Goal: Task Accomplishment & Management: Manage account settings

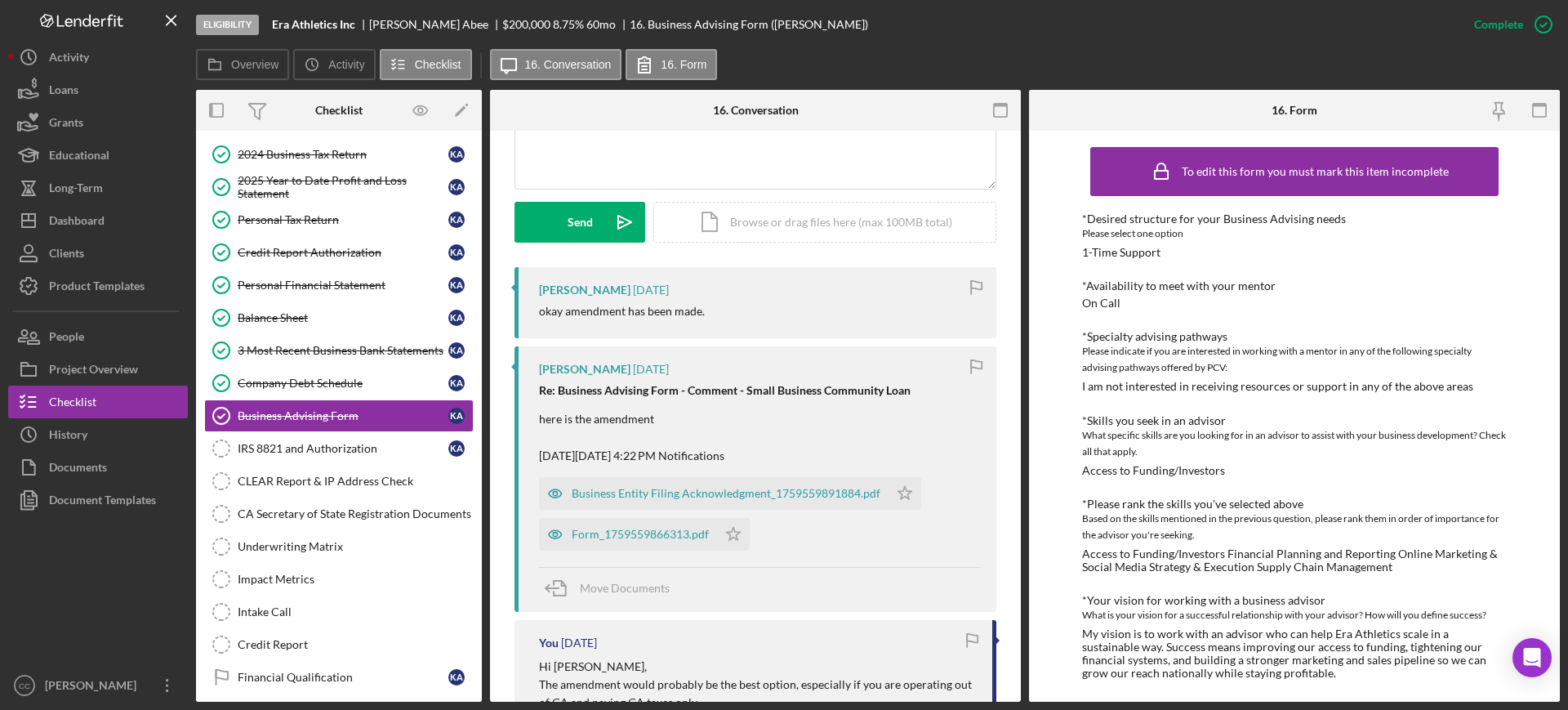
scroll to position [510, 0]
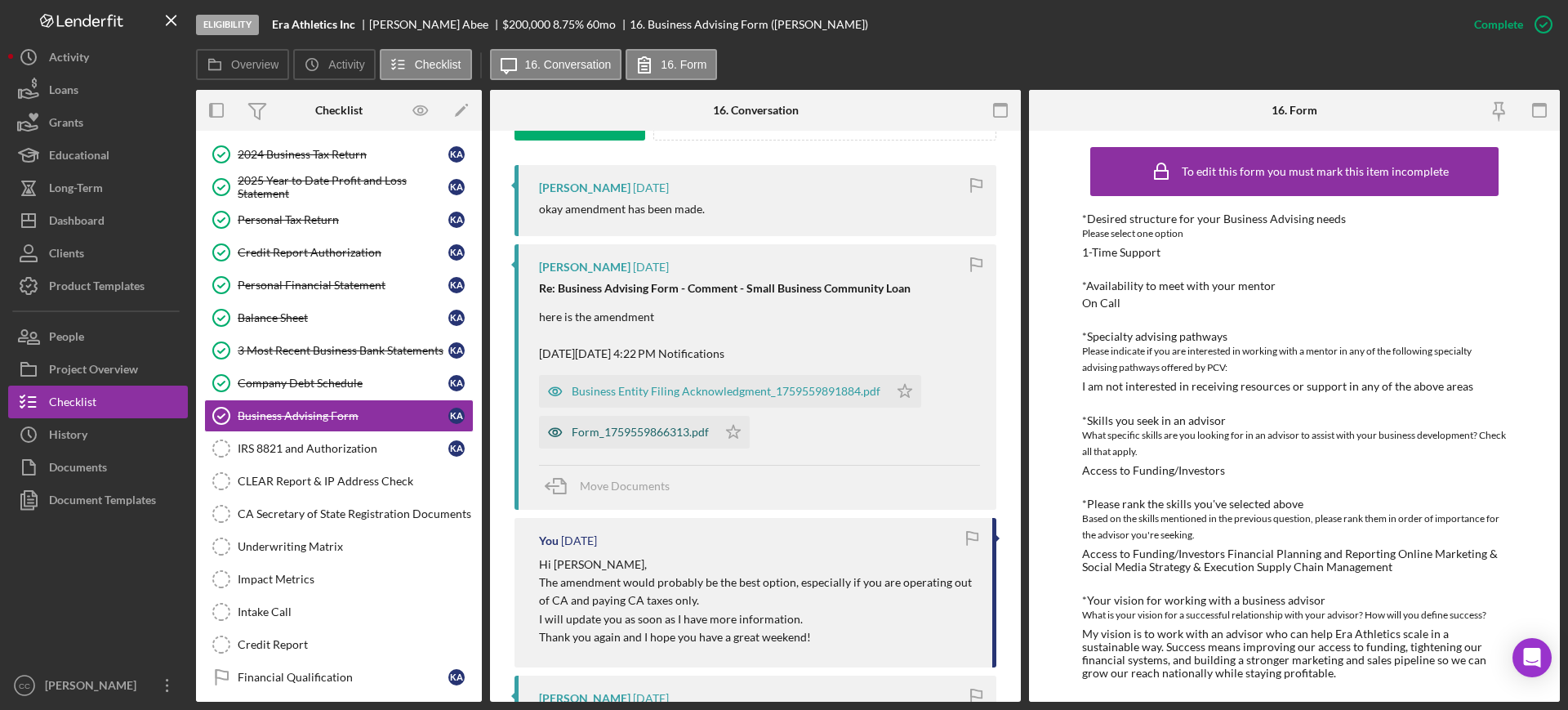
click at [634, 430] on div "Form_1759559866313.pdf" at bounding box center [640, 432] width 137 height 13
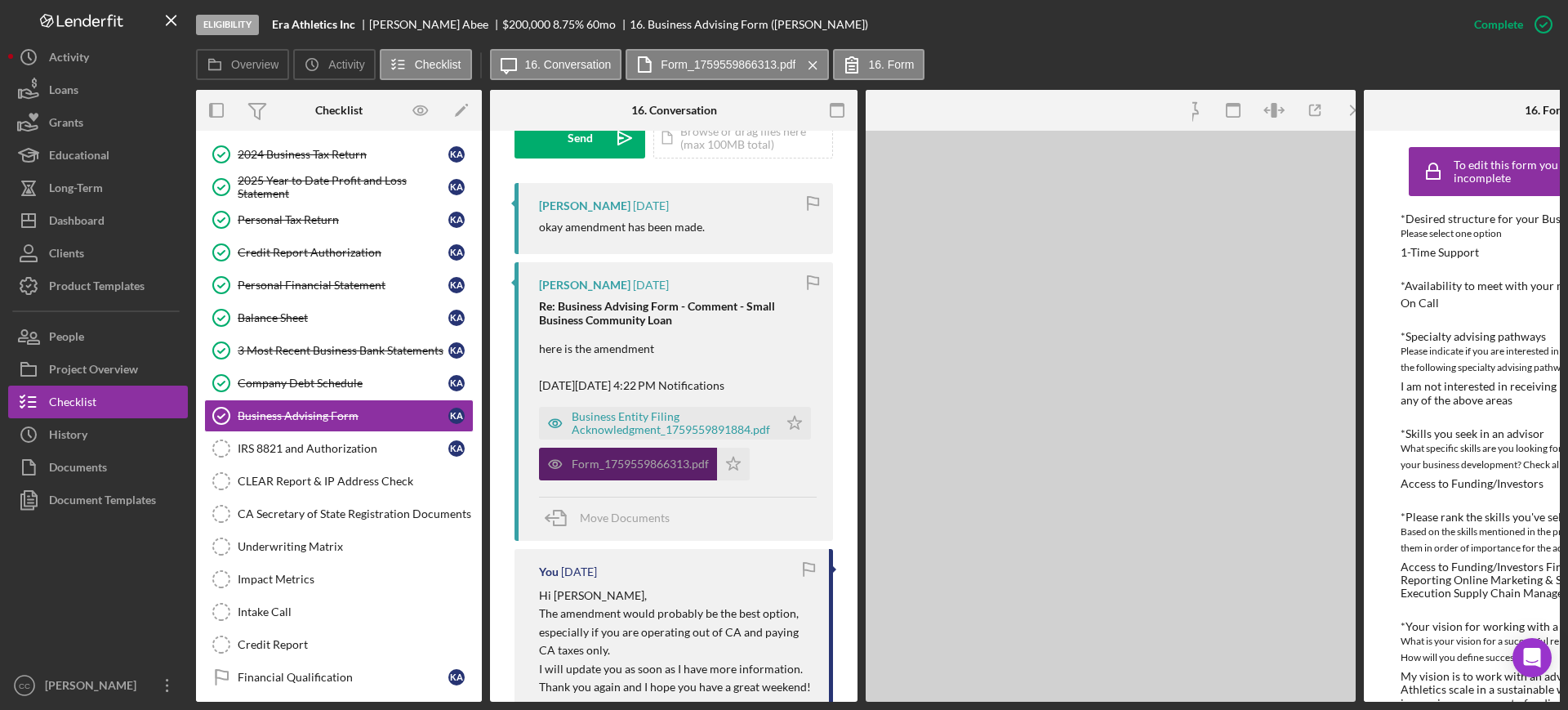
scroll to position [528, 0]
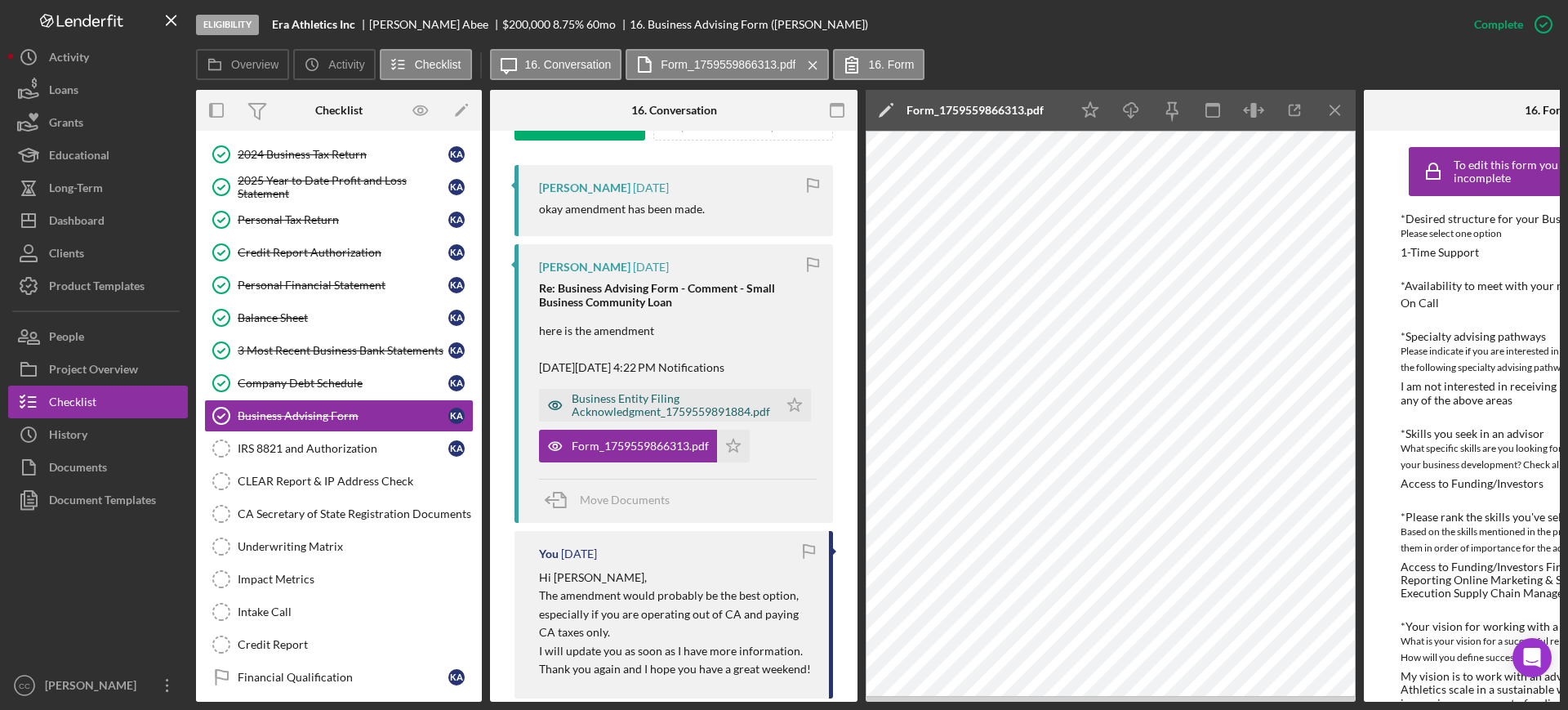
click at [640, 406] on div "Business Entity Filing Acknowledgment_1759559891884.pdf" at bounding box center [671, 405] width 198 height 26
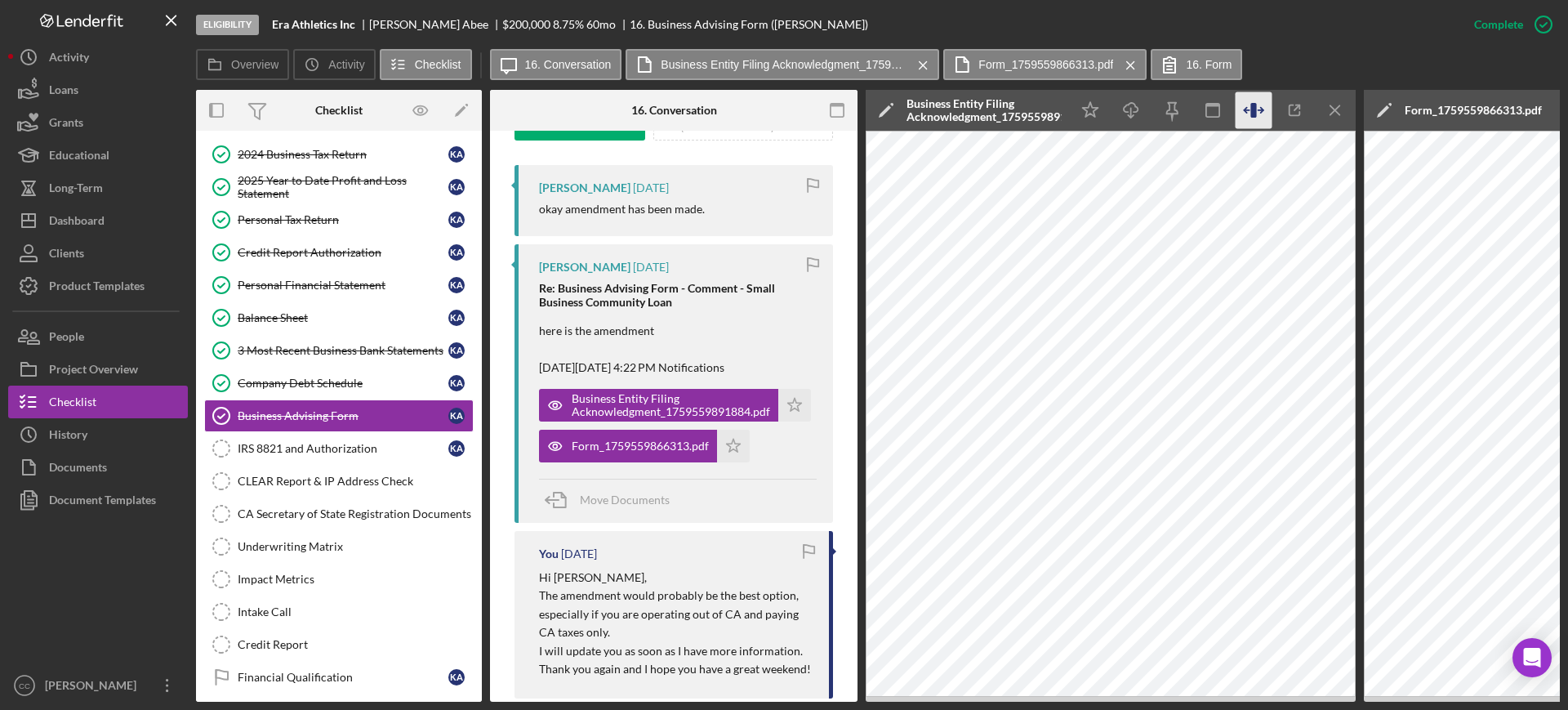
click at [1257, 104] on icon "button" at bounding box center [1253, 110] width 37 height 37
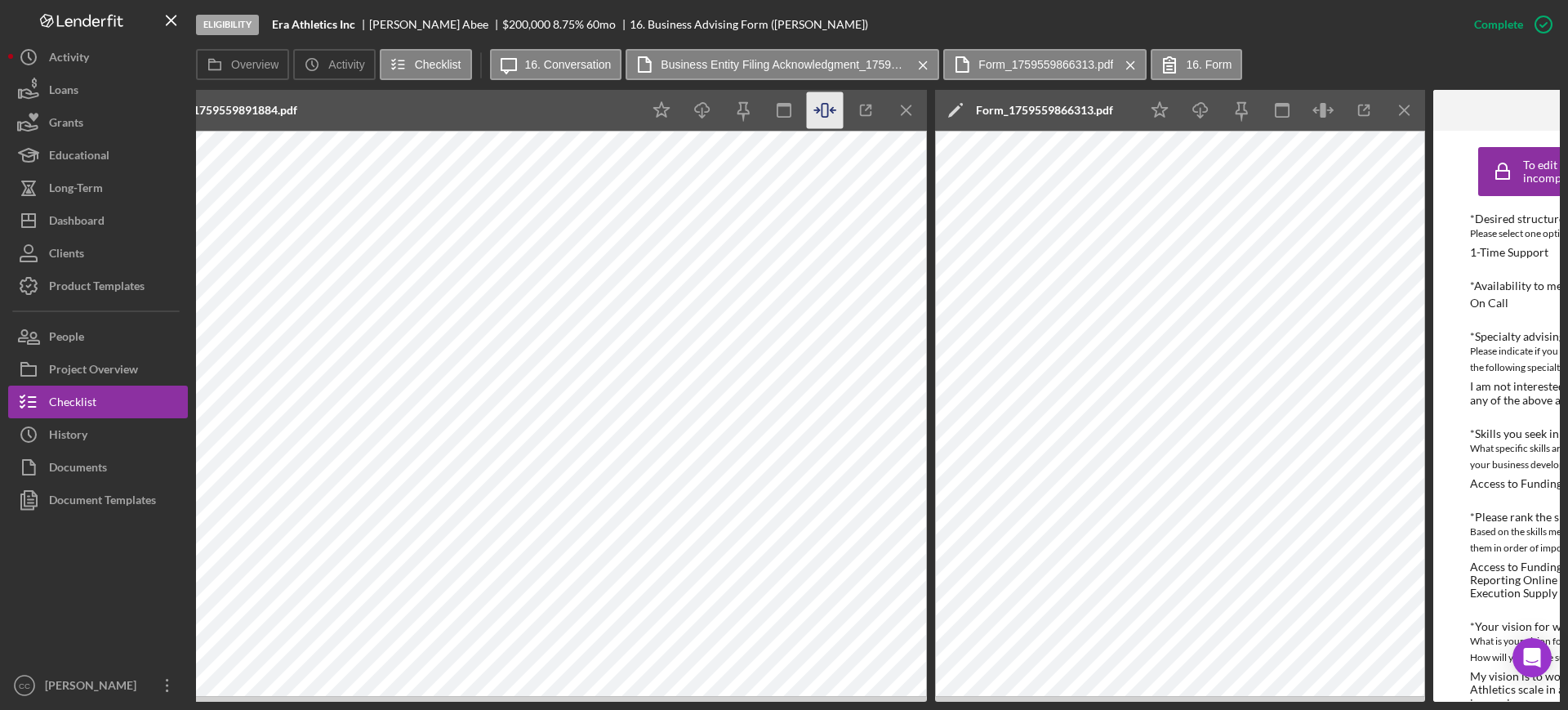
scroll to position [0, 1123]
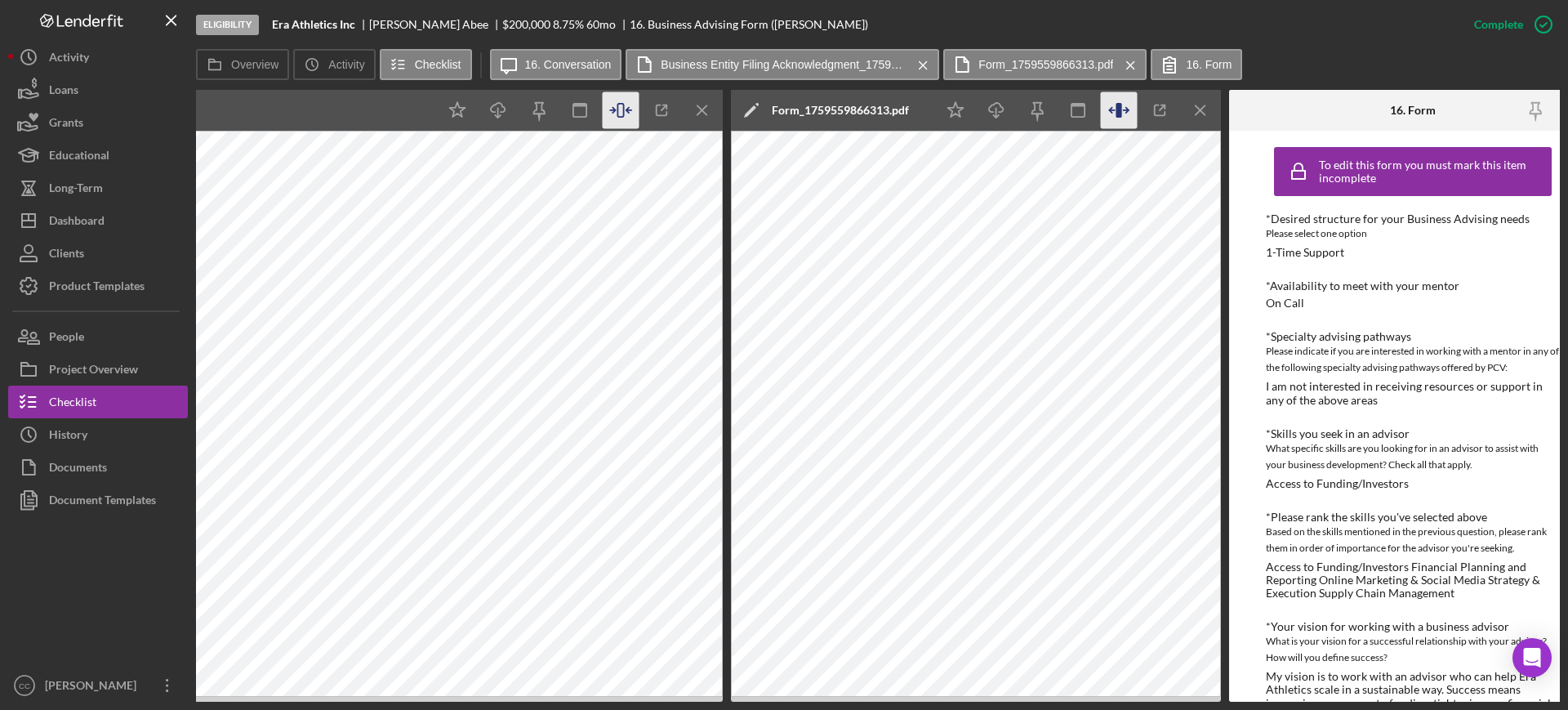
click at [1115, 110] on icon "button" at bounding box center [1118, 110] width 37 height 37
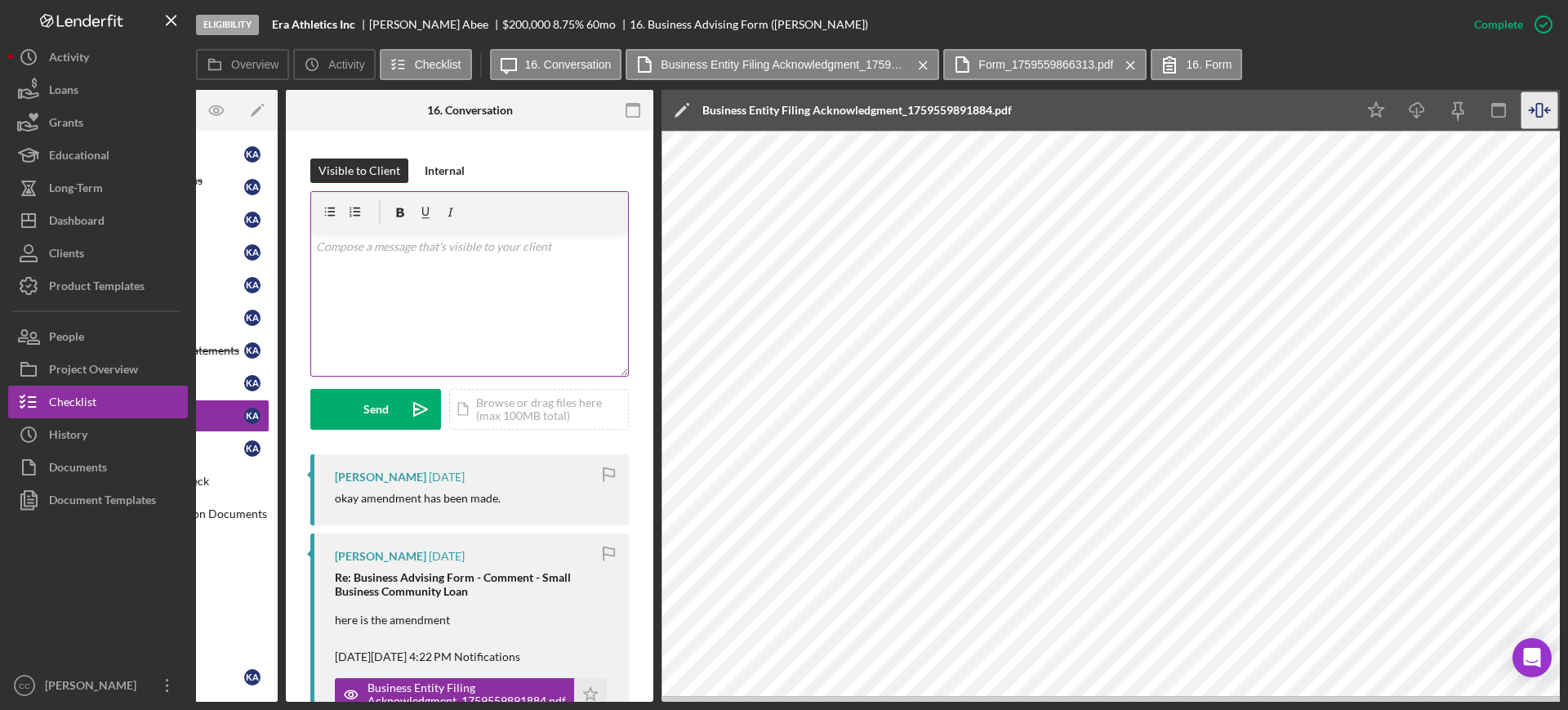
scroll to position [0, 0]
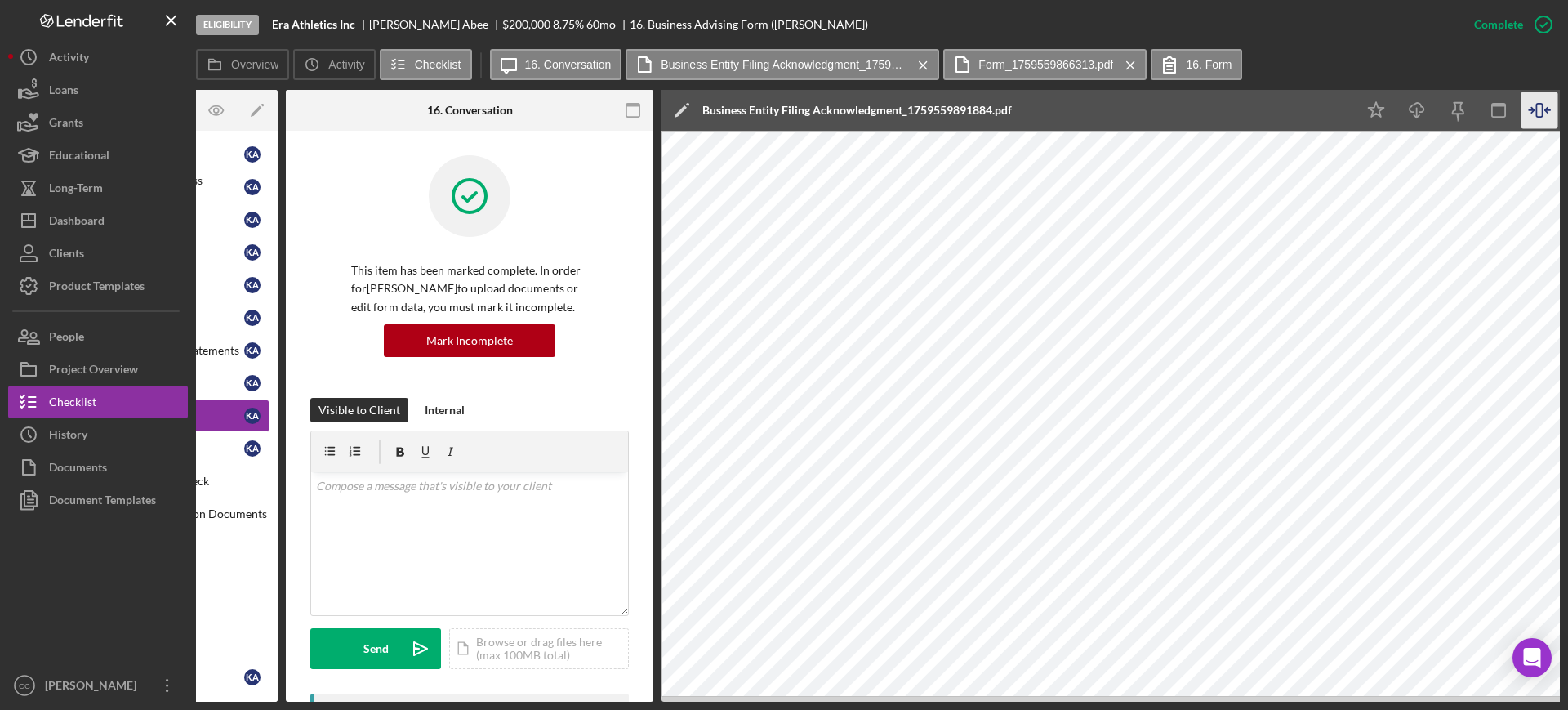
click at [388, 18] on div "[PERSON_NAME]" at bounding box center [436, 25] width 133 height 13
click at [387, 18] on div "[PERSON_NAME]" at bounding box center [436, 25] width 133 height 13
copy div "[PERSON_NAME]"
click at [414, 543] on div "v Color teal Color pink Remove color Add row above Add row below Add column bef…" at bounding box center [470, 543] width 317 height 143
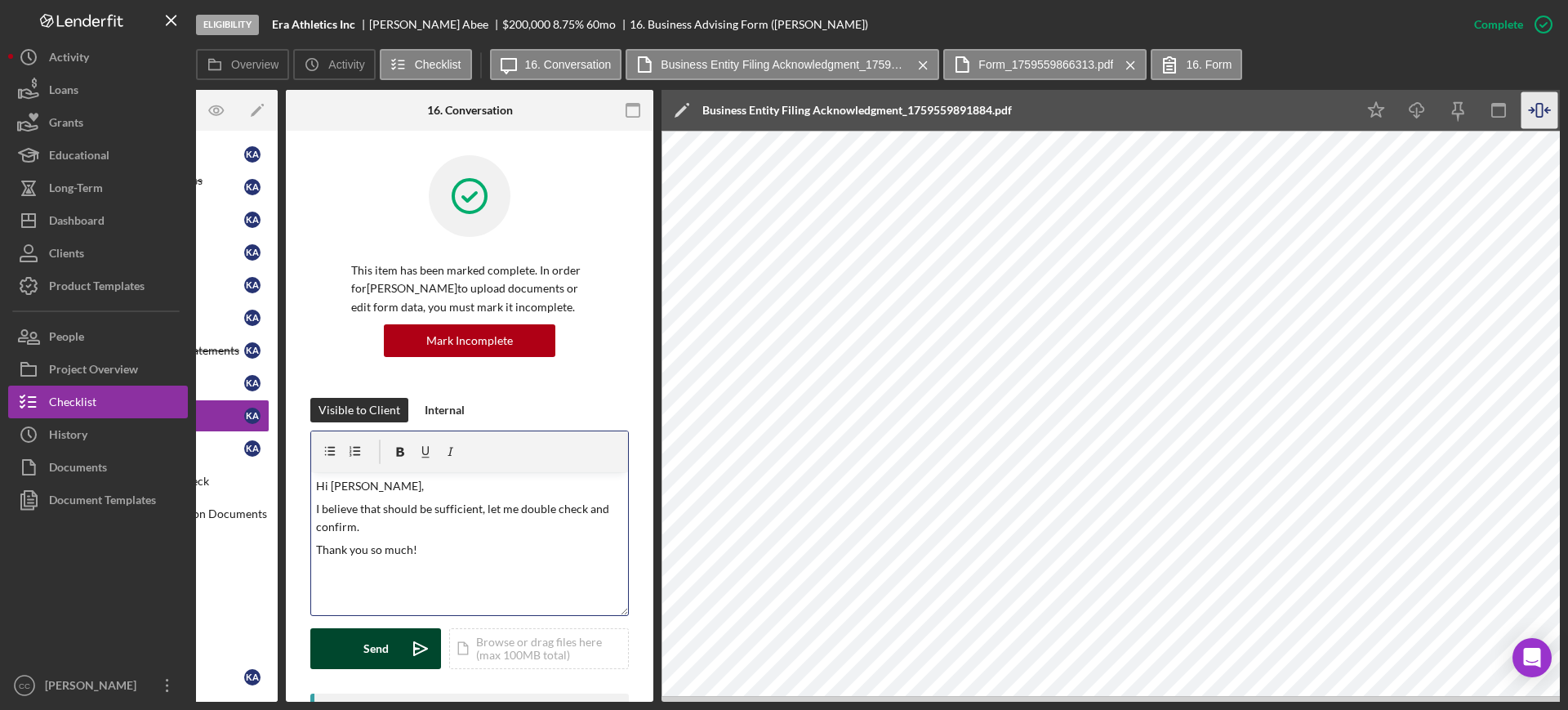
click at [353, 640] on button "Send Icon/icon-invite-send" at bounding box center [376, 648] width 131 height 41
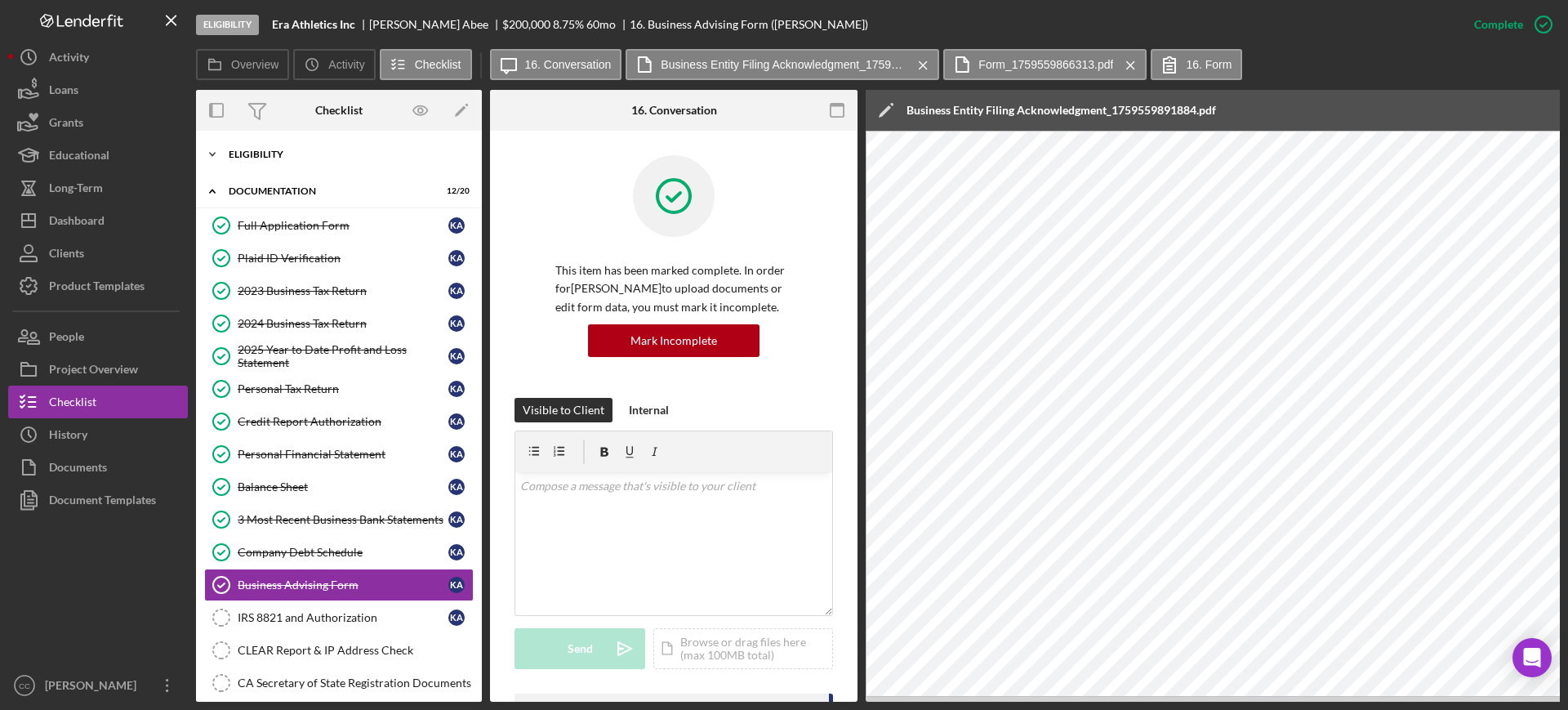
click at [253, 152] on div "Eligibility" at bounding box center [344, 154] width 233 height 10
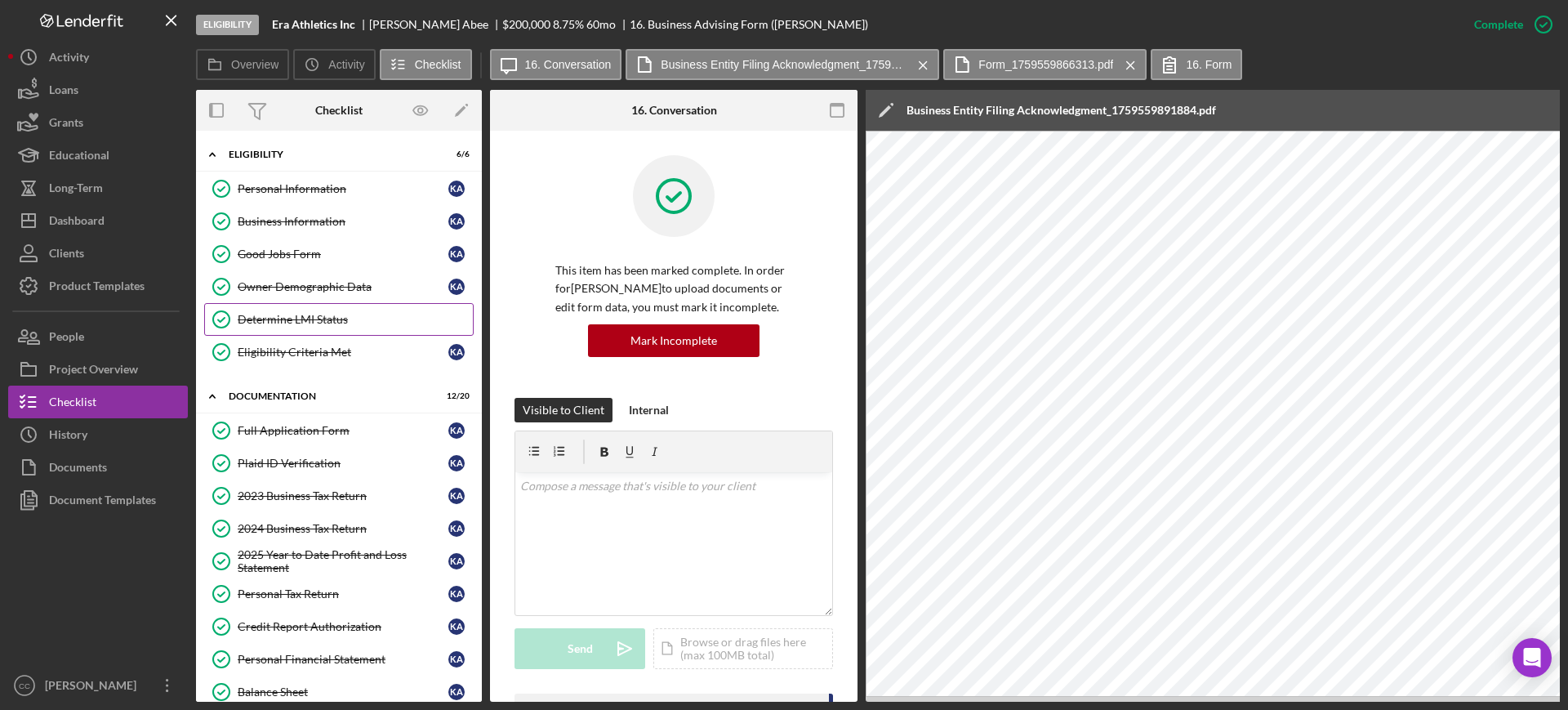
click at [316, 332] on link "Determine LMI Status Determine LMI Status" at bounding box center [339, 320] width 270 height 33
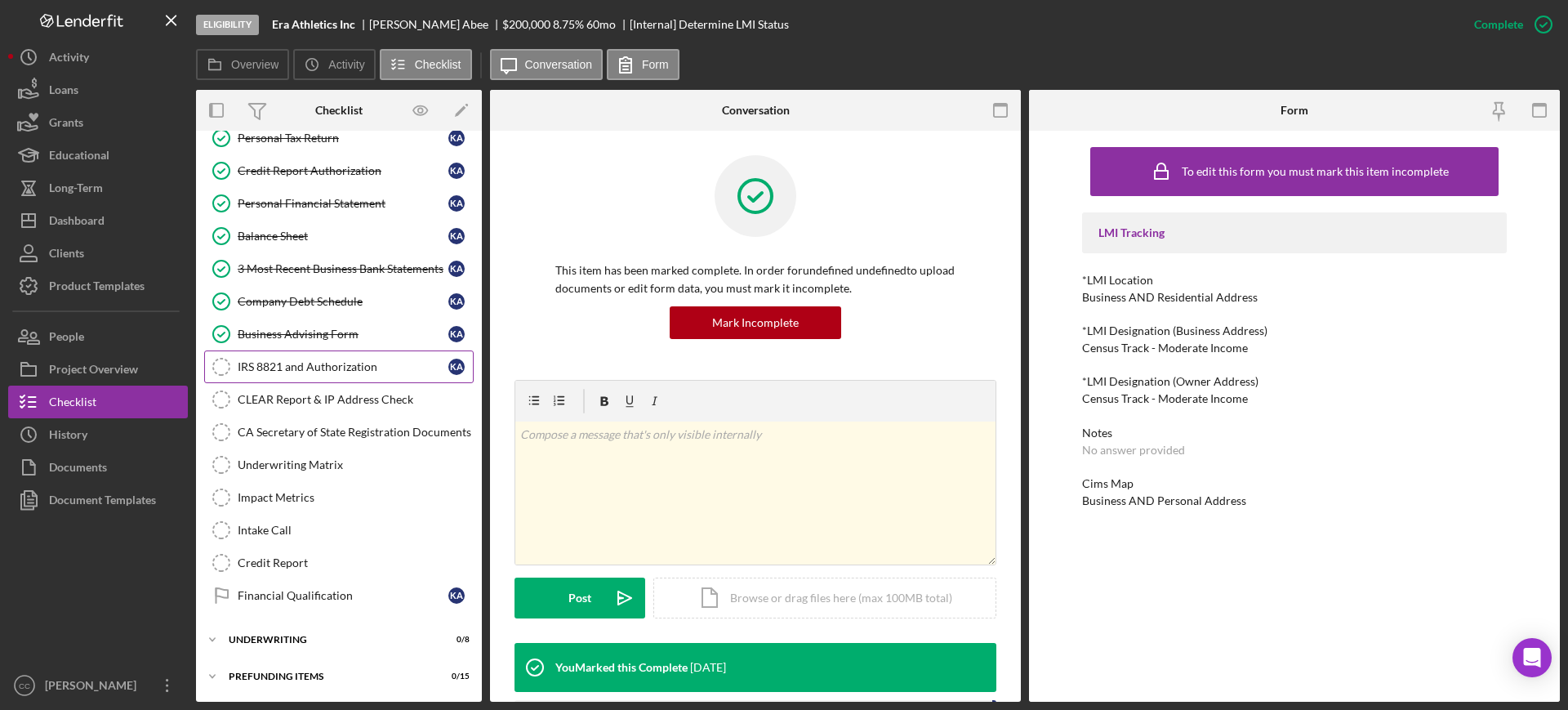
click at [308, 366] on div "IRS 8821 and Authorization" at bounding box center [343, 367] width 210 height 13
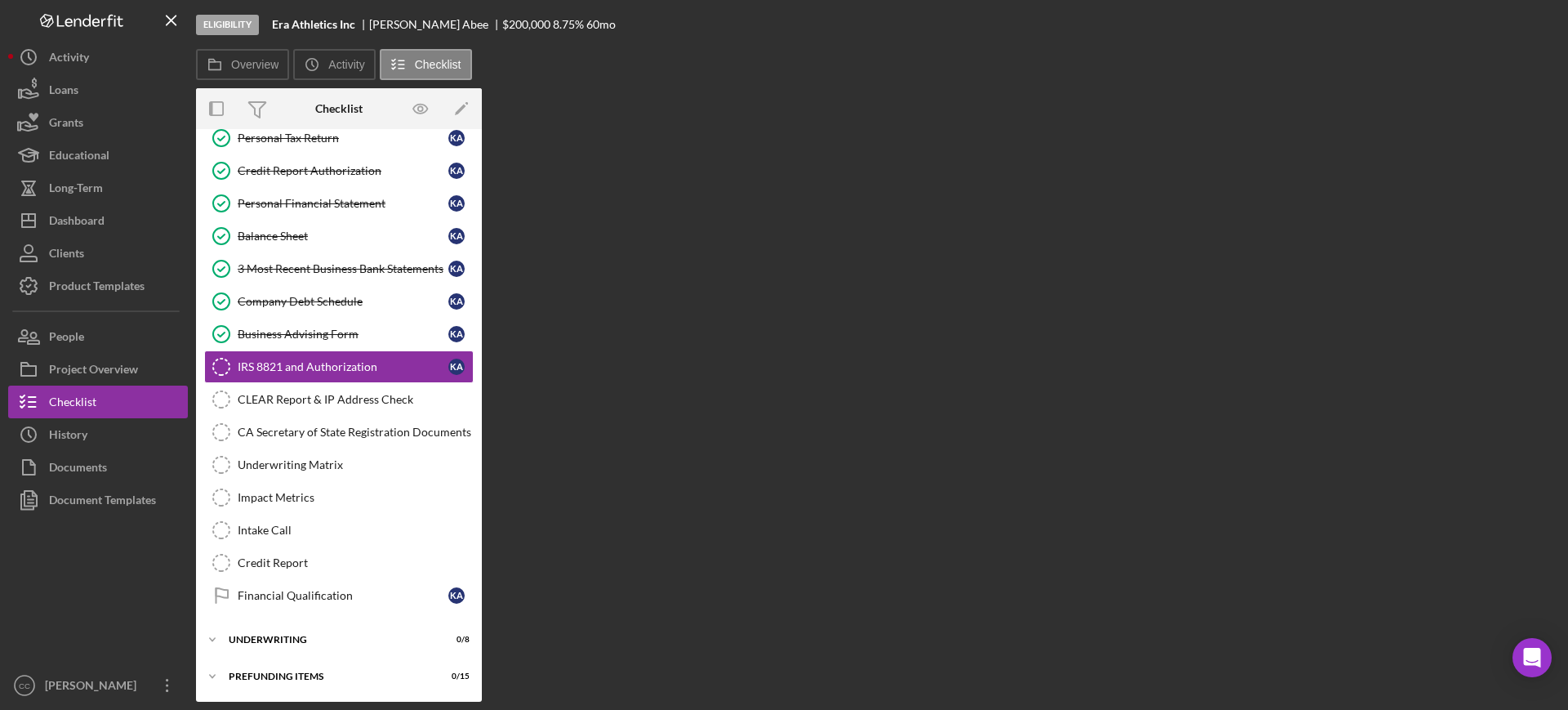
scroll to position [455, 0]
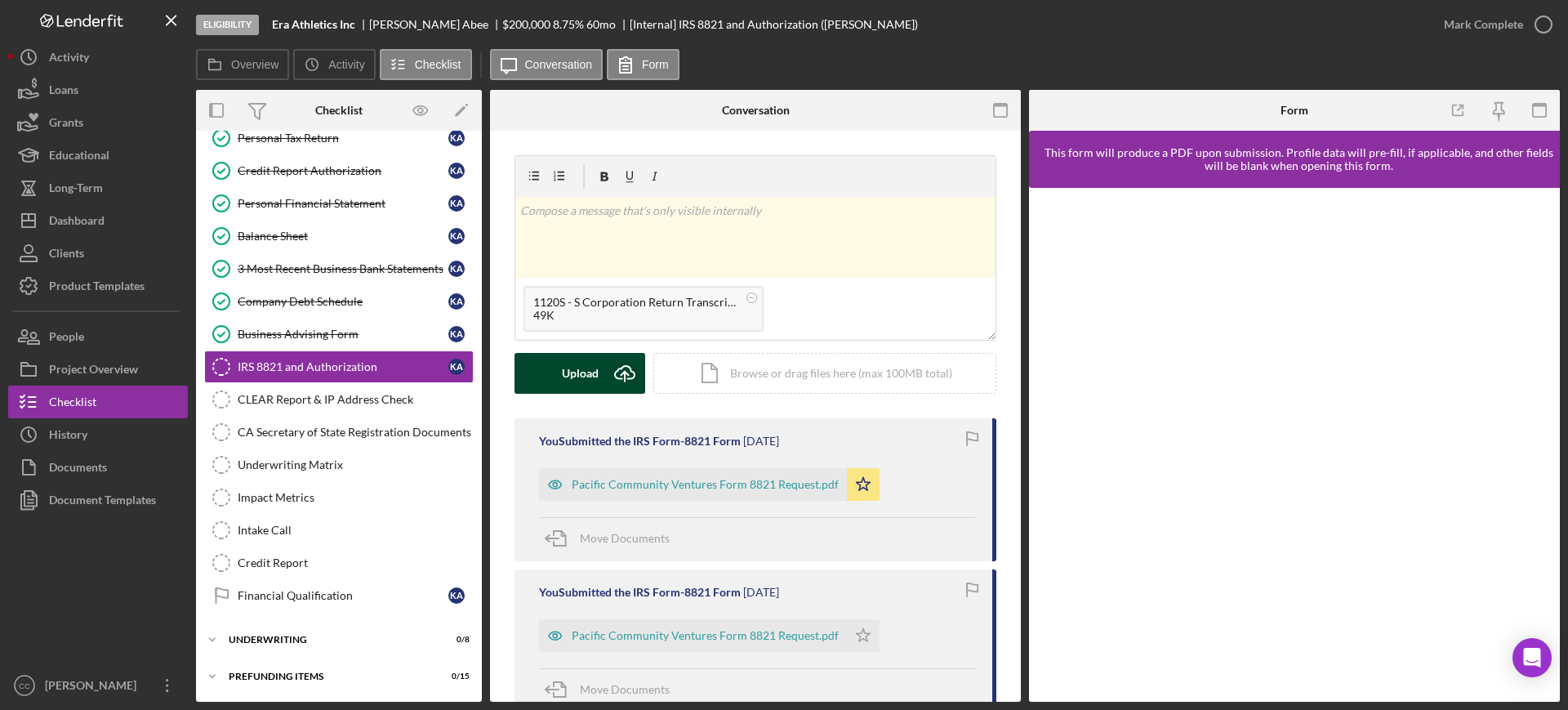
click at [593, 379] on div "Upload" at bounding box center [580, 373] width 37 height 41
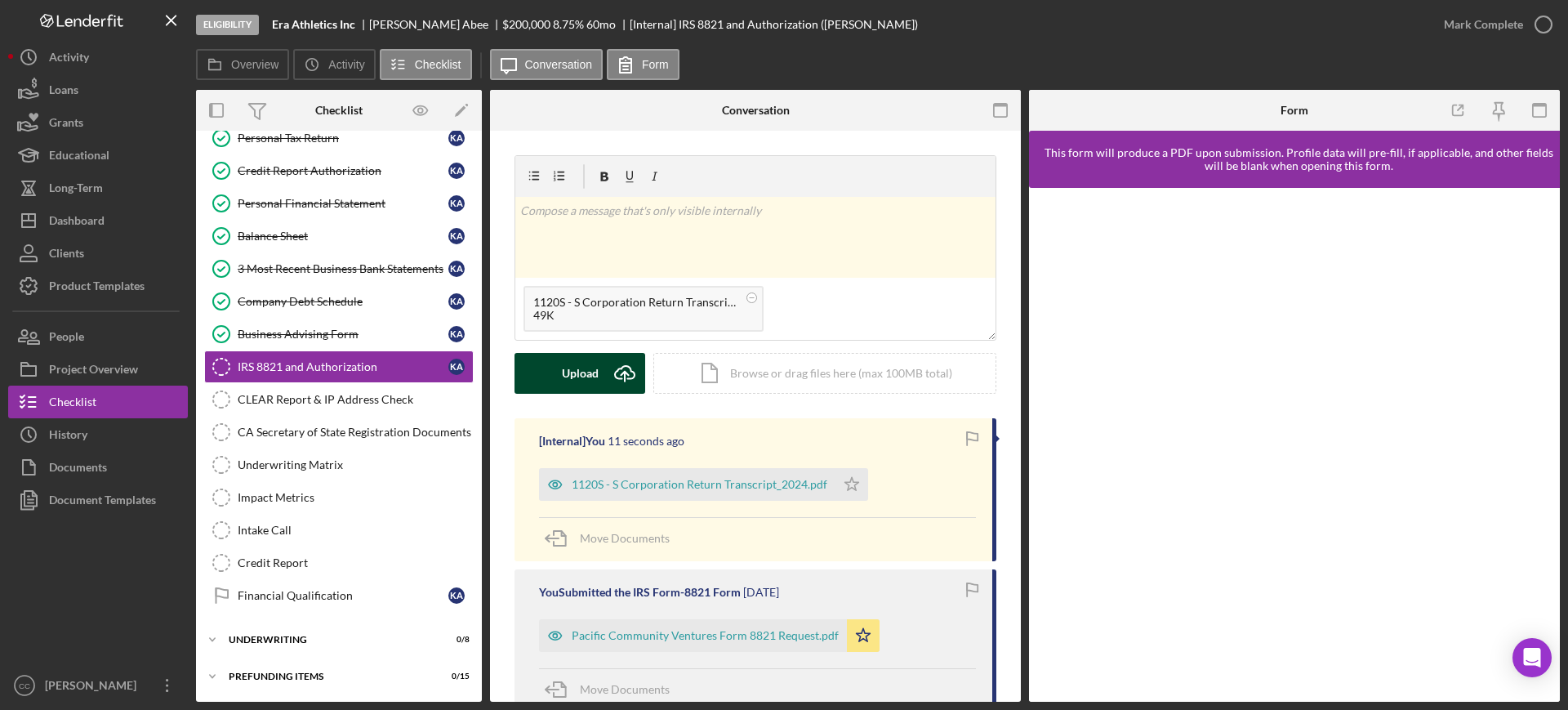
click at [598, 382] on button "Upload Icon/Upload" at bounding box center [579, 373] width 131 height 41
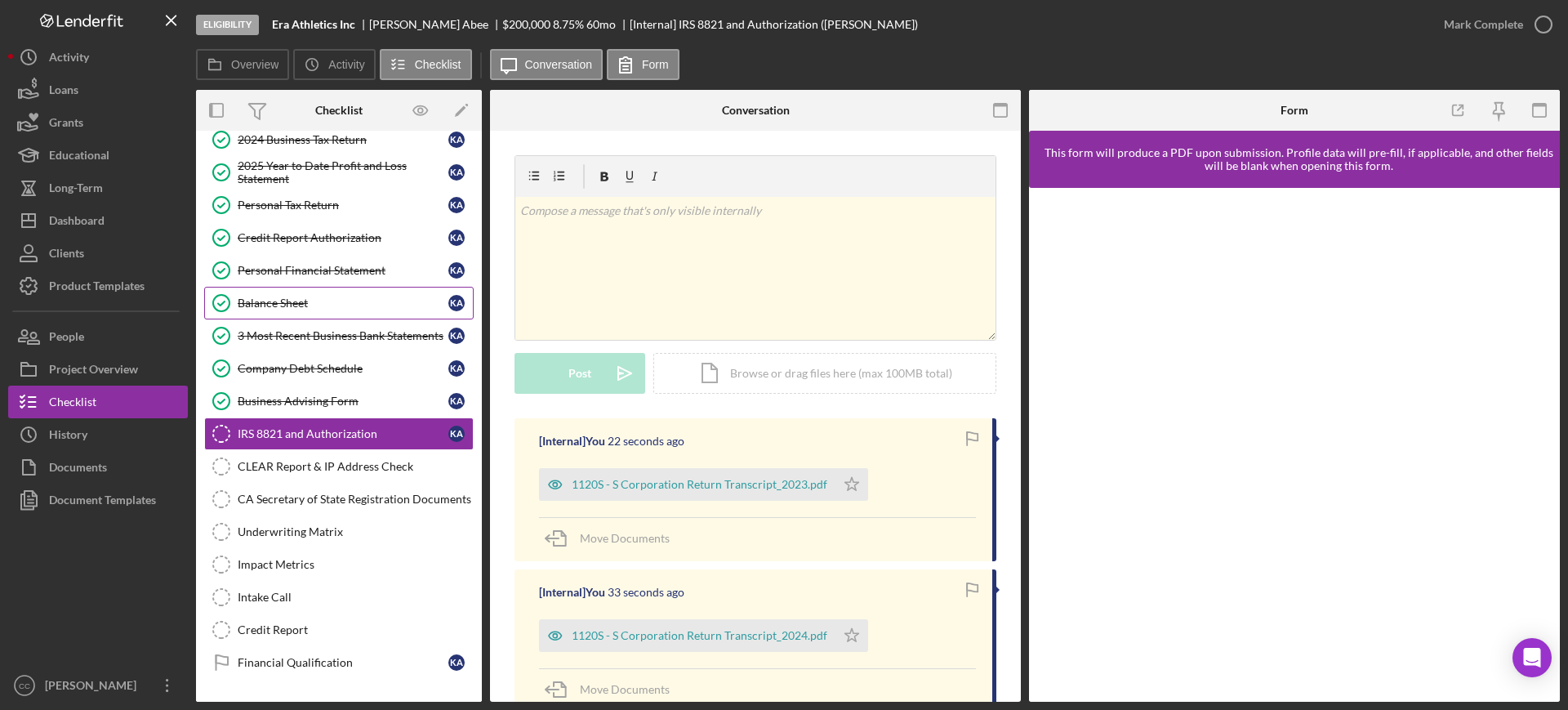
scroll to position [353, 0]
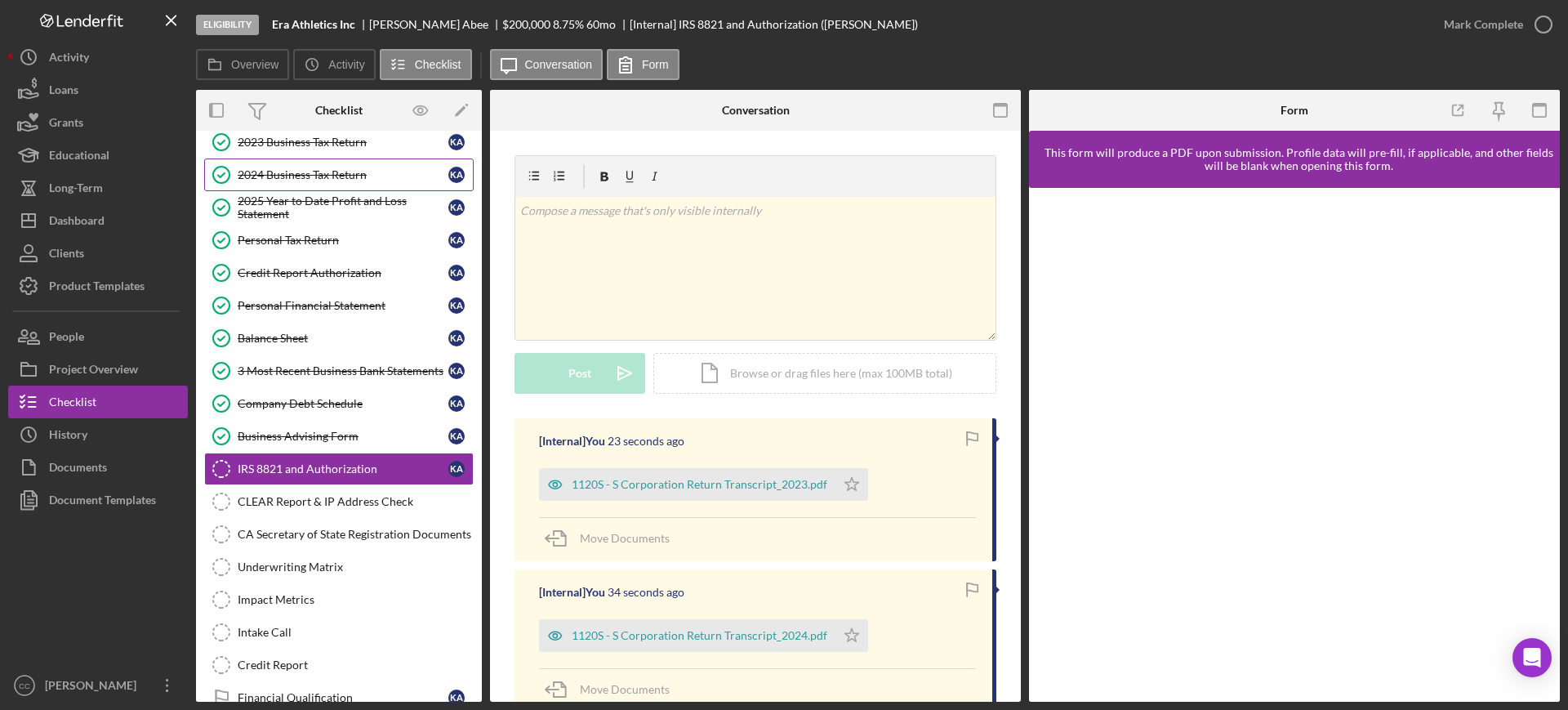
click at [317, 174] on div "2024 Business Tax Return" at bounding box center [343, 175] width 210 height 13
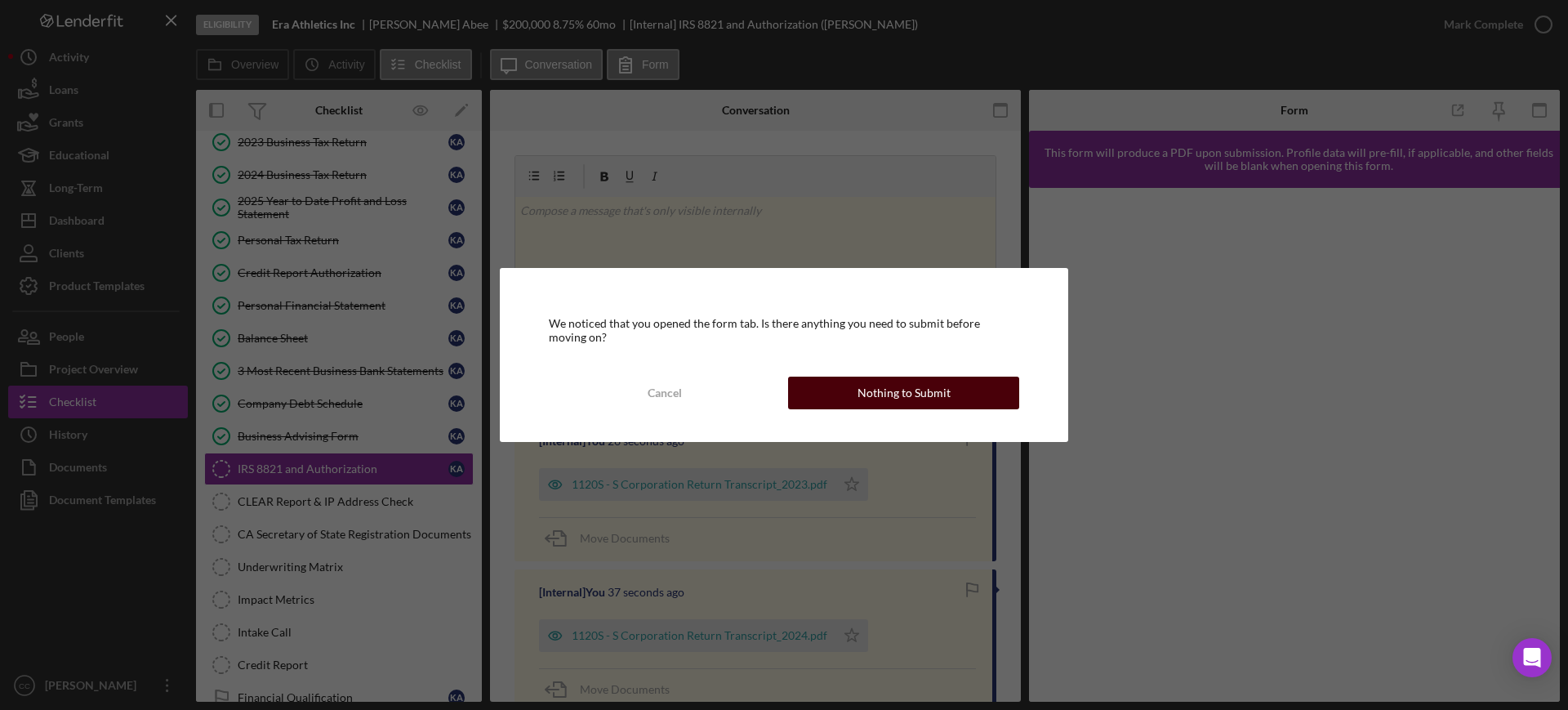
click at [916, 397] on div "Nothing to Submit" at bounding box center [903, 393] width 93 height 33
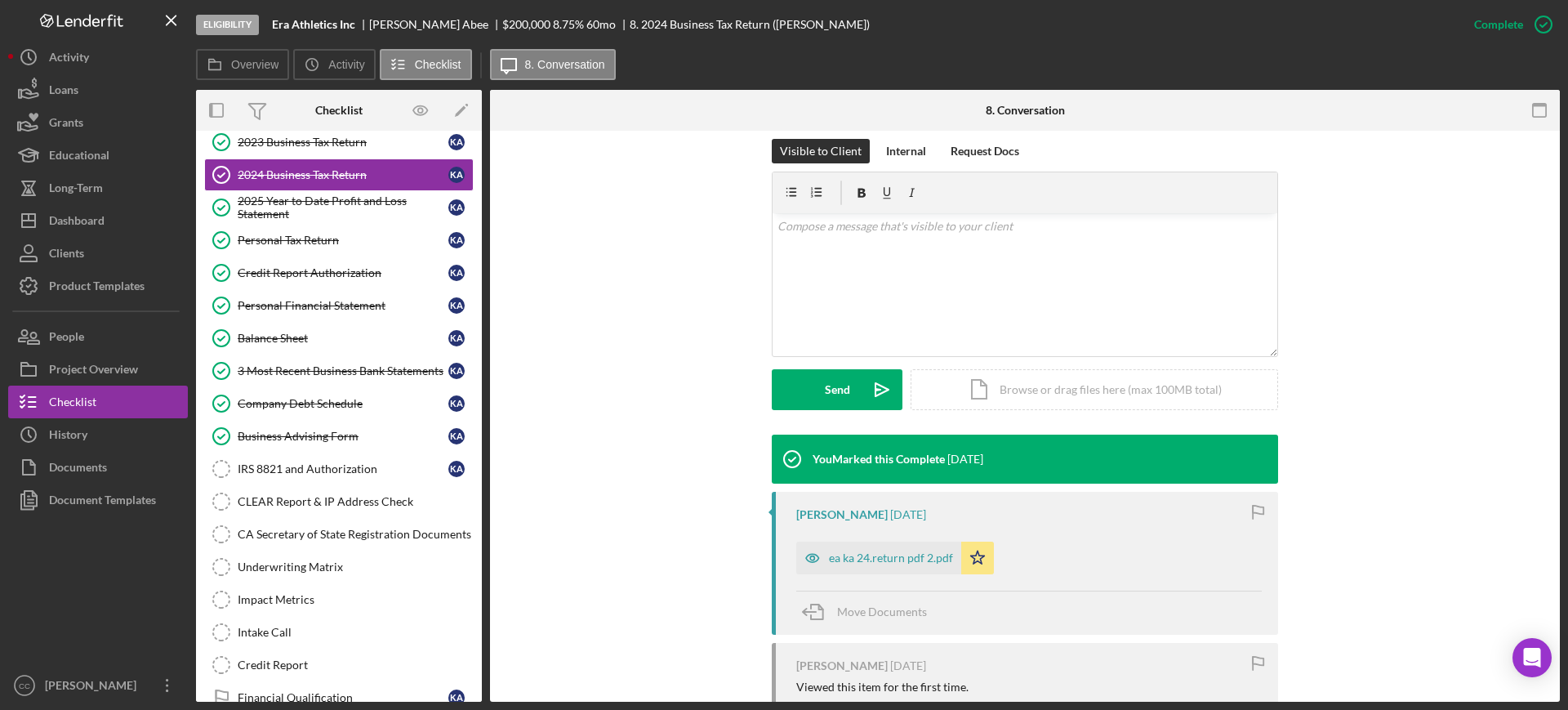
scroll to position [376, 0]
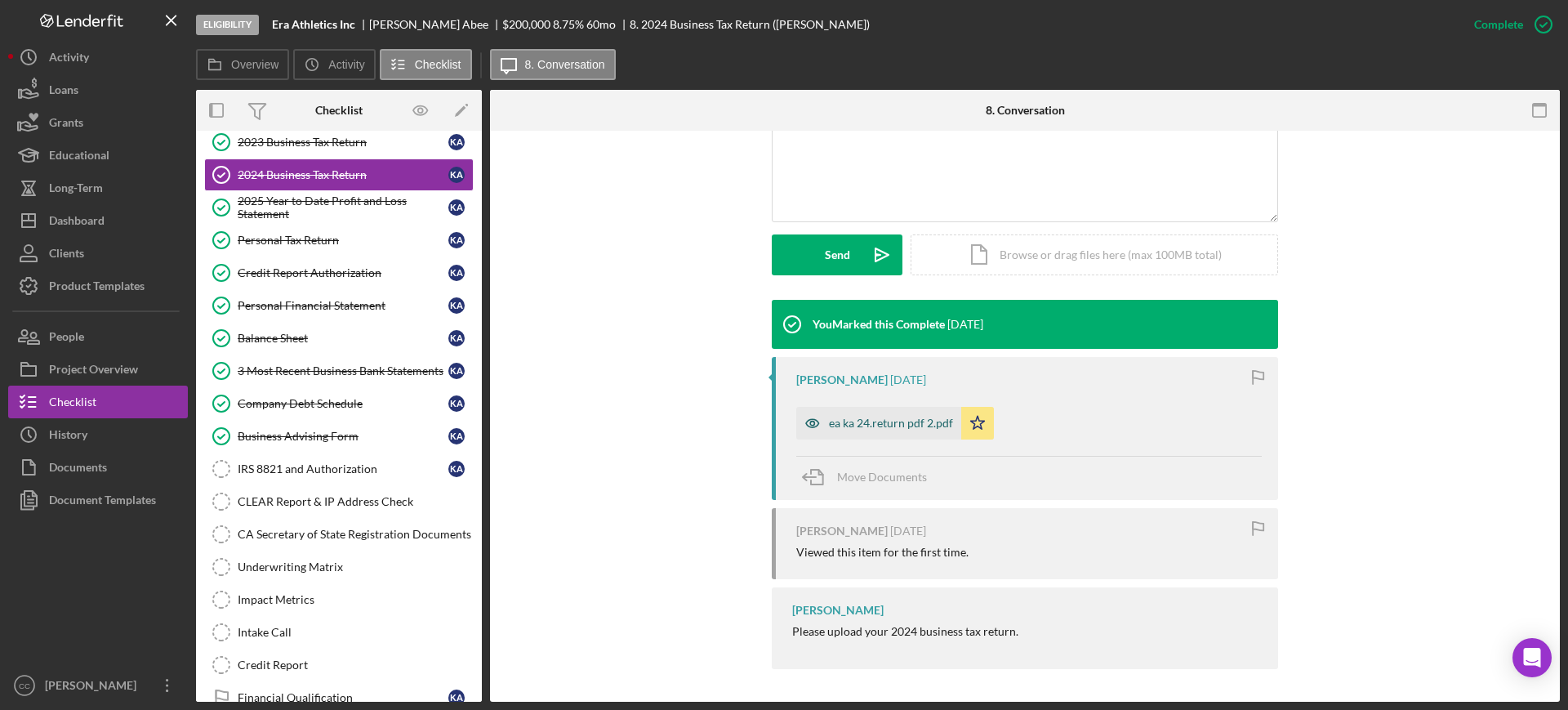
click at [888, 428] on div "ea ka 24.return pdf 2.pdf" at bounding box center [891, 423] width 124 height 13
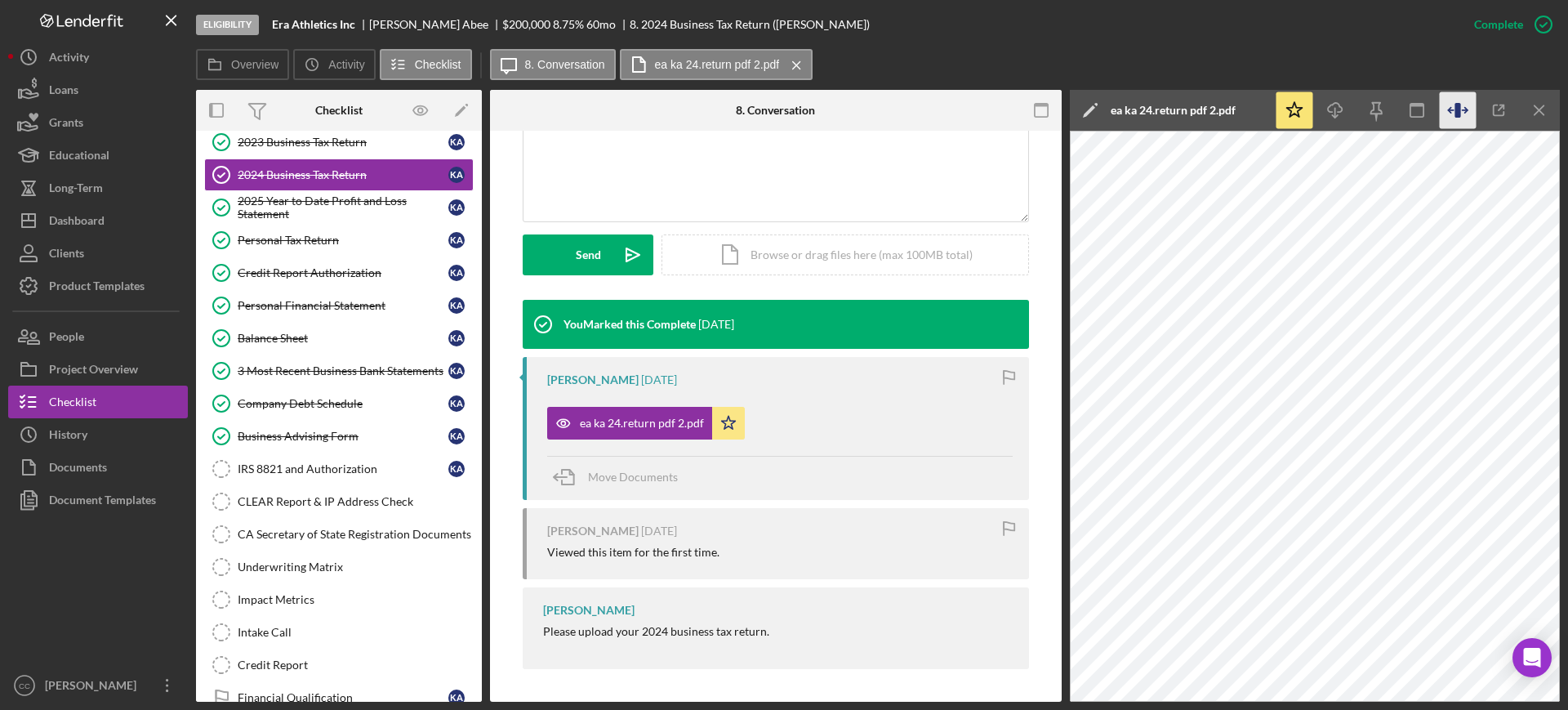
click at [1457, 112] on icon "button" at bounding box center [1457, 110] width 6 height 15
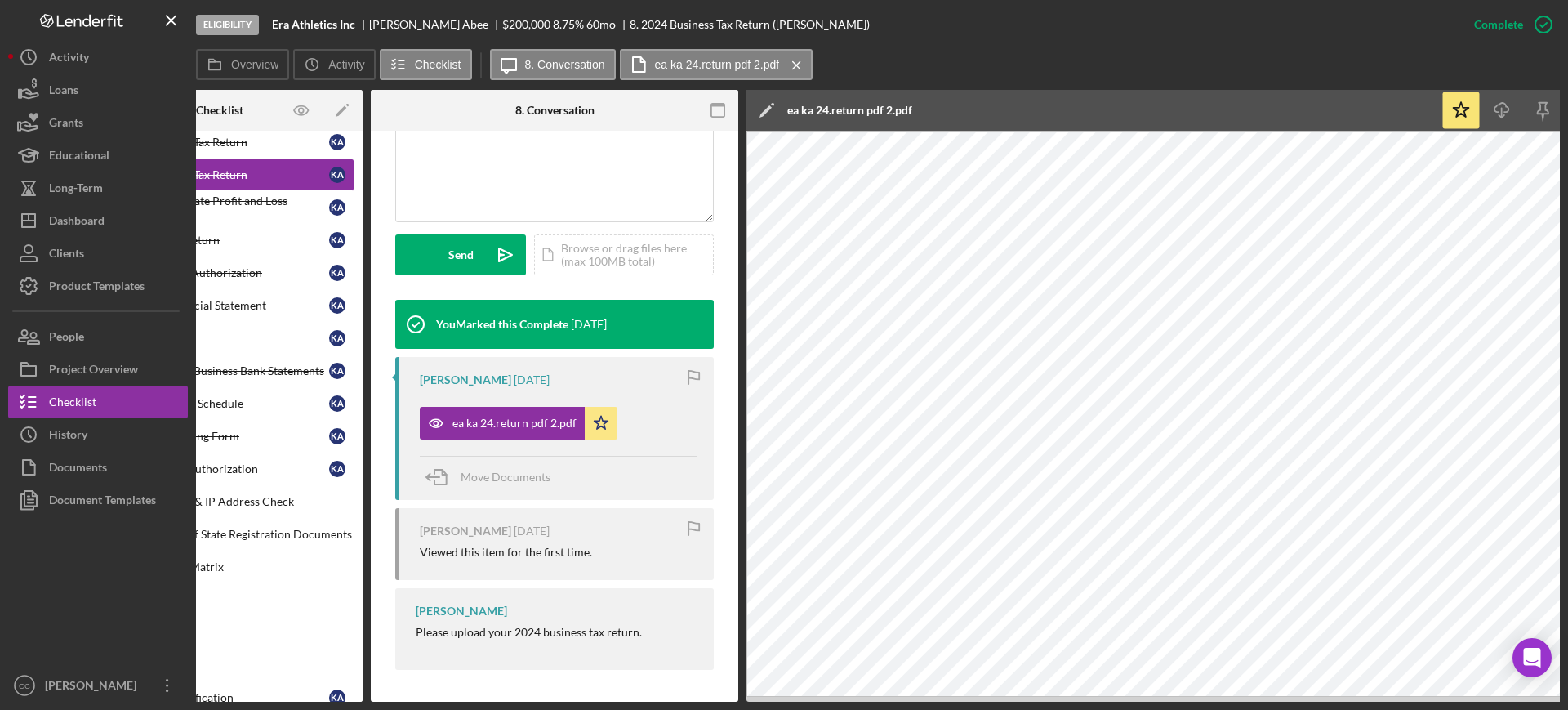
scroll to position [0, 0]
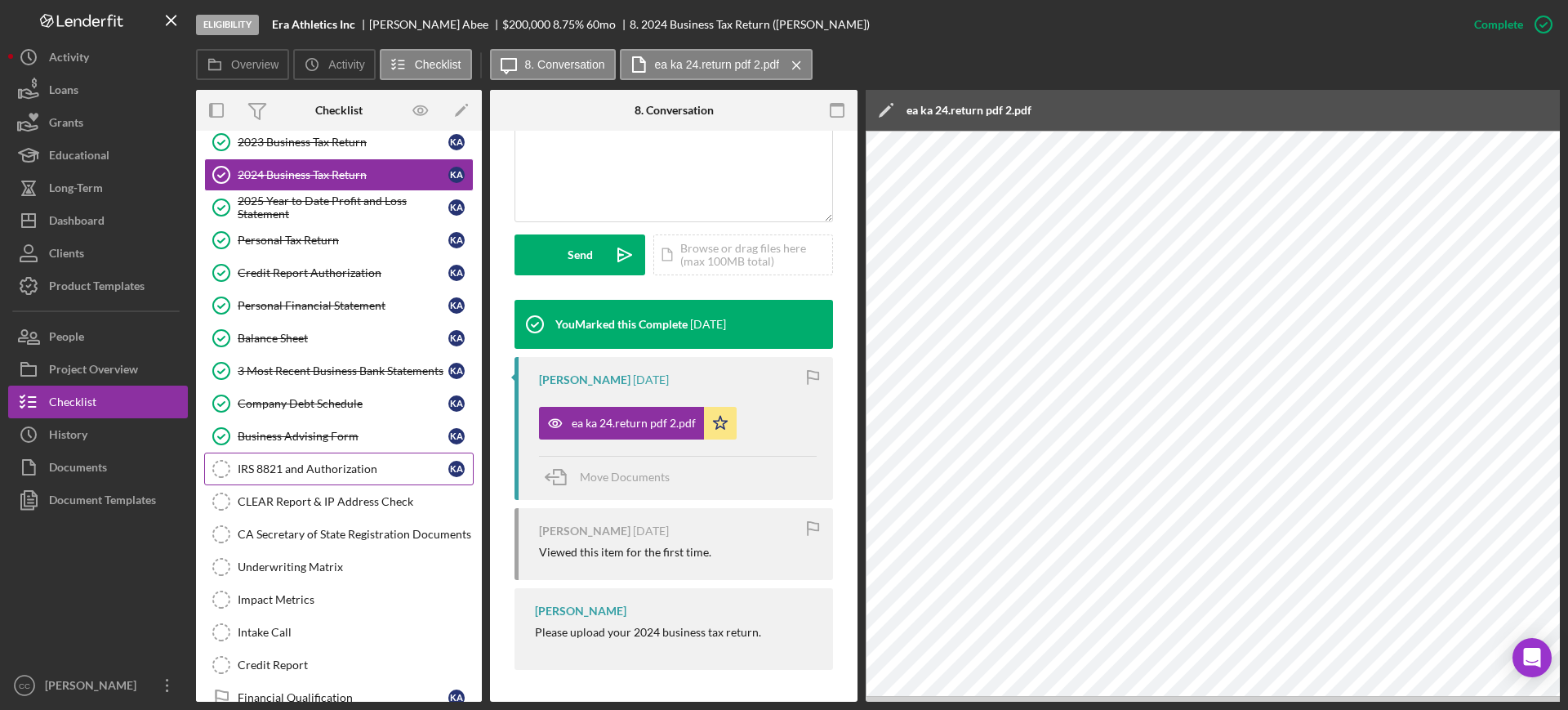
click at [338, 462] on div "IRS 8821 and Authorization" at bounding box center [343, 468] width 210 height 13
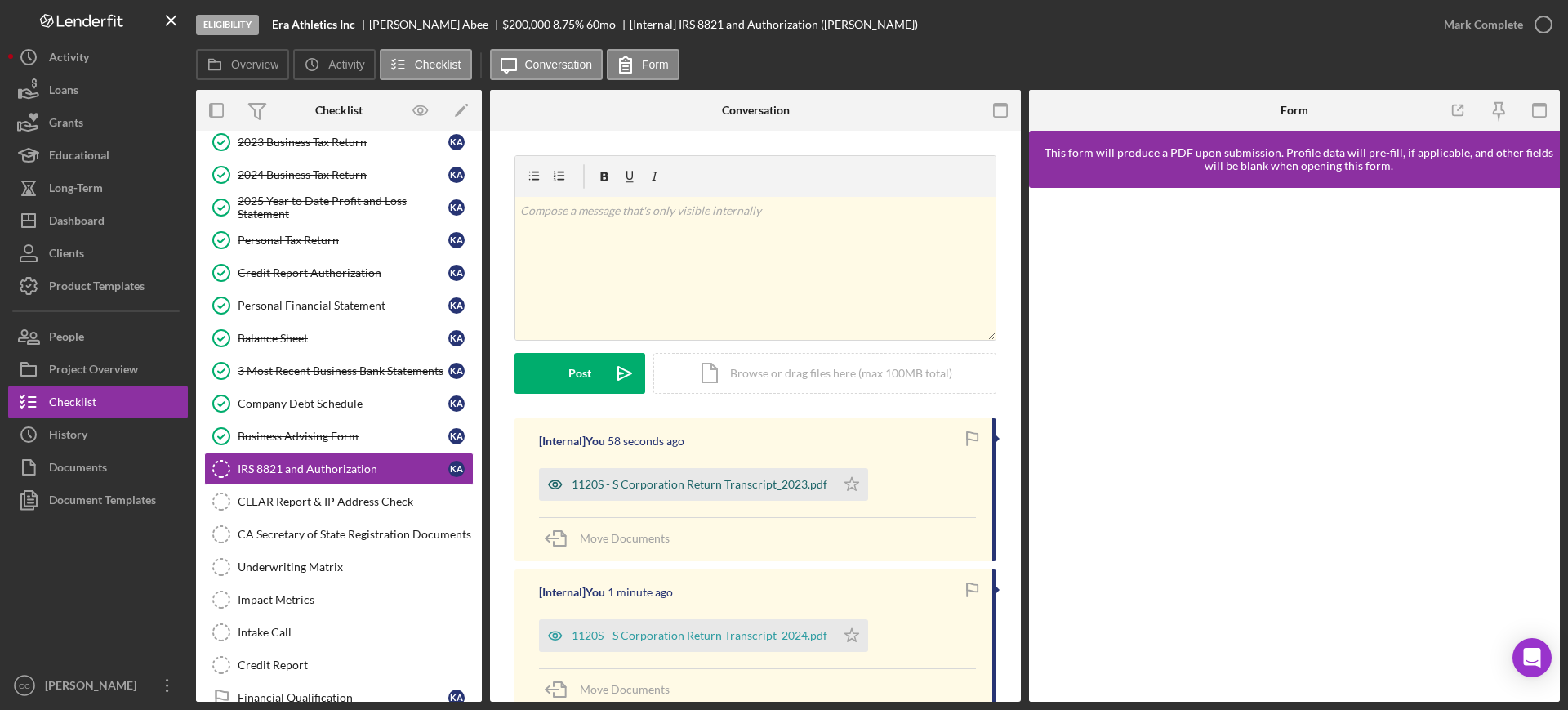
click at [680, 490] on div "1120S - S Corporation Return Transcript_2023.pdf" at bounding box center [699, 484] width 256 height 13
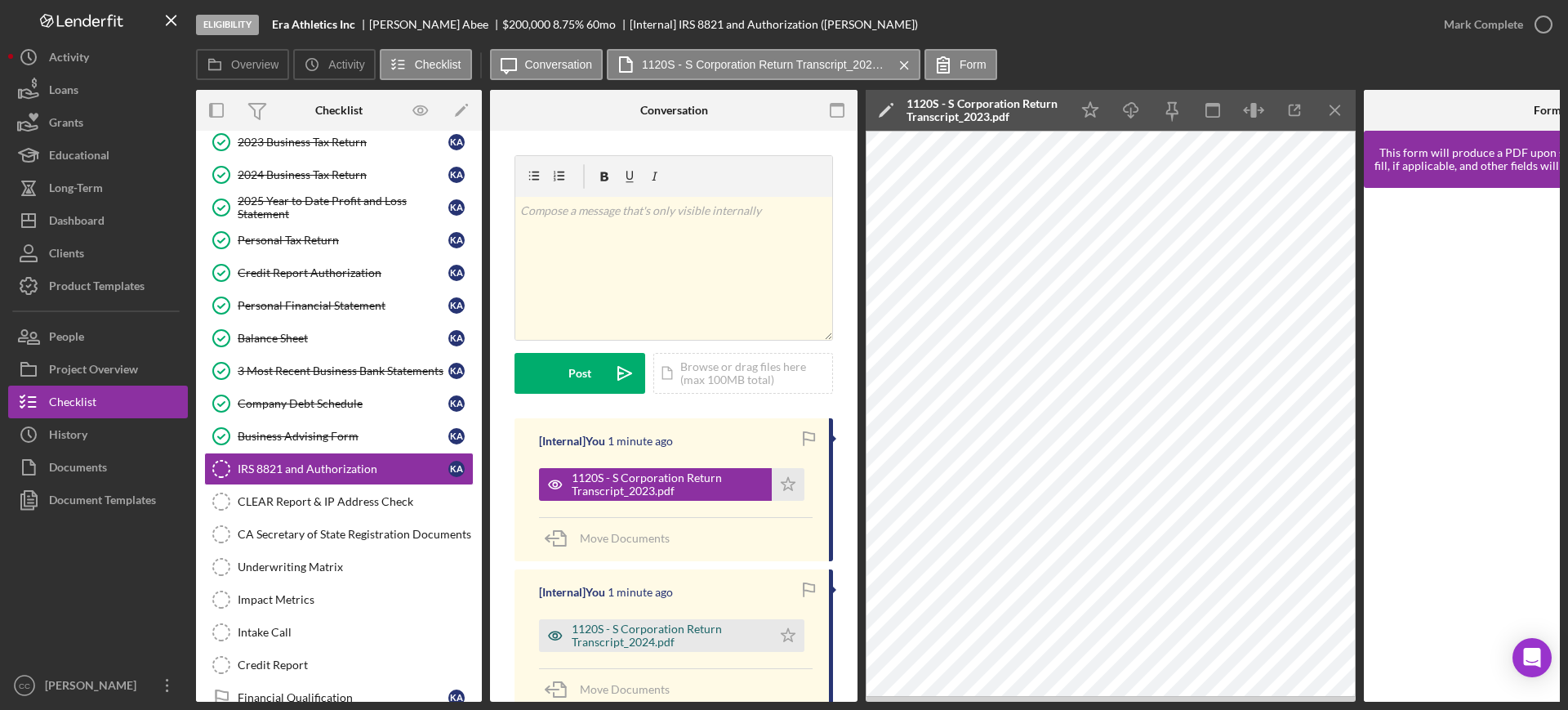
click at [611, 639] on div "1120S - S Corporation Return Transcript_2024.pdf" at bounding box center [668, 635] width 192 height 26
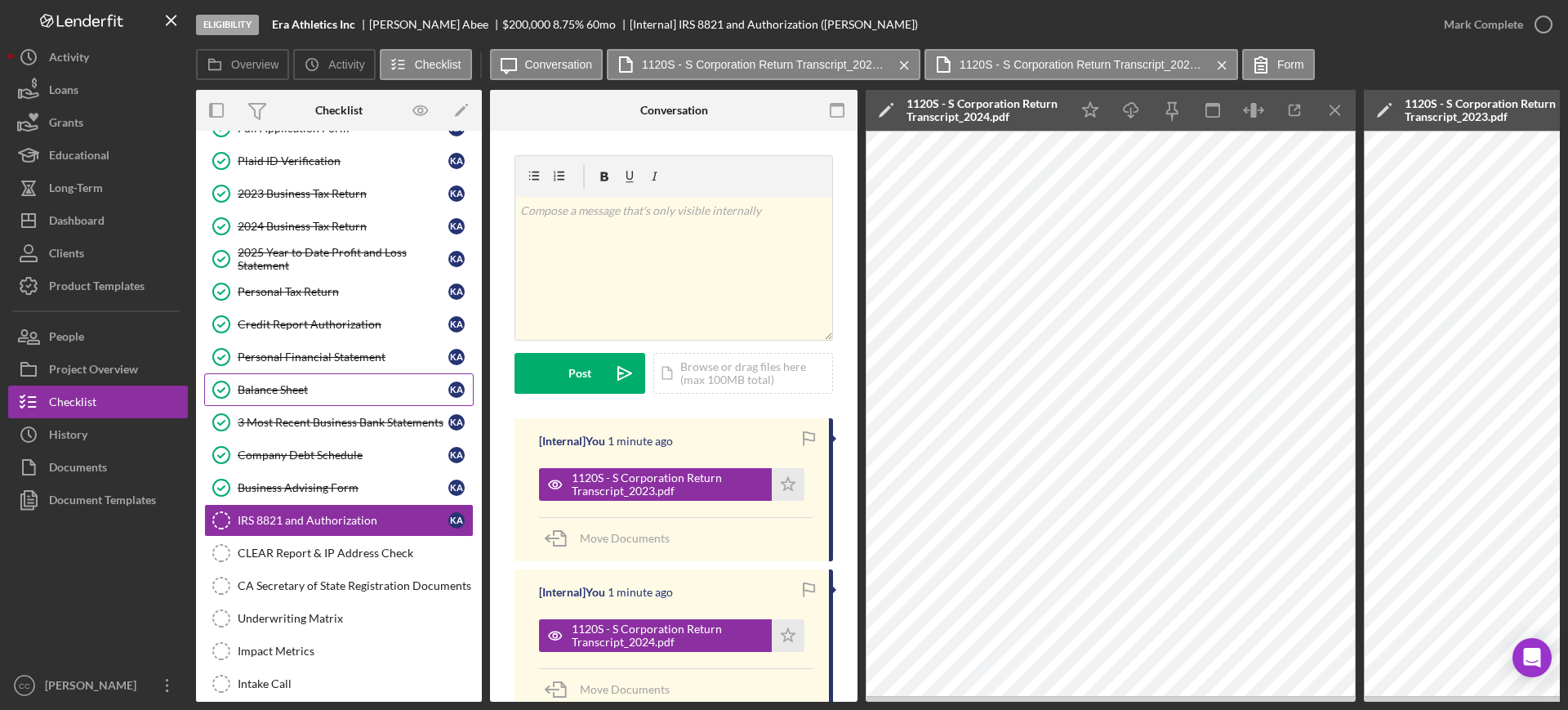
scroll to position [353, 0]
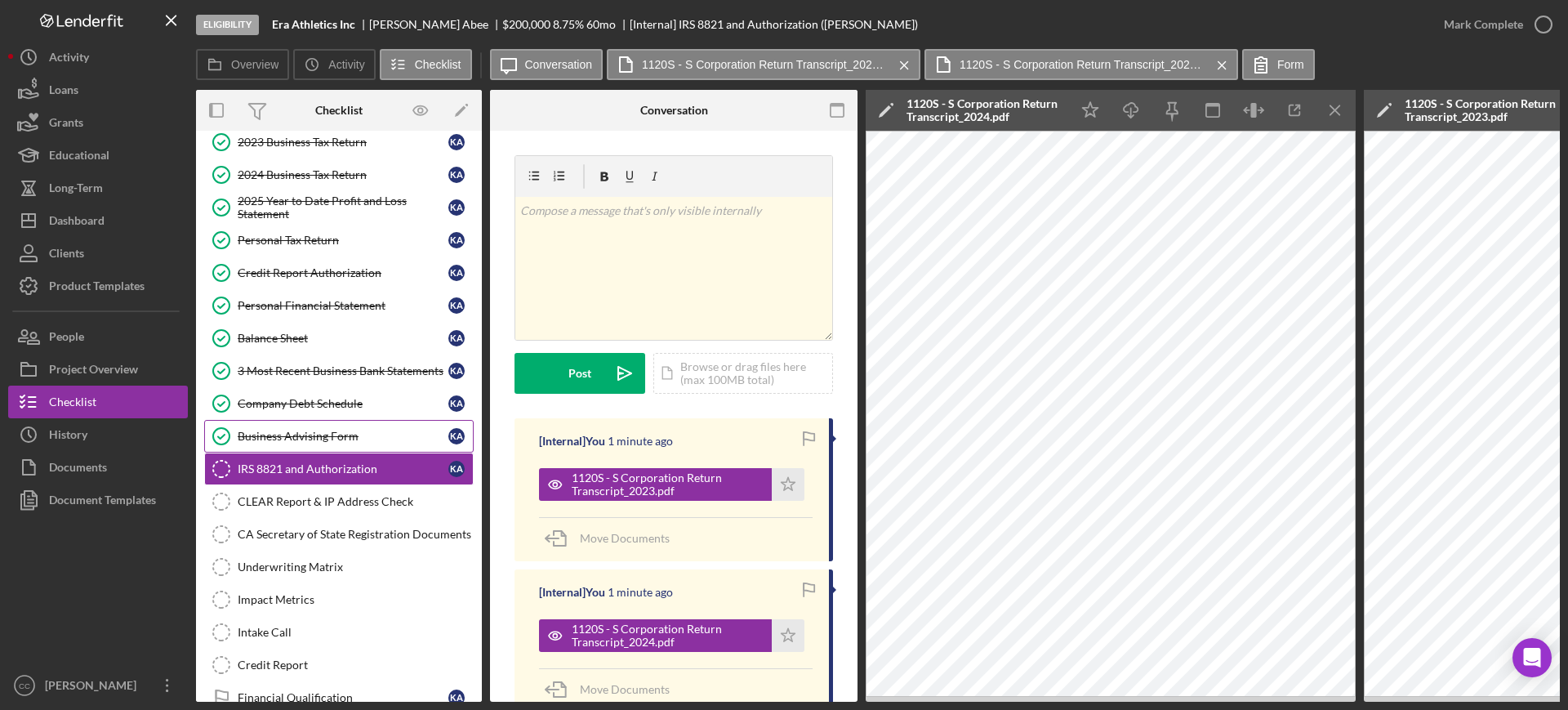
click at [334, 426] on link "Business Advising Form Business Advising Form K A" at bounding box center [339, 436] width 270 height 33
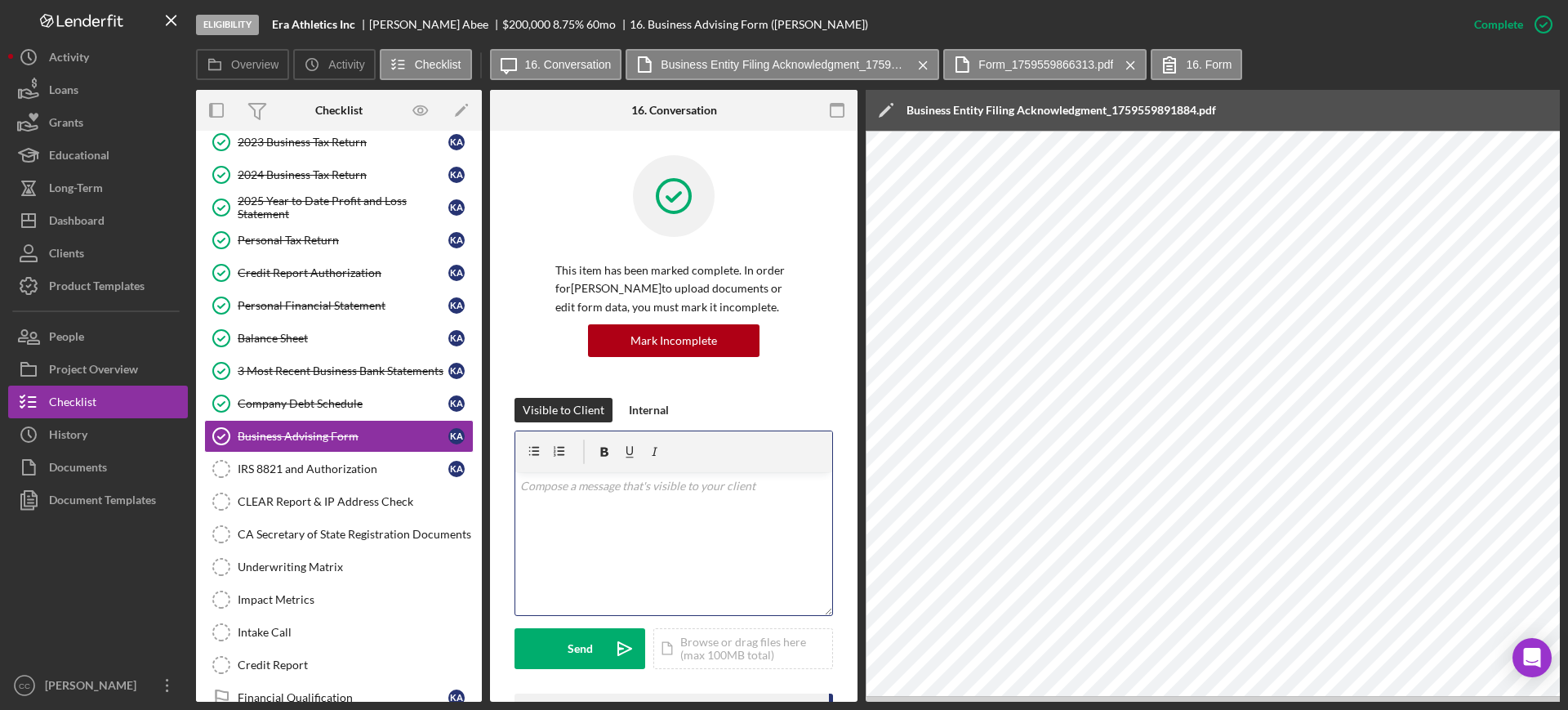
click at [687, 524] on div "v Color teal Color pink Remove color Add row above Add row below Add column bef…" at bounding box center [674, 543] width 317 height 143
drag, startPoint x: 710, startPoint y: 504, endPoint x: 695, endPoint y: 515, distance: 18.6
click at [691, 518] on p "The transcripts from the IRS are stateting "No record of return filed."" at bounding box center [674, 518] width 308 height 37
click at [703, 510] on p "The transcripts from the IRS are stateting "No record of return filed."" at bounding box center [674, 518] width 308 height 37
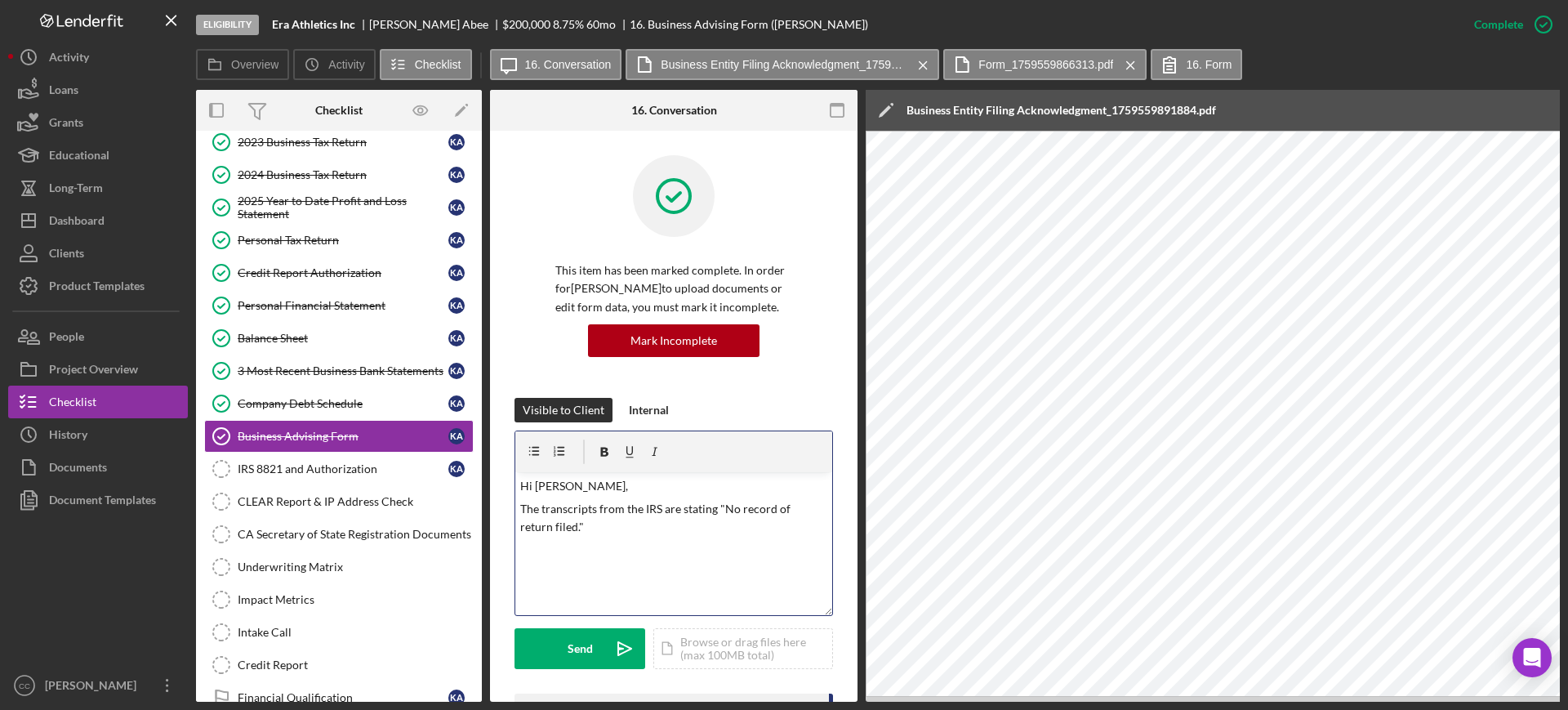
click at [666, 537] on div "v Color teal Color pink Remove color Add row above Add row below Add column bef…" at bounding box center [674, 543] width 317 height 143
click at [302, 471] on div "IRS 8821 and Authorization" at bounding box center [343, 468] width 210 height 13
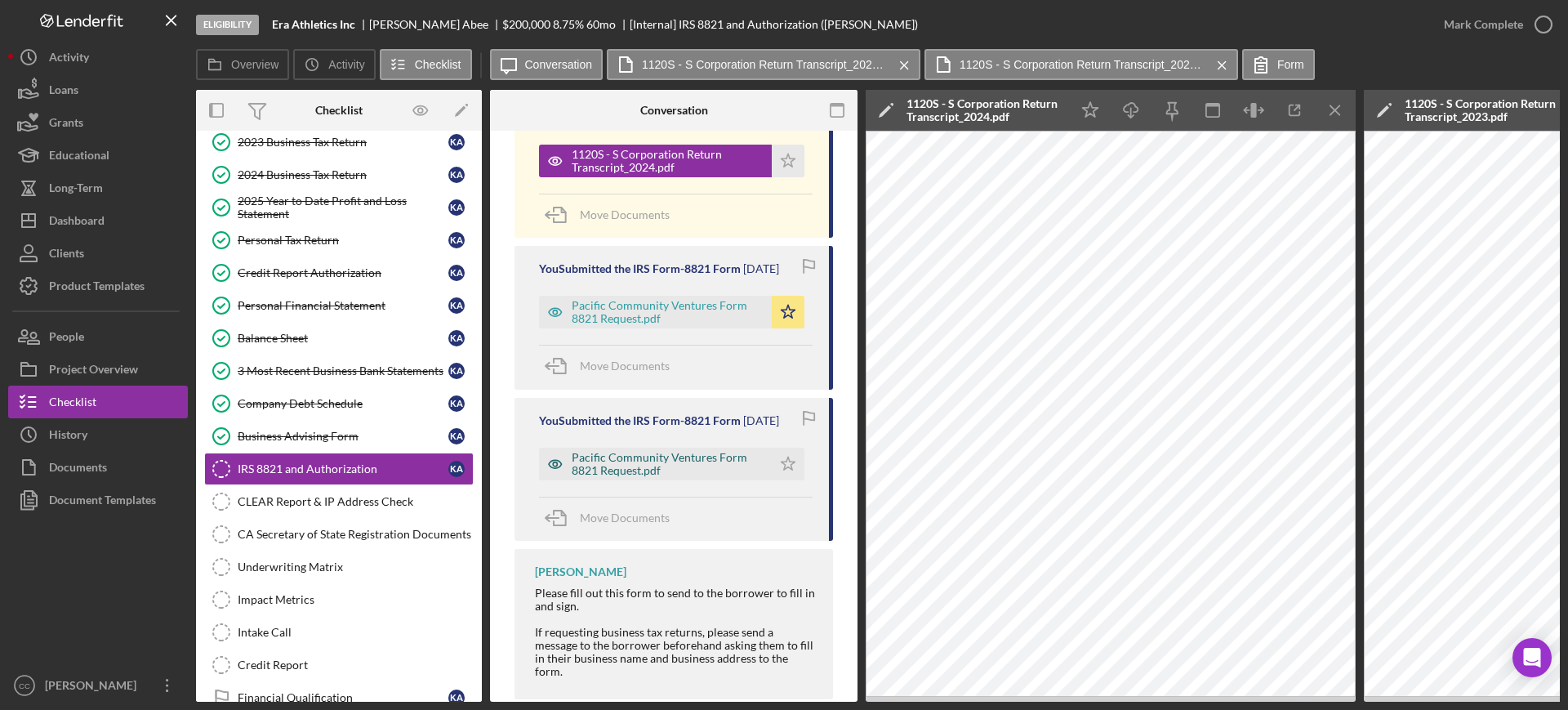
scroll to position [509, 0]
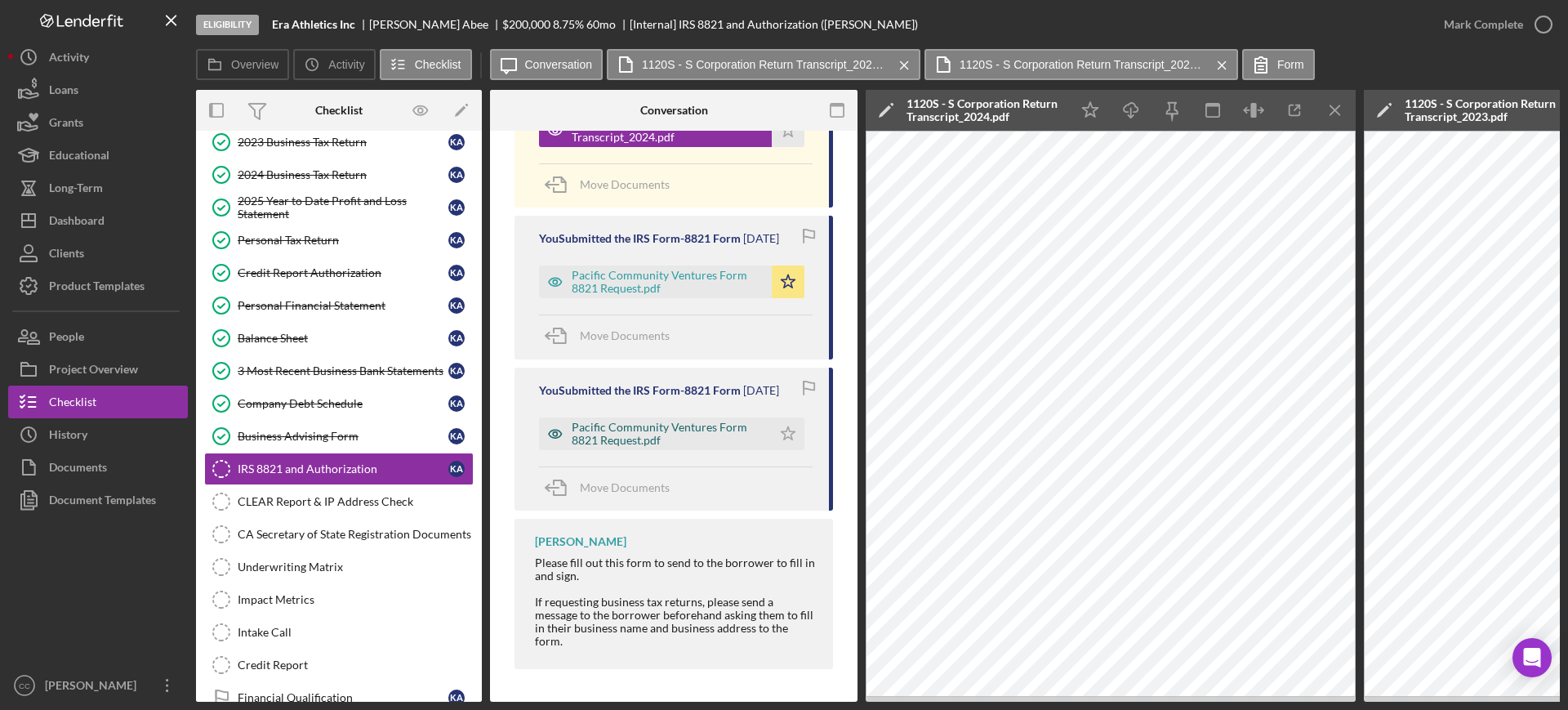
click at [650, 438] on div "Pacific Community Ventures Form 8821 Request.pdf" at bounding box center [668, 434] width 192 height 26
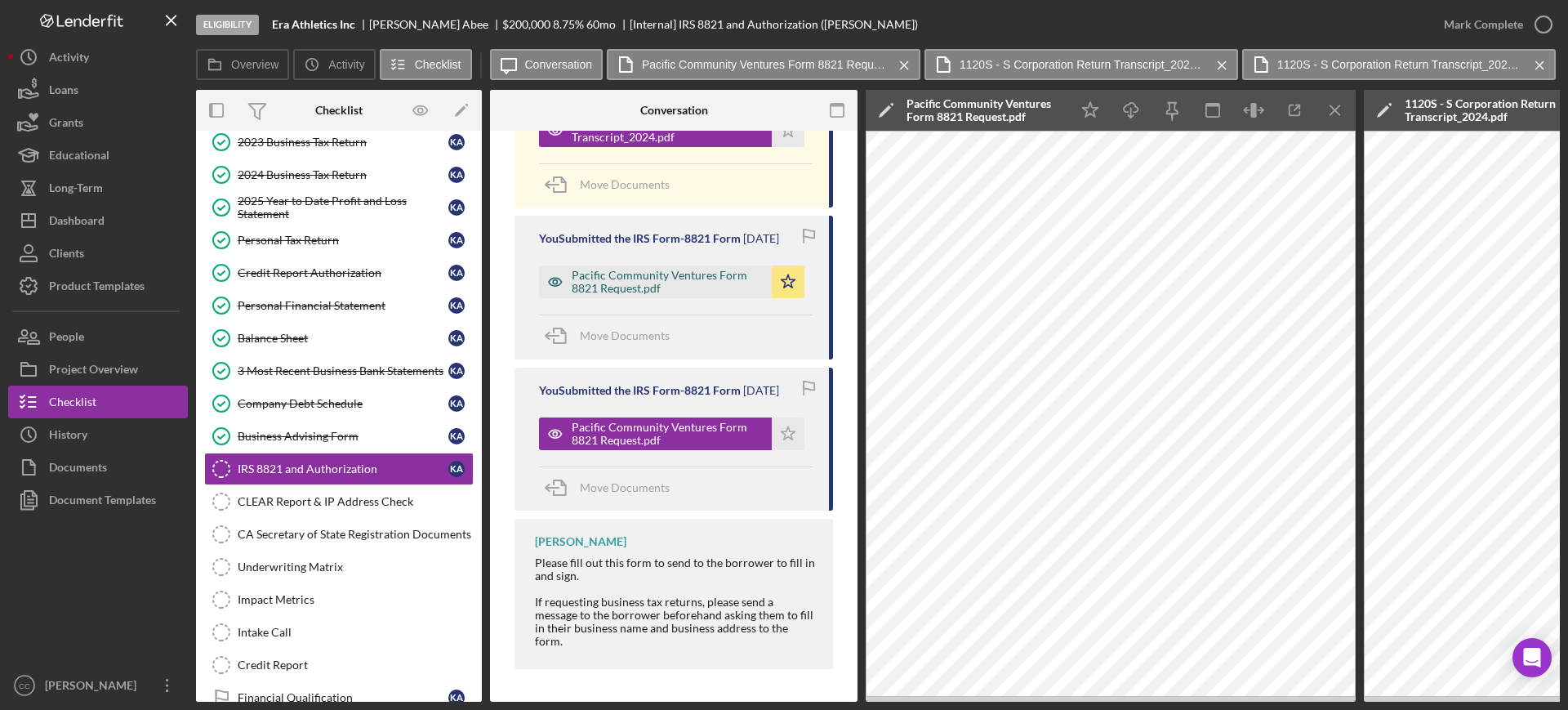
click at [626, 279] on div "Pacific Community Ventures Form 8821 Request.pdf" at bounding box center [668, 282] width 192 height 26
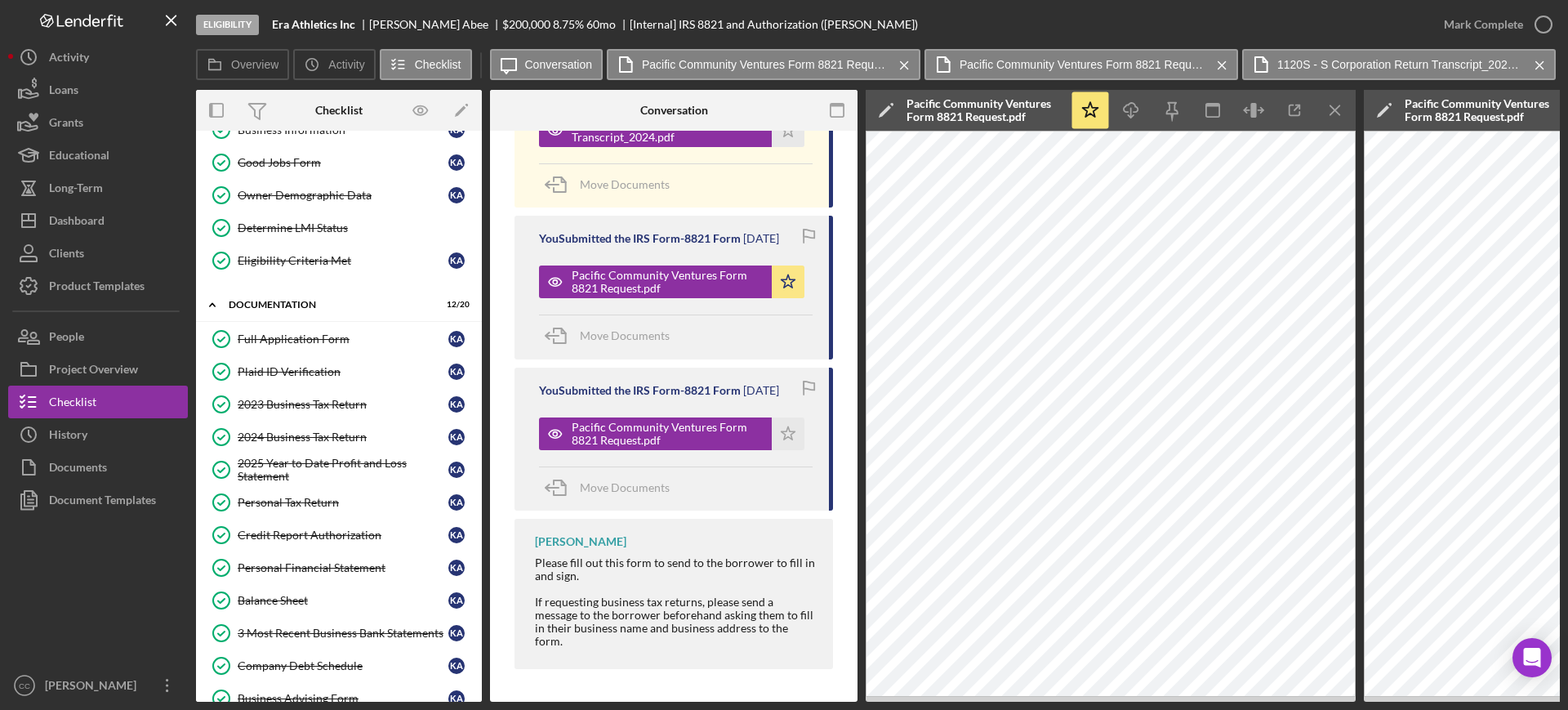
scroll to position [48, 0]
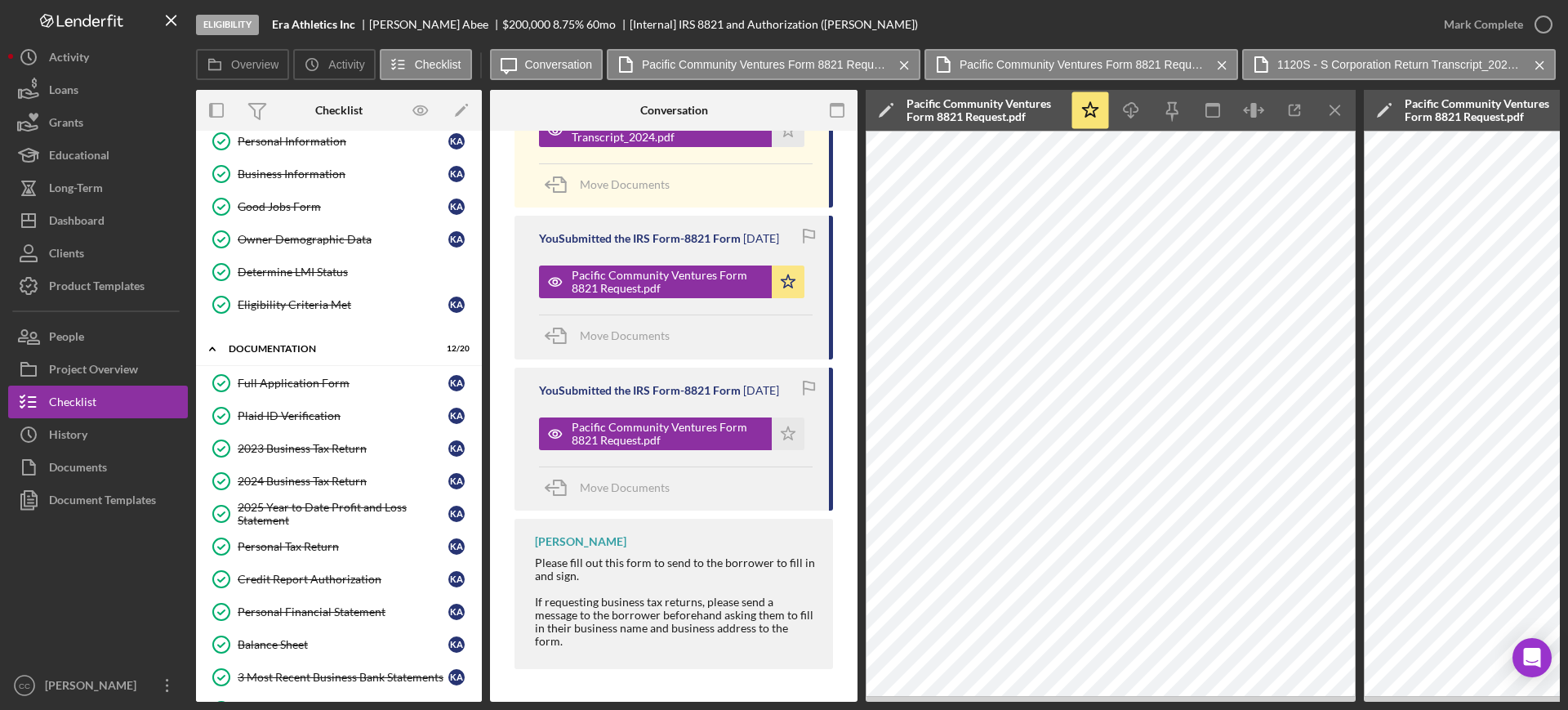
drag, startPoint x: 325, startPoint y: 482, endPoint x: 591, endPoint y: 466, distance: 266.5
click at [325, 482] on div "2024 Business Tax Return" at bounding box center [343, 481] width 210 height 13
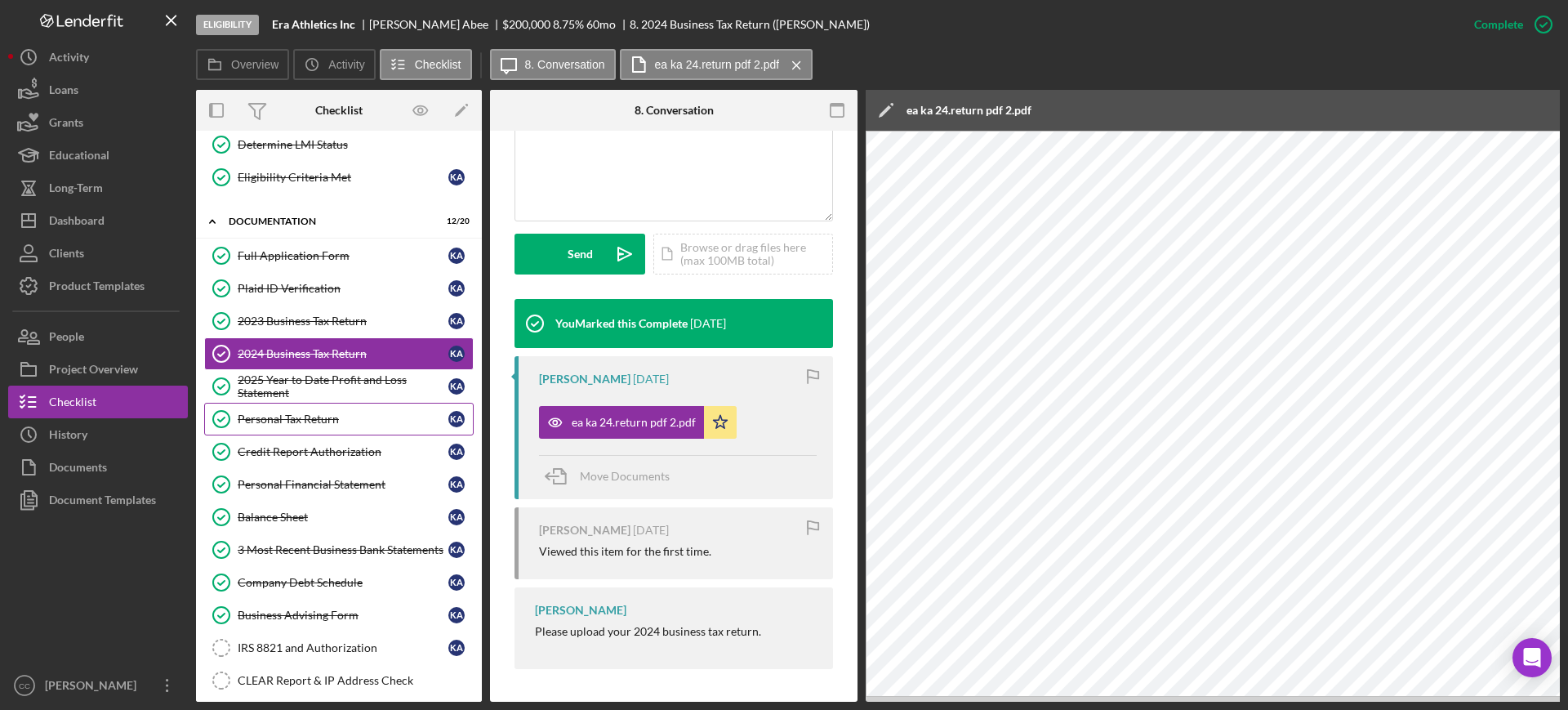
scroll to position [251, 0]
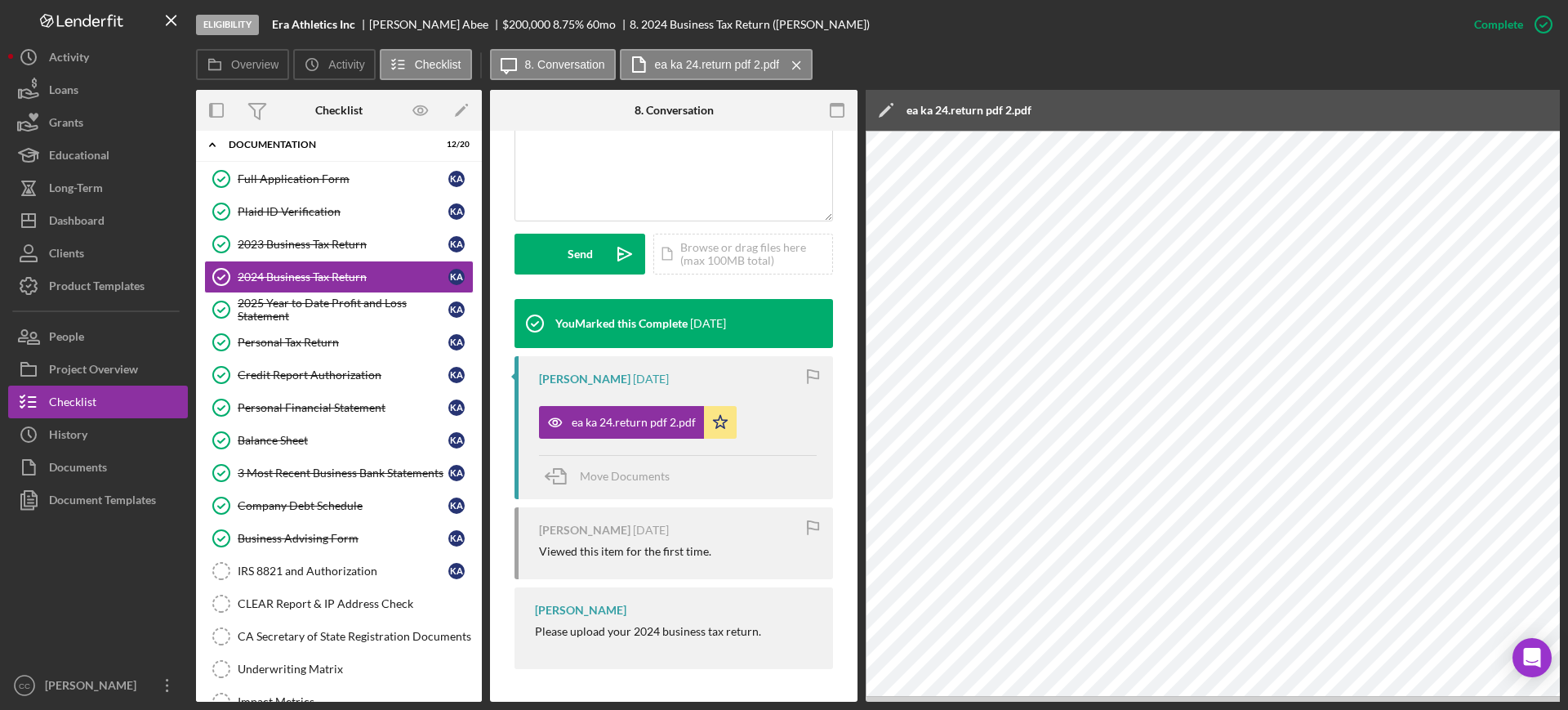
drag, startPoint x: 313, startPoint y: 580, endPoint x: 825, endPoint y: 540, distance: 513.6
click at [313, 580] on link "IRS 8821 and Authorization IRS 8821 and Authorization K A" at bounding box center [339, 571] width 270 height 33
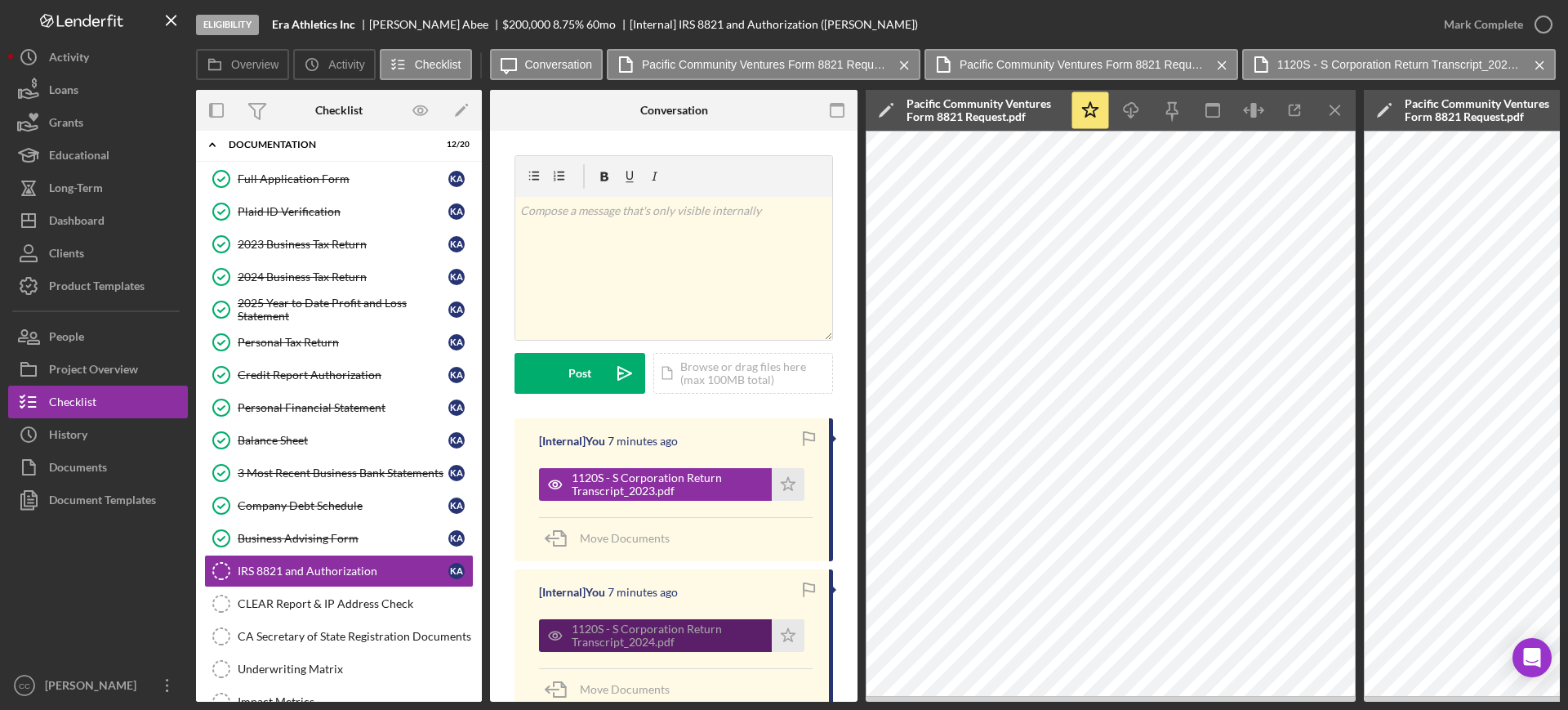
click at [673, 626] on div "1120S - S Corporation Return Transcript_2024.pdf" at bounding box center [668, 635] width 192 height 26
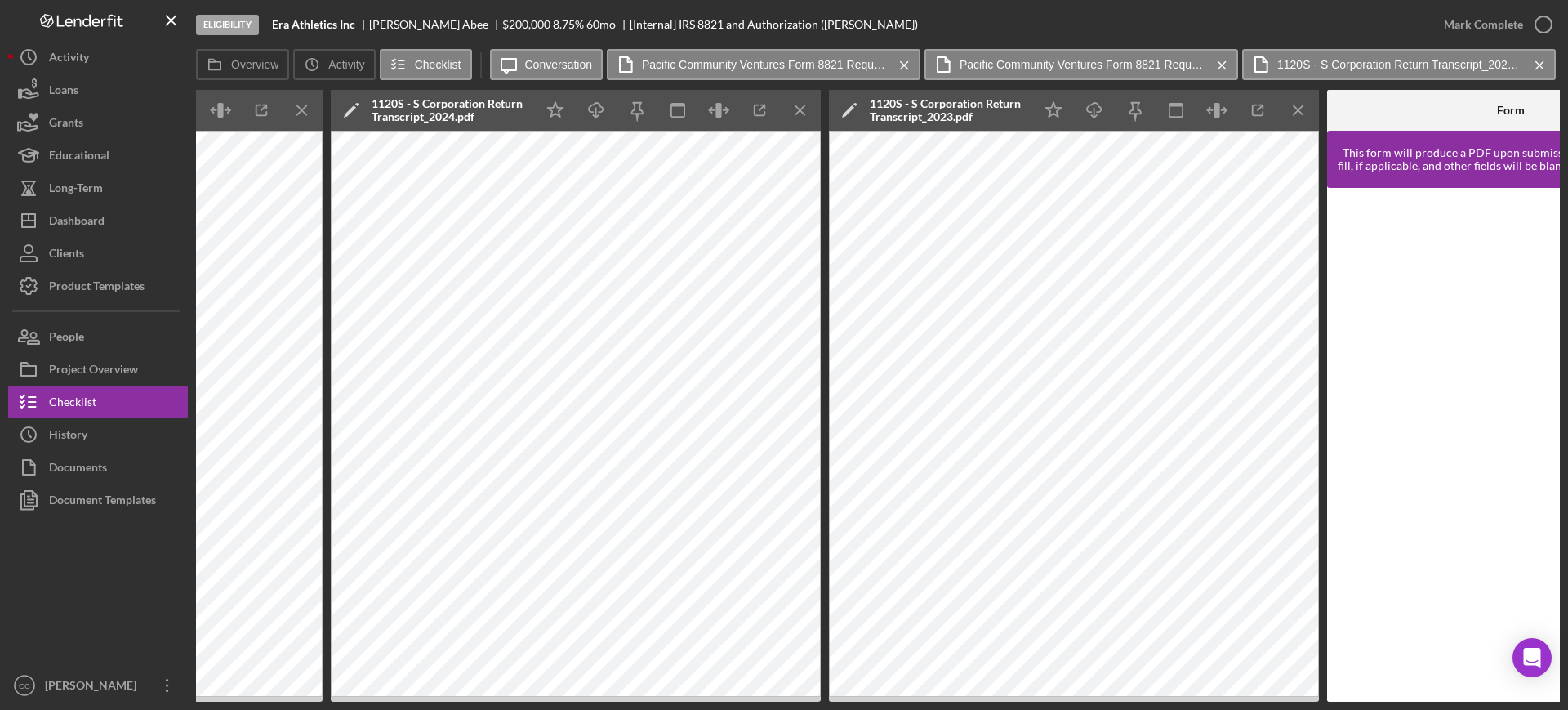
scroll to position [0, 1327]
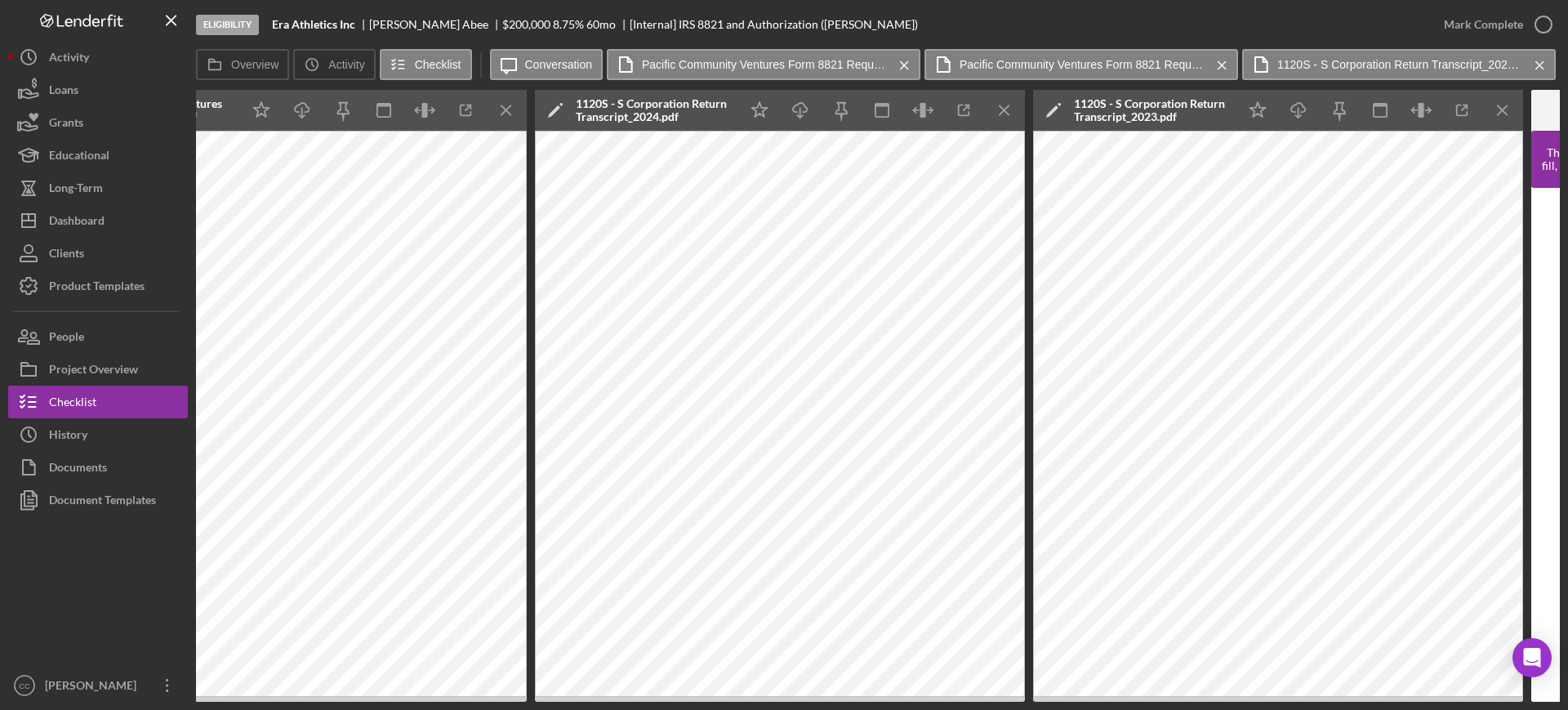
drag, startPoint x: 1501, startPoint y: 121, endPoint x: 1430, endPoint y: 187, distance: 96.9
click at [1501, 121] on icon "Icon/Menu Close" at bounding box center [1502, 110] width 37 height 37
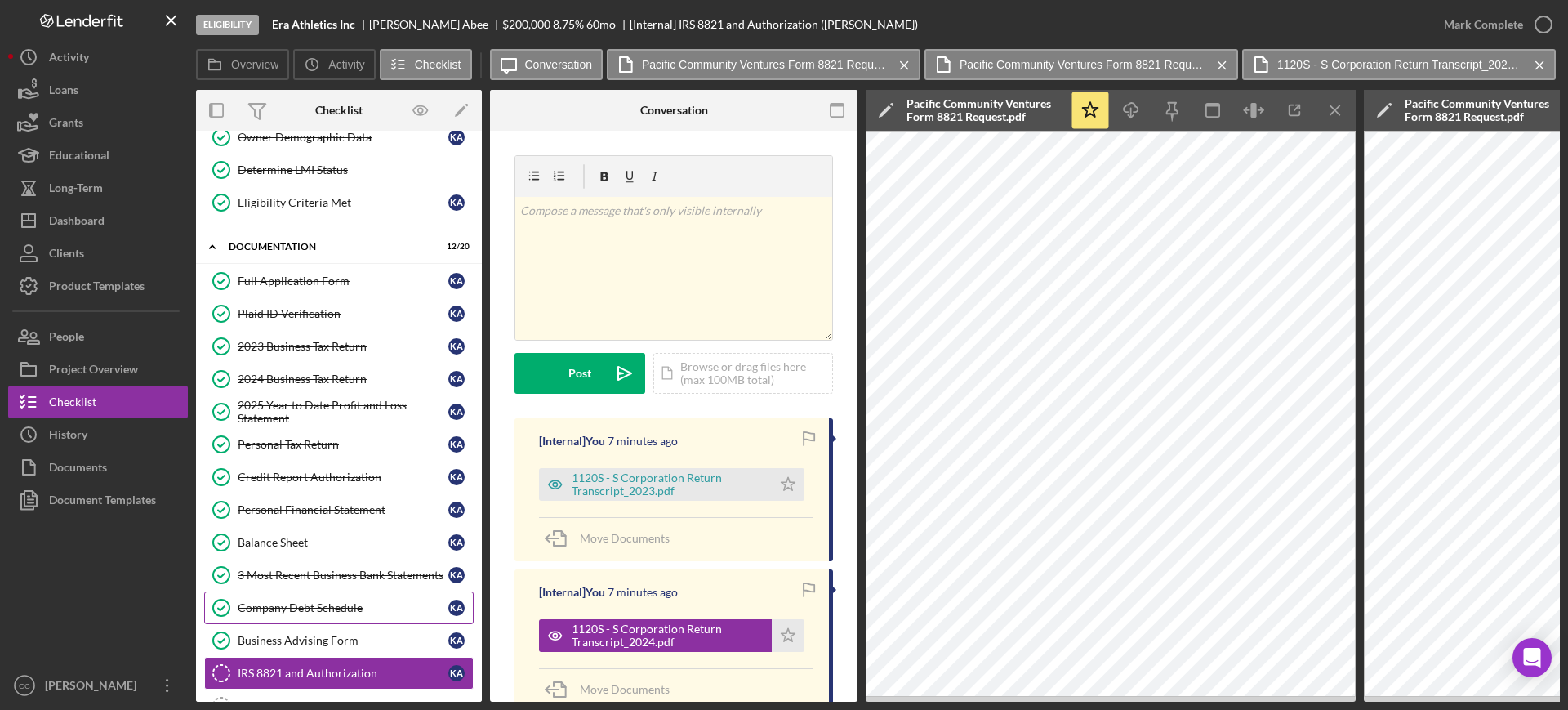
scroll to position [251, 0]
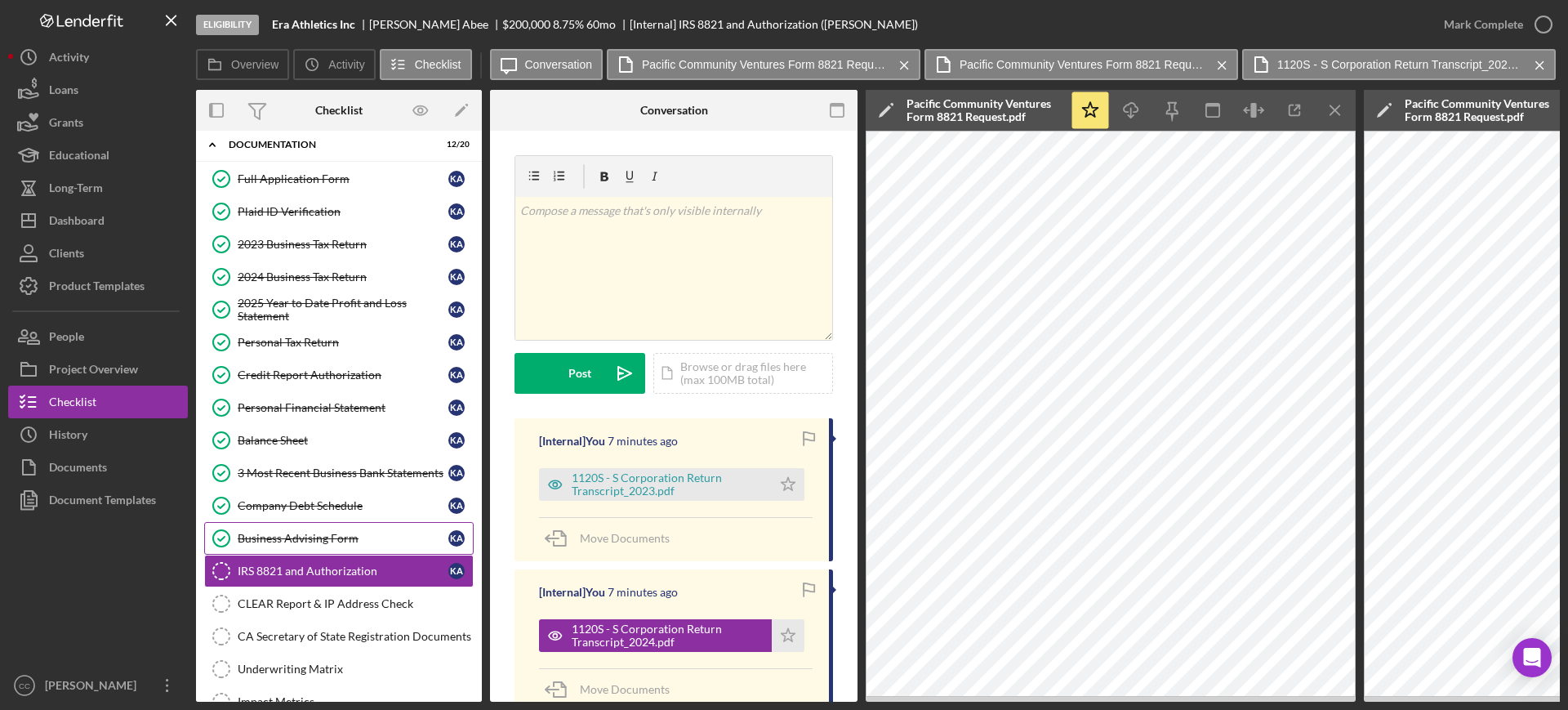
click at [336, 532] on div "Business Advising Form" at bounding box center [343, 538] width 210 height 13
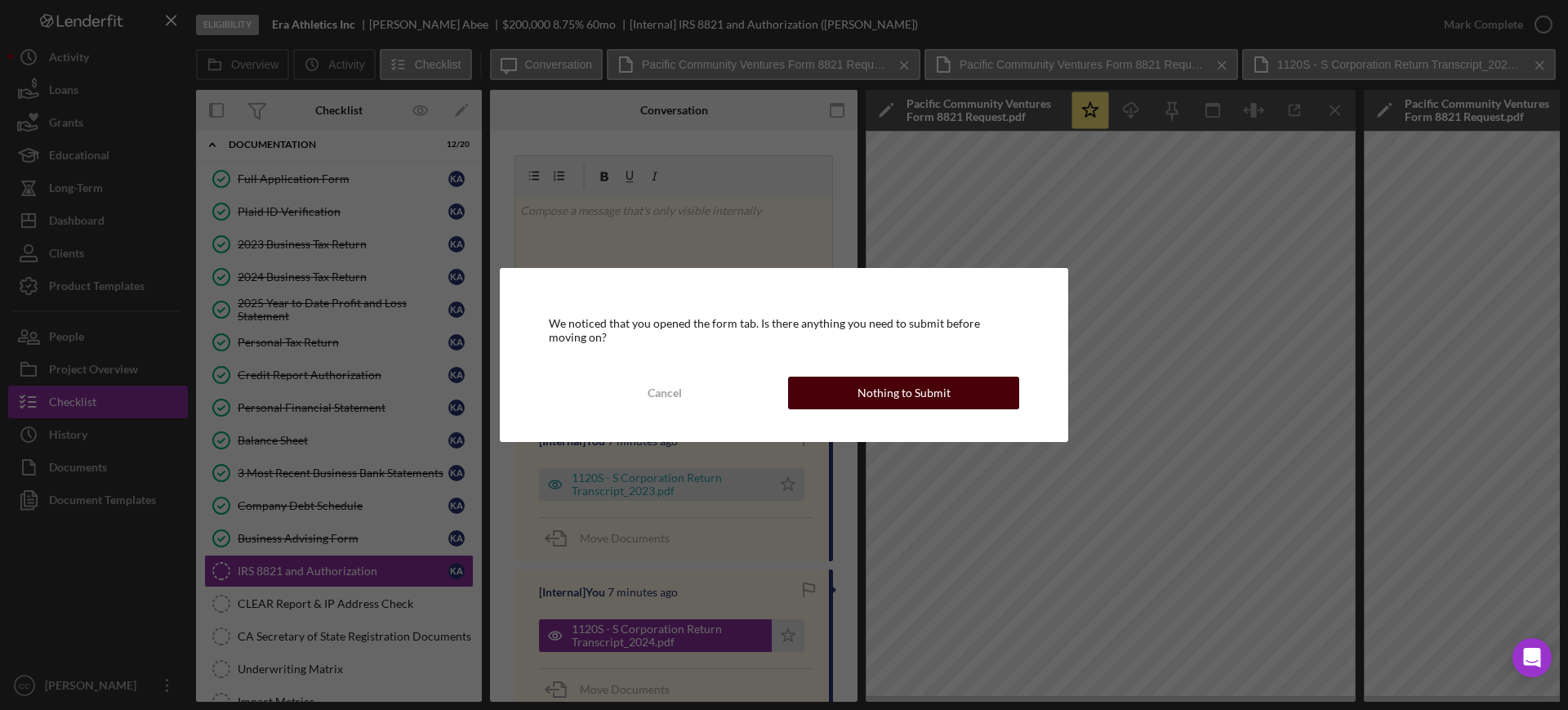
click at [923, 394] on div "Nothing to Submit" at bounding box center [903, 393] width 93 height 33
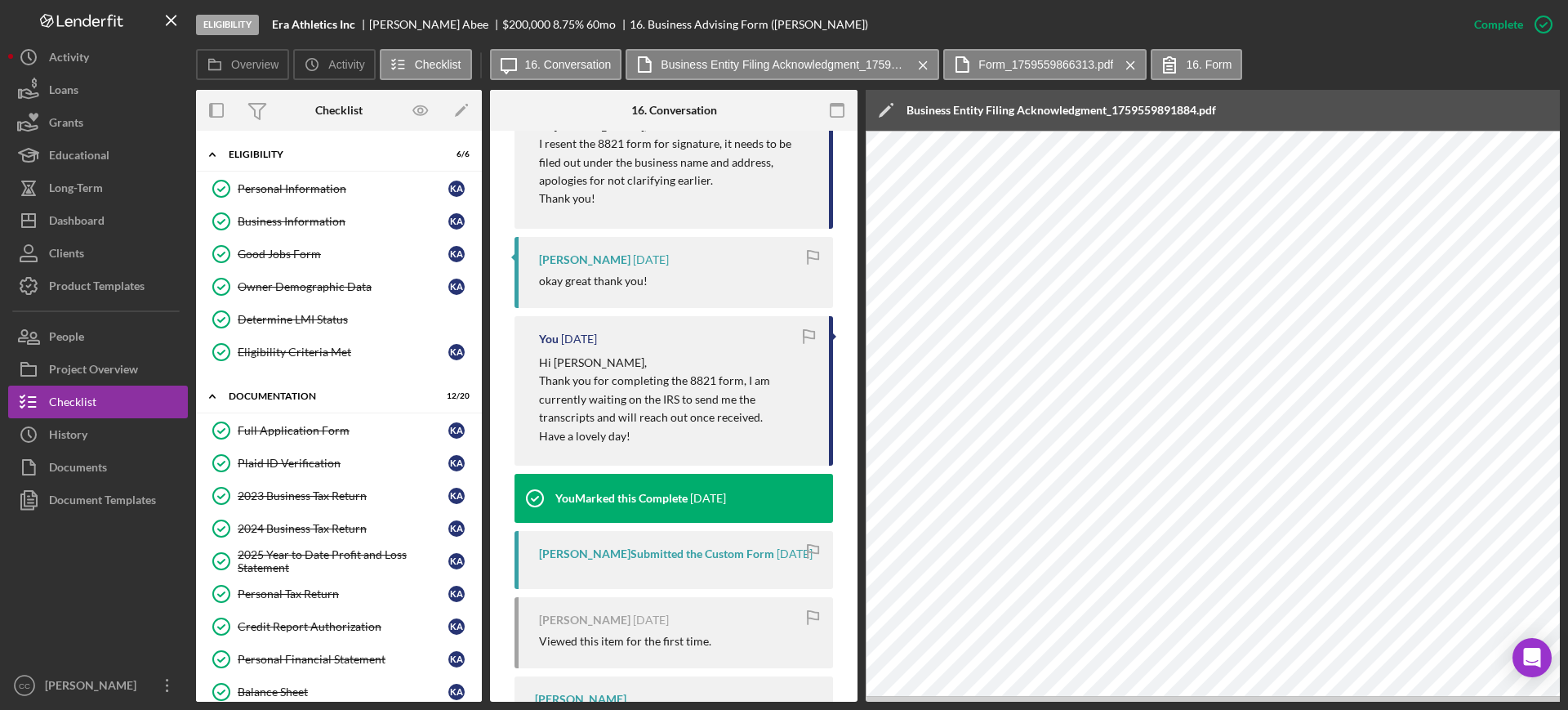
drag, startPoint x: 320, startPoint y: 486, endPoint x: 769, endPoint y: 433, distance: 452.1
click at [319, 486] on link "2023 Business Tax Return 2023 Business Tax Return K A" at bounding box center [339, 496] width 270 height 33
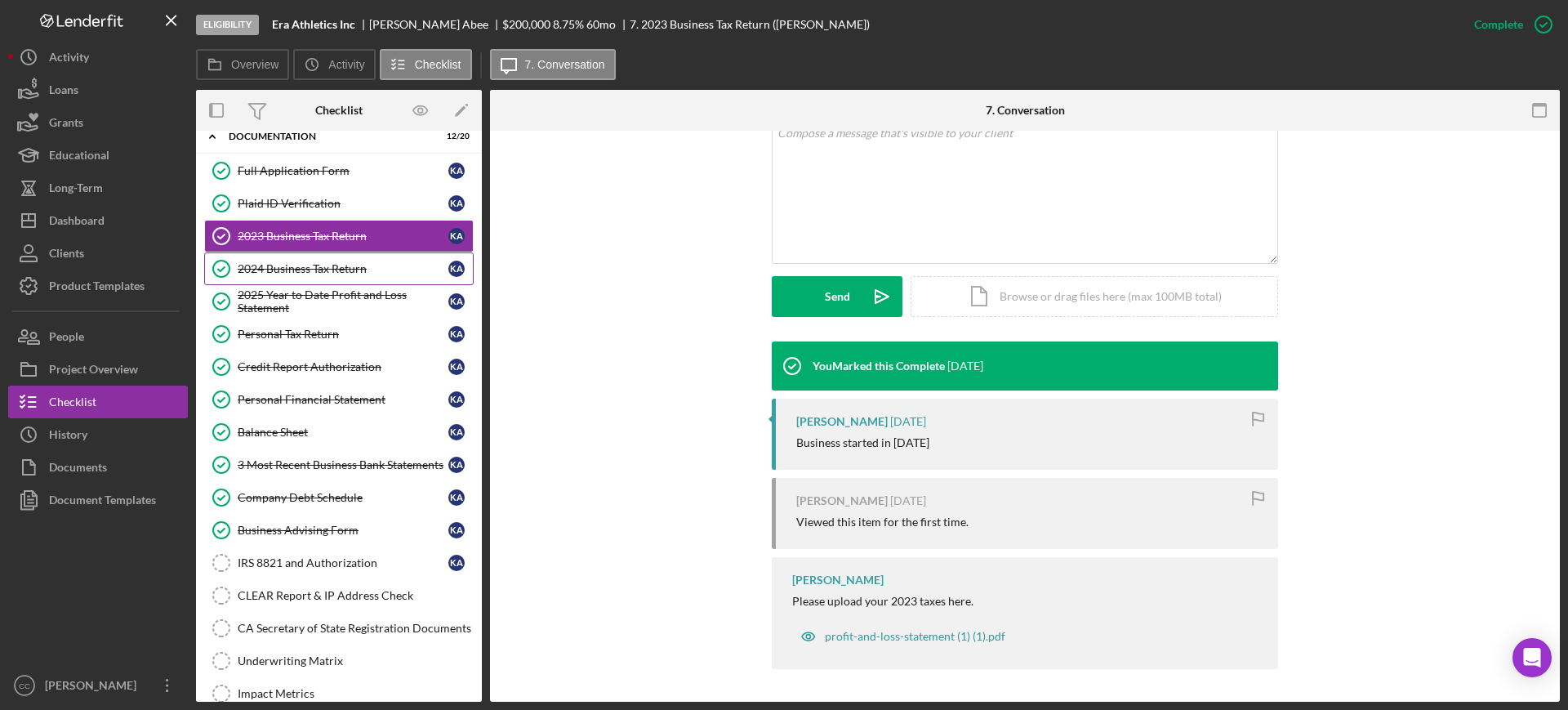
scroll to position [307, 0]
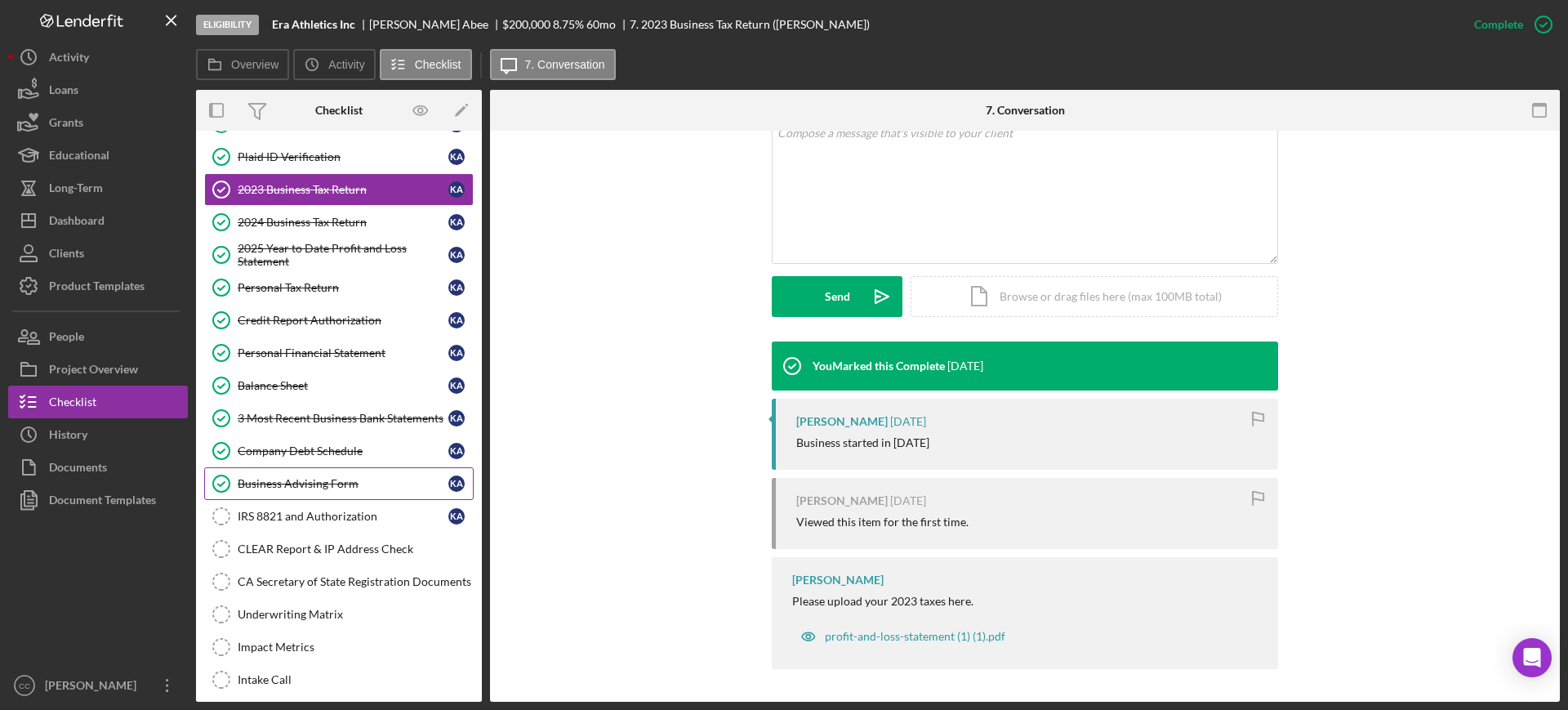
click at [297, 483] on div "Business Advising Form" at bounding box center [343, 483] width 210 height 13
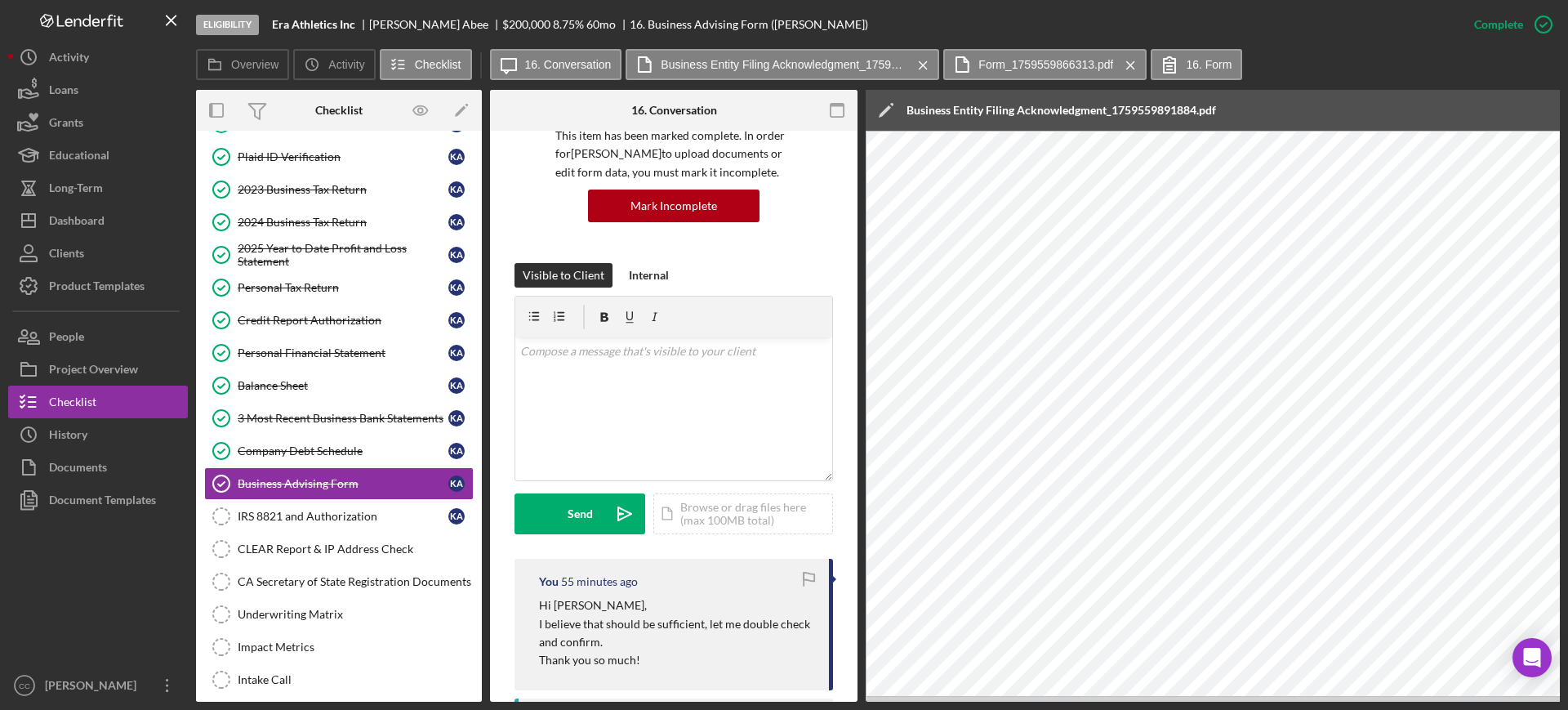
scroll to position [102, 0]
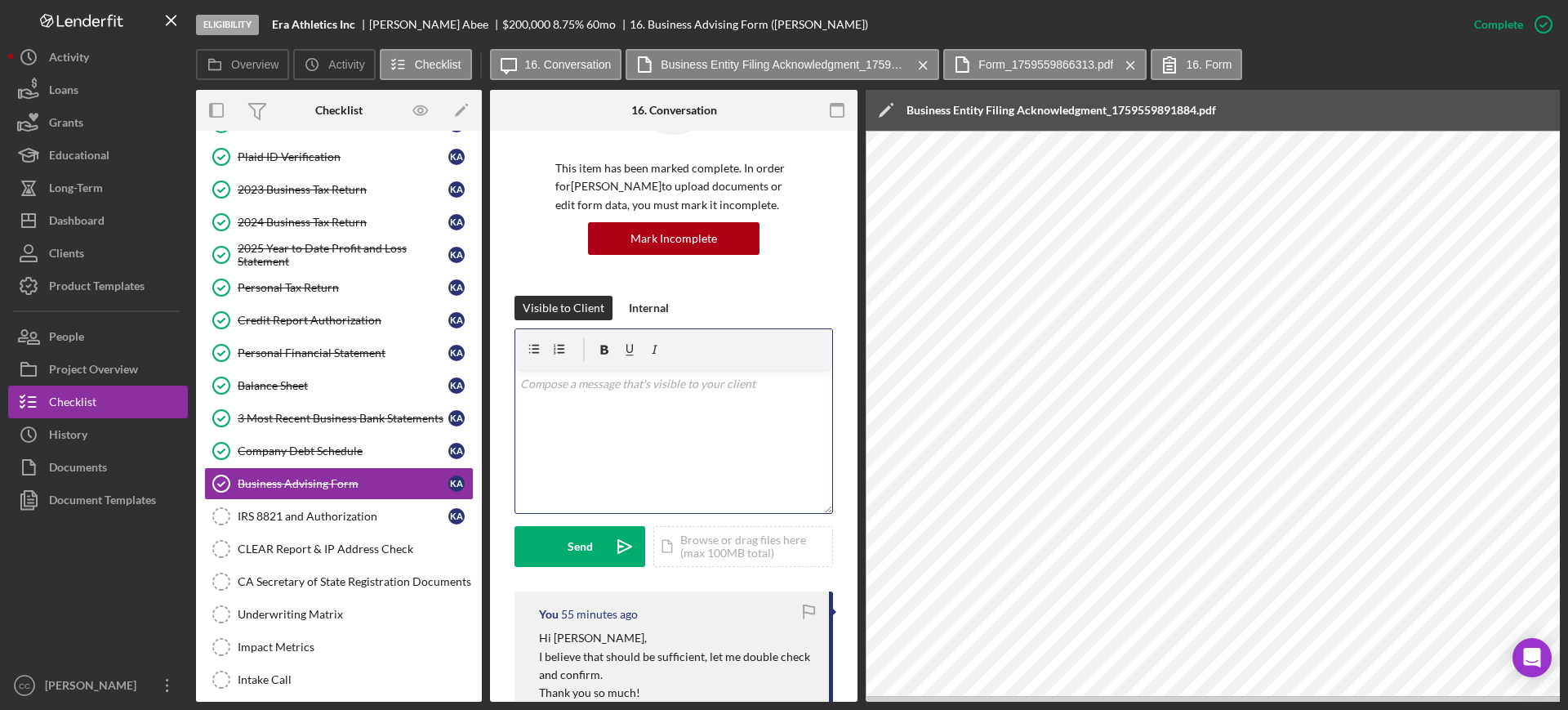
click at [617, 450] on div "v Color teal Color pink Remove color Add row above Add row below Add column bef…" at bounding box center [674, 441] width 317 height 143
click at [631, 447] on div "v Color teal Color pink Remove color Add row above Add row below Add column bef…" at bounding box center [674, 441] width 317 height 143
click at [656, 408] on div "v Color teal Color pink Remove color Add row above Add row below Add column bef…" at bounding box center [674, 441] width 317 height 143
click at [394, 25] on div "[PERSON_NAME]" at bounding box center [436, 25] width 133 height 13
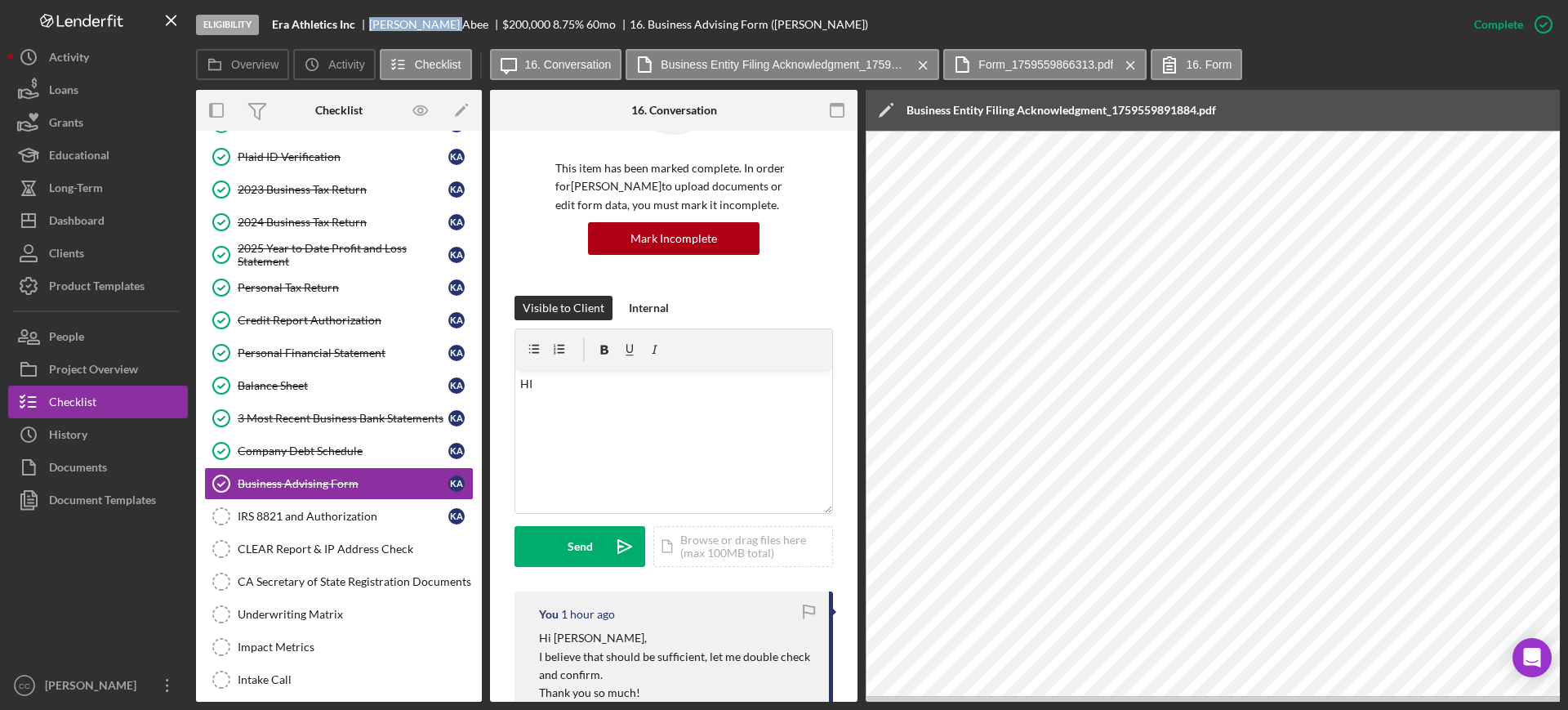
copy div "[PERSON_NAME]"
click at [710, 416] on div "v Color teal Color pink Remove color Add row above Add row below Add column bef…" at bounding box center [674, 441] width 317 height 143
click at [630, 453] on div "v Color teal Color pink Remove color Add row above Add row below Add column bef…" at bounding box center [674, 441] width 317 height 143
click at [699, 406] on p "I was looking over the trasncript the IRS sent and it is saying" at bounding box center [674, 407] width 308 height 18
click at [805, 411] on p "I was looking over the trasncript the IRS sent and it is saying" at bounding box center [674, 407] width 308 height 18
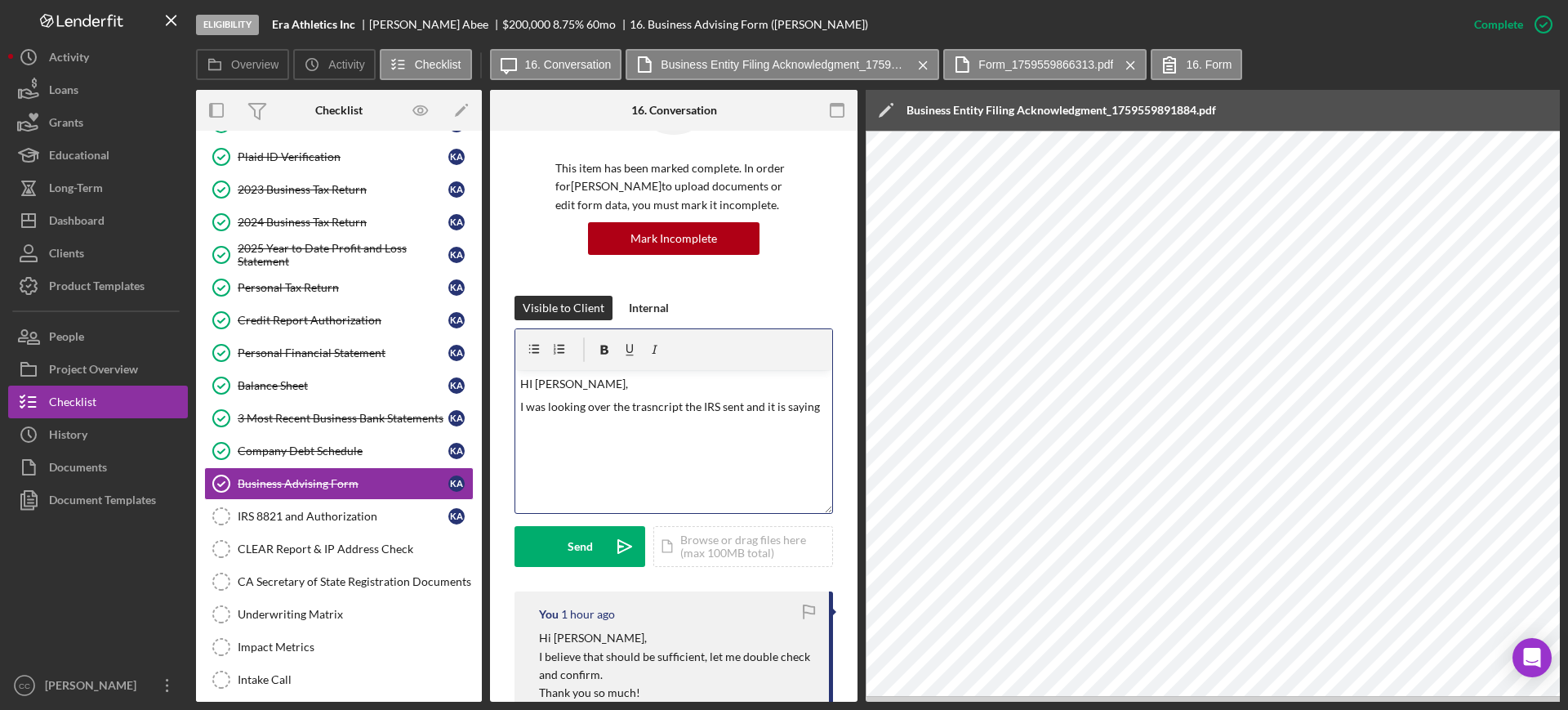
drag, startPoint x: 817, startPoint y: 411, endPoint x: 510, endPoint y: 417, distance: 307.1
click at [705, 419] on div "v Color teal Color pink Remove color Add row above Add row below Add column bef…" at bounding box center [674, 441] width 317 height 143
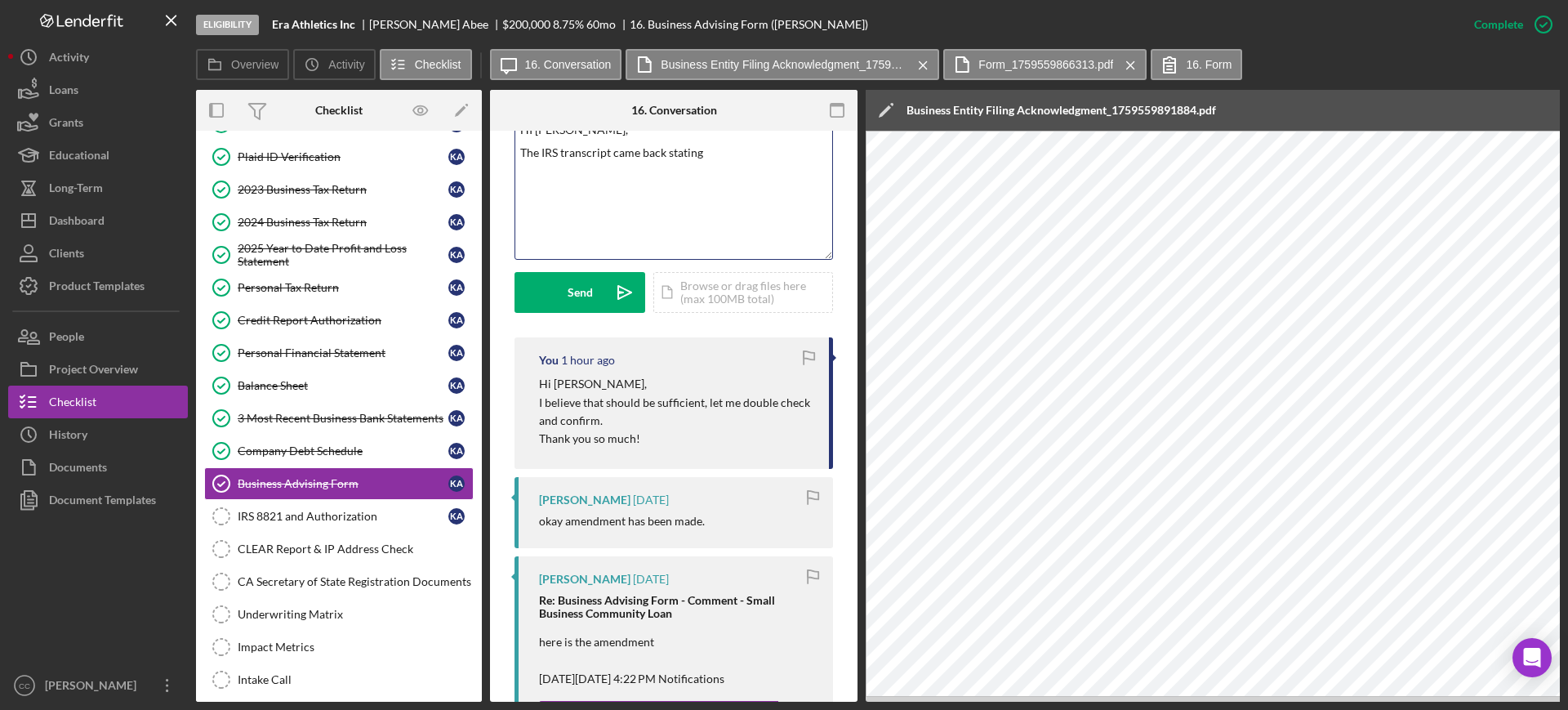
scroll to position [307, 0]
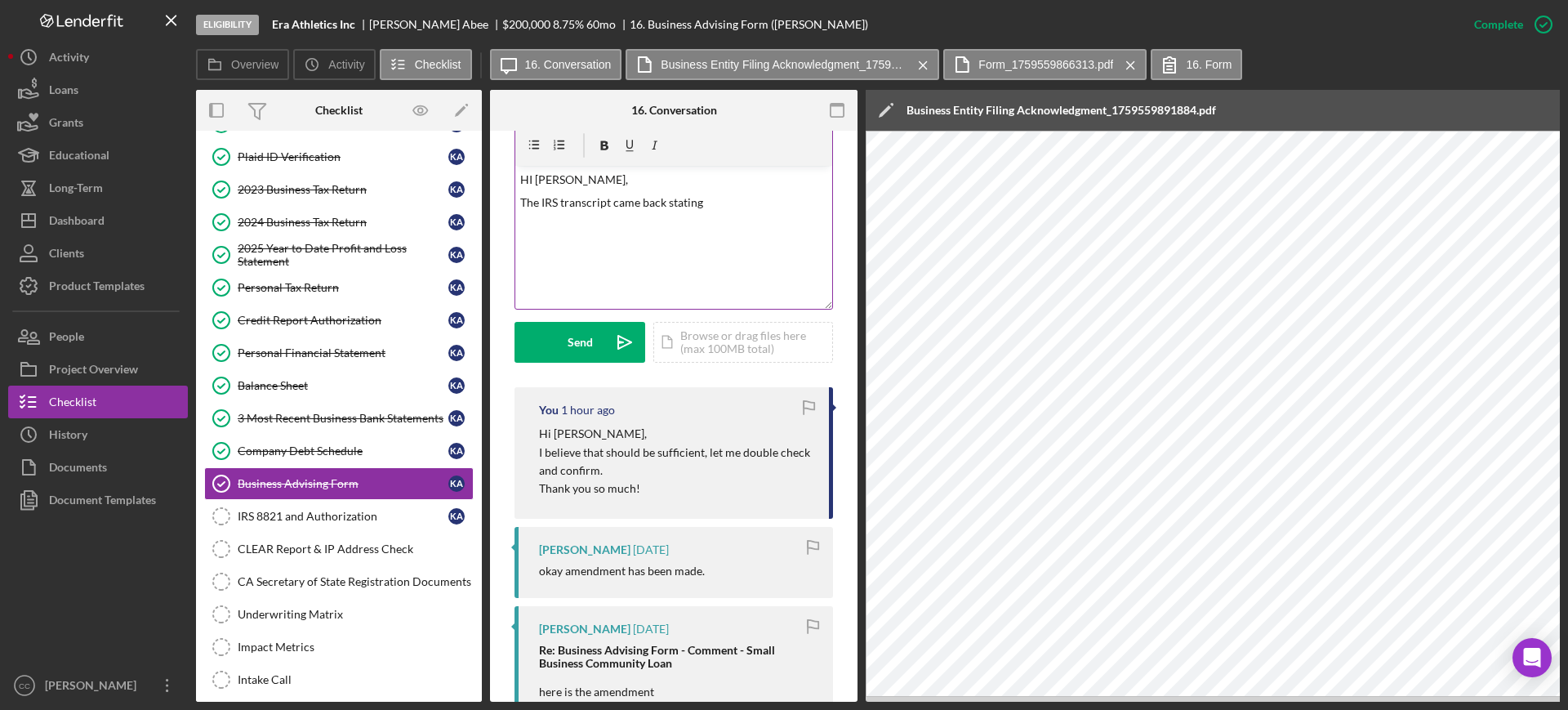
click at [735, 201] on p "The IRS transcript came back stating" at bounding box center [674, 203] width 308 height 18
click at [798, 216] on p "The IRS transcript came back stating "No record of return filed." with the CA a…" at bounding box center [674, 221] width 308 height 55
click at [668, 241] on p "The IRS transcript came back stating "No record of return filed." with the CA a…" at bounding box center [674, 221] width 308 height 55
click at [647, 240] on p "The IRS transcript came back stating "No record of return filed." with the CA a…" at bounding box center [674, 221] width 308 height 55
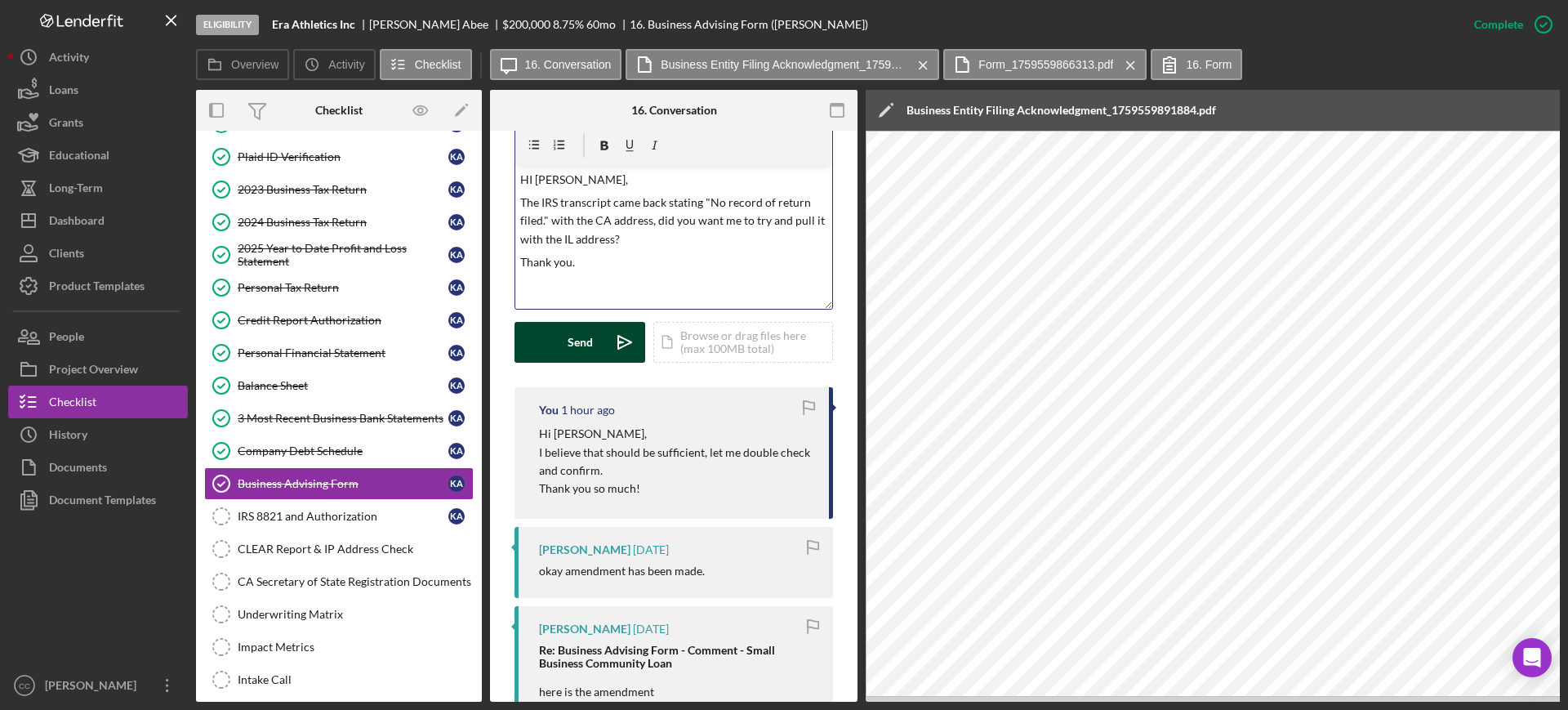
click at [579, 339] on div "Send" at bounding box center [580, 343] width 25 height 41
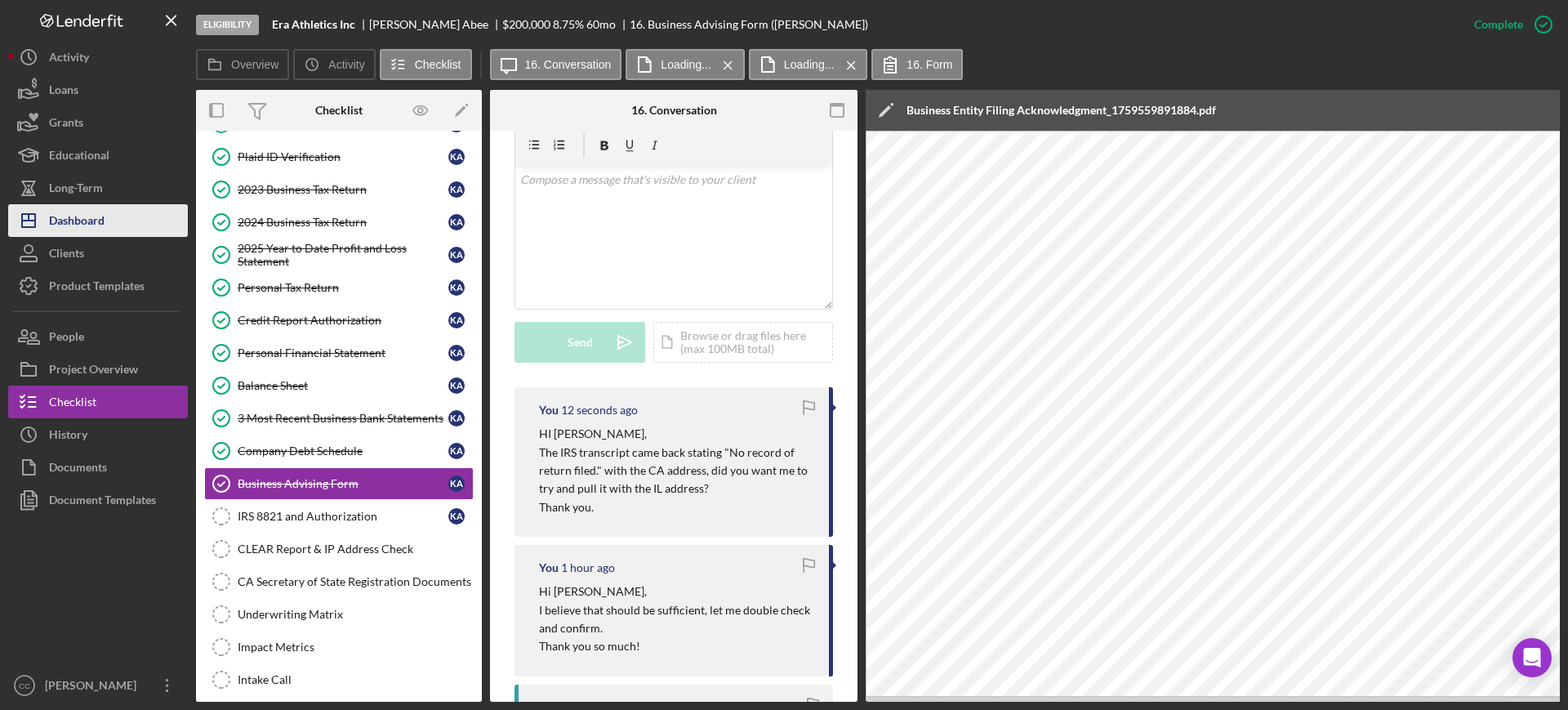
click at [62, 210] on div "Dashboard" at bounding box center [77, 222] width 56 height 37
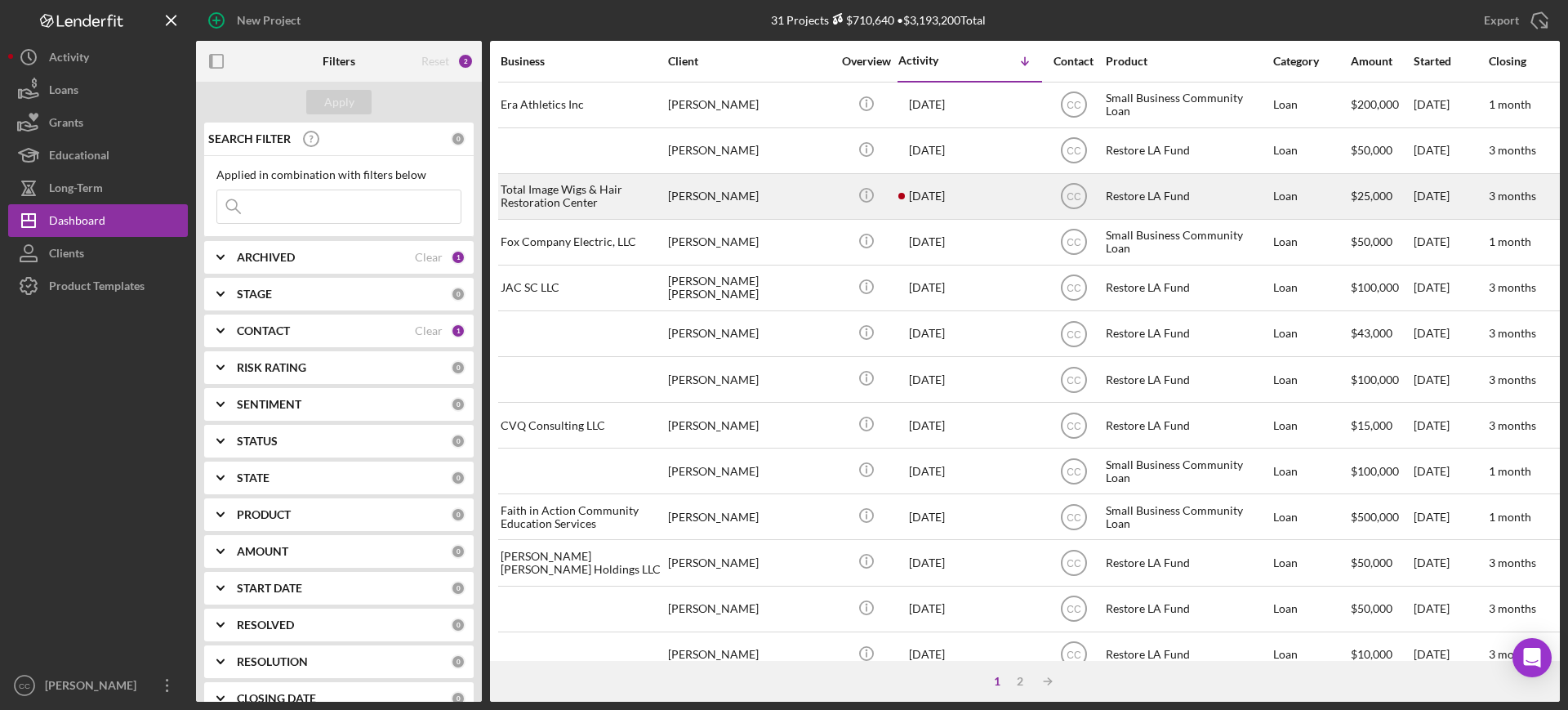
click at [816, 194] on div "[PERSON_NAME]" at bounding box center [749, 196] width 164 height 44
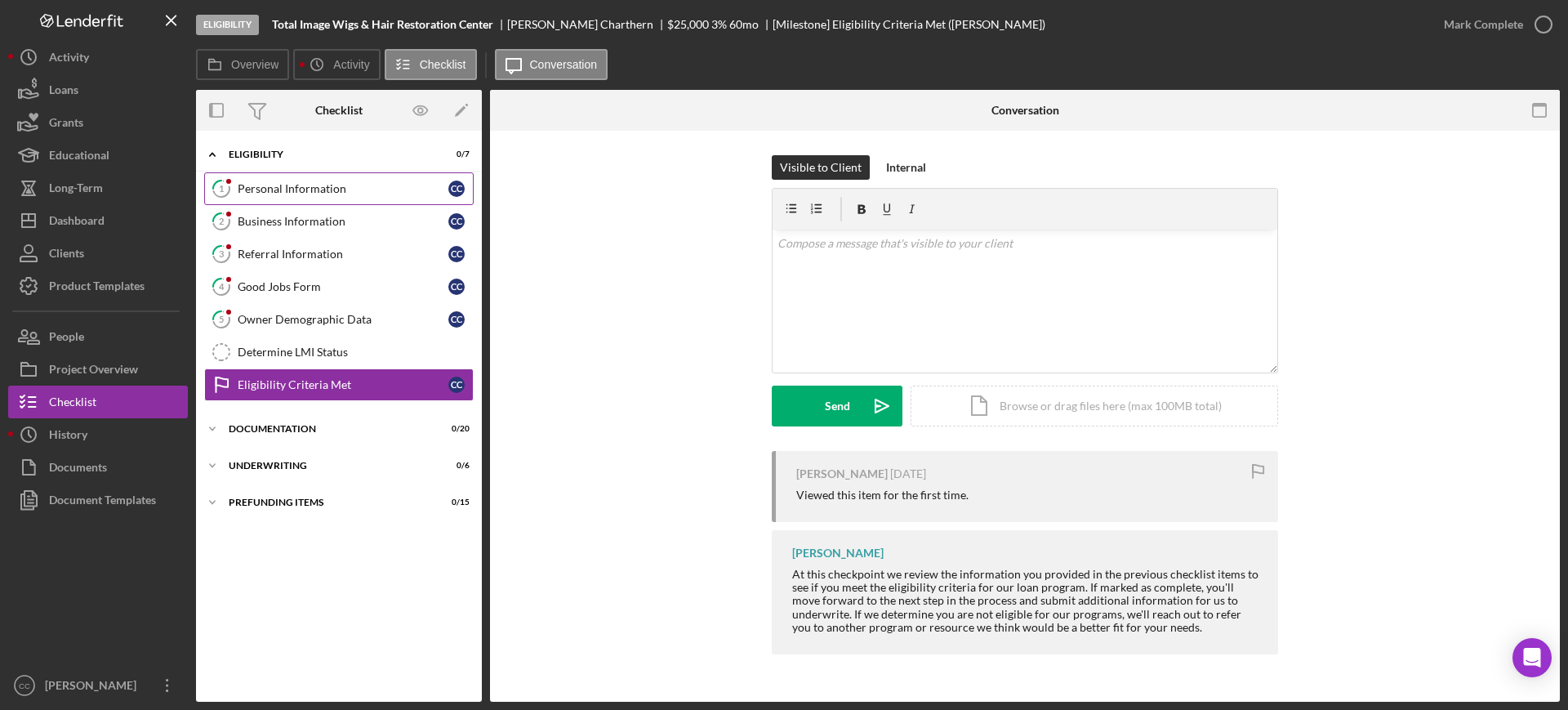
click at [310, 186] on div "Personal Information" at bounding box center [343, 189] width 210 height 13
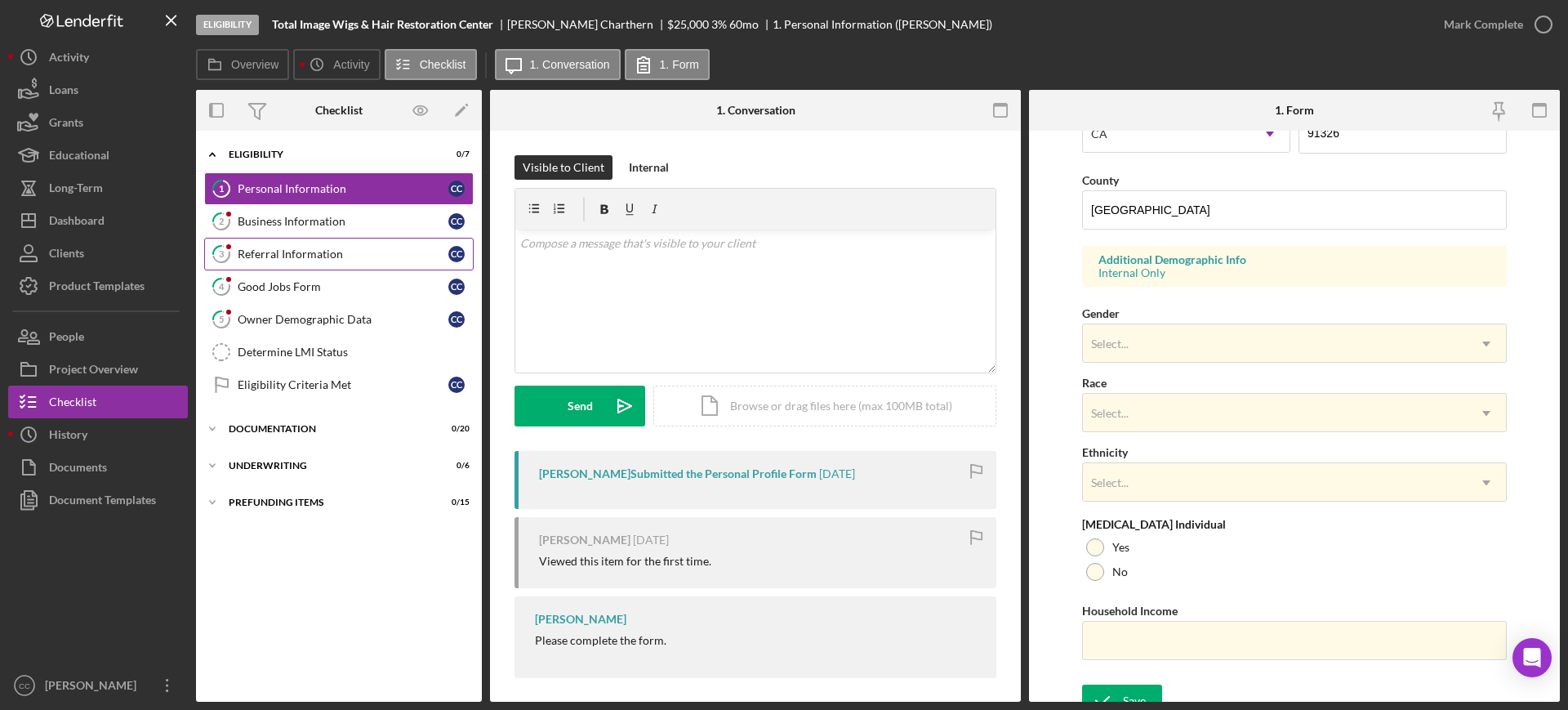
scroll to position [519, 0]
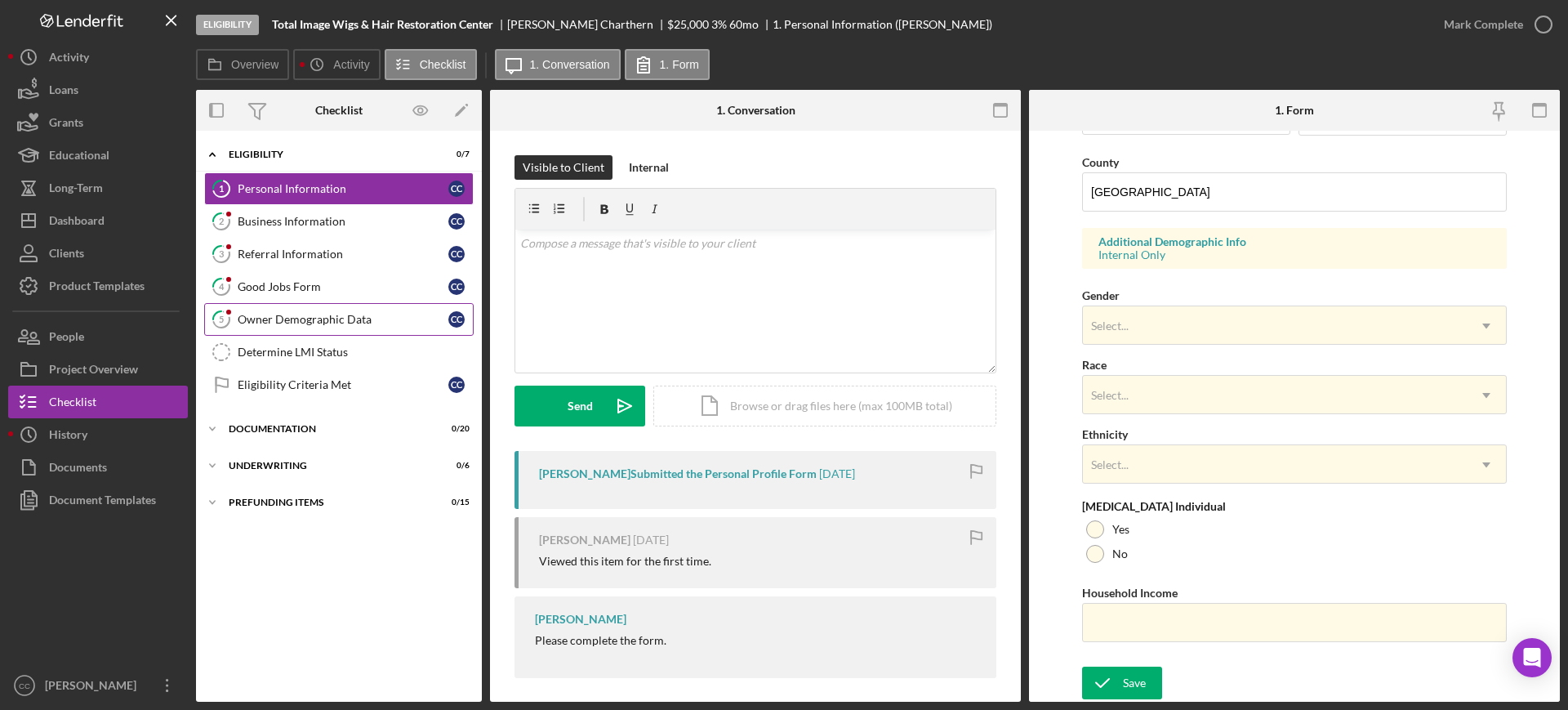
click at [260, 316] on div "Owner Demographic Data" at bounding box center [343, 320] width 210 height 13
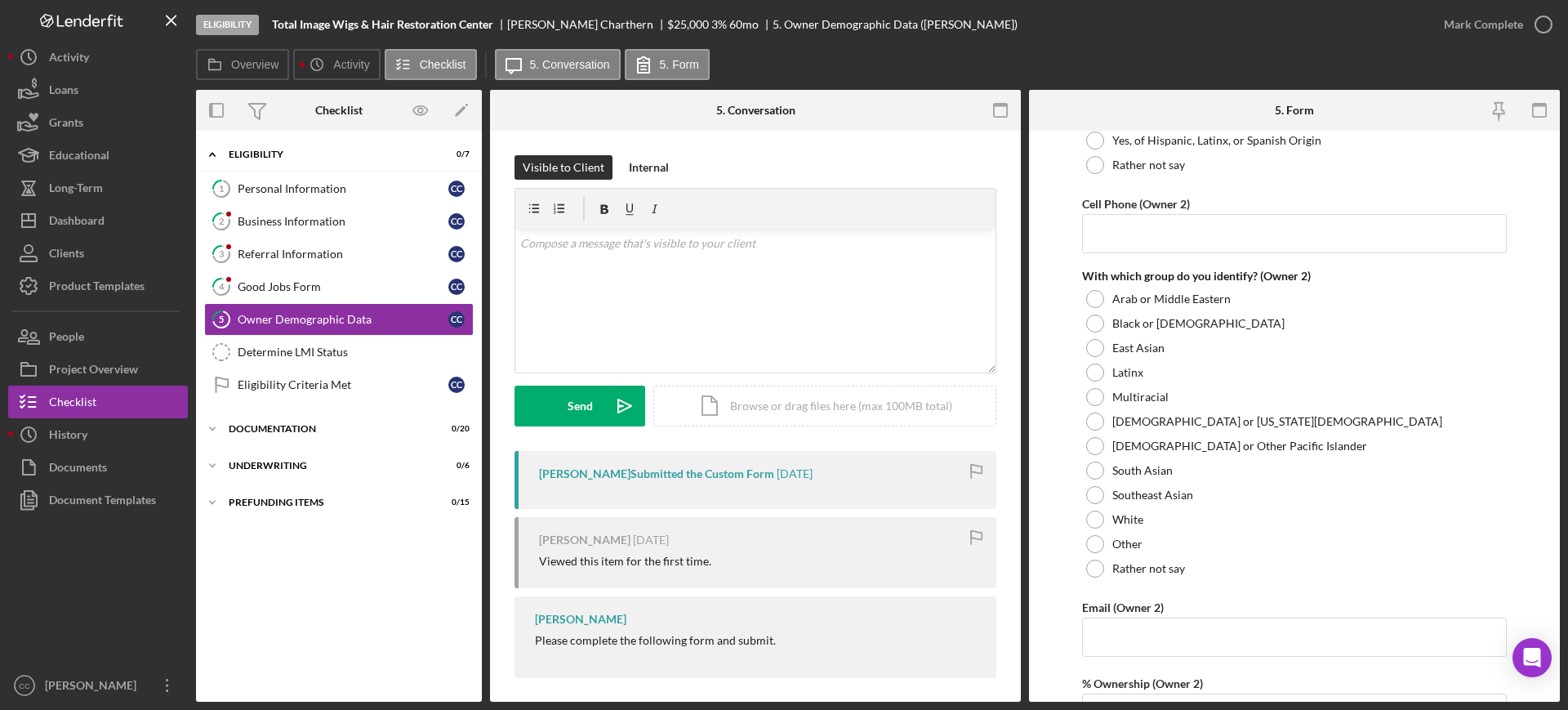
scroll to position [2143, 0]
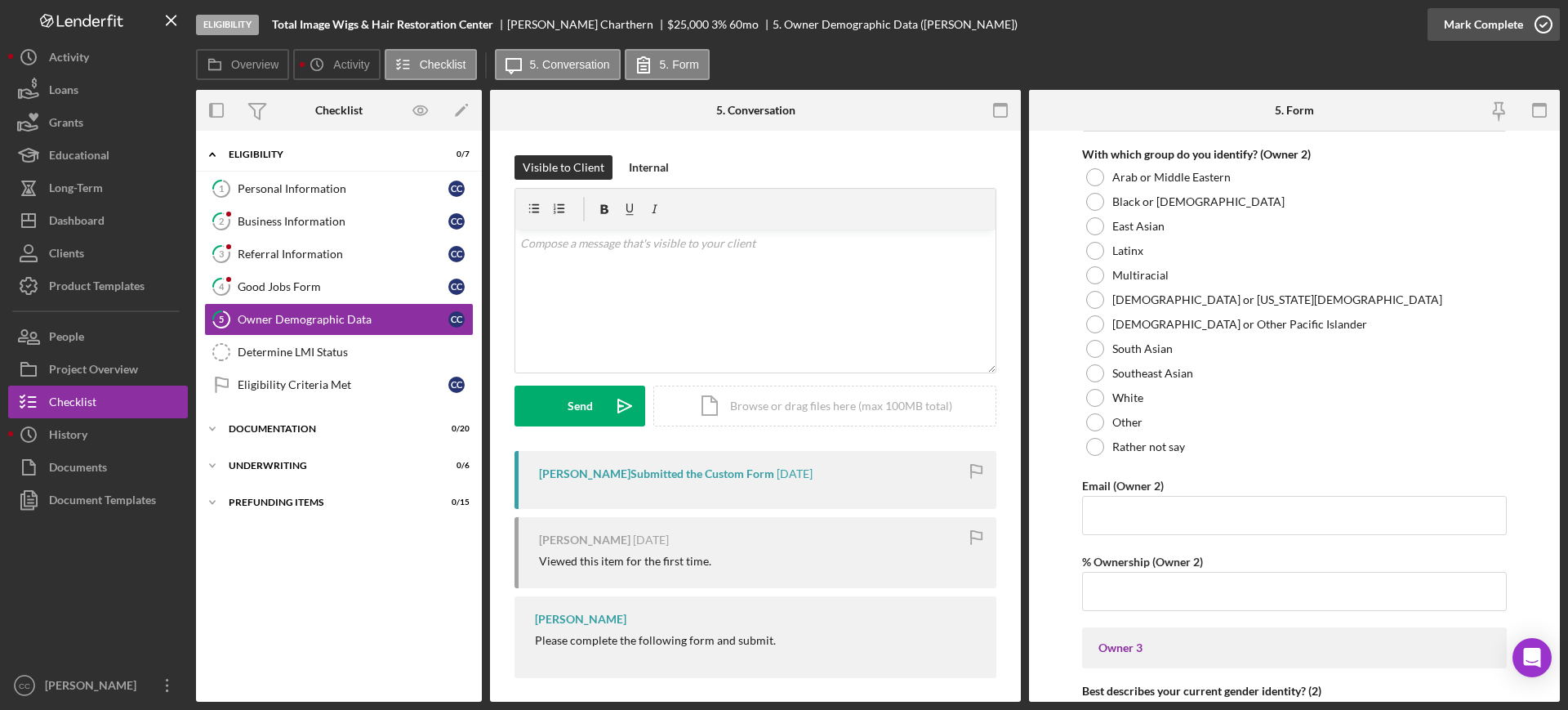
click at [1491, 21] on div "Mark Complete" at bounding box center [1483, 25] width 79 height 33
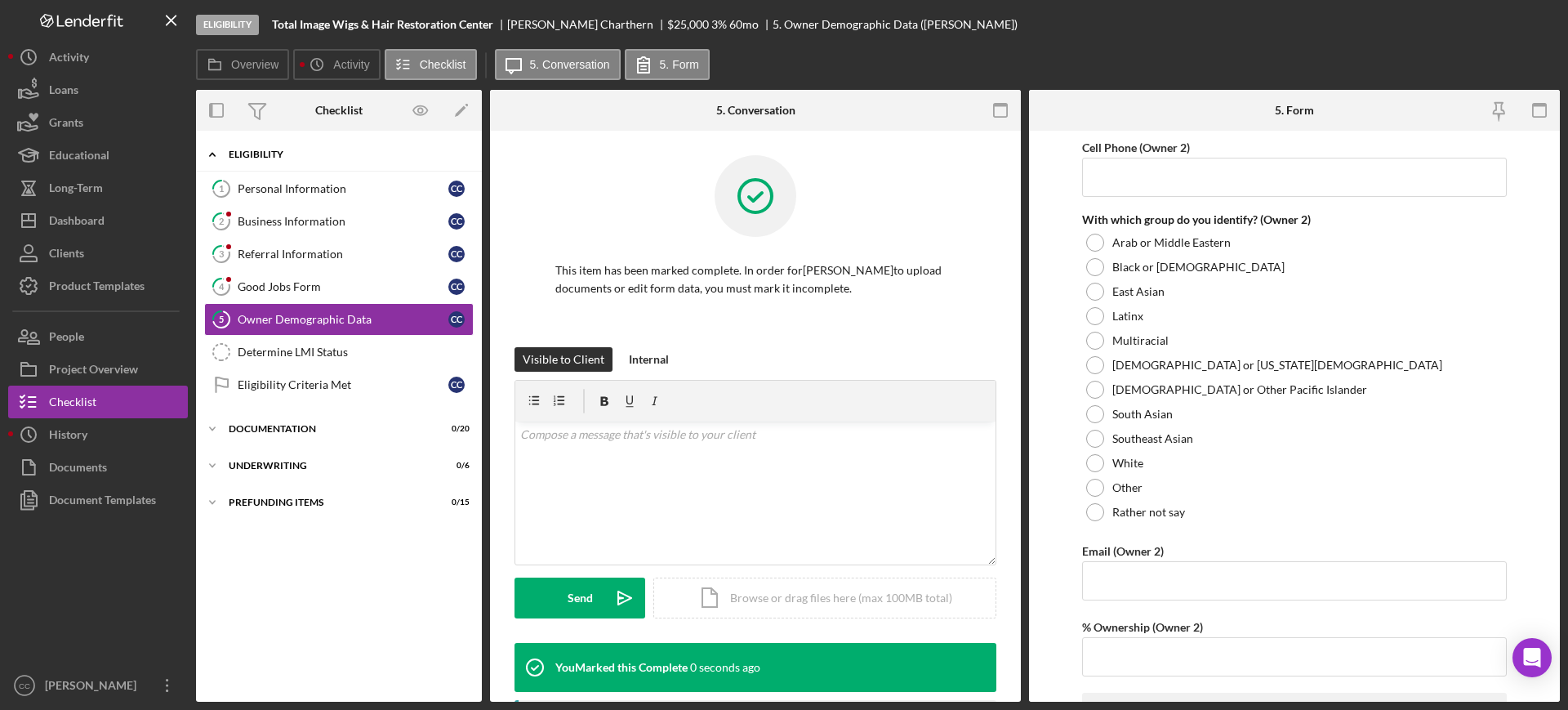
scroll to position [2209, 0]
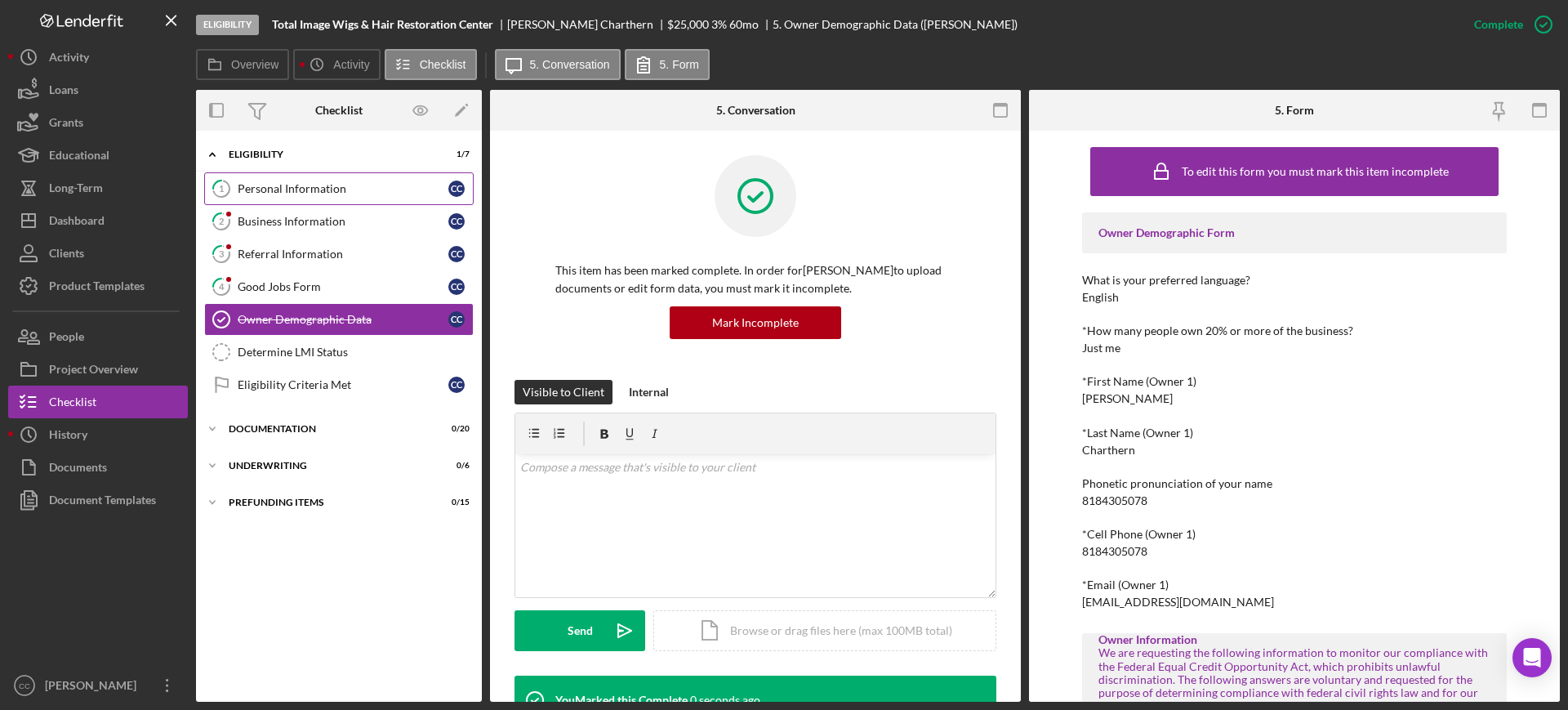
click at [244, 198] on link "1 Personal Information C C" at bounding box center [339, 189] width 270 height 33
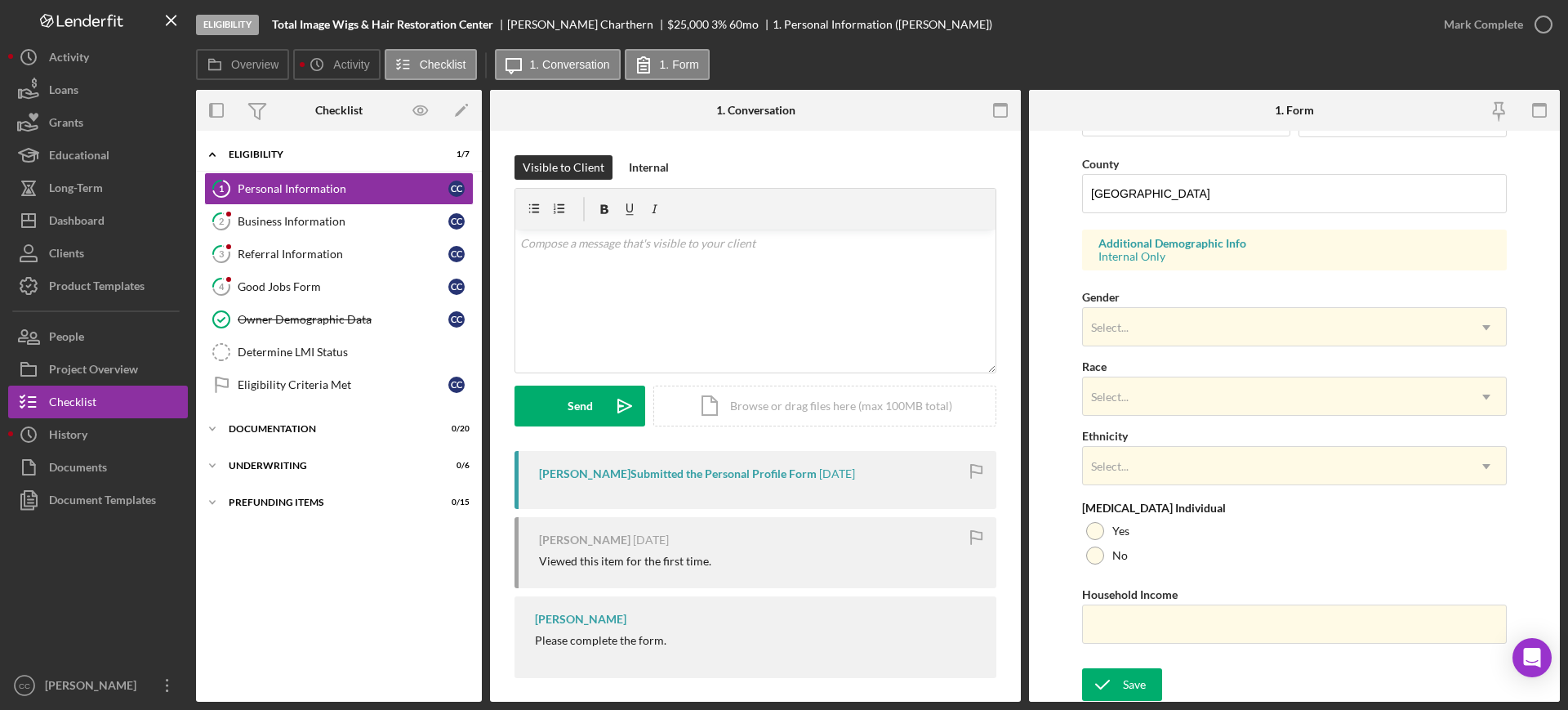
scroll to position [519, 0]
click at [1148, 330] on div "Select..." at bounding box center [1275, 326] width 384 height 38
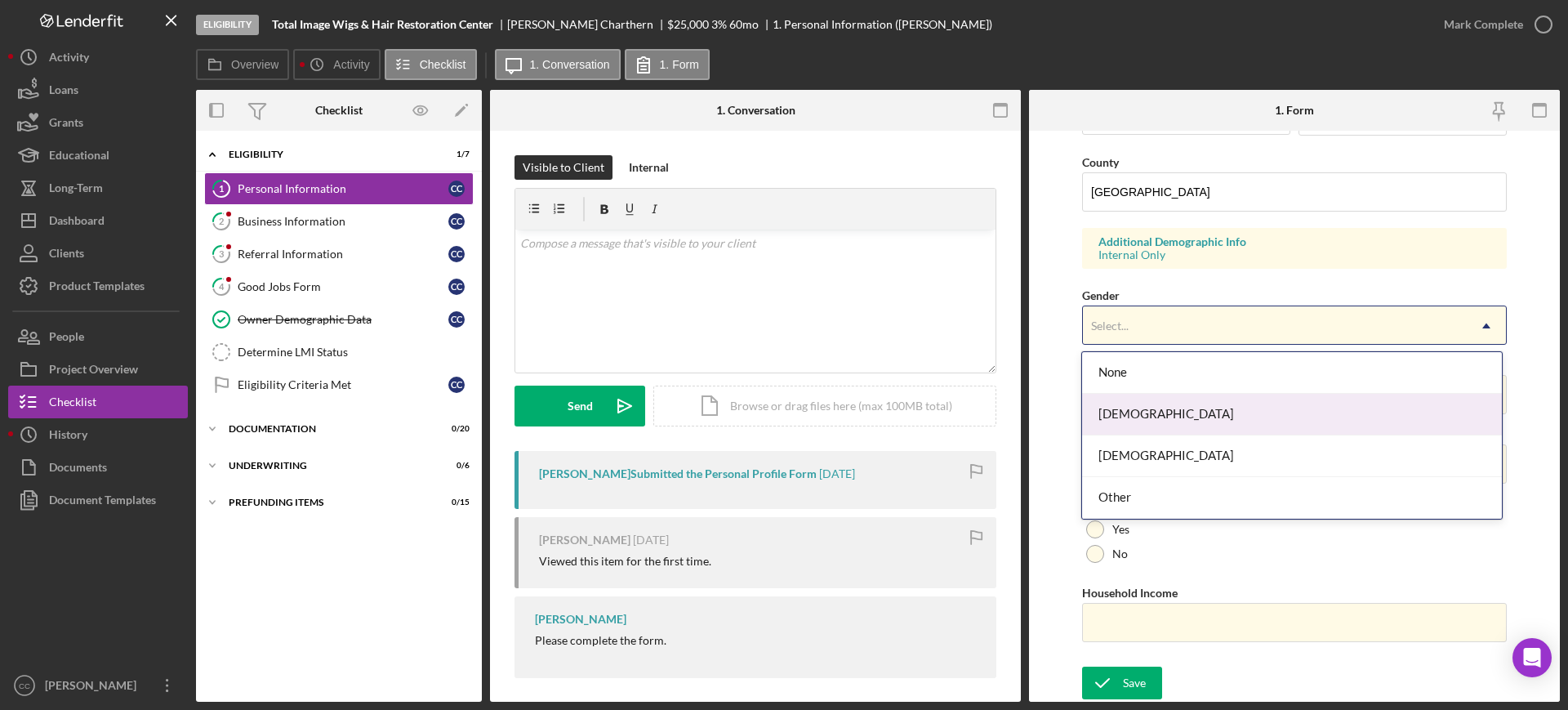
click at [1142, 422] on div "[DEMOGRAPHIC_DATA]" at bounding box center [1292, 414] width 419 height 42
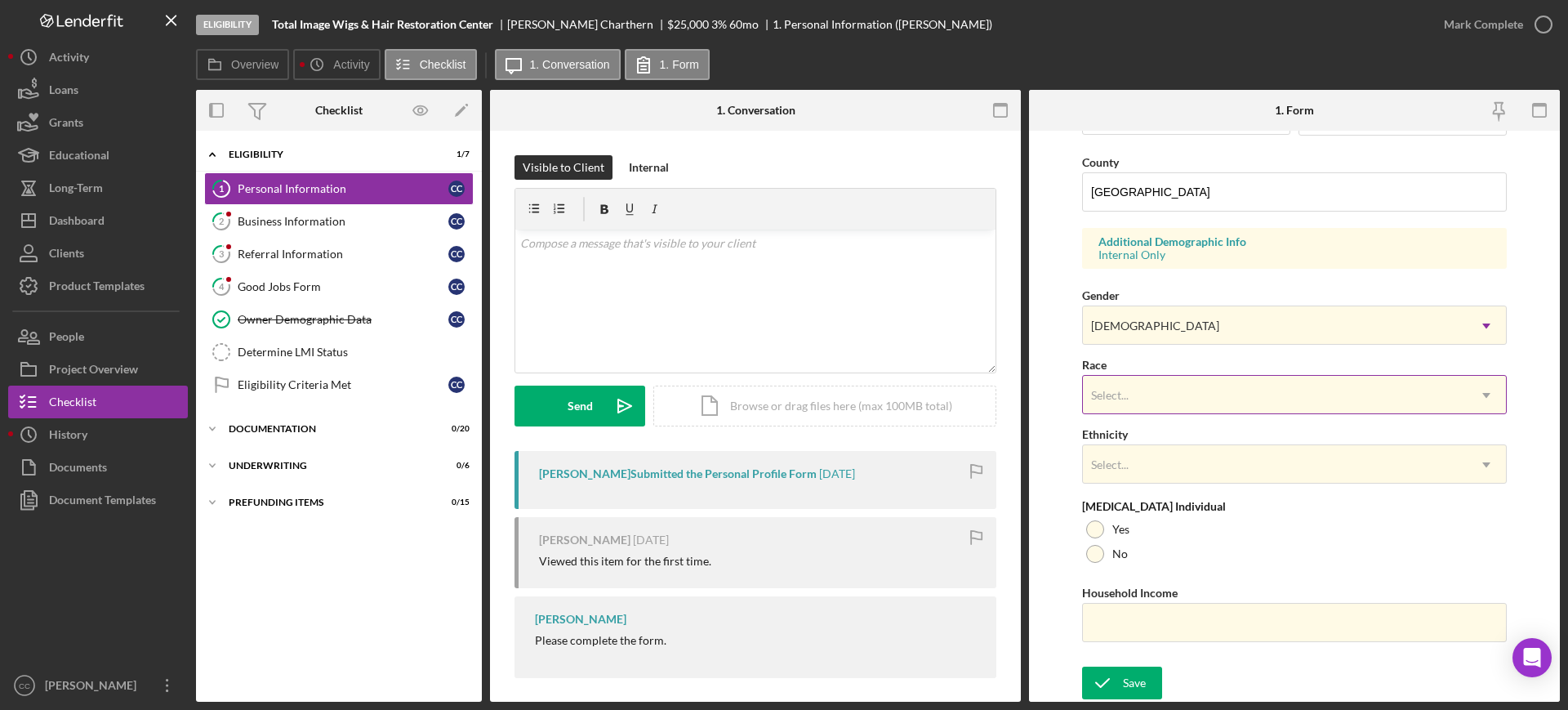
click at [1152, 399] on div "Select..." at bounding box center [1275, 395] width 384 height 38
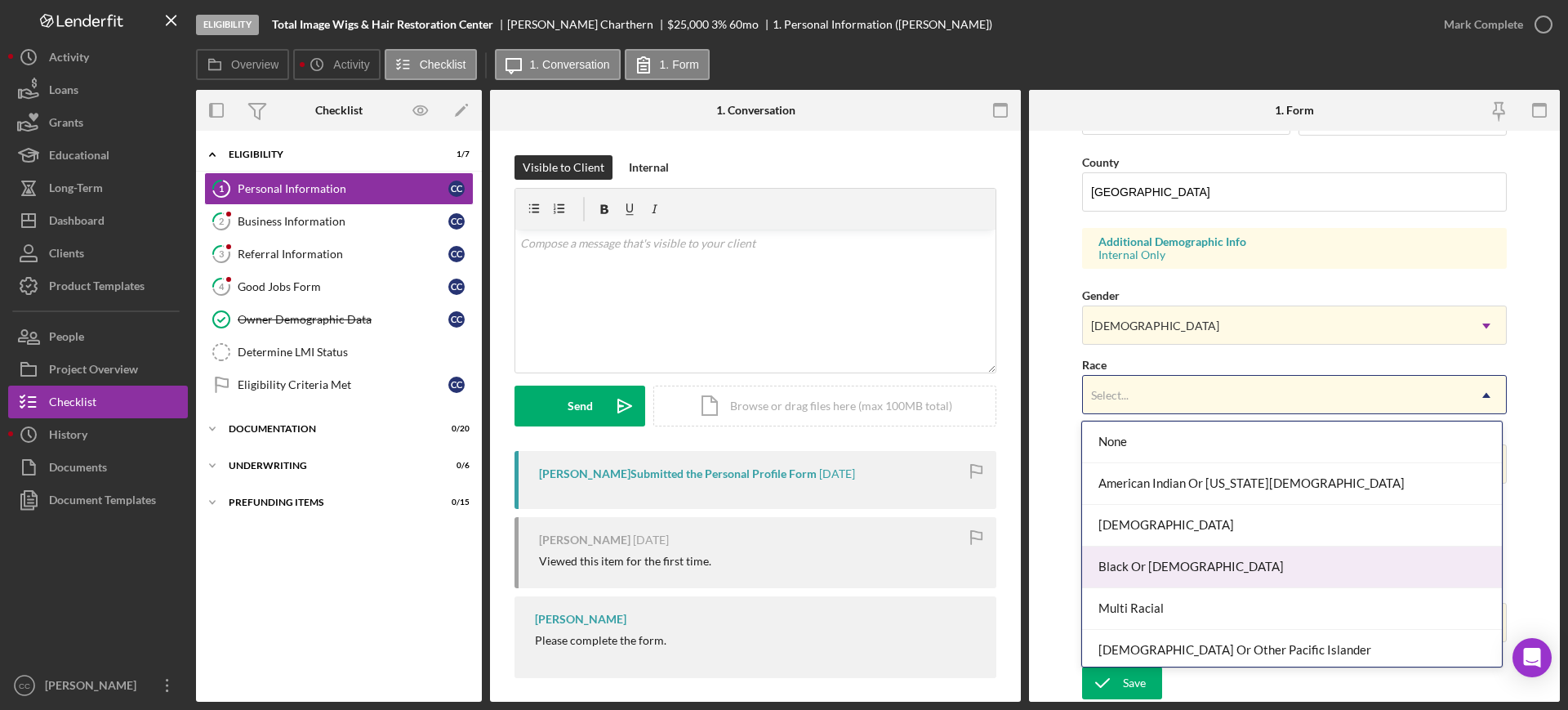
click at [1172, 560] on div "Black Or [DEMOGRAPHIC_DATA]" at bounding box center [1292, 567] width 419 height 42
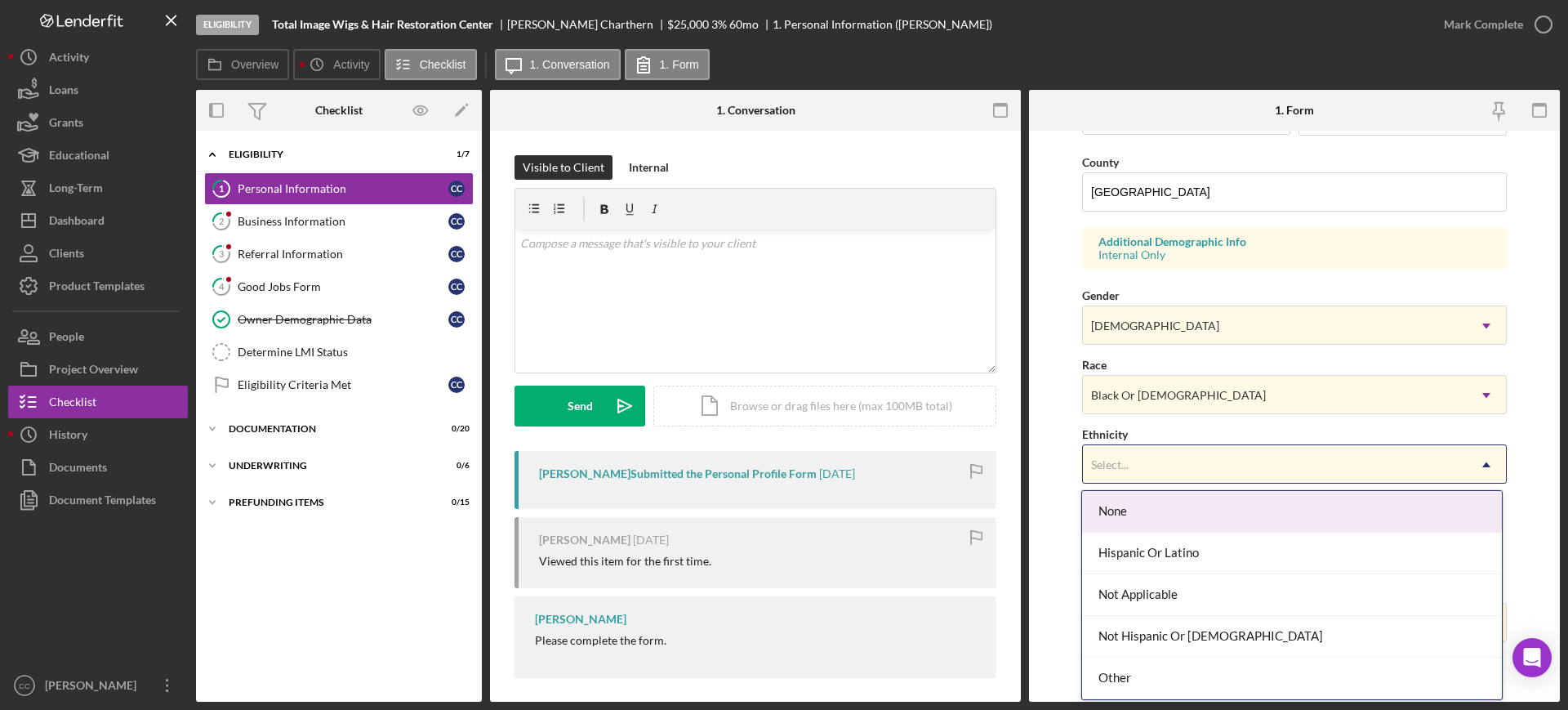
click at [1182, 468] on div "Select..." at bounding box center [1275, 465] width 384 height 38
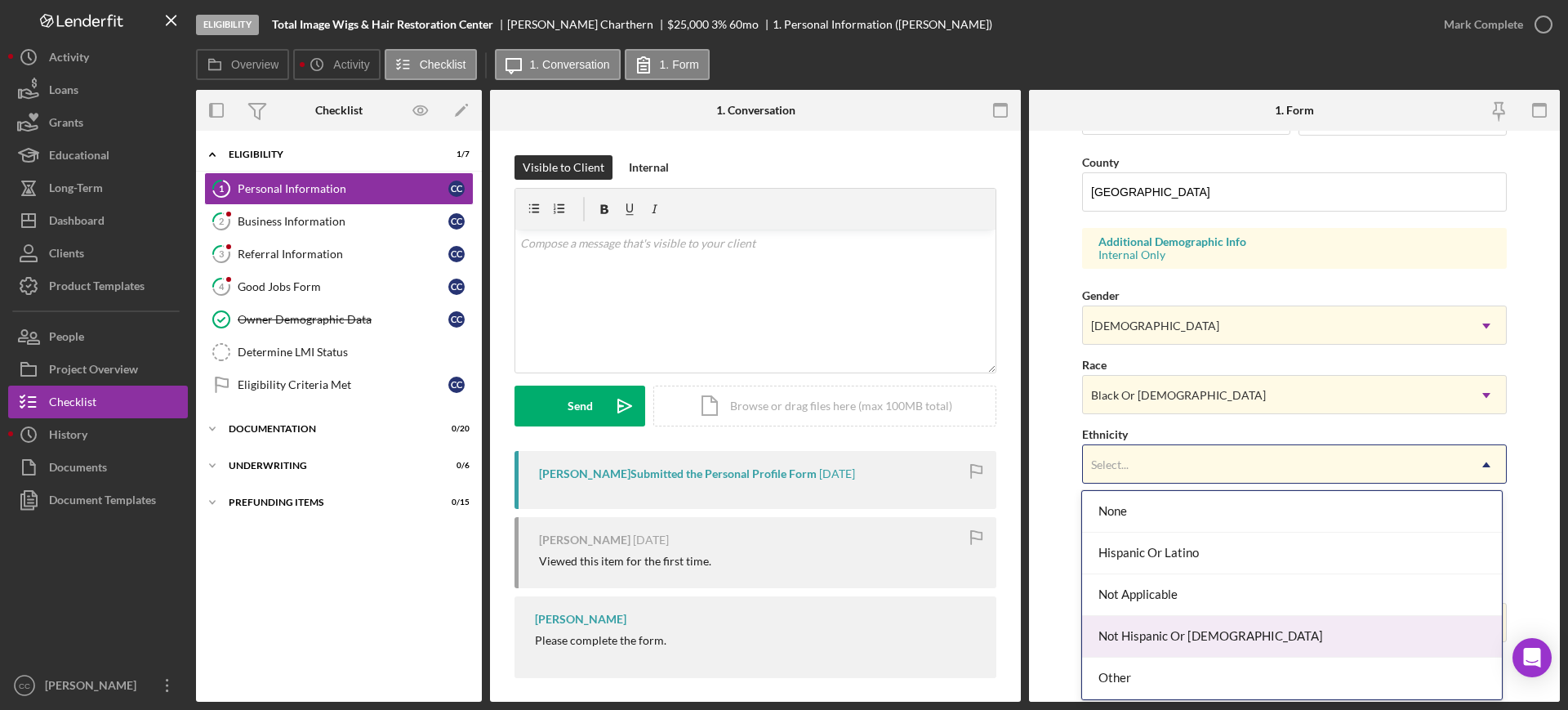
click at [1164, 625] on div "Not Hispanic Or [DEMOGRAPHIC_DATA]" at bounding box center [1292, 636] width 419 height 42
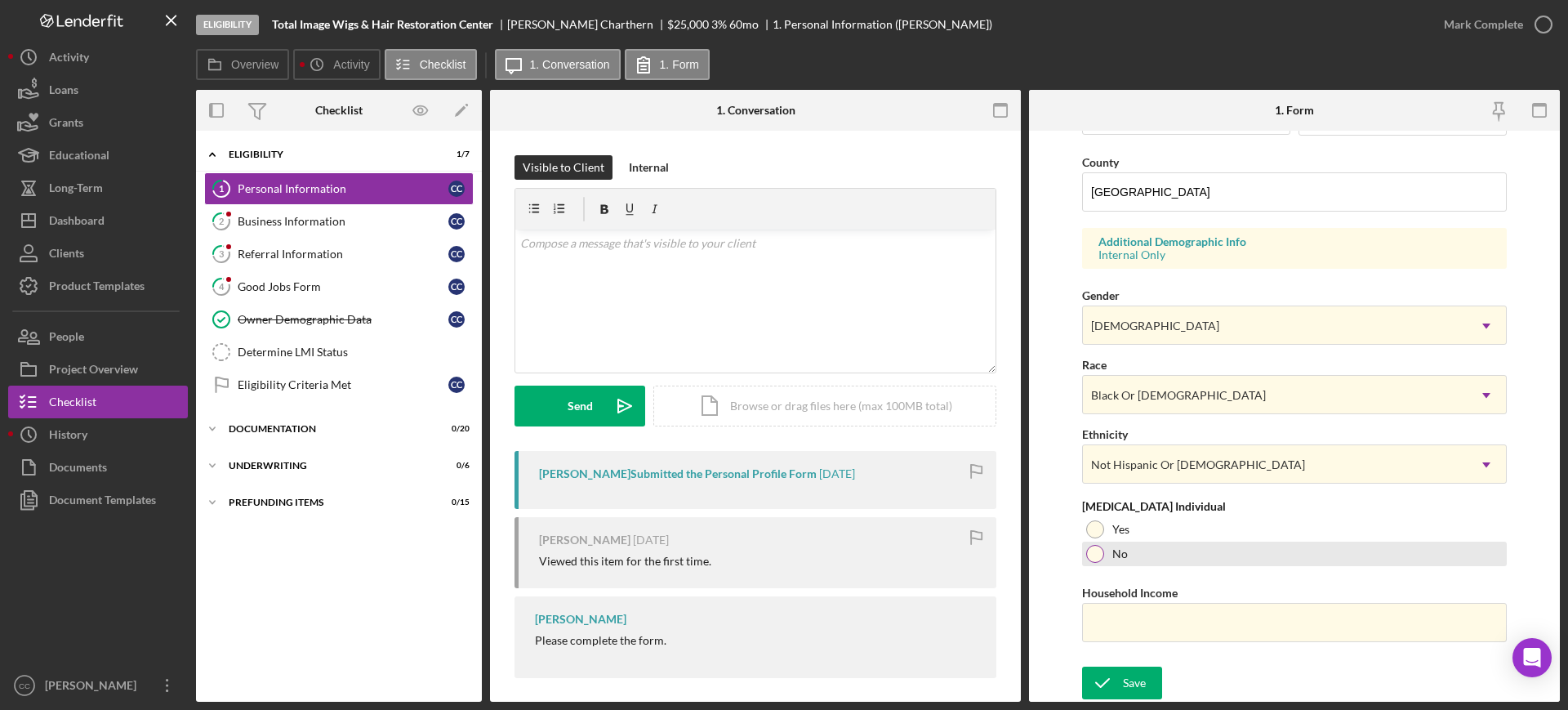
click at [1097, 561] on div at bounding box center [1095, 554] width 18 height 18
click at [1128, 677] on div "Save" at bounding box center [1134, 683] width 23 height 33
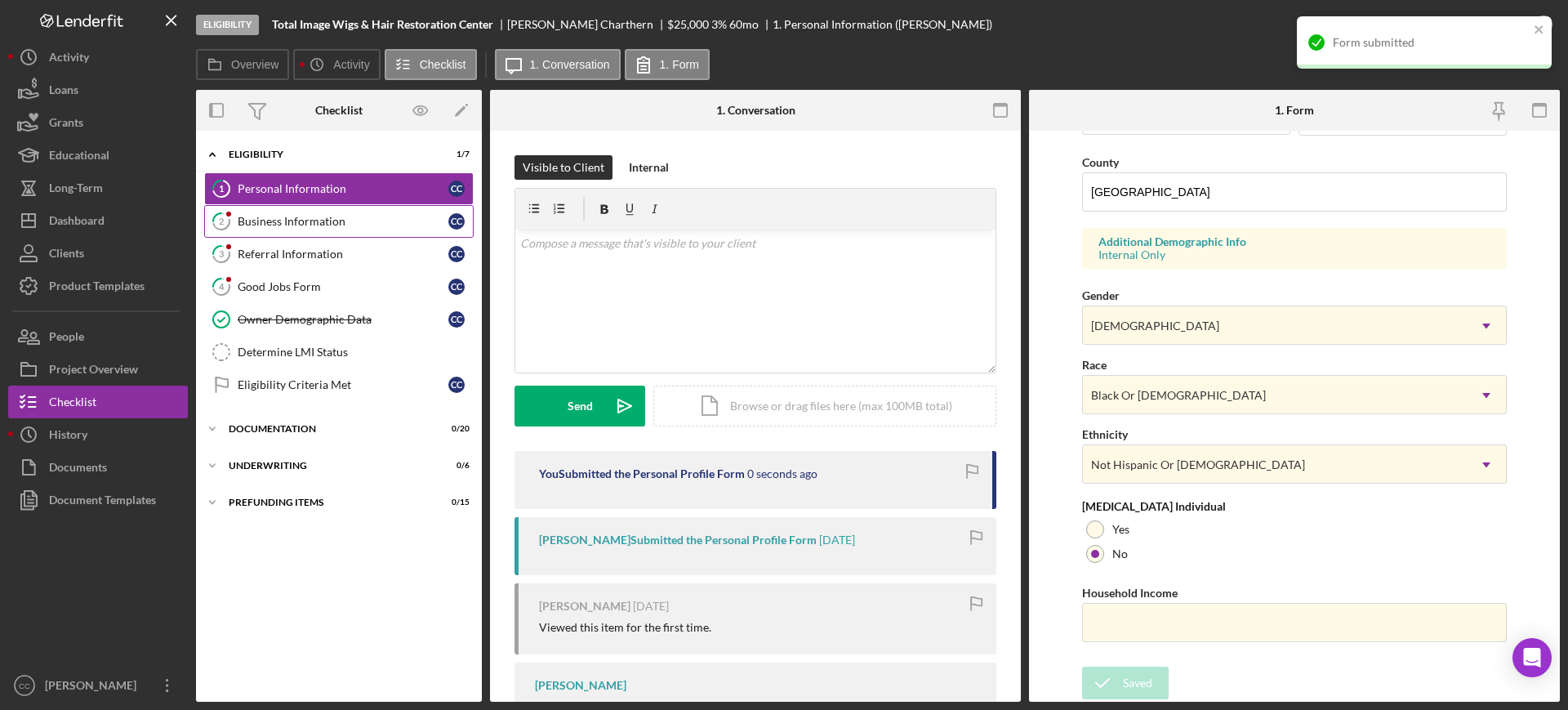
click at [301, 228] on link "2 Business Information C C" at bounding box center [339, 221] width 270 height 33
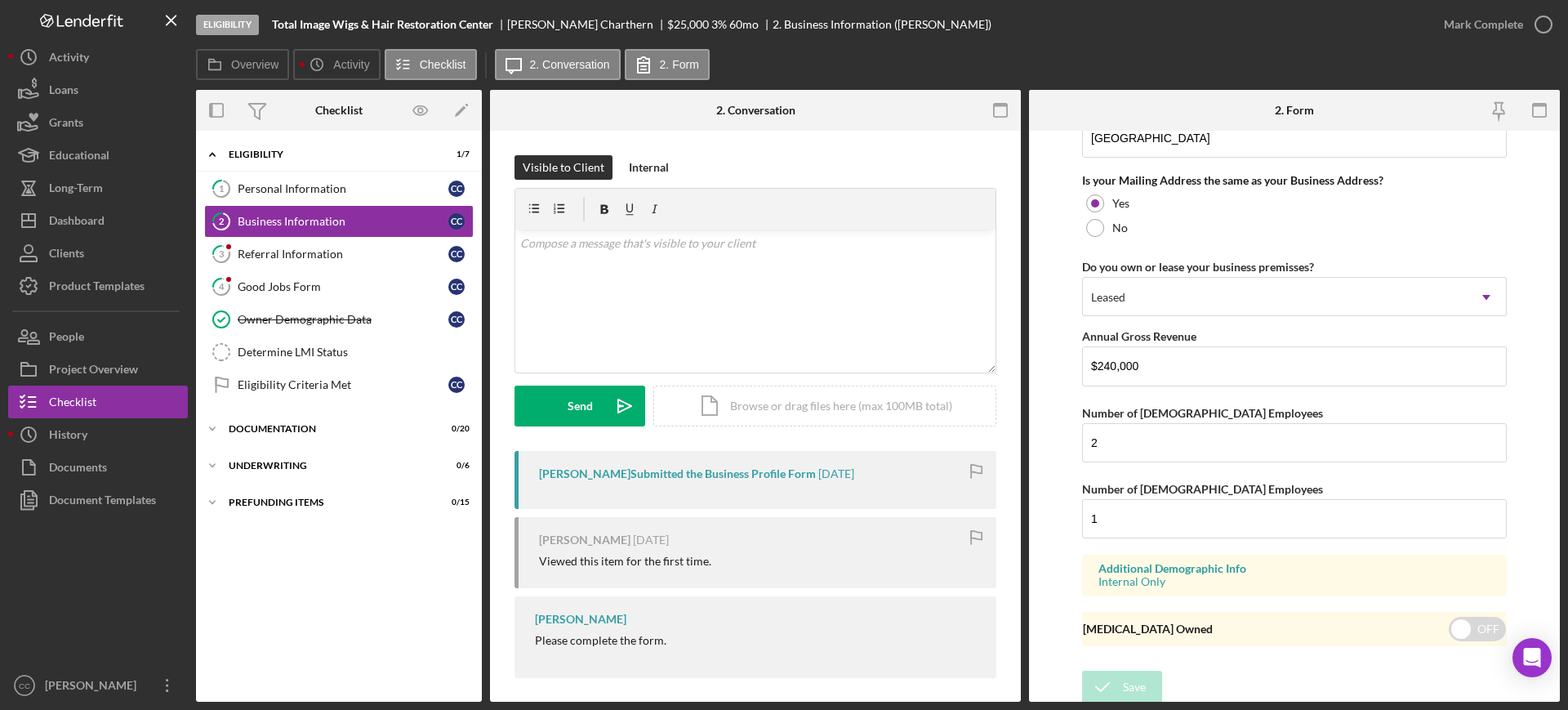
scroll to position [1242, 0]
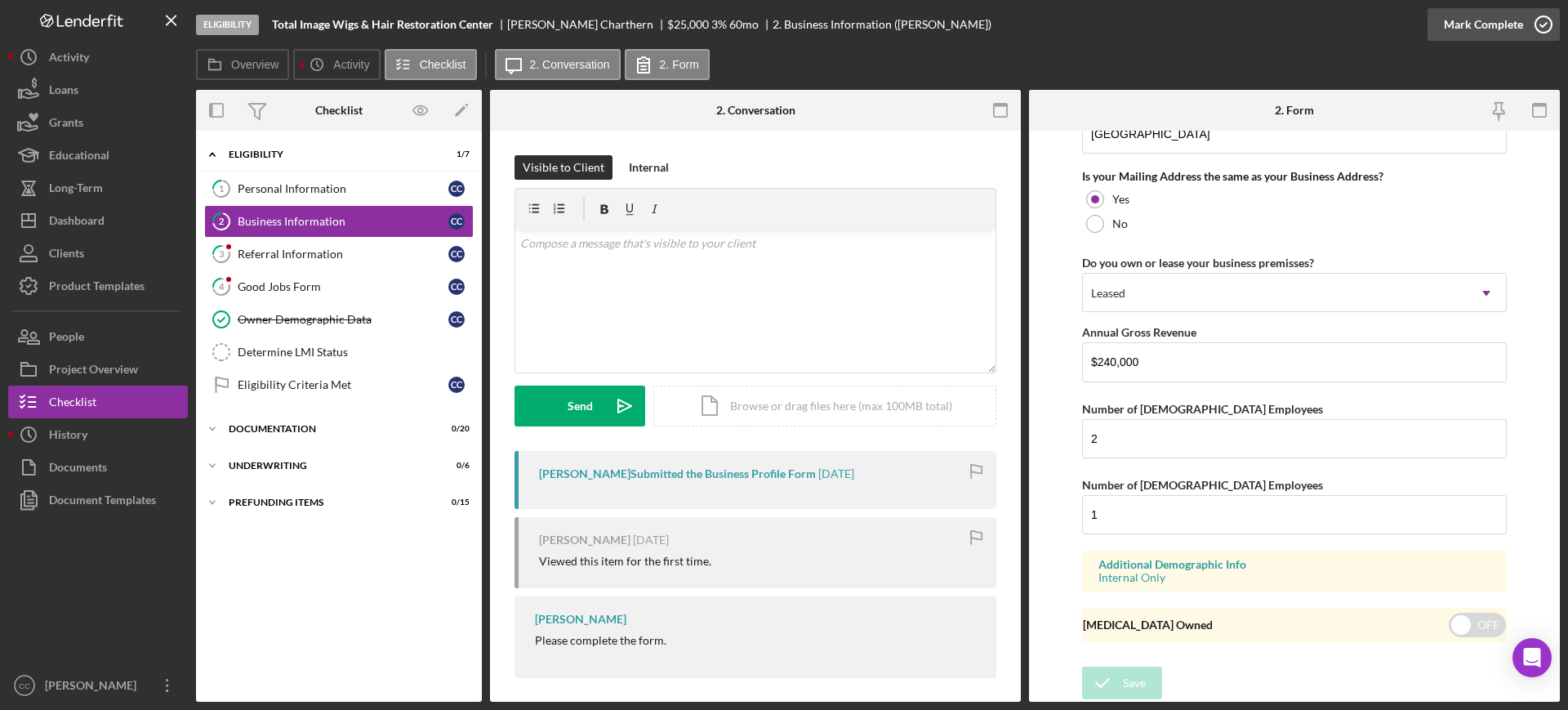
click at [1489, 17] on div "Mark Complete" at bounding box center [1483, 25] width 79 height 33
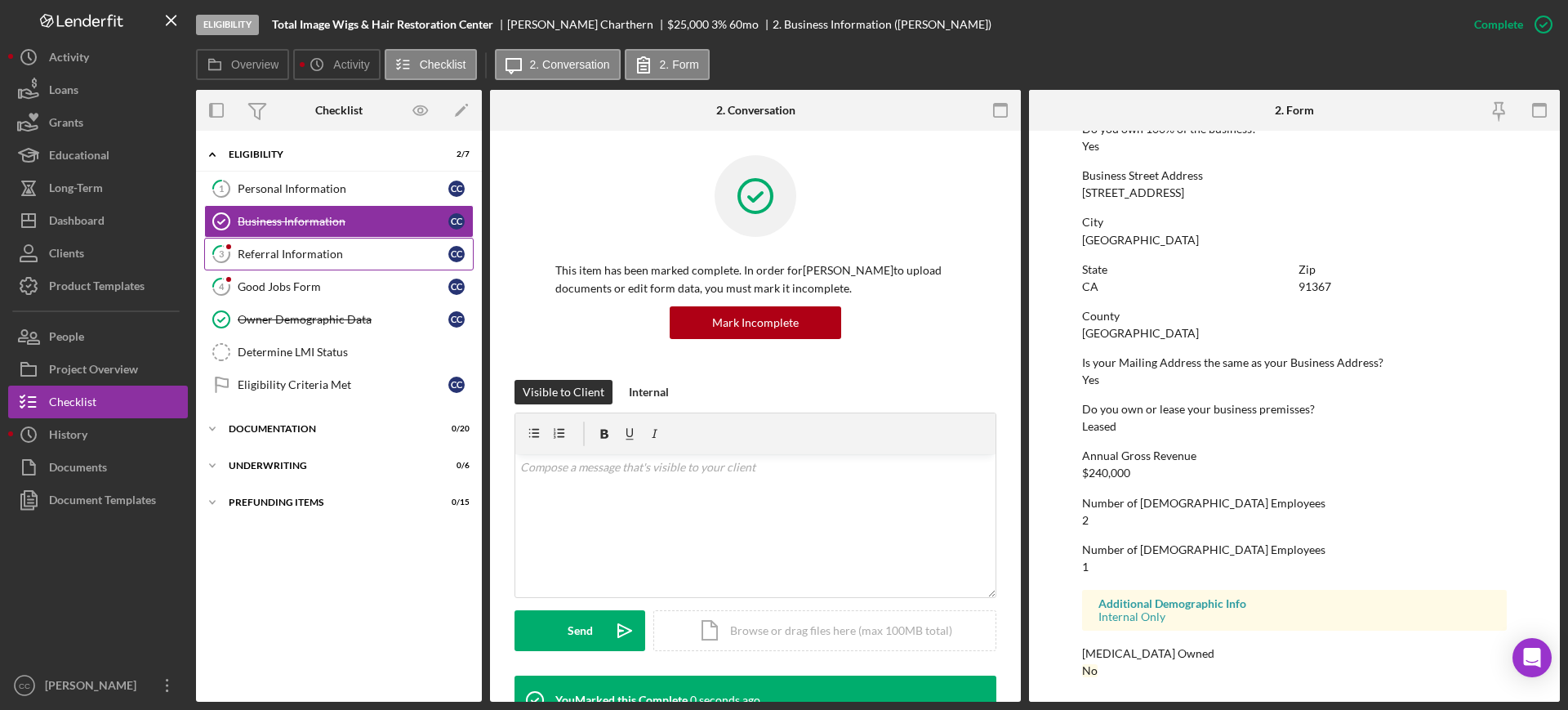
scroll to position [661, 0]
click at [286, 261] on link "3 Referral Information C C" at bounding box center [339, 254] width 270 height 33
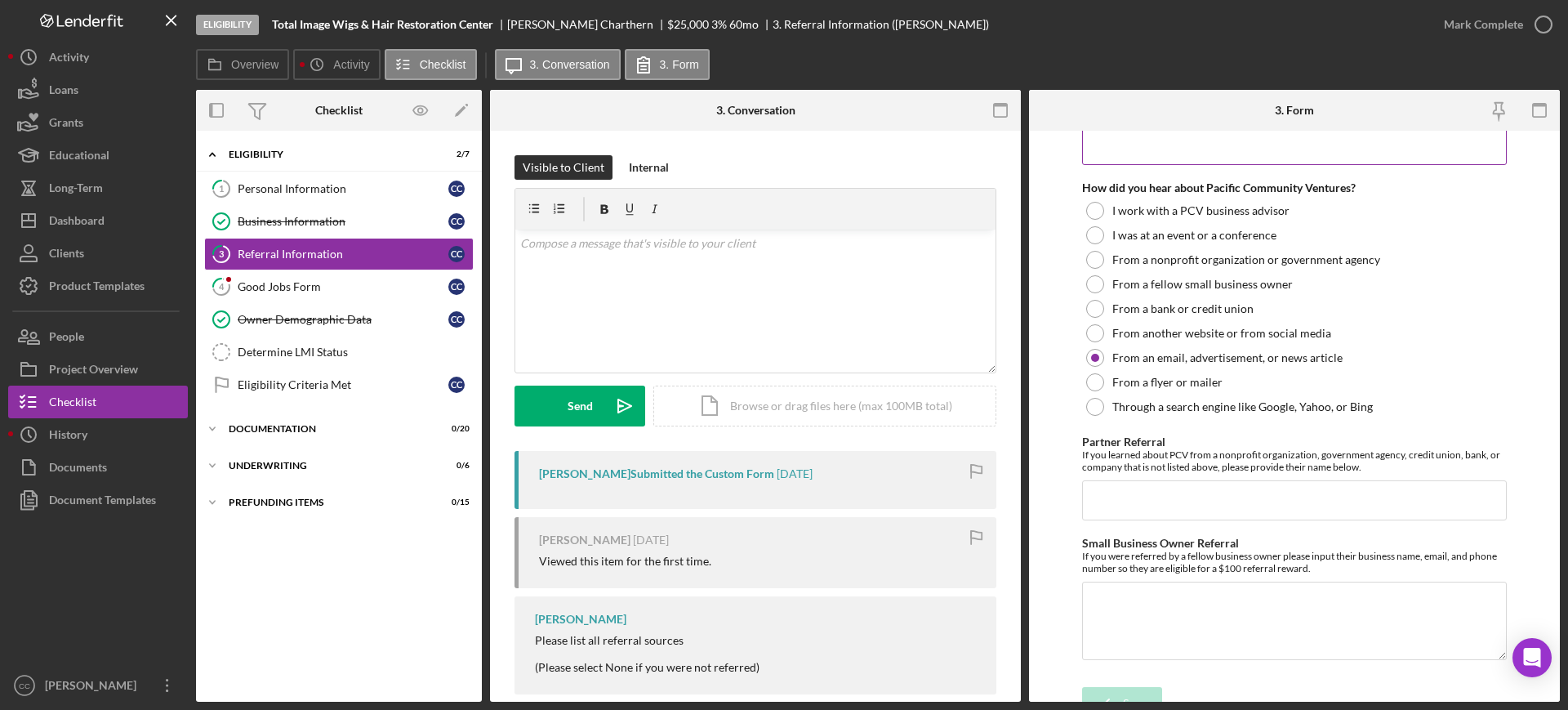
scroll to position [364, 0]
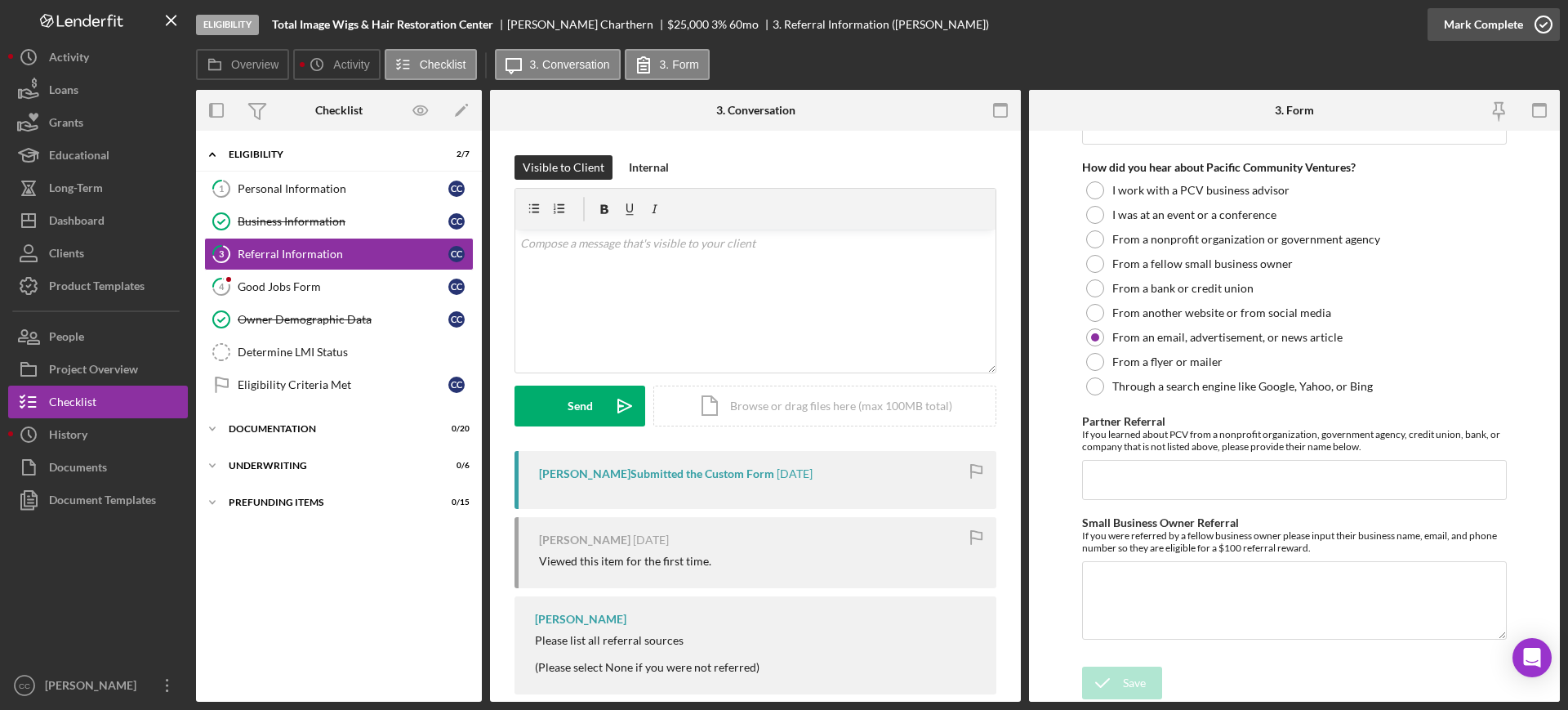
click at [1480, 21] on div "Mark Complete" at bounding box center [1483, 25] width 79 height 33
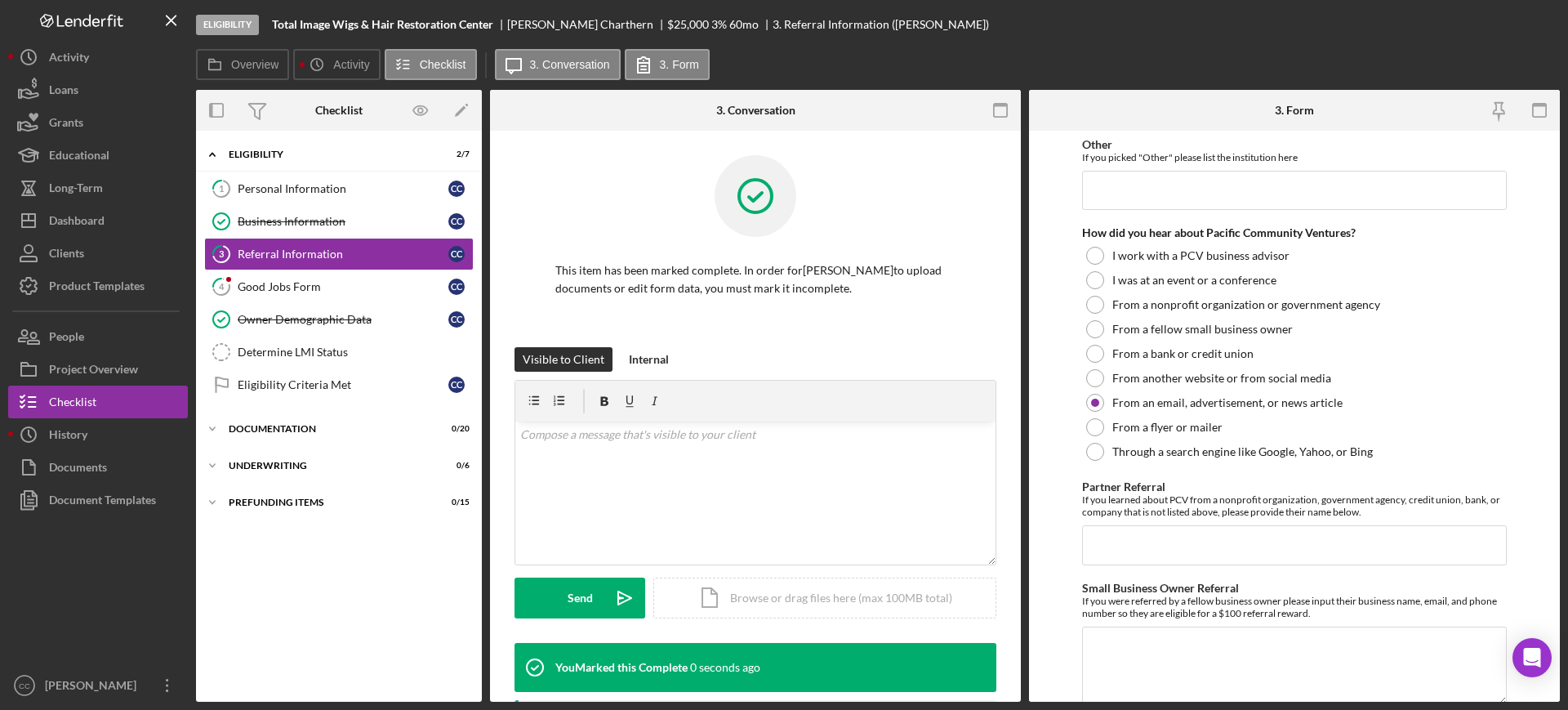
scroll to position [430, 0]
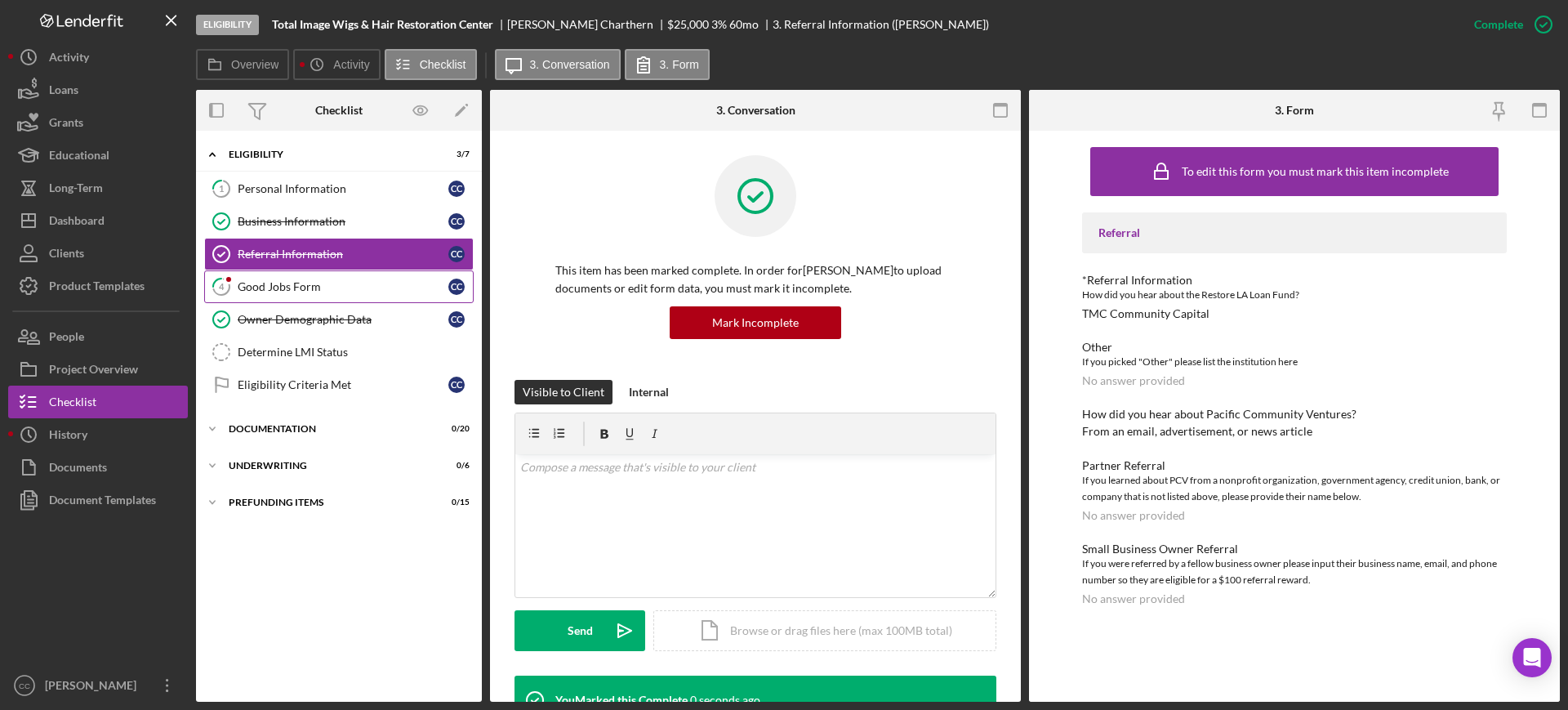
click at [305, 291] on div "Good Jobs Form" at bounding box center [343, 287] width 210 height 13
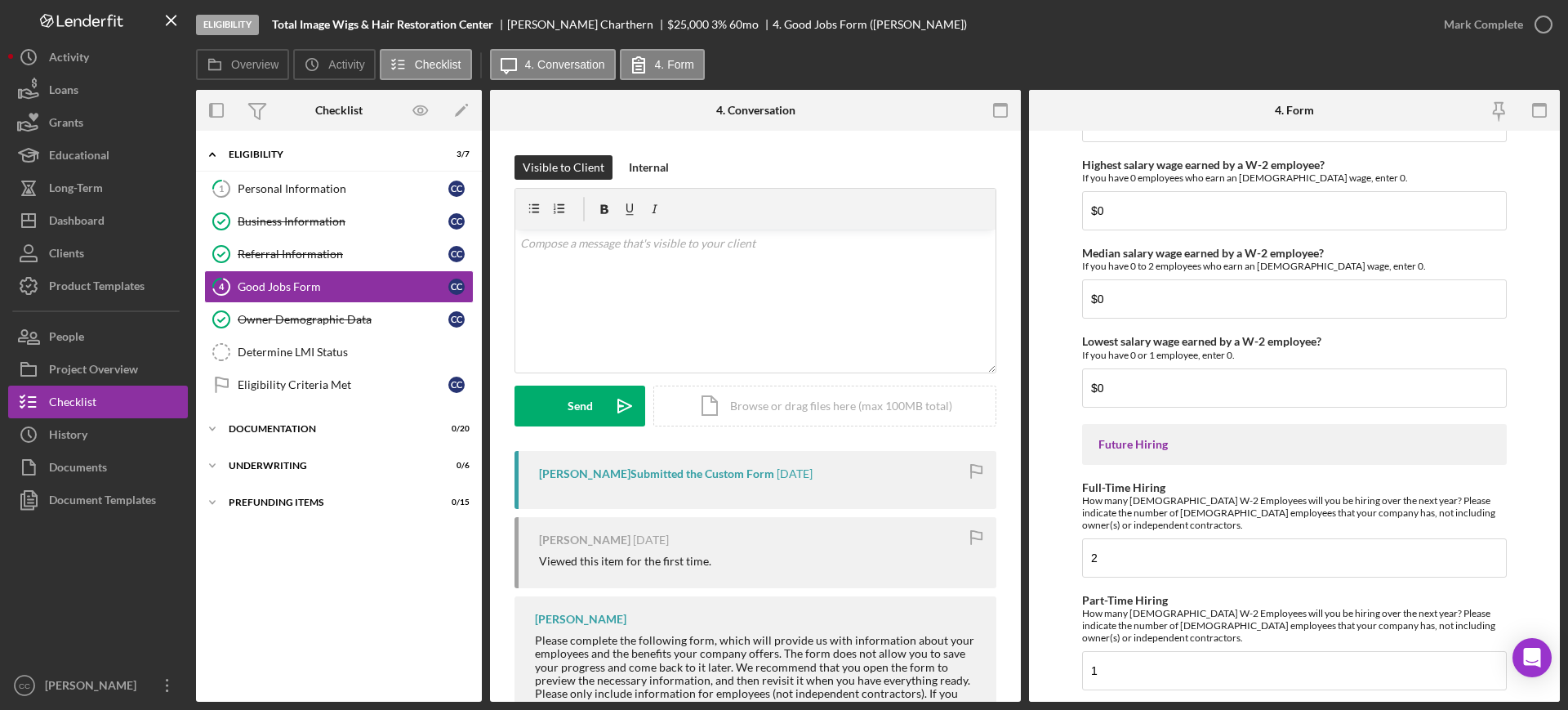
scroll to position [3604, 0]
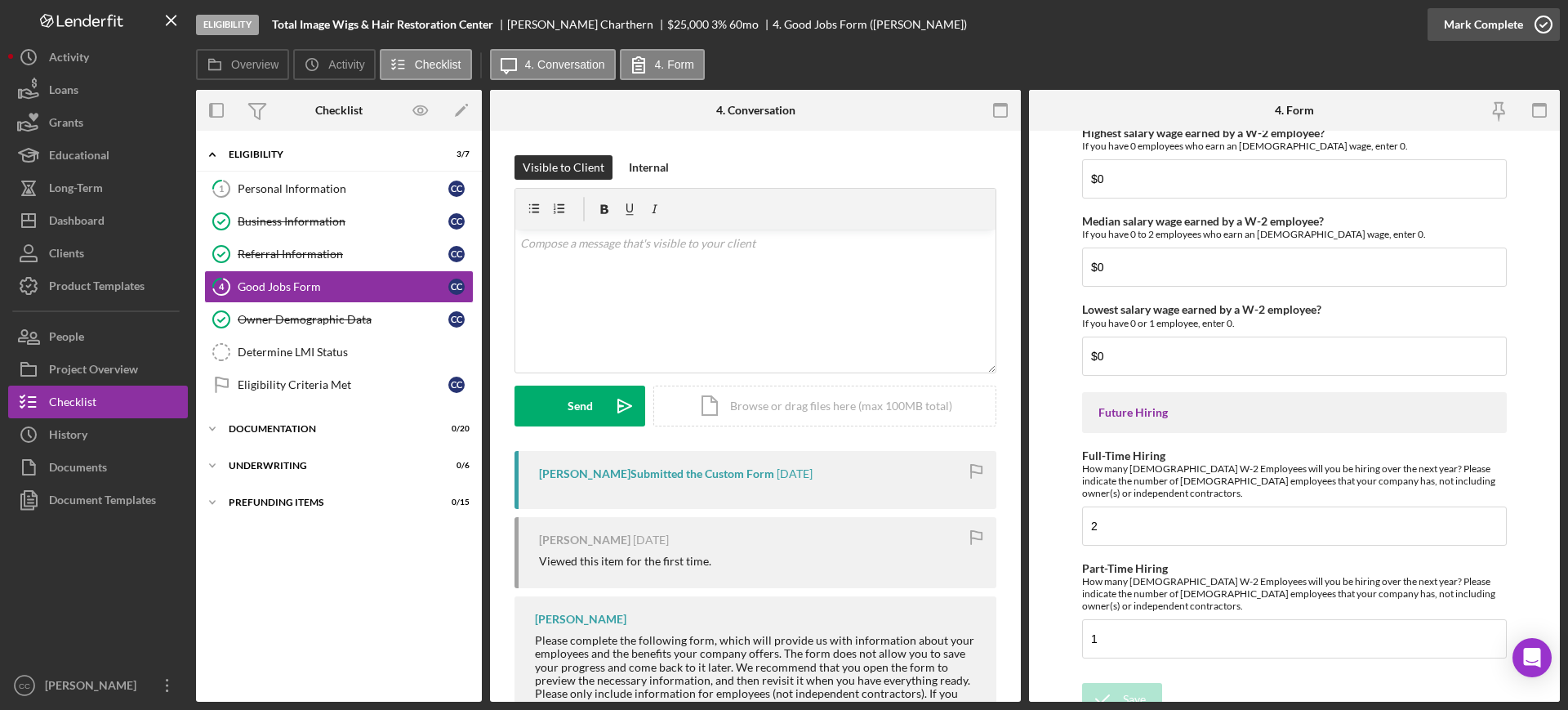
click at [1527, 21] on icon "button" at bounding box center [1543, 25] width 41 height 41
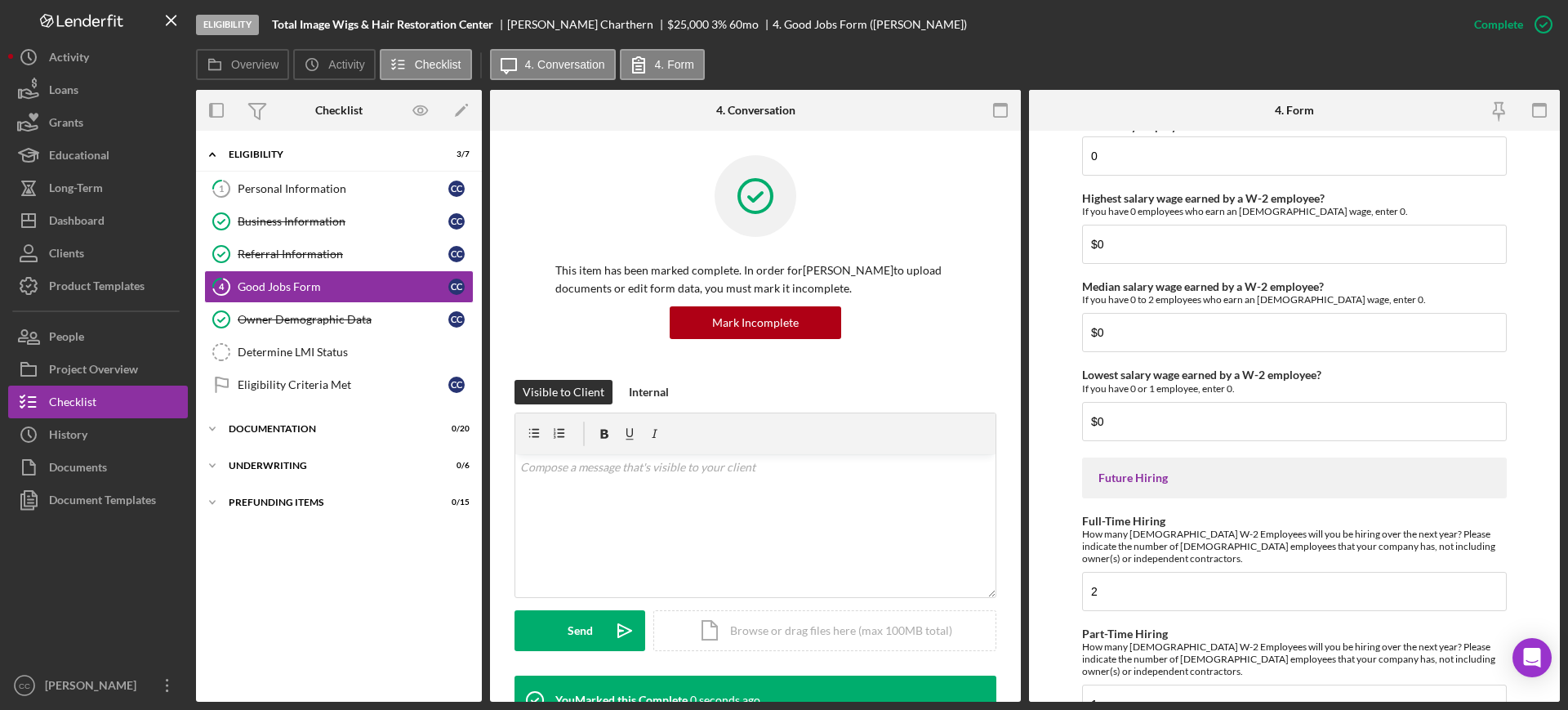
scroll to position [3670, 0]
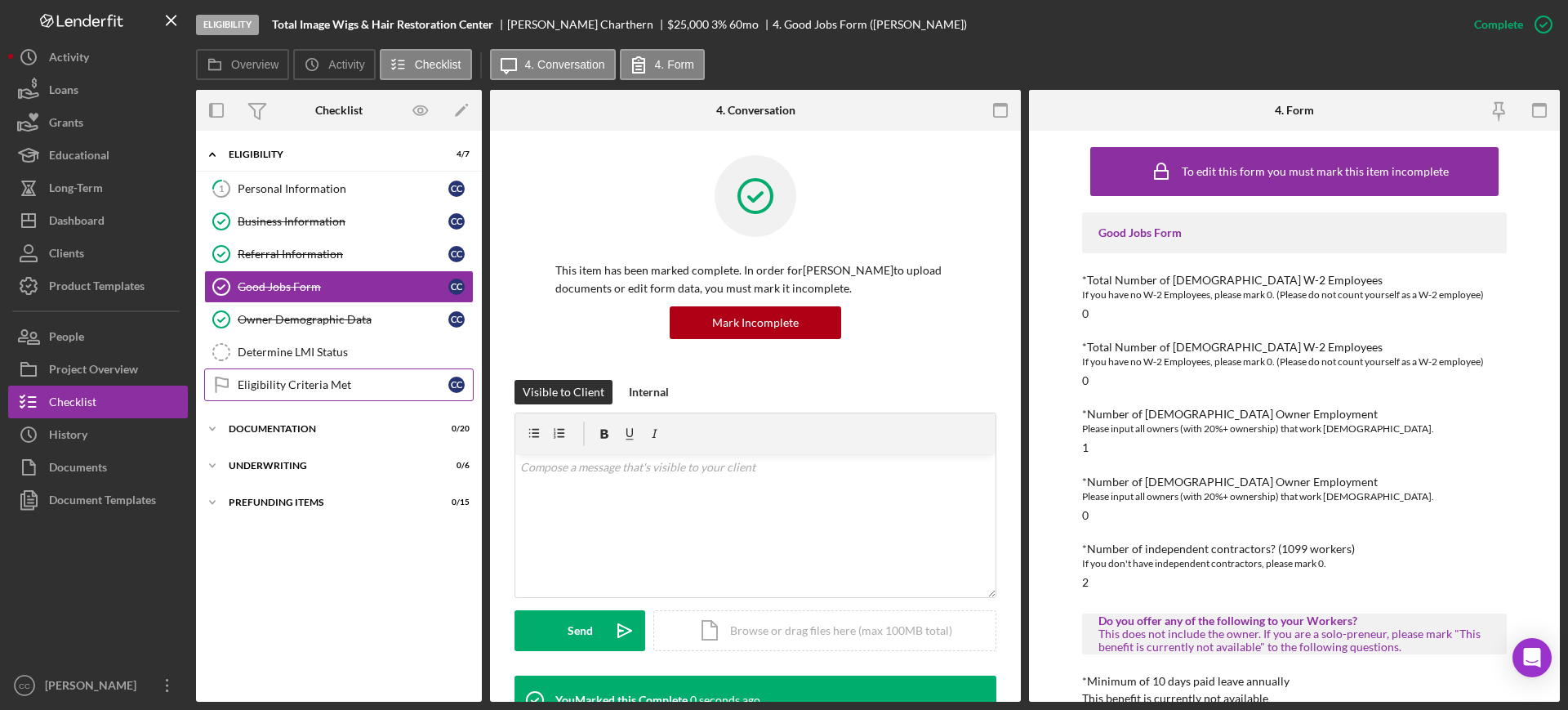
click at [338, 386] on div "Eligibility Criteria Met" at bounding box center [343, 385] width 210 height 13
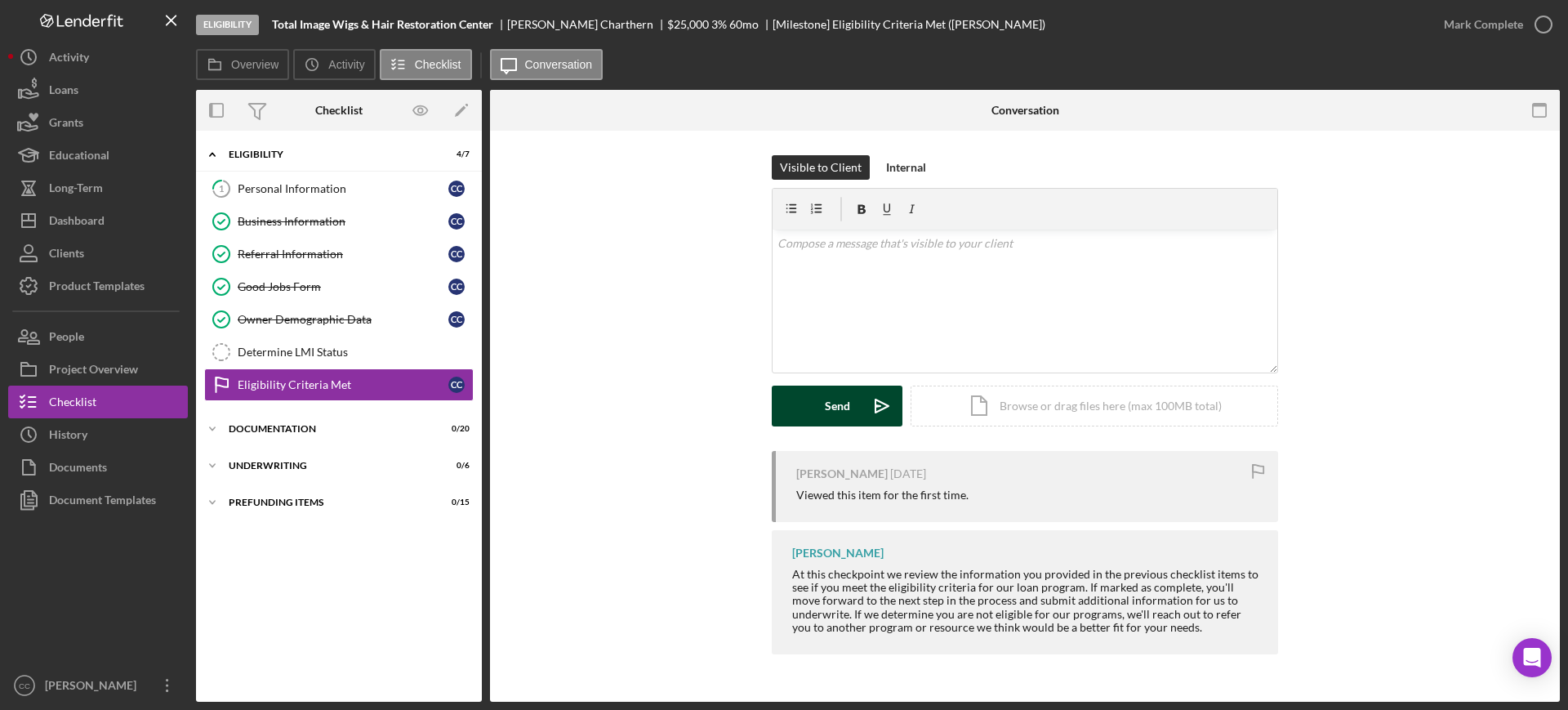
click at [821, 403] on button "Send Icon/icon-invite-send" at bounding box center [837, 406] width 131 height 41
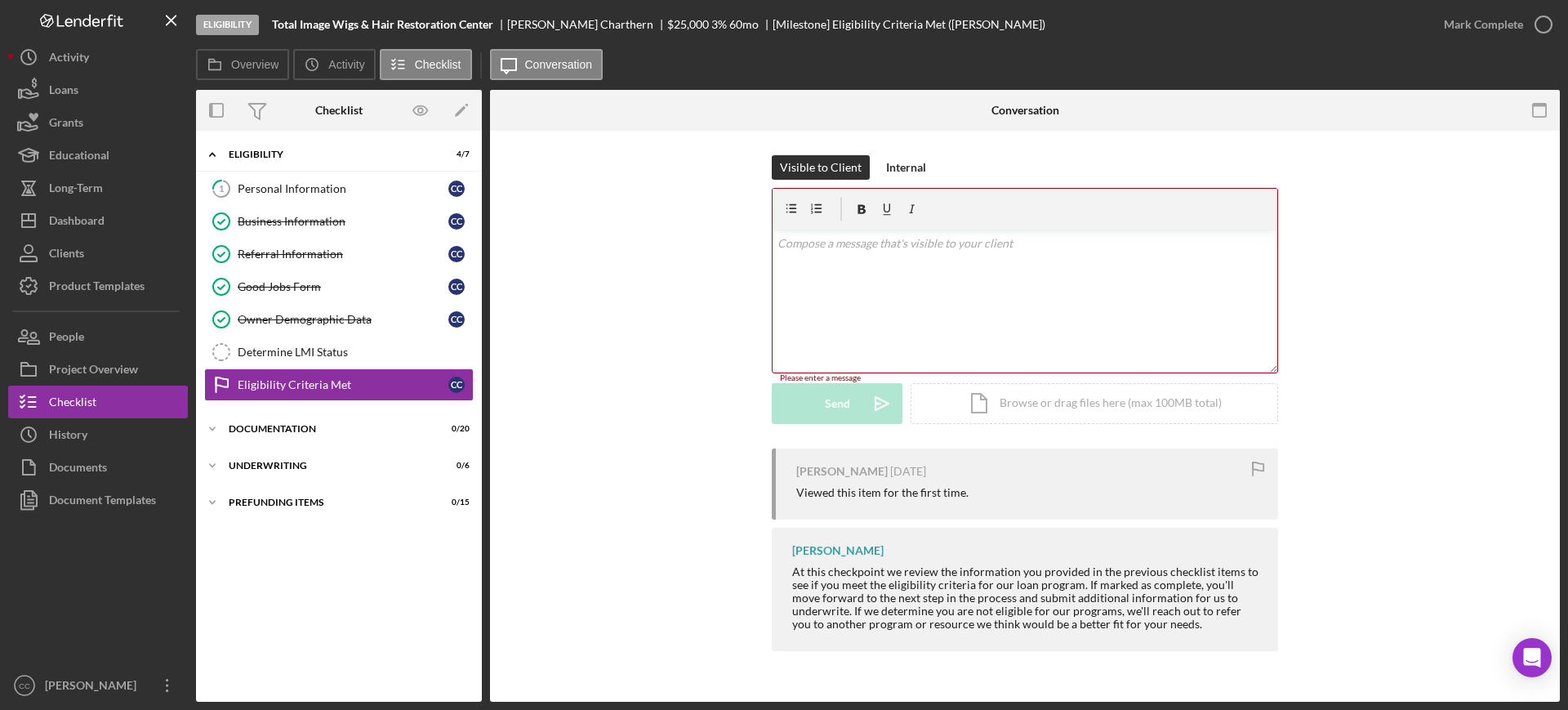
click at [1528, 49] on div "Overview Icon/History Activity Checklist Icon/Message Conversation" at bounding box center [877, 66] width 1363 height 33
click at [1520, 27] on div "Mark Complete" at bounding box center [1483, 25] width 79 height 33
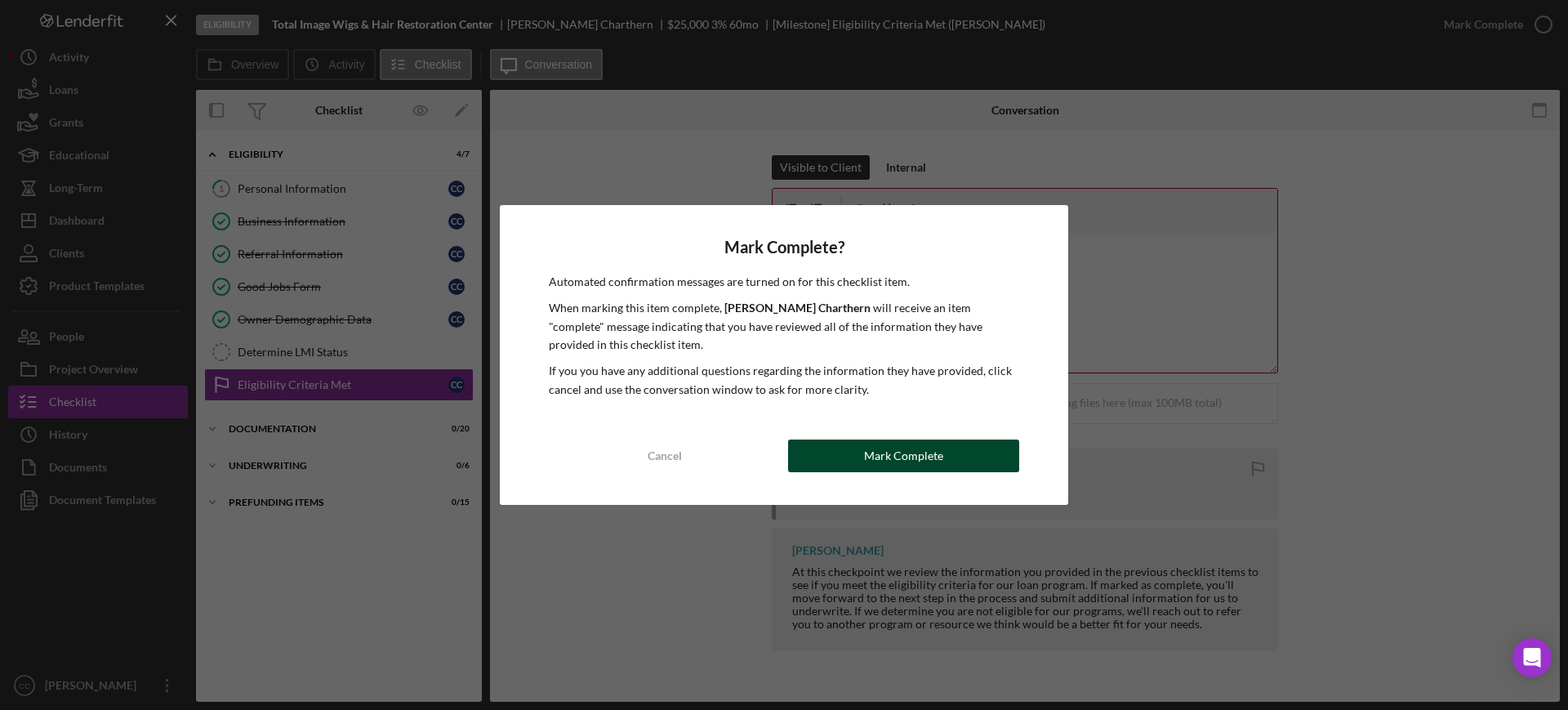
click at [892, 457] on div "Mark Complete" at bounding box center [903, 456] width 79 height 33
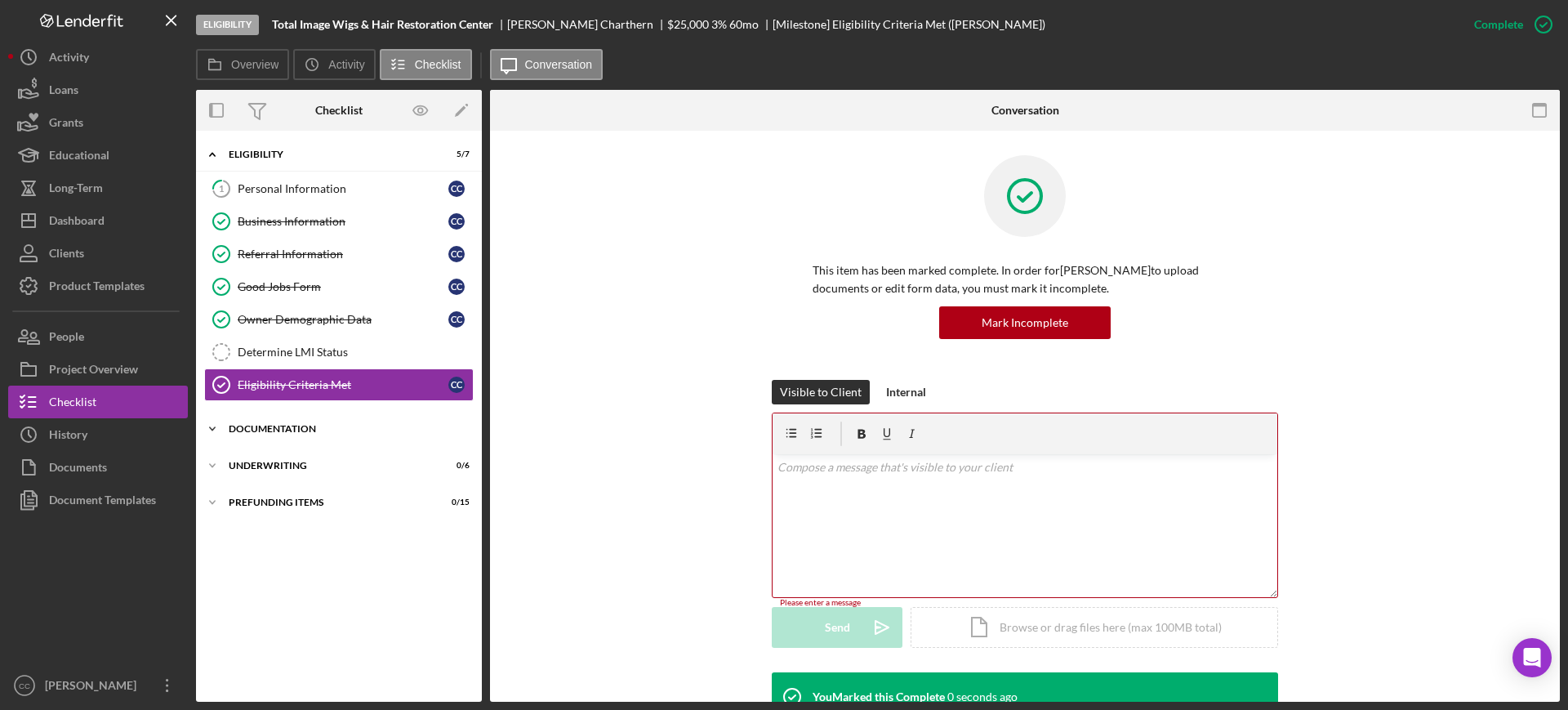
click at [261, 432] on div "Documentation" at bounding box center [344, 429] width 233 height 10
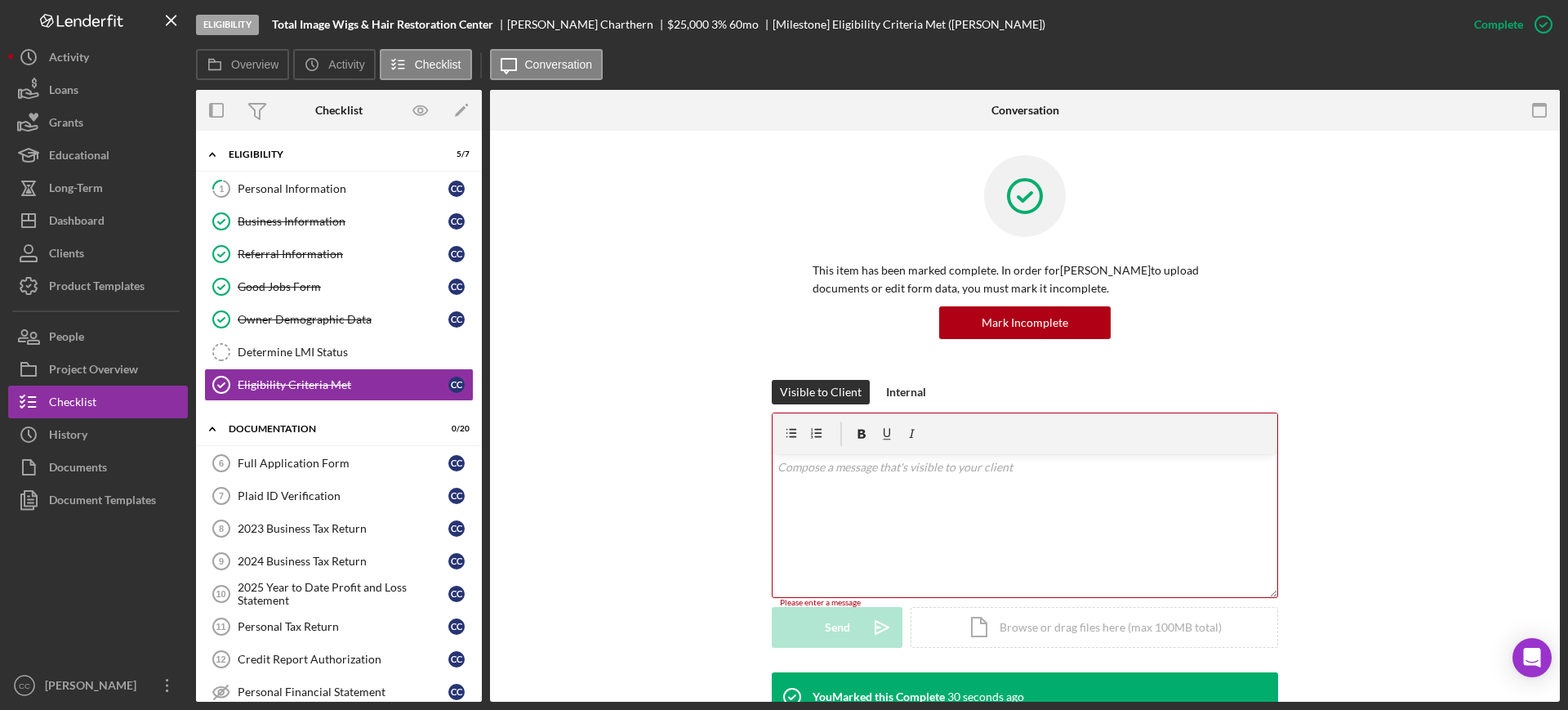
click at [906, 524] on div "v Color teal Color pink Remove color Add row above Add row below Add column bef…" at bounding box center [1025, 525] width 505 height 143
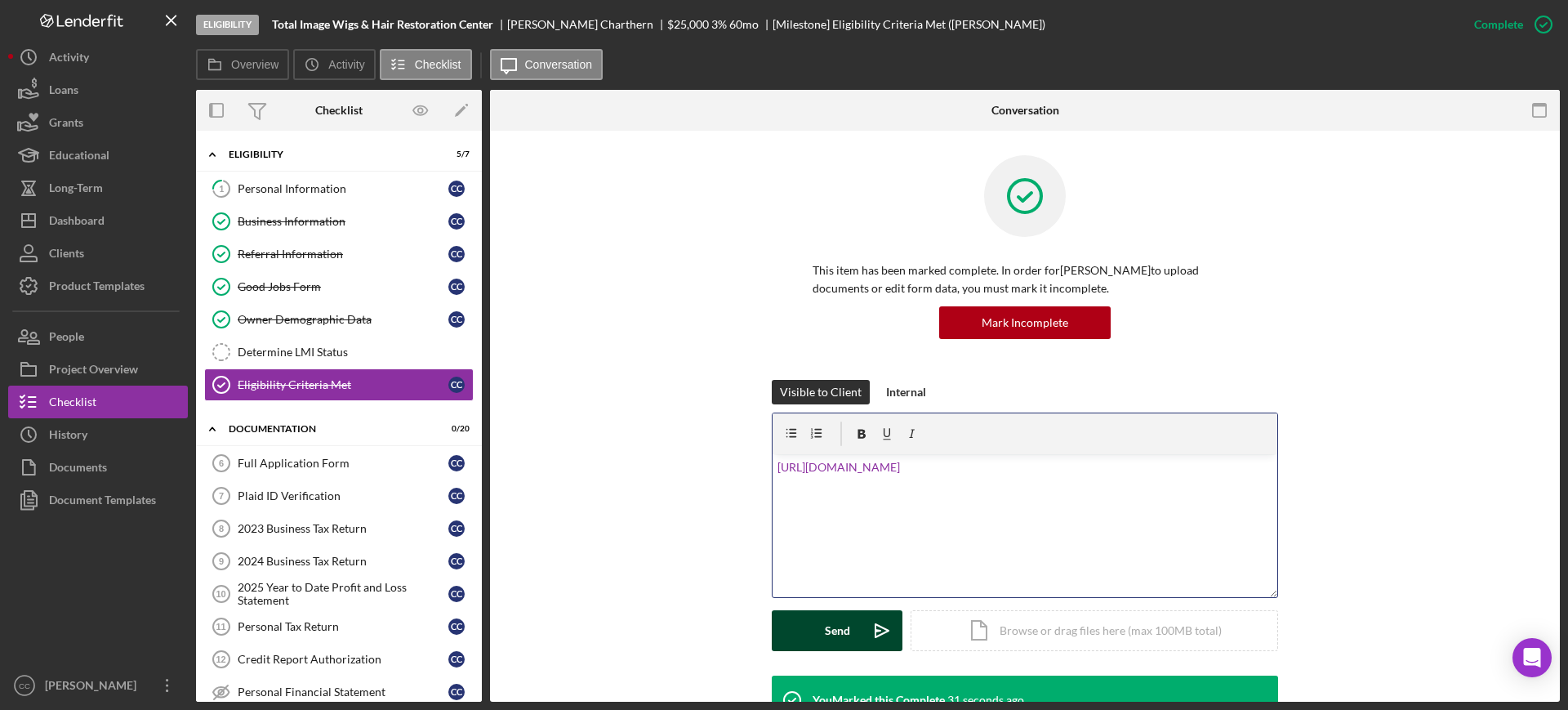
click at [839, 629] on div "Send" at bounding box center [837, 630] width 25 height 41
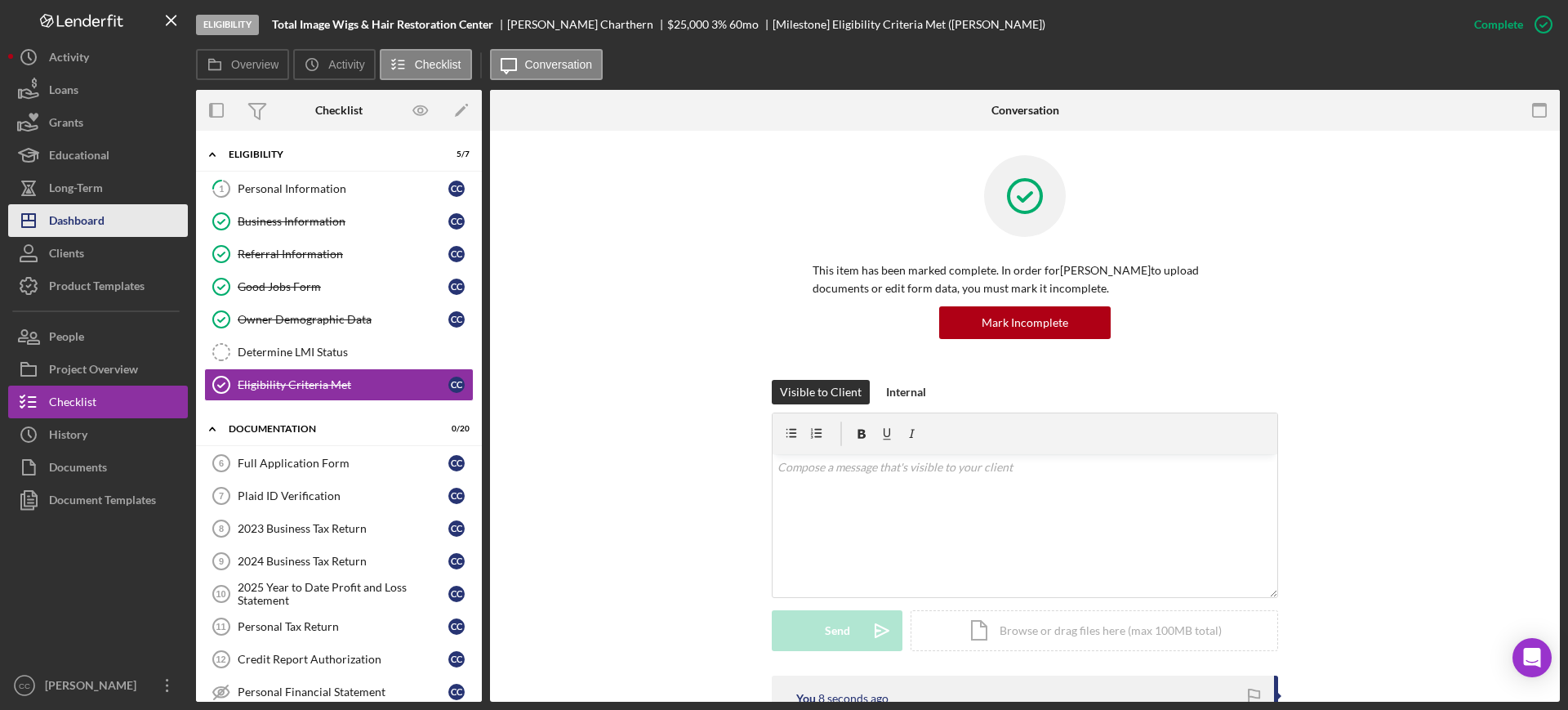
click at [74, 228] on div "Dashboard" at bounding box center [77, 222] width 56 height 37
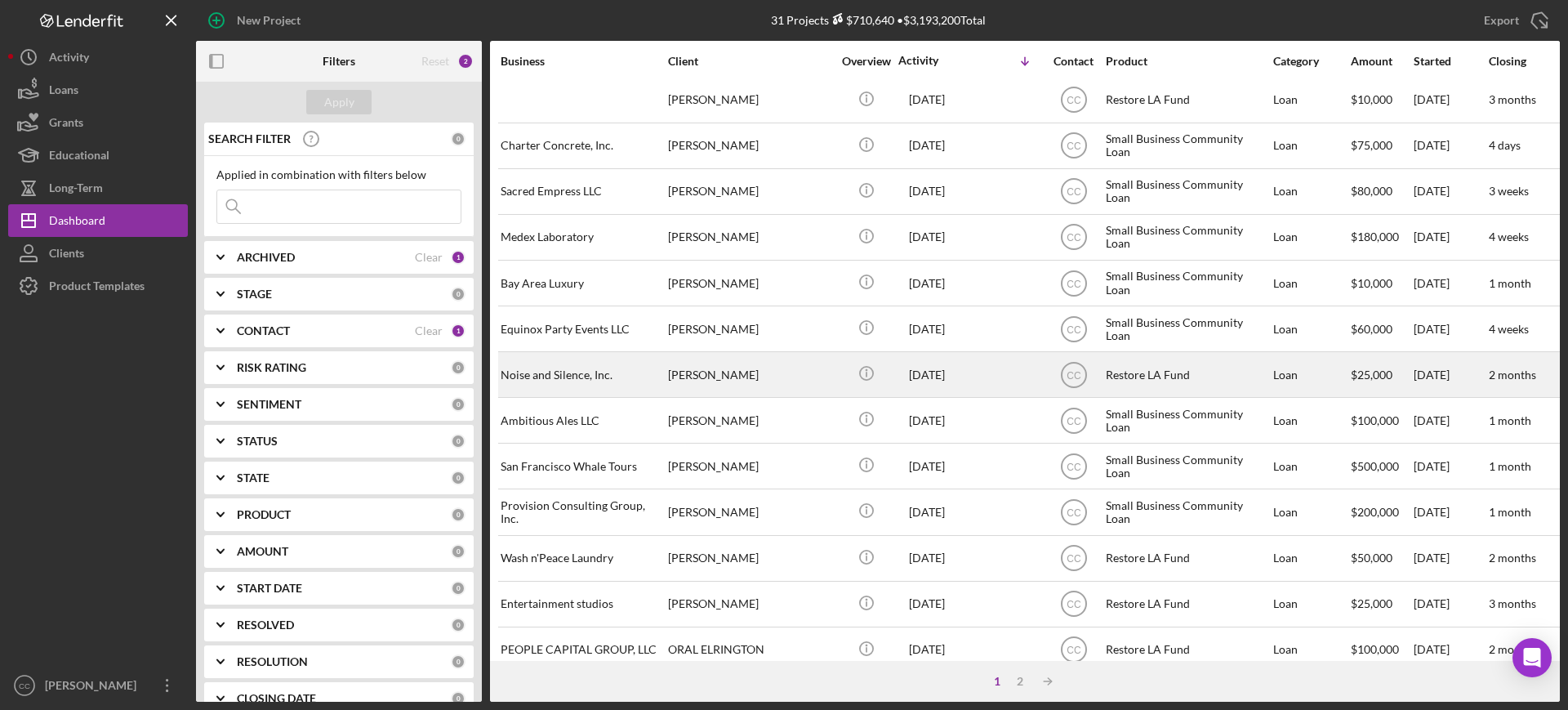
scroll to position [590, 0]
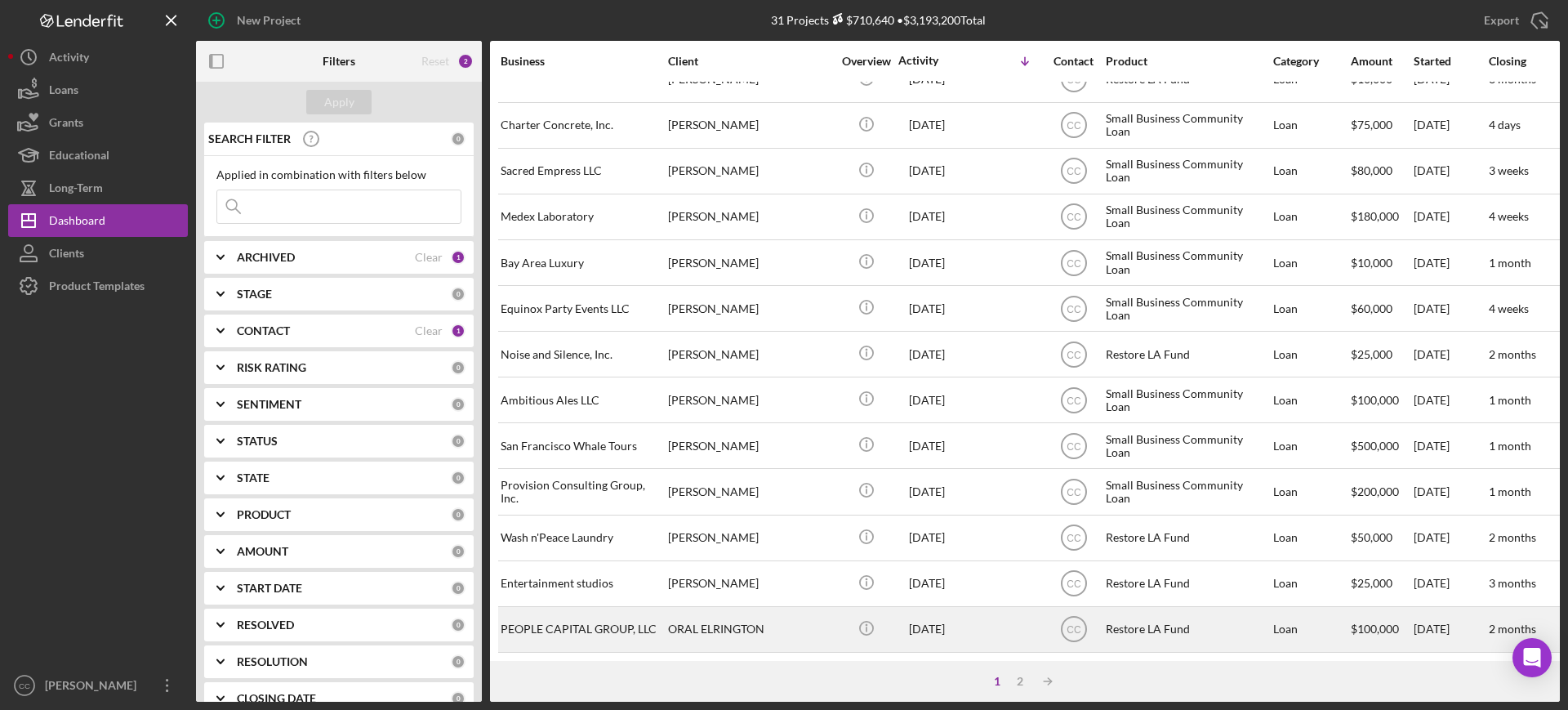
click at [803, 616] on div "ORAL ELRINGTON" at bounding box center [749, 629] width 164 height 44
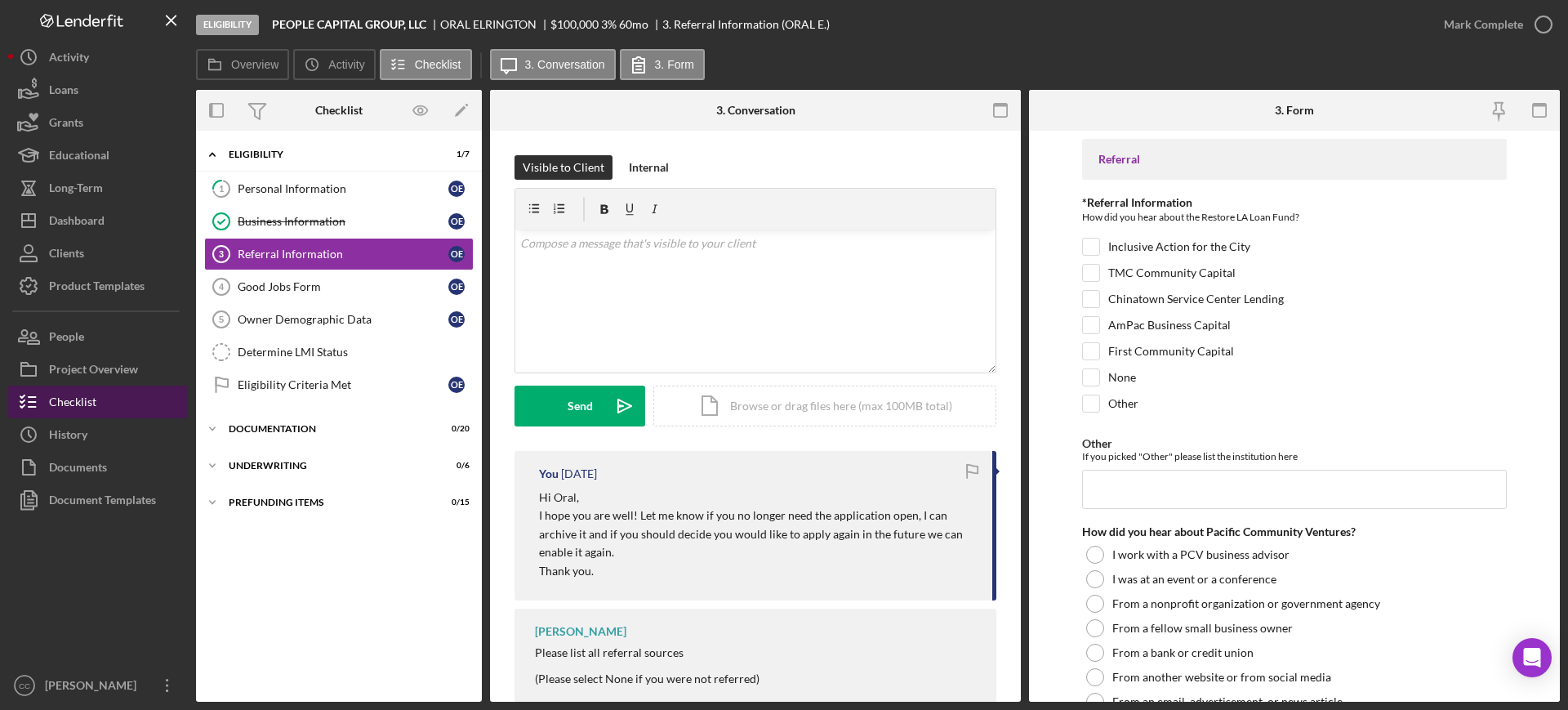
click at [71, 399] on div "Checklist" at bounding box center [73, 403] width 48 height 37
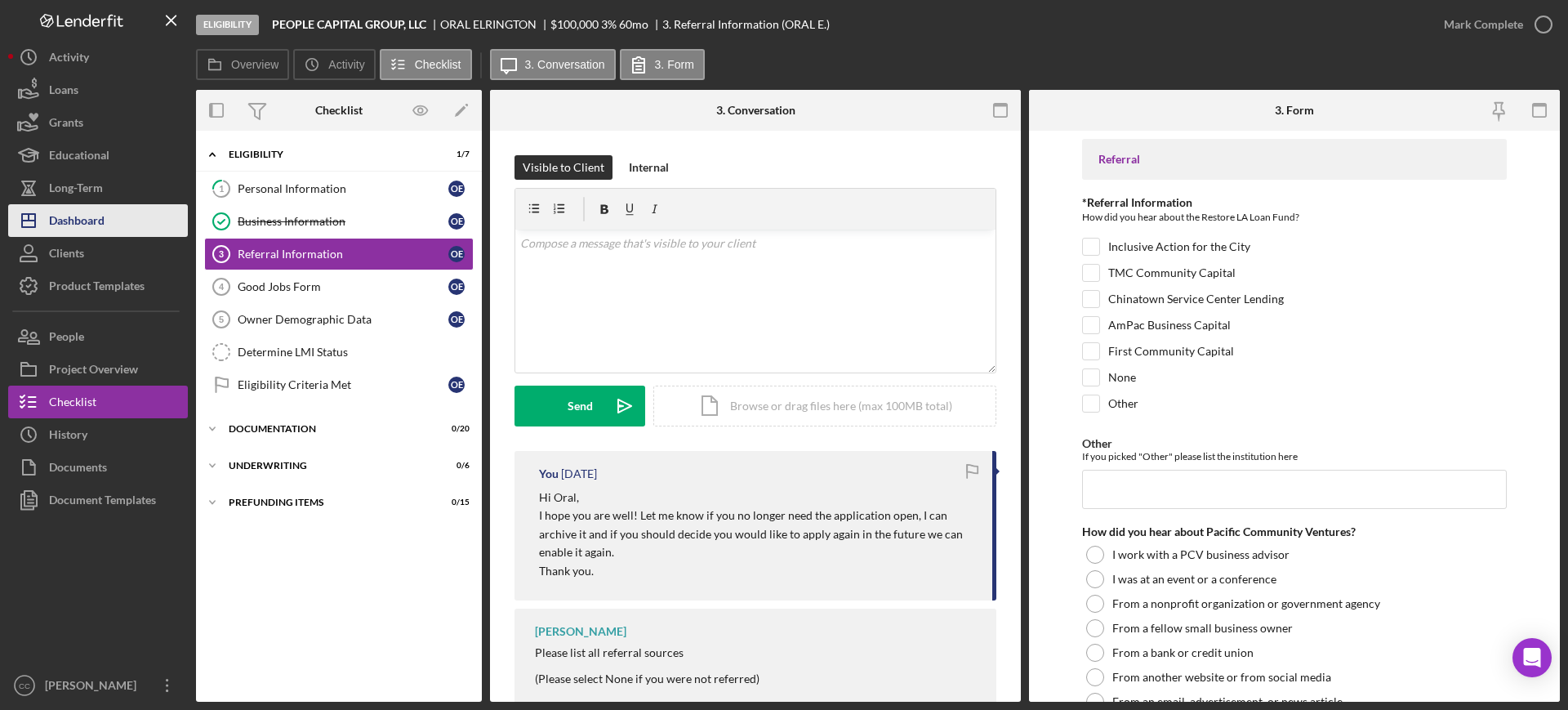
click at [85, 210] on div "Dashboard" at bounding box center [77, 222] width 56 height 37
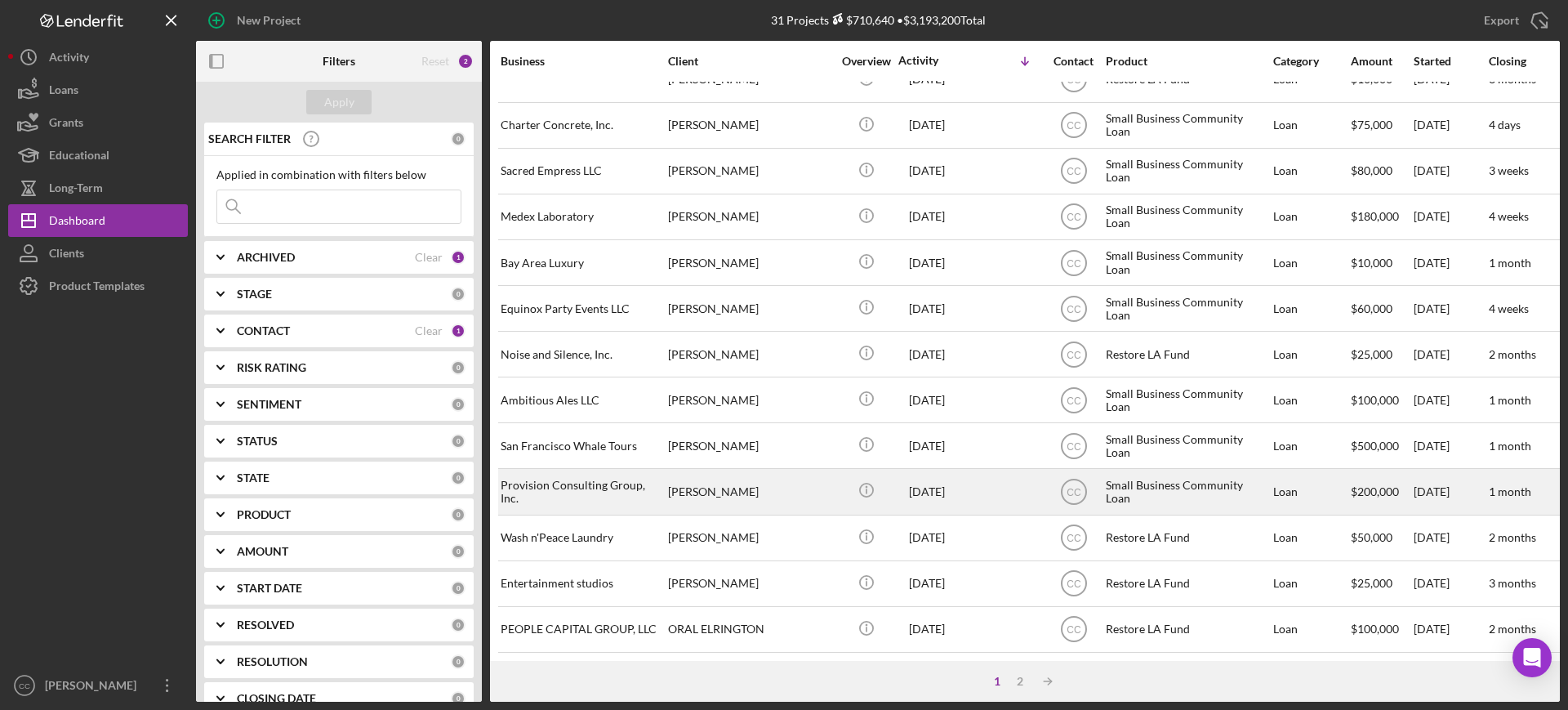
scroll to position [590, 0]
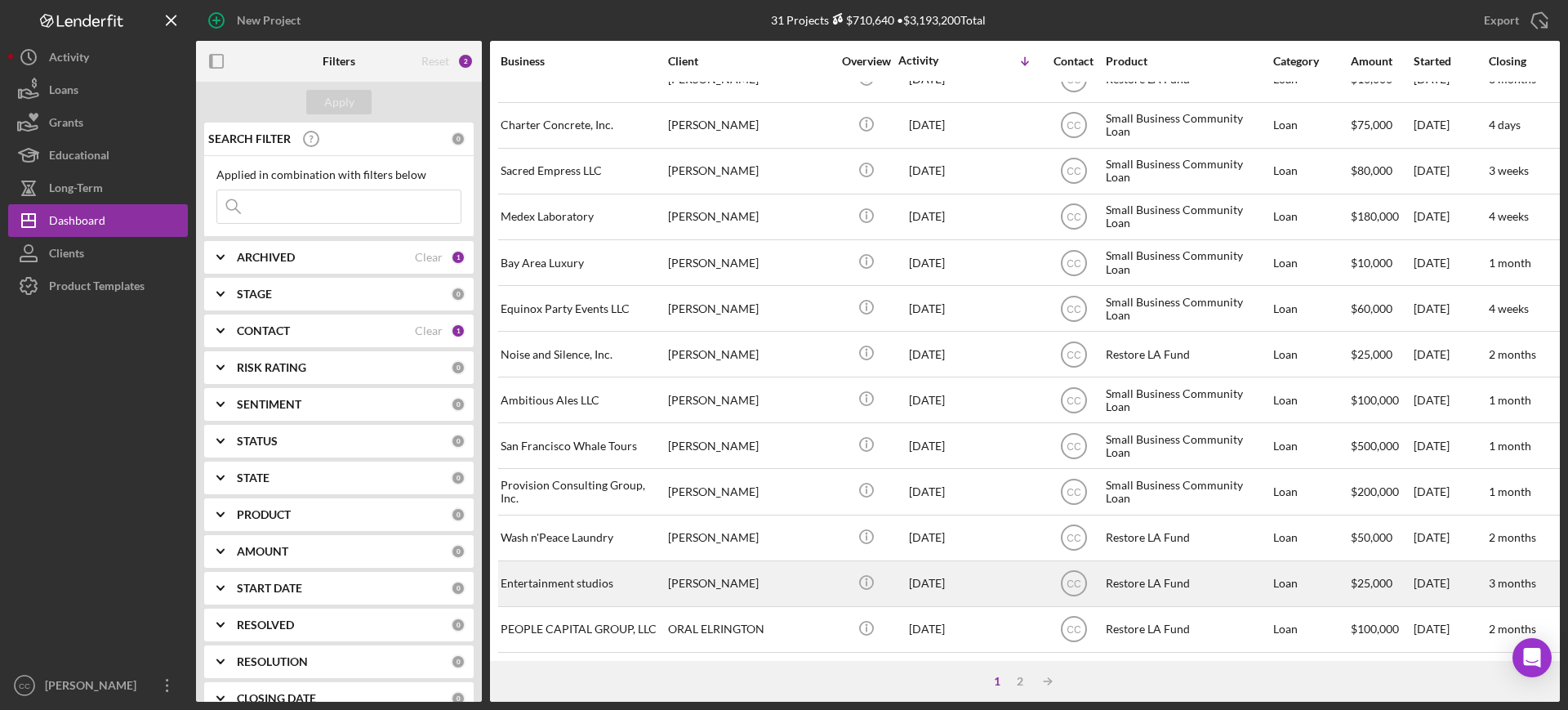
click at [607, 571] on div "Entertainment studios" at bounding box center [582, 583] width 164 height 44
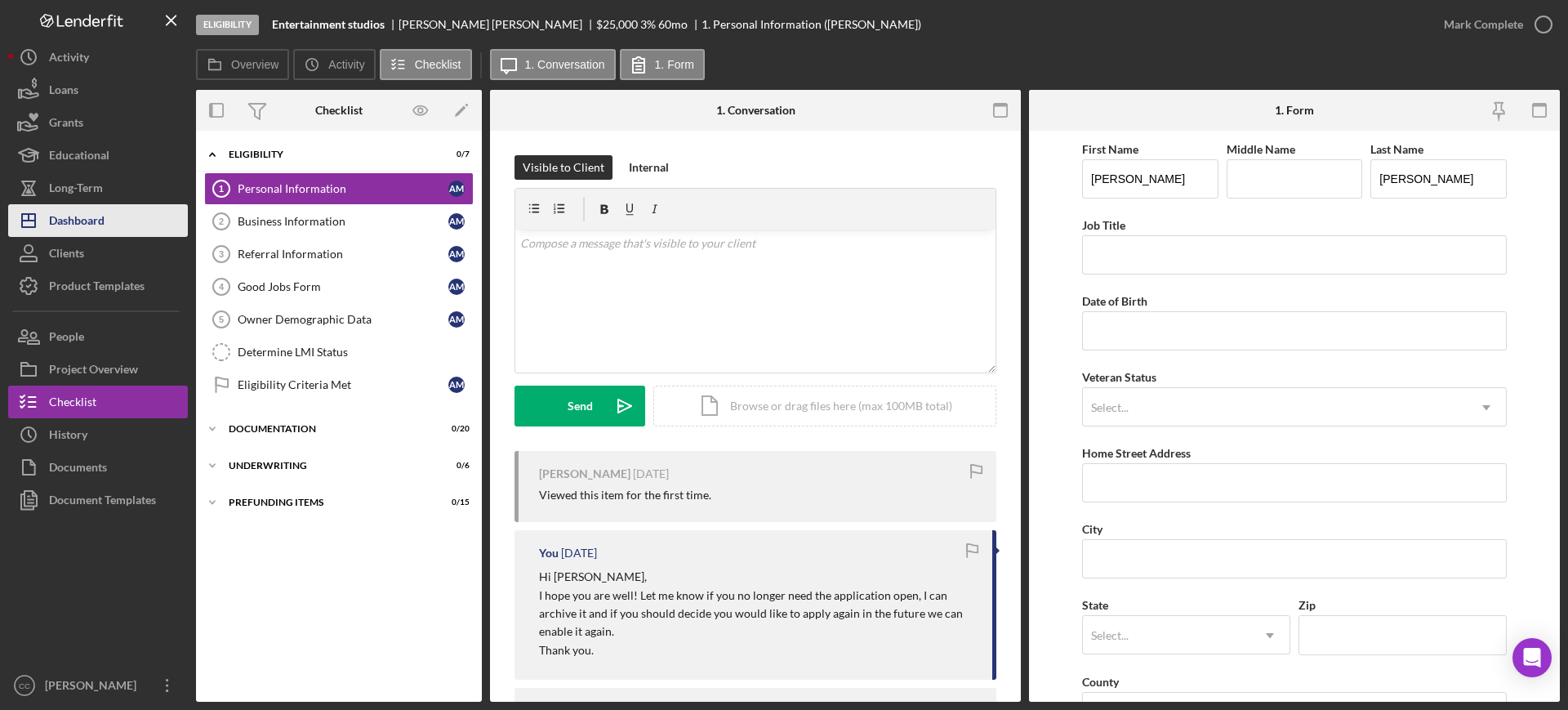
click at [87, 223] on div "Dashboard" at bounding box center [77, 222] width 56 height 37
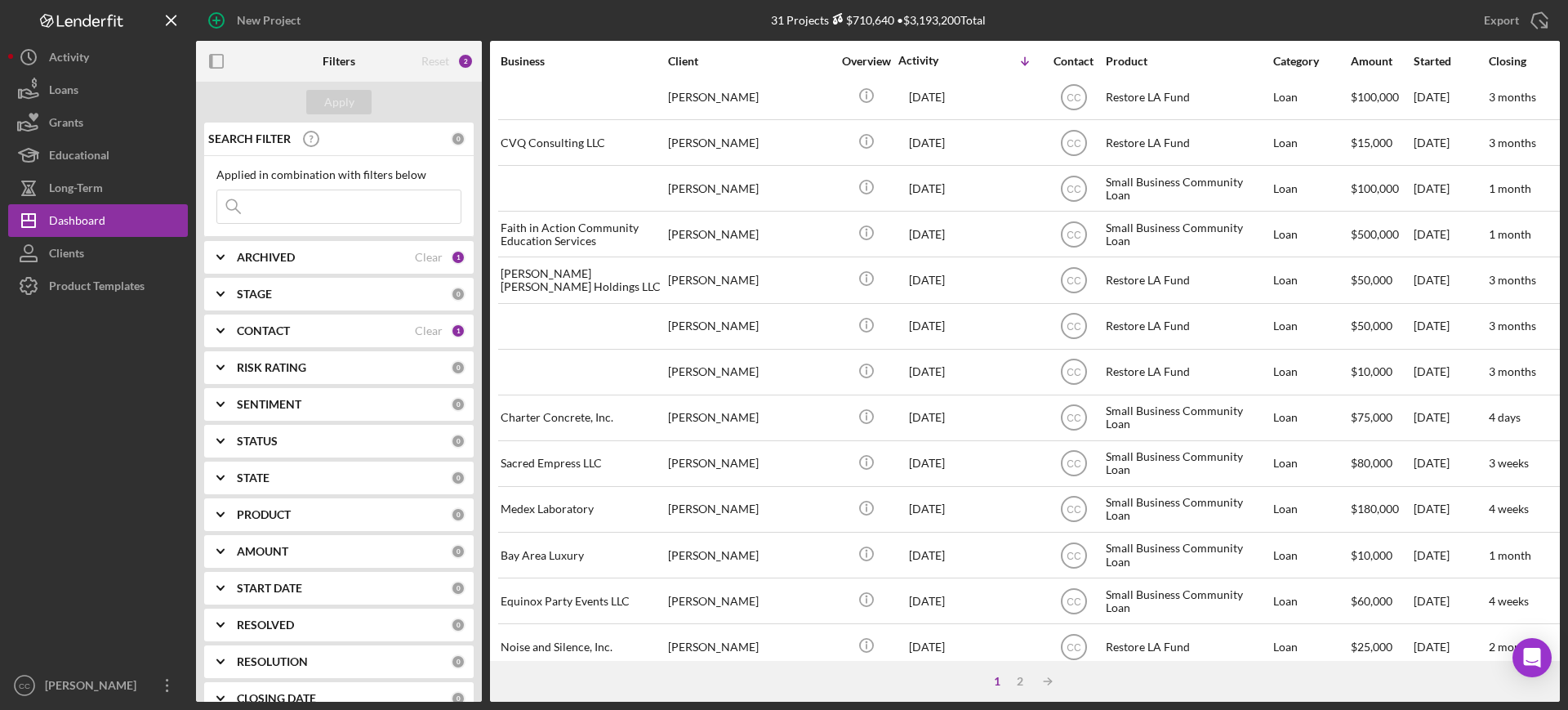
scroll to position [590, 0]
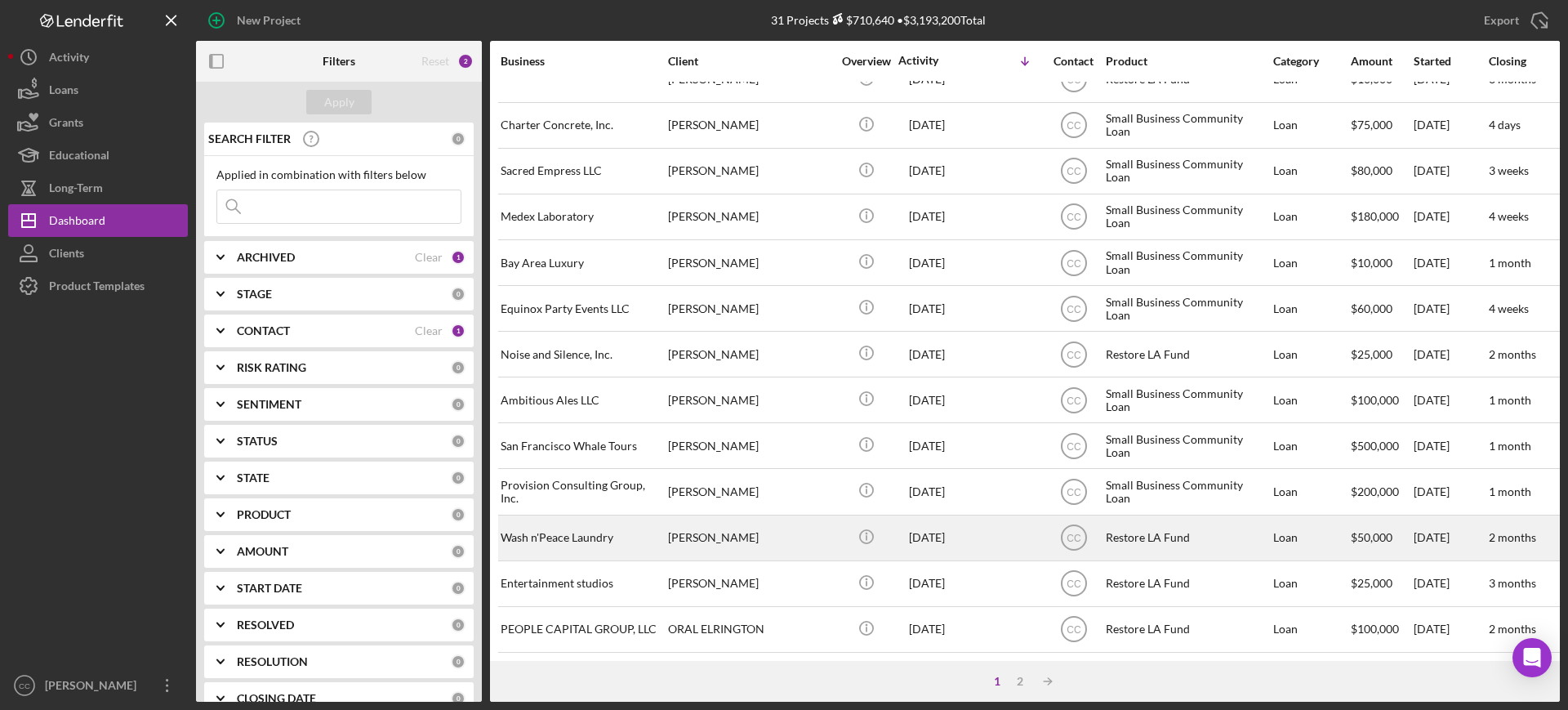
click at [792, 520] on div "[PERSON_NAME]" at bounding box center [749, 537] width 164 height 44
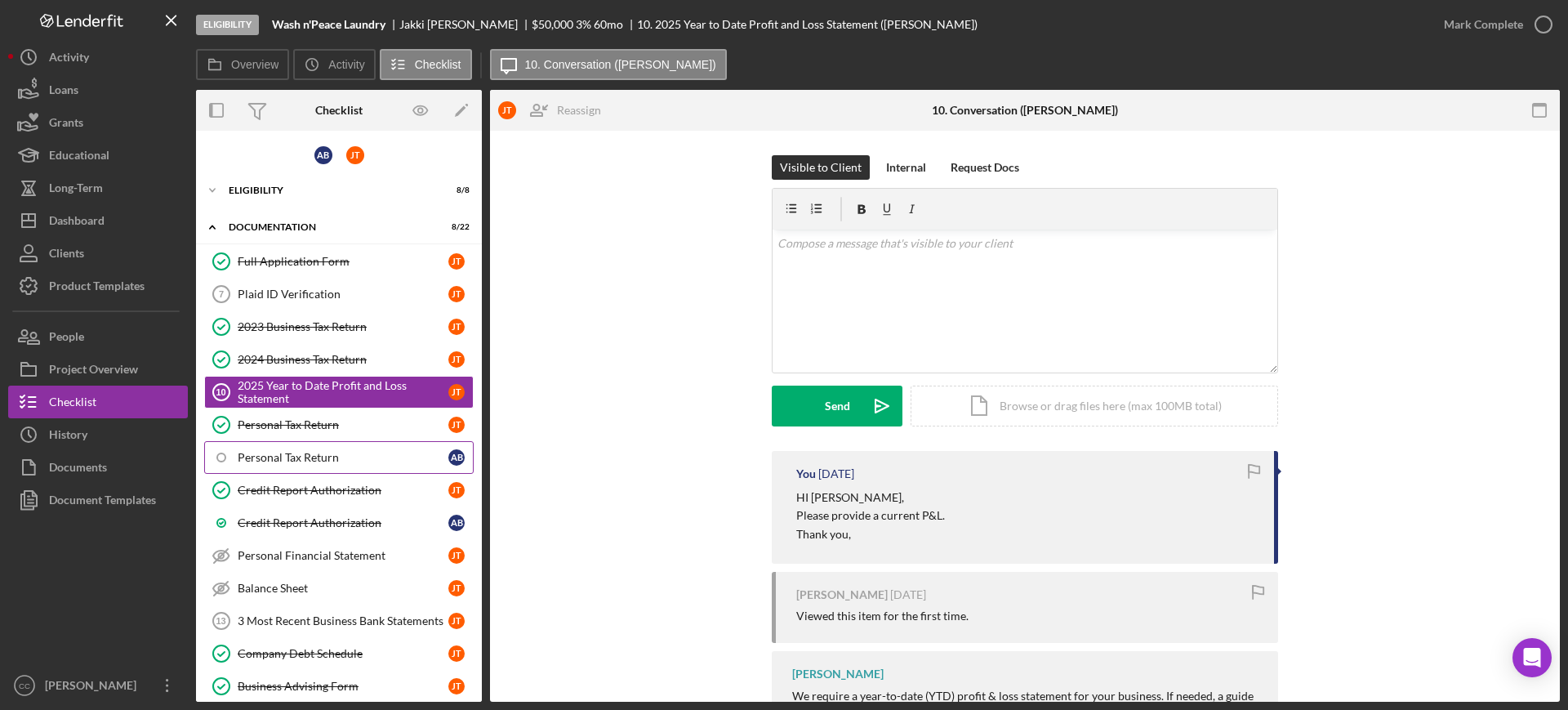
click at [315, 454] on div "Personal Tax Return" at bounding box center [343, 458] width 210 height 13
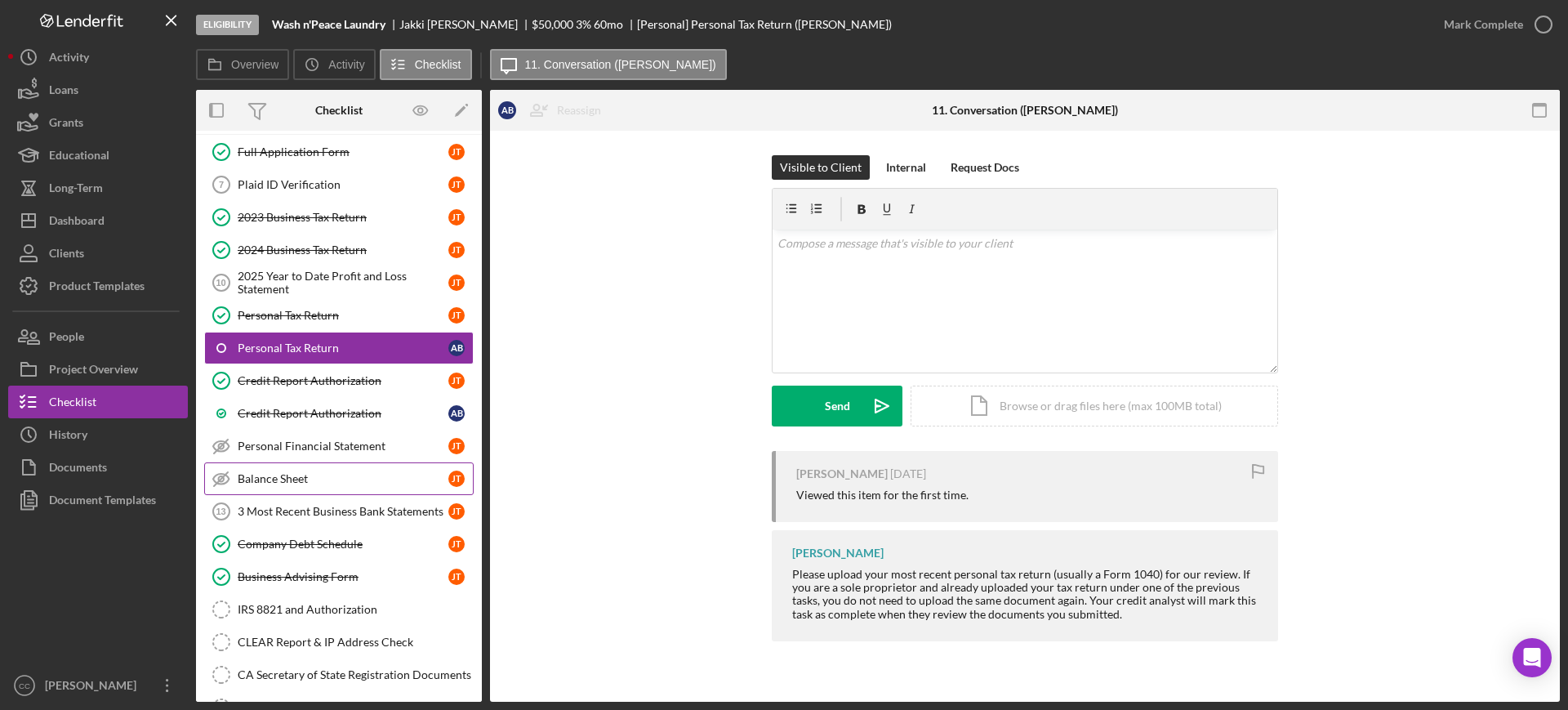
scroll to position [204, 0]
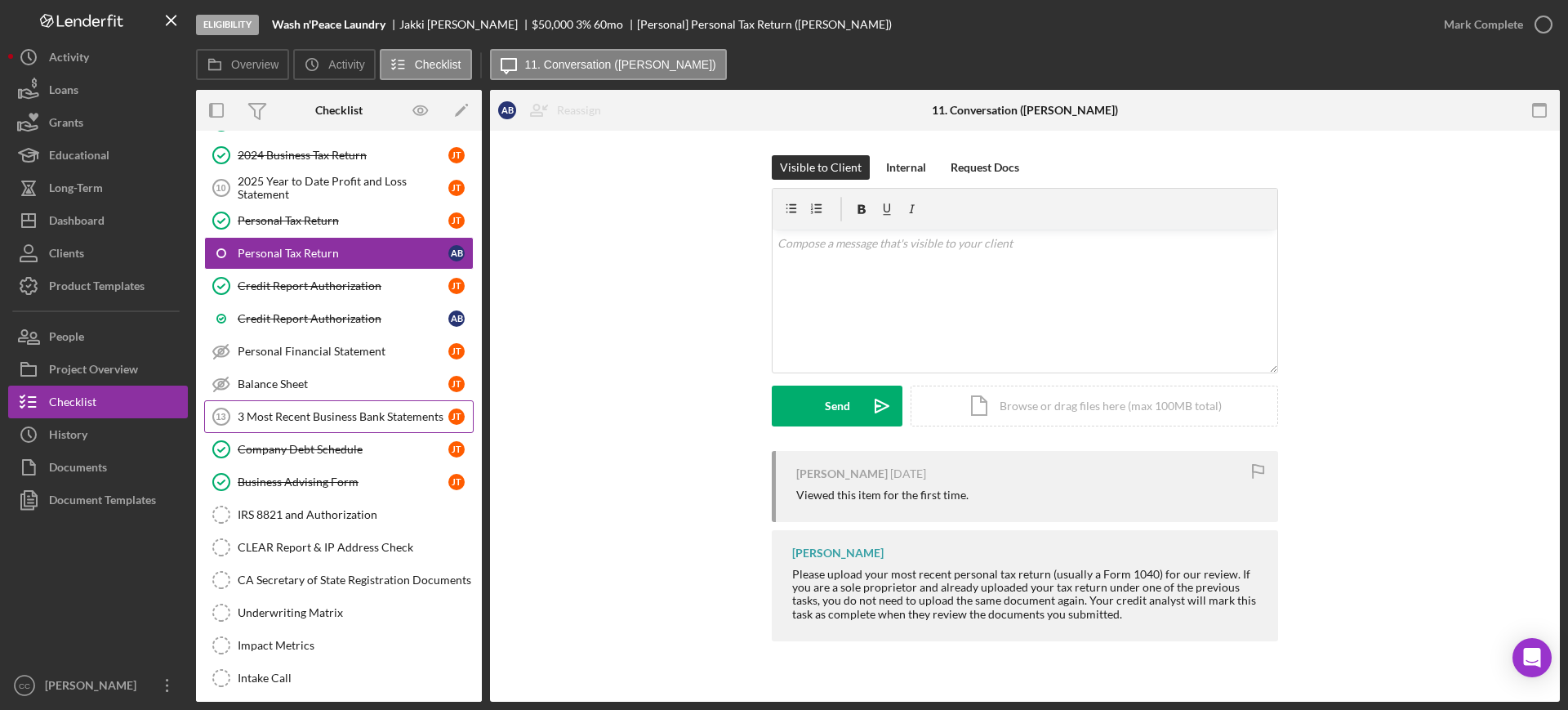
click at [276, 419] on div "3 Most Recent Business Bank Statements" at bounding box center [343, 417] width 210 height 13
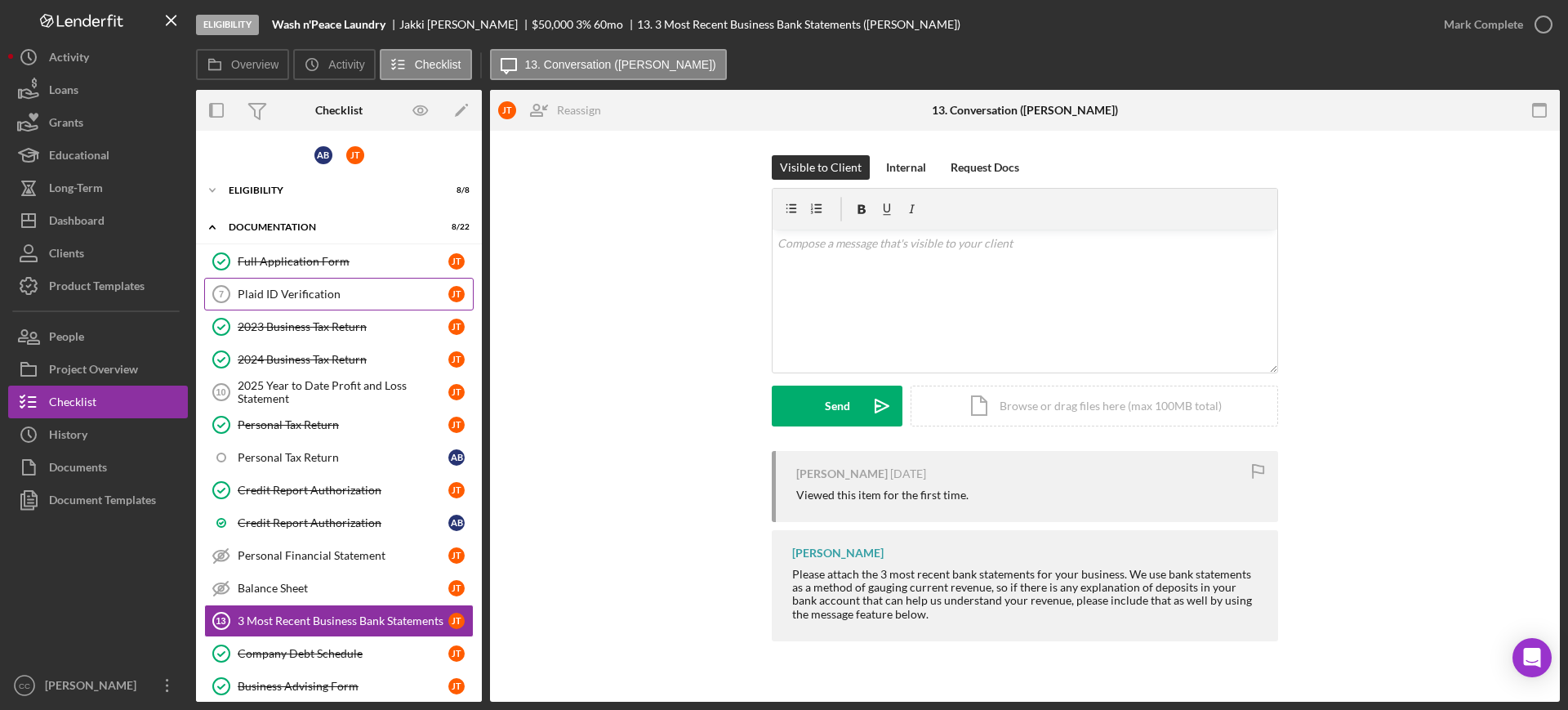
click at [323, 288] on div "Plaid ID Verification" at bounding box center [343, 294] width 210 height 13
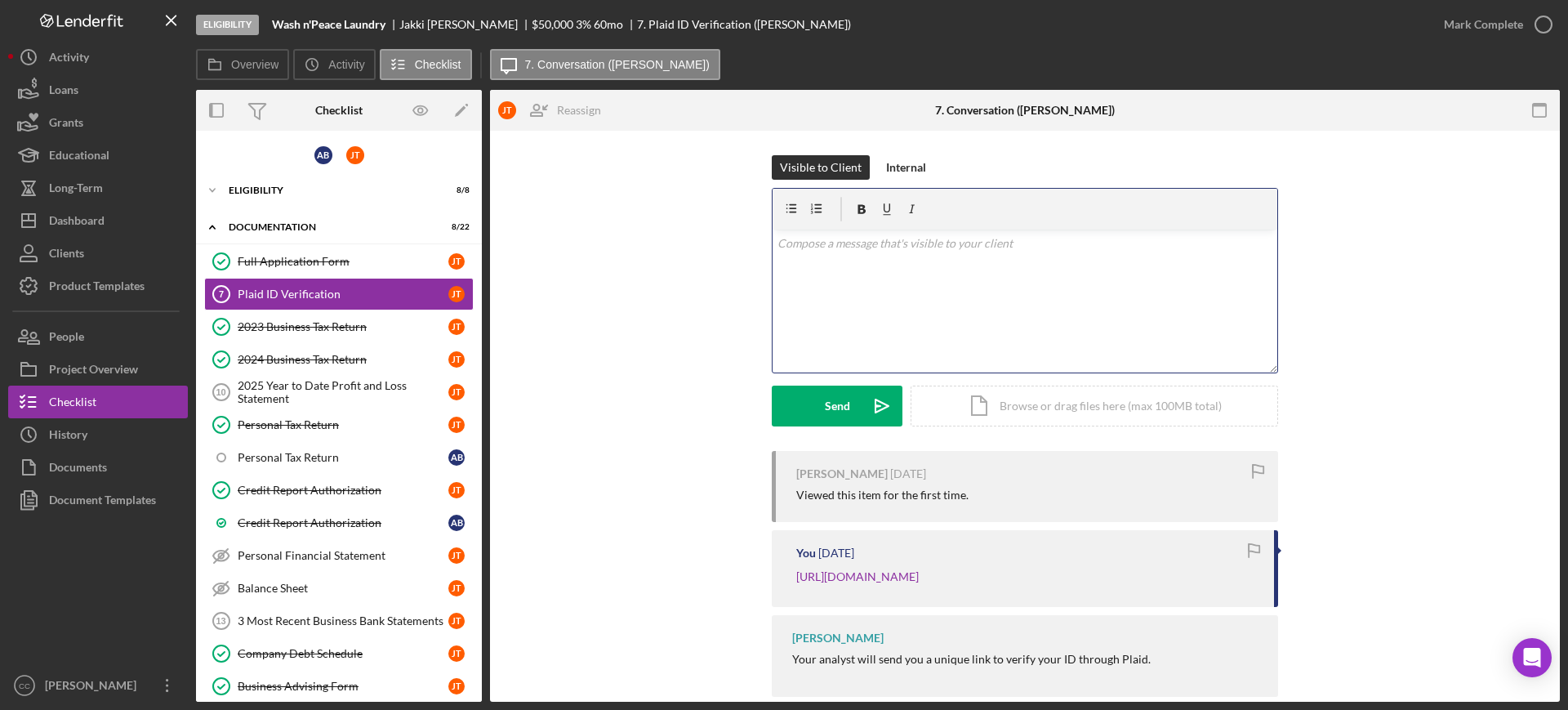
click at [964, 265] on div "v Color teal Color pink Remove color Add row above Add row below Add column bef…" at bounding box center [1025, 301] width 505 height 143
drag, startPoint x: 819, startPoint y: 265, endPoint x: 790, endPoint y: 263, distance: 29.1
click at [777, 265] on p "I wasn't abe to locate the Plaid verification, did you need me to send another …" at bounding box center [1025, 266] width 496 height 18
click at [828, 267] on p "I wasn't abe to locate the Plaid verification, did you need me to send another …" at bounding box center [1025, 266] width 496 height 18
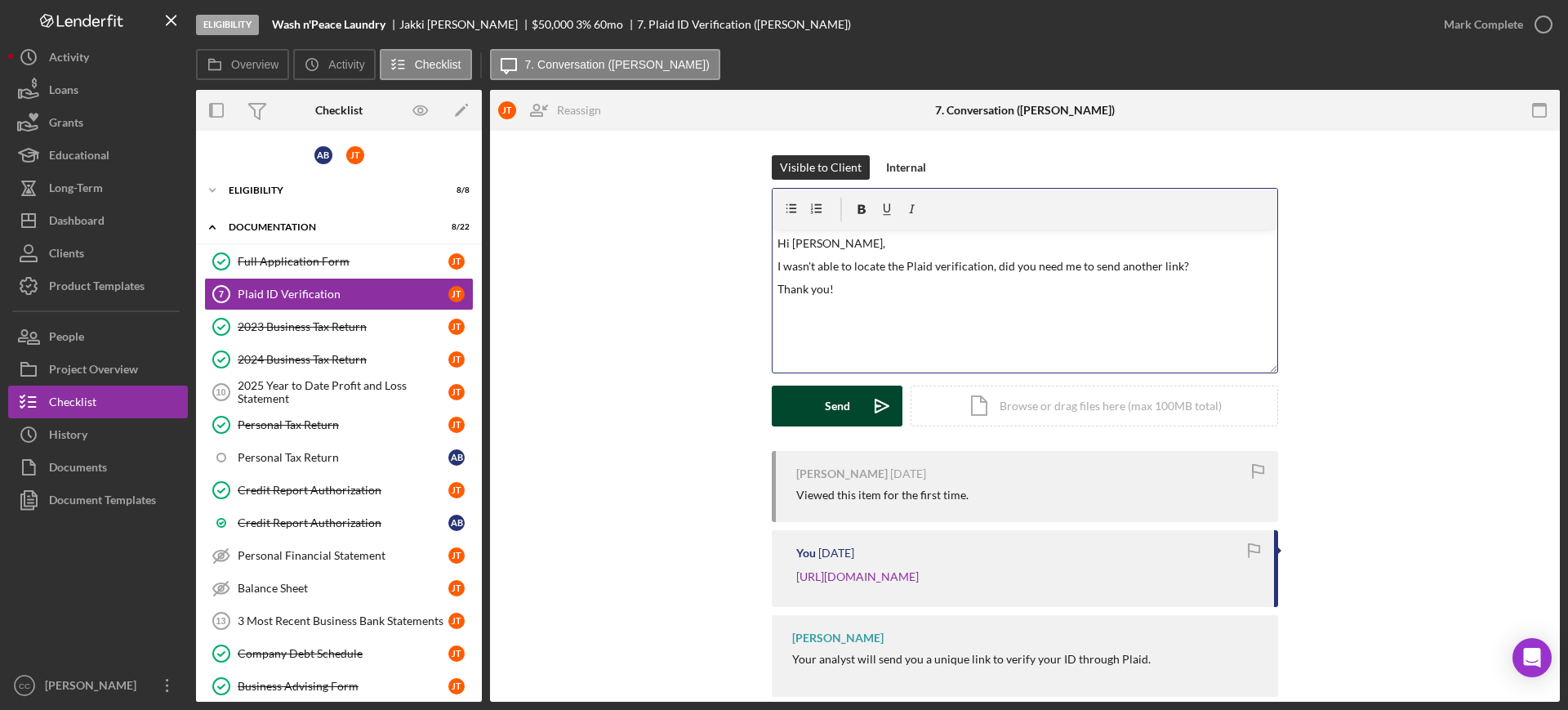
click at [828, 408] on div "Send" at bounding box center [837, 406] width 25 height 41
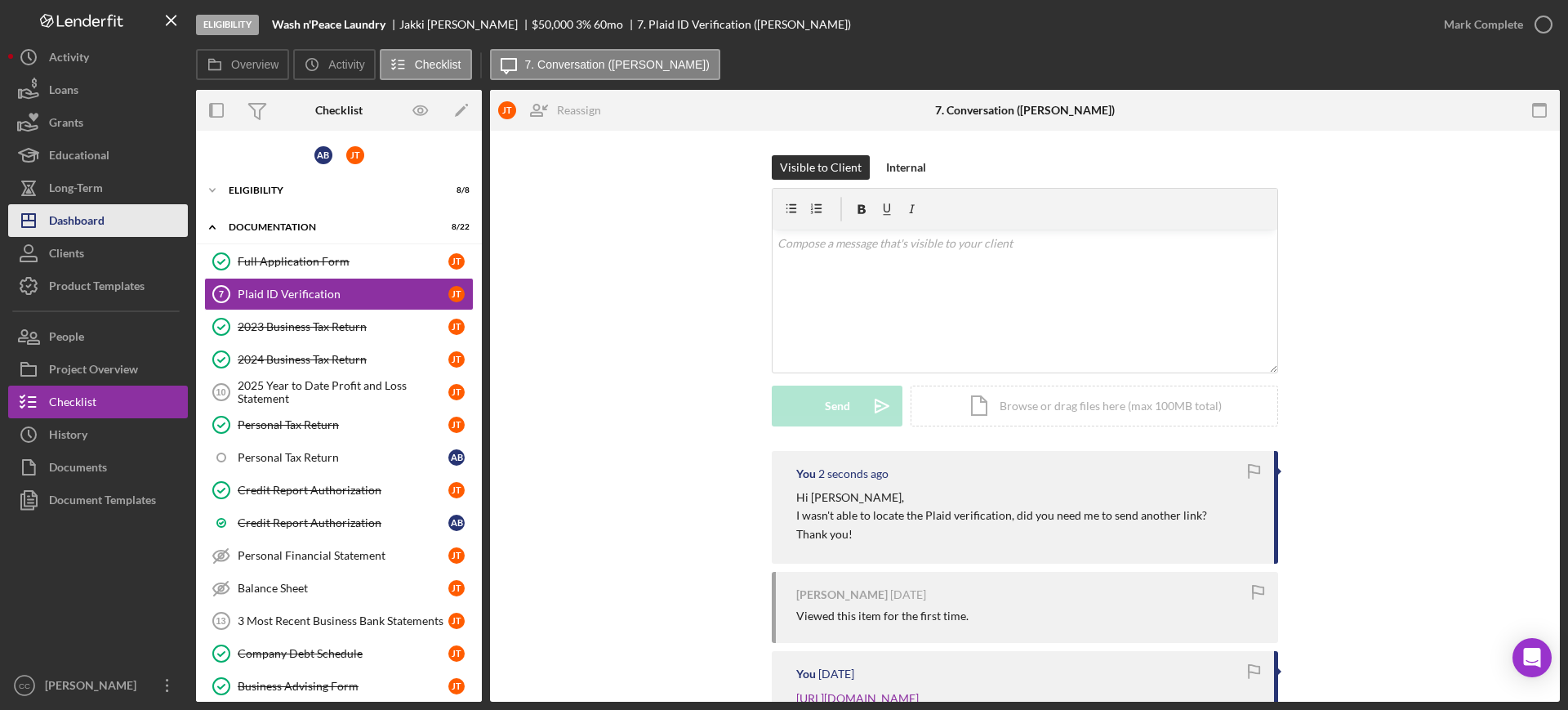
click at [85, 212] on div "Dashboard" at bounding box center [77, 222] width 56 height 37
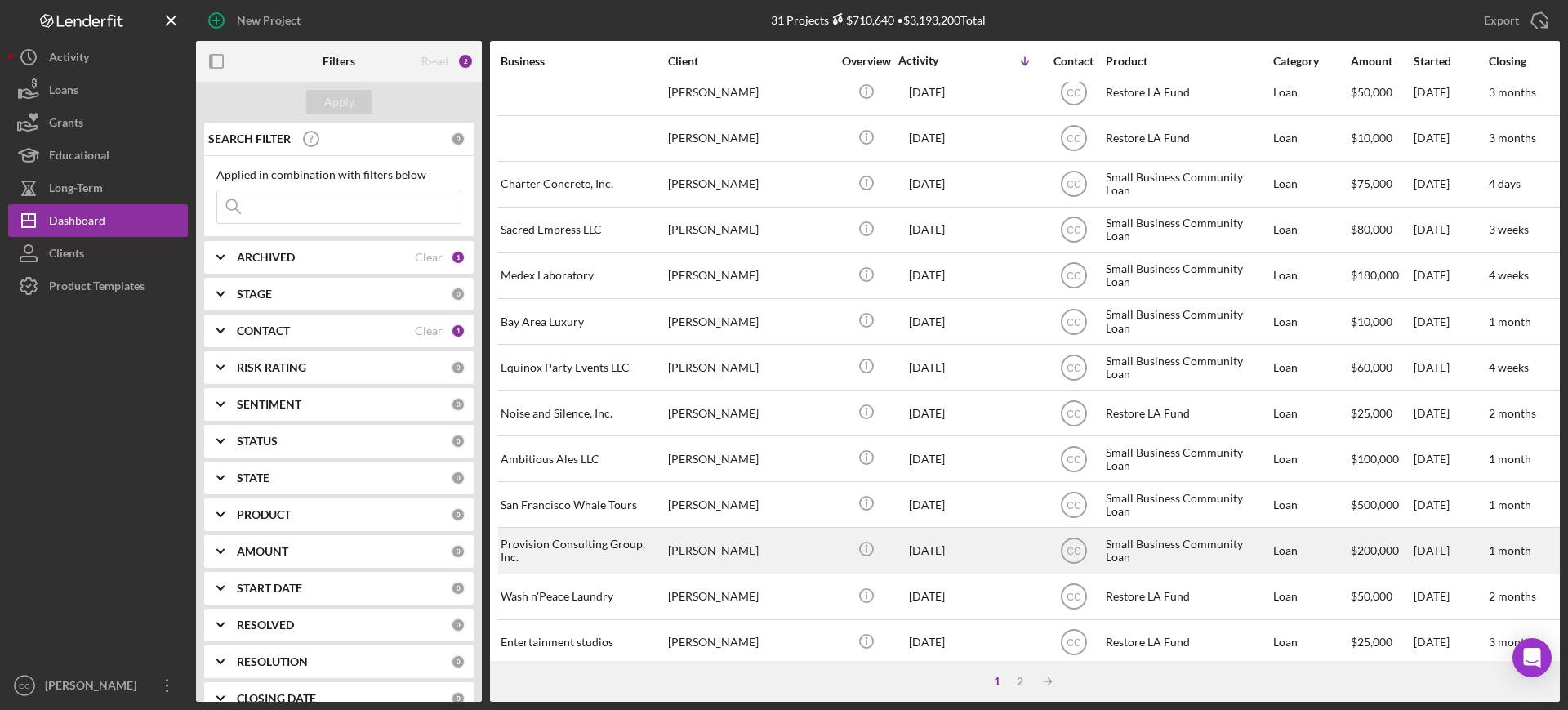
scroll to position [590, 0]
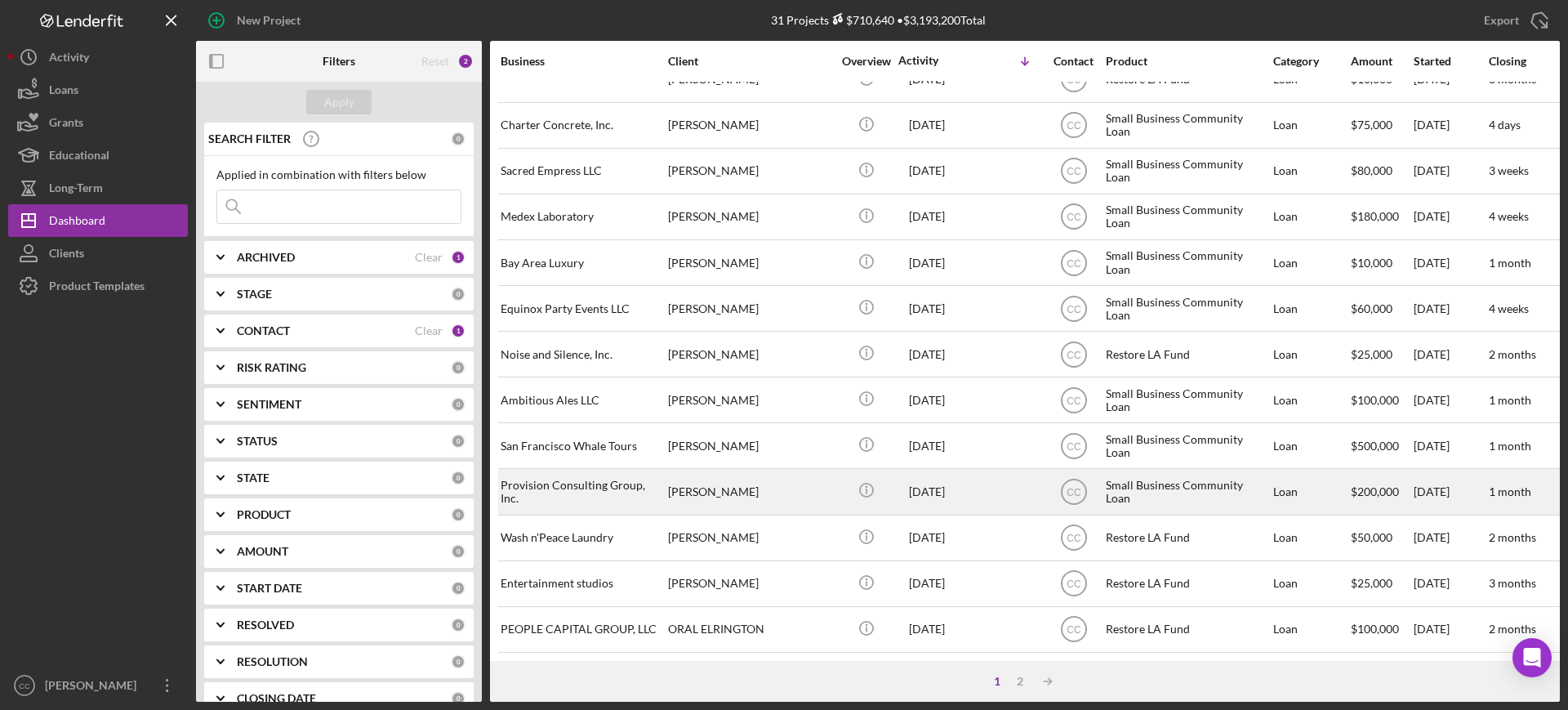
click at [780, 472] on div "[PERSON_NAME]" at bounding box center [749, 491] width 164 height 44
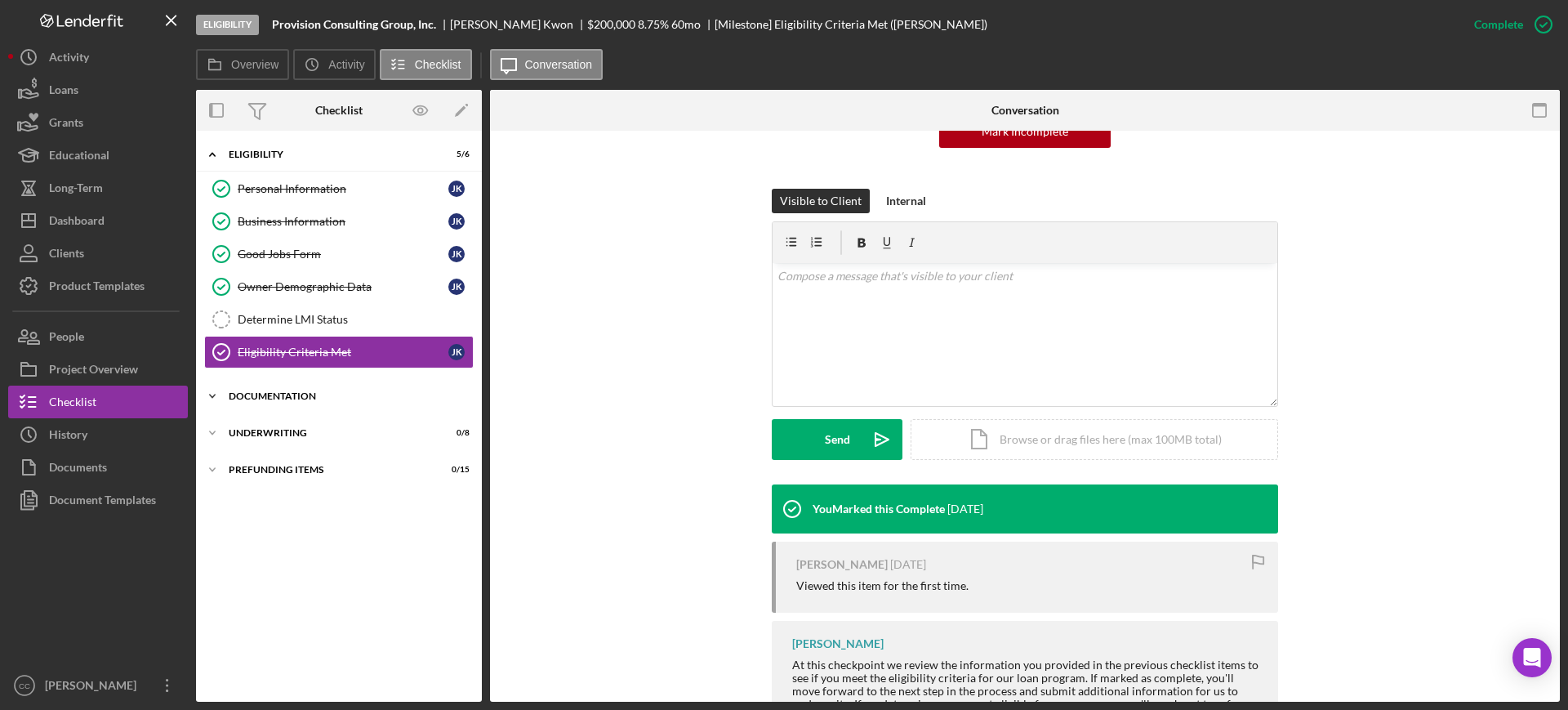
scroll to position [204, 0]
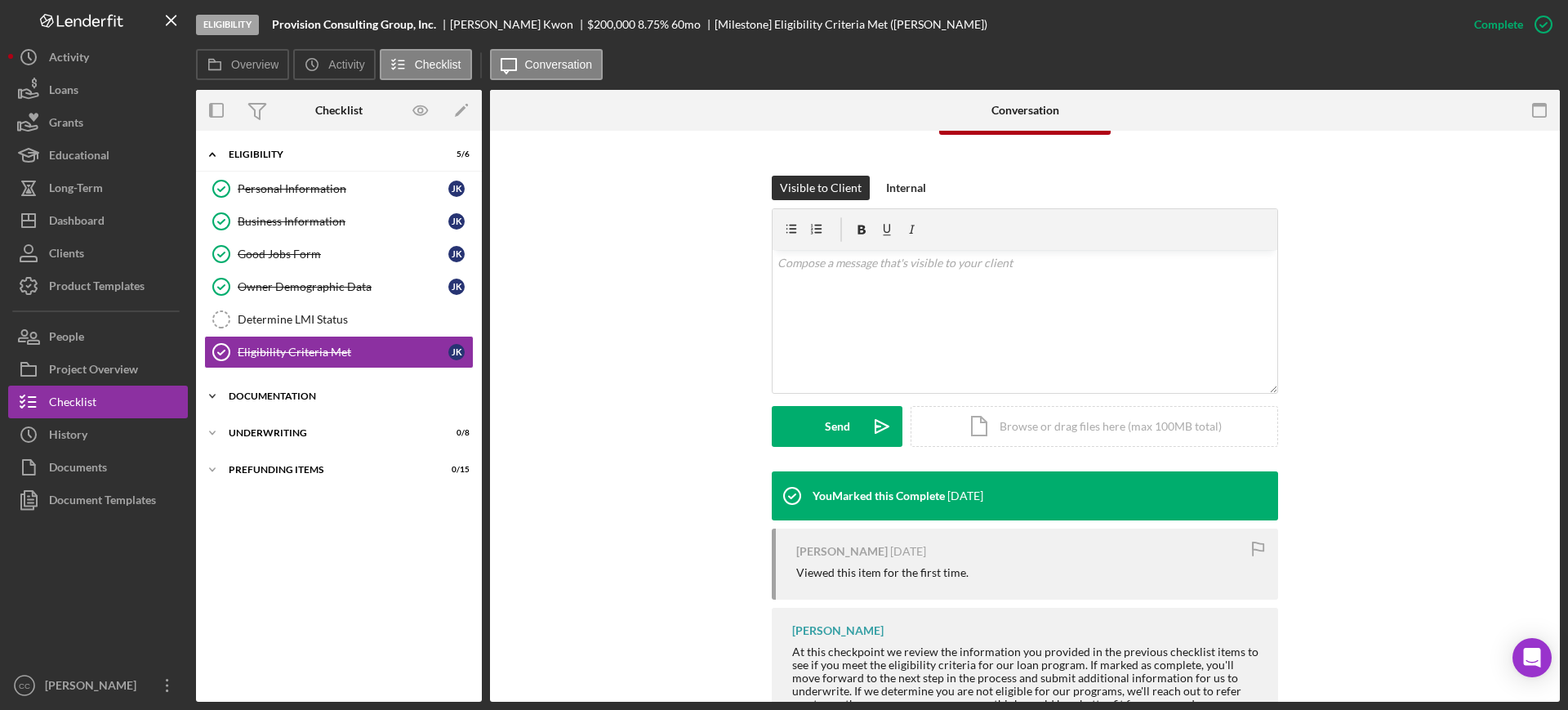
click at [283, 394] on div "Documentation" at bounding box center [344, 396] width 233 height 10
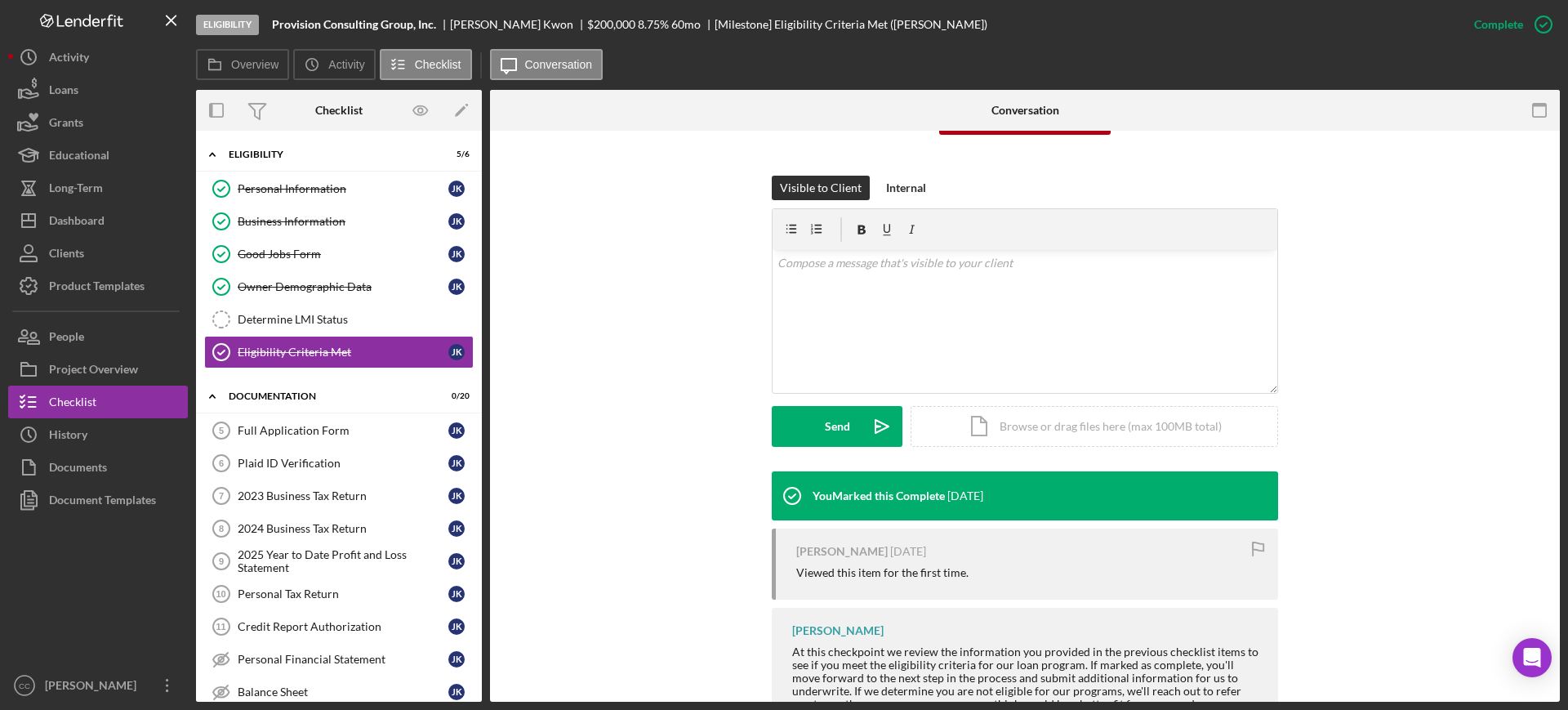
scroll to position [267, 0]
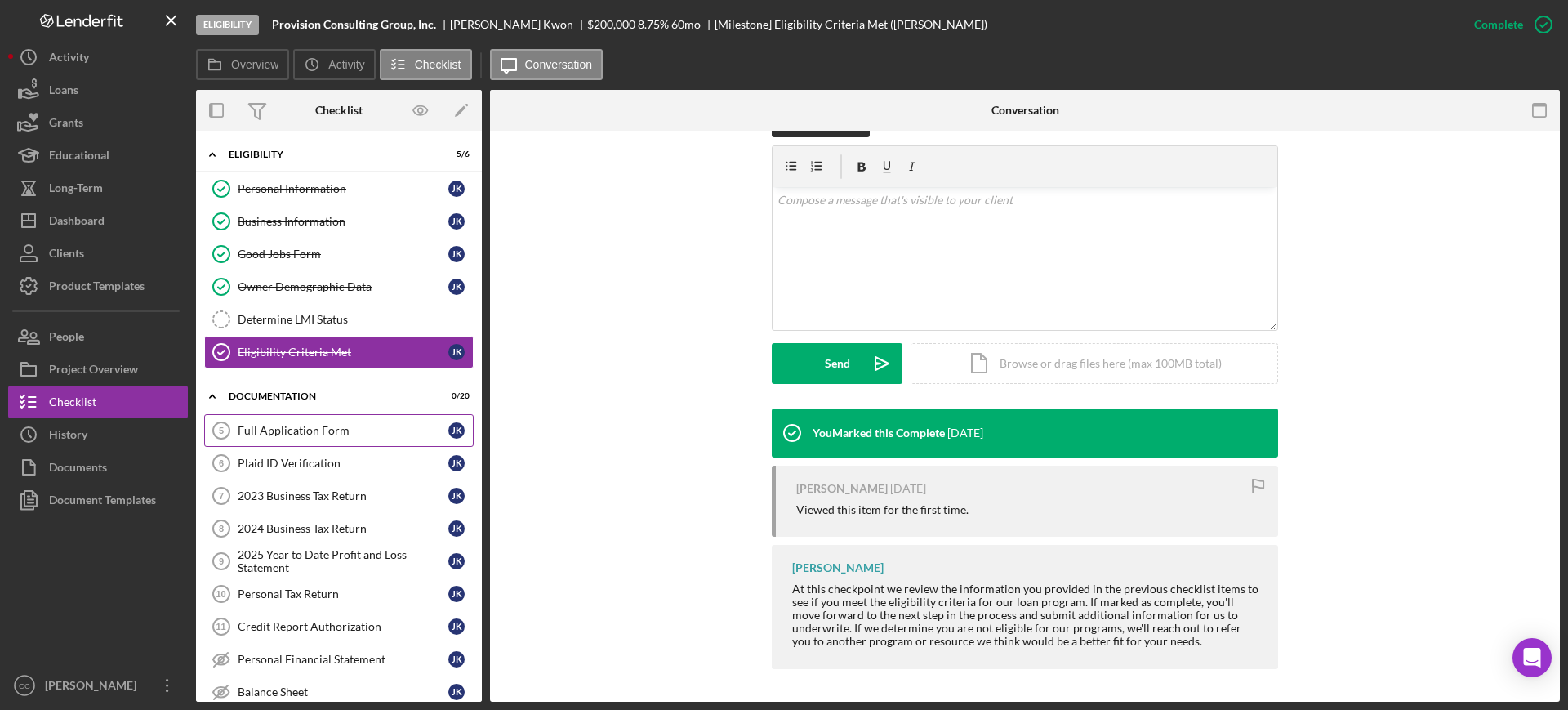
click at [305, 433] on div "Full Application Form" at bounding box center [343, 431] width 210 height 13
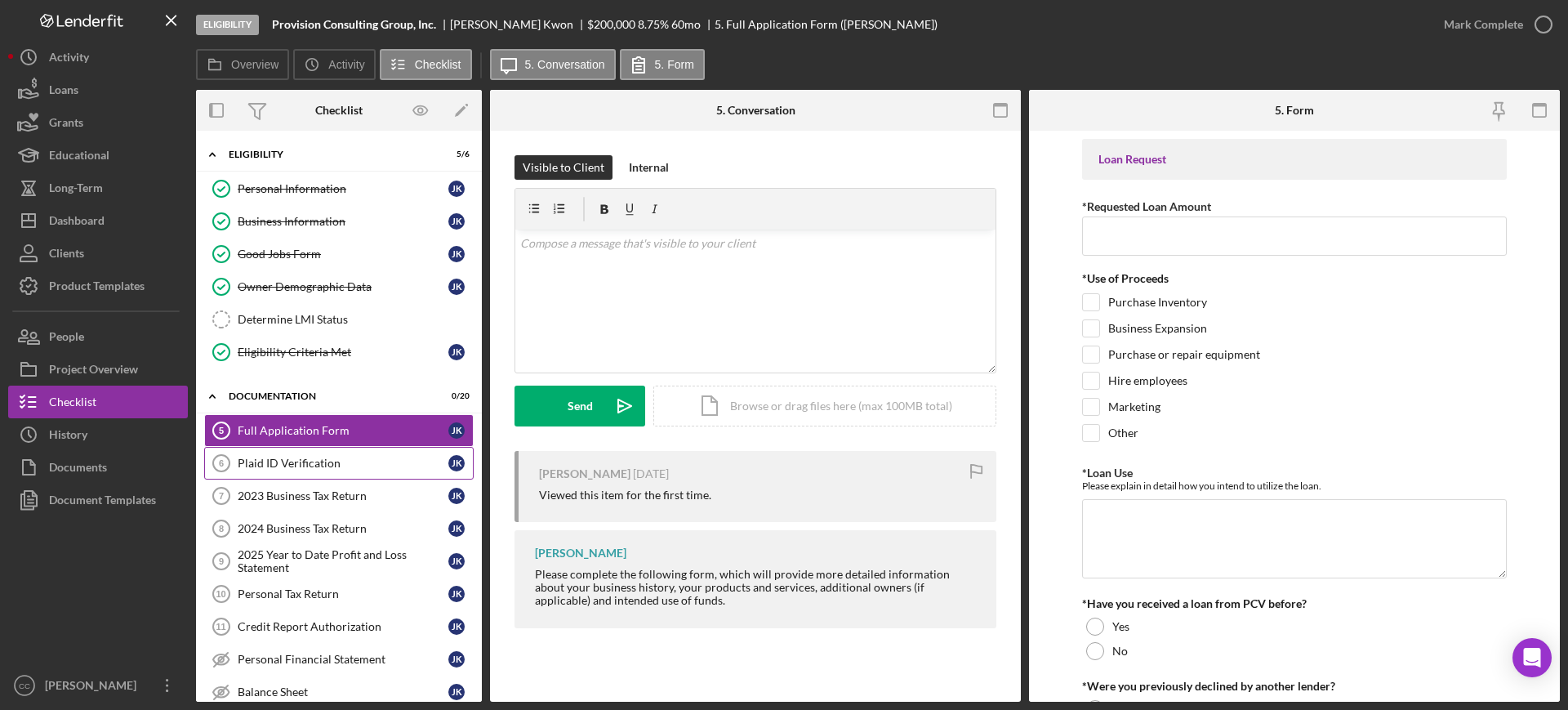
click at [292, 469] on link "Plaid ID Verification 6 Plaid ID Verification J K" at bounding box center [339, 463] width 270 height 33
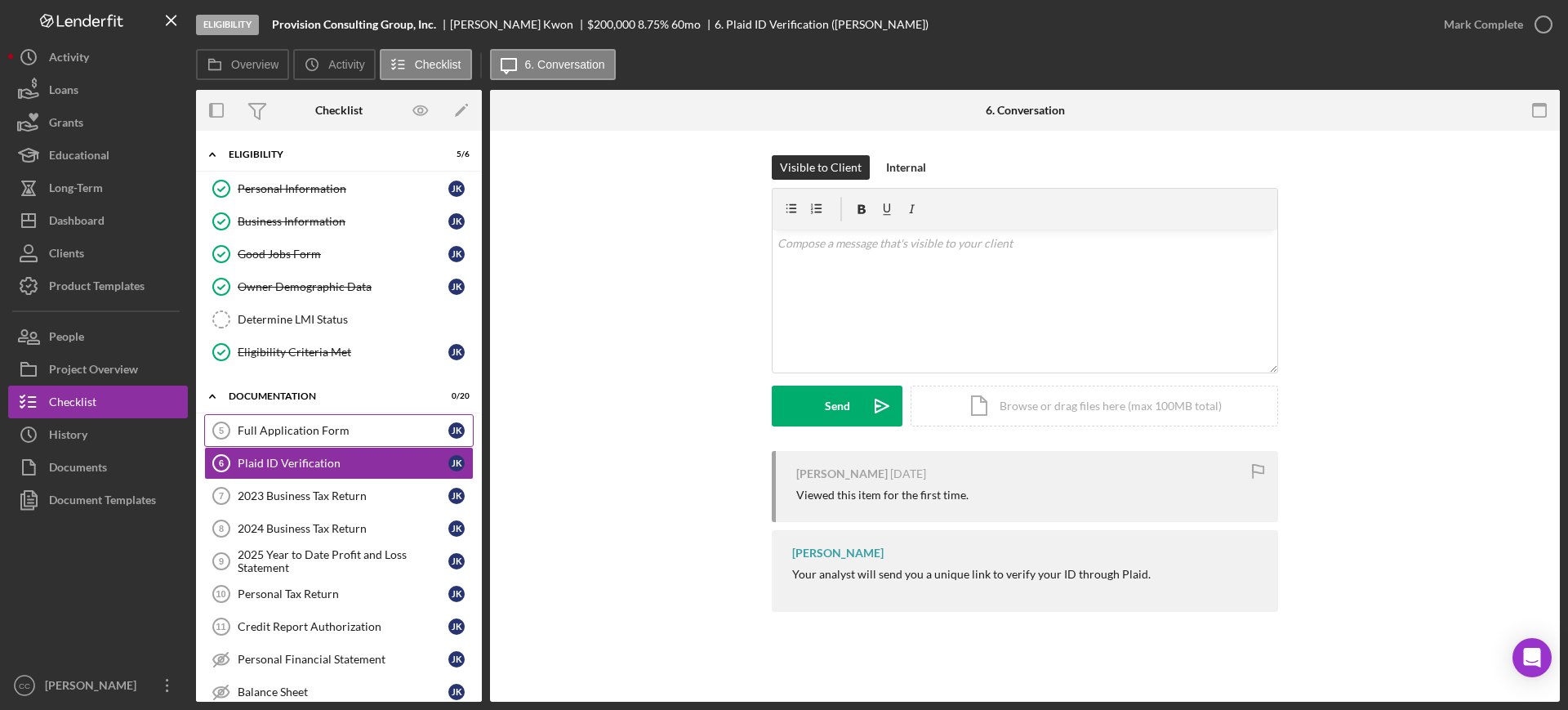
click at [275, 431] on div "Full Application Form" at bounding box center [343, 431] width 210 height 13
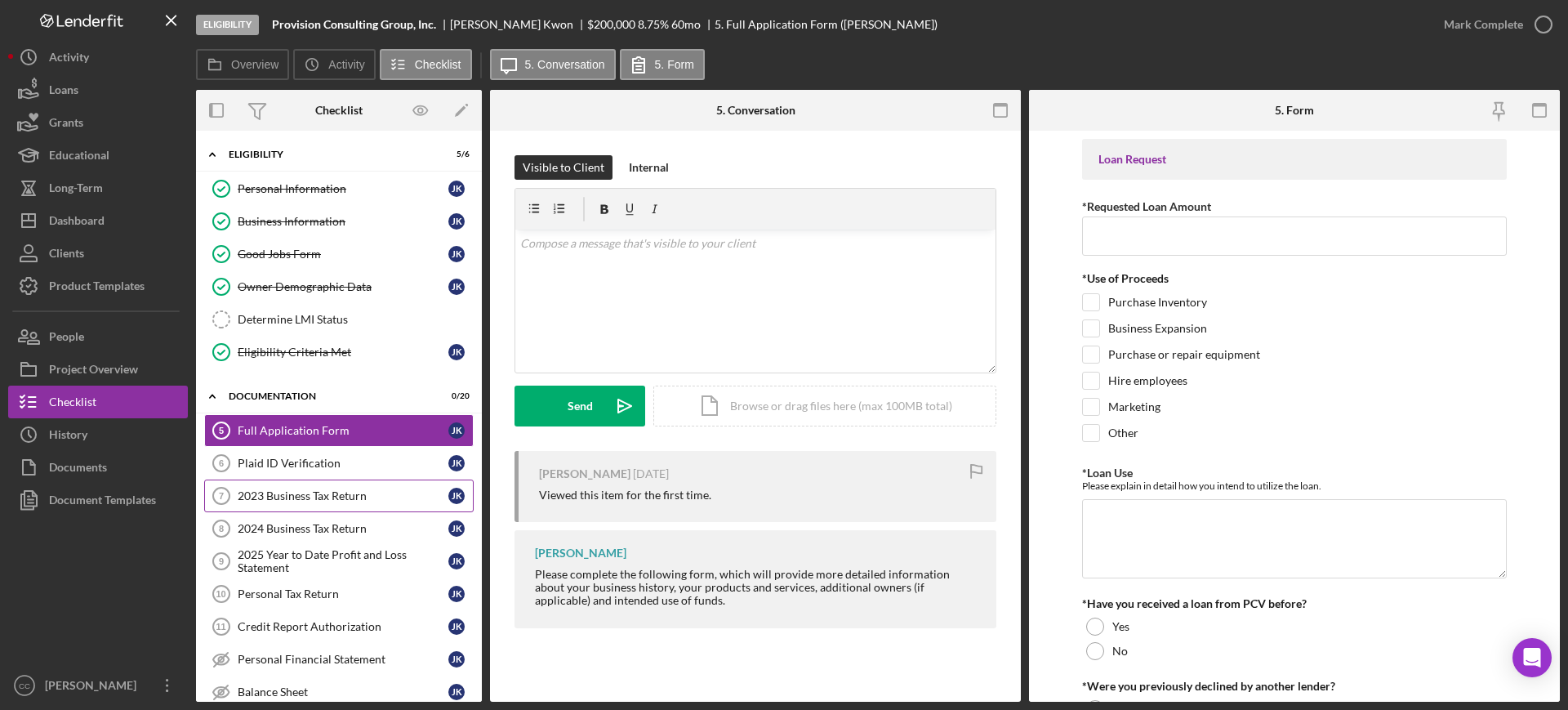
click at [284, 501] on div "2023 Business Tax Return" at bounding box center [343, 496] width 210 height 13
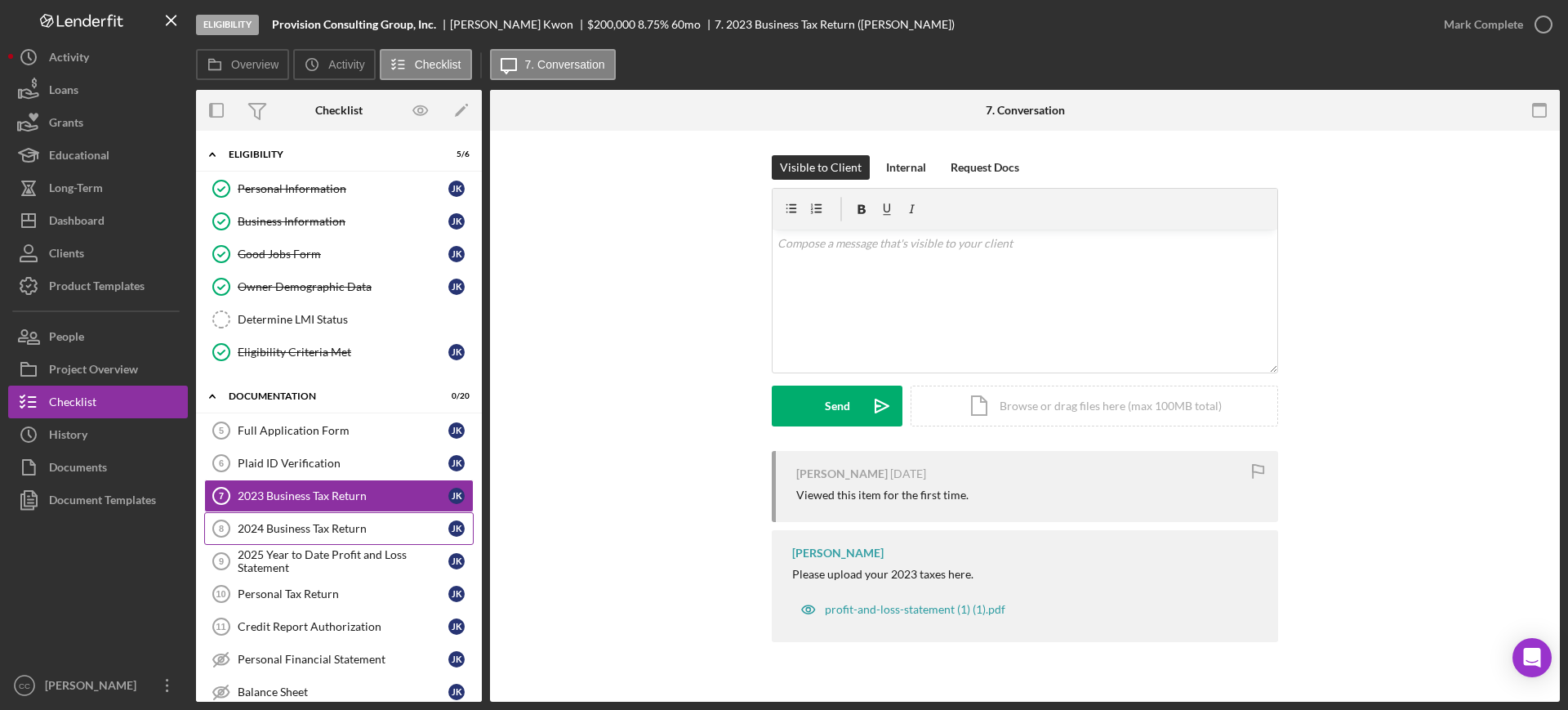
click at [279, 534] on div "2024 Business Tax Return" at bounding box center [343, 528] width 210 height 13
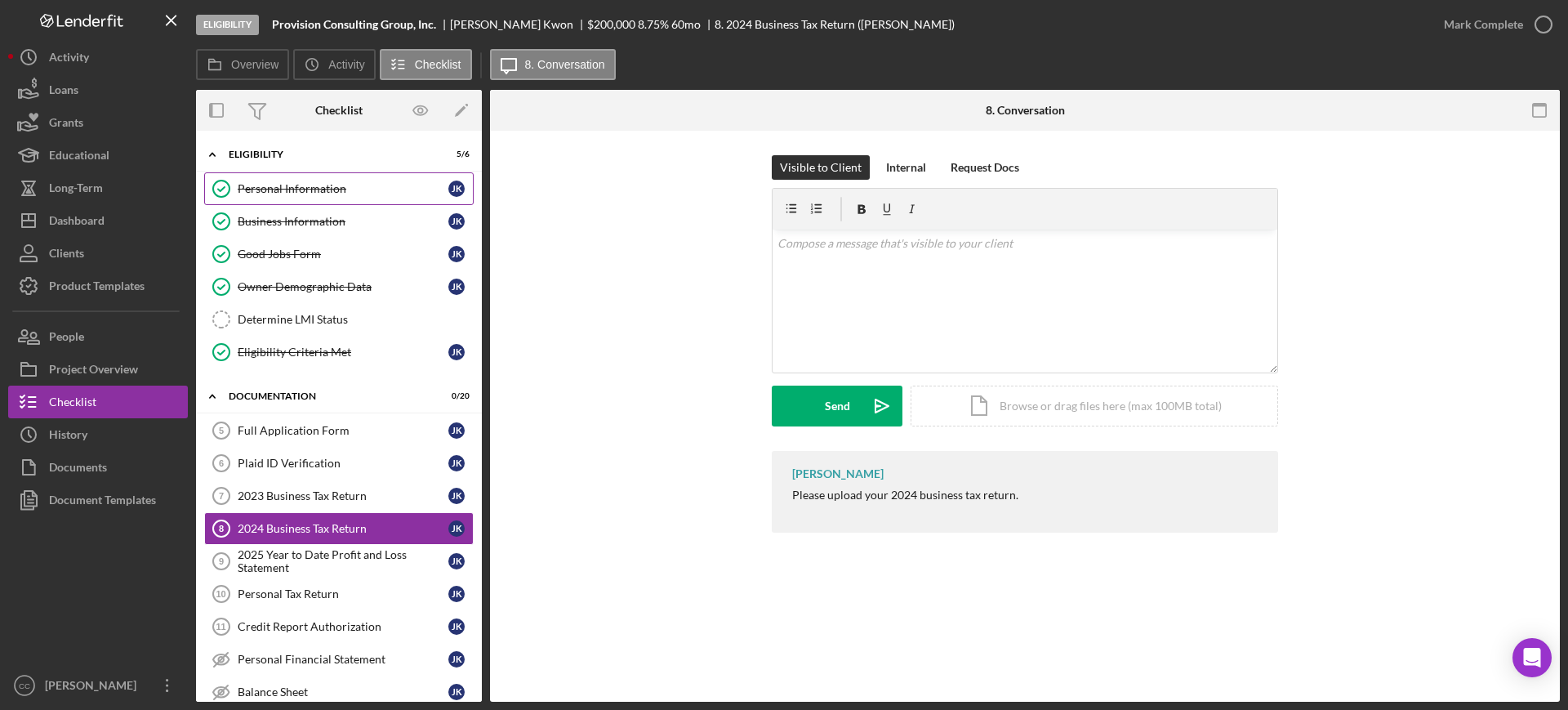
click at [304, 188] on div "Personal Information" at bounding box center [343, 189] width 210 height 13
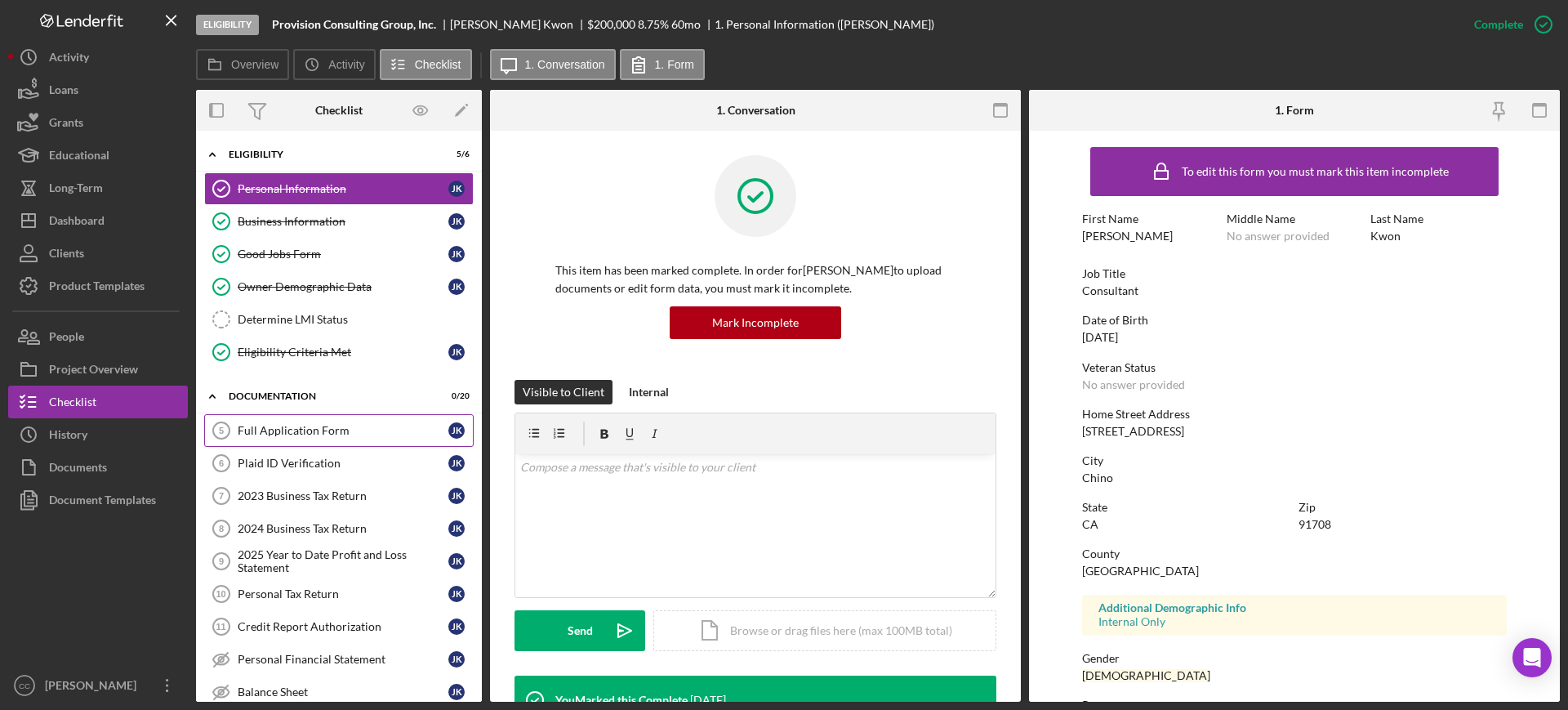
click at [283, 440] on link "Full Application Form 5 Full Application Form J K" at bounding box center [339, 431] width 270 height 33
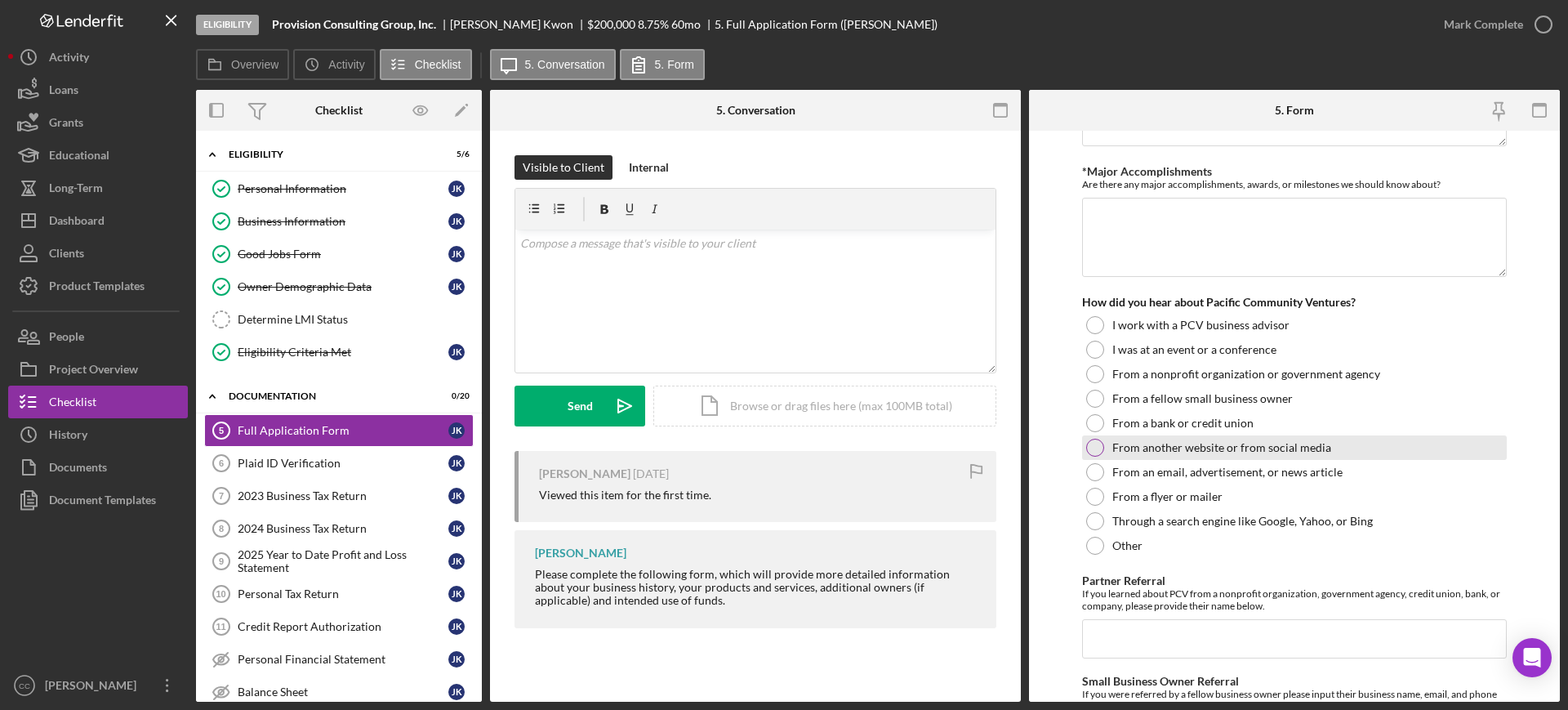
scroll to position [1633, 0]
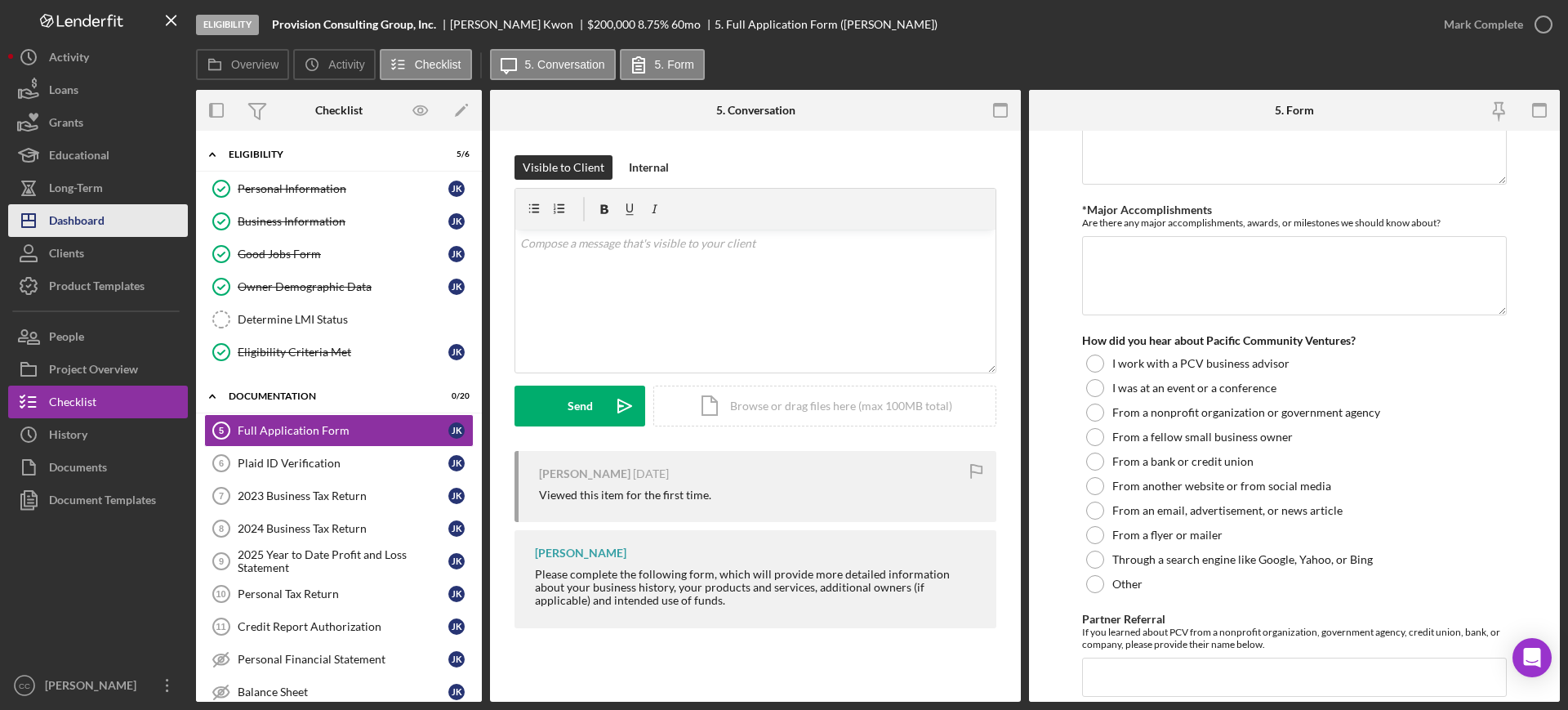
drag, startPoint x: 74, startPoint y: 219, endPoint x: 141, endPoint y: 213, distance: 67.3
click at [74, 219] on div "Dashboard" at bounding box center [77, 222] width 56 height 37
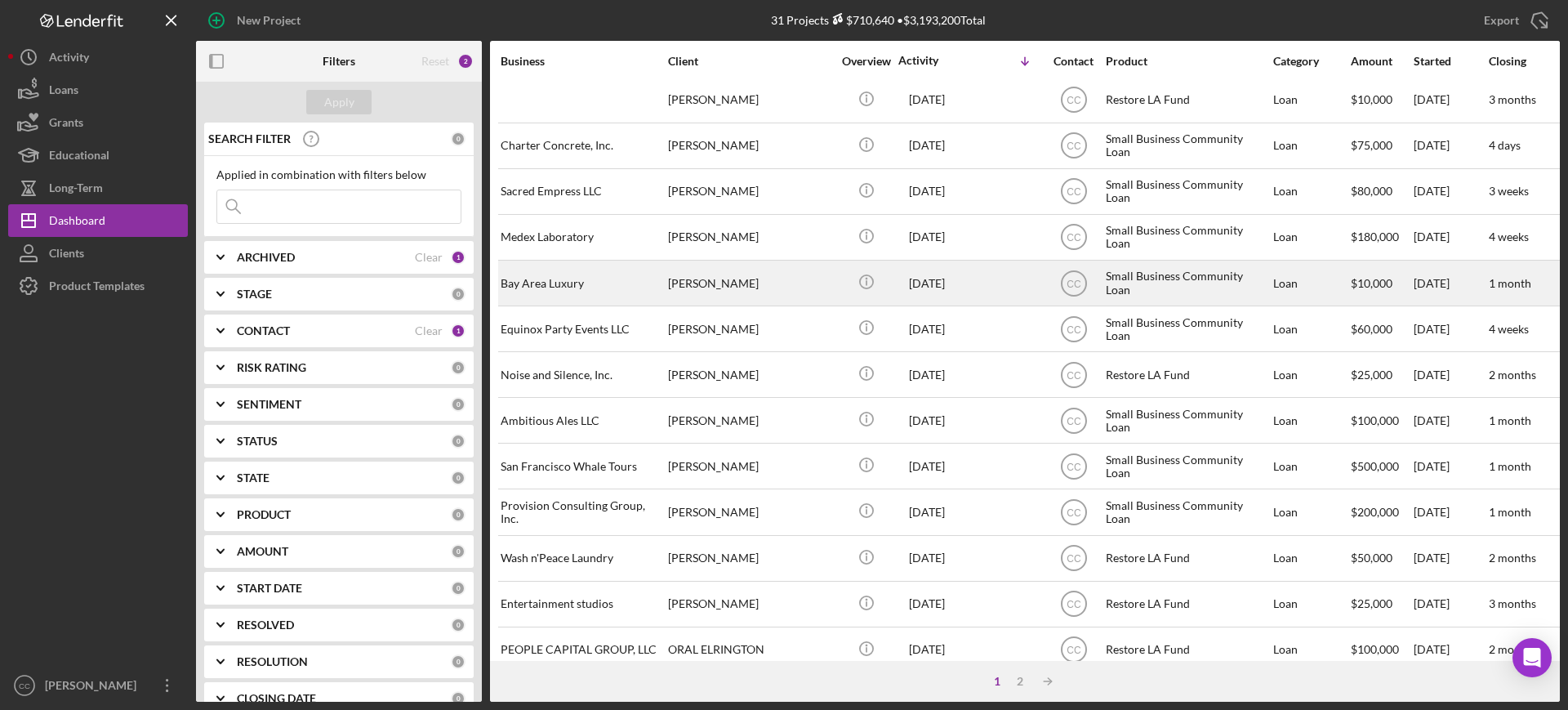
scroll to position [590, 0]
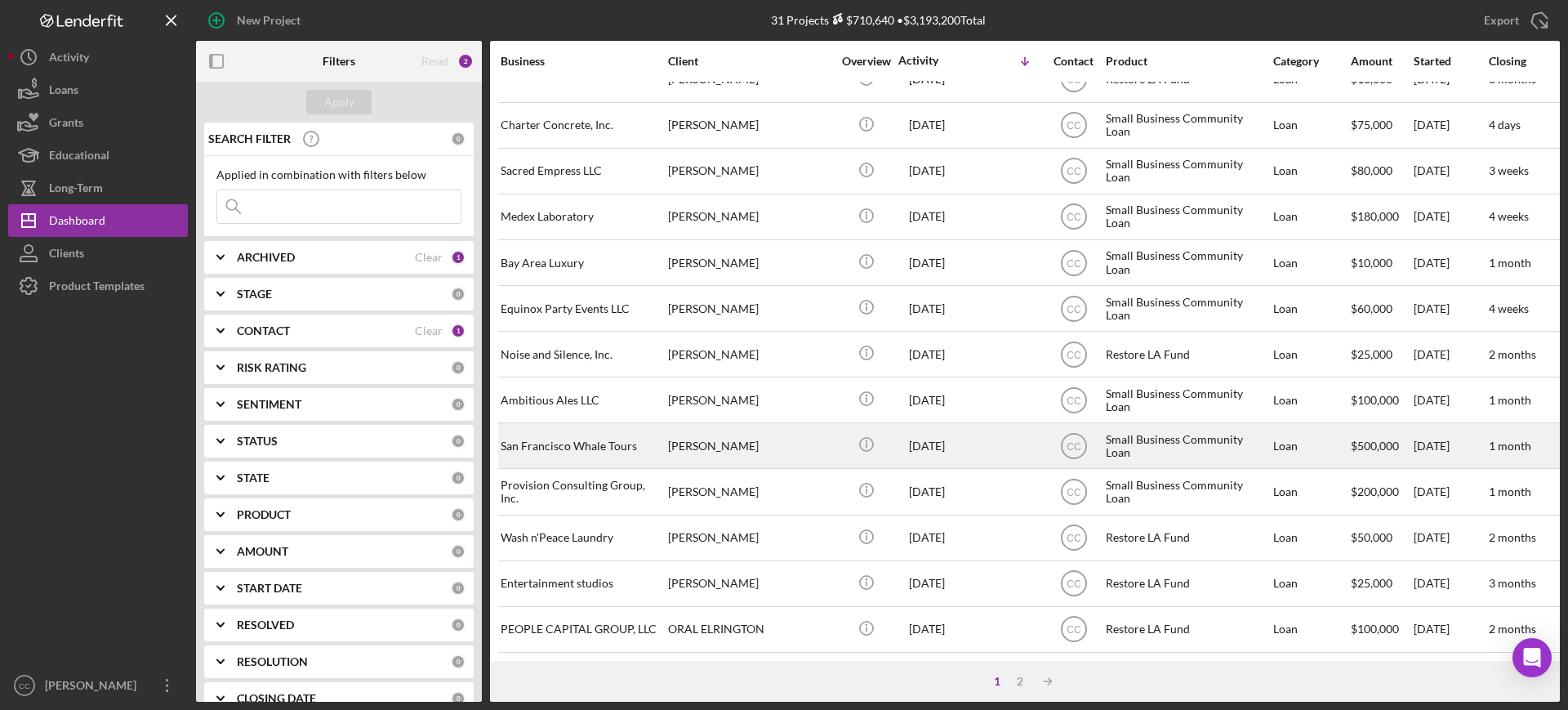
click at [791, 425] on div "[PERSON_NAME]" at bounding box center [749, 445] width 164 height 44
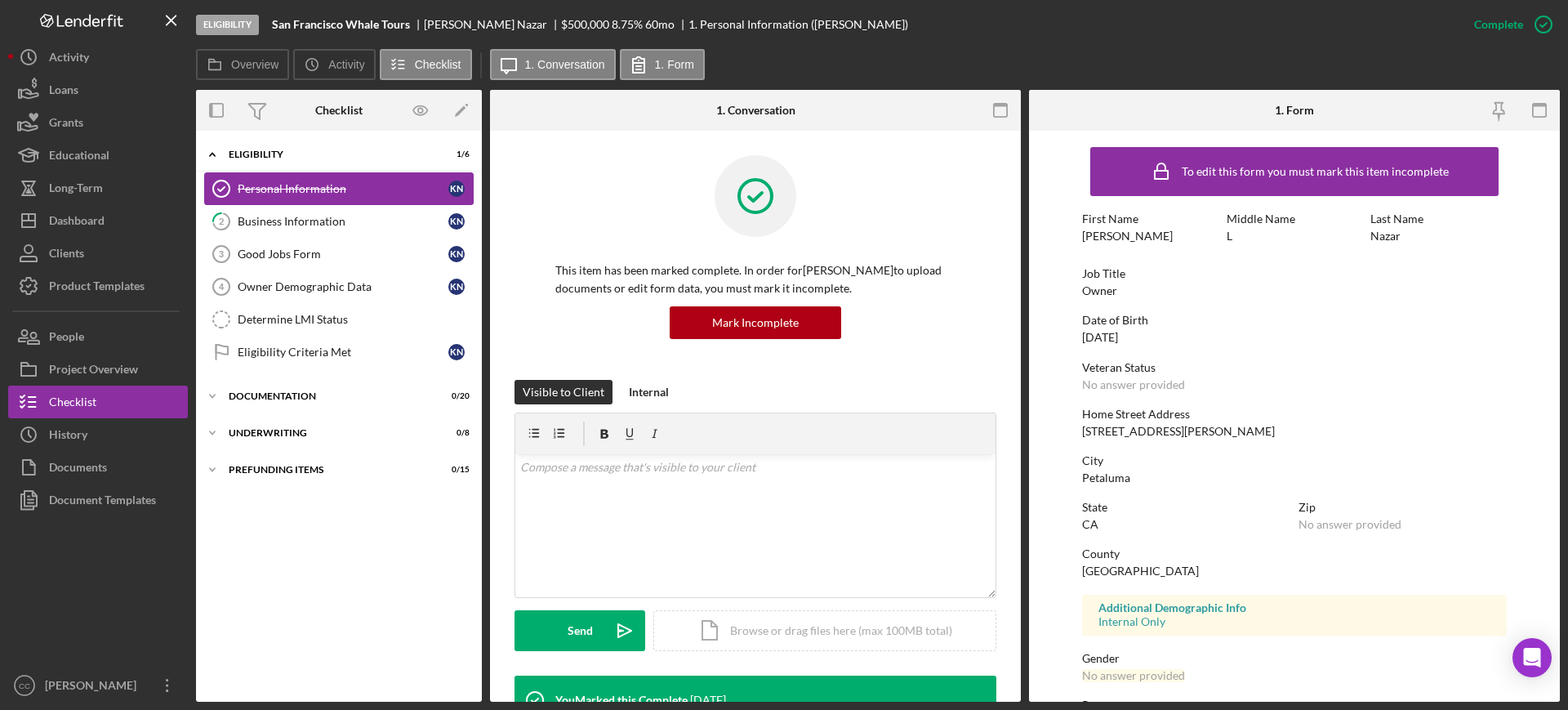
click at [311, 203] on link "Personal Information Personal Information K N" at bounding box center [339, 189] width 270 height 33
click at [311, 219] on div "Business Information" at bounding box center [343, 221] width 210 height 13
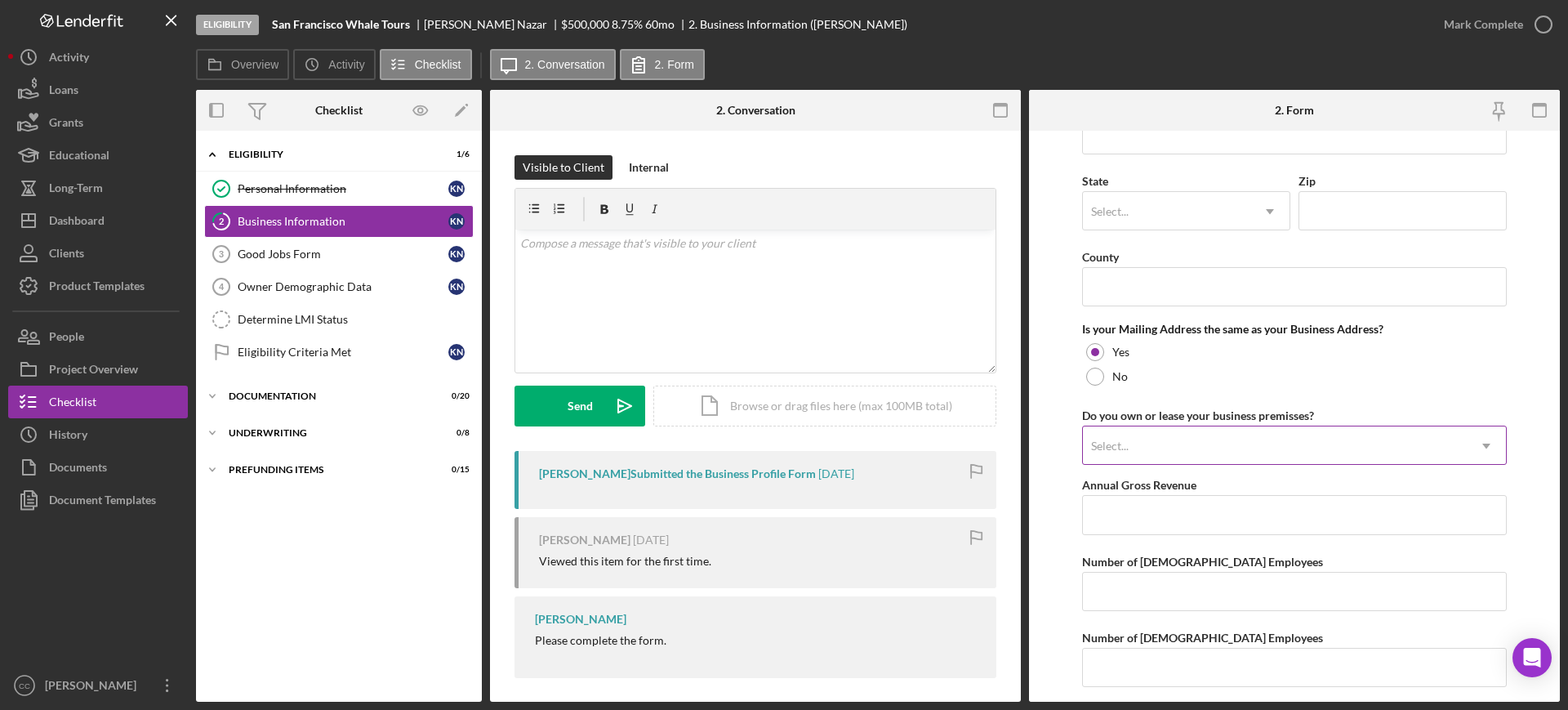
scroll to position [1123, 0]
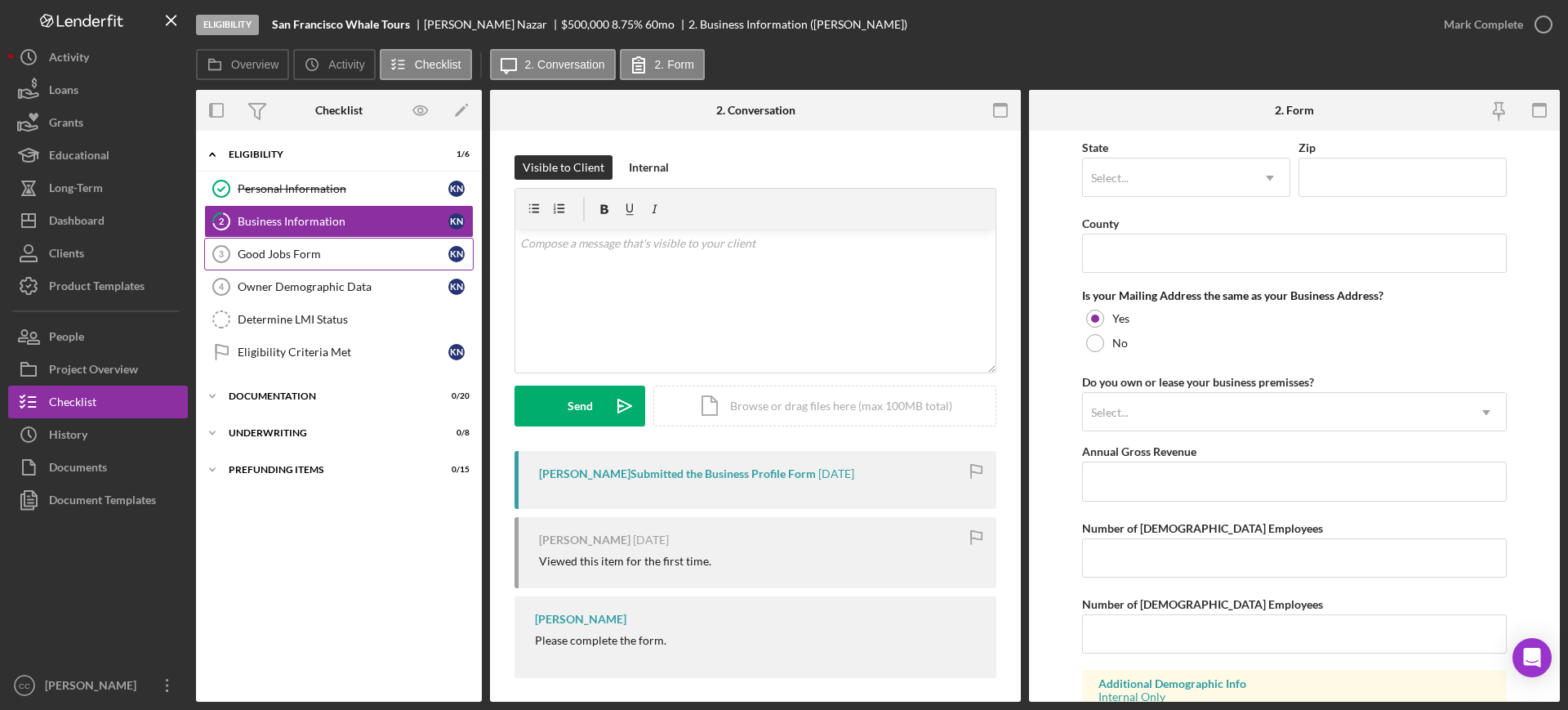
click at [306, 260] on link "Good Jobs Form 3 Good Jobs Form K N" at bounding box center [339, 254] width 270 height 33
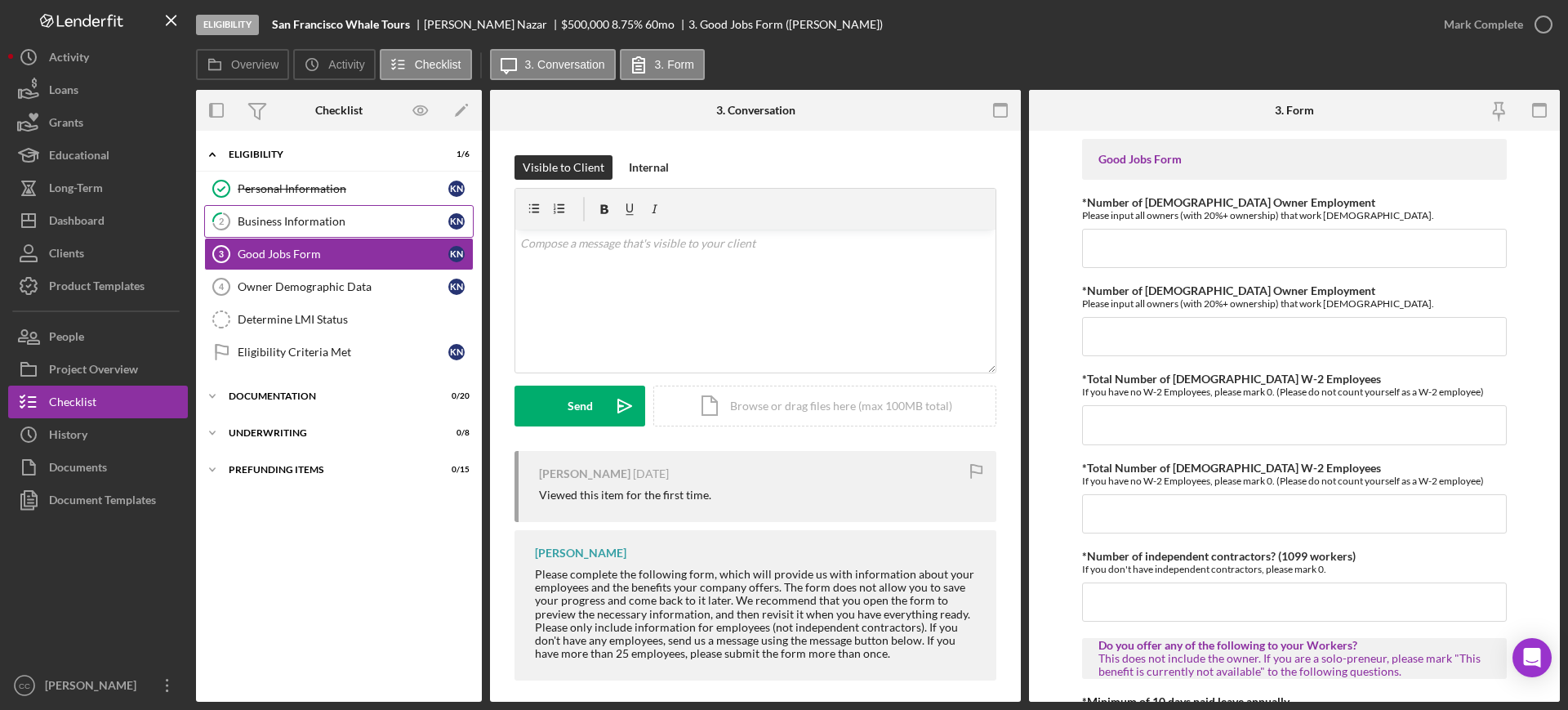
click at [307, 233] on link "2 Business Information K N" at bounding box center [339, 221] width 270 height 33
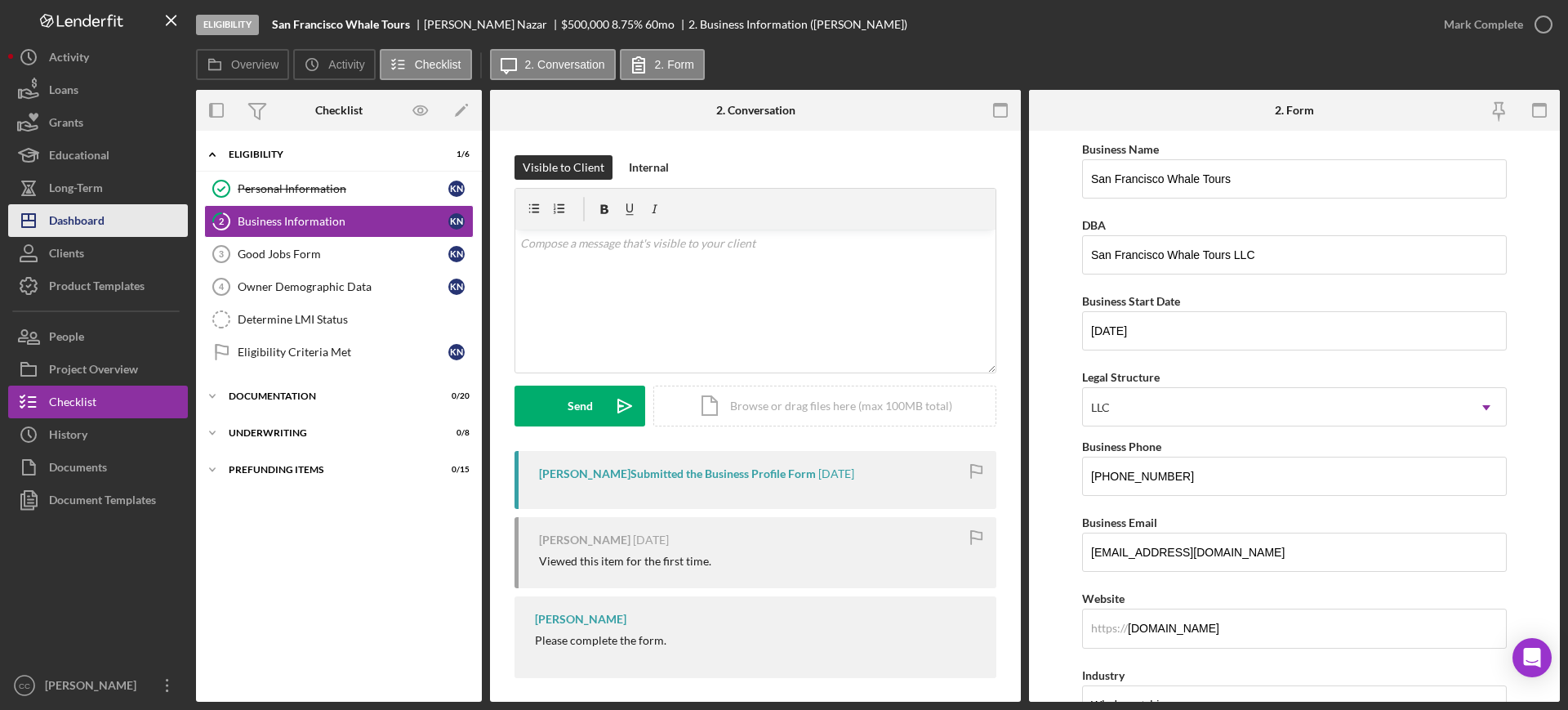
click at [90, 218] on div "Dashboard" at bounding box center [77, 222] width 56 height 37
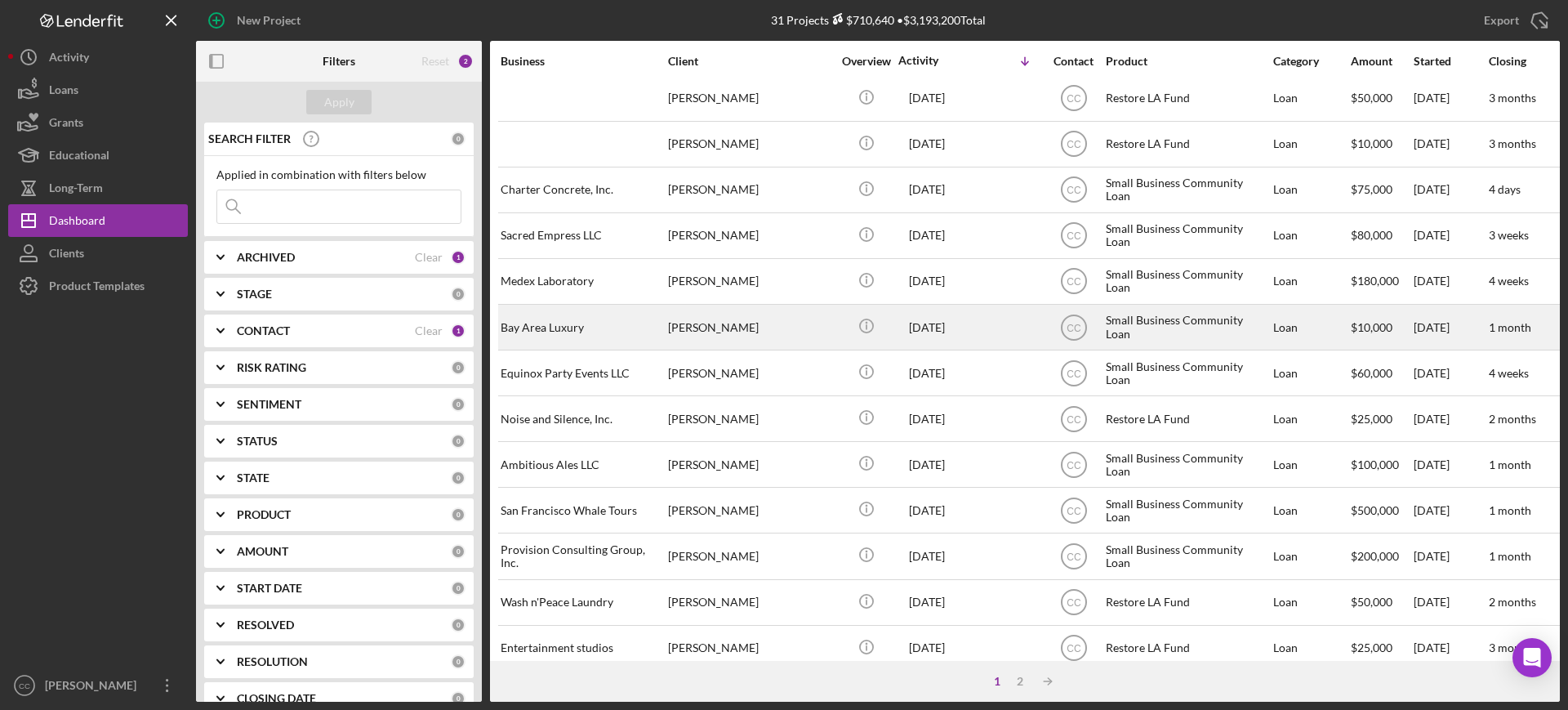
scroll to position [590, 0]
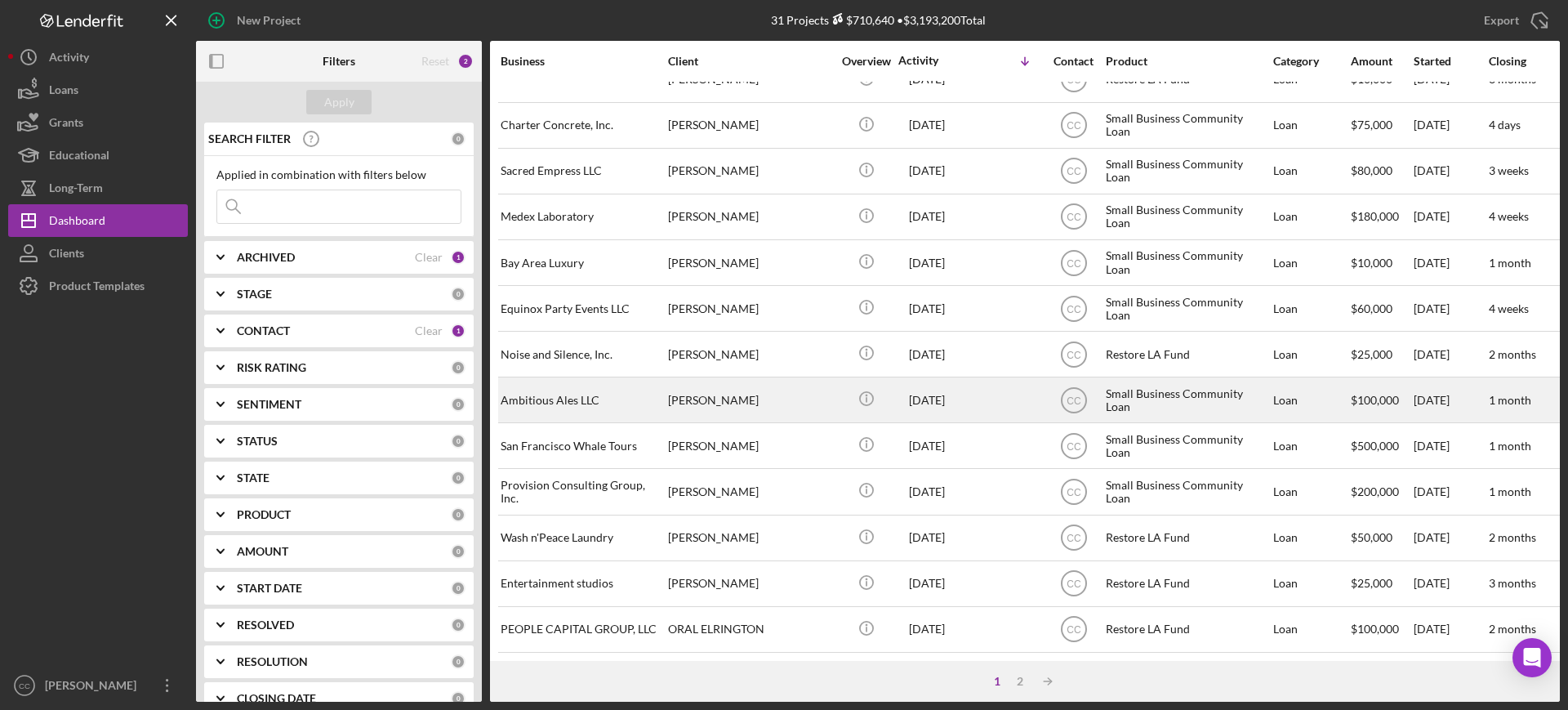
click at [793, 394] on div "[PERSON_NAME]" at bounding box center [749, 399] width 164 height 44
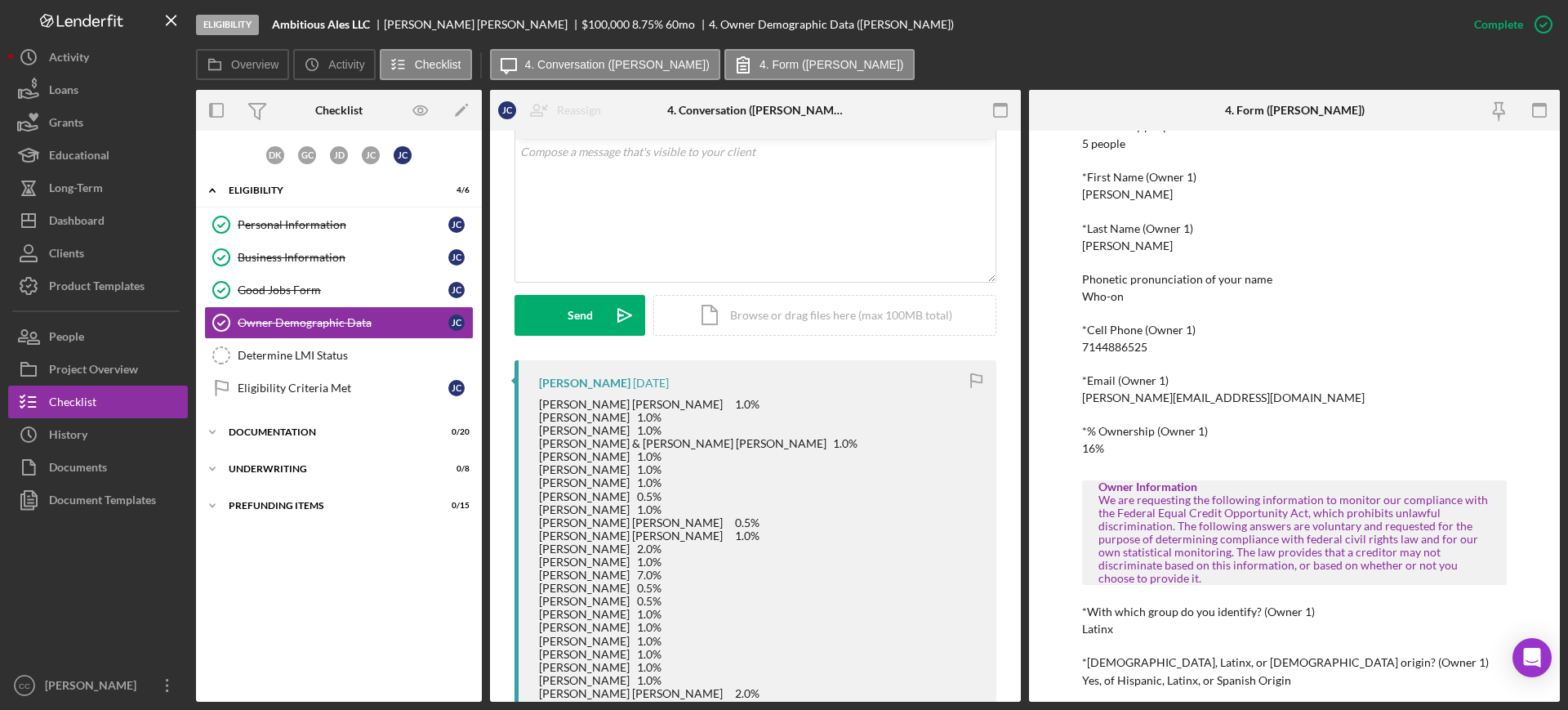
scroll to position [307, 0]
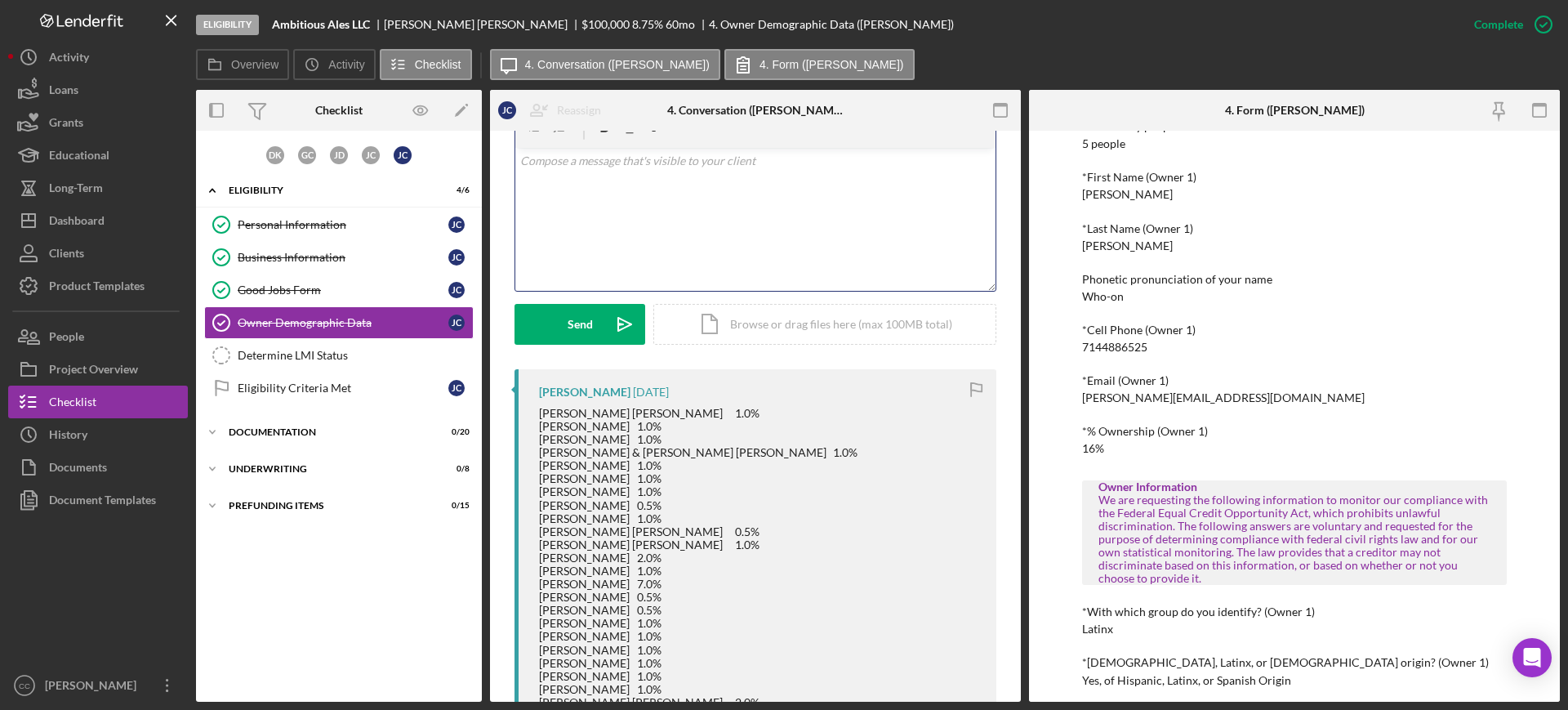
click at [751, 215] on div "v Color teal Color pink Remove color Add row above Add row below Add column bef…" at bounding box center [755, 219] width 480 height 143
drag, startPoint x: 857, startPoint y: 196, endPoint x: 910, endPoint y: 194, distance: 53.0
click at [857, 196] on div "v Color teal Color pink Remove color Add row above Add row below Add column bef…" at bounding box center [755, 219] width 480 height 143
click at [903, 206] on div "v Color teal Color pink Remove color Add row above Add row below Add column bef…" at bounding box center [755, 219] width 480 height 143
click at [794, 183] on p "Thank you for the update! In this case we would need A Board of Directors (BOD)…" at bounding box center [755, 193] width 471 height 37
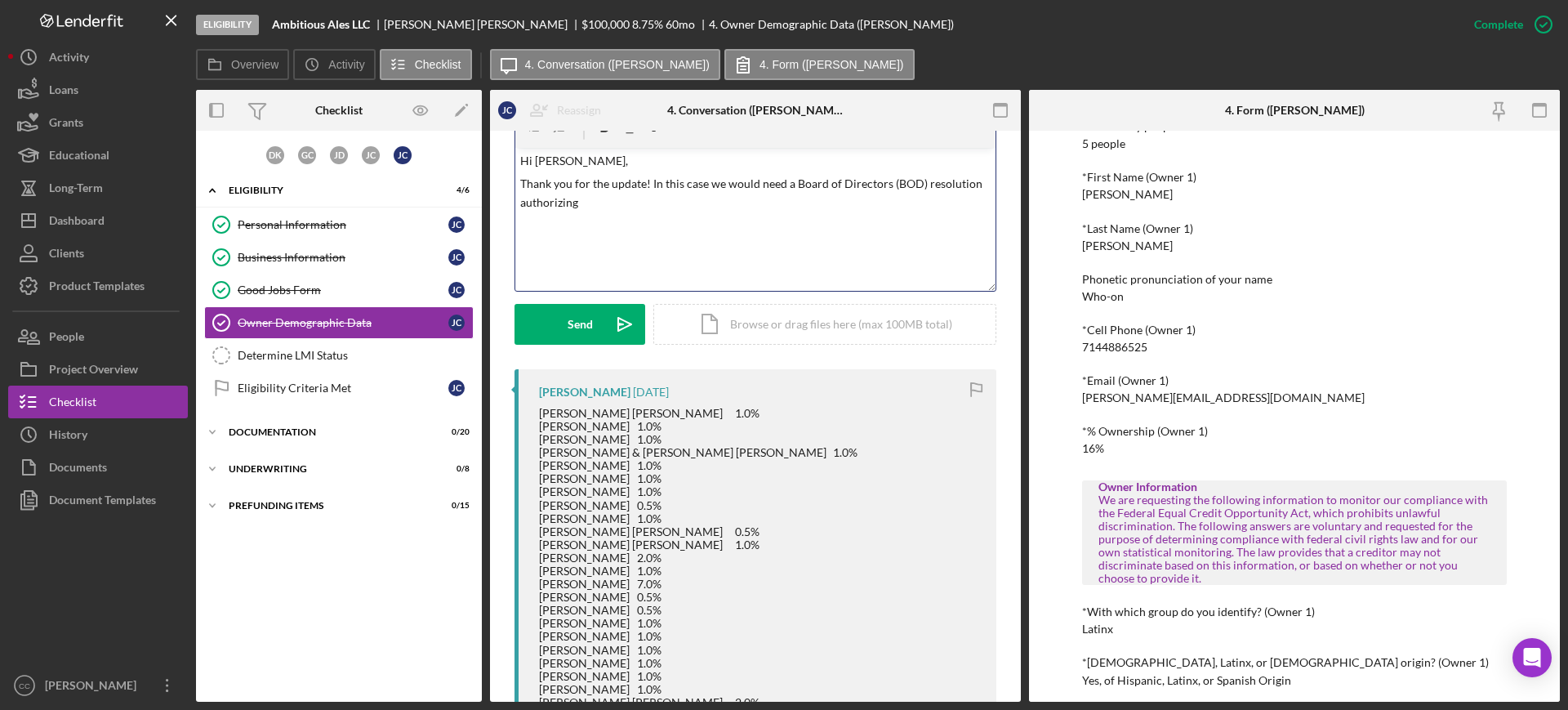
click at [661, 215] on div "v Color teal Color pink Remove color Add row above Add row below Add column bef…" at bounding box center [755, 219] width 480 height 143
click at [630, 202] on p "Thank you for the update! In this case we would need a Board of Directors (BOD)…" at bounding box center [755, 193] width 471 height 37
click at [661, 199] on p "Thank you for the update! In this case we would need a Board of Directors (BOD)…" at bounding box center [755, 193] width 471 height 37
click at [843, 196] on p "Thank you for the update! In this case we would need a Board of Directors (BOD)…" at bounding box center [755, 193] width 471 height 37
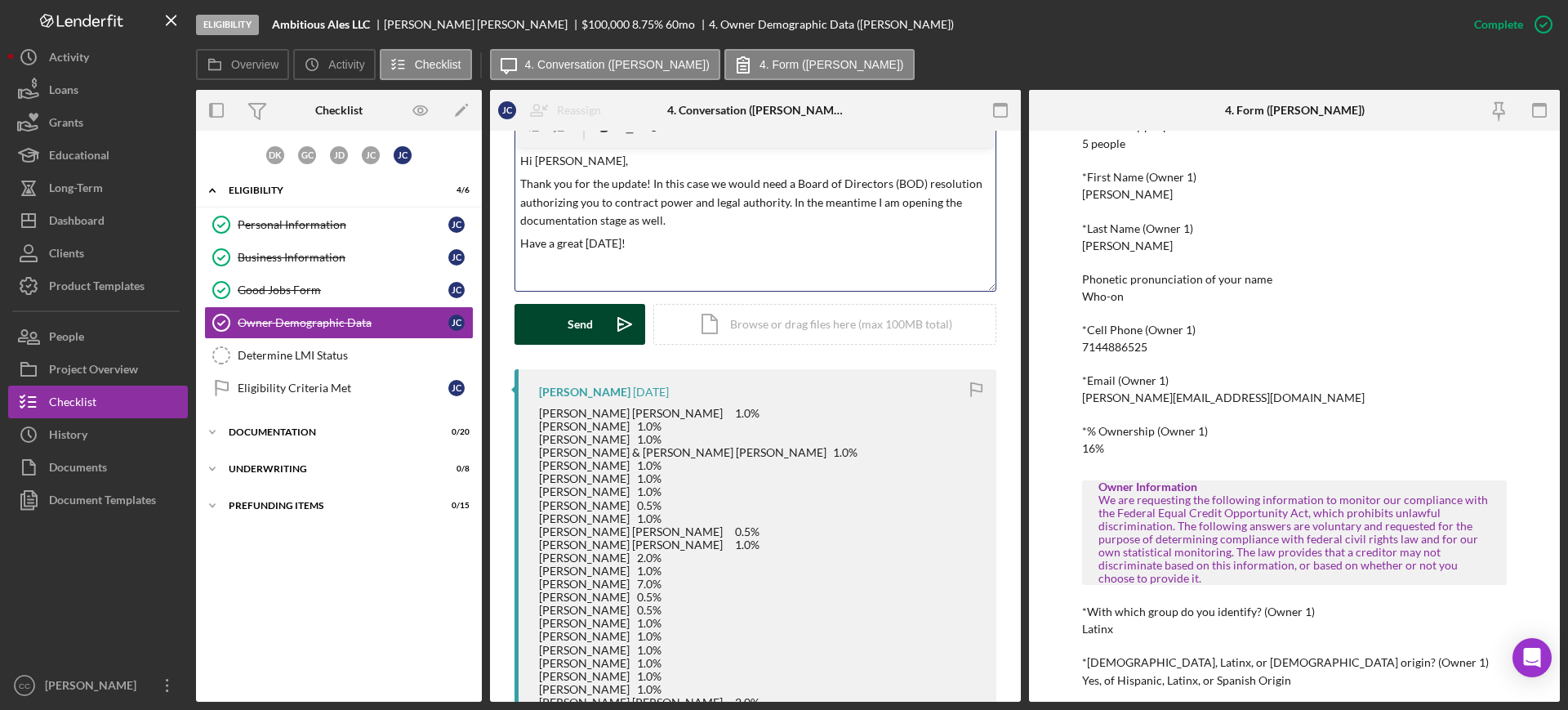
click at [599, 330] on button "Send Icon/icon-invite-send" at bounding box center [579, 325] width 131 height 41
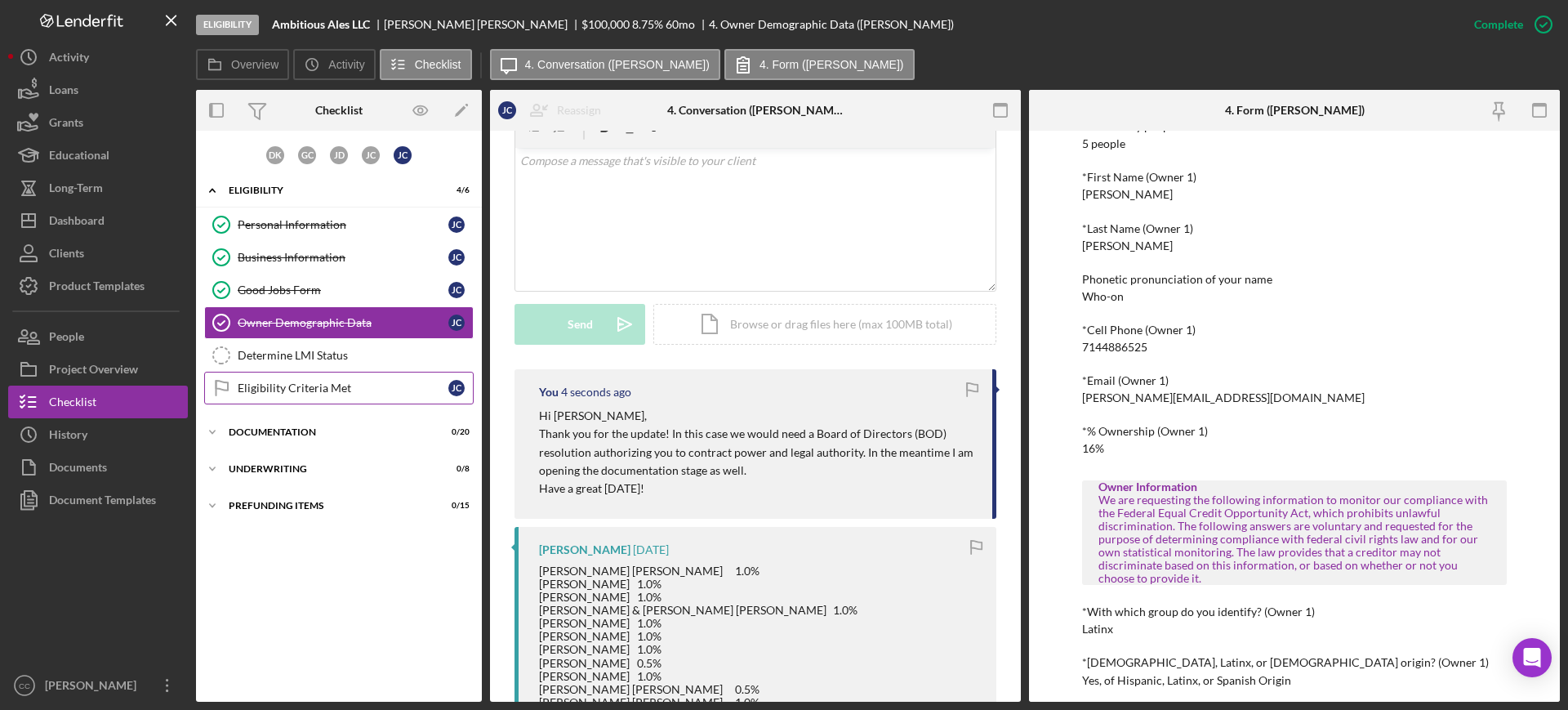
click at [324, 392] on div "Eligibility Criteria Met" at bounding box center [343, 388] width 210 height 13
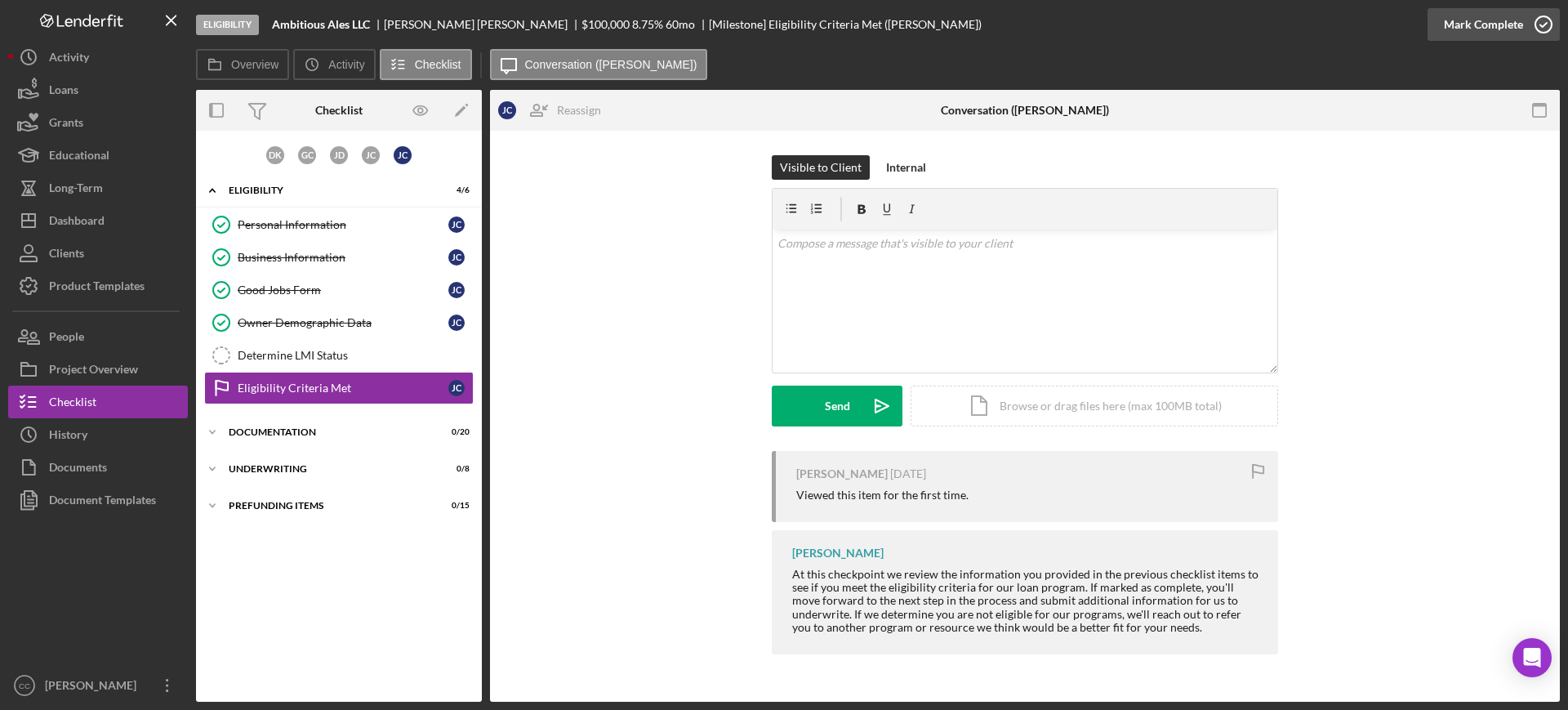
click at [1505, 29] on div "Mark Complete" at bounding box center [1483, 25] width 79 height 33
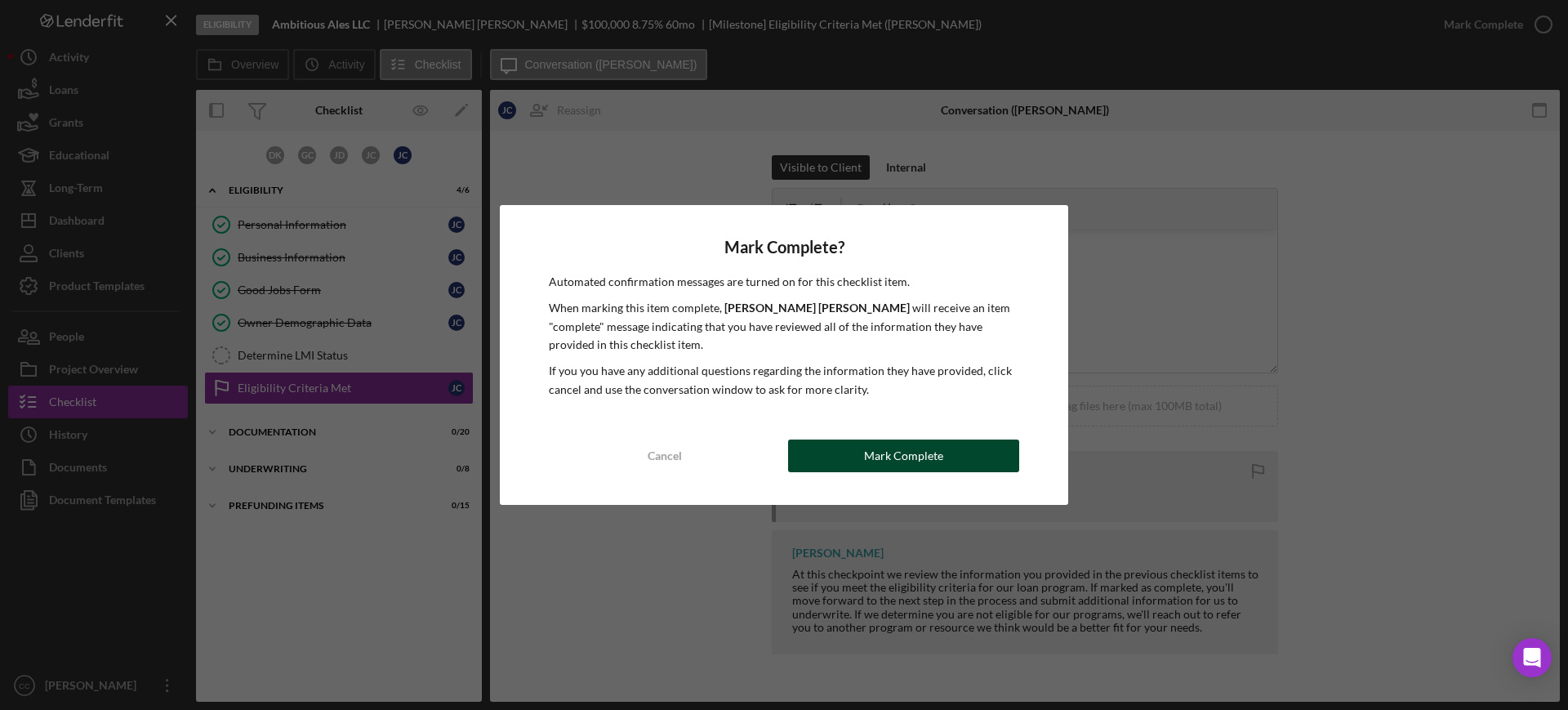
click at [938, 459] on div "Mark Complete" at bounding box center [903, 456] width 79 height 33
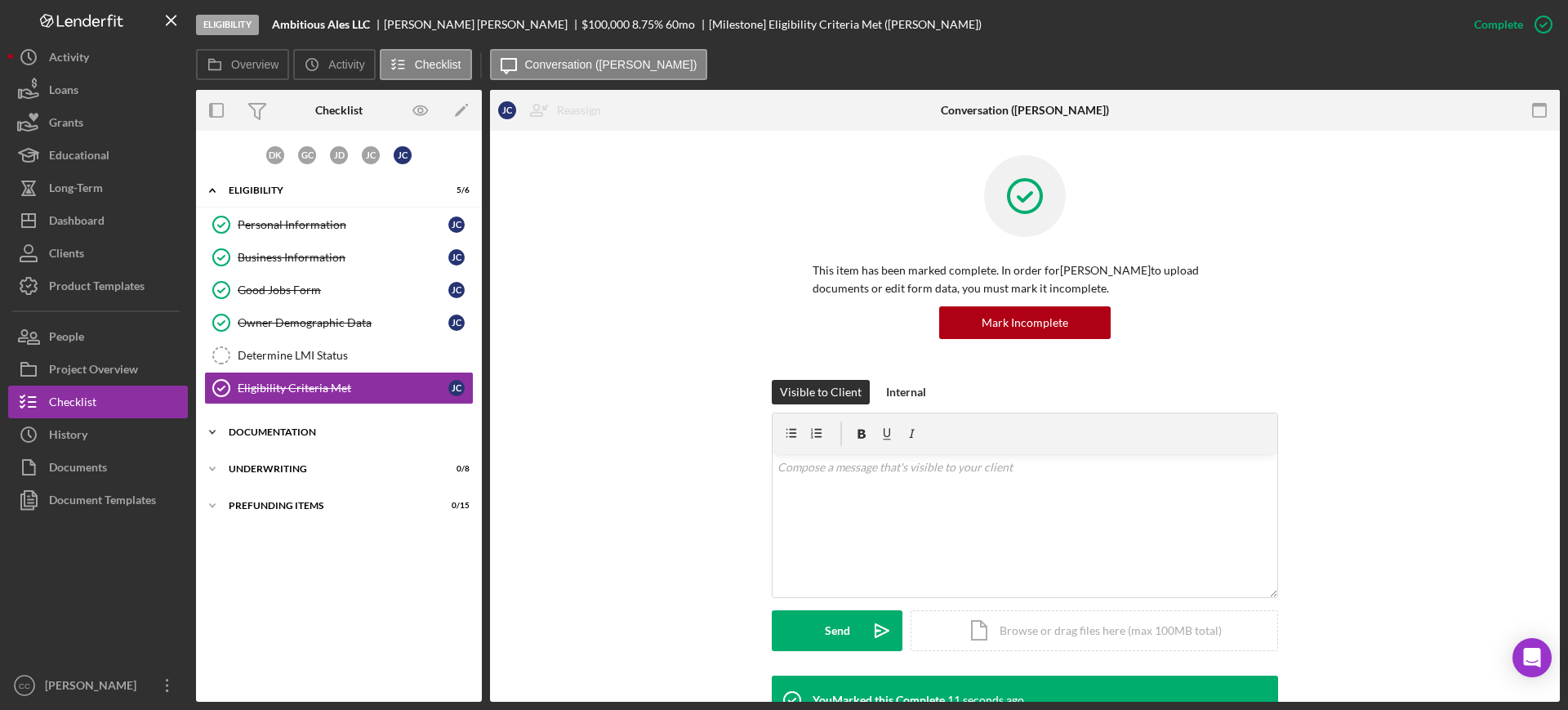
click at [251, 426] on div "Icon/Expander Documentation 0 / 20" at bounding box center [339, 432] width 286 height 33
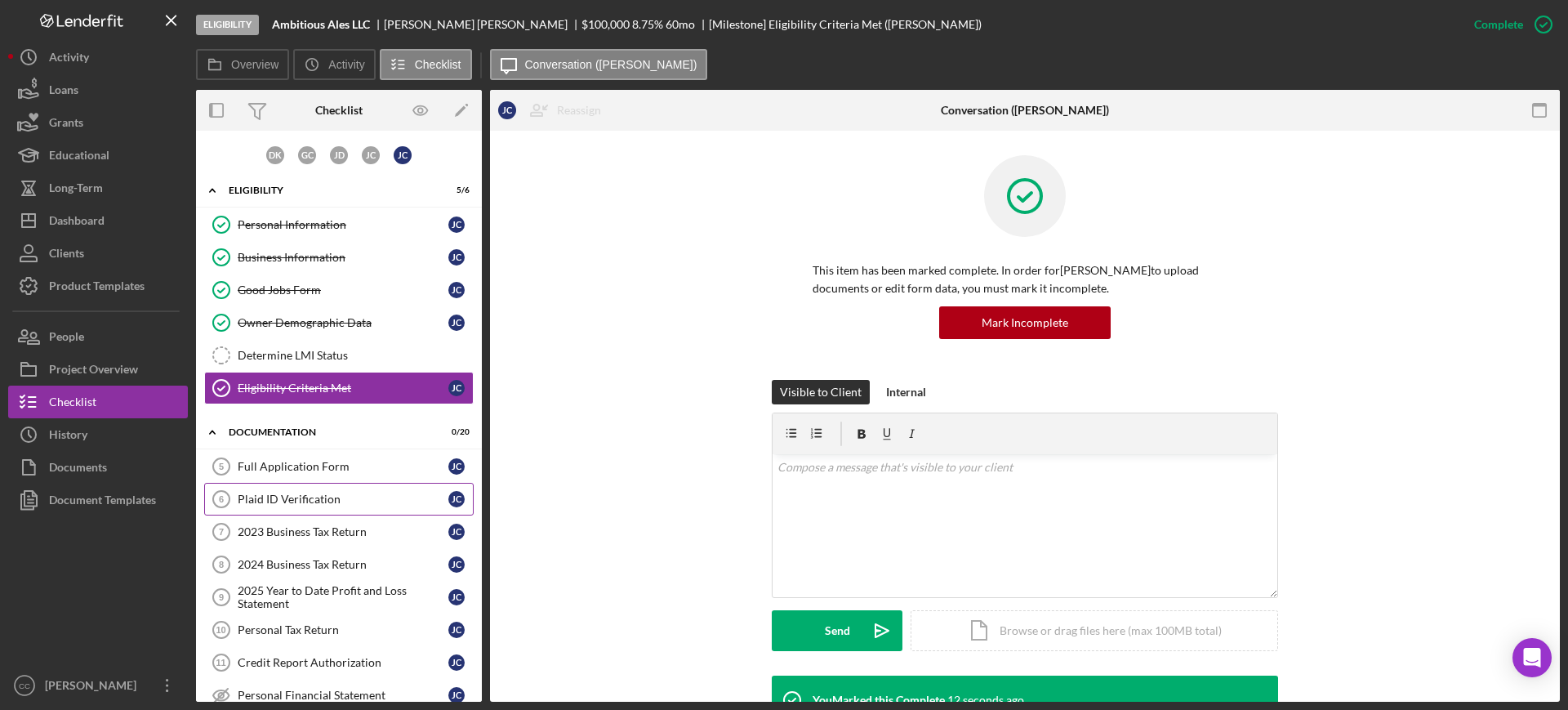
click at [293, 505] on div "Plaid ID Verification" at bounding box center [343, 499] width 210 height 13
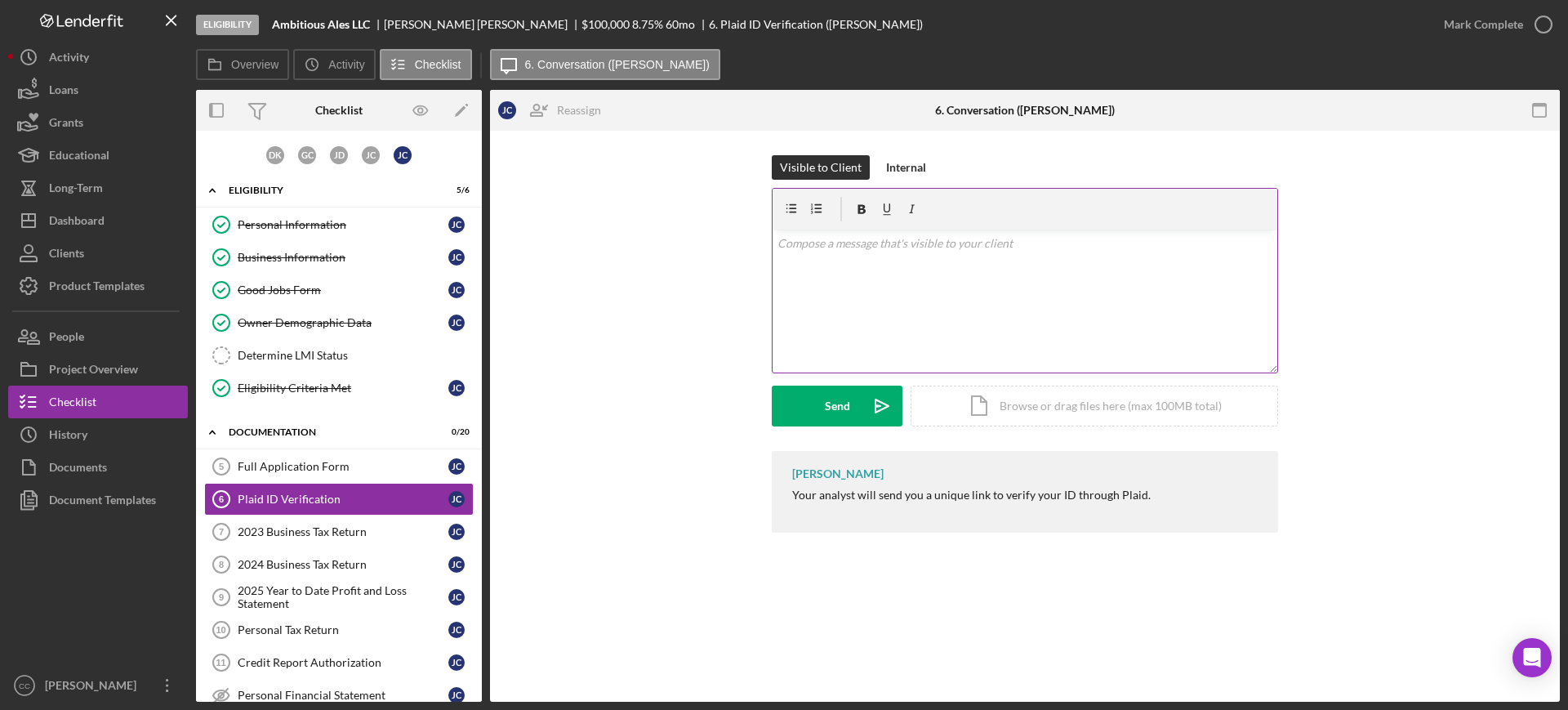
click at [1057, 302] on div "v Color teal Color pink Remove color Add row above Add row below Add column bef…" at bounding box center [1025, 301] width 505 height 143
click at [872, 393] on icon "Icon/icon-invite-send" at bounding box center [882, 406] width 41 height 41
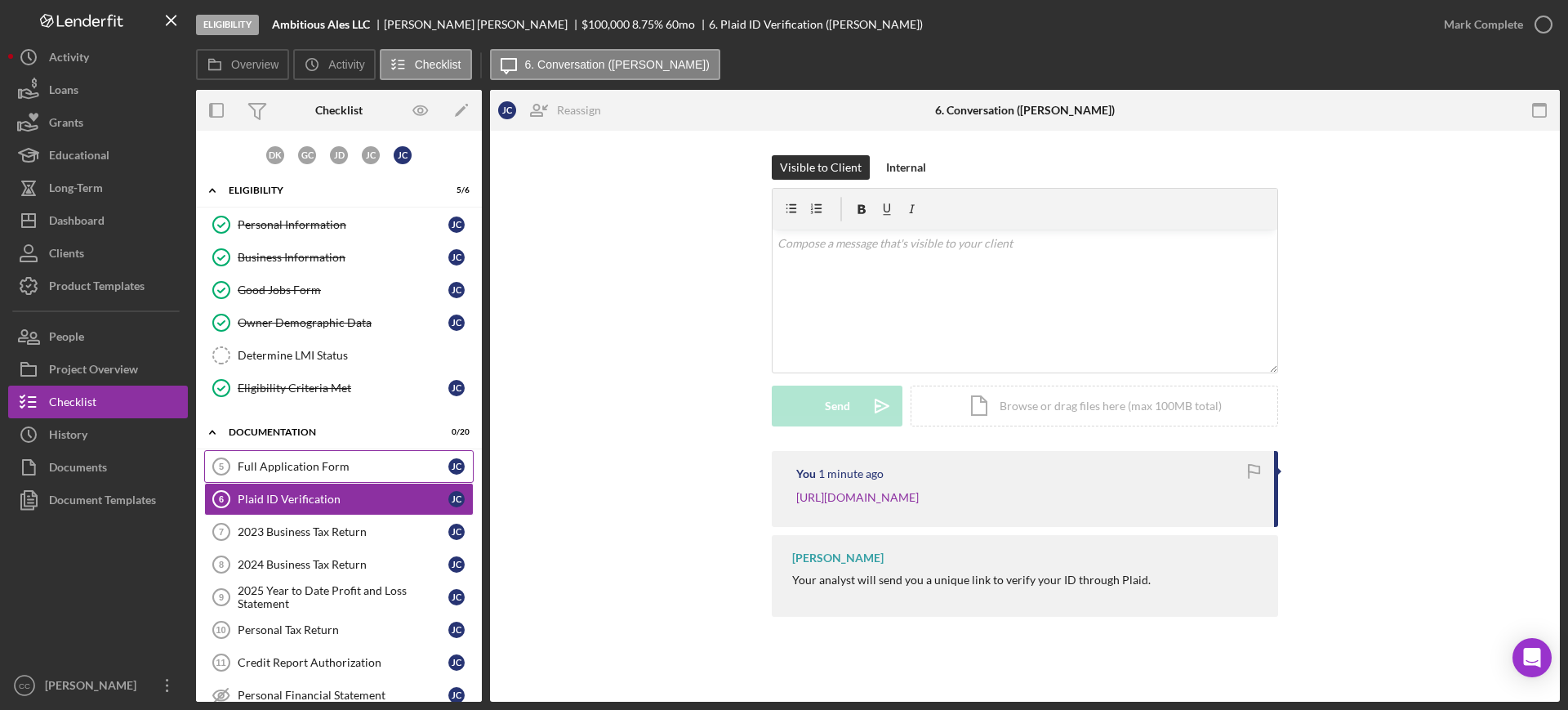
click at [348, 471] on div "Full Application Form" at bounding box center [343, 466] width 210 height 13
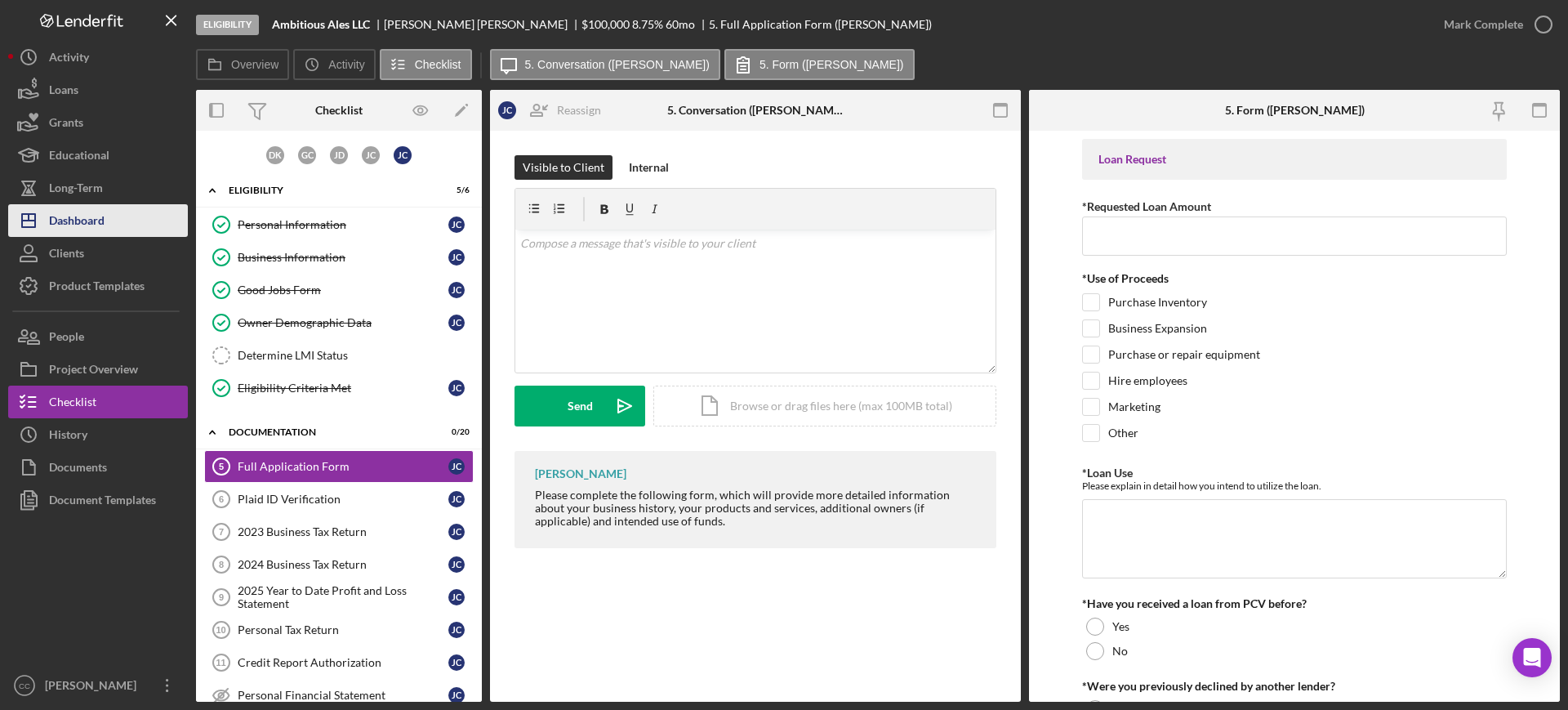
click at [71, 220] on div "Dashboard" at bounding box center [77, 222] width 56 height 37
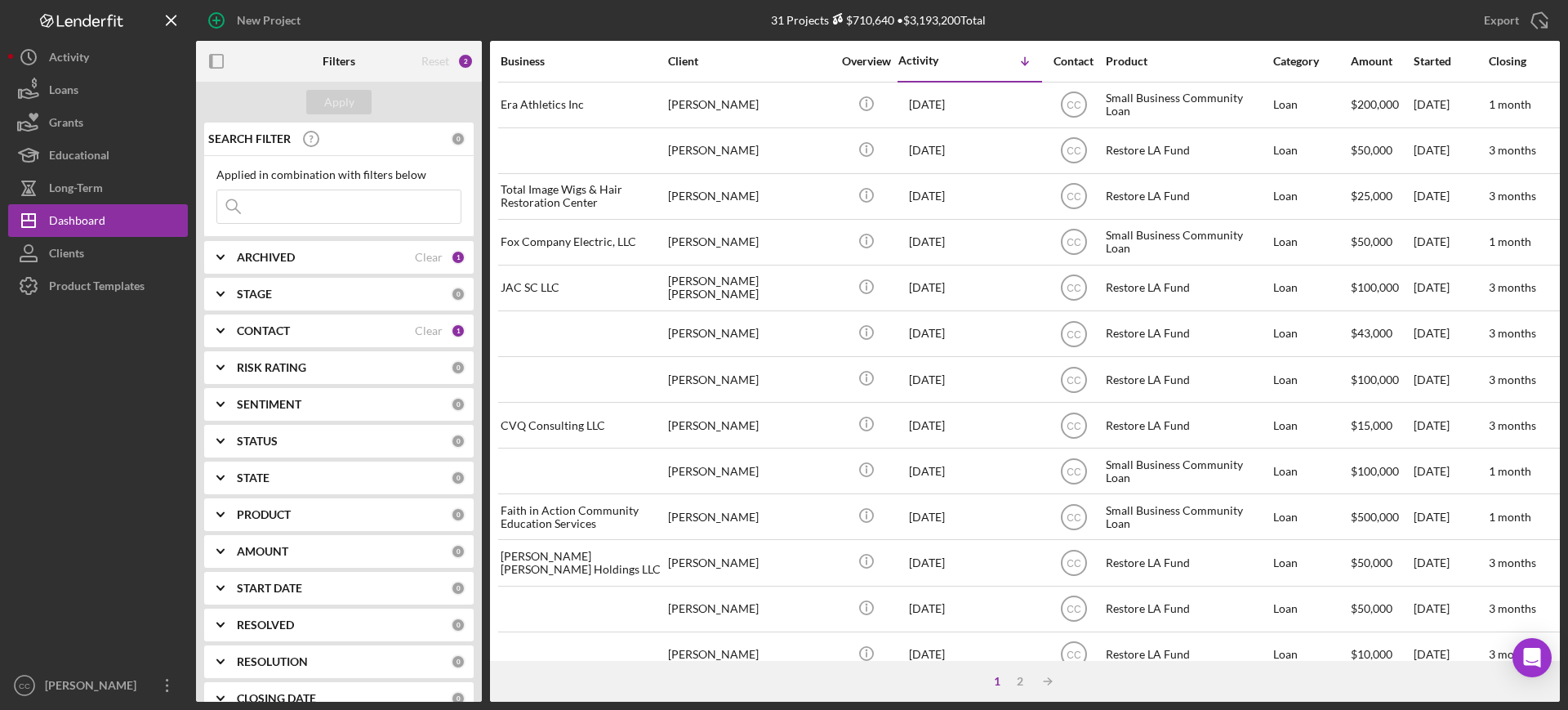
scroll to position [590, 0]
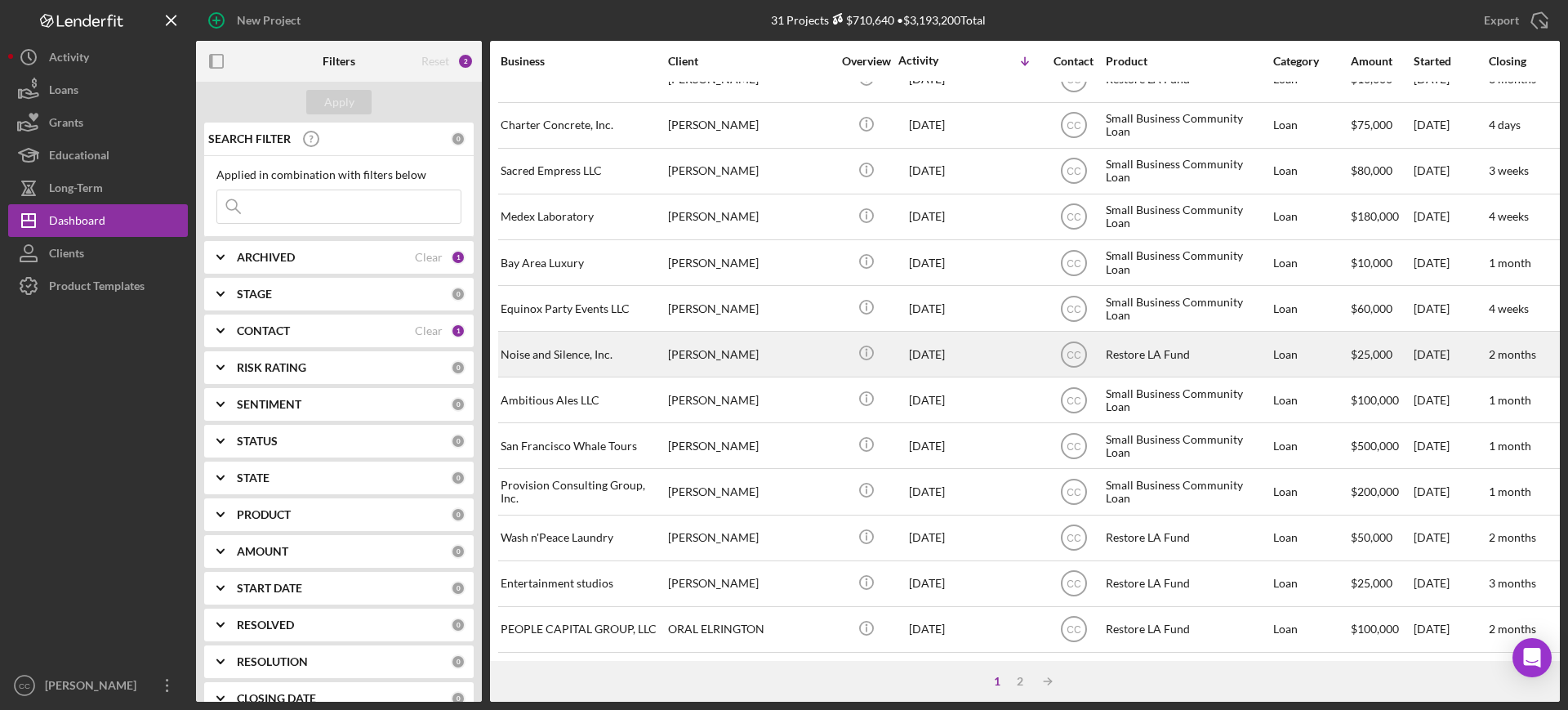
click at [780, 336] on div "[PERSON_NAME]" at bounding box center [749, 353] width 164 height 44
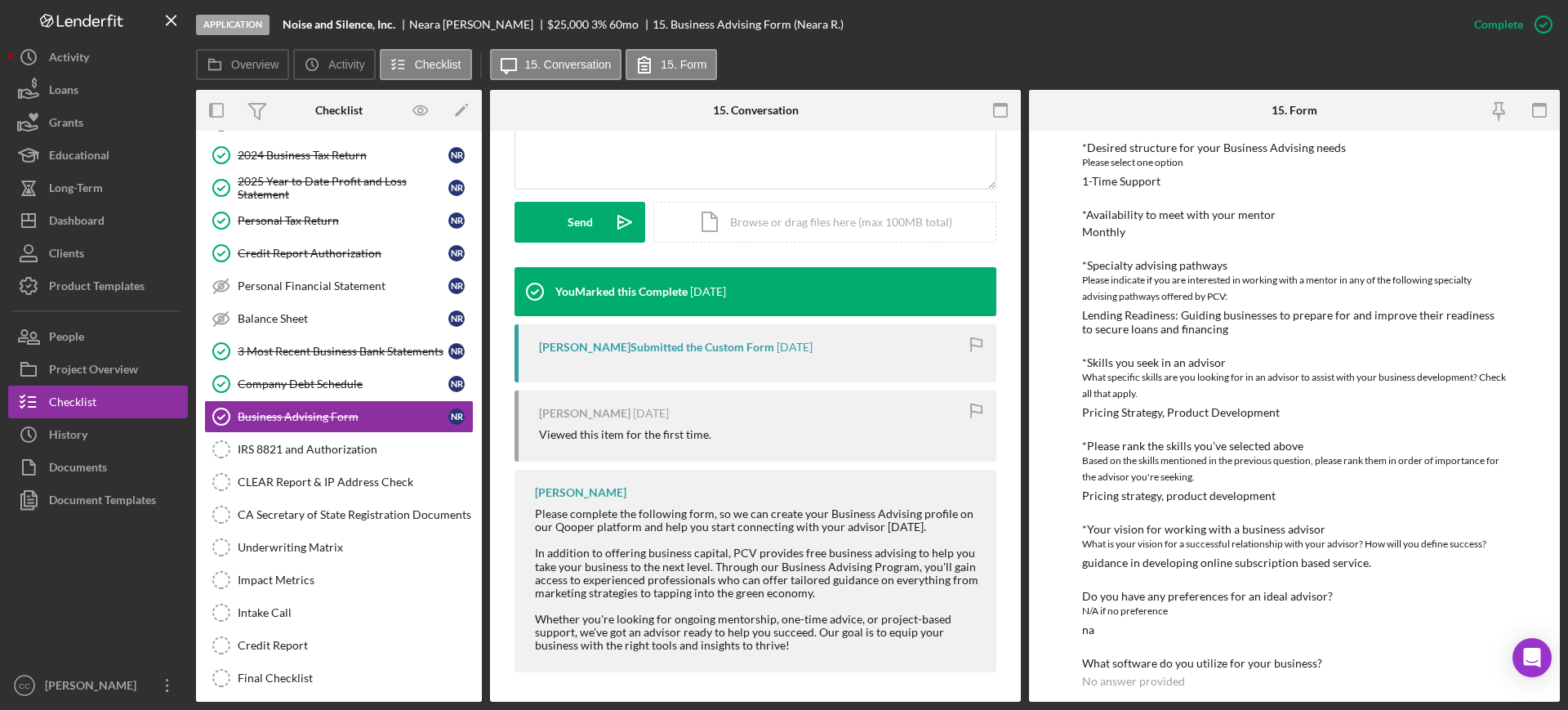
scroll to position [149, 0]
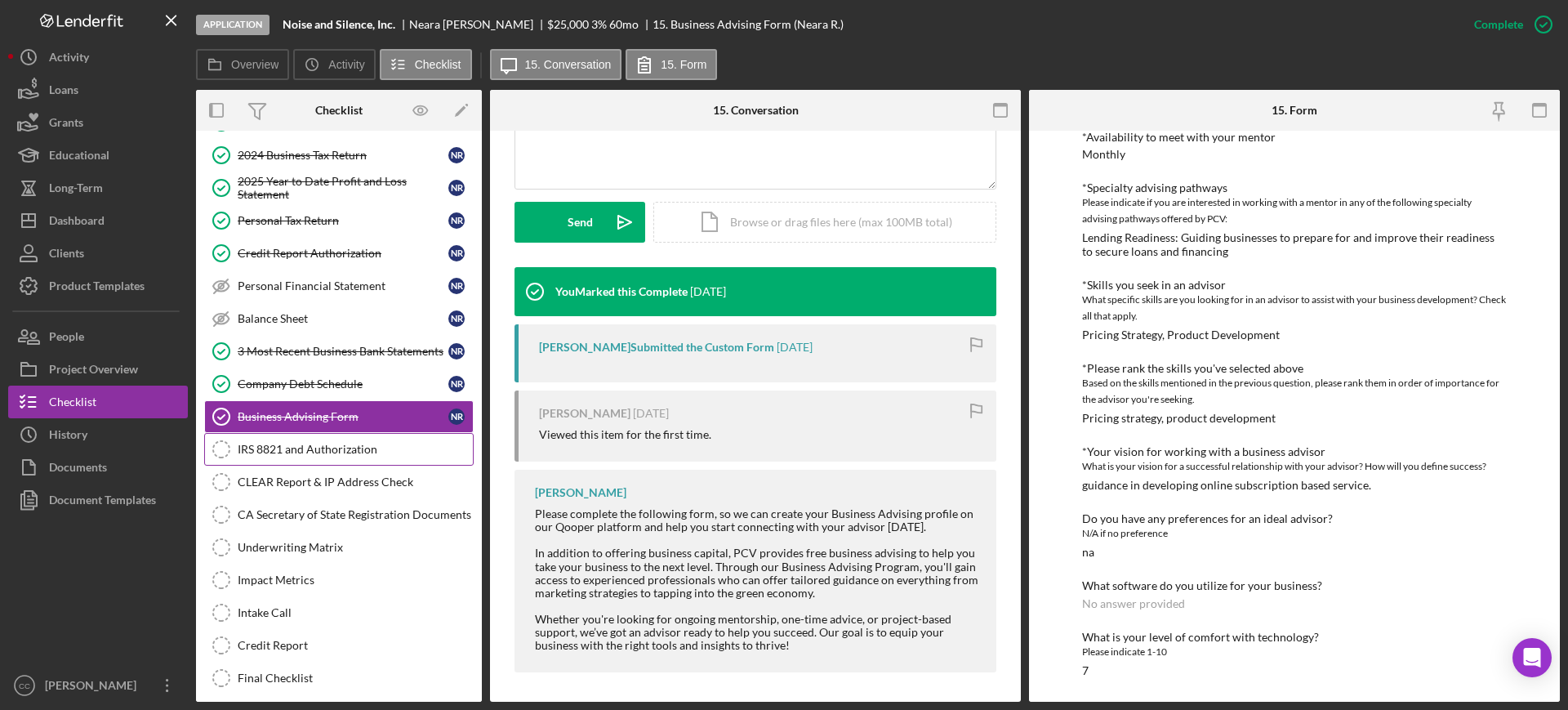
click at [316, 454] on div "IRS 8821 and Authorization" at bounding box center [355, 450] width 235 height 13
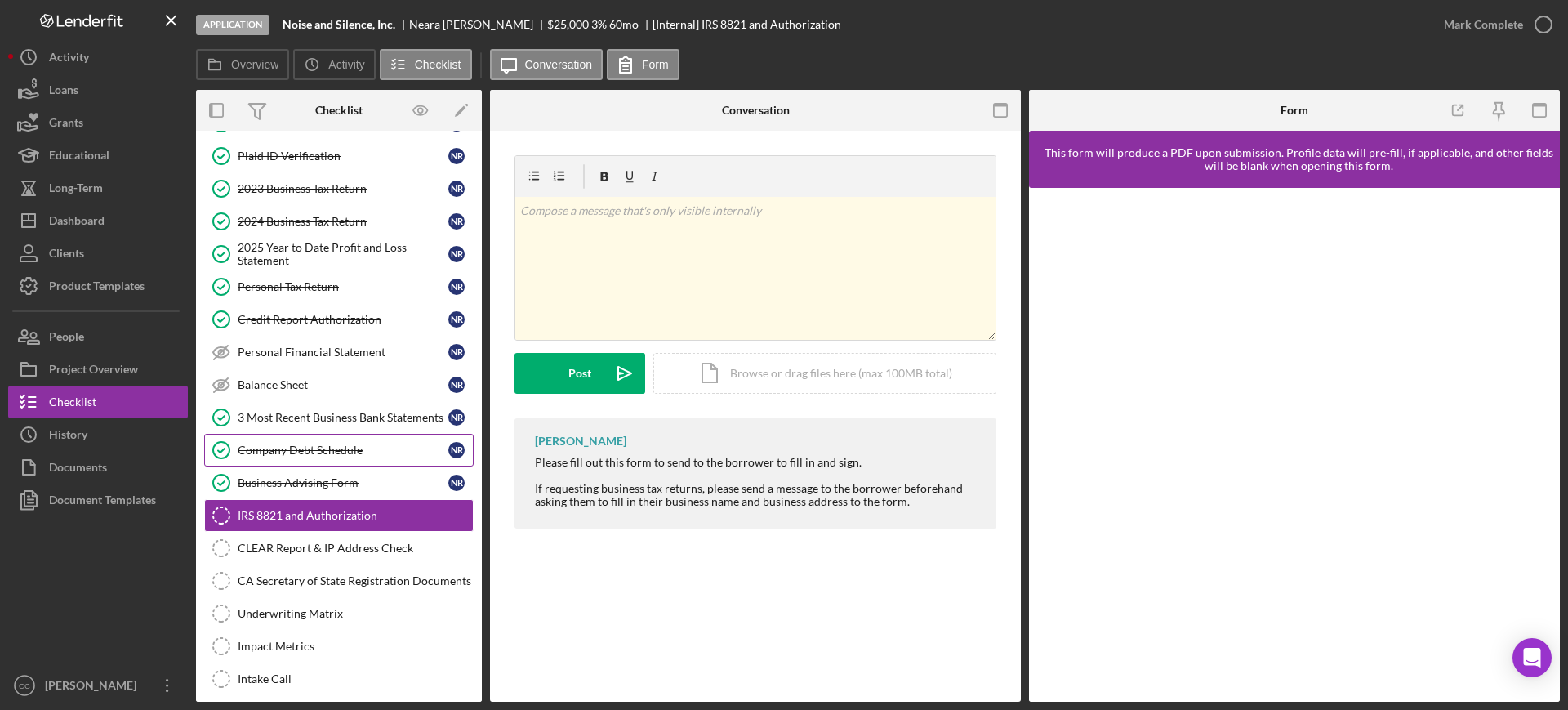
scroll to position [204, 0]
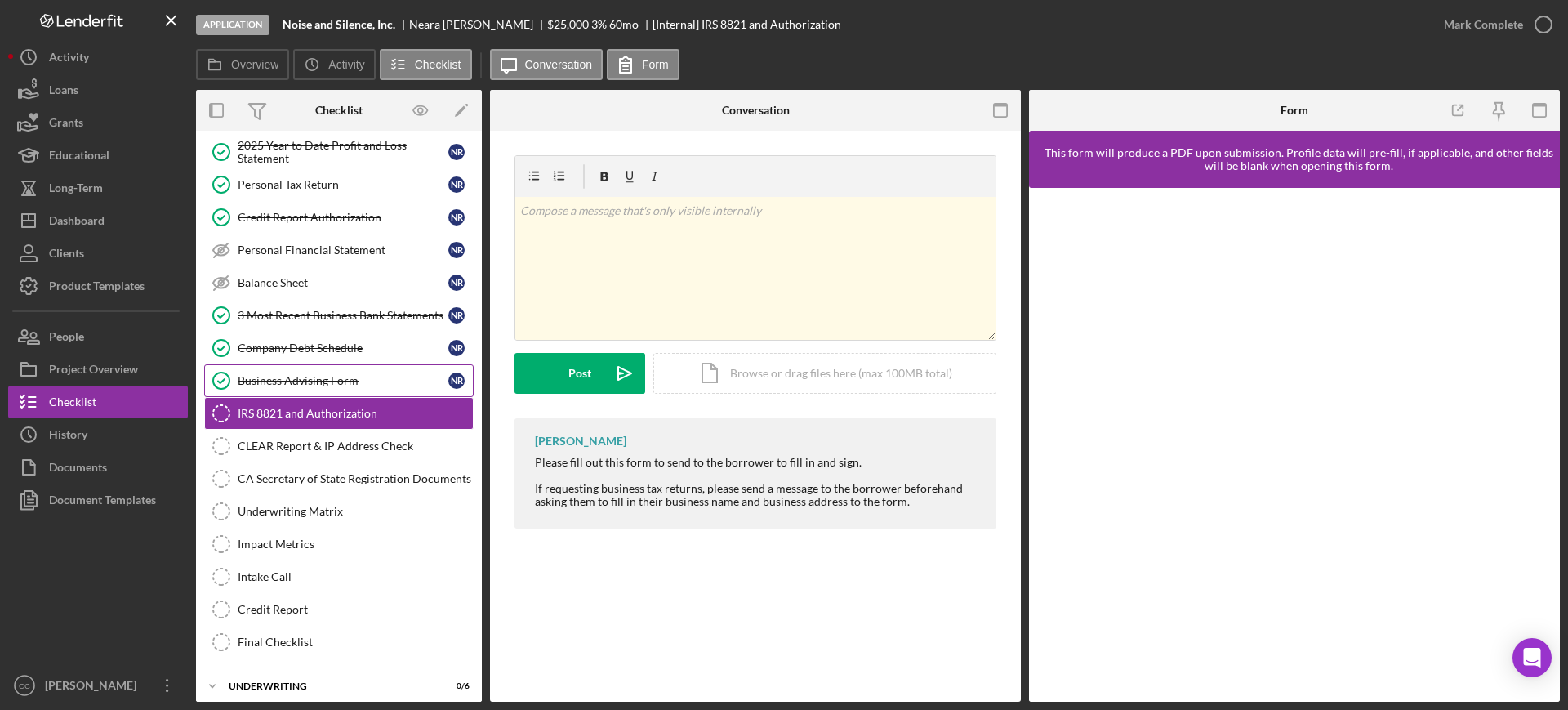
click at [321, 381] on div "Business Advising Form" at bounding box center [343, 380] width 210 height 13
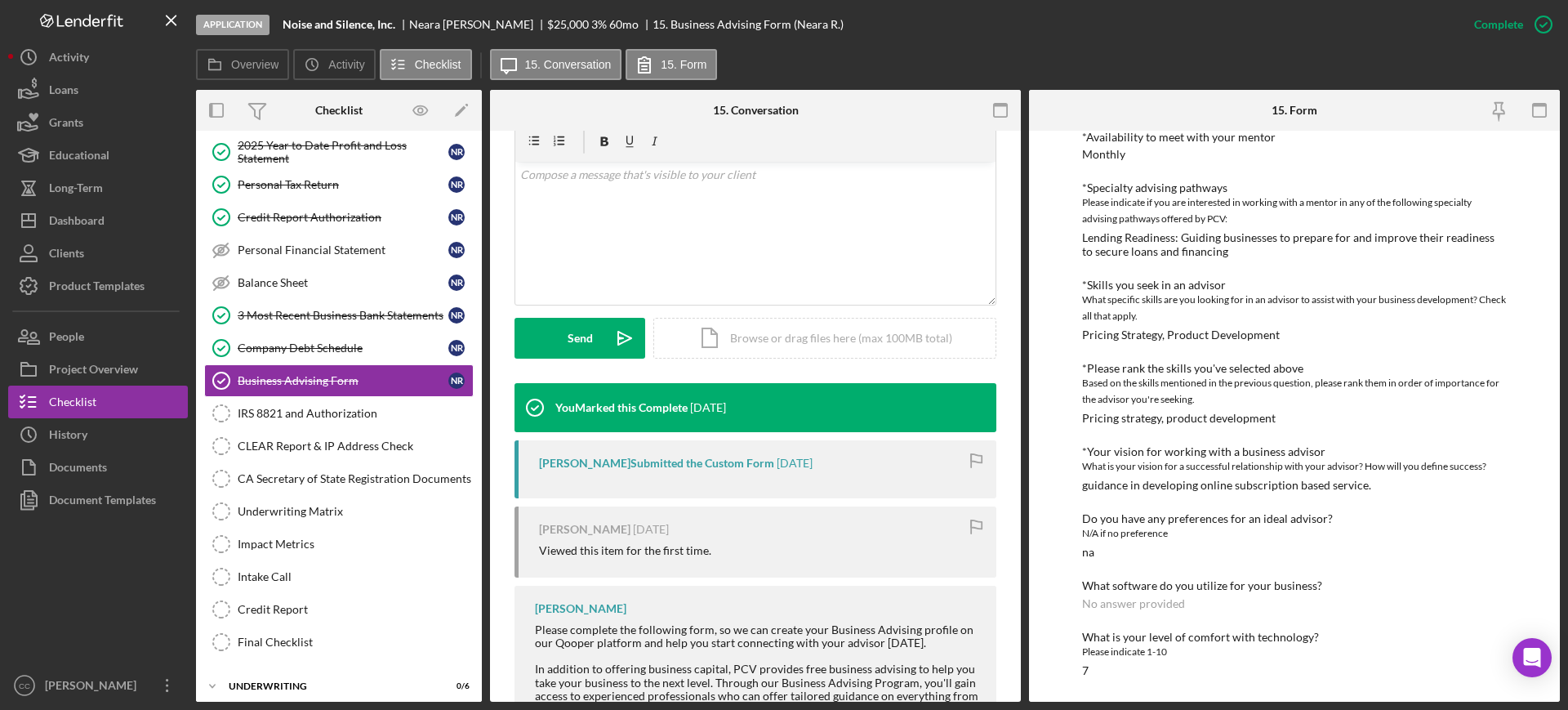
scroll to position [307, 0]
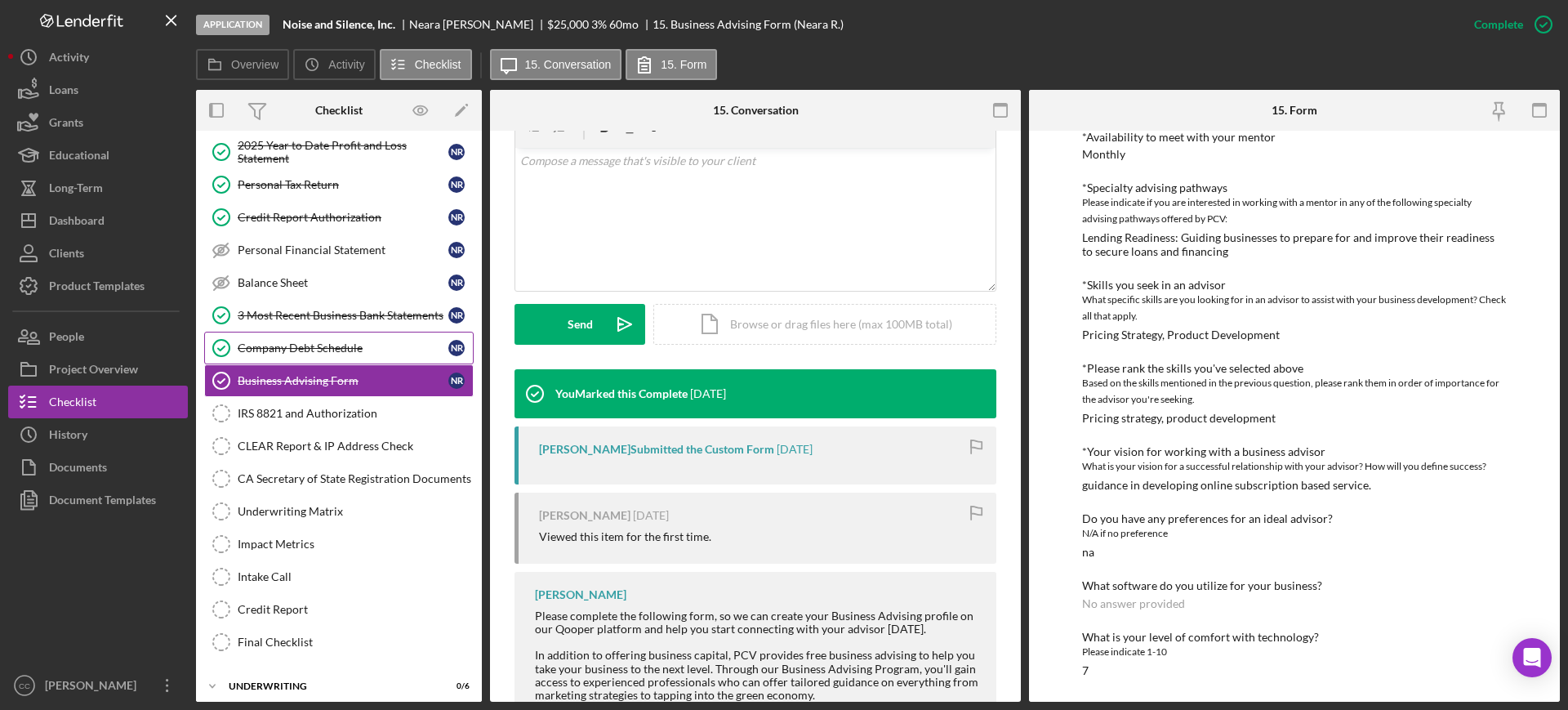
click at [323, 344] on div "Company Debt Schedule" at bounding box center [343, 348] width 210 height 13
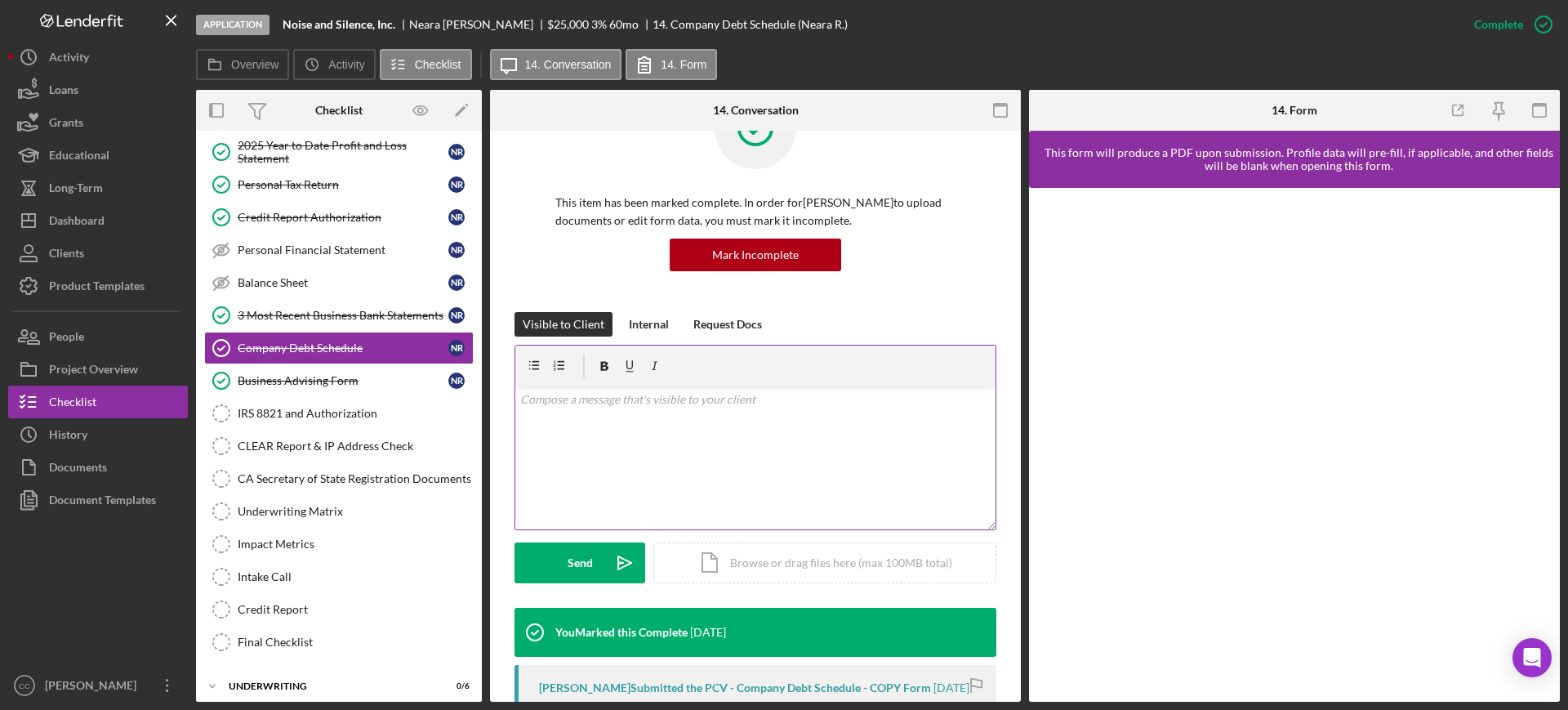
scroll to position [307, 0]
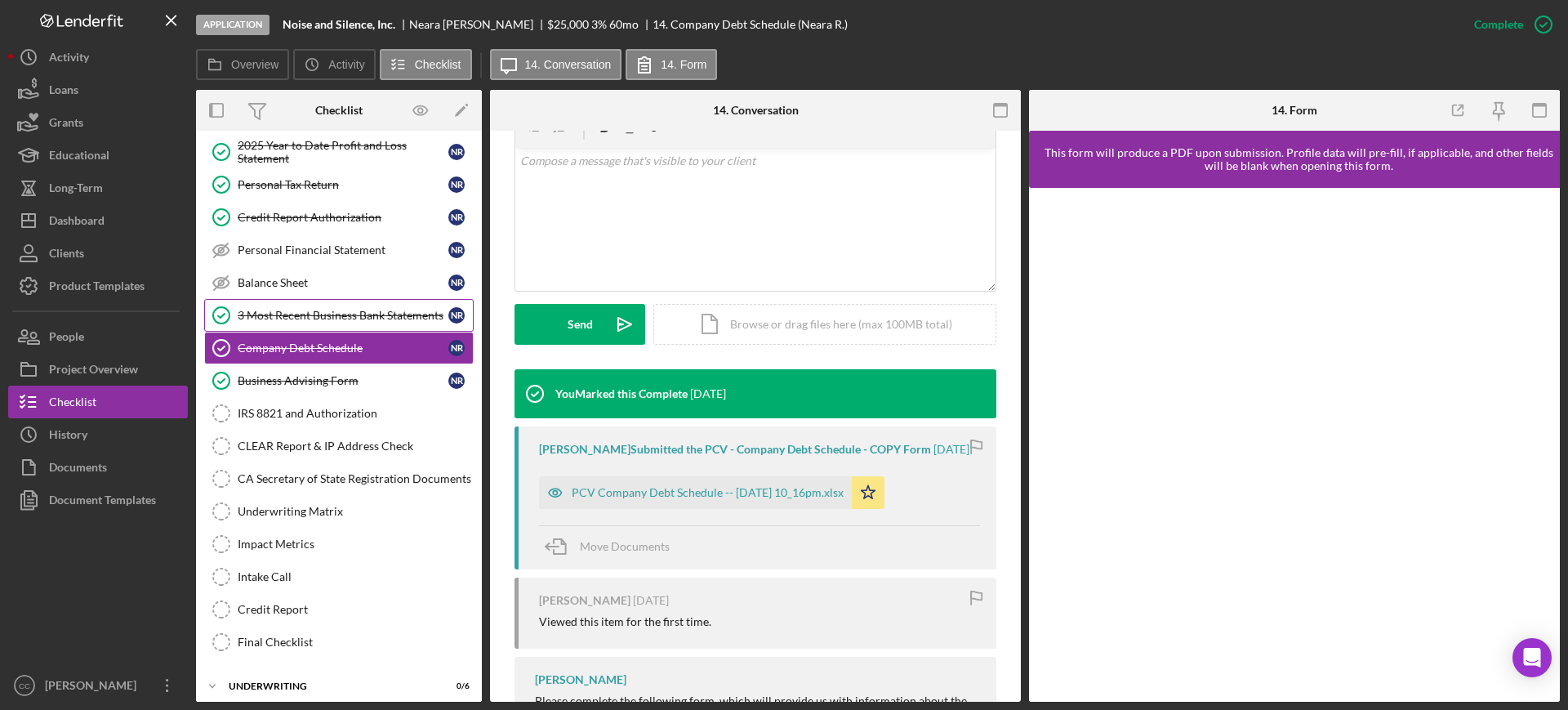
click at [300, 311] on div "3 Most Recent Business Bank Statements" at bounding box center [343, 316] width 210 height 13
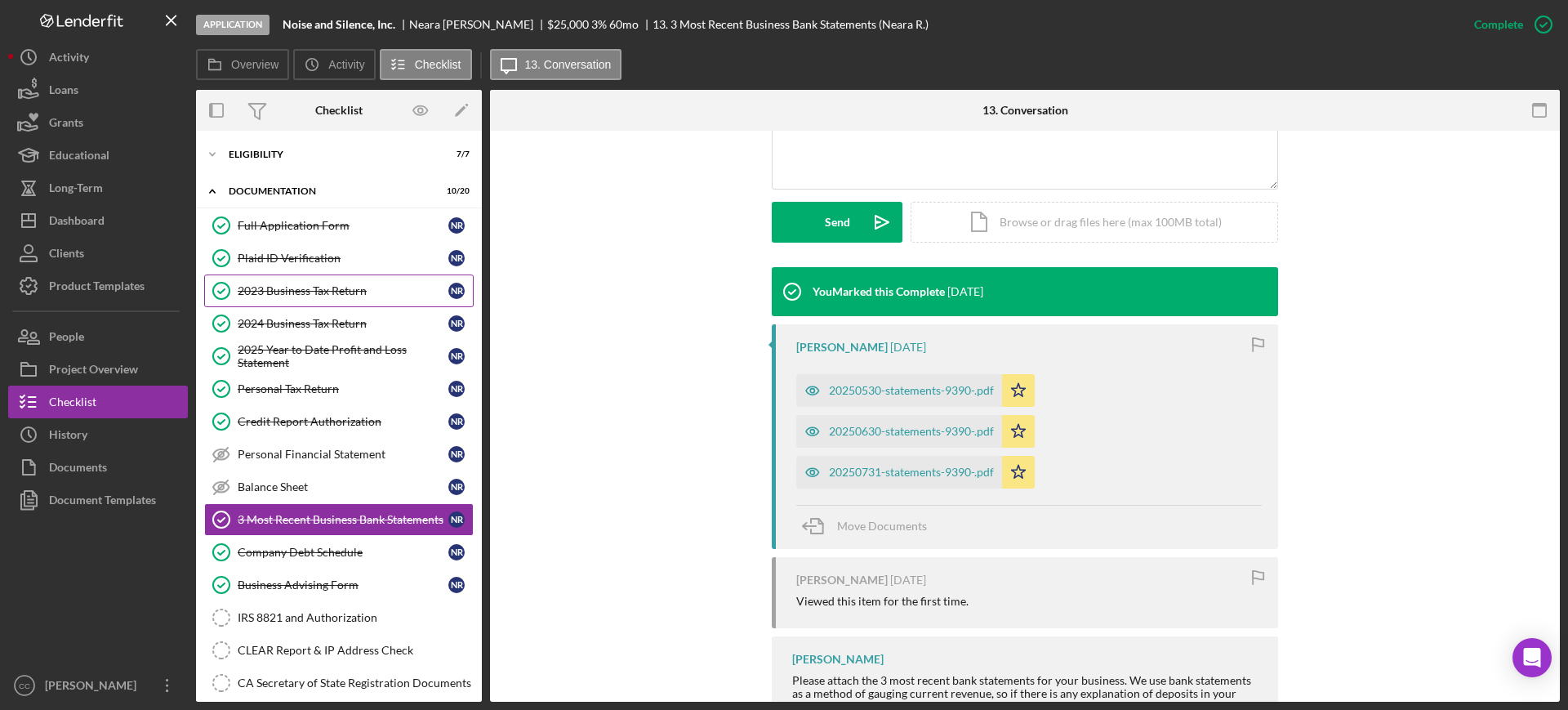
click at [321, 286] on div "2023 Business Tax Return" at bounding box center [343, 291] width 210 height 13
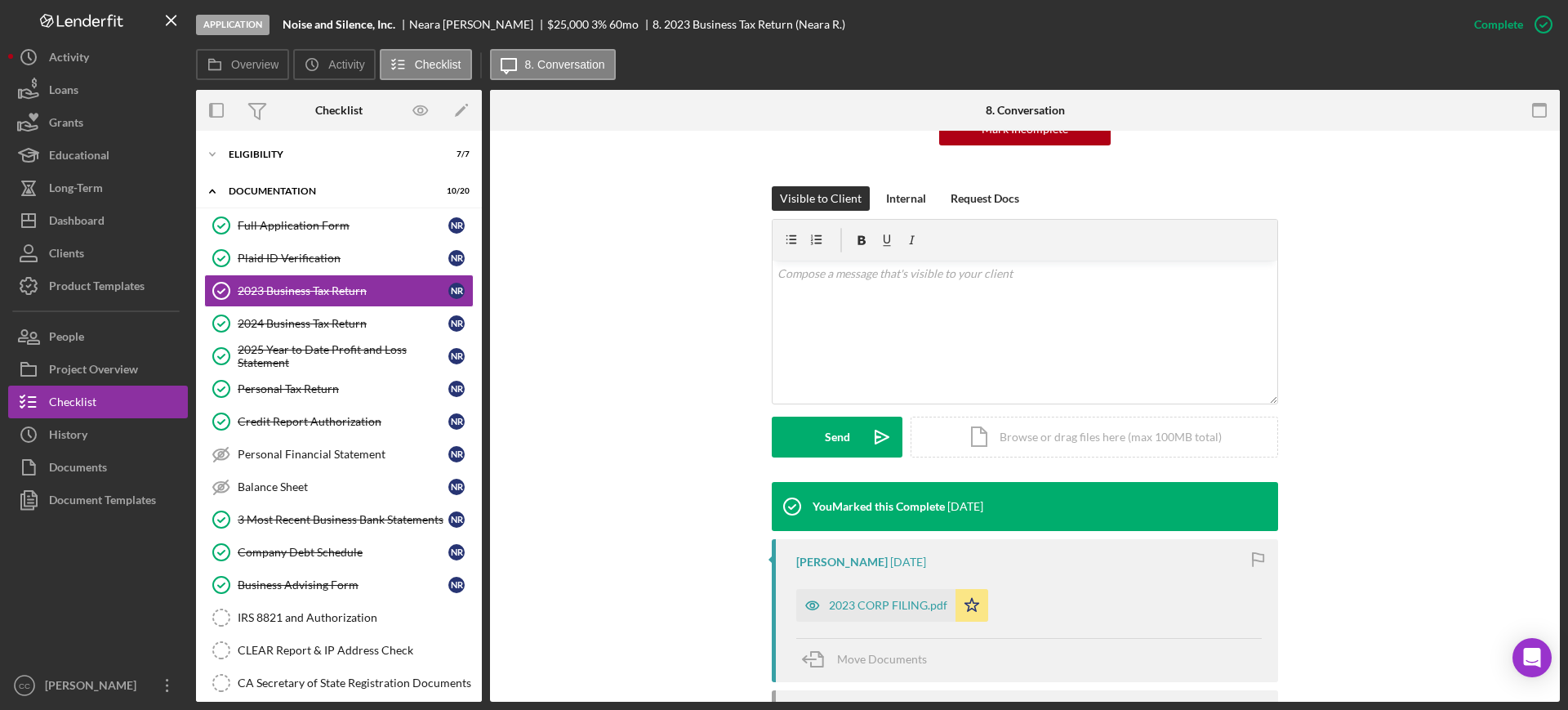
scroll to position [204, 0]
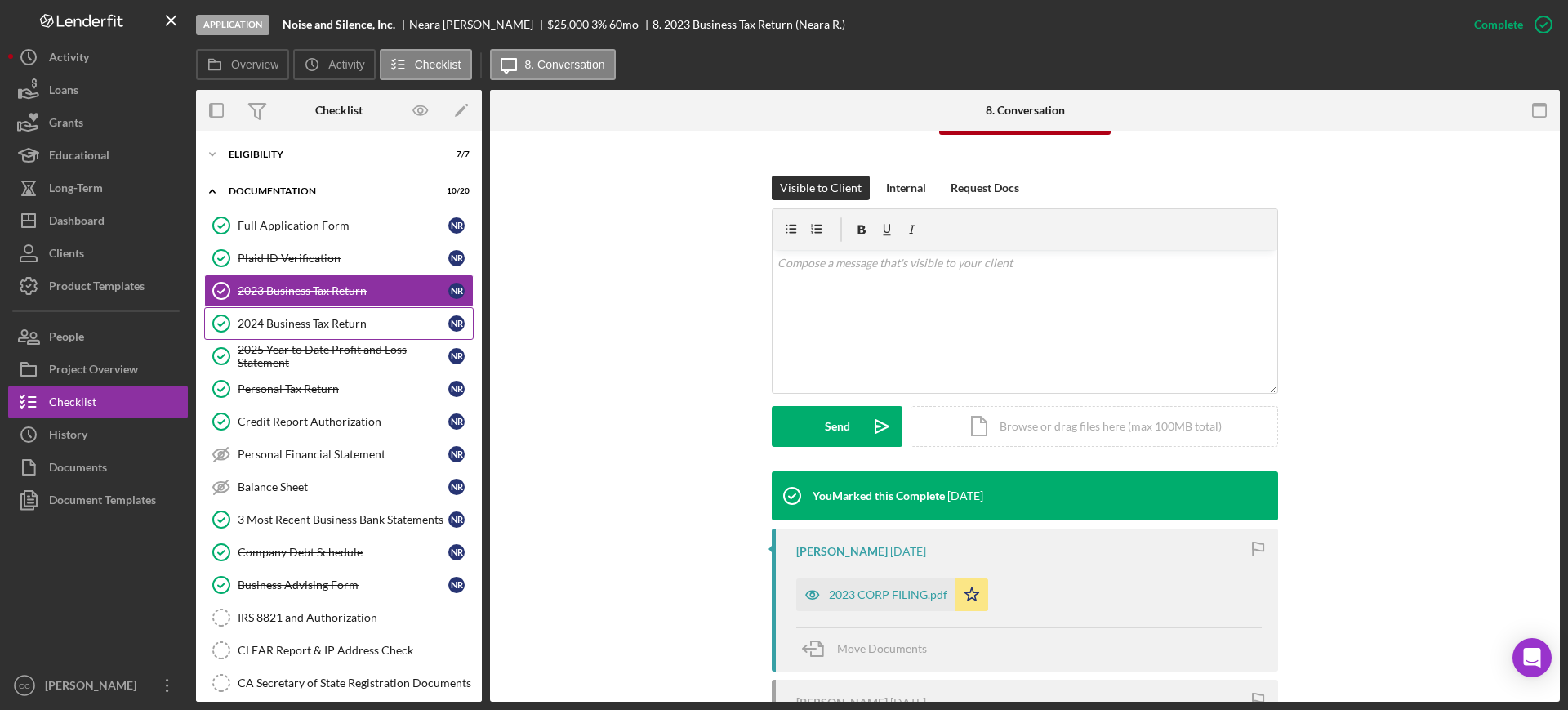
click at [347, 324] on div "2024 Business Tax Return" at bounding box center [343, 324] width 210 height 13
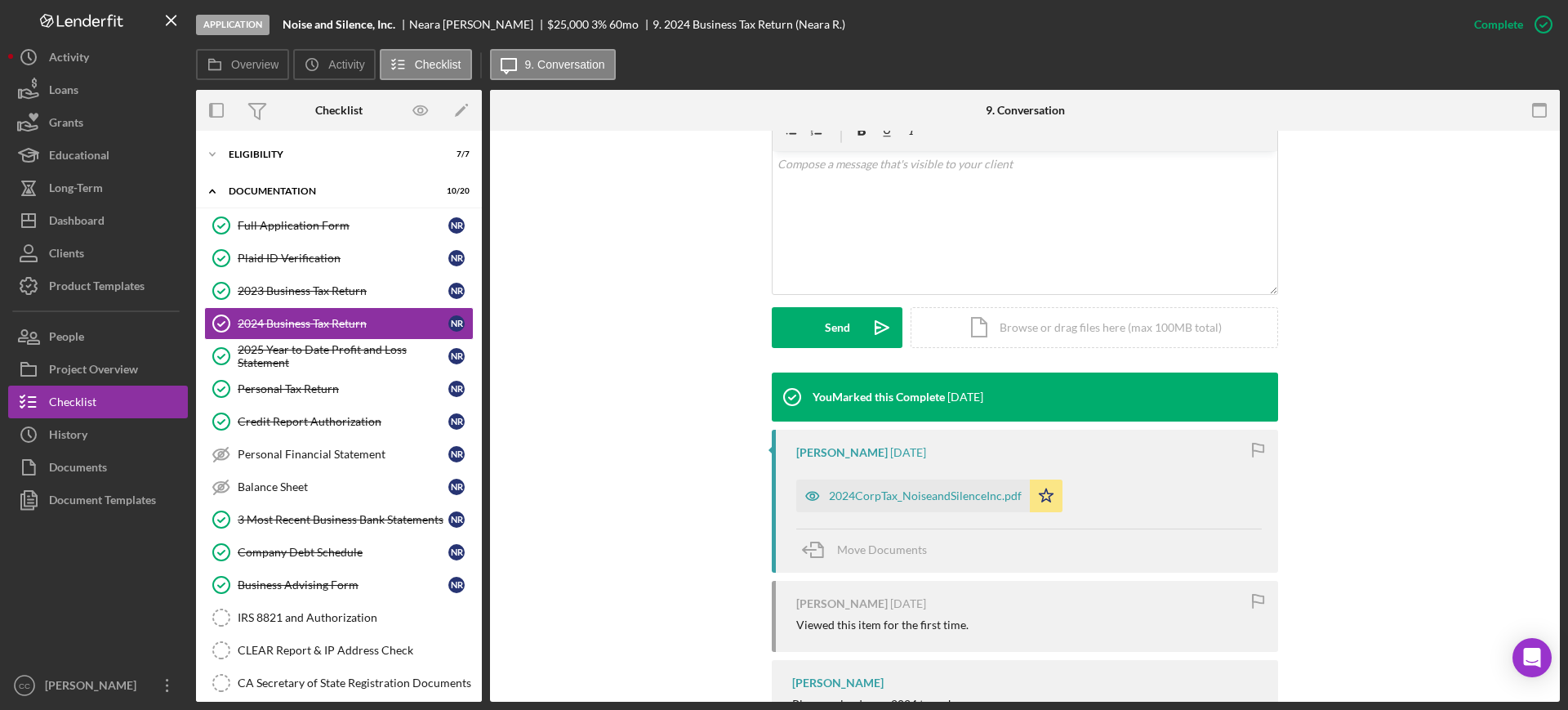
scroll to position [307, 0]
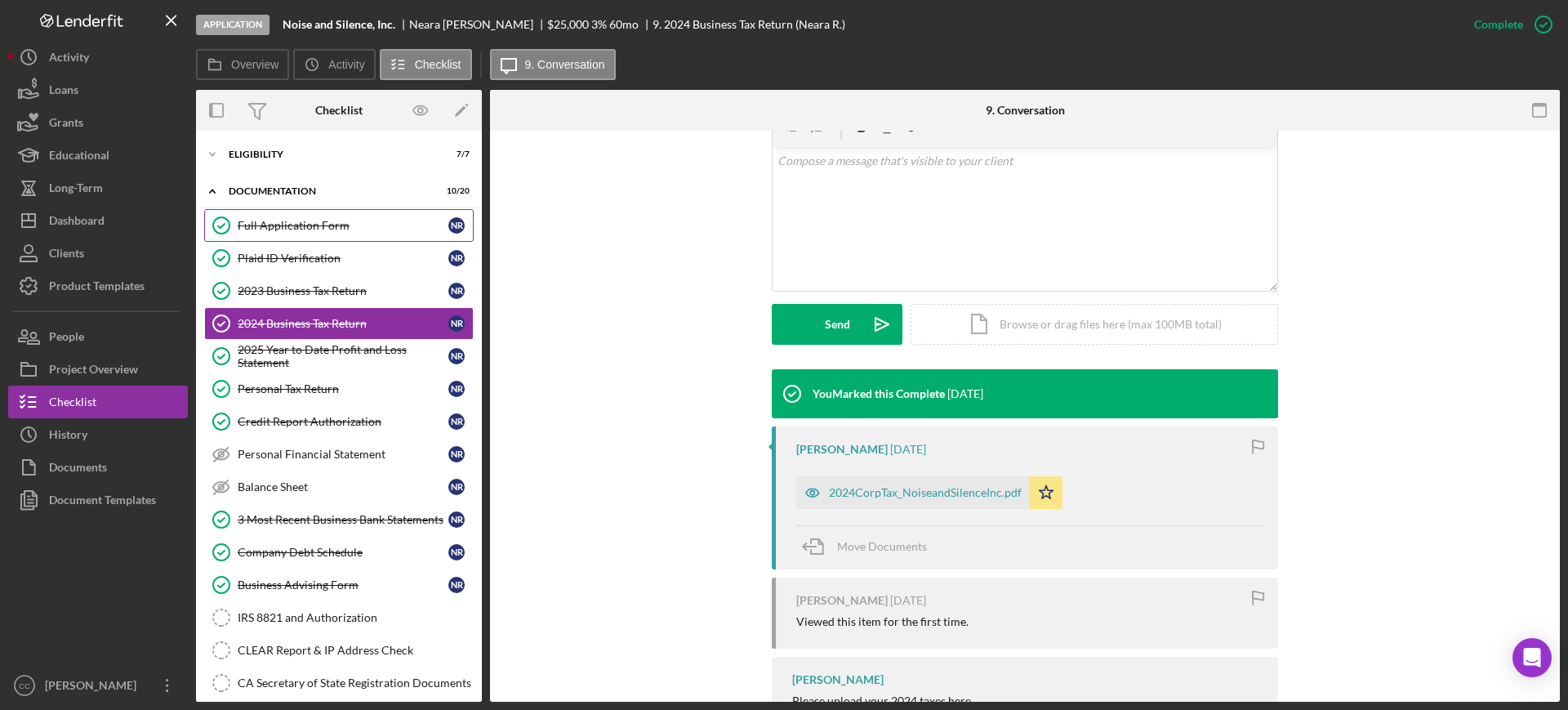
click at [313, 231] on div "Full Application Form" at bounding box center [343, 225] width 210 height 13
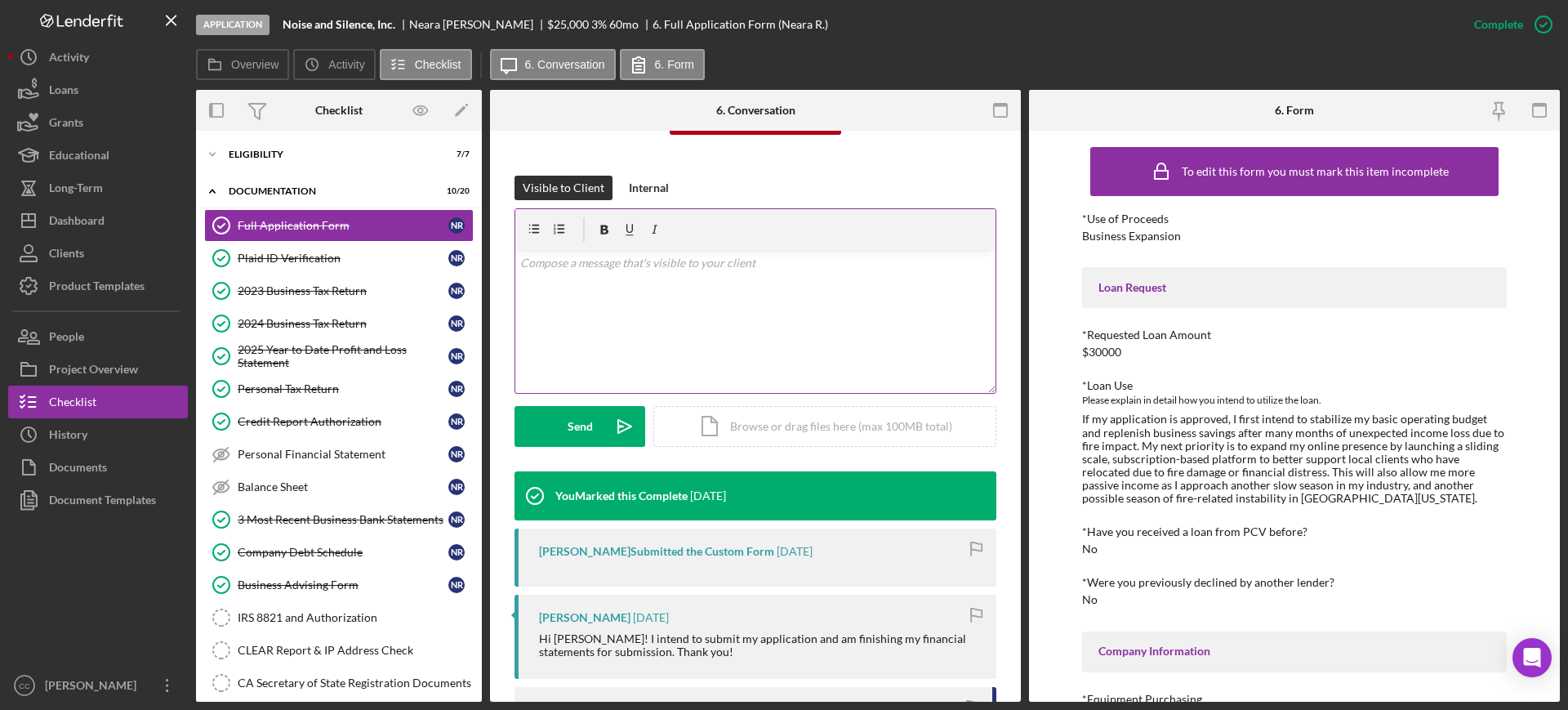
scroll to position [307, 0]
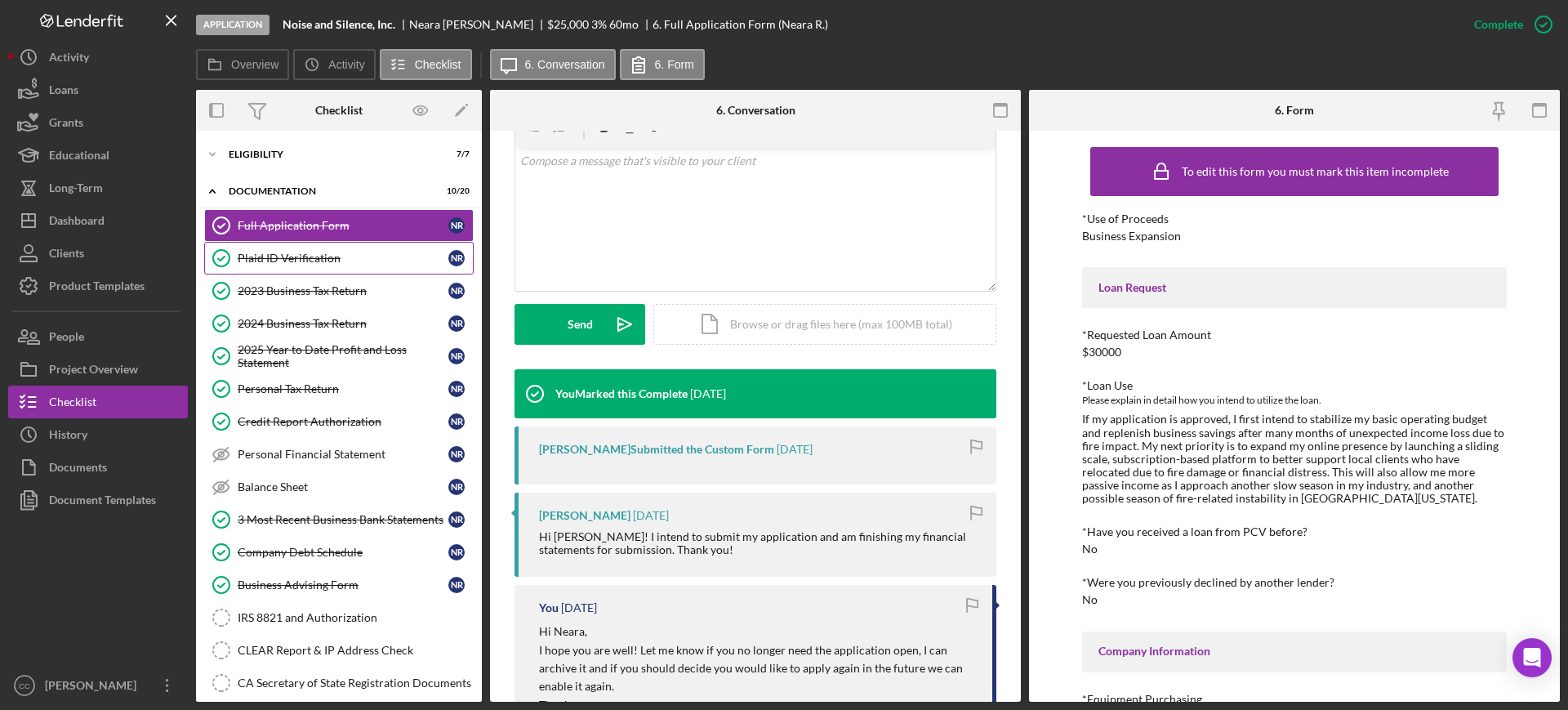
click at [301, 260] on div "Plaid ID Verification" at bounding box center [343, 258] width 210 height 13
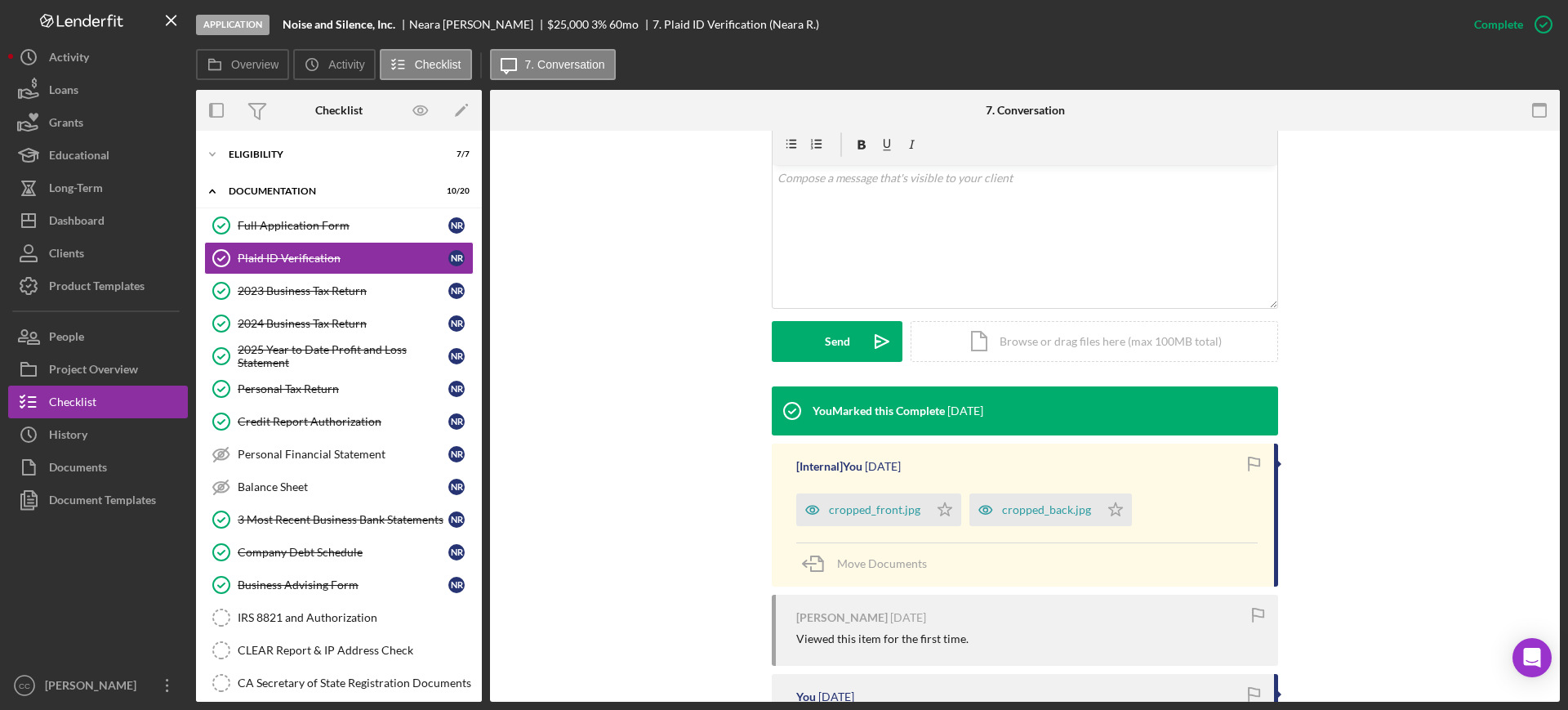
scroll to position [307, 0]
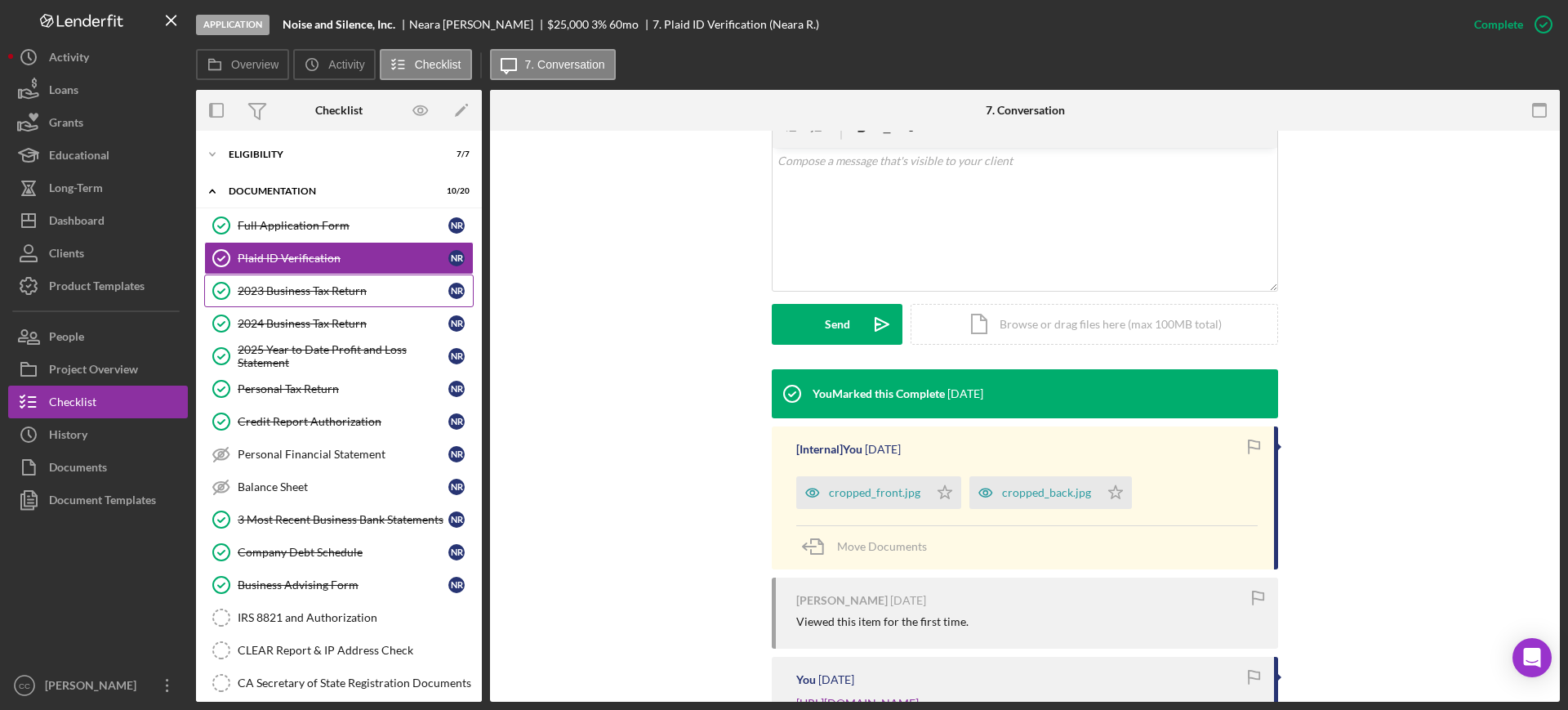
click at [305, 293] on div "2023 Business Tax Return" at bounding box center [343, 291] width 210 height 13
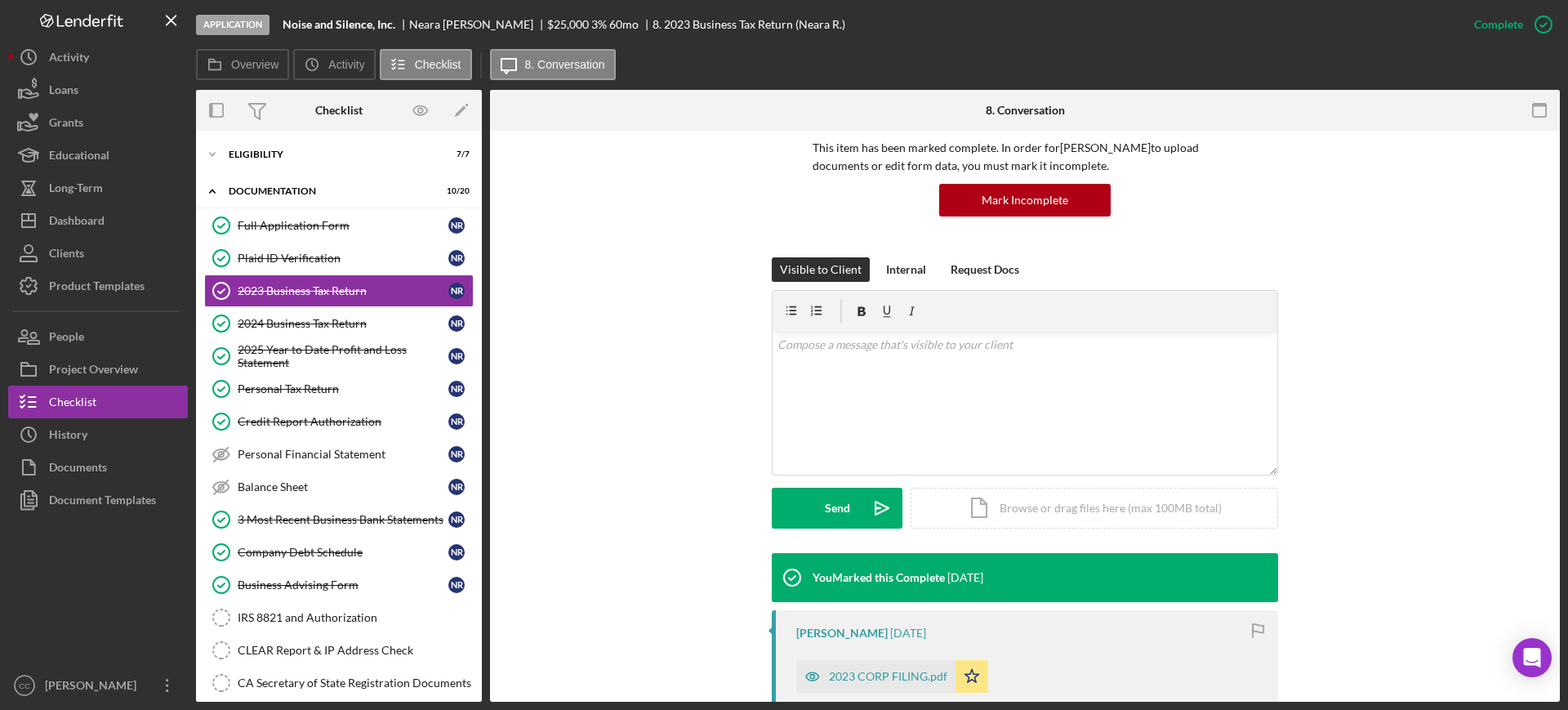
scroll to position [307, 0]
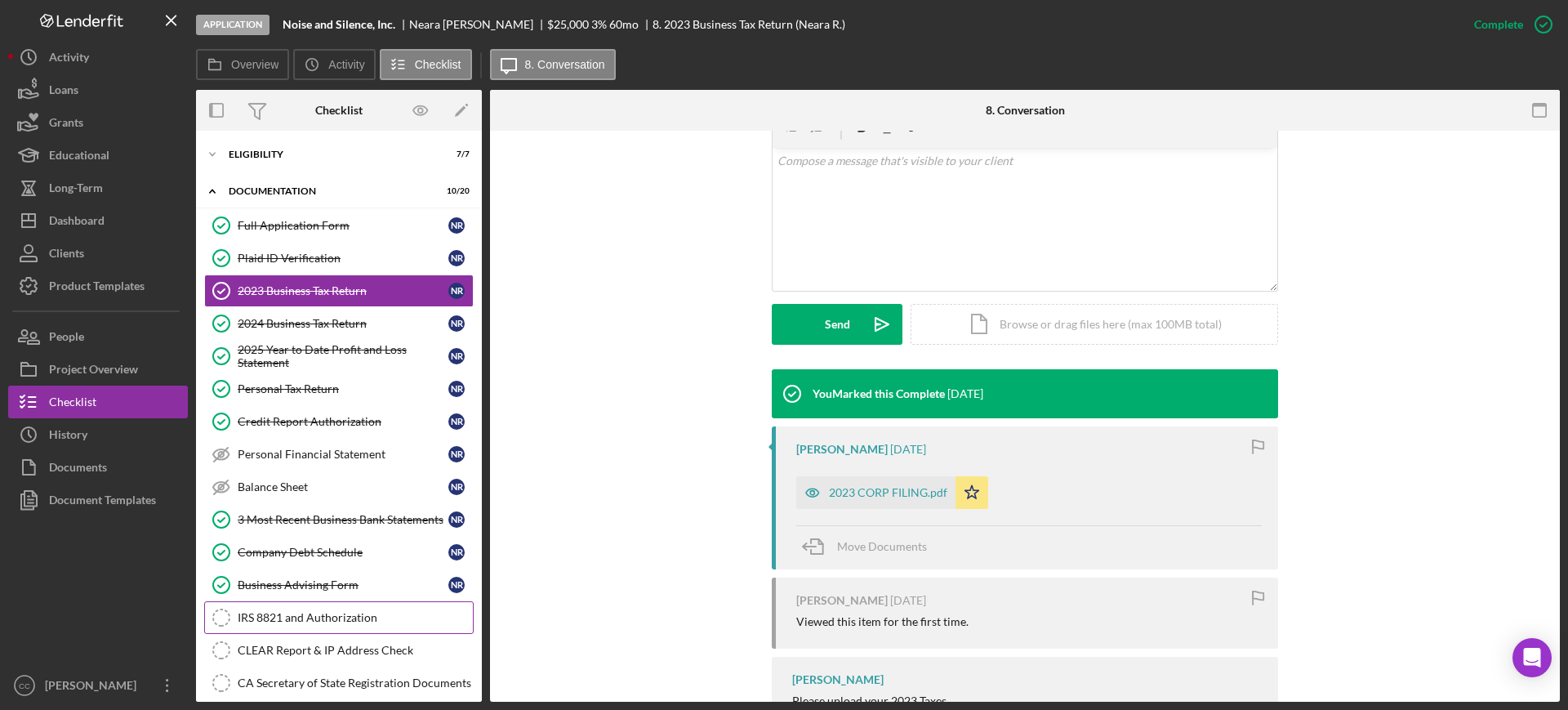
click at [280, 620] on div "IRS 8821 and Authorization" at bounding box center [355, 617] width 235 height 13
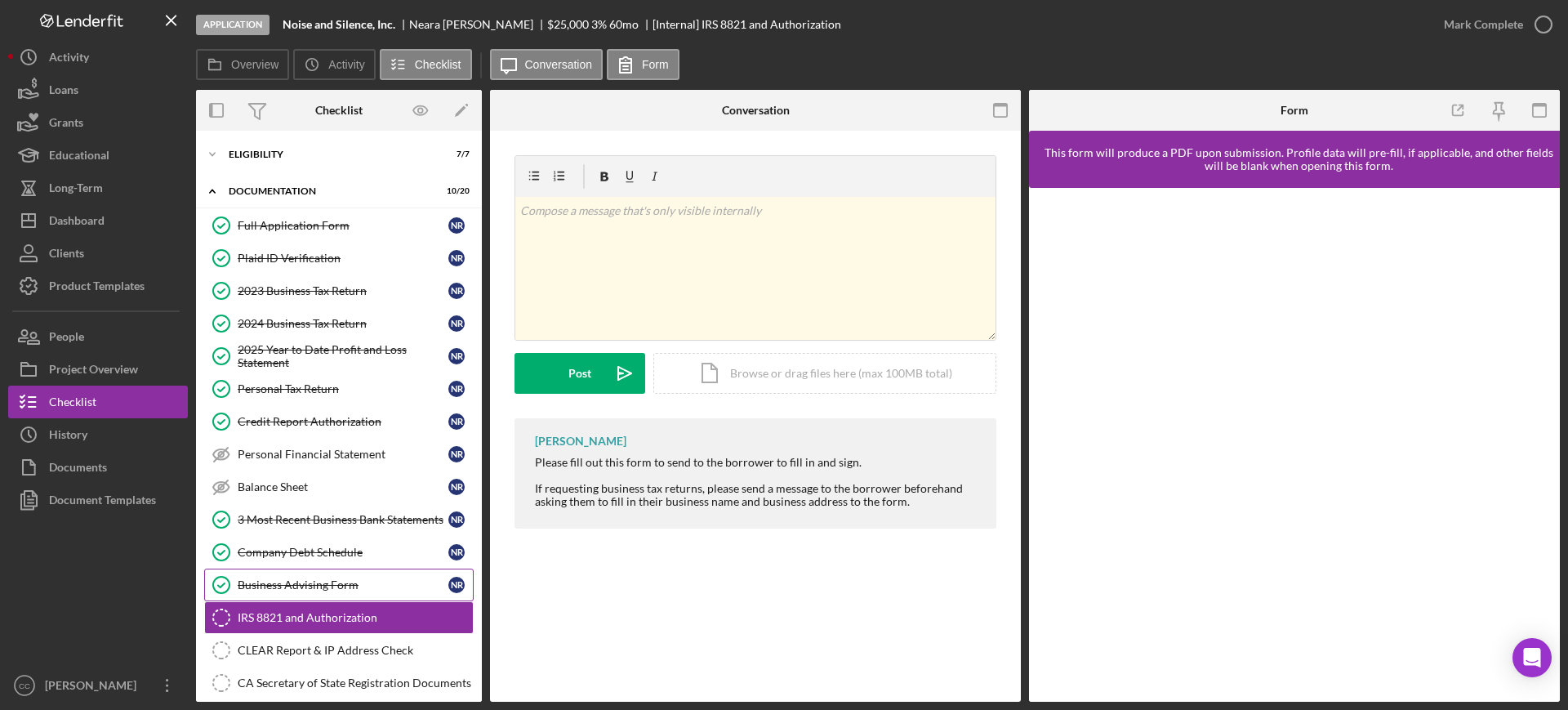
click at [288, 580] on div "Business Advising Form" at bounding box center [343, 585] width 210 height 13
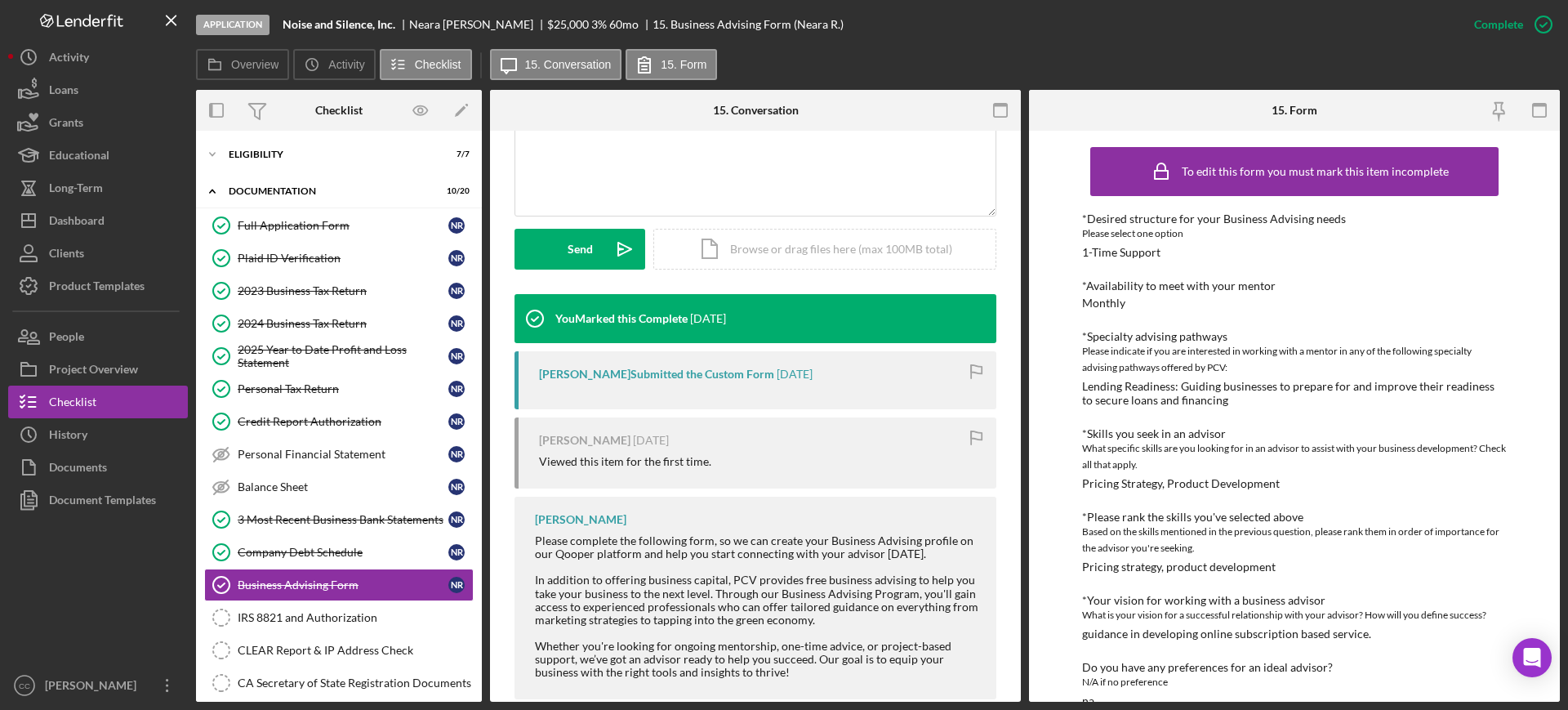
scroll to position [408, 0]
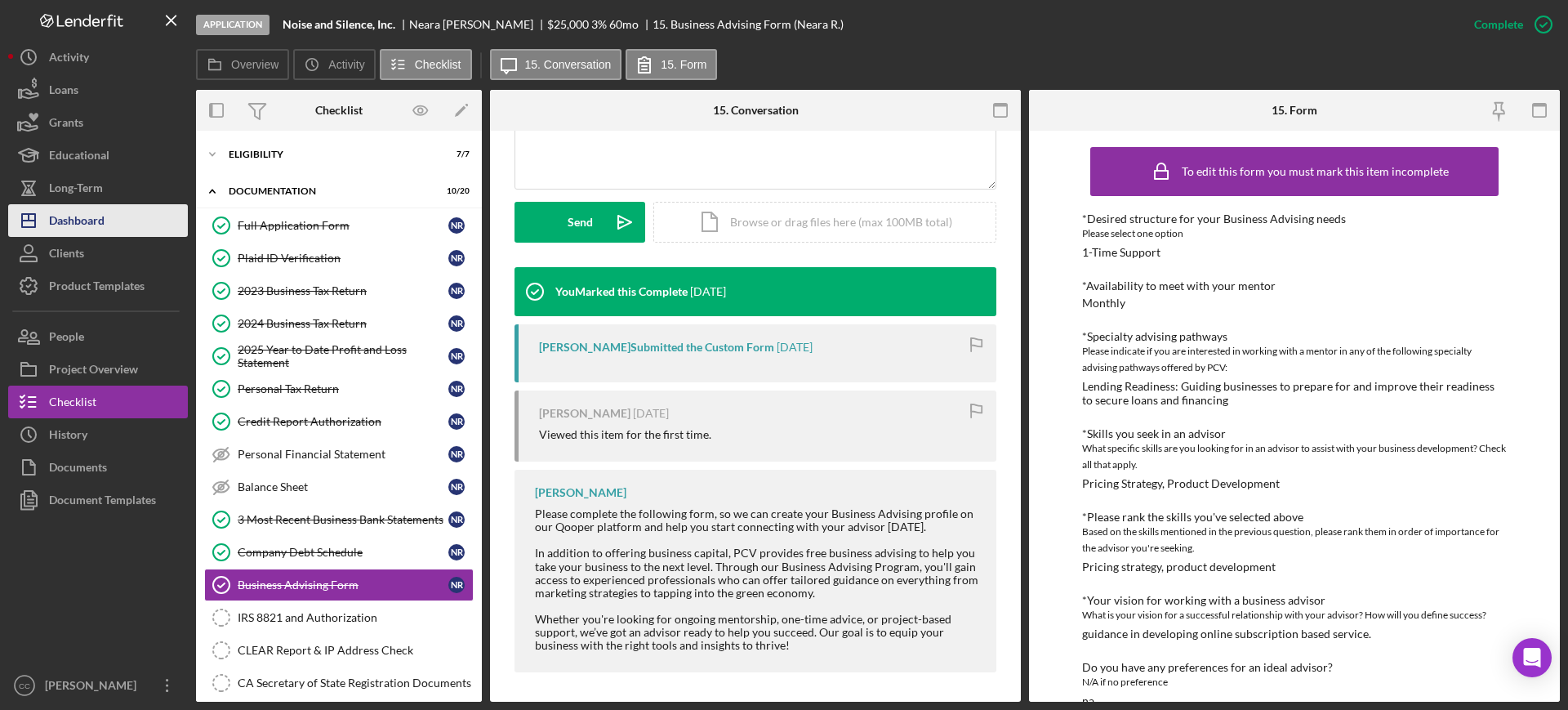
click at [79, 221] on div "Dashboard" at bounding box center [77, 222] width 56 height 37
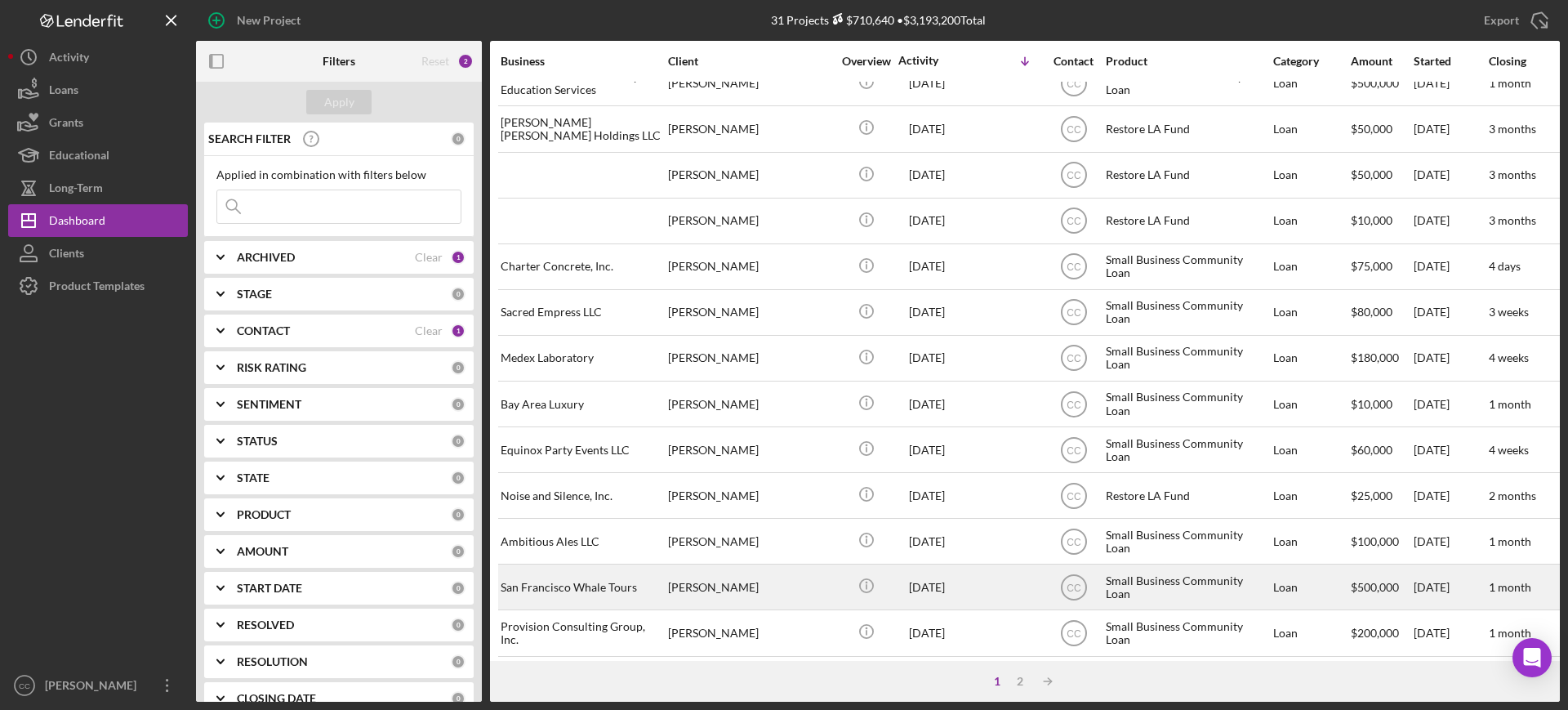
scroll to position [590, 0]
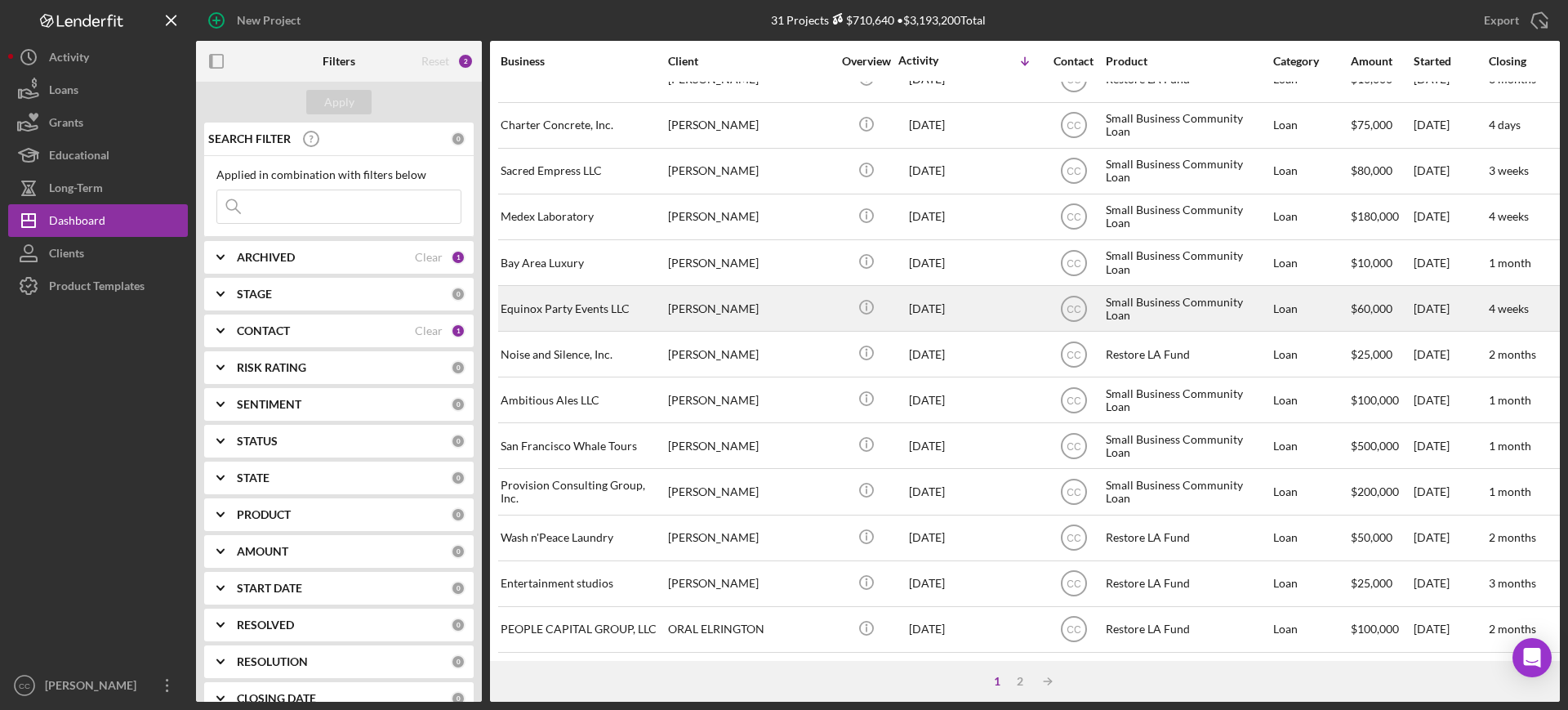
click at [736, 290] on div "[PERSON_NAME]" at bounding box center [749, 308] width 164 height 44
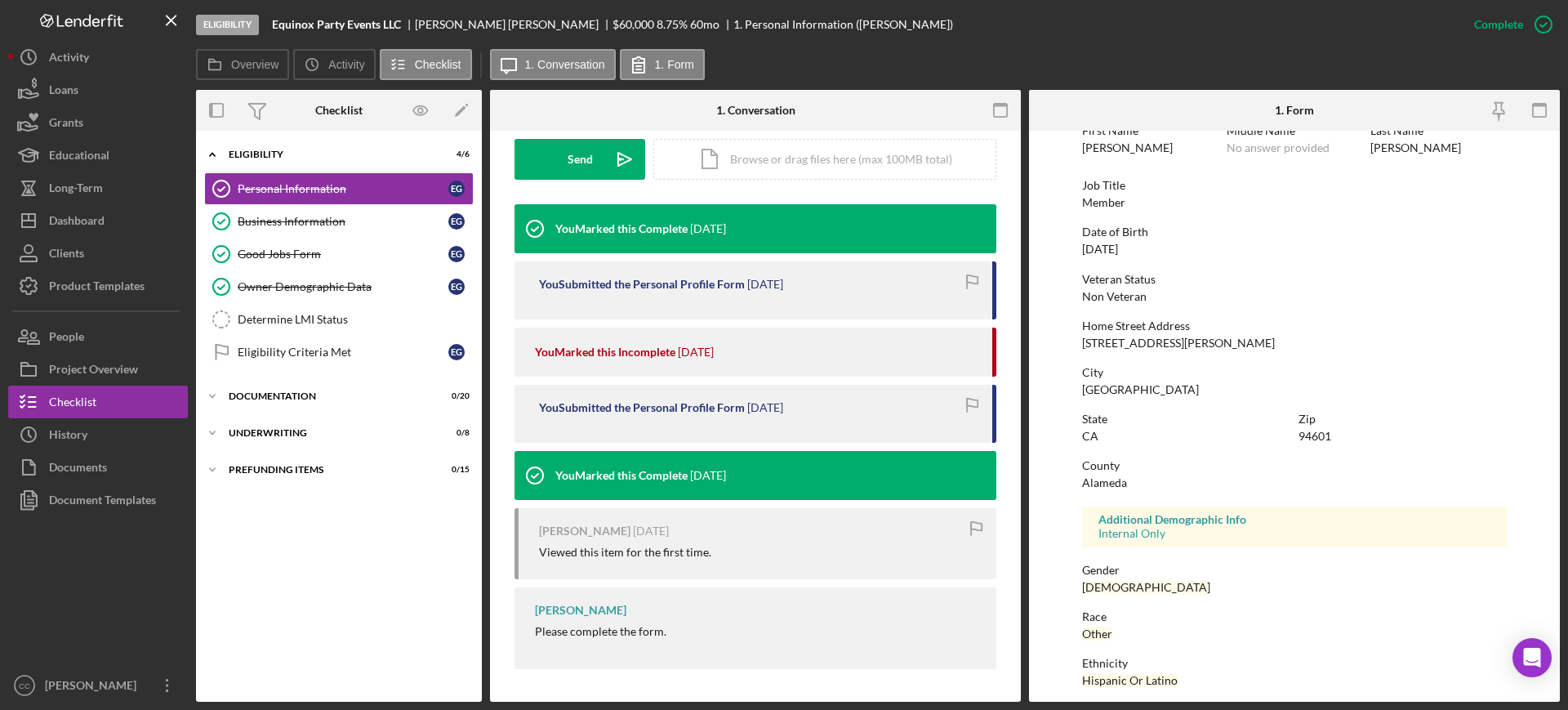
scroll to position [191, 0]
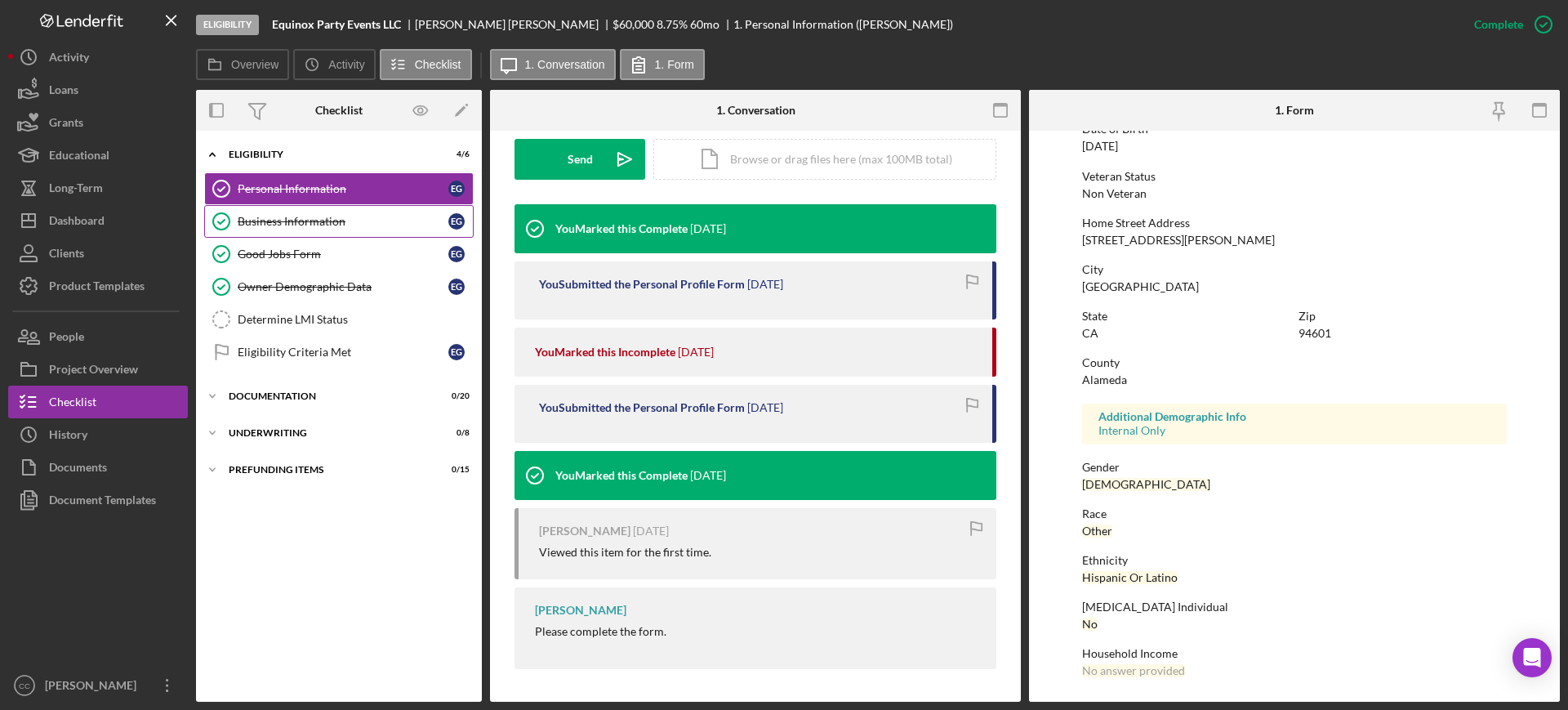
click at [300, 229] on link "Business Information Business Information E G" at bounding box center [339, 221] width 270 height 33
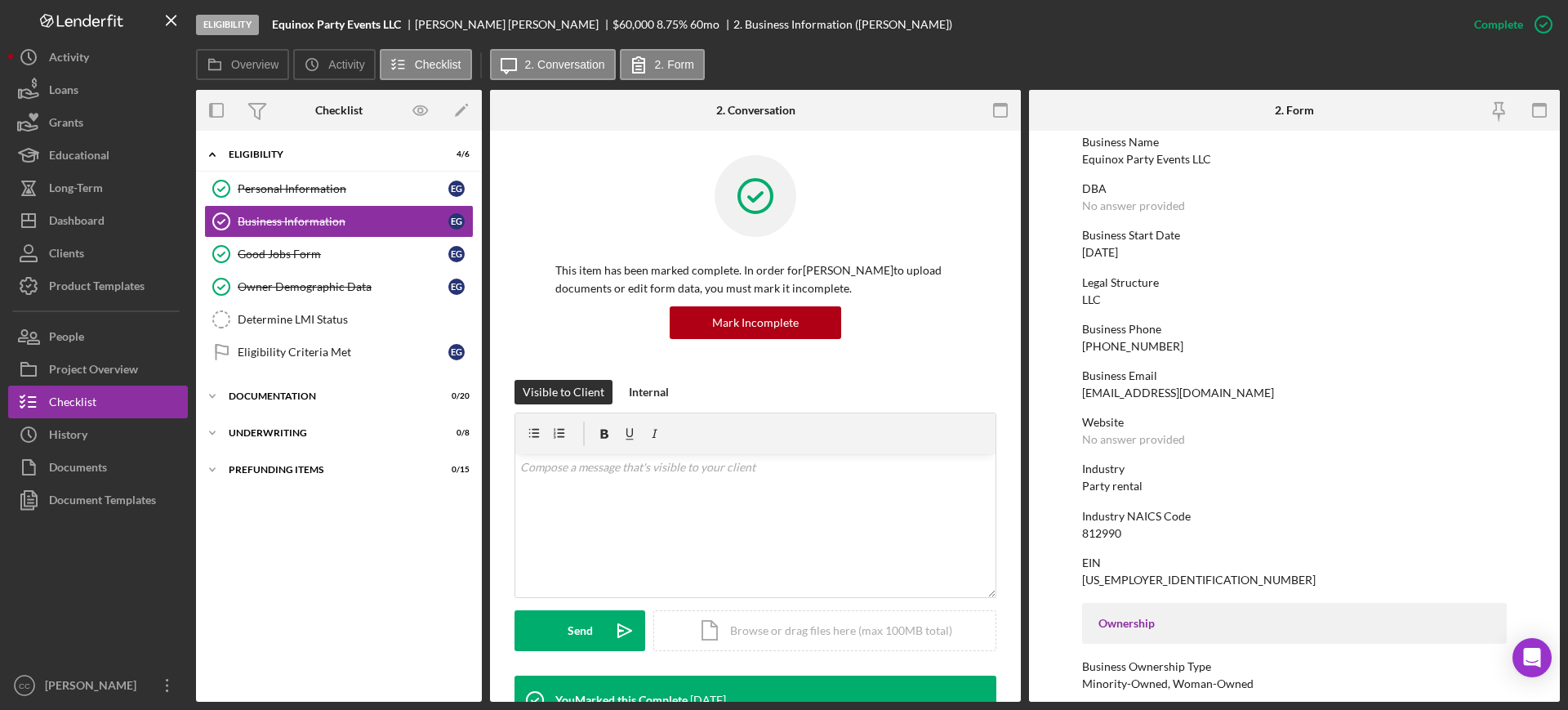
scroll to position [204, 0]
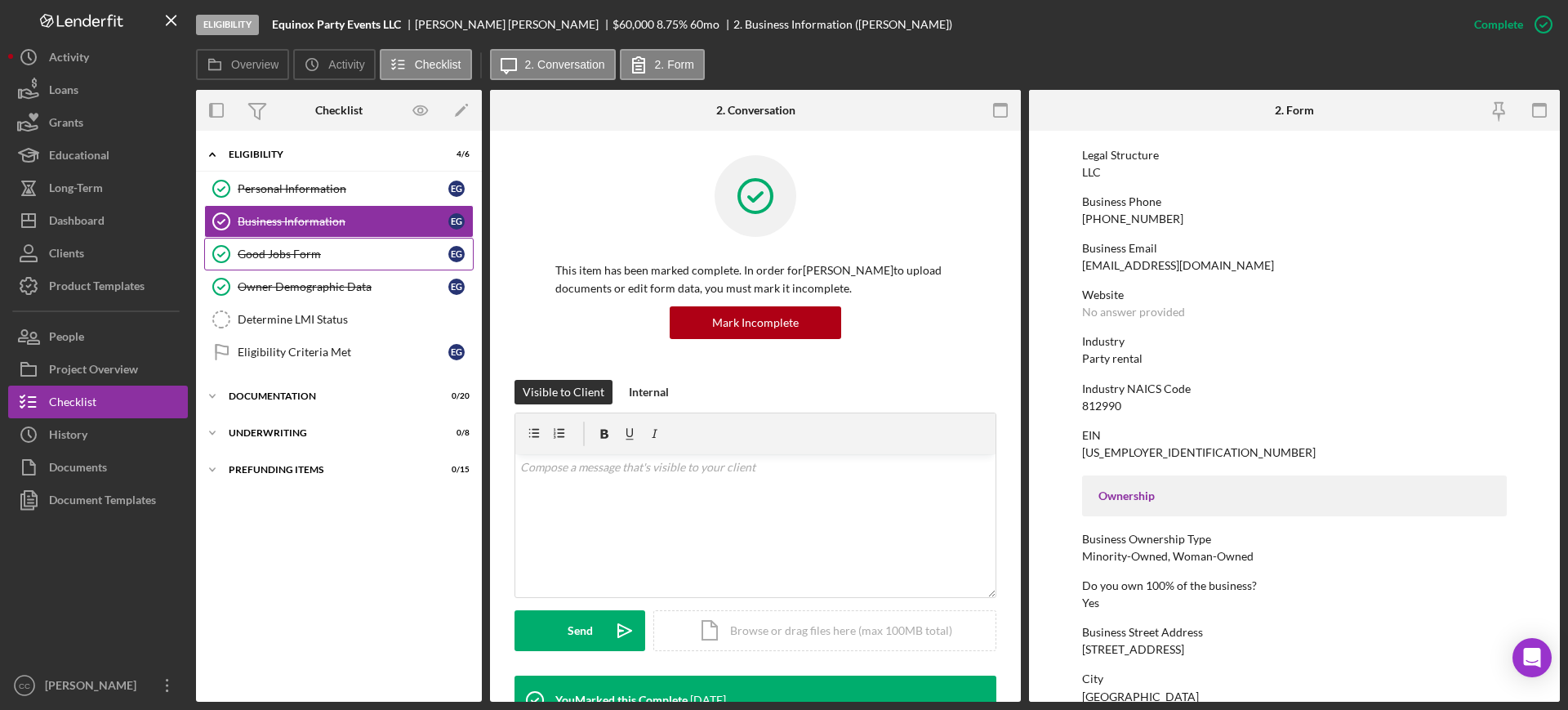
click at [294, 251] on div "Good Jobs Form" at bounding box center [343, 254] width 210 height 13
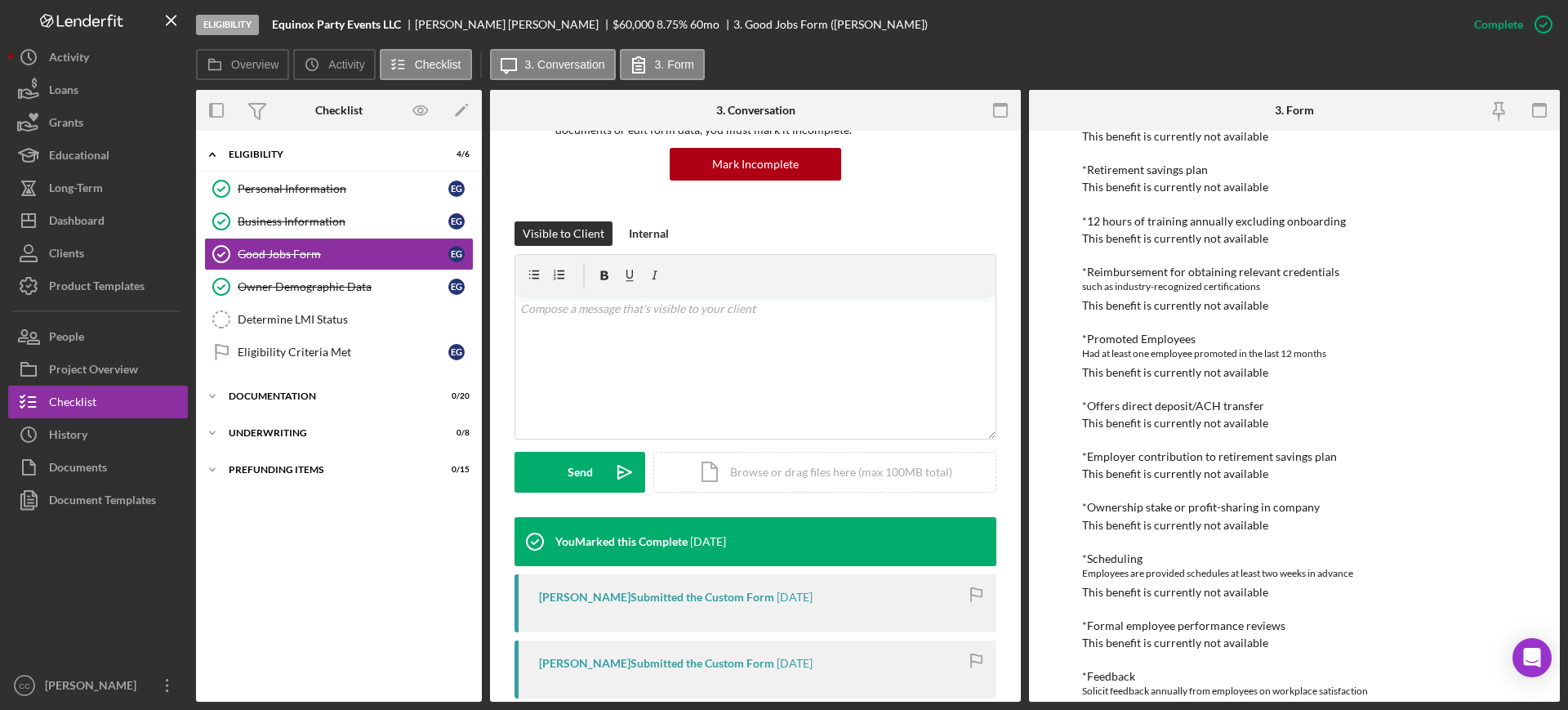
scroll to position [307, 0]
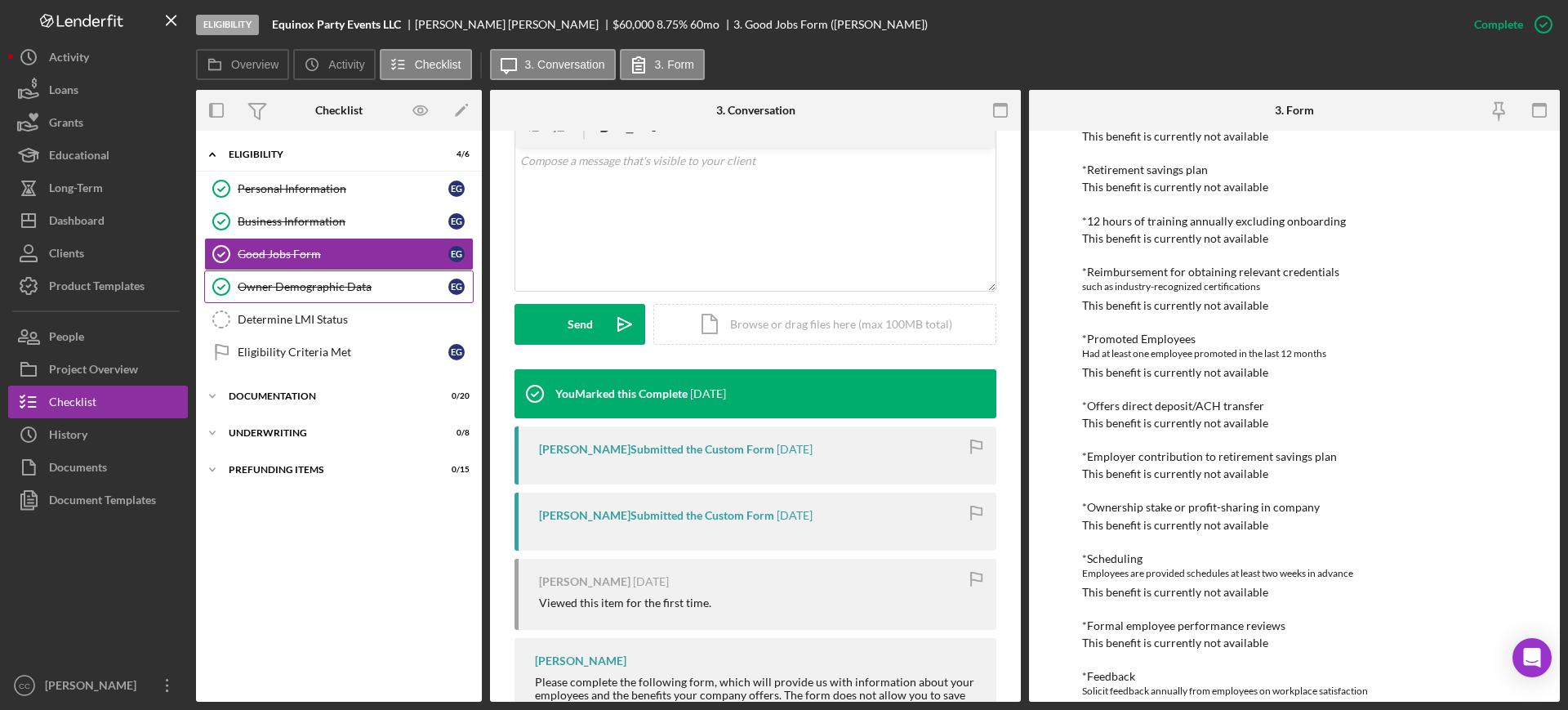
click at [272, 297] on link "Owner Demographic Data Owner Demographic Data E G" at bounding box center [339, 287] width 270 height 33
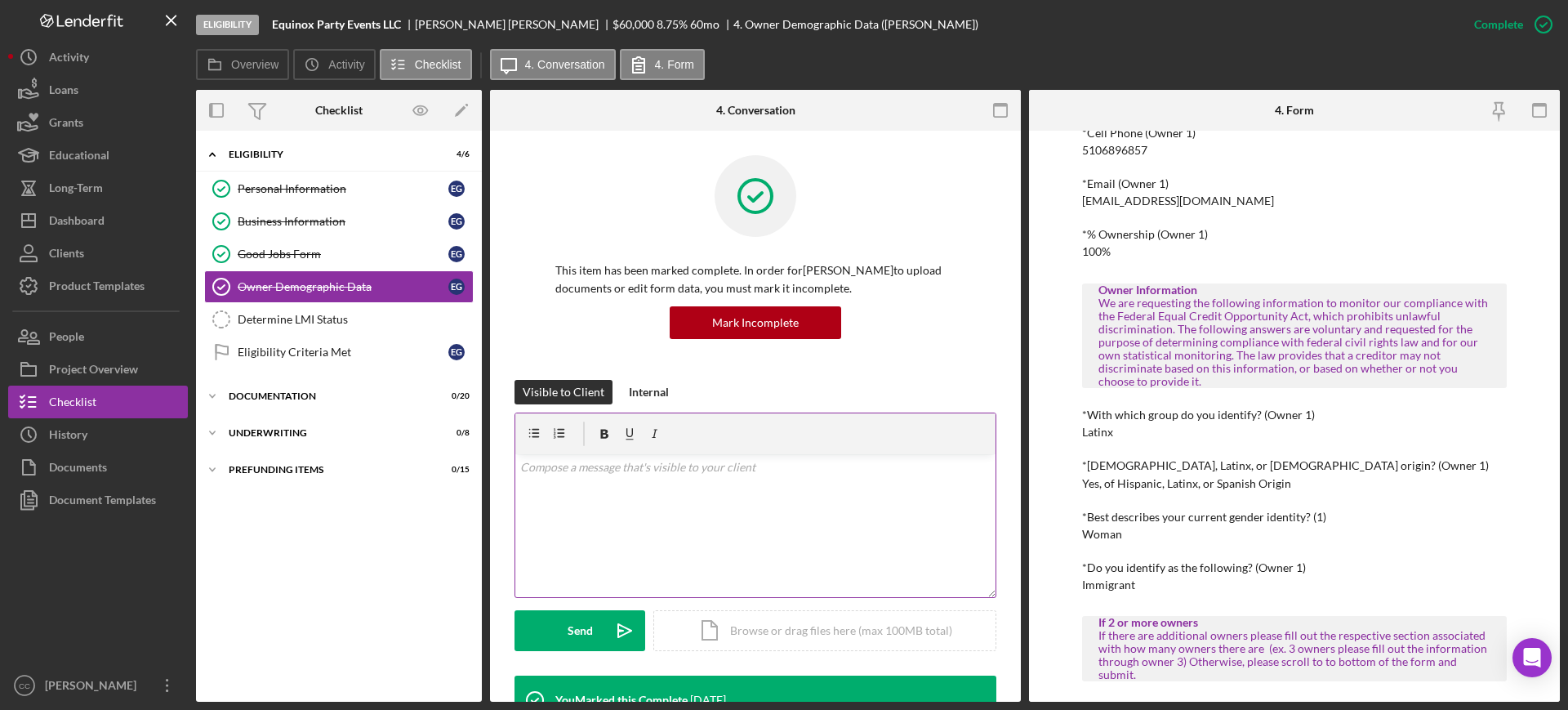
scroll to position [408, 0]
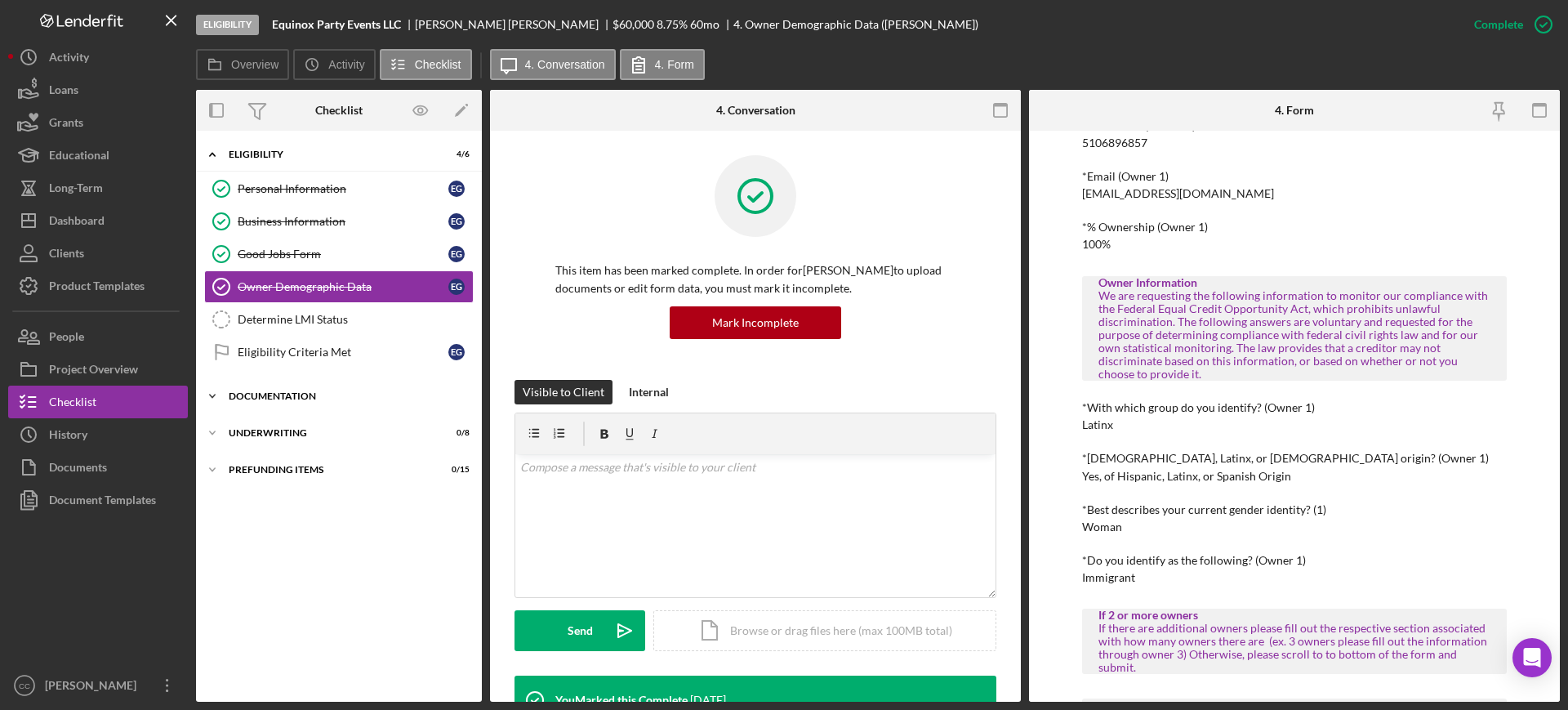
click at [251, 396] on div "Documentation" at bounding box center [344, 396] width 233 height 10
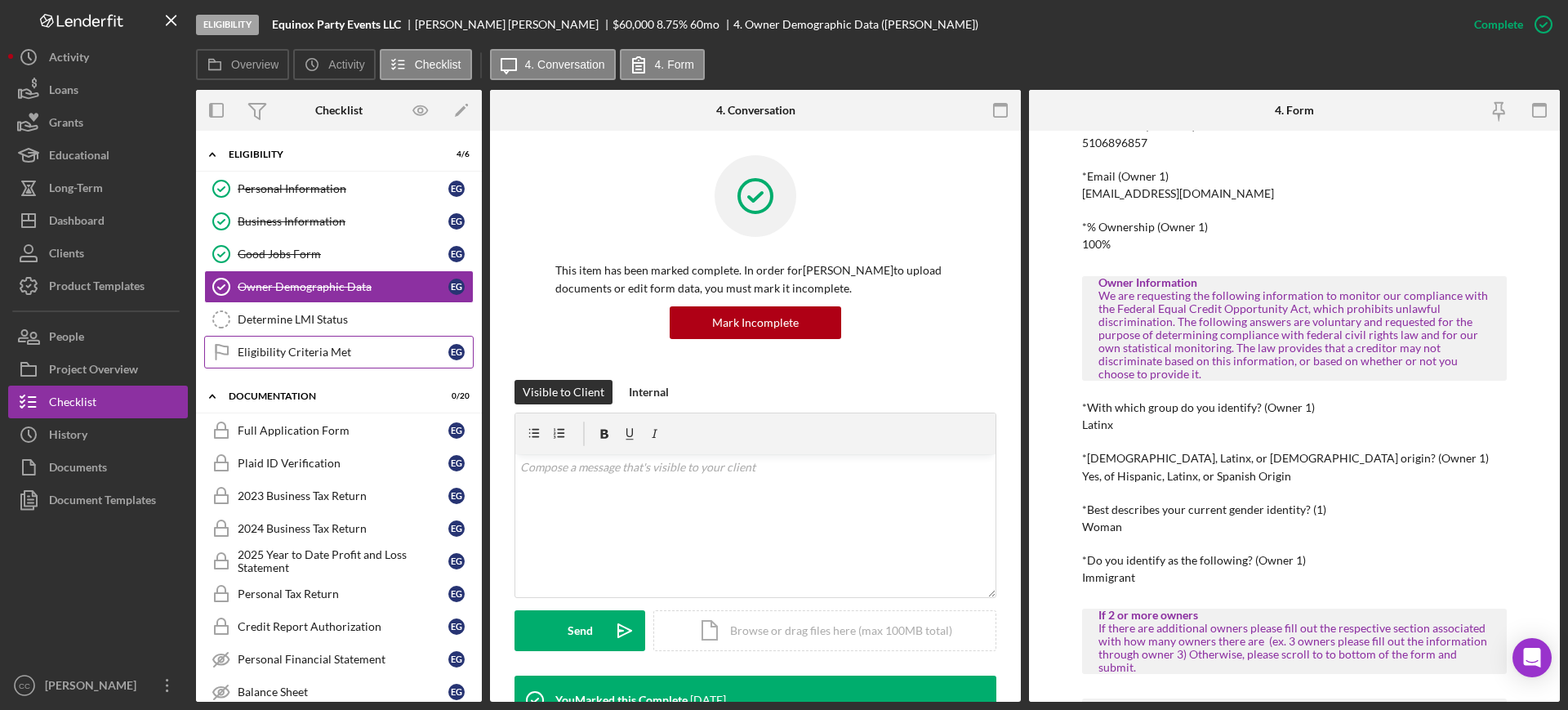
click at [295, 357] on div "Eligibility Criteria Met" at bounding box center [343, 352] width 210 height 13
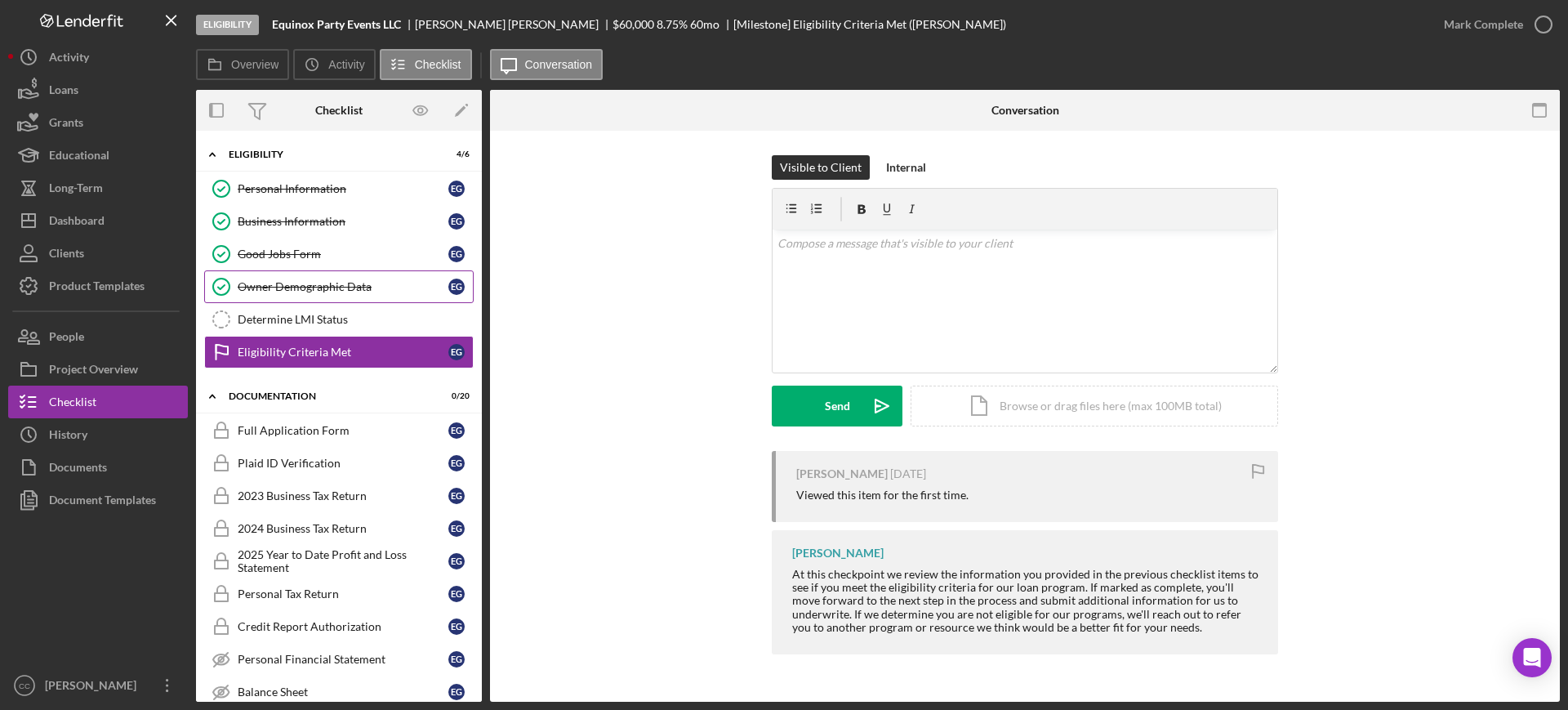
click at [319, 277] on link "Owner Demographic Data Owner Demographic Data E G" at bounding box center [339, 287] width 270 height 33
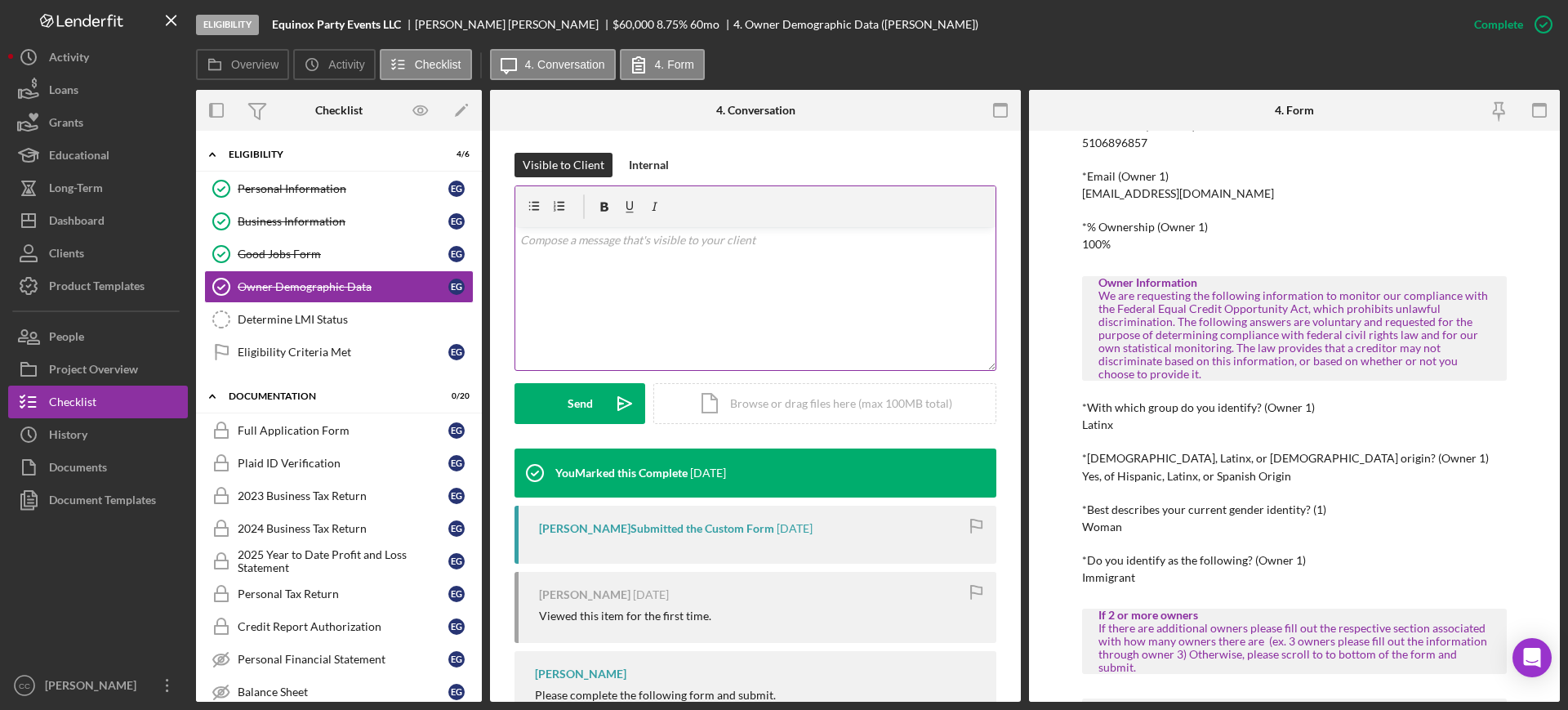
scroll to position [291, 0]
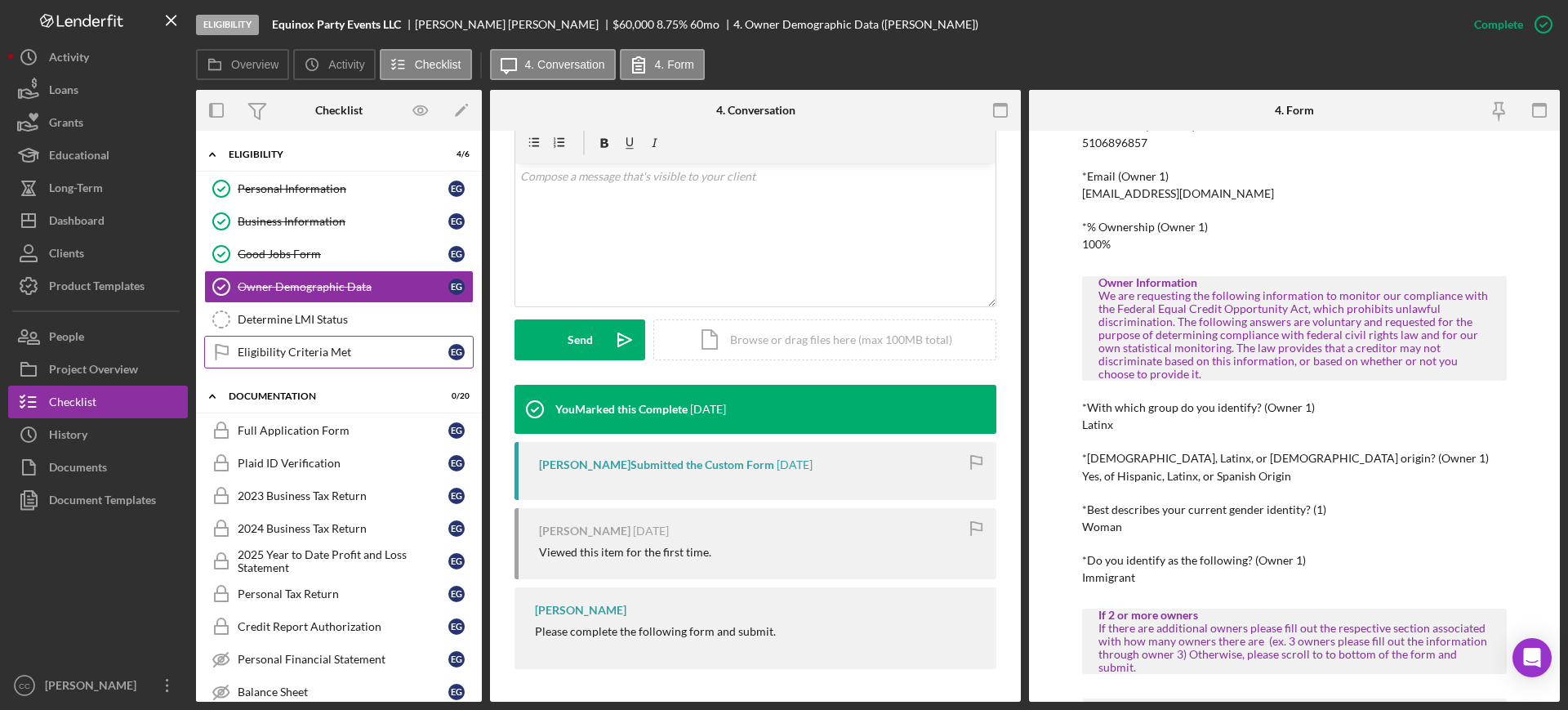
click at [304, 367] on link "Eligibility Criteria Met Eligibility Criteria Met E G" at bounding box center [339, 352] width 270 height 33
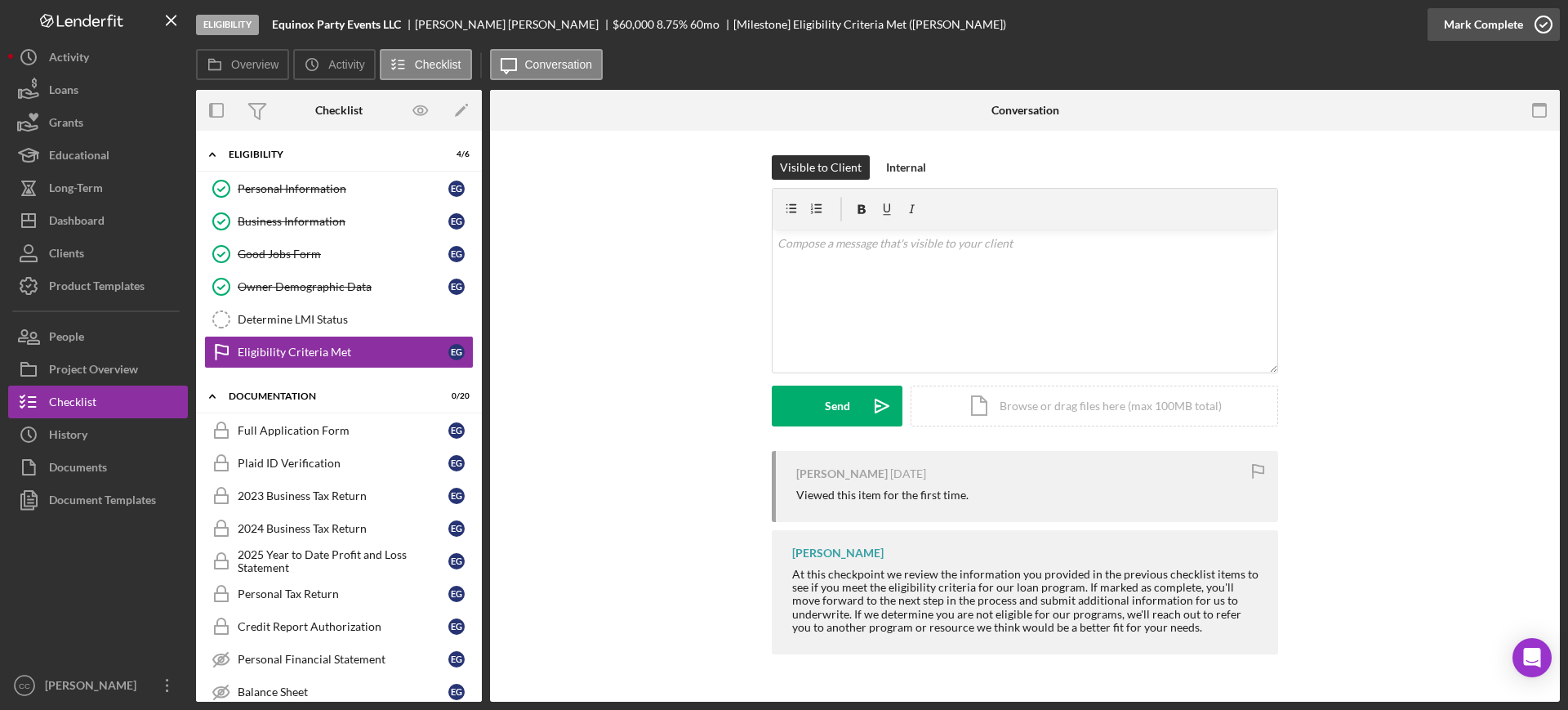
click at [1512, 31] on div "Mark Complete" at bounding box center [1483, 25] width 79 height 33
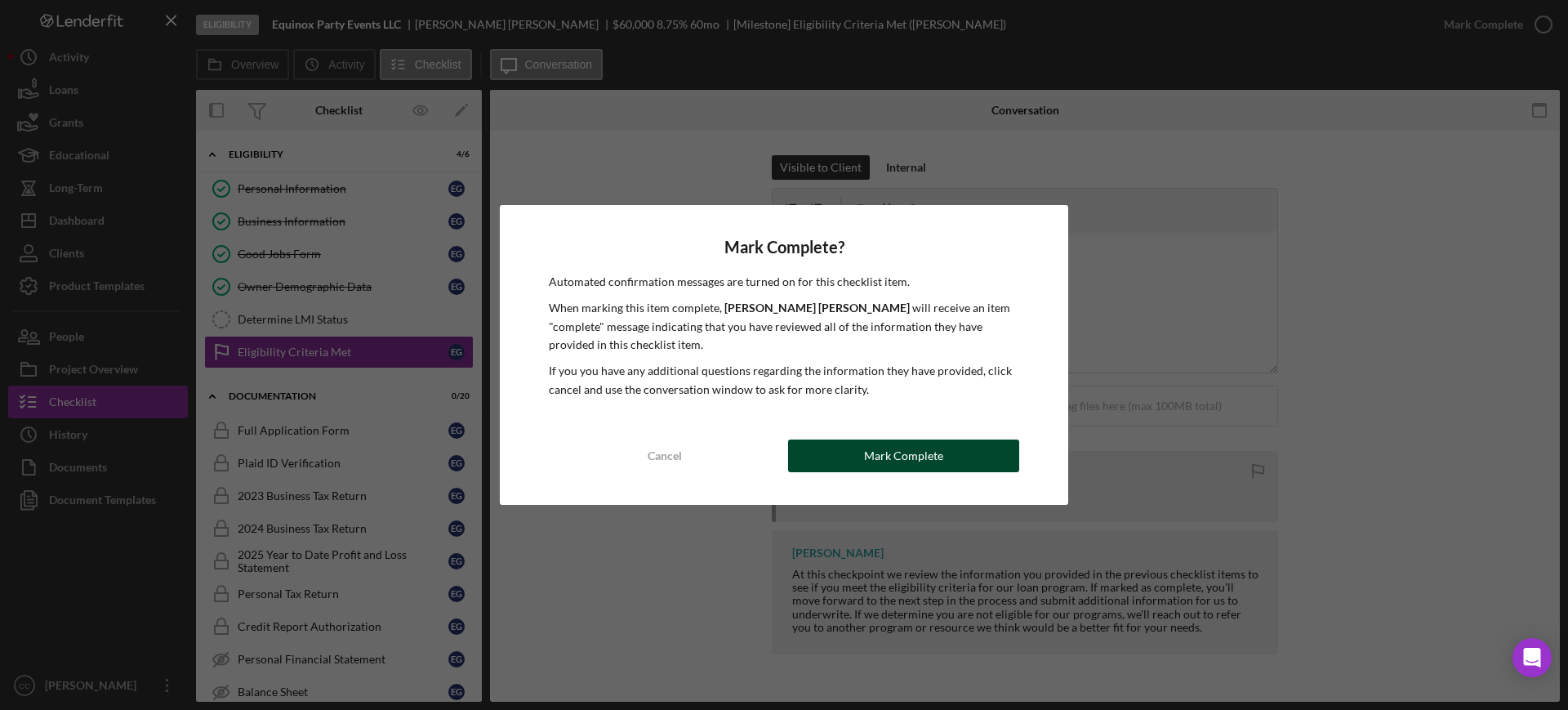
click at [915, 450] on div "Mark Complete" at bounding box center [903, 456] width 79 height 33
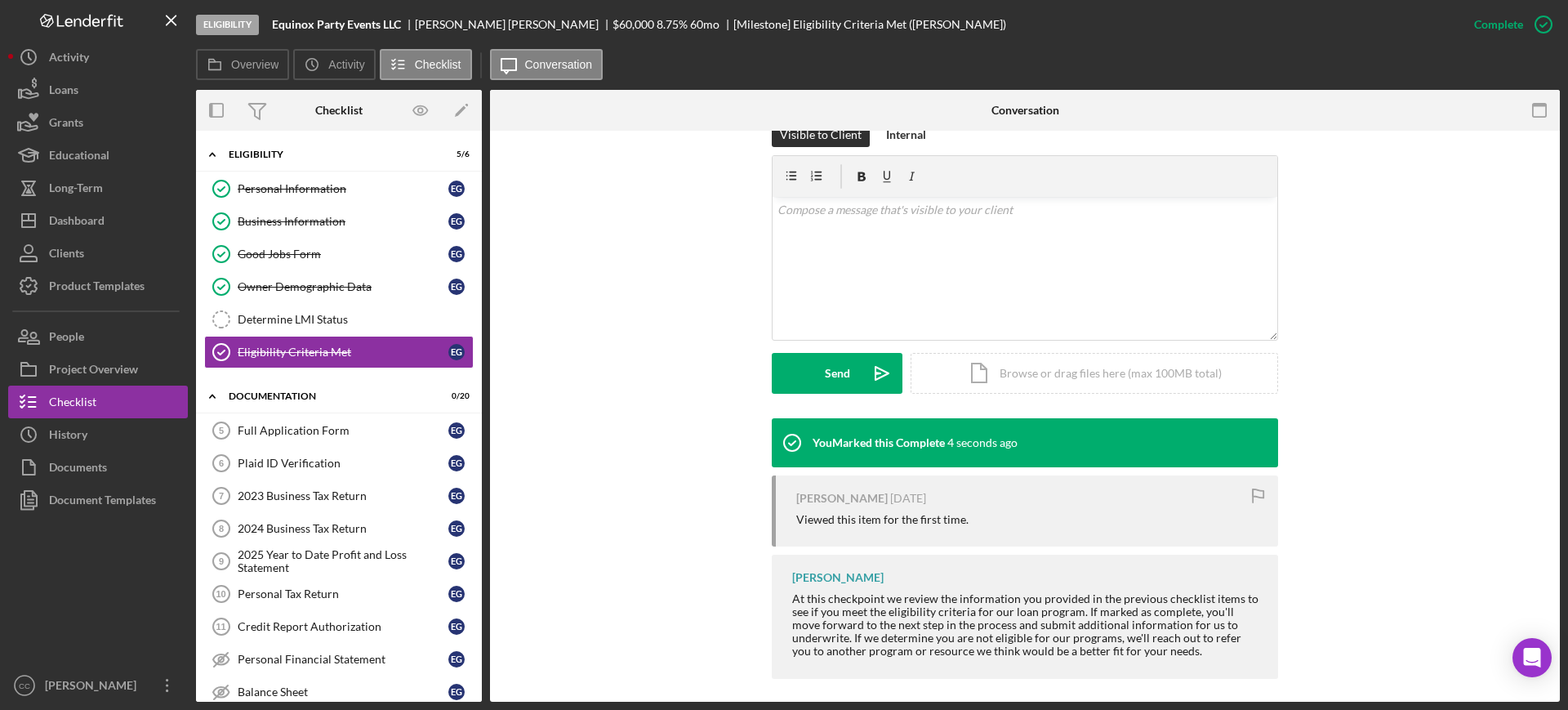
scroll to position [267, 0]
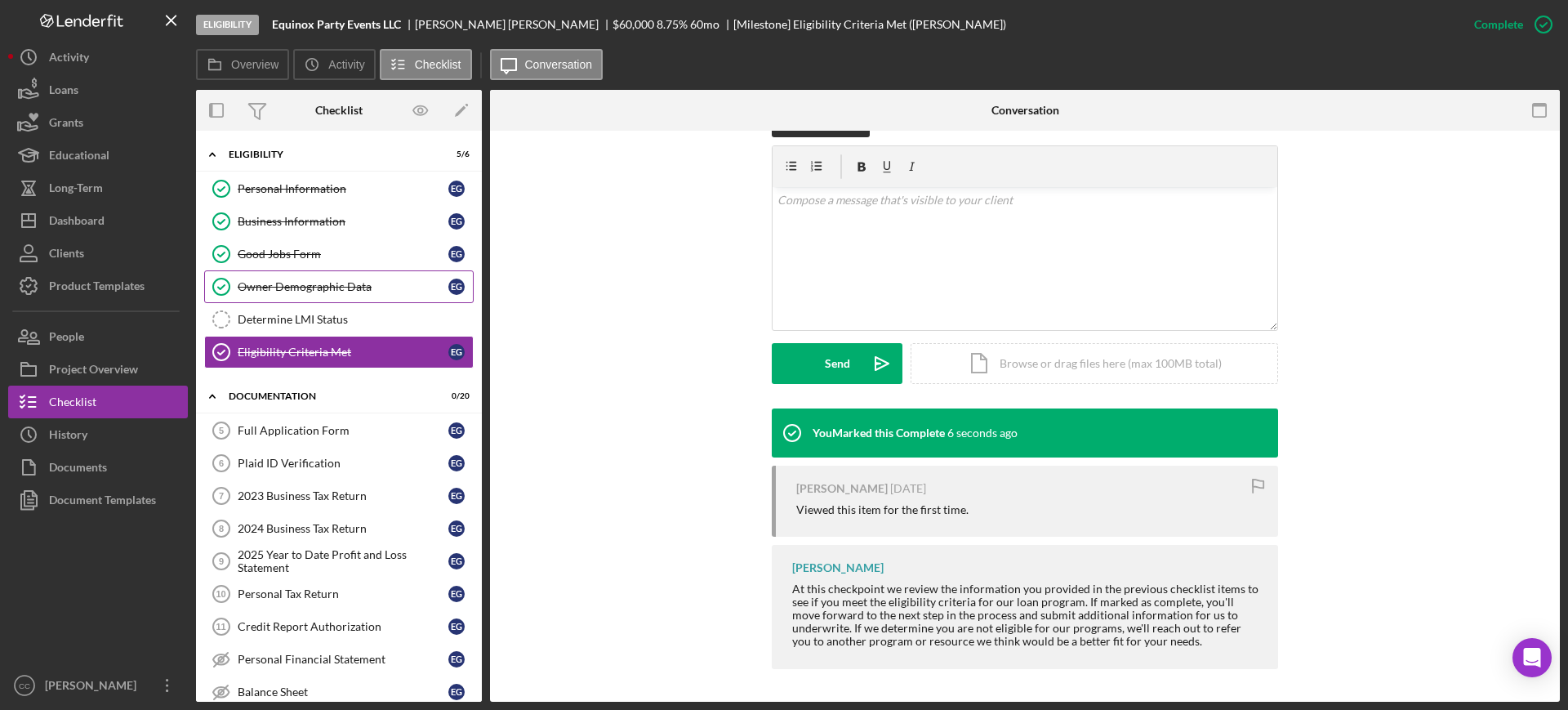
click at [277, 284] on div "Owner Demographic Data" at bounding box center [343, 287] width 210 height 13
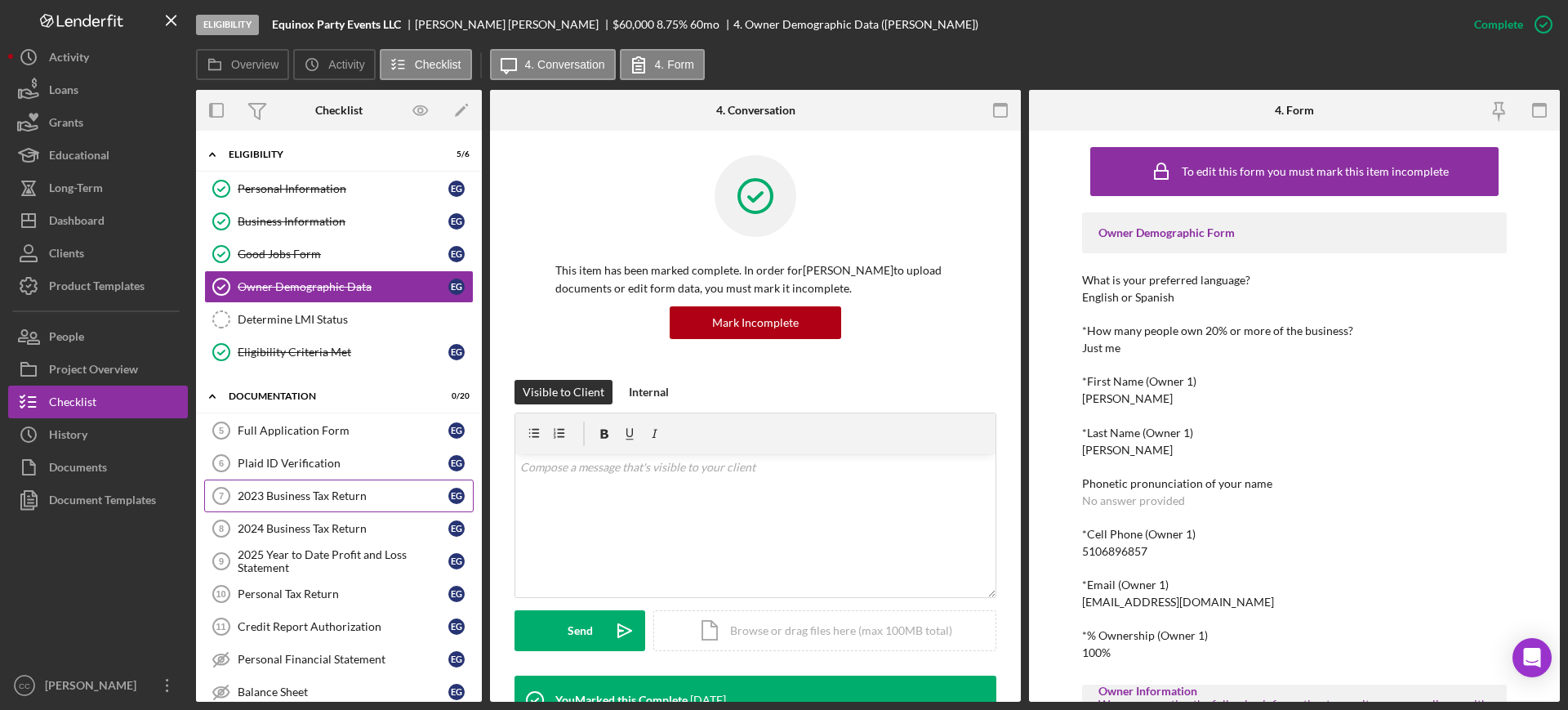
click at [295, 483] on link "2023 Business Tax Return 7 2023 Business Tax Return E G" at bounding box center [339, 496] width 270 height 33
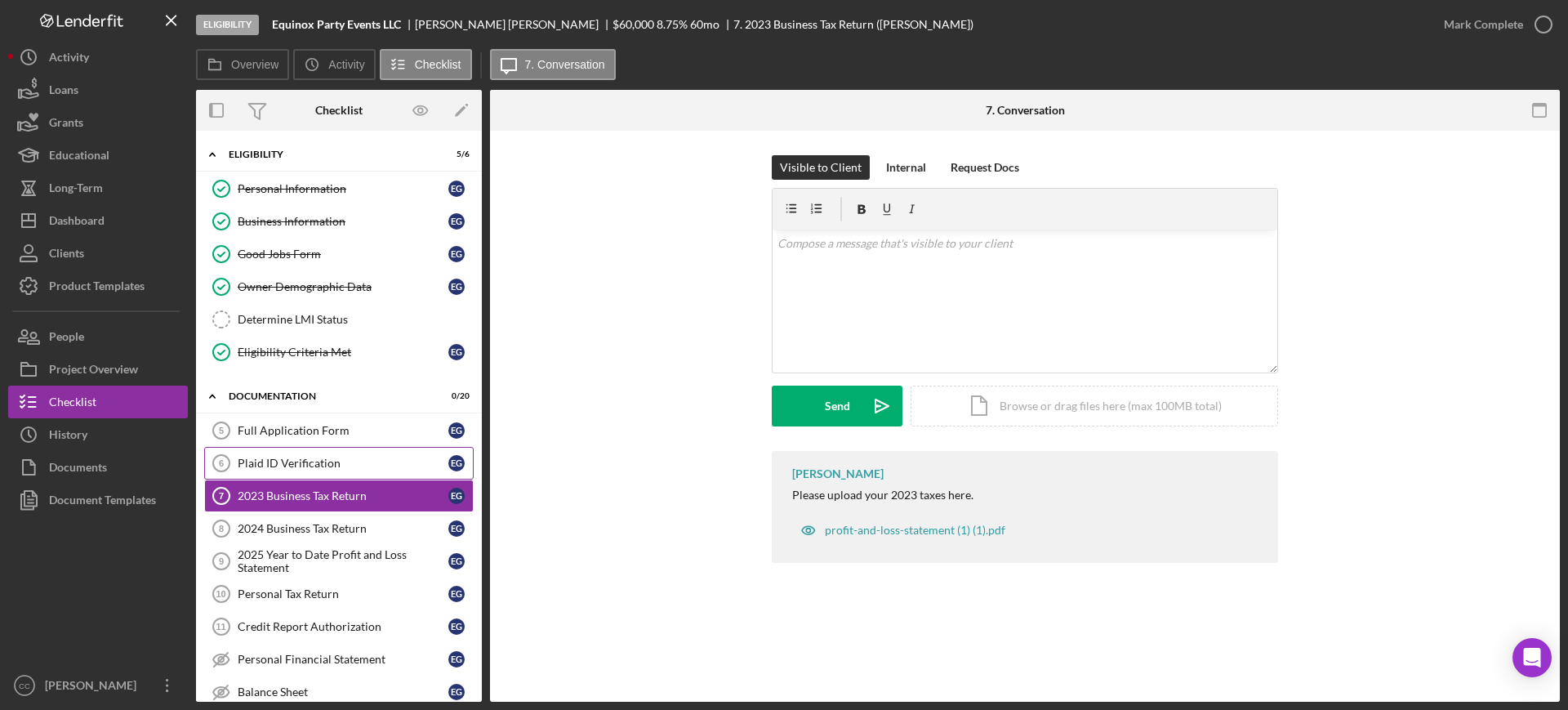
click at [295, 457] on div "Plaid ID Verification" at bounding box center [343, 463] width 210 height 13
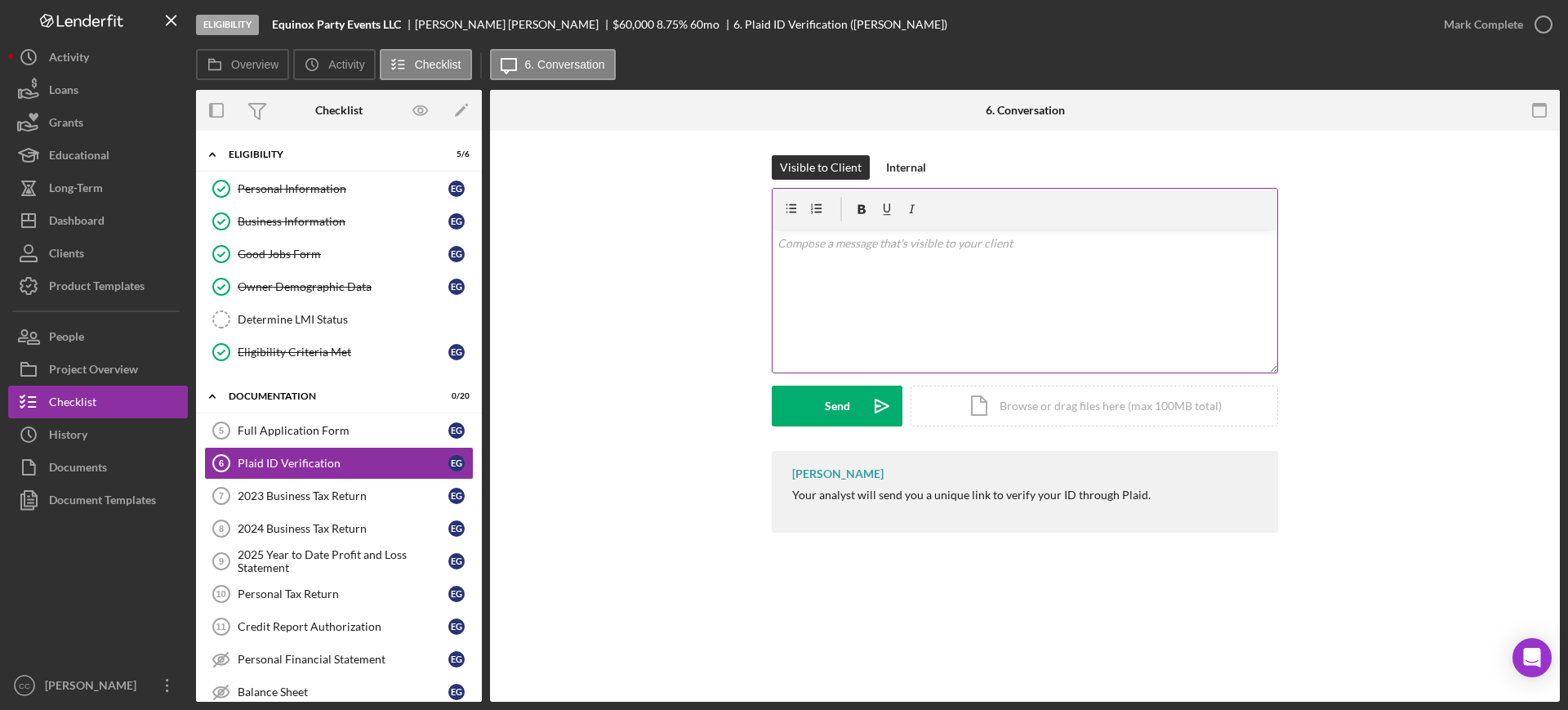
click at [948, 305] on div "v Color teal Color pink Remove color Add row above Add row below Add column bef…" at bounding box center [1025, 301] width 505 height 143
click at [864, 394] on icon "Icon/icon-invite-send" at bounding box center [882, 406] width 41 height 41
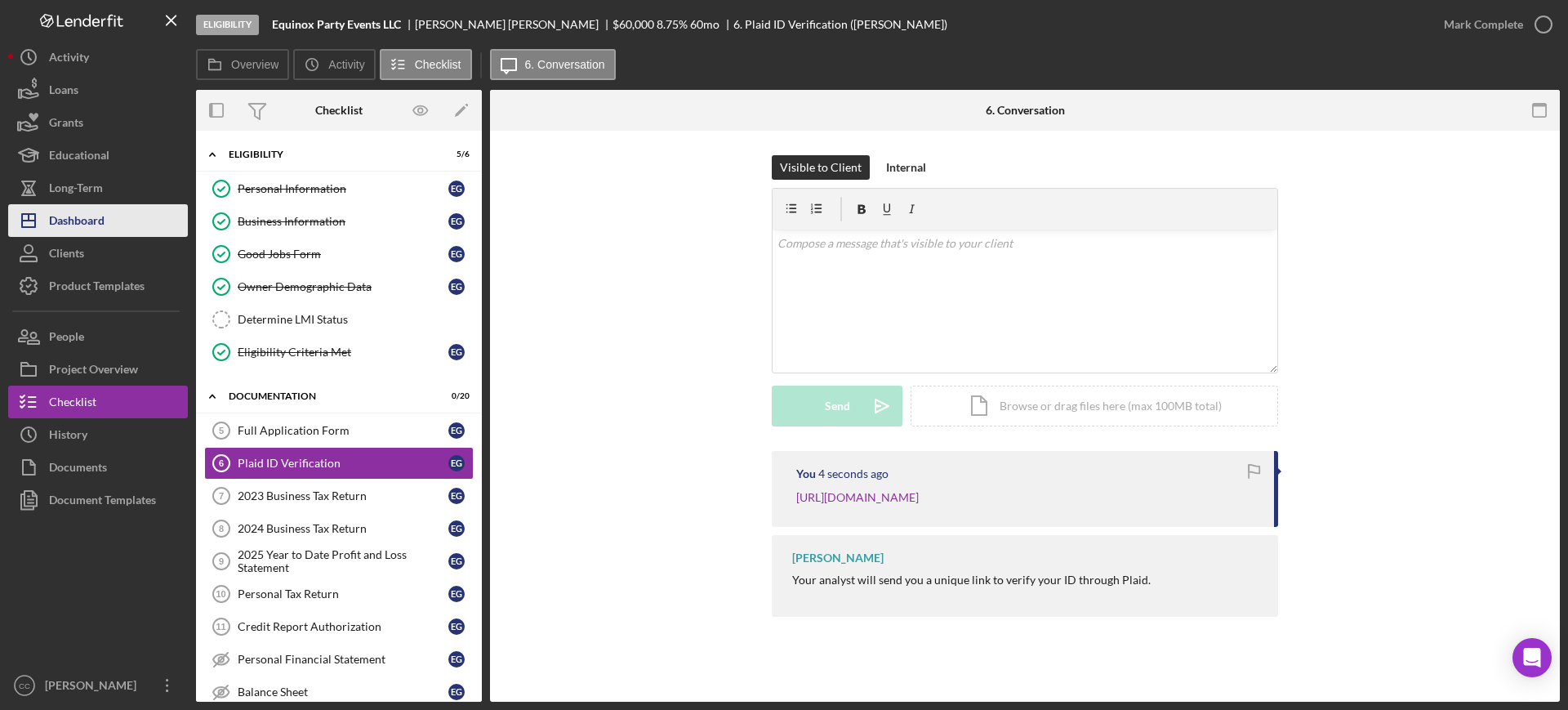
click at [68, 221] on div "Dashboard" at bounding box center [77, 222] width 56 height 37
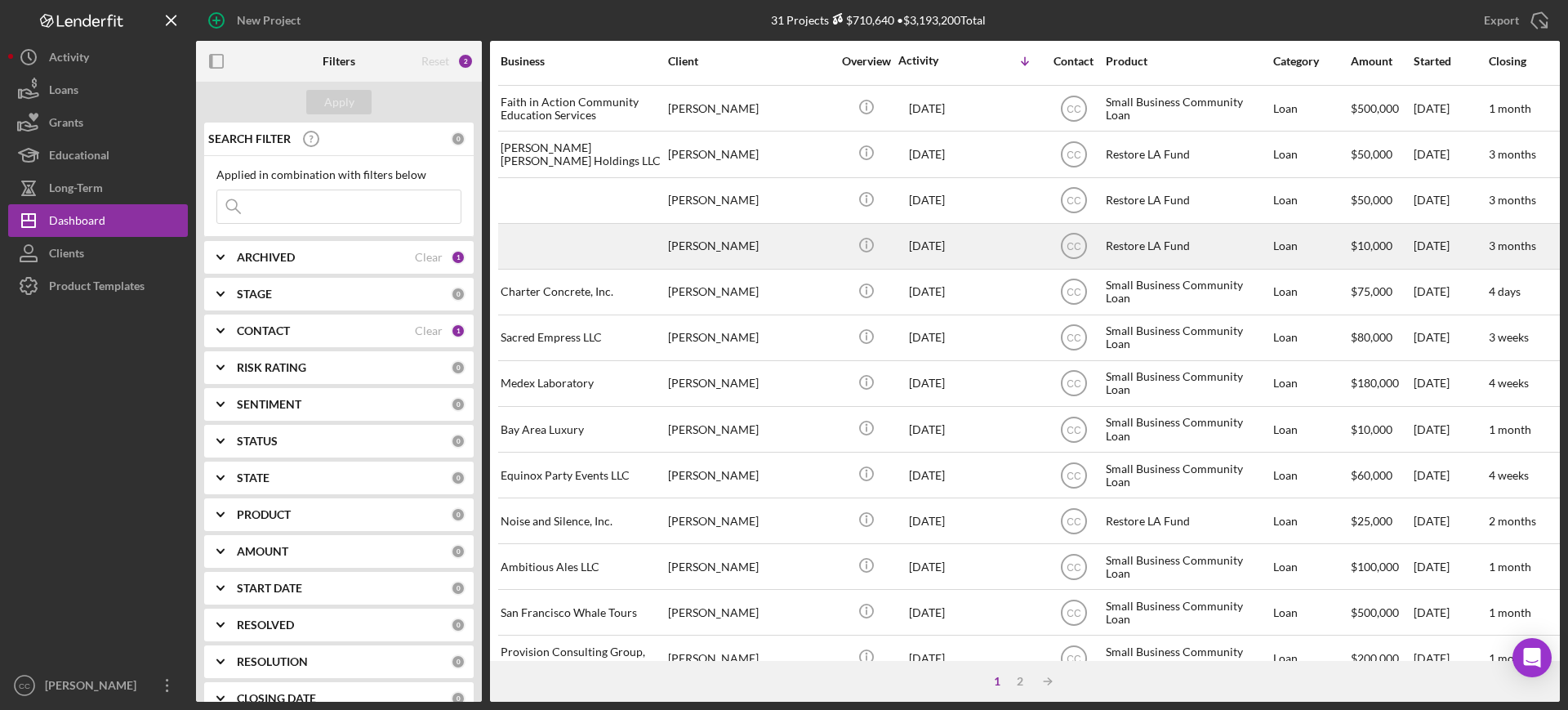
scroll to position [510, 0]
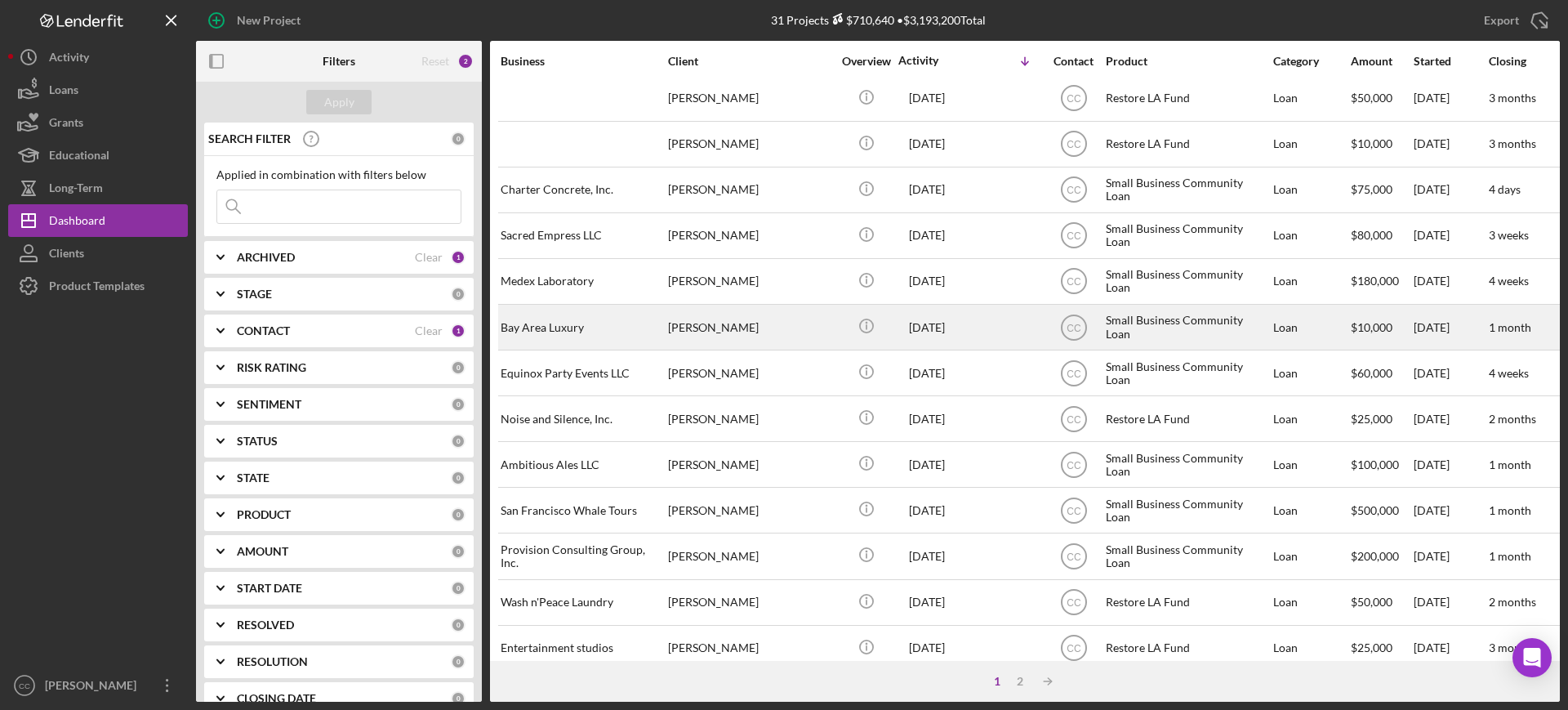
click at [776, 323] on div "[PERSON_NAME]" at bounding box center [749, 327] width 164 height 44
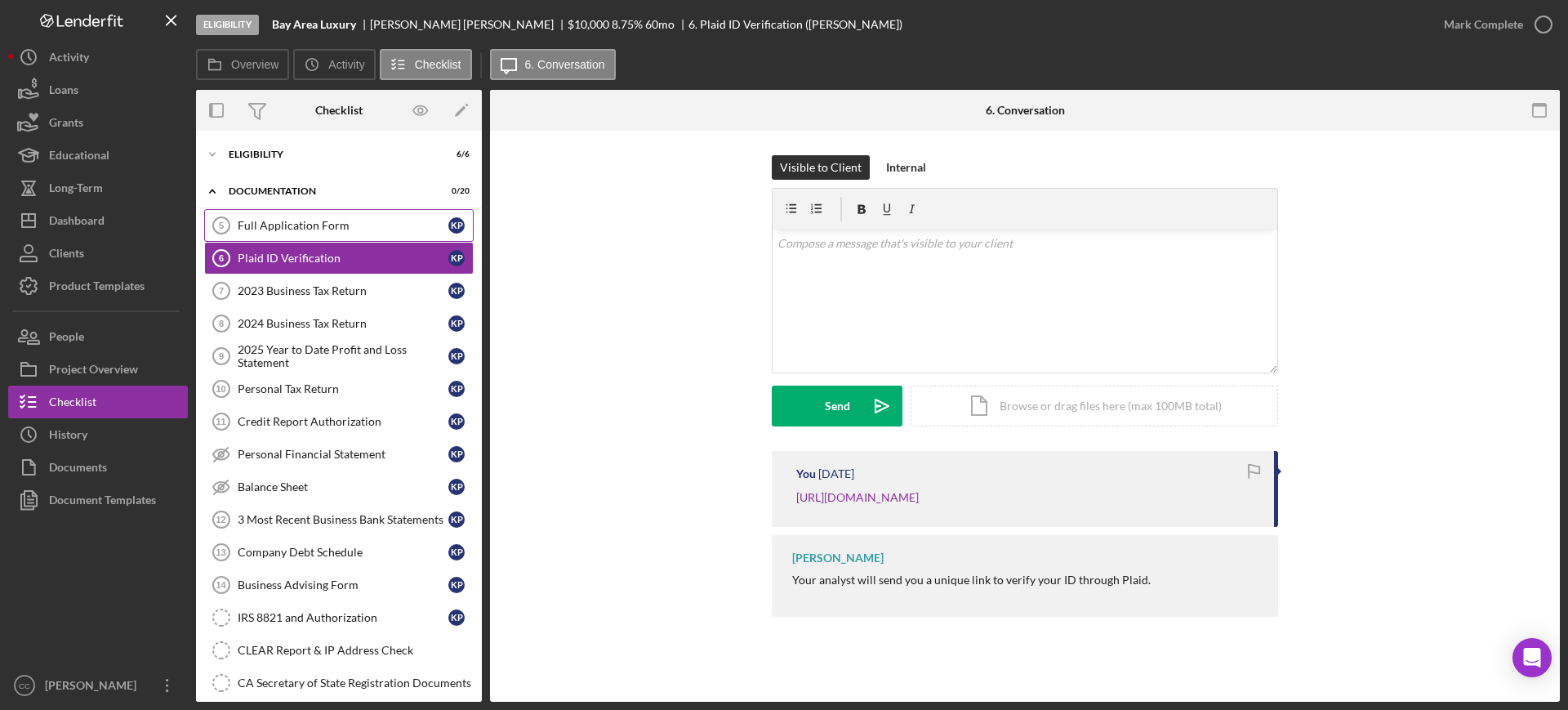
click at [323, 213] on link "Full Application Form 5 Full Application Form K P" at bounding box center [339, 225] width 270 height 33
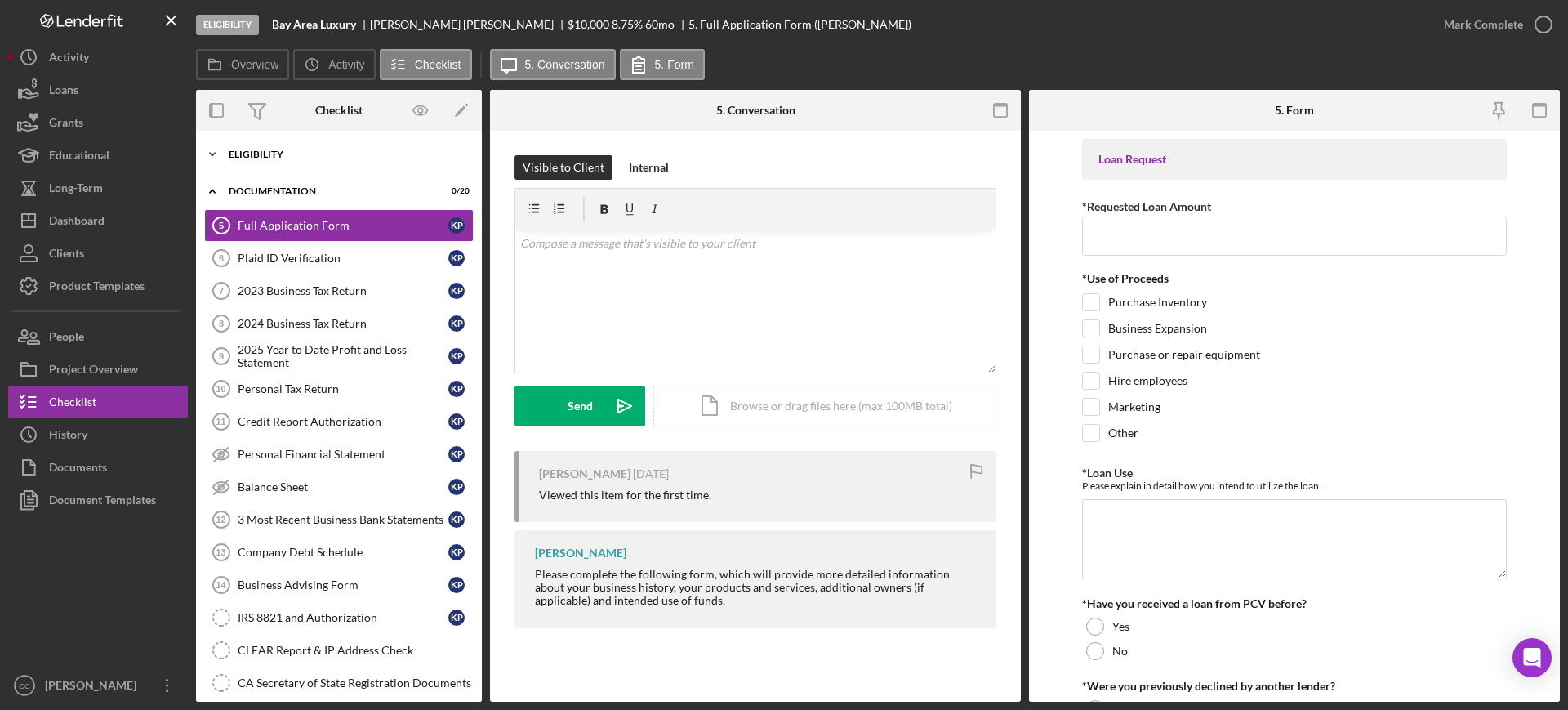
click at [291, 148] on div "Icon/Expander Eligibility 6 / 6" at bounding box center [339, 154] width 286 height 33
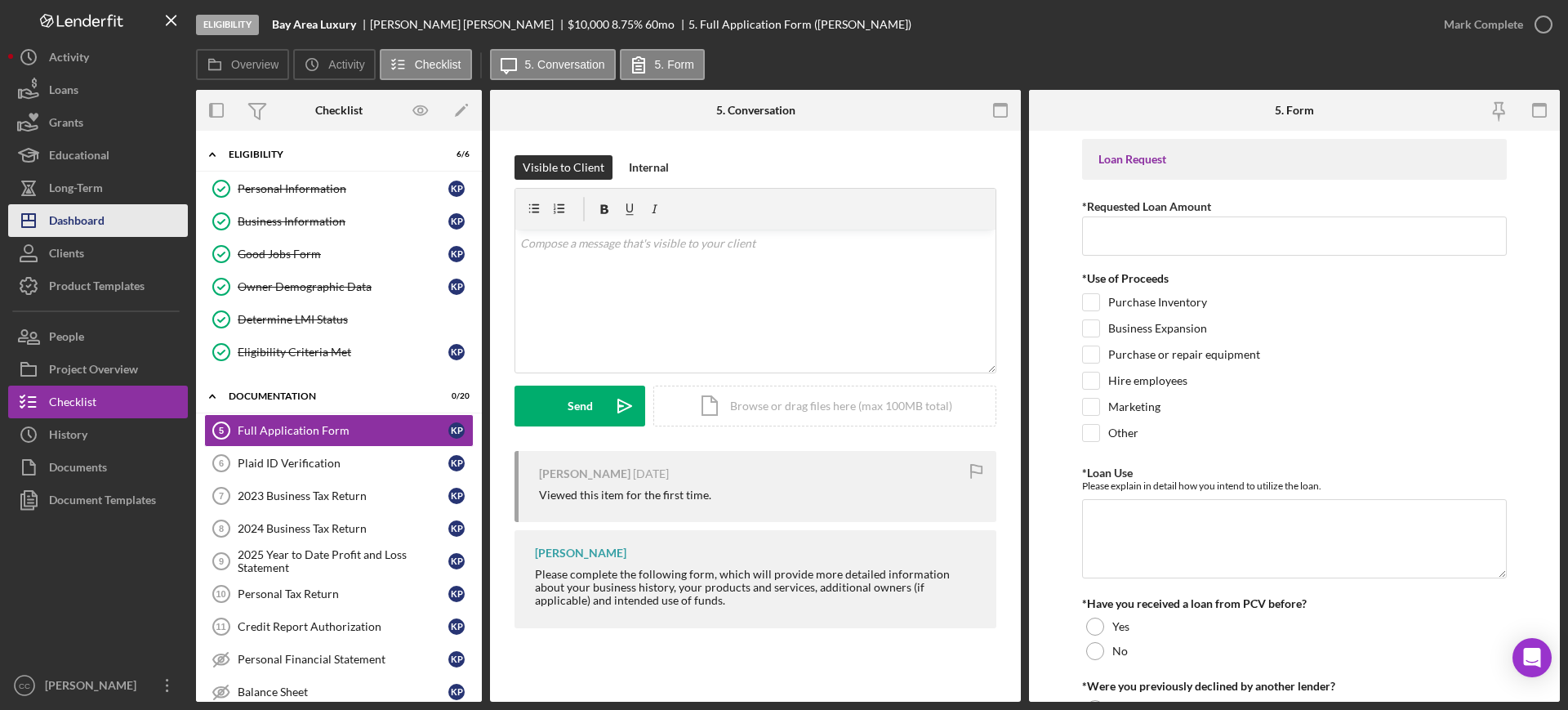
click at [87, 220] on div "Dashboard" at bounding box center [77, 222] width 56 height 37
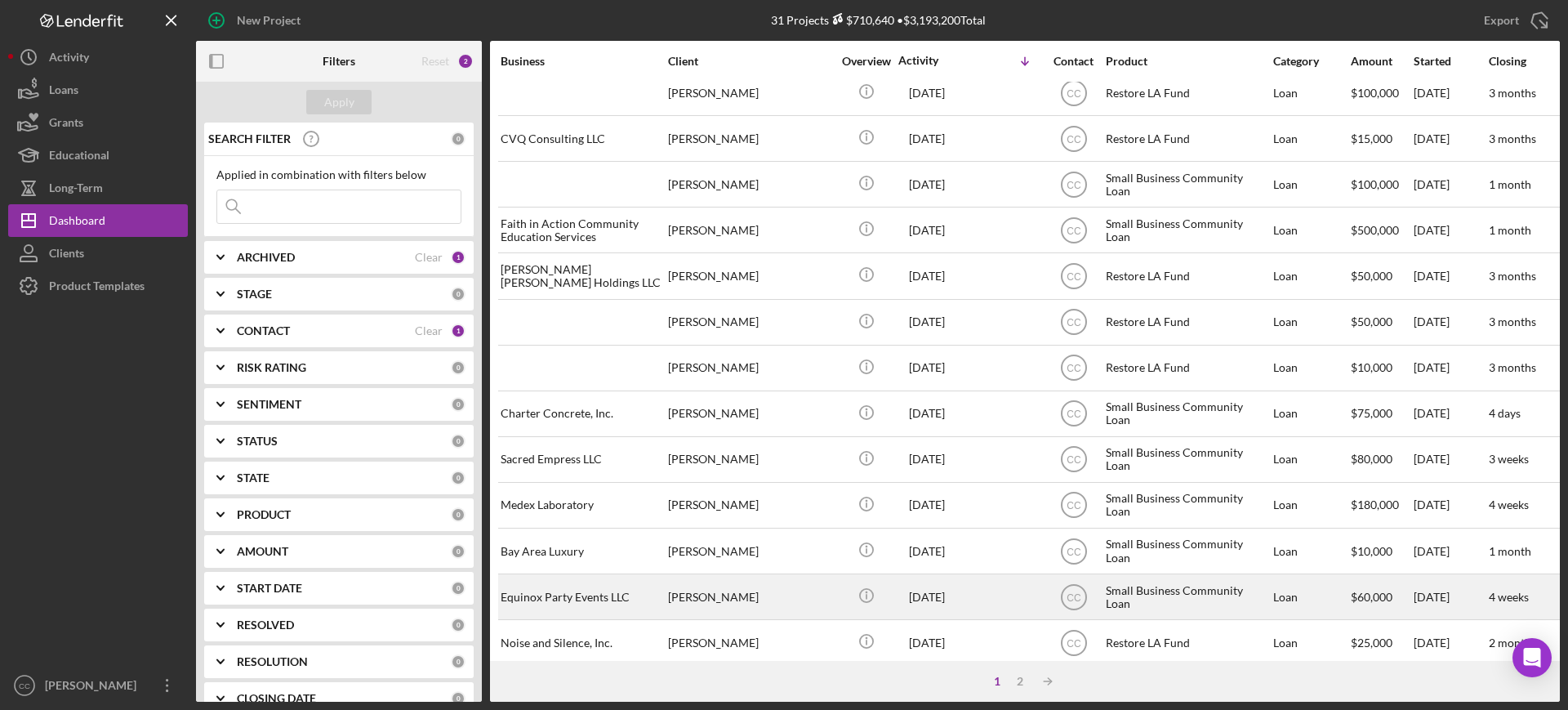
scroll to position [408, 0]
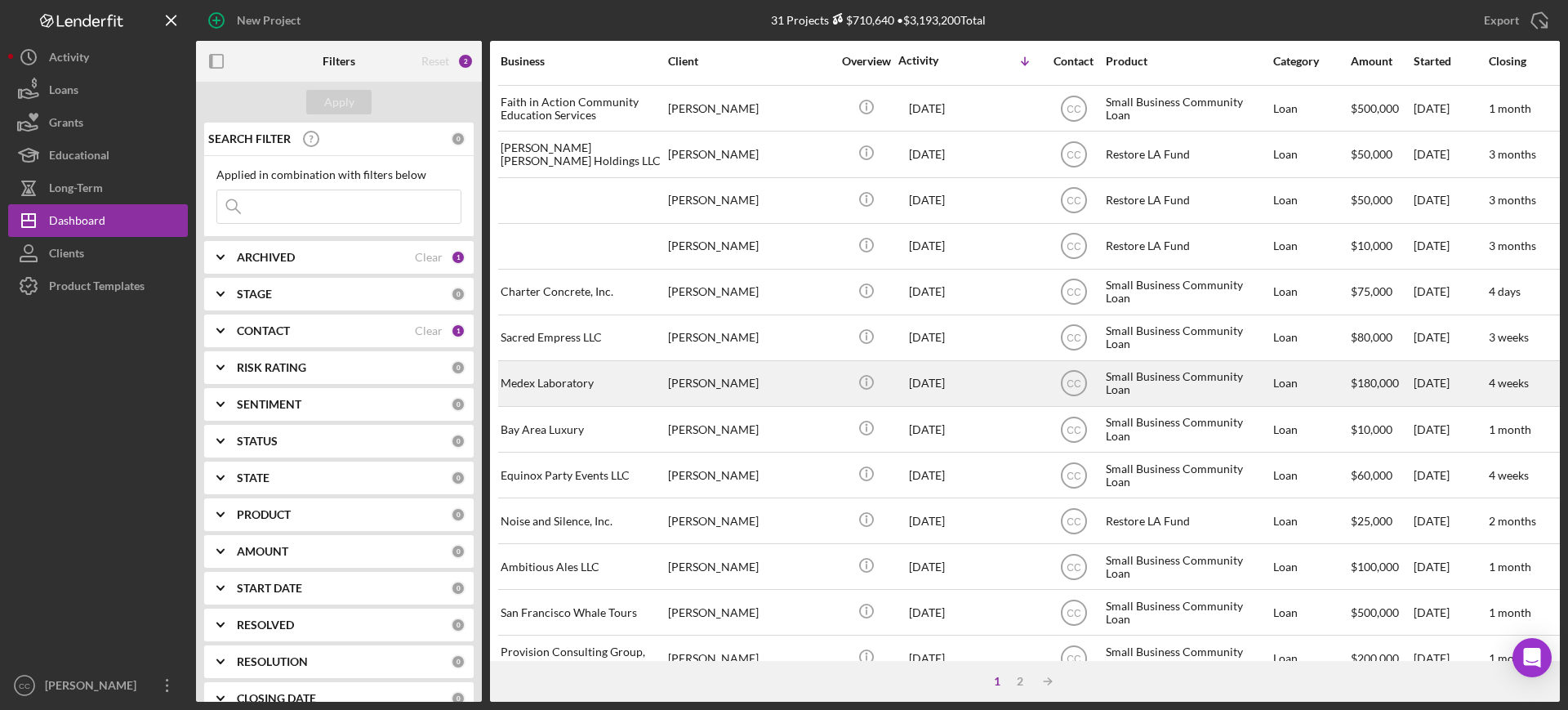
click at [806, 378] on div "[PERSON_NAME]" at bounding box center [749, 383] width 164 height 44
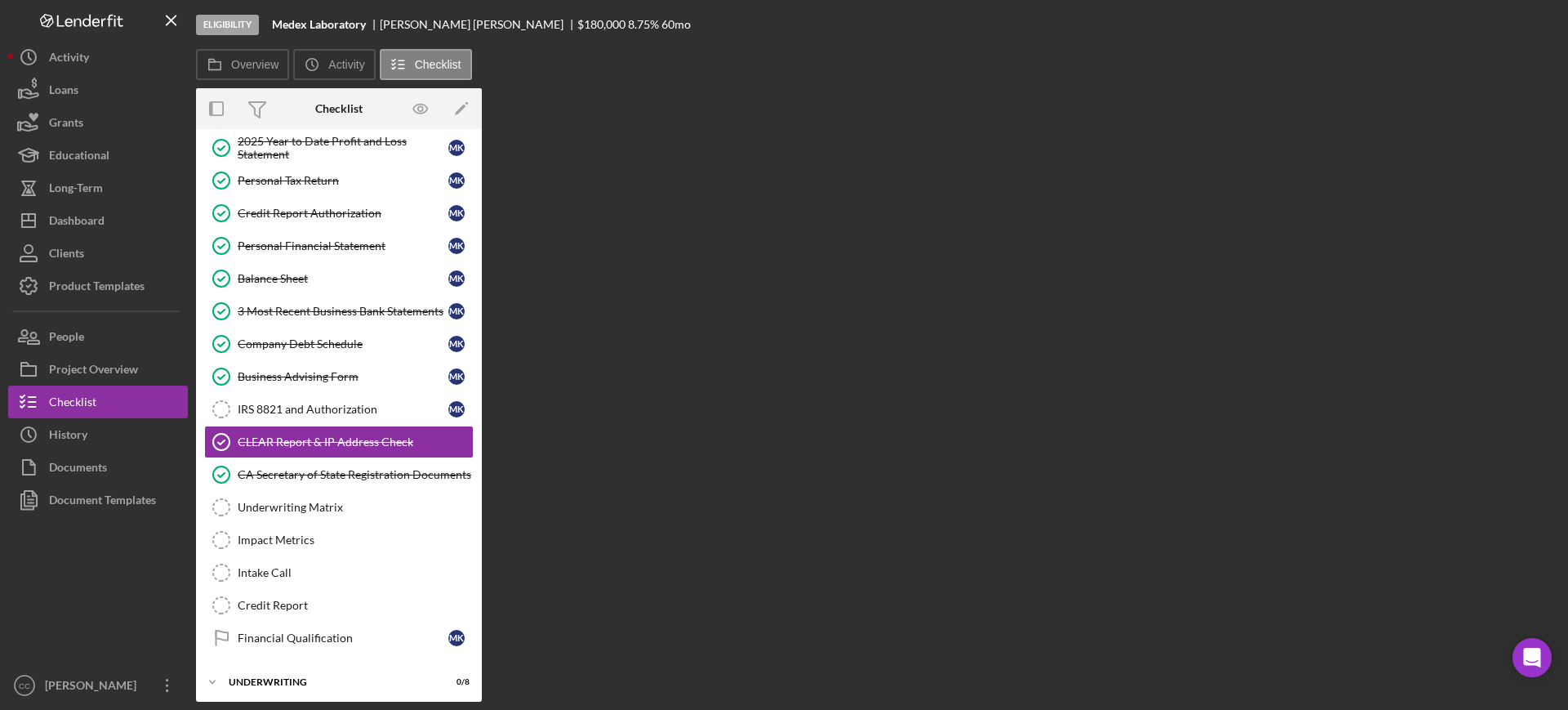
scroll to position [233, 0]
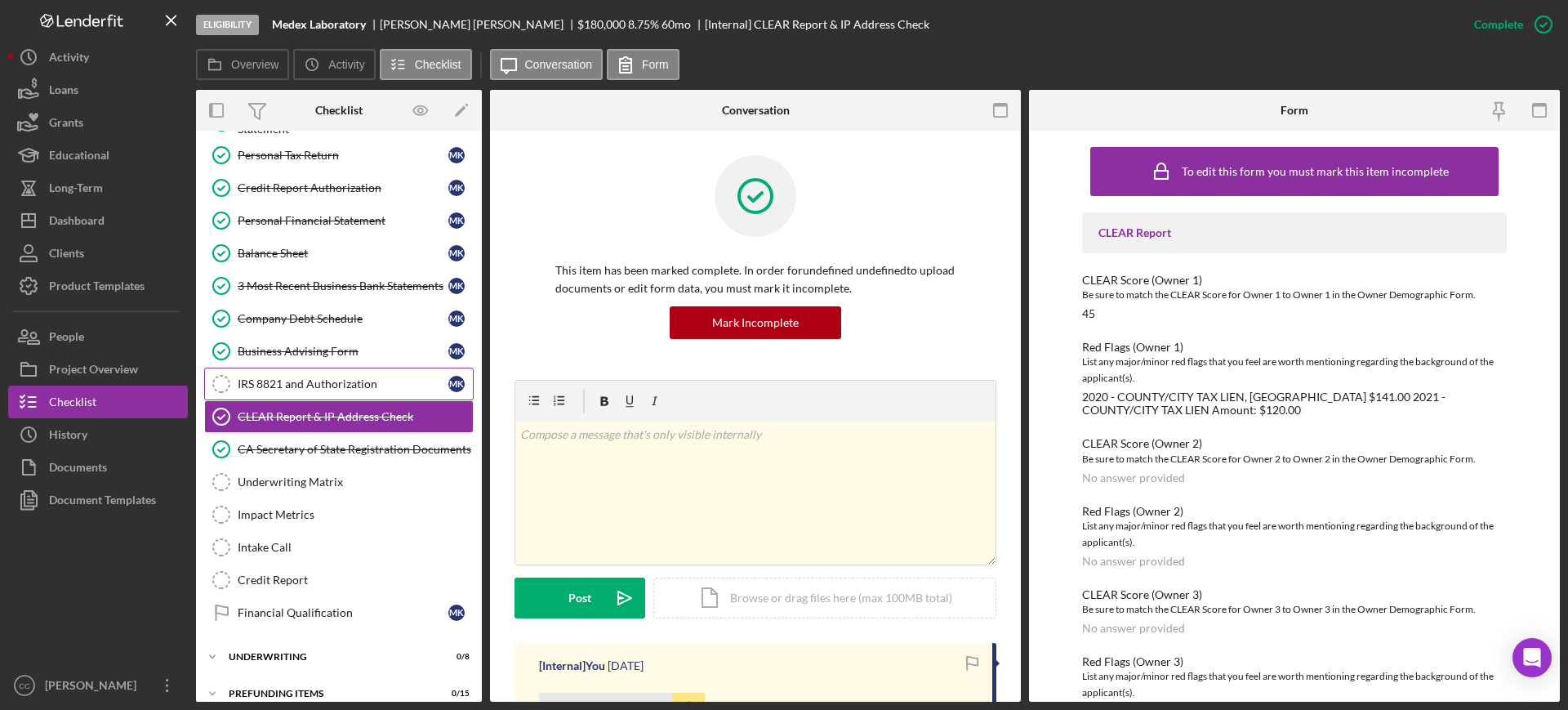
click at [348, 384] on div "IRS 8821 and Authorization" at bounding box center [343, 384] width 210 height 13
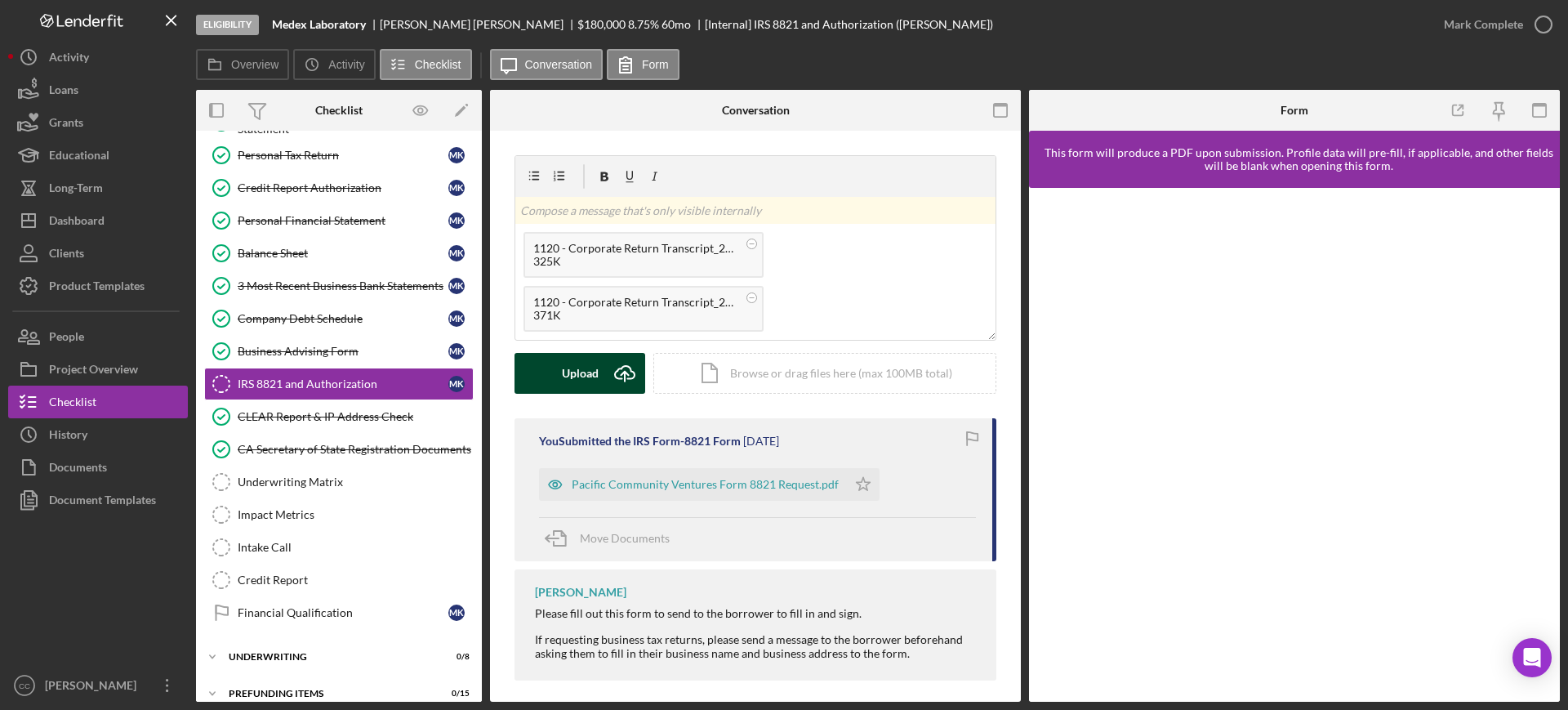
click at [575, 365] on div "Upload" at bounding box center [580, 373] width 37 height 41
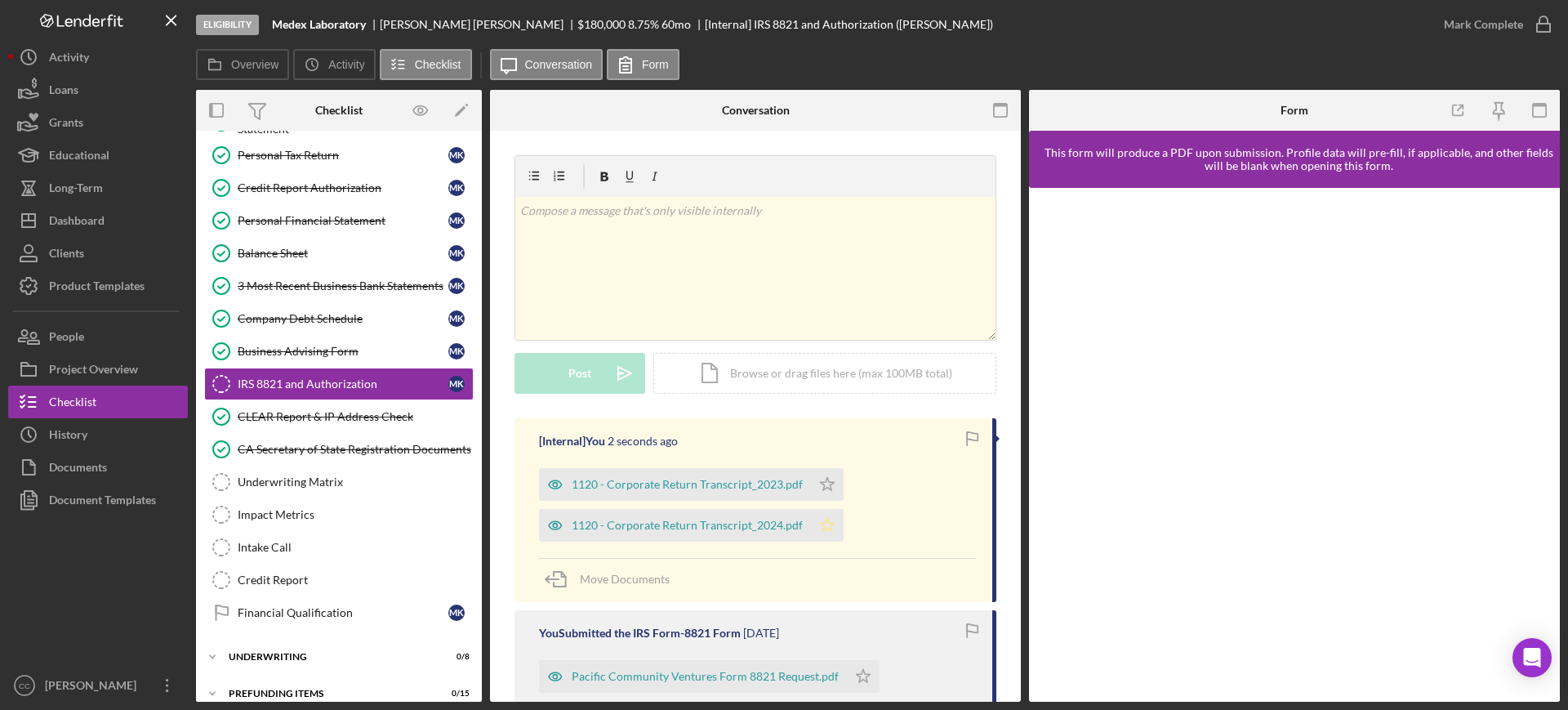
click at [819, 532] on icon "Icon/Star" at bounding box center [828, 525] width 33 height 33
click at [831, 482] on icon "Icon/Star" at bounding box center [828, 484] width 33 height 33
click at [862, 669] on icon "Icon/Star" at bounding box center [863, 676] width 33 height 33
click at [1547, 25] on icon "button" at bounding box center [1543, 25] width 41 height 41
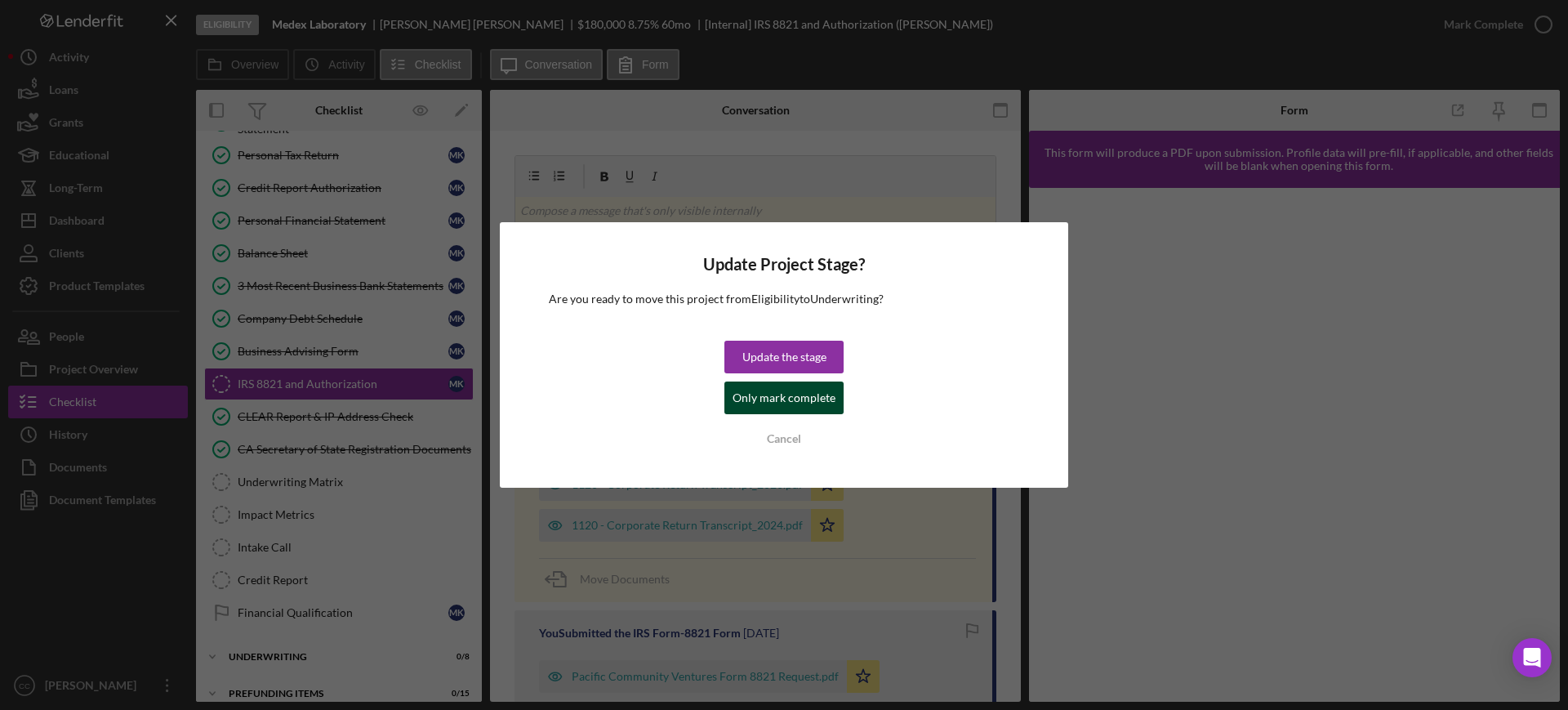
click at [748, 403] on div "Only mark complete" at bounding box center [783, 398] width 103 height 33
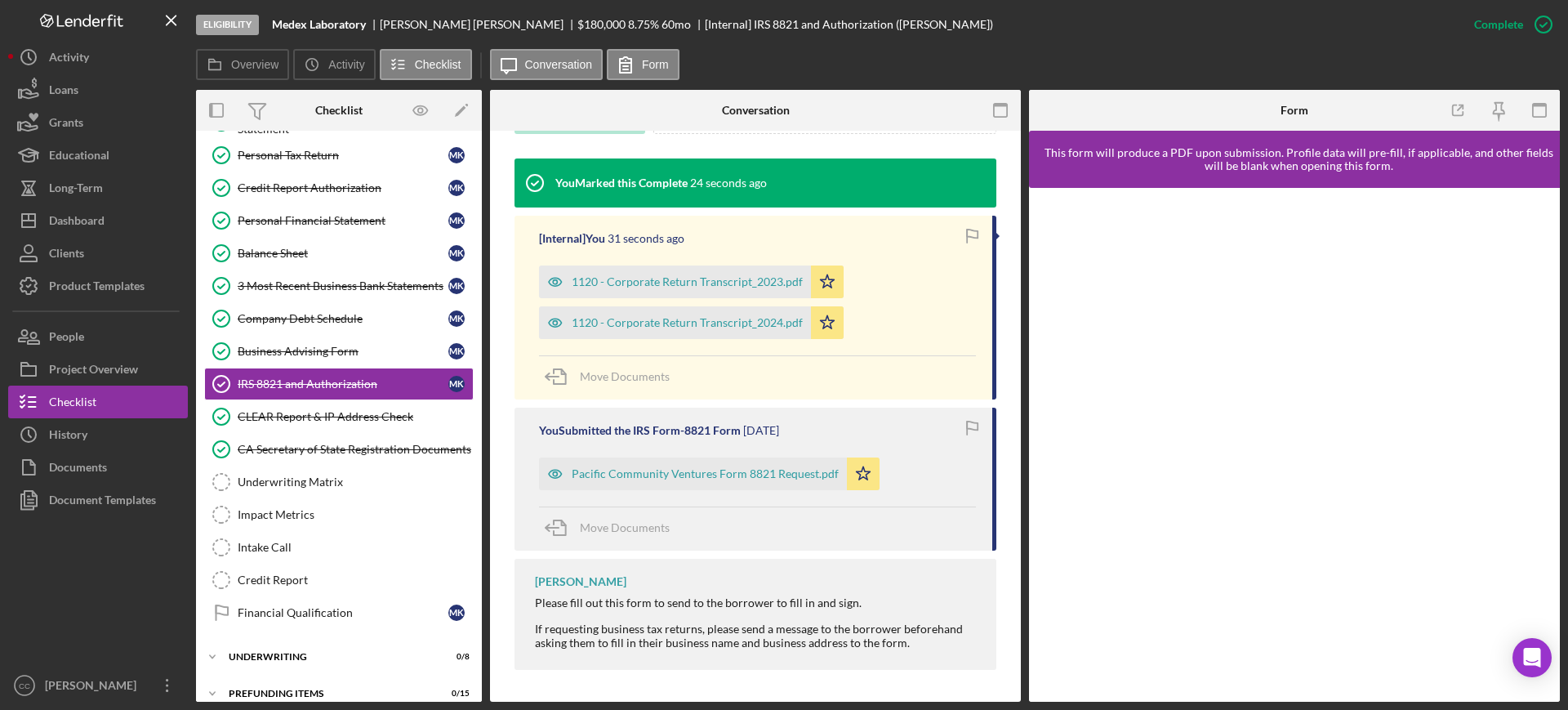
scroll to position [485, 0]
click at [699, 279] on div "1120 - Corporate Return Transcript_2023.pdf" at bounding box center [687, 281] width 231 height 13
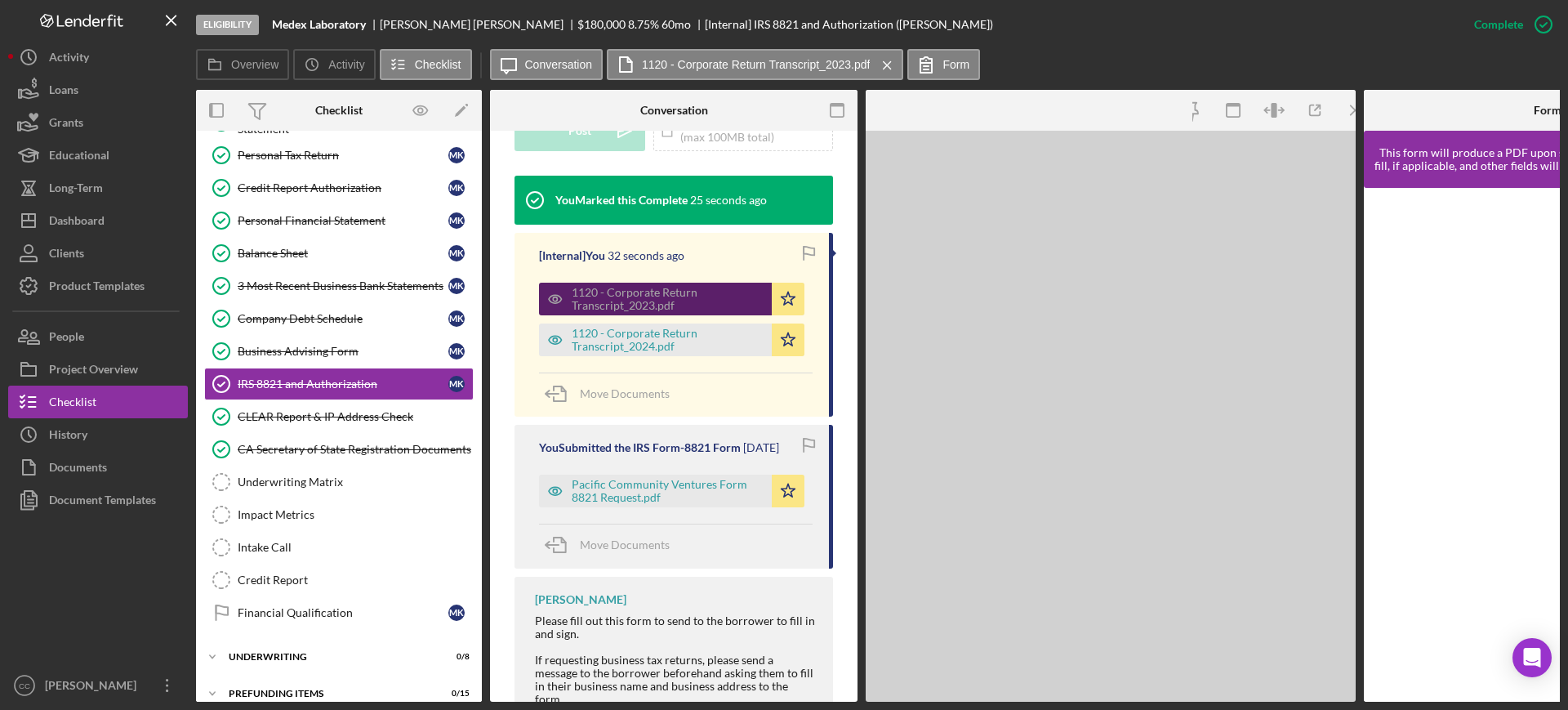
scroll to position [503, 0]
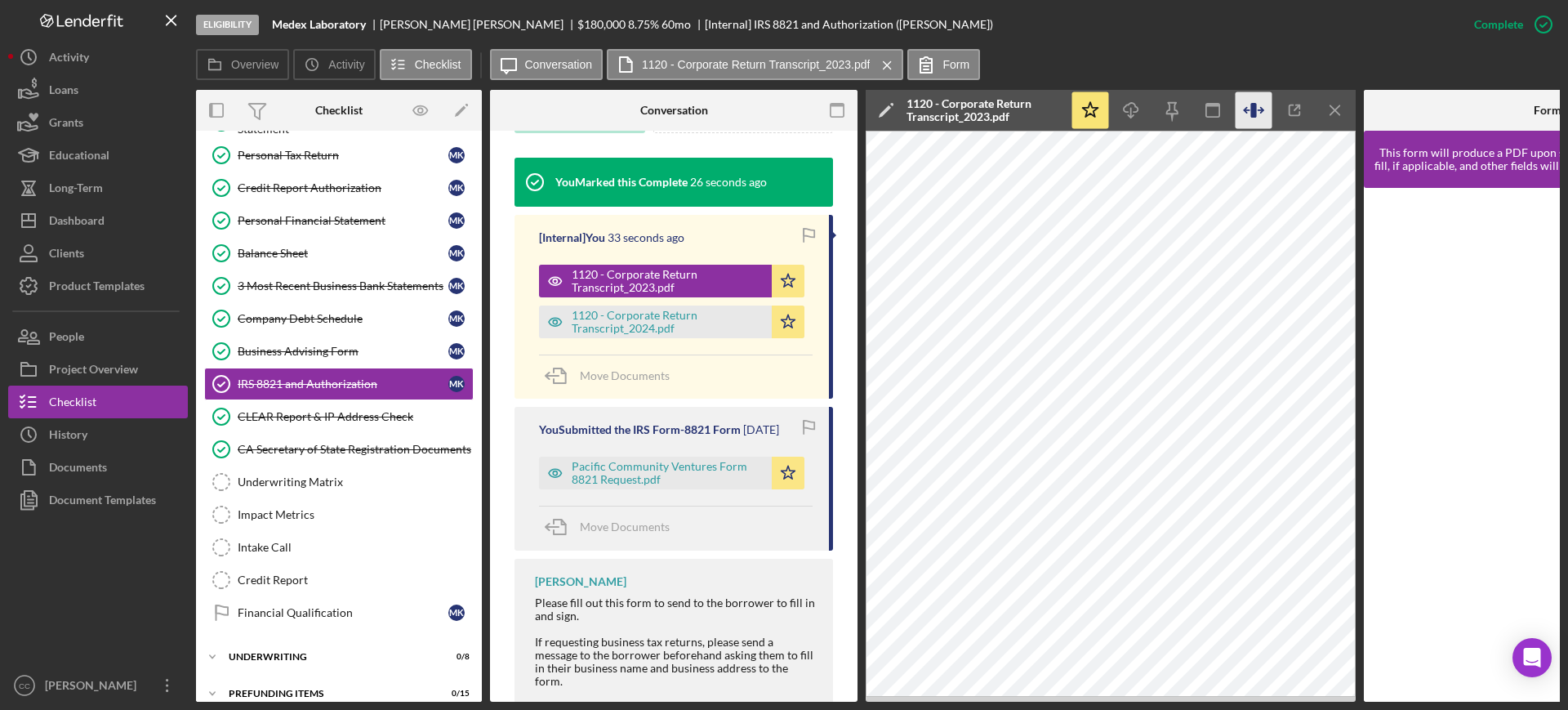
click at [1246, 105] on icon "button" at bounding box center [1253, 110] width 37 height 37
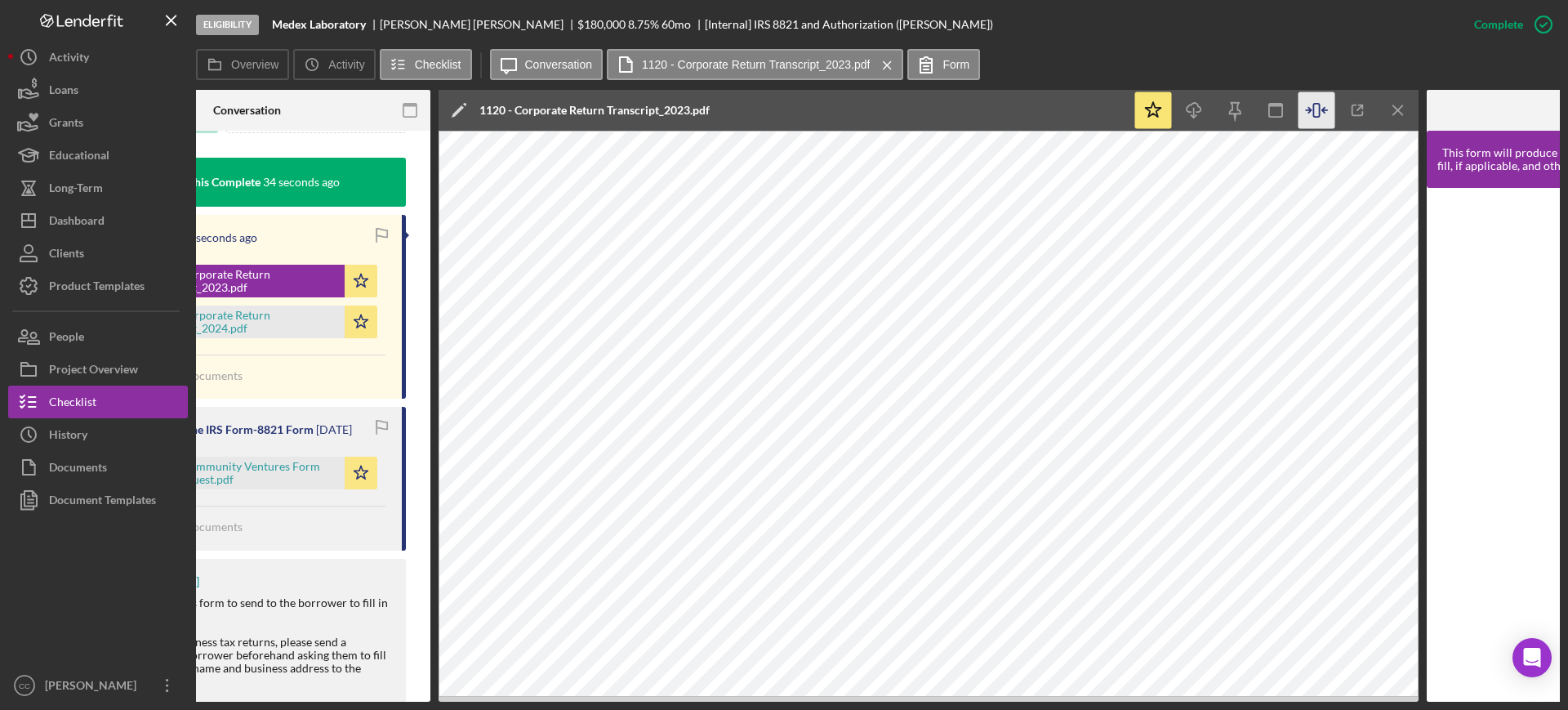
scroll to position [0, 510]
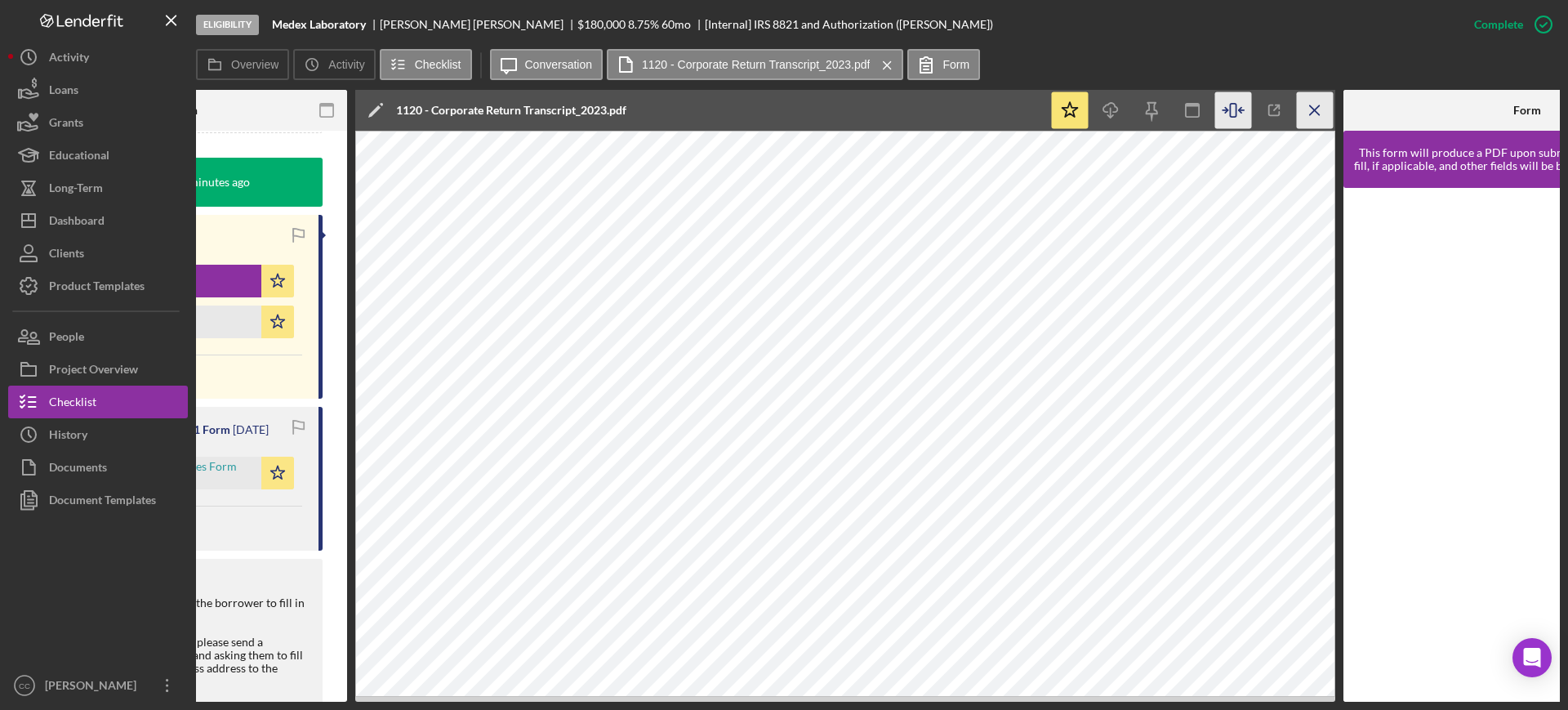
click at [1307, 113] on icon "Icon/Menu Close" at bounding box center [1315, 110] width 37 height 37
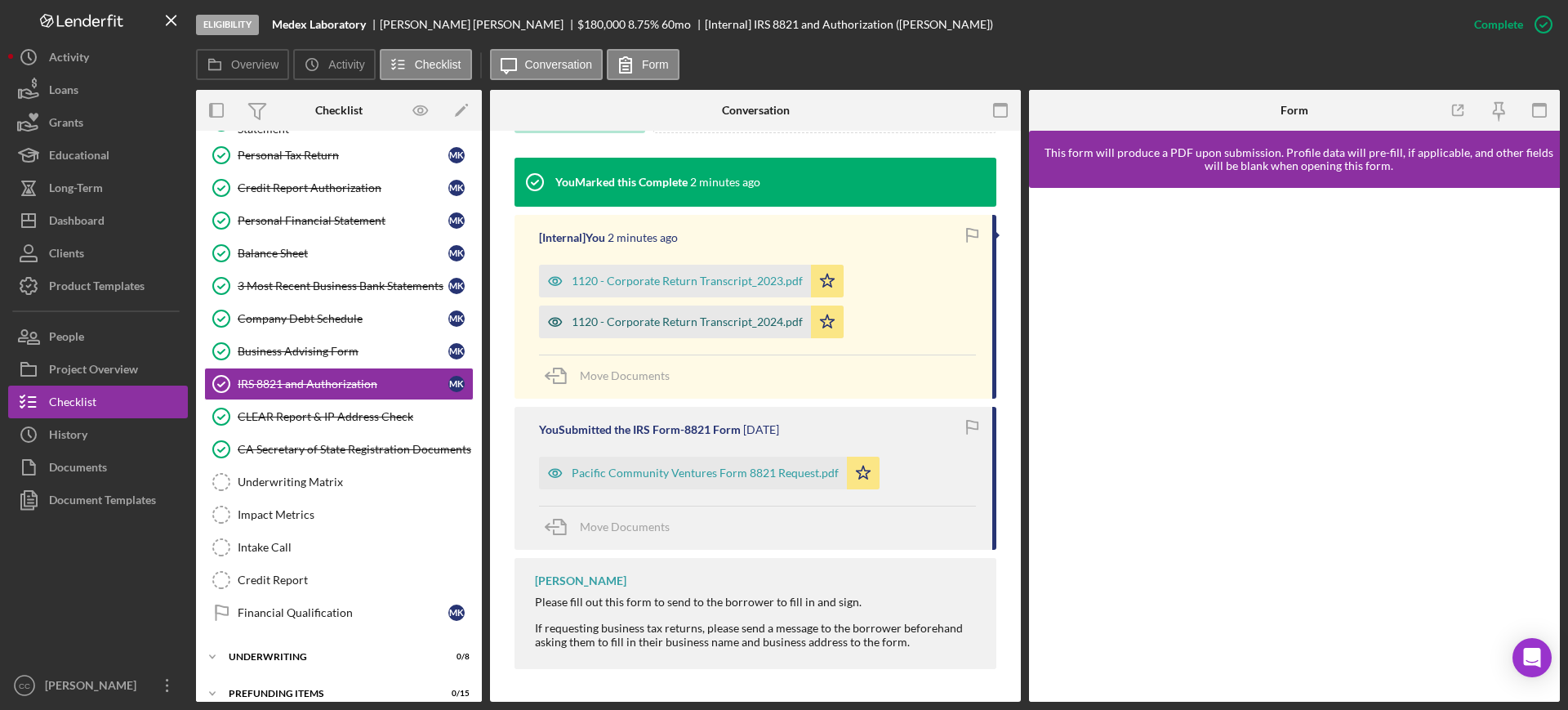
click at [729, 326] on div "1120 - Corporate Return Transcript_2024.pdf" at bounding box center [687, 322] width 231 height 13
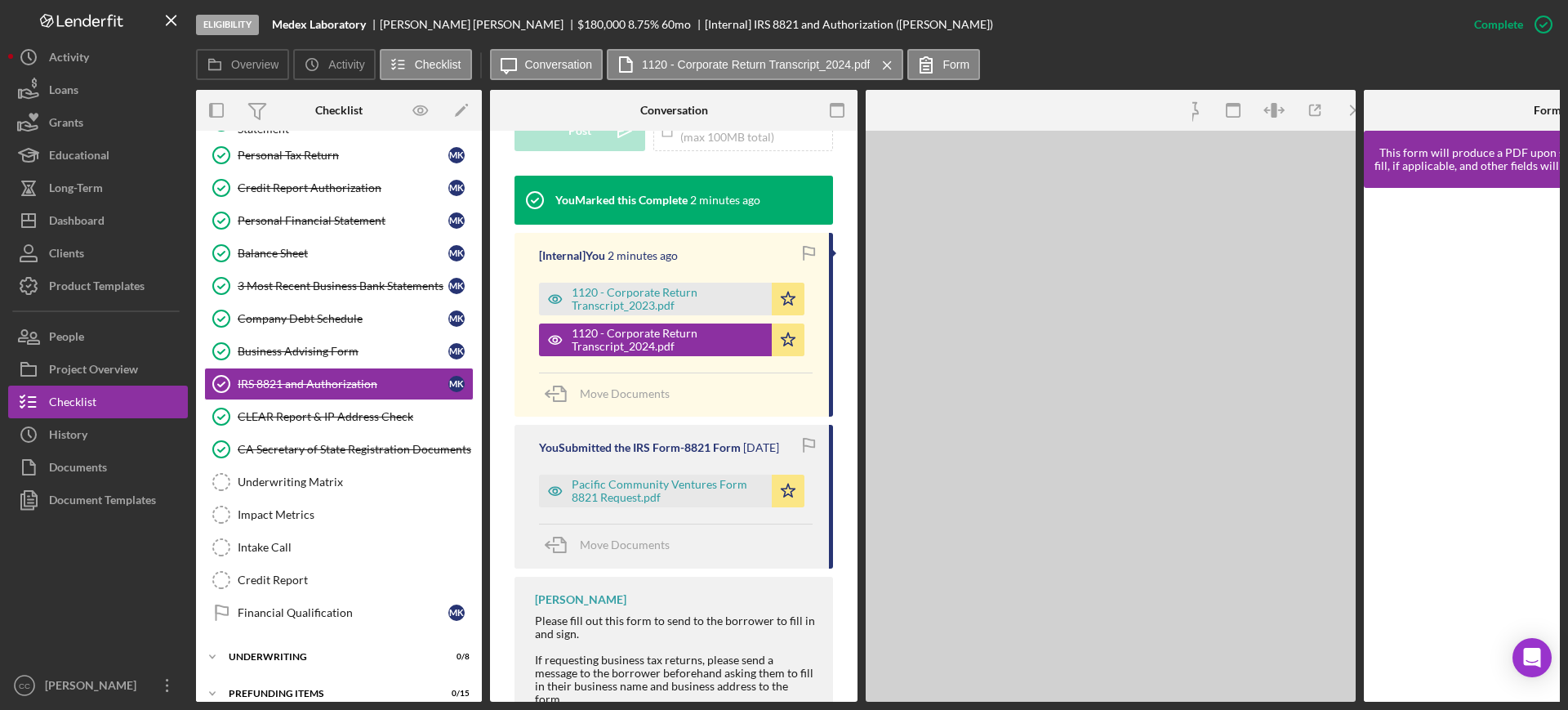
scroll to position [503, 0]
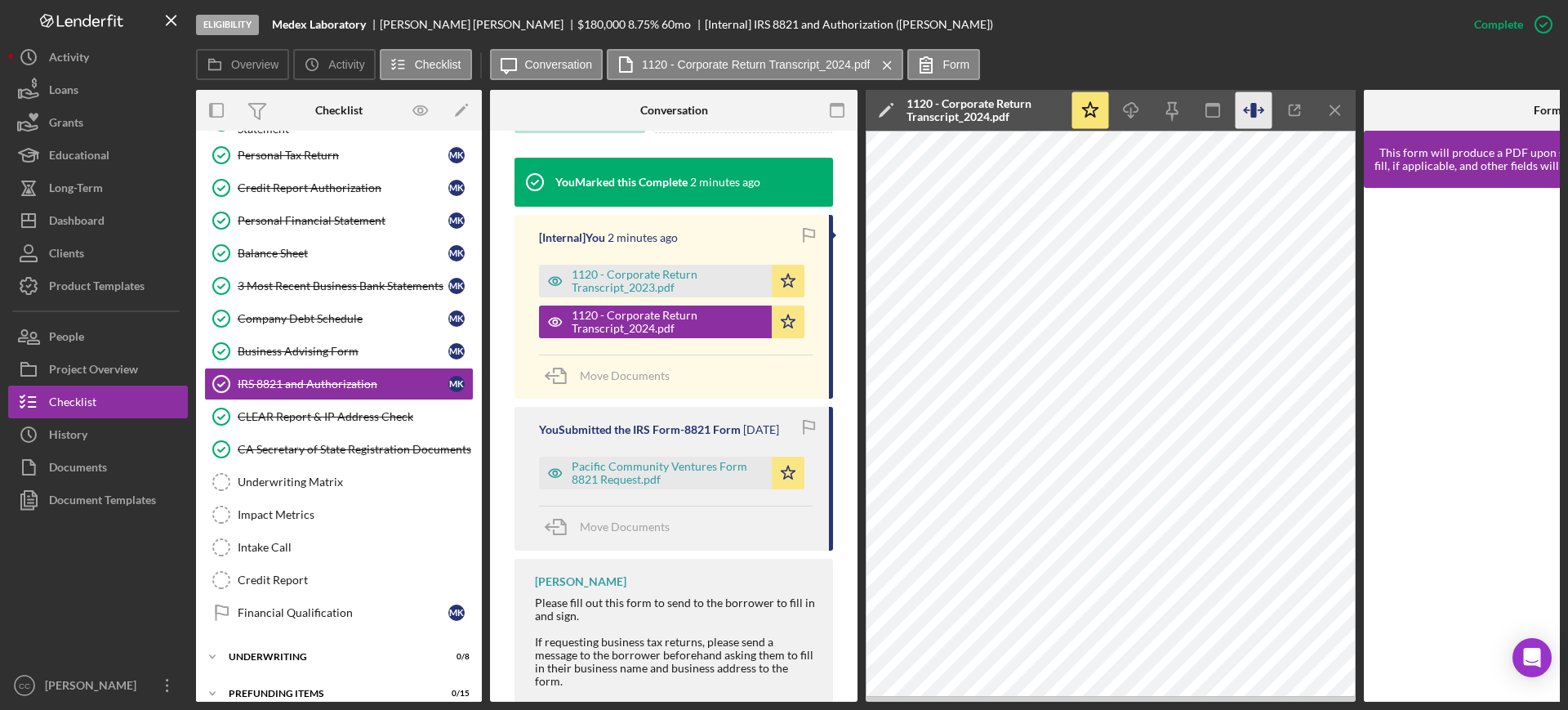
click at [1258, 105] on icon "button" at bounding box center [1253, 110] width 37 height 37
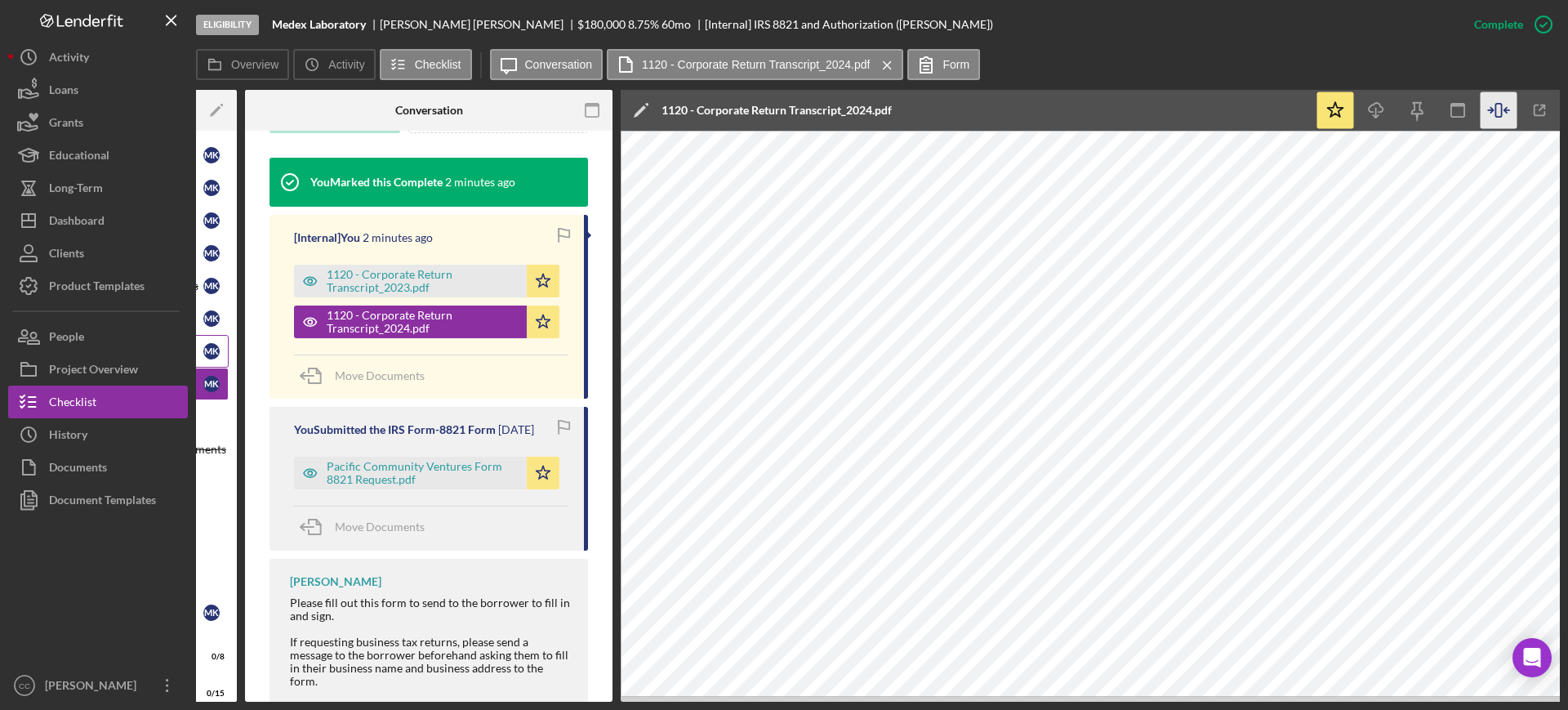
scroll to position [0, 0]
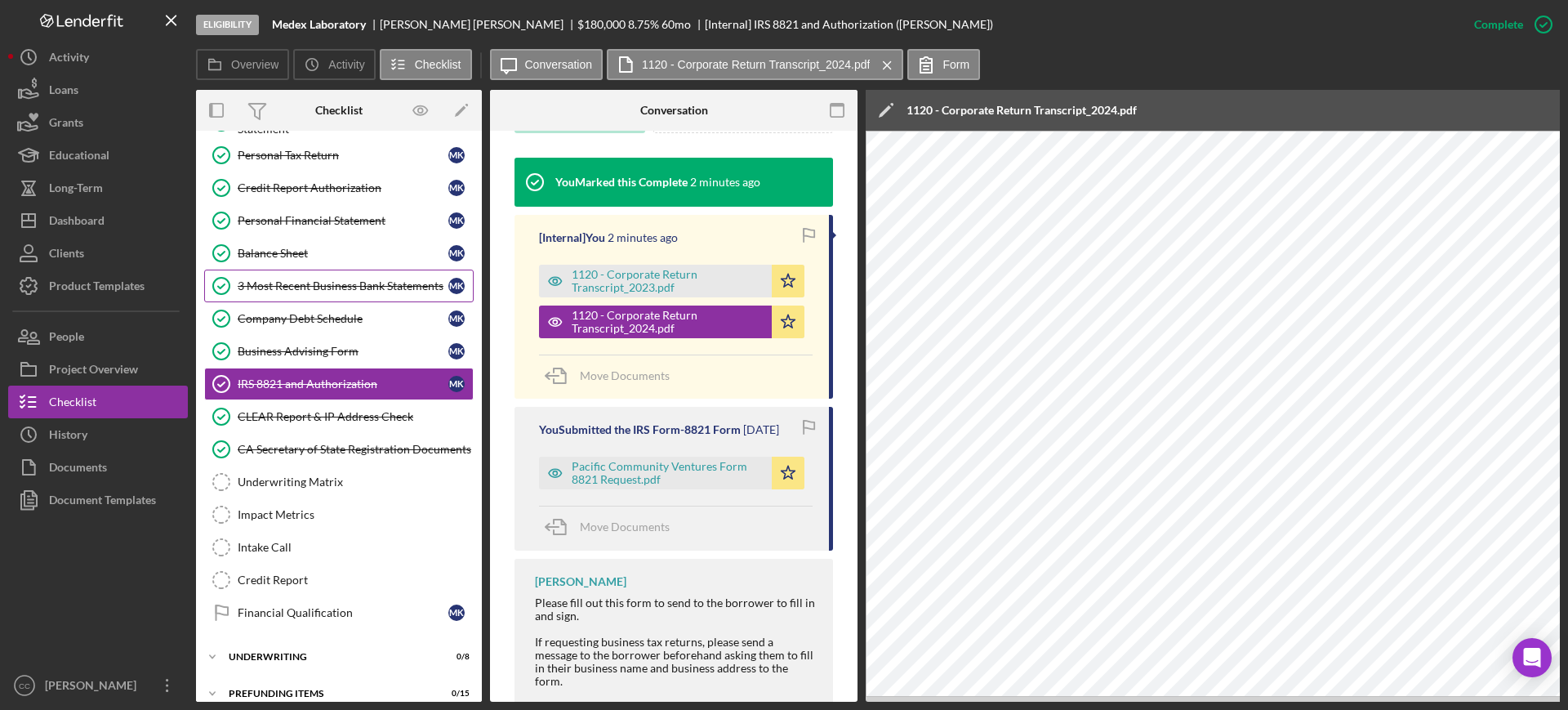
click at [346, 279] on div "3 Most Recent Business Bank Statements" at bounding box center [343, 286] width 210 height 13
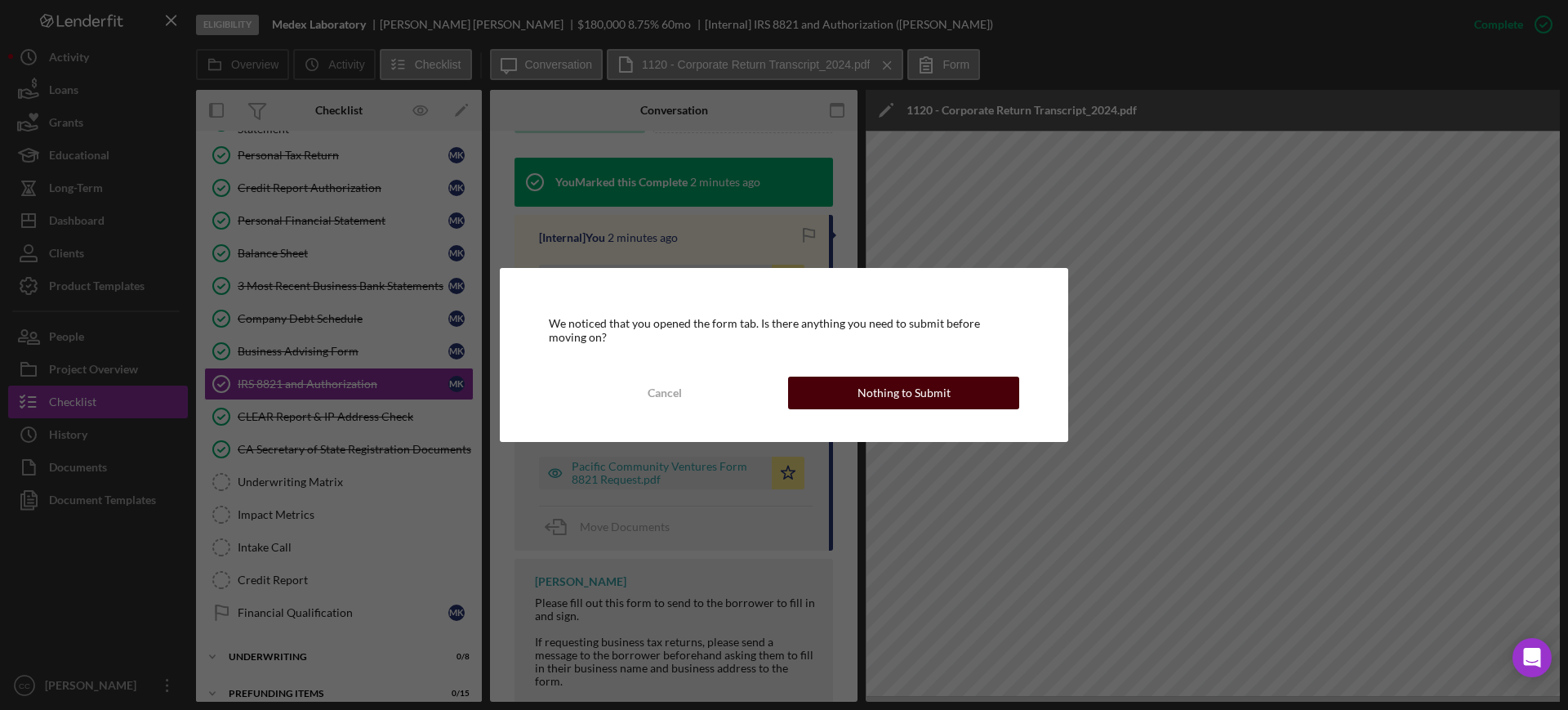
click at [923, 390] on div "Nothing to Submit" at bounding box center [903, 393] width 93 height 33
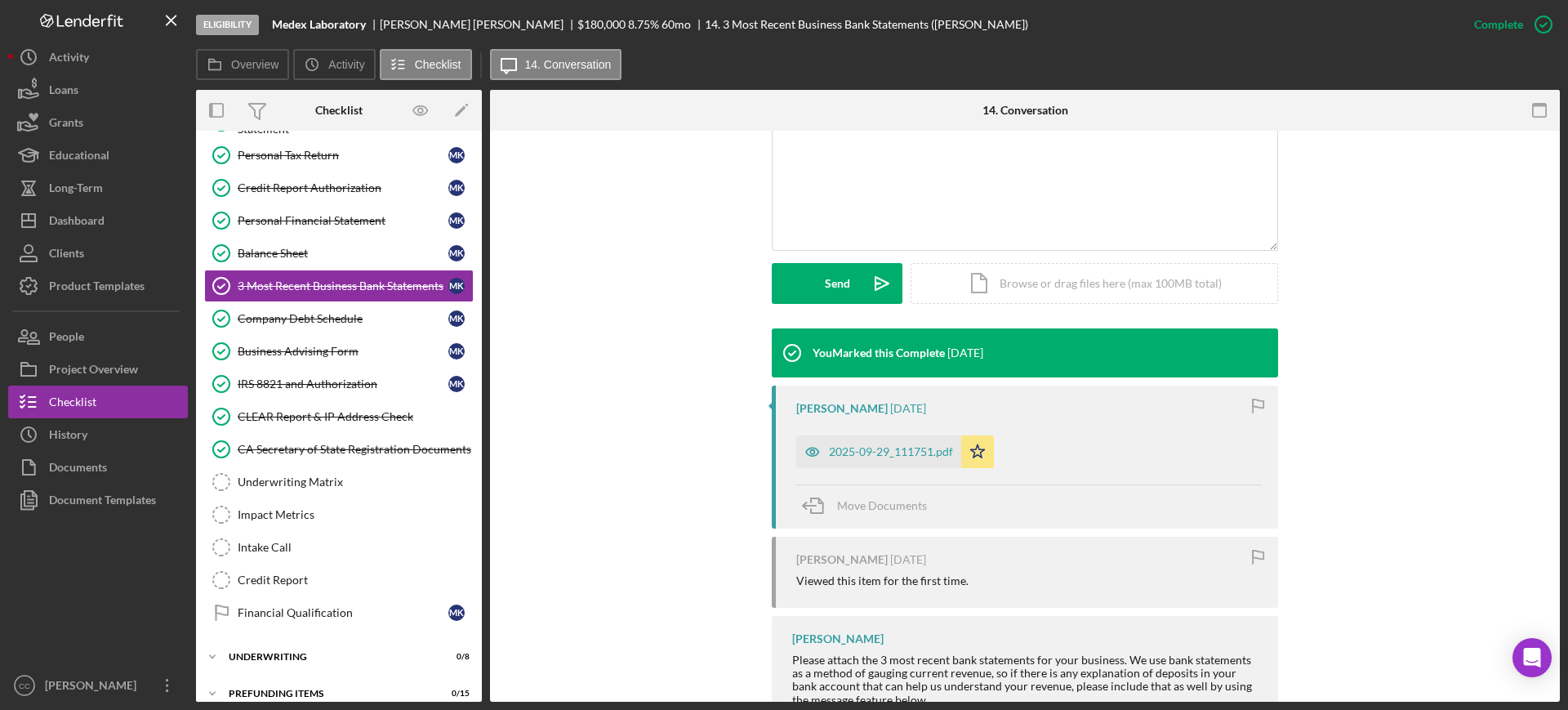
scroll to position [405, 0]
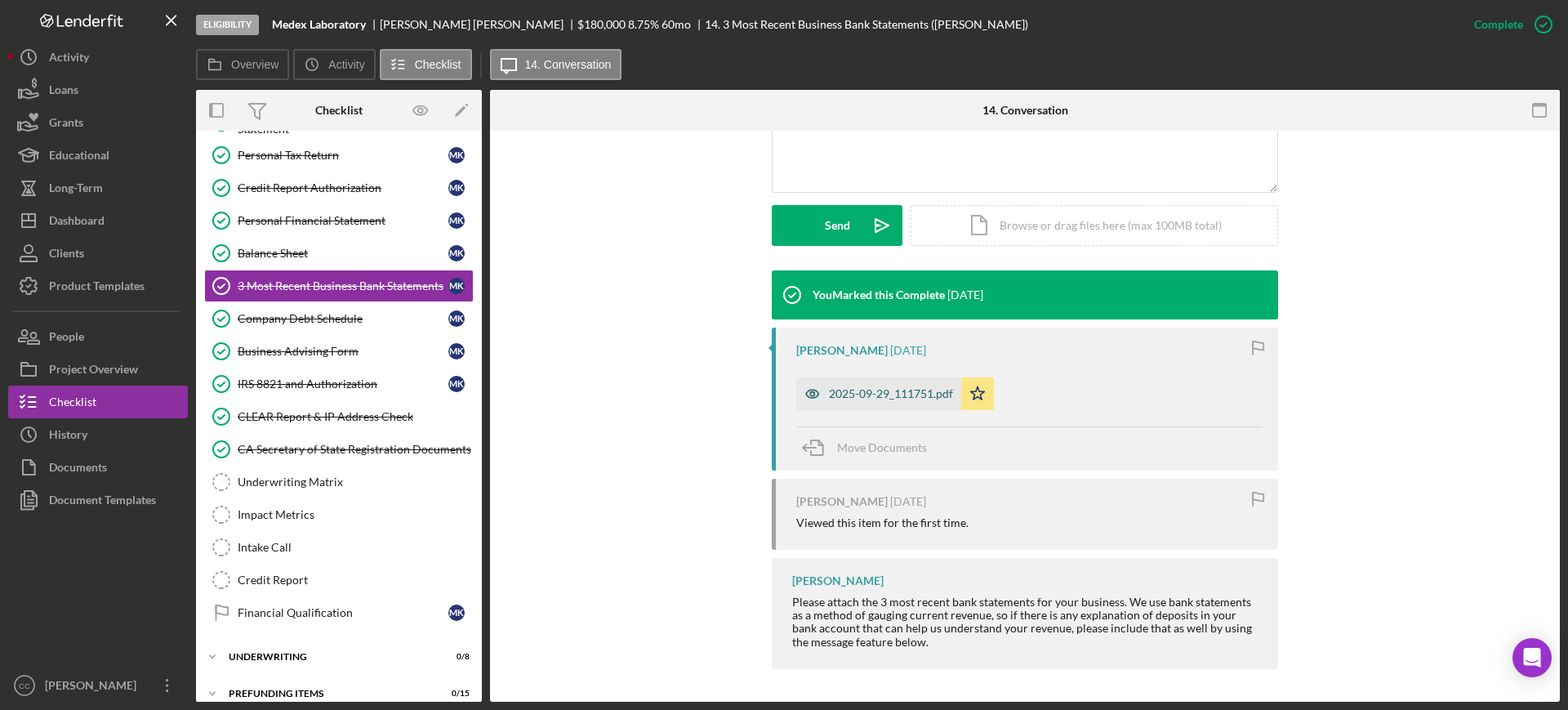
click at [860, 394] on div "2025-09-29_111751.pdf" at bounding box center [891, 394] width 124 height 13
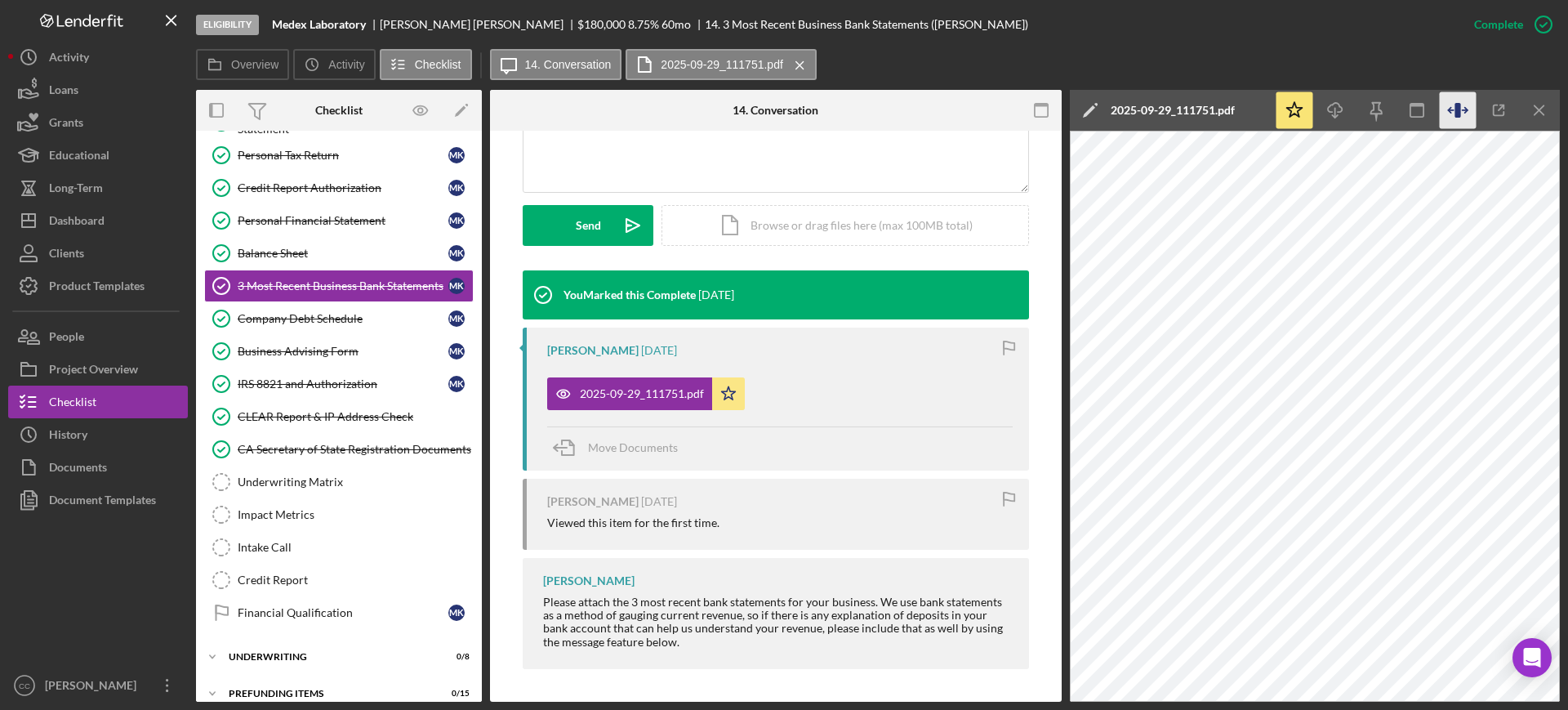
click at [1449, 112] on icon "button" at bounding box center [1458, 110] width 37 height 37
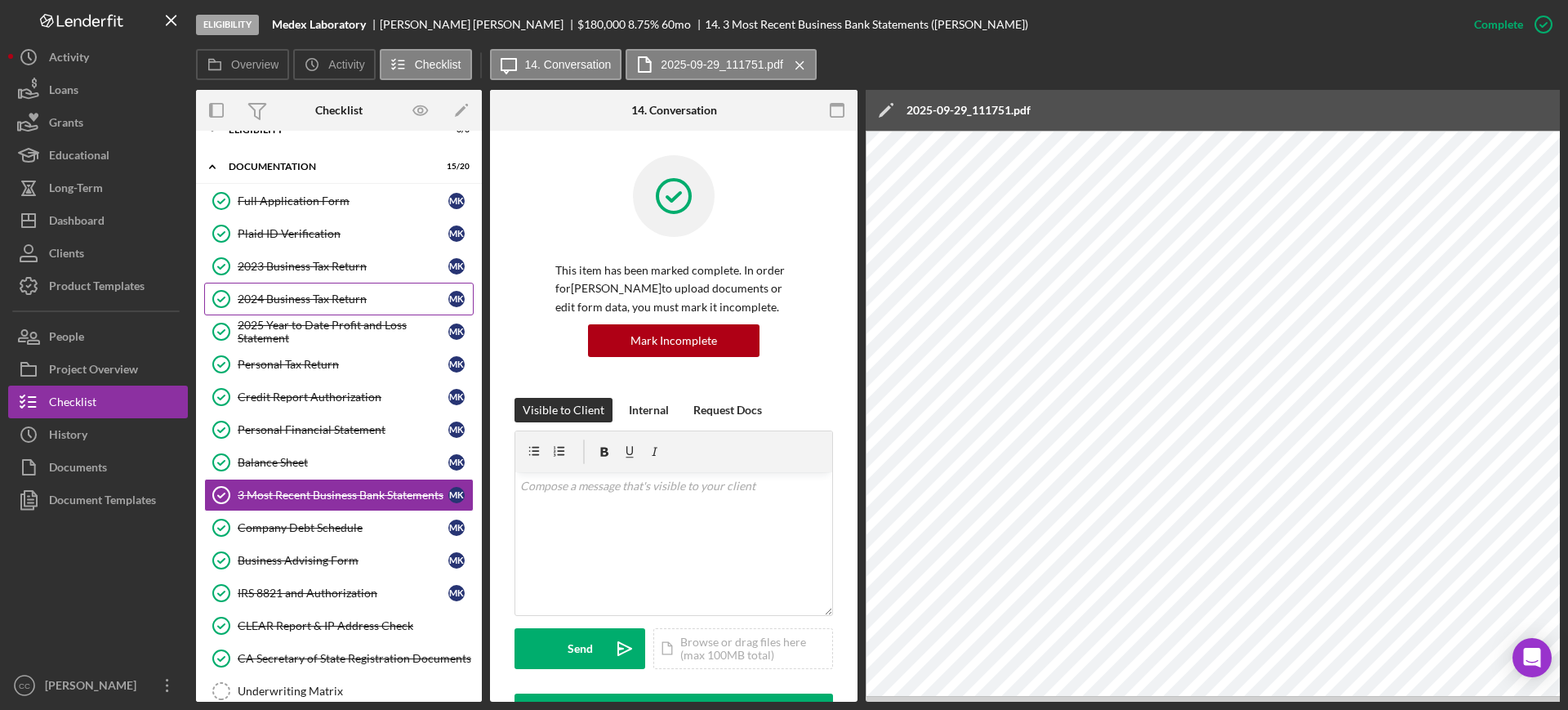
scroll to position [0, 0]
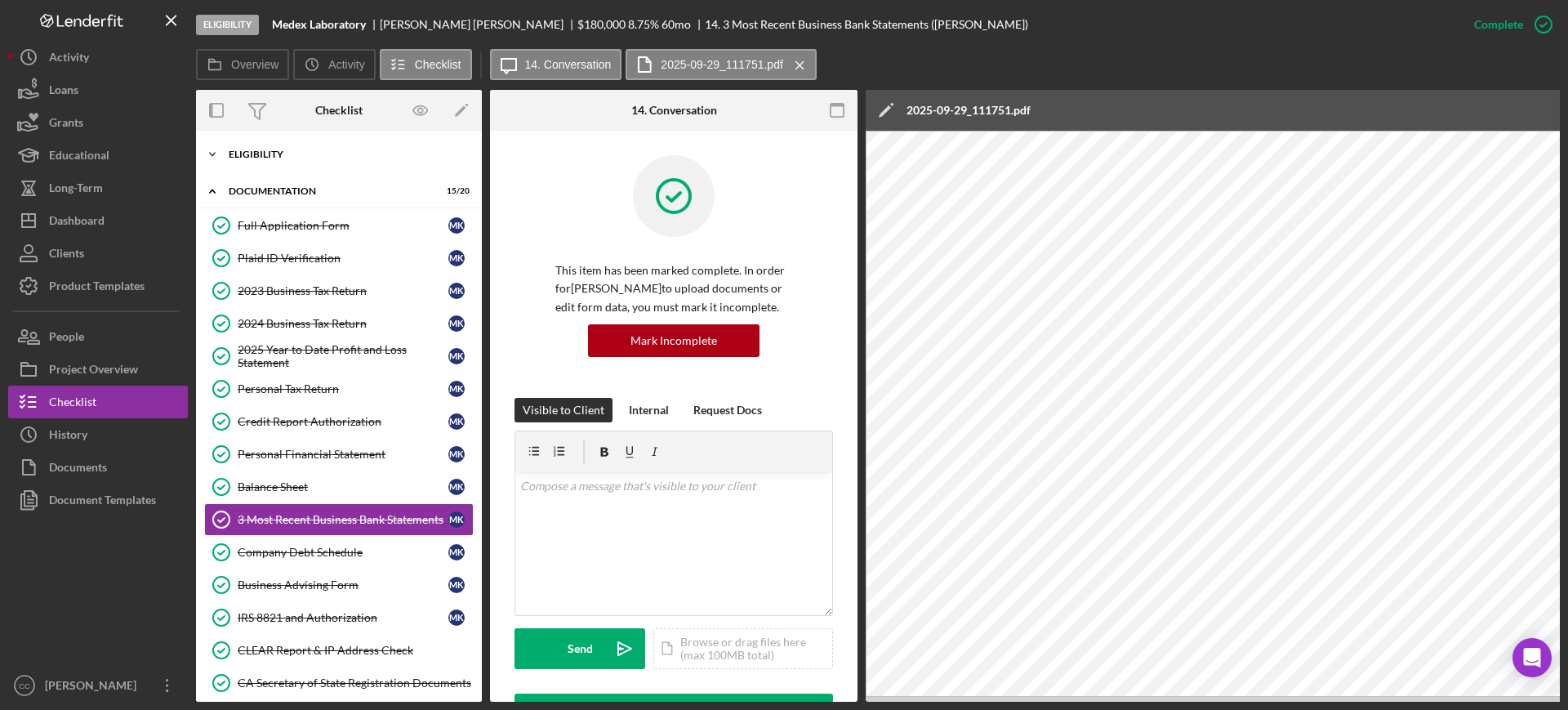
click at [251, 147] on div "Icon/Expander Eligibility 6 / 6" at bounding box center [339, 154] width 286 height 33
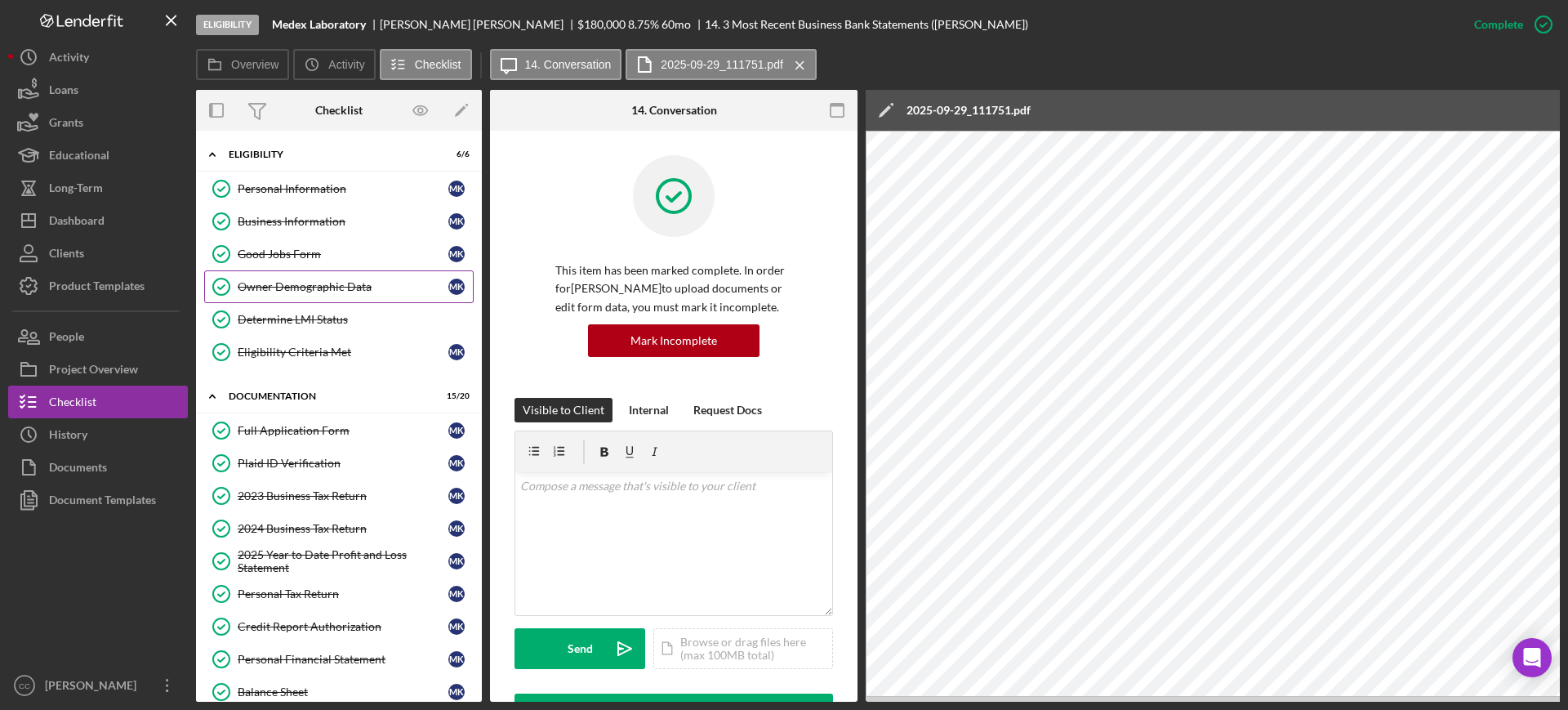
click at [293, 285] on div "Owner Demographic Data" at bounding box center [343, 287] width 210 height 13
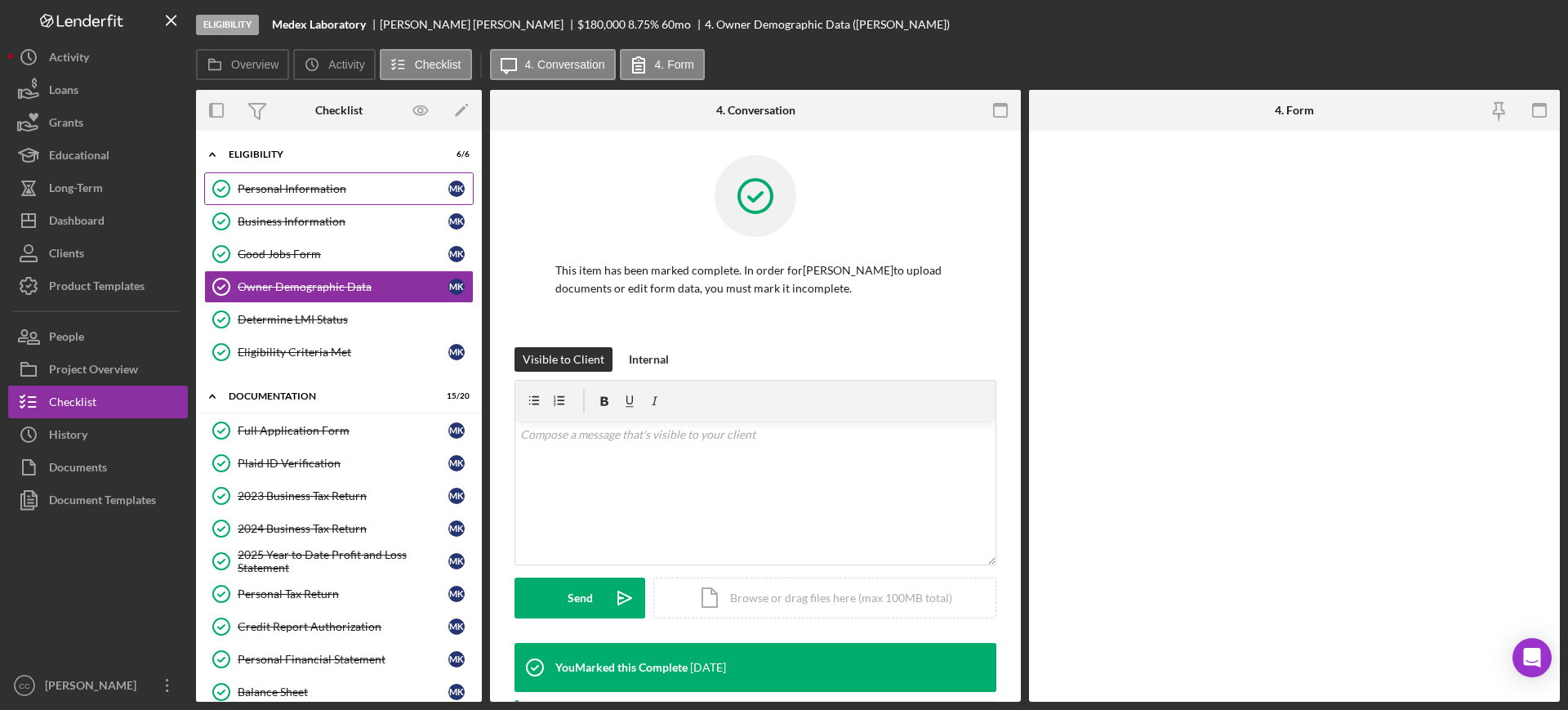
click at [279, 189] on div "Personal Information" at bounding box center [343, 189] width 210 height 13
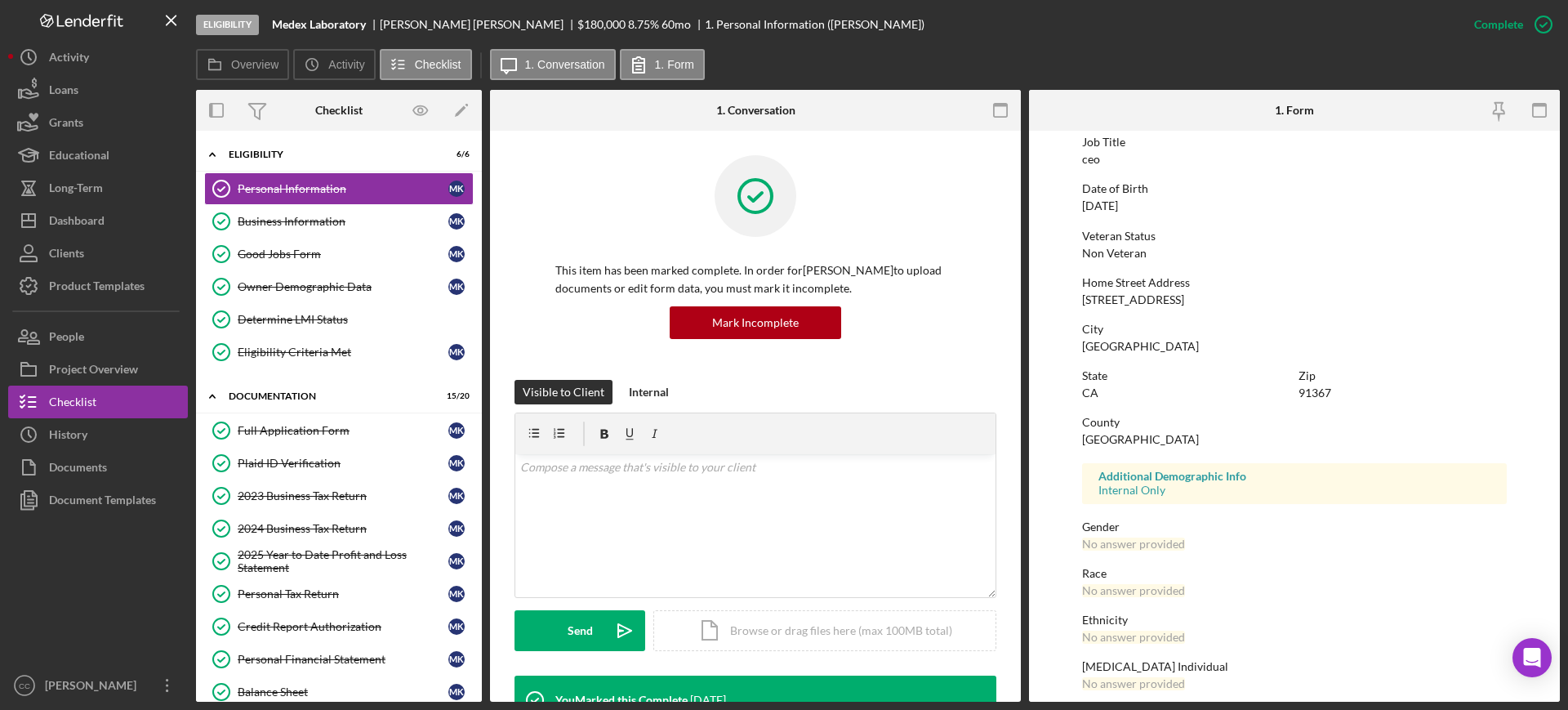
scroll to position [191, 0]
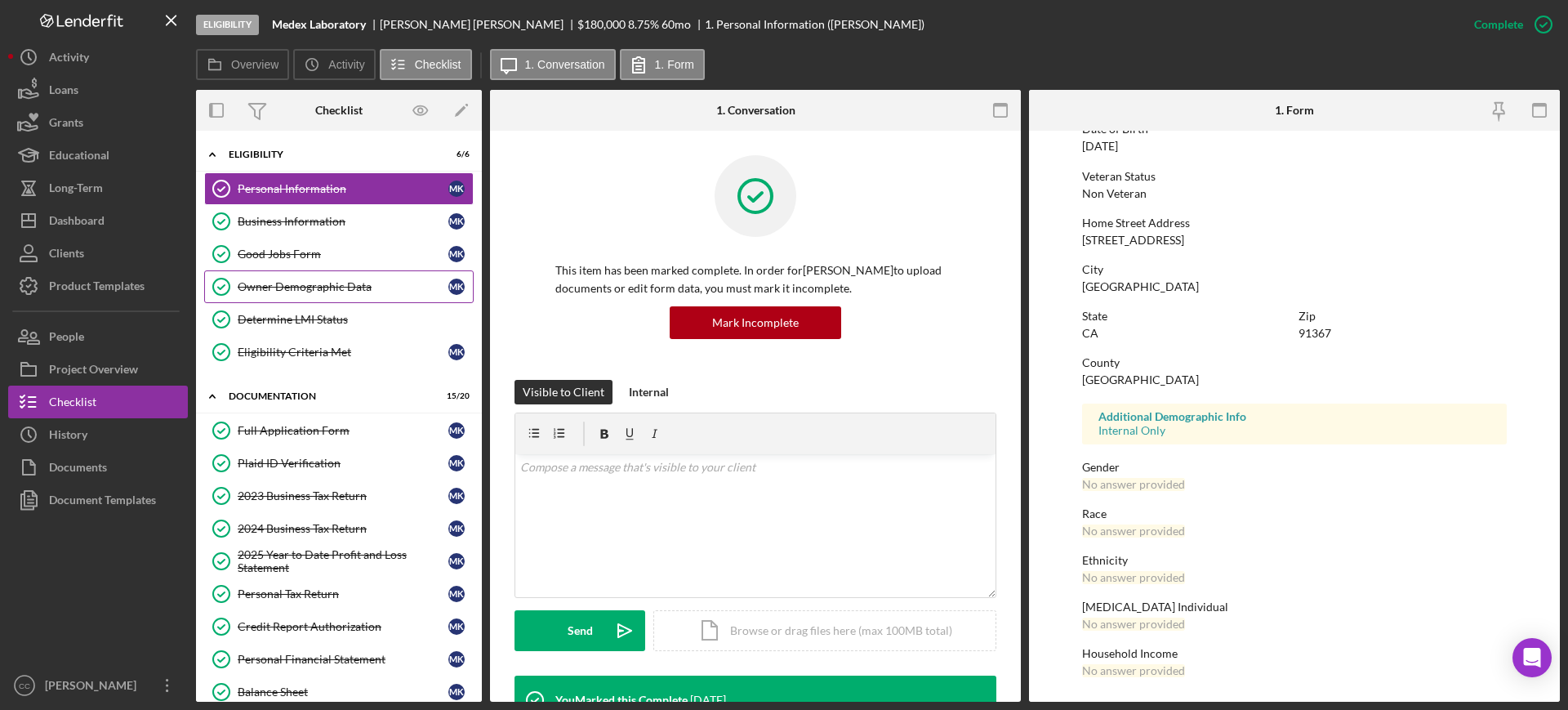
click at [330, 291] on div "Owner Demographic Data" at bounding box center [343, 287] width 210 height 13
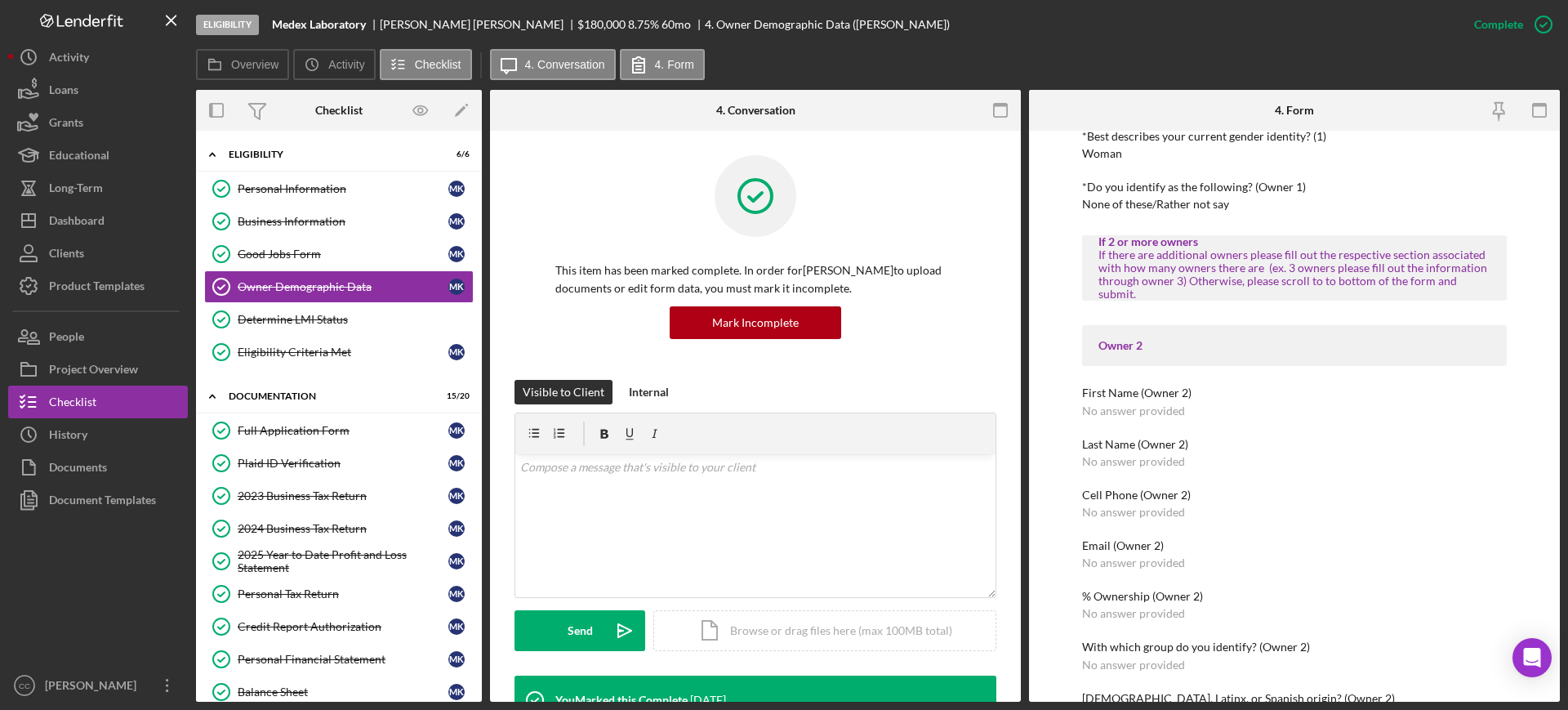
scroll to position [817, 0]
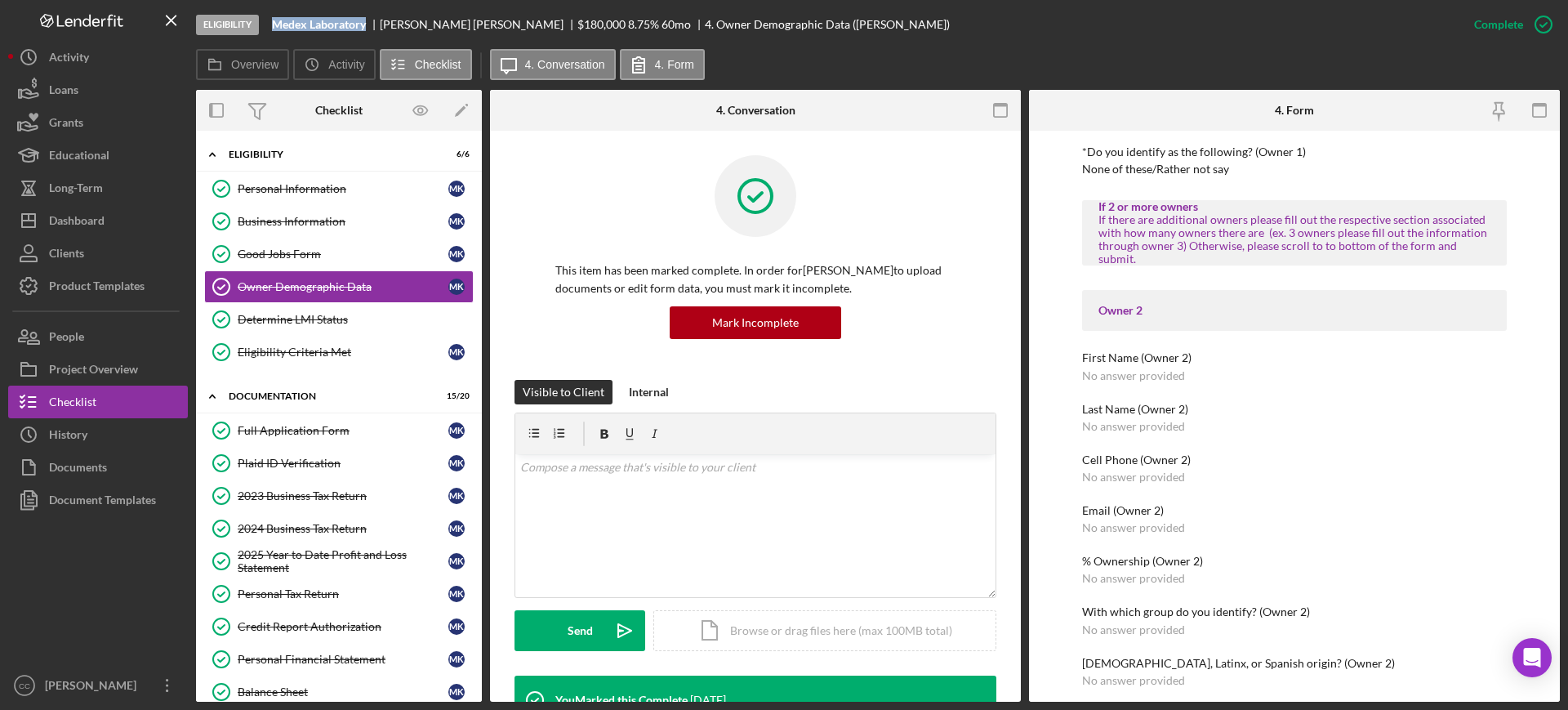
drag, startPoint x: 370, startPoint y: 21, endPoint x: 275, endPoint y: 22, distance: 95.0
click at [275, 22] on div "Medex Laboratory" at bounding box center [325, 25] width 108 height 13
copy b "Medex Laboratory"
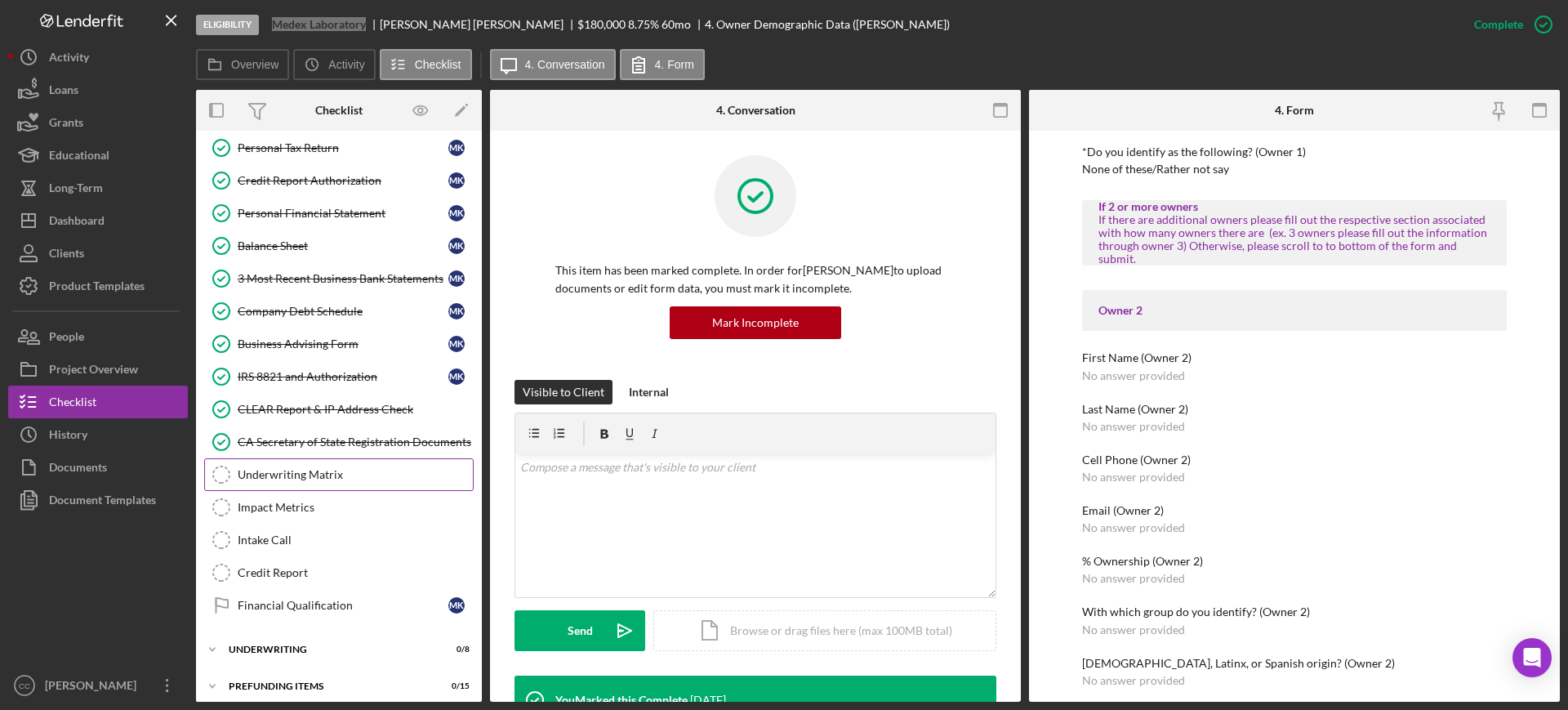
scroll to position [455, 0]
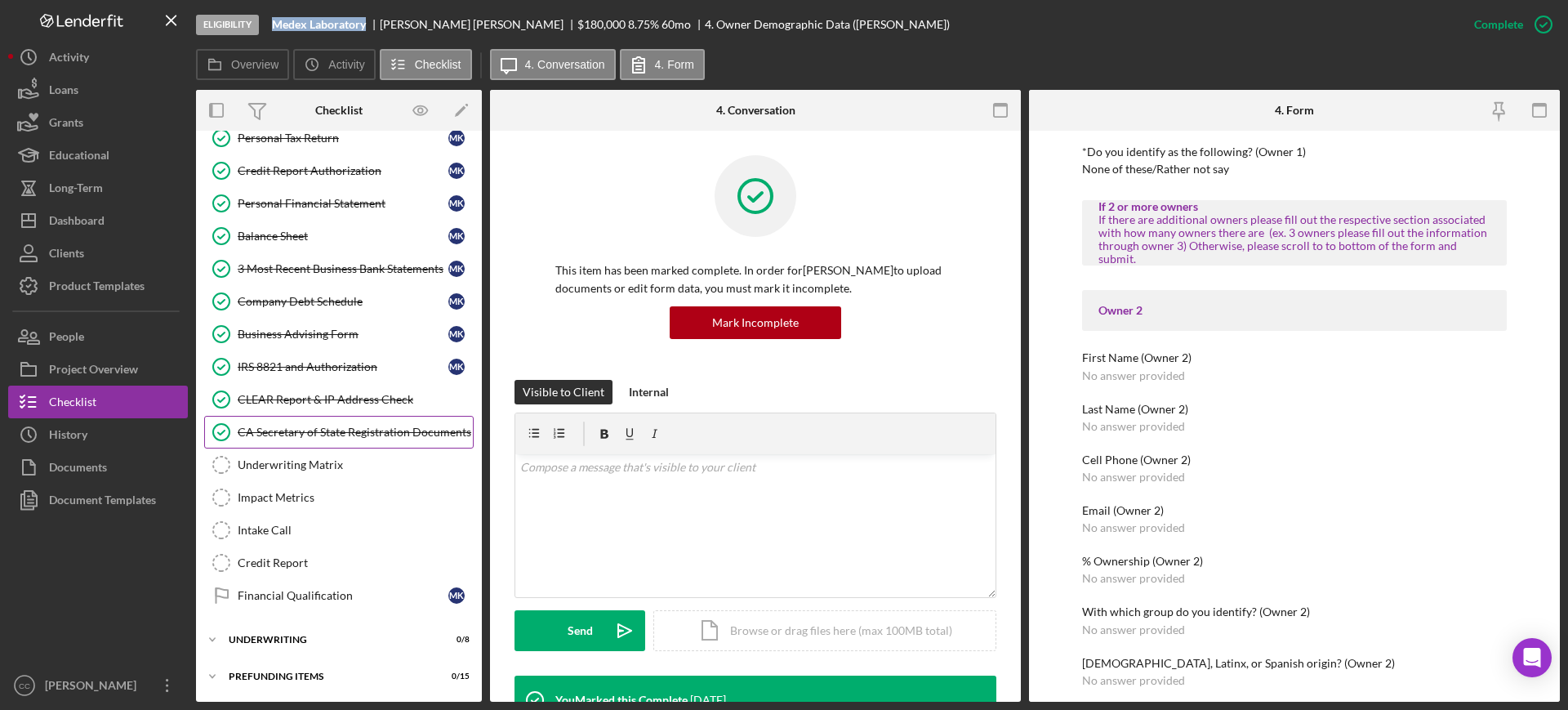
click at [305, 434] on div "CA Secretary of State Registration Documents" at bounding box center [355, 432] width 235 height 13
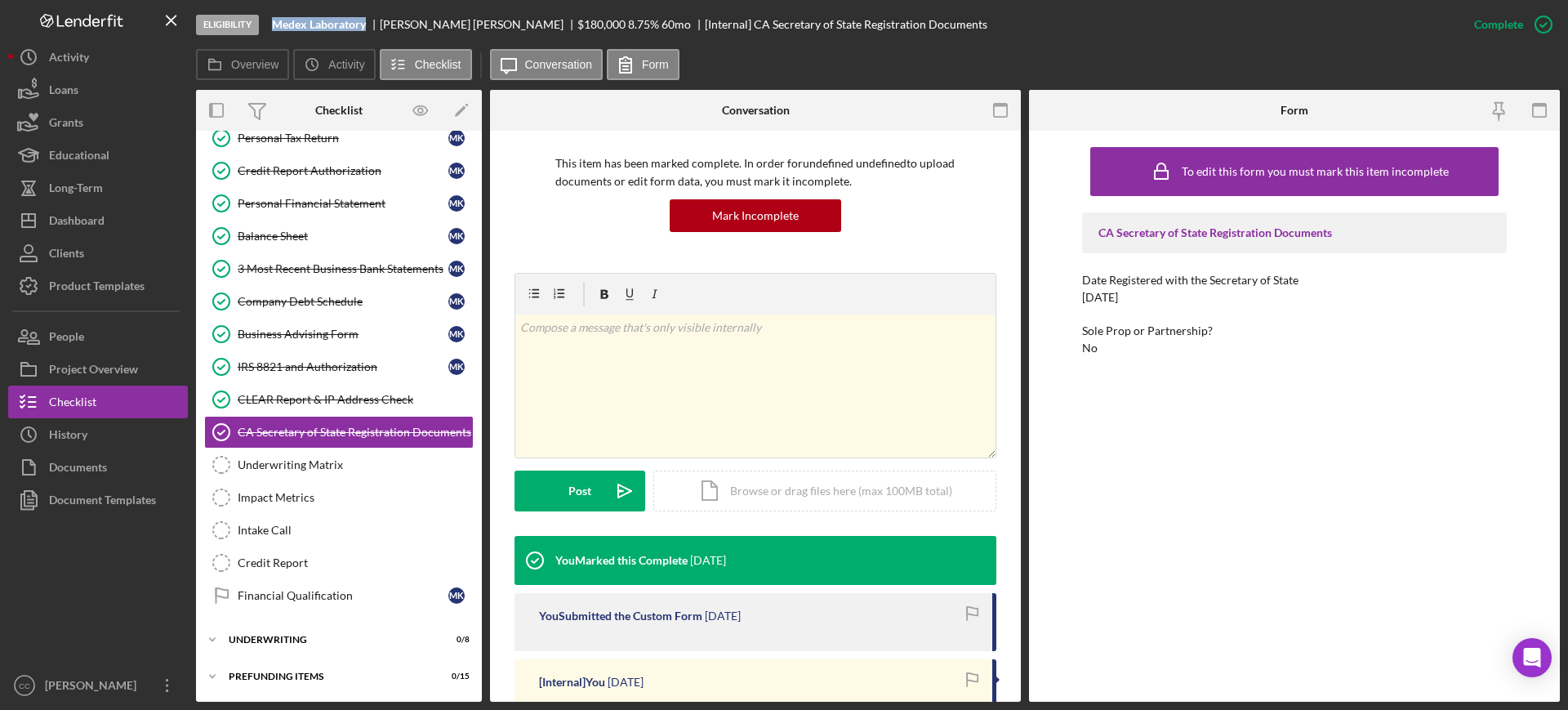
scroll to position [102, 0]
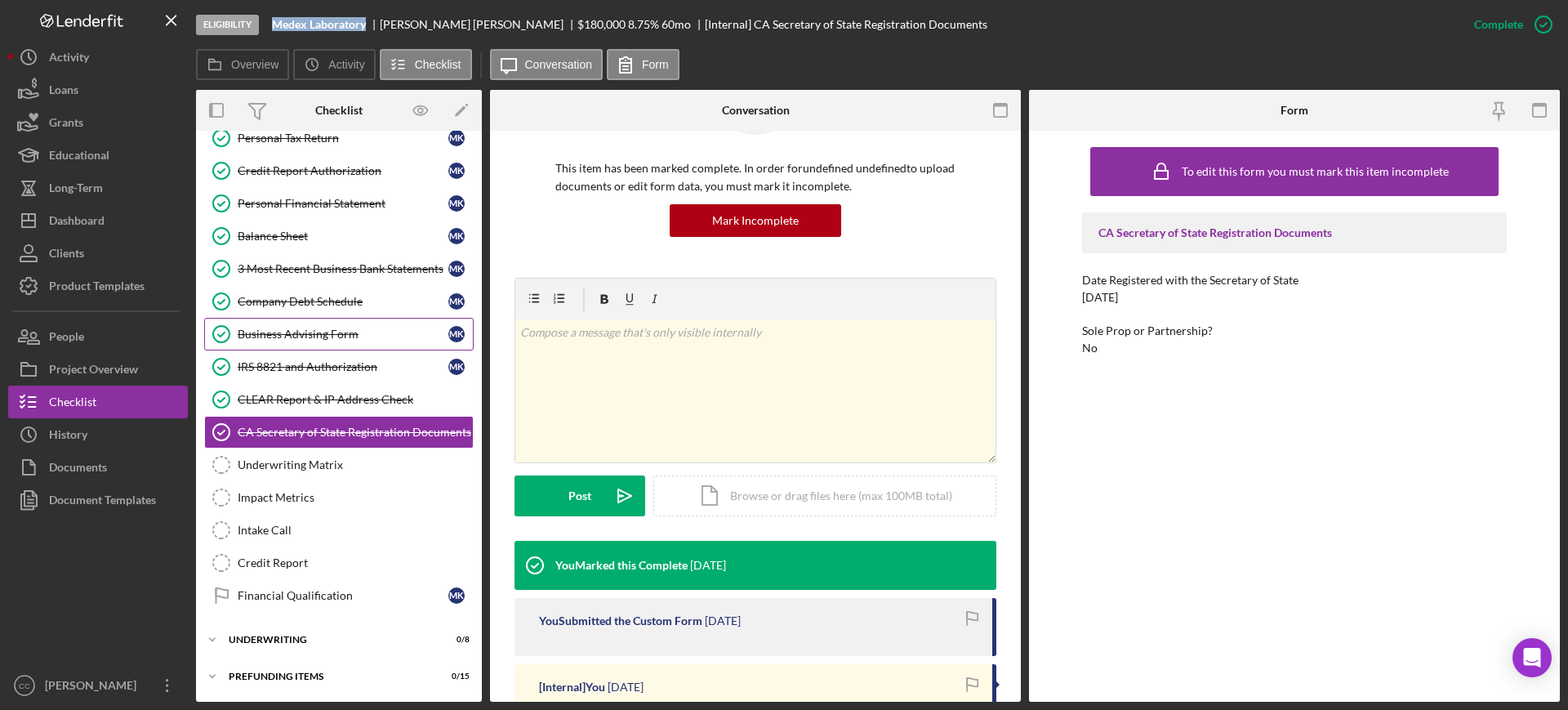
click at [309, 330] on div "Business Advising Form" at bounding box center [343, 334] width 210 height 13
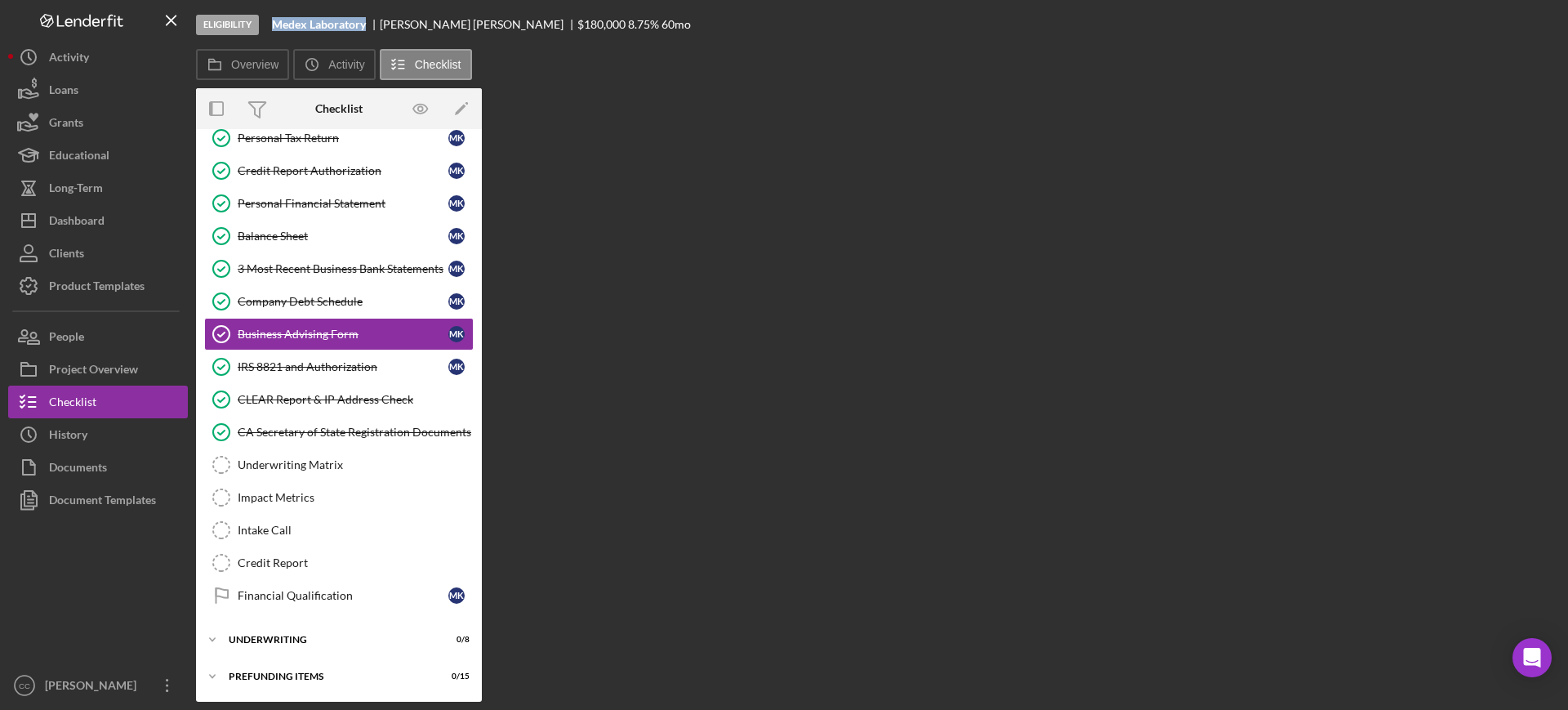
scroll to position [455, 0]
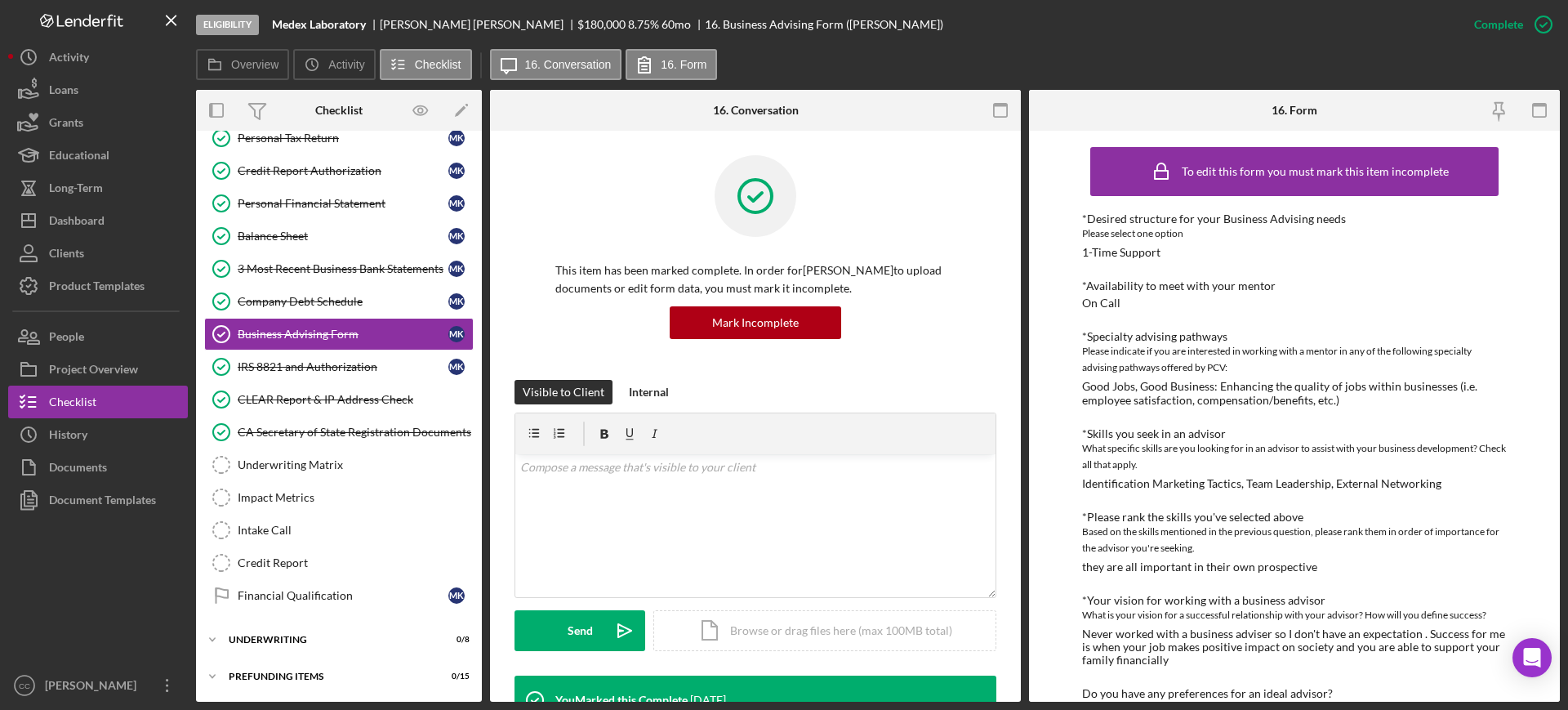
click at [395, 23] on div "[PERSON_NAME]" at bounding box center [478, 25] width 197 height 13
copy div "[PERSON_NAME]"
drag, startPoint x: 718, startPoint y: 495, endPoint x: 736, endPoint y: 501, distance: 19.0
click at [718, 494] on div "v Color teal Color pink Remove color Add row above Add row below Add column bef…" at bounding box center [755, 525] width 480 height 143
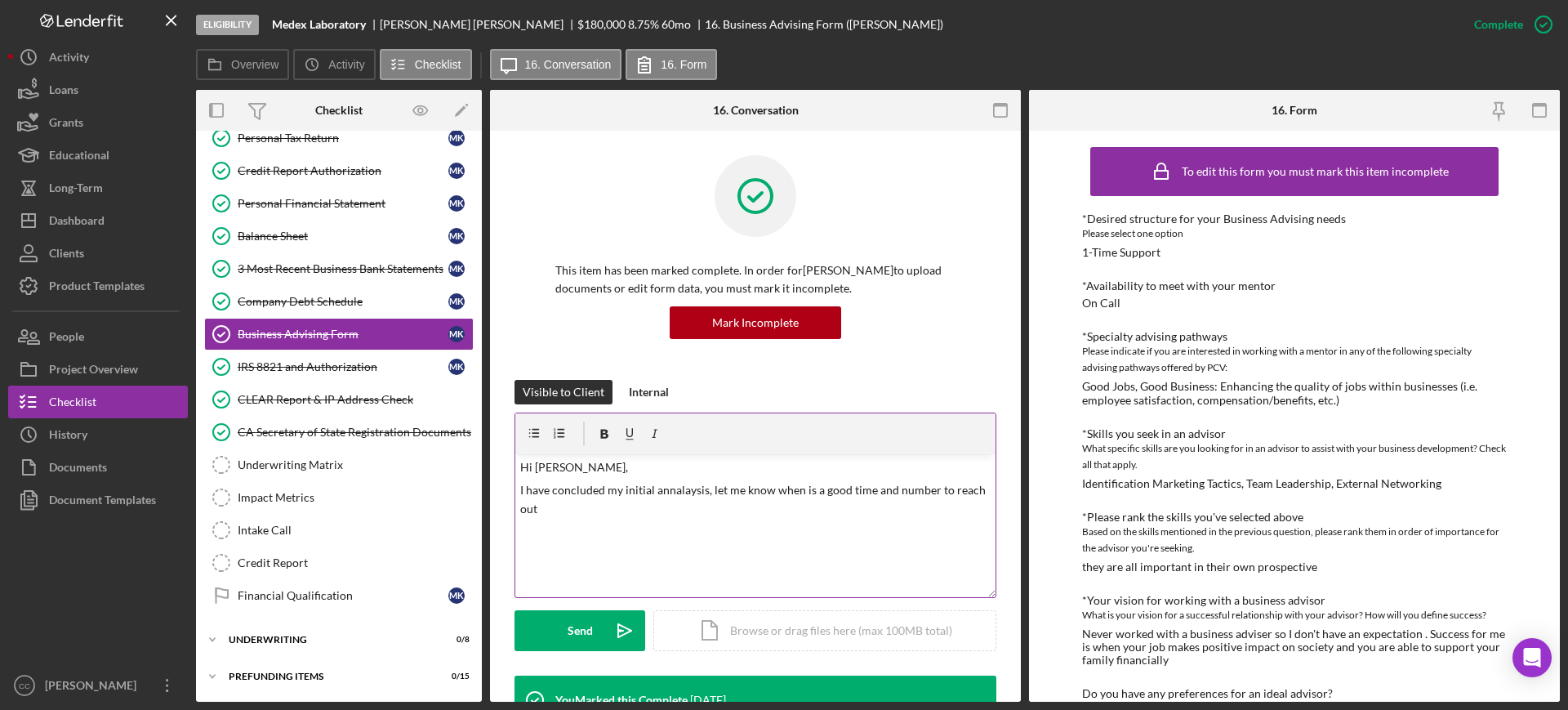
click at [686, 491] on p "I have concluded my initial annalaysis, let me know when is a good time and num…" at bounding box center [755, 499] width 471 height 37
click at [607, 519] on div "v Color teal Color pink Remove color Add row above Add row below Add column bef…" at bounding box center [755, 525] width 480 height 143
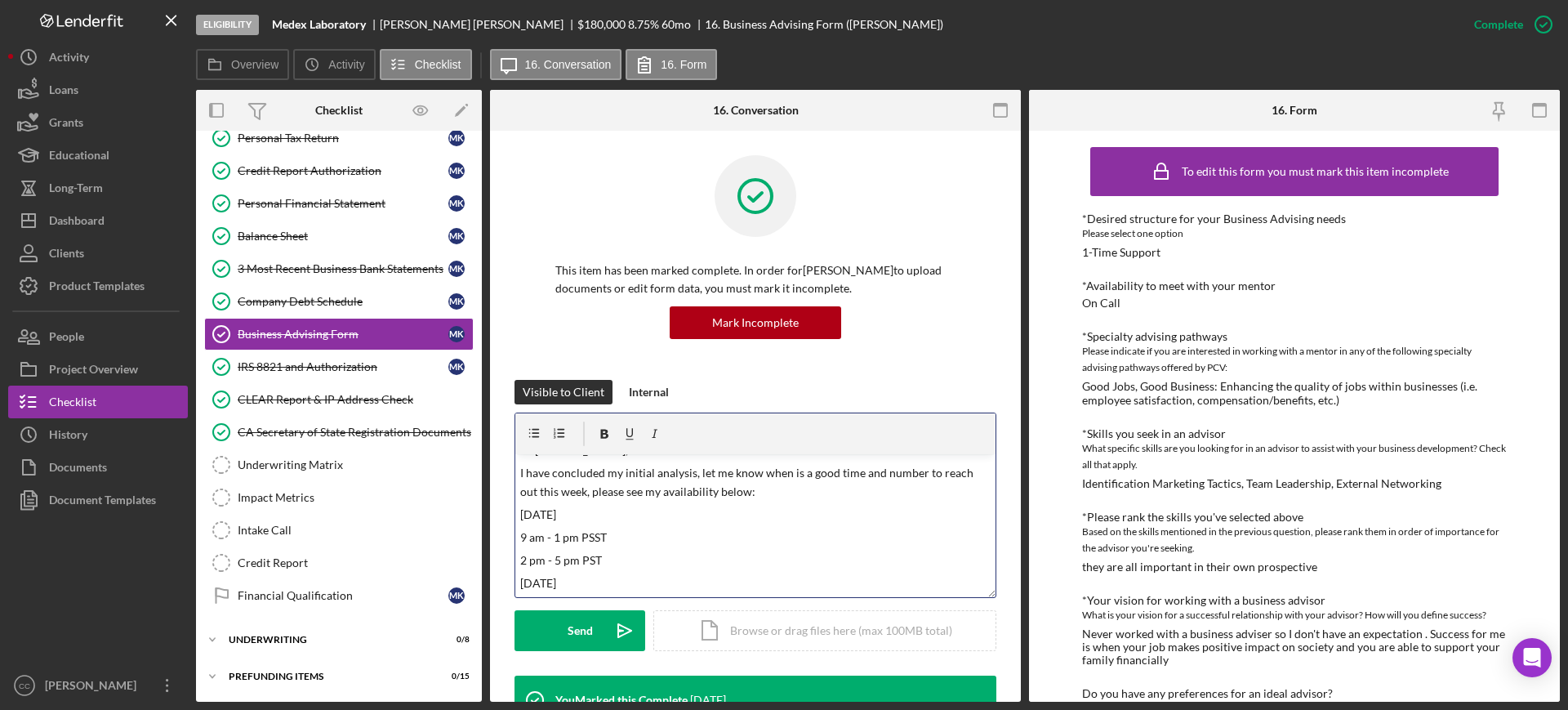
scroll to position [37, 0]
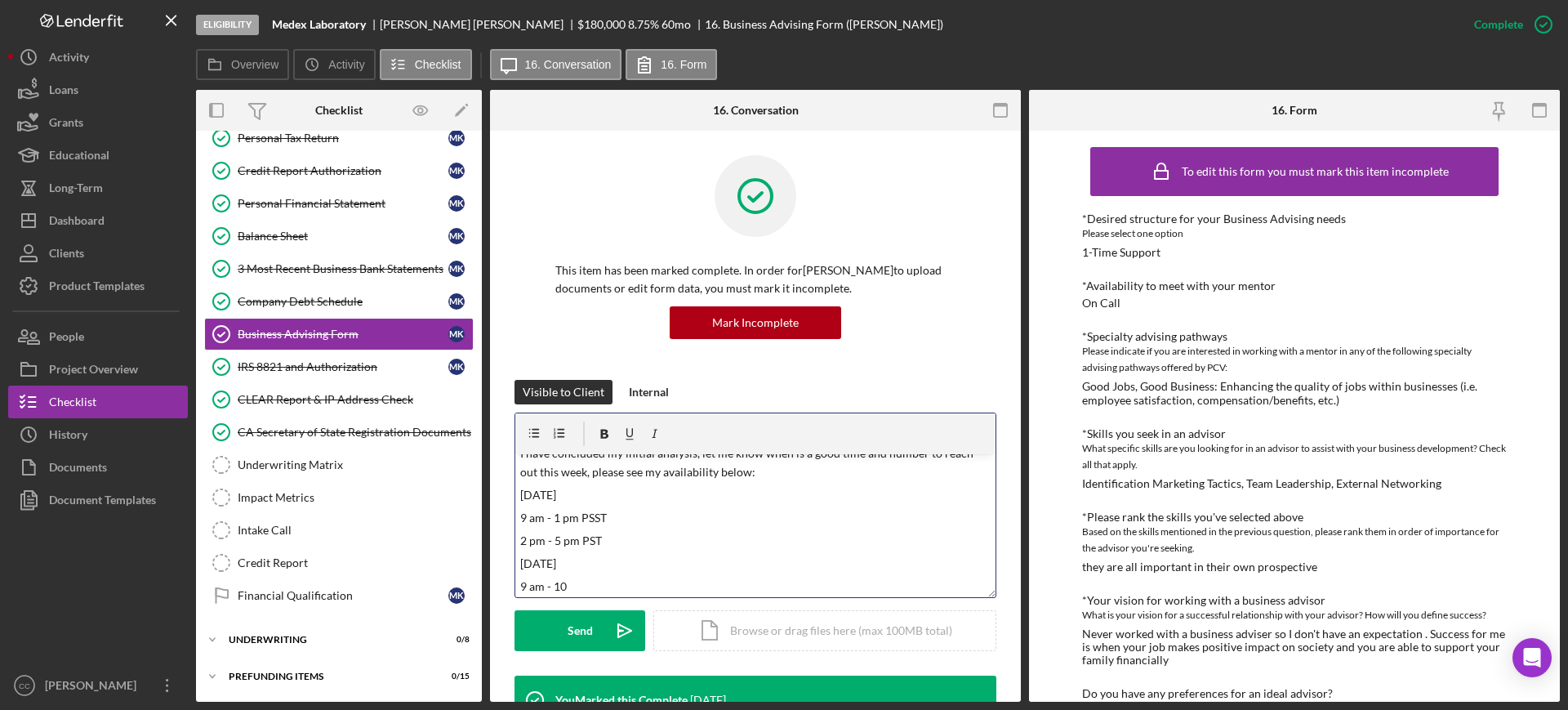
click at [556, 514] on p "9 am - 1 pm PSST" at bounding box center [755, 518] width 471 height 18
click at [595, 586] on p "9 am - 10" at bounding box center [755, 587] width 471 height 18
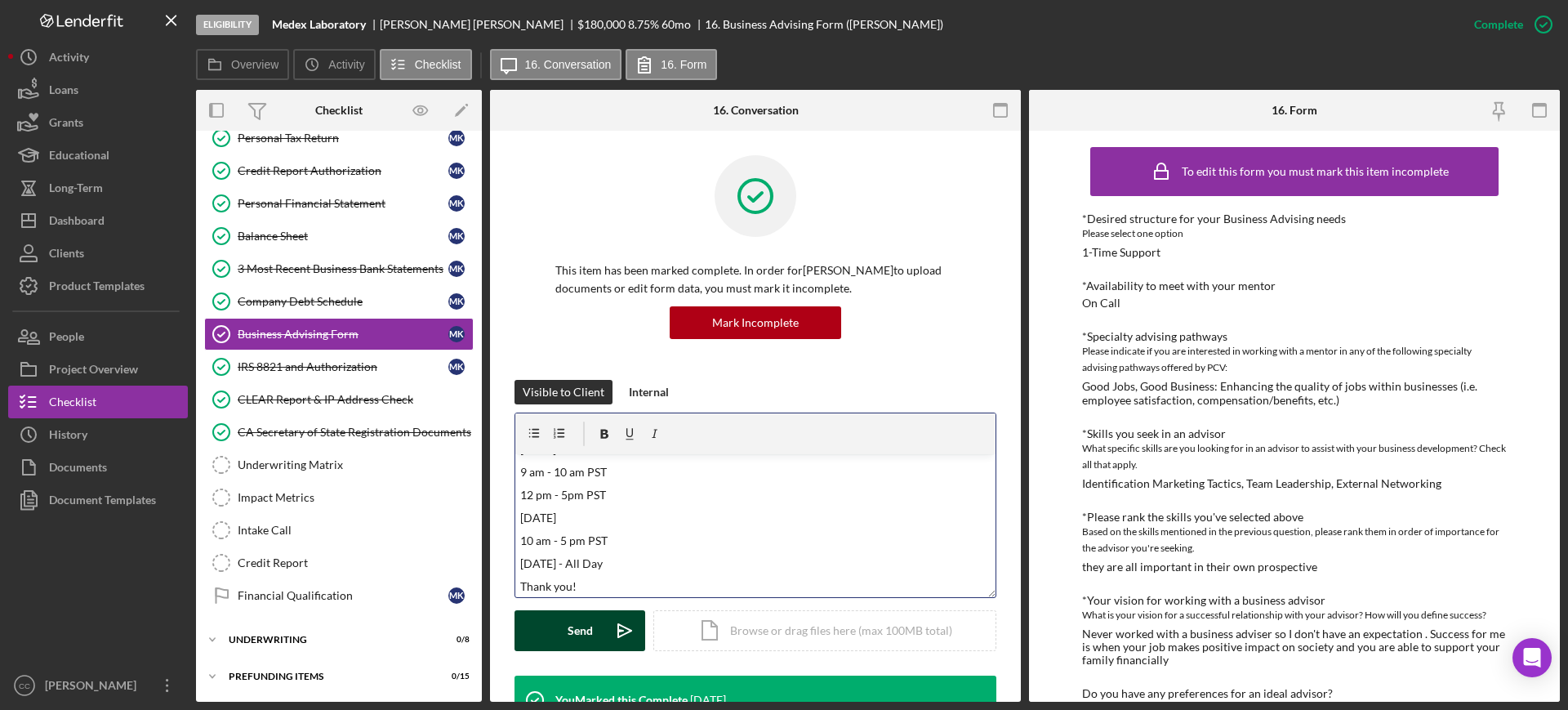
click at [606, 642] on icon "Icon/icon-invite-send" at bounding box center [625, 630] width 41 height 41
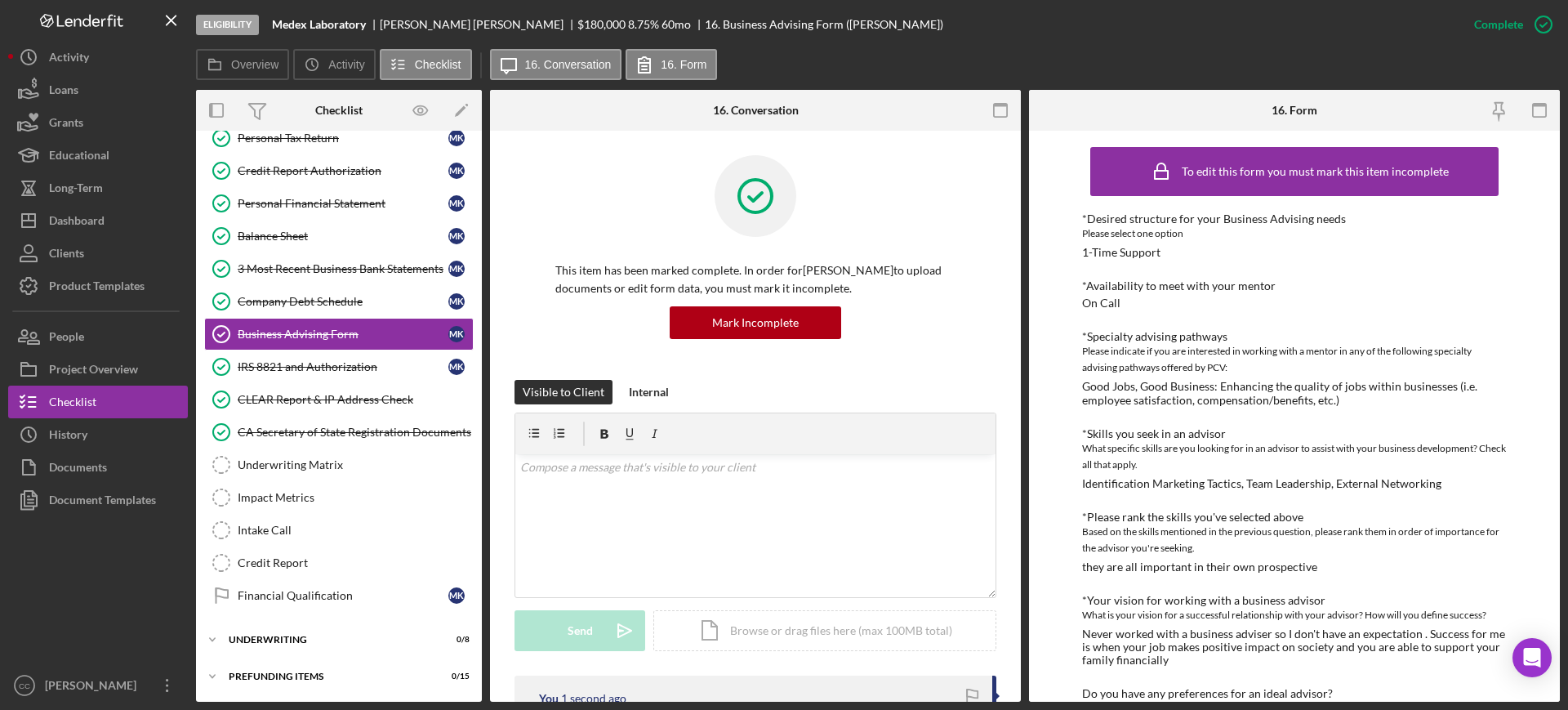
scroll to position [0, 0]
drag, startPoint x: 62, startPoint y: 216, endPoint x: 129, endPoint y: 215, distance: 67.0
click at [62, 216] on div "Dashboard" at bounding box center [77, 222] width 56 height 37
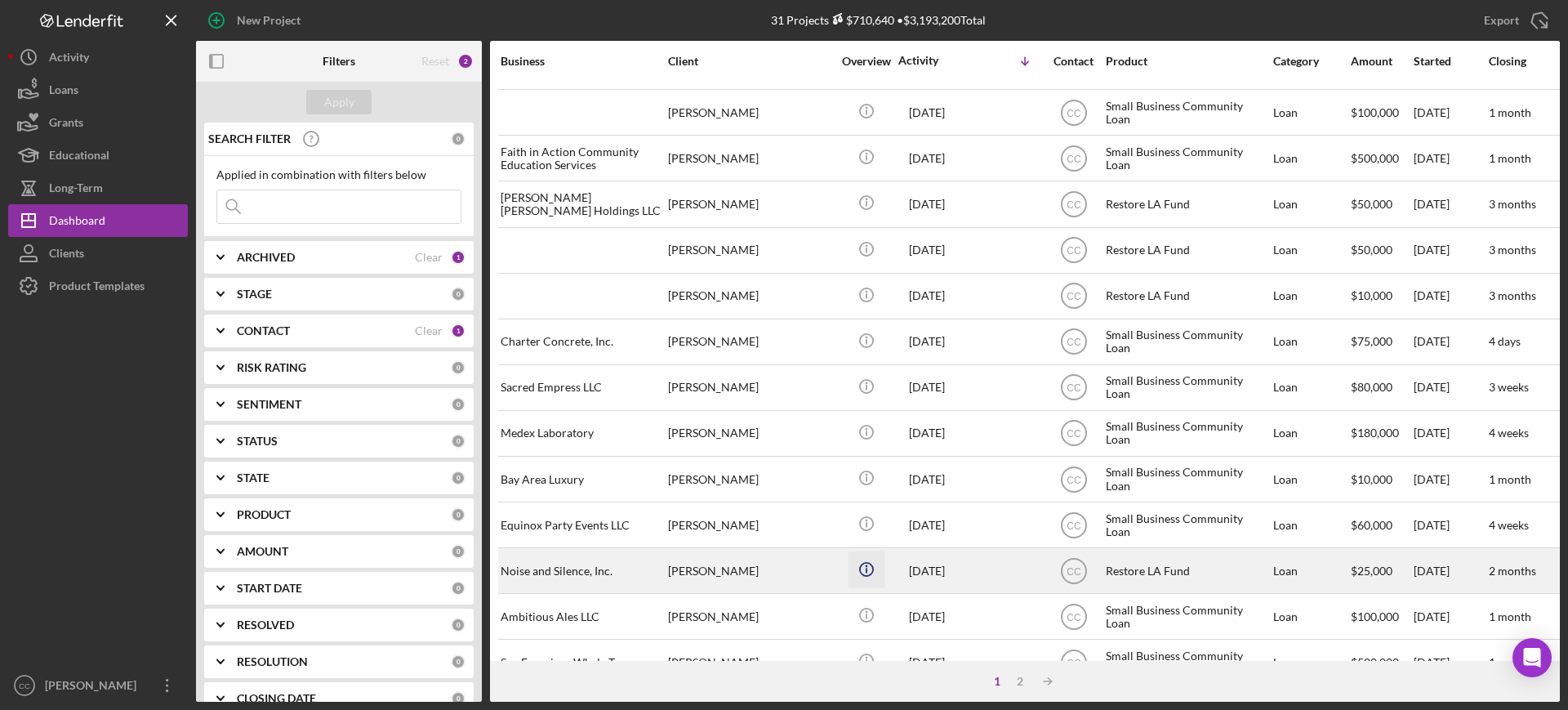
scroll to position [408, 0]
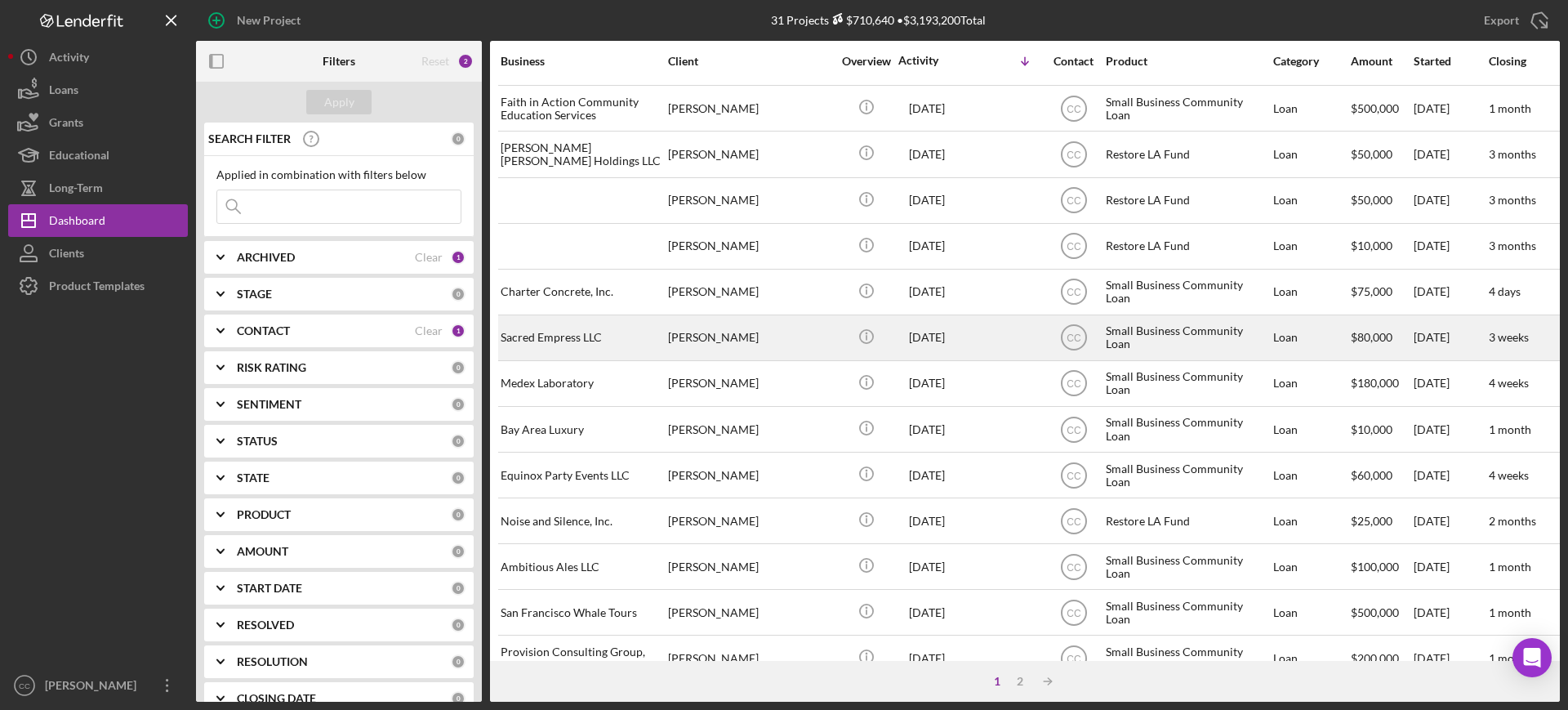
click at [779, 339] on div "[PERSON_NAME]" at bounding box center [749, 338] width 164 height 44
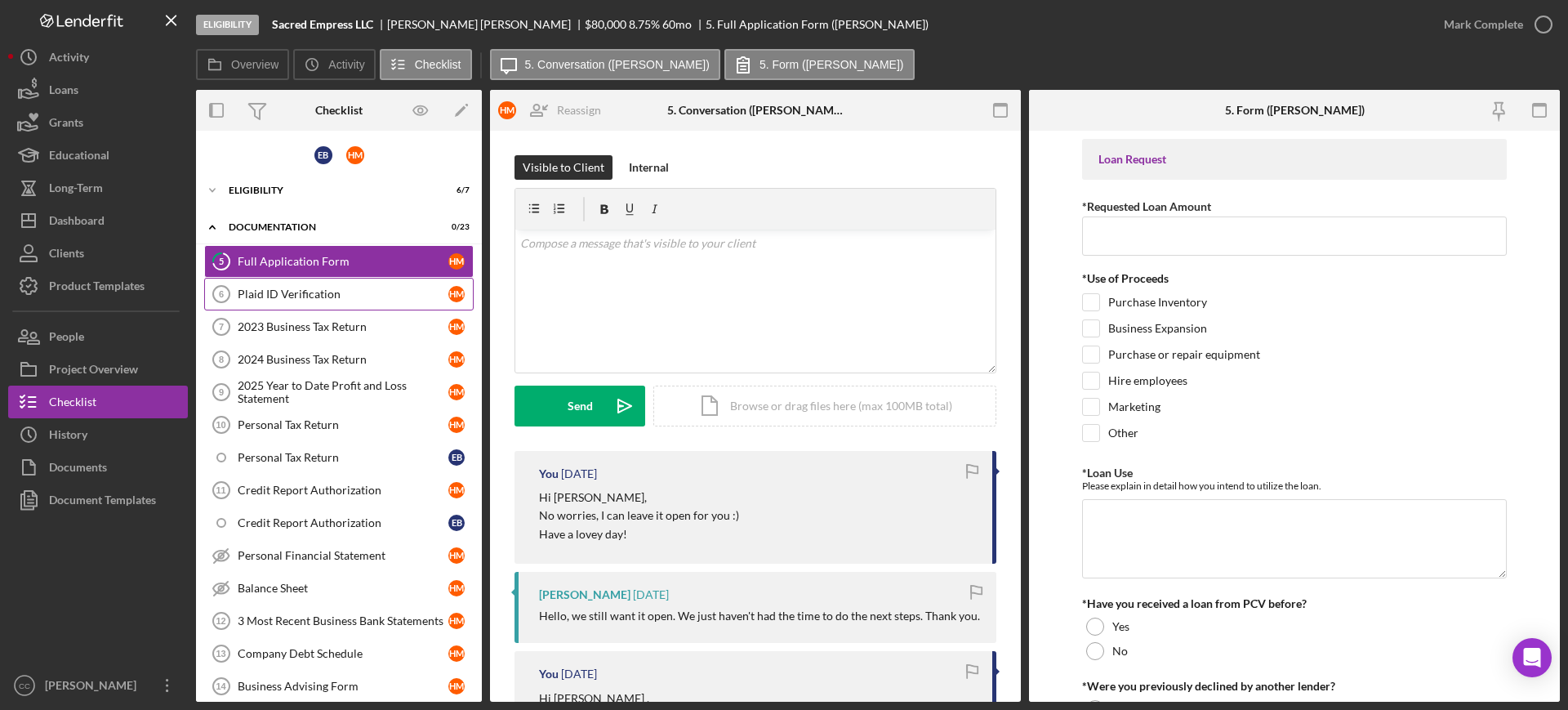
click at [308, 297] on div "Plaid ID Verification" at bounding box center [343, 294] width 210 height 13
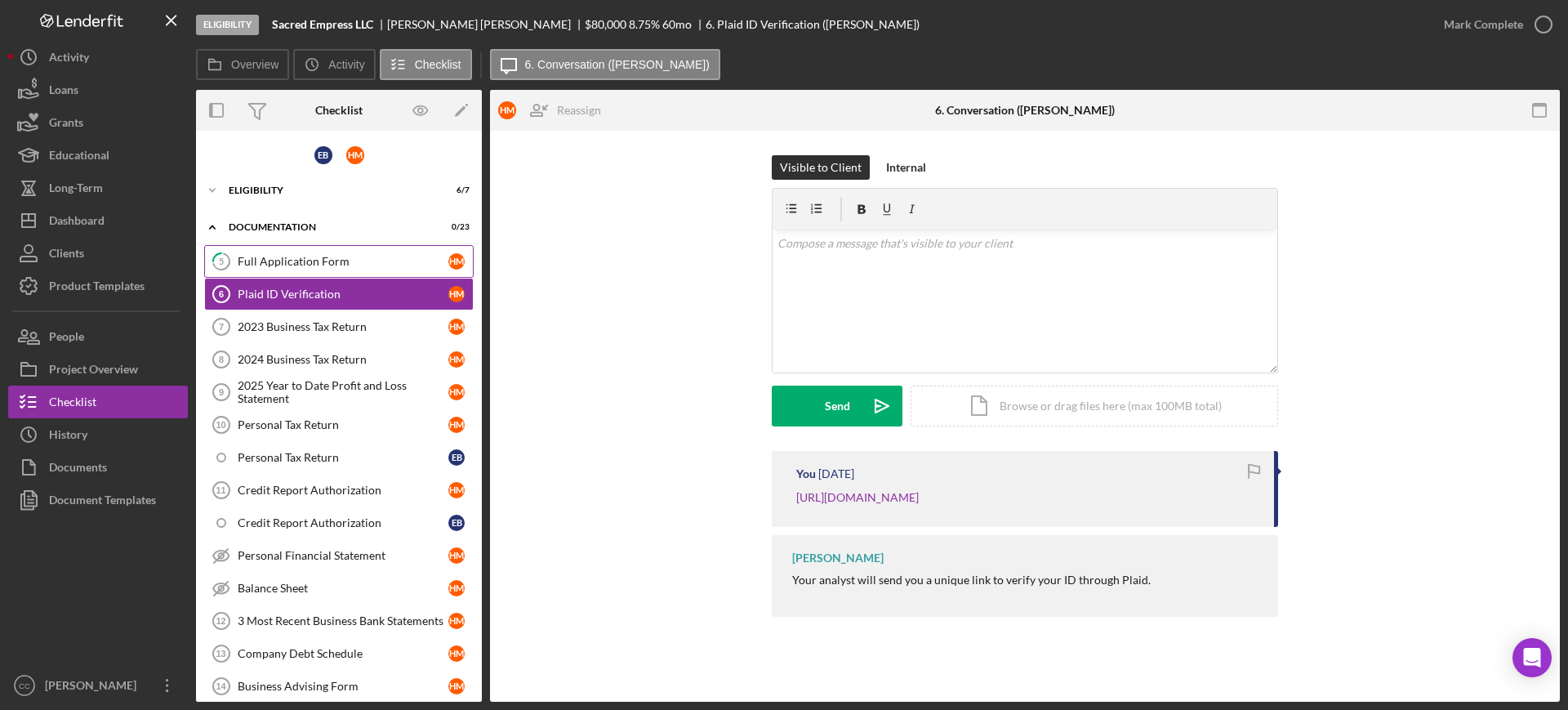
click at [320, 266] on div "Full Application Form" at bounding box center [343, 261] width 210 height 13
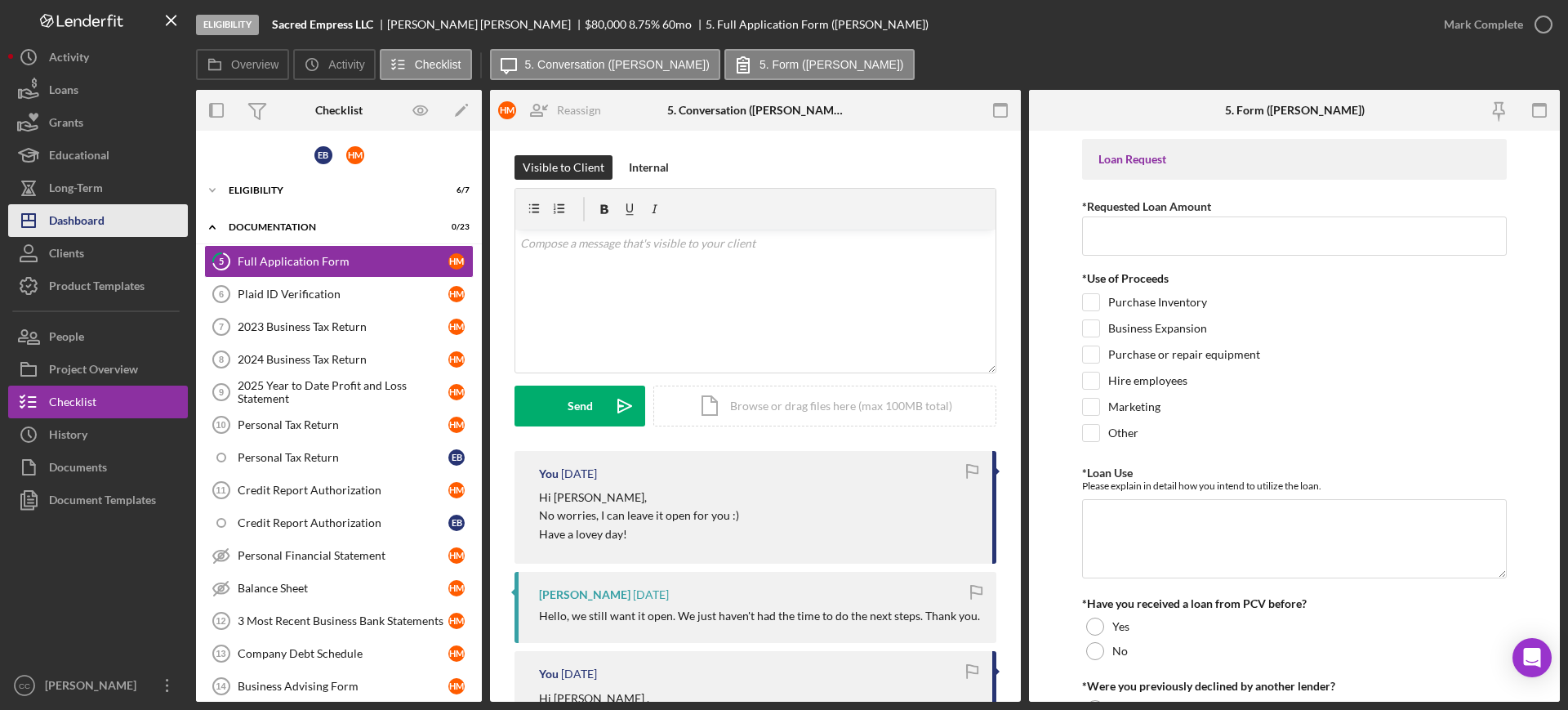
click at [74, 224] on div "Dashboard" at bounding box center [77, 222] width 56 height 37
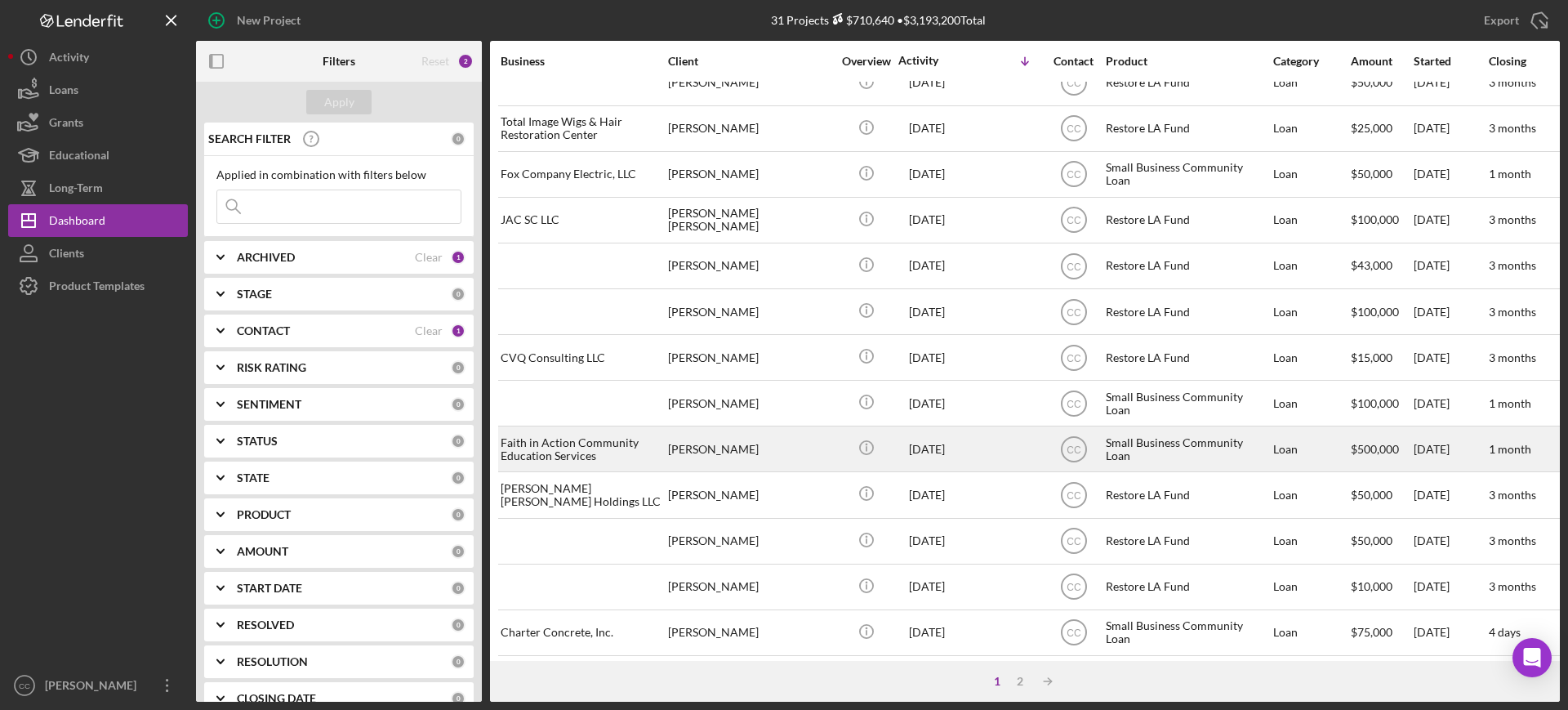
scroll to position [102, 0]
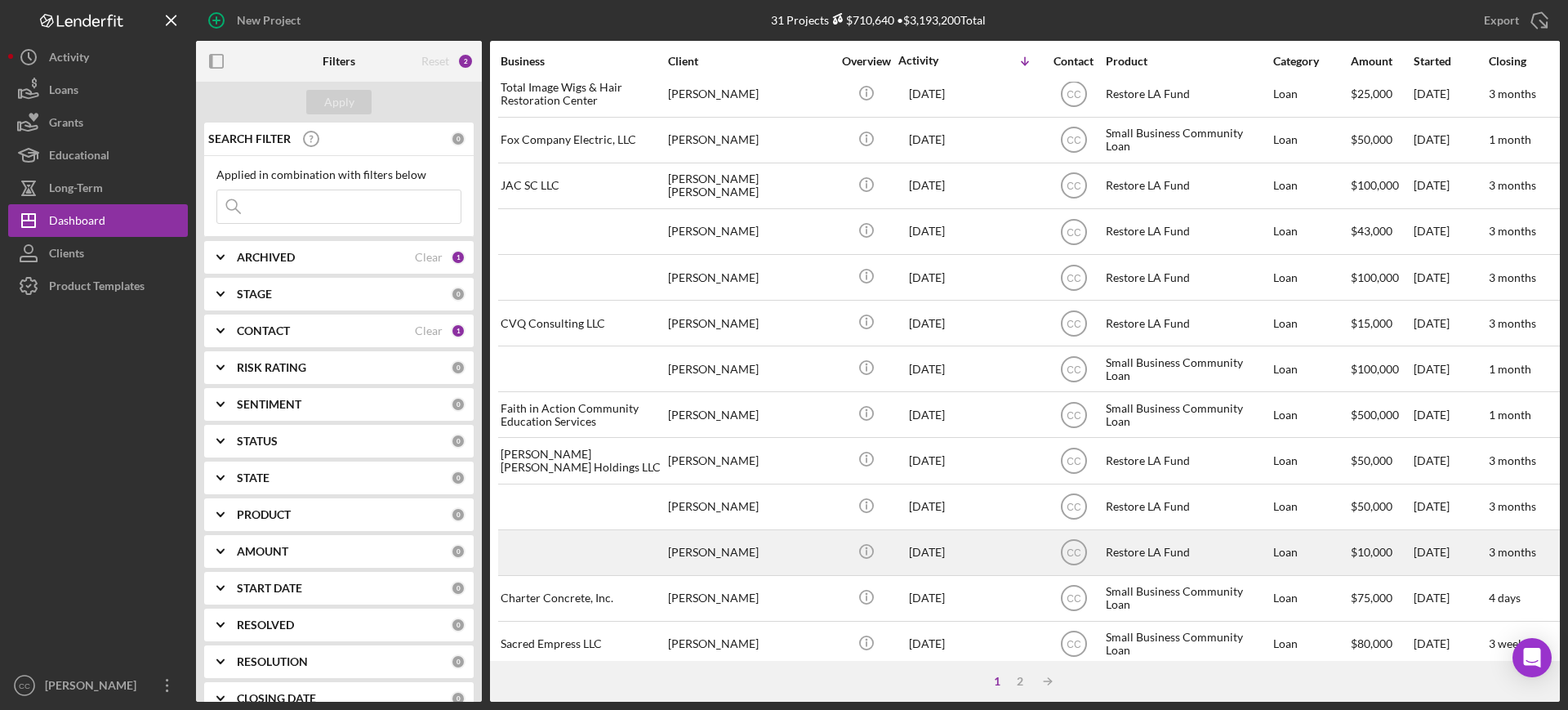
click at [814, 546] on div "[PERSON_NAME]" at bounding box center [749, 552] width 164 height 44
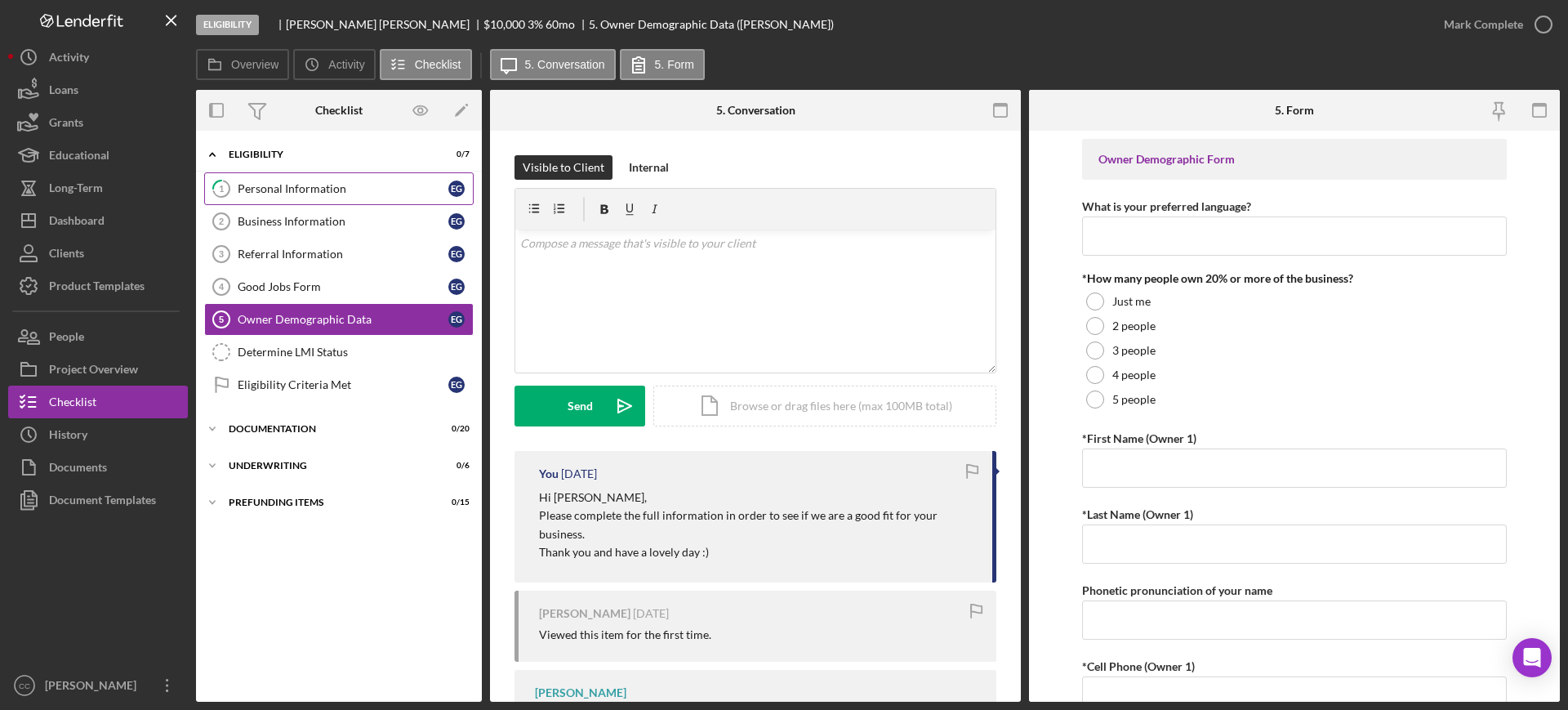
click at [297, 184] on div "Personal Information" at bounding box center [343, 189] width 210 height 13
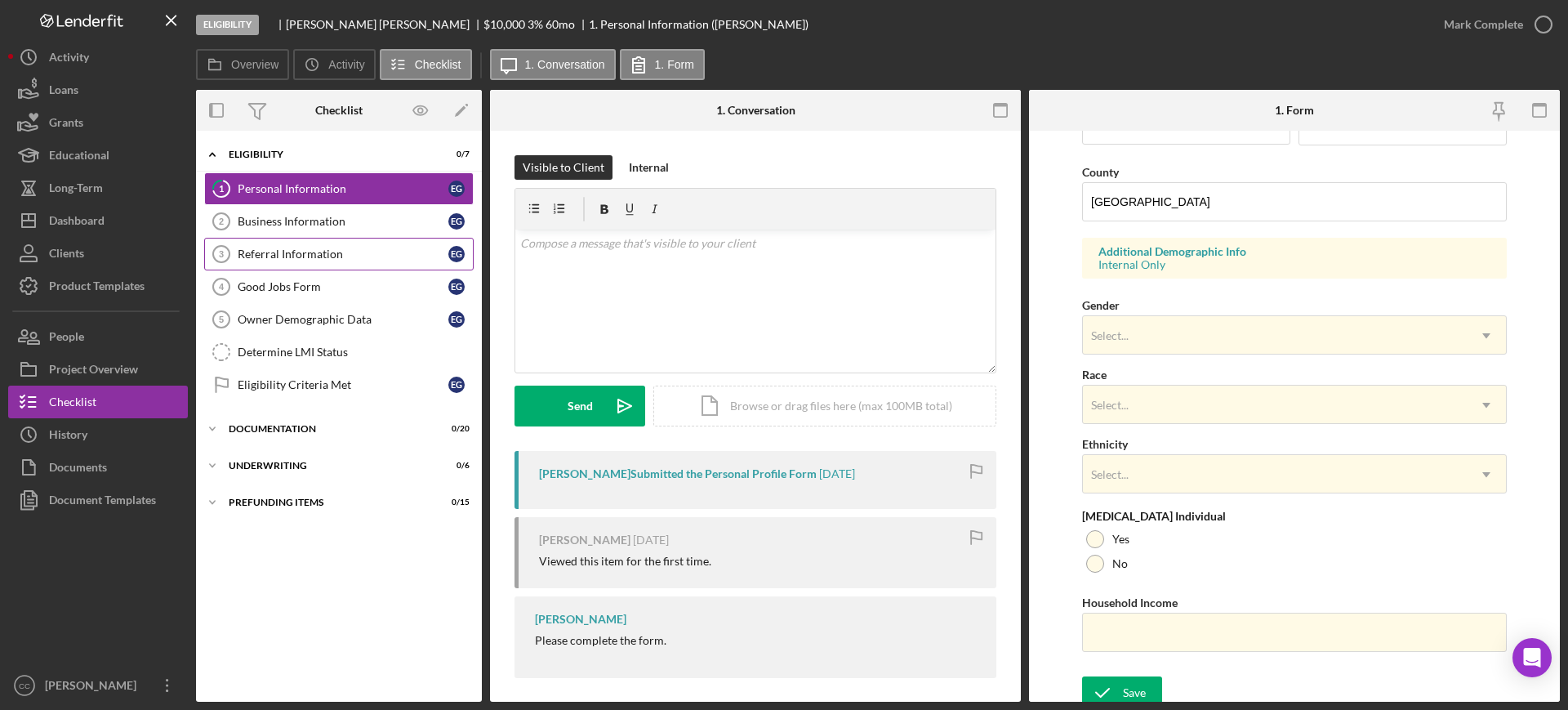
scroll to position [510, 0]
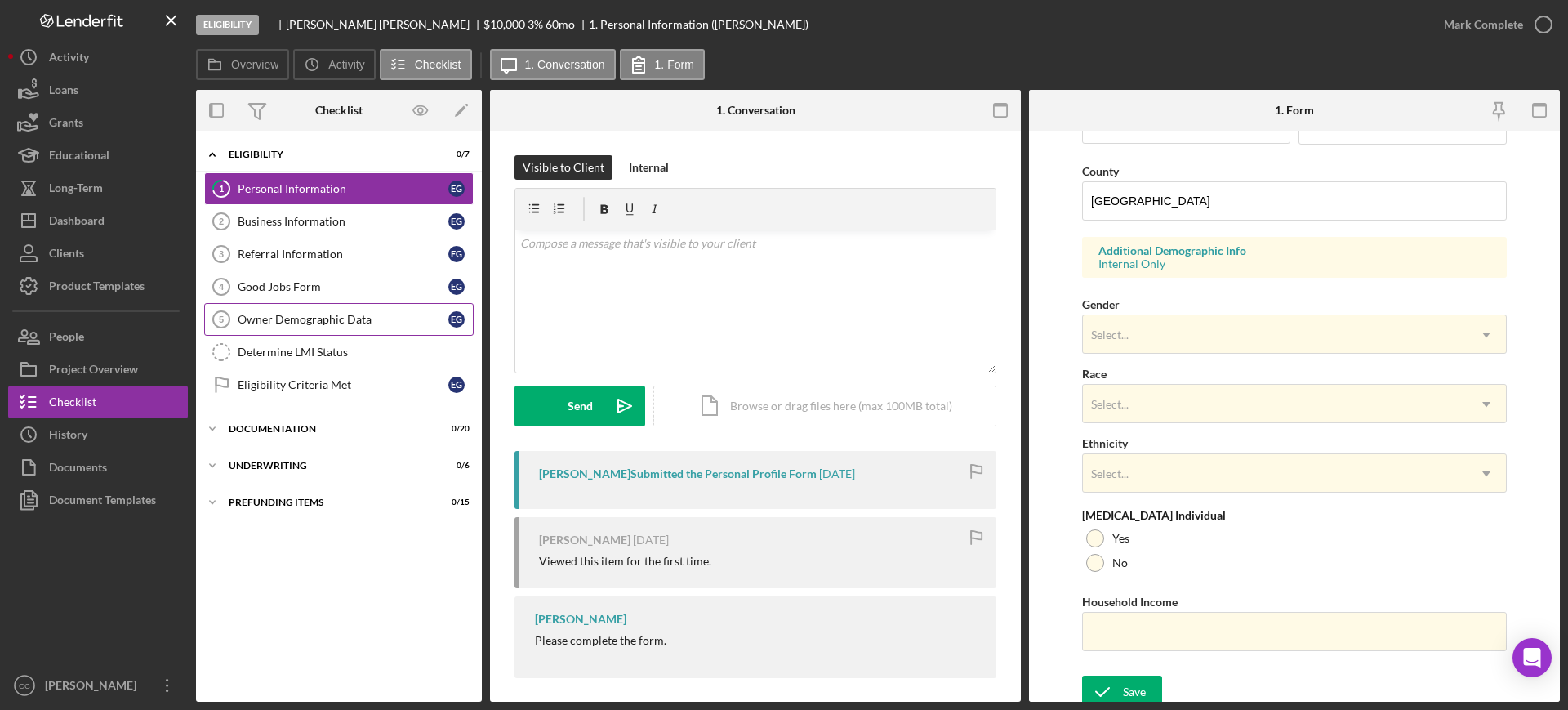
click at [340, 320] on div "Owner Demographic Data" at bounding box center [343, 320] width 210 height 13
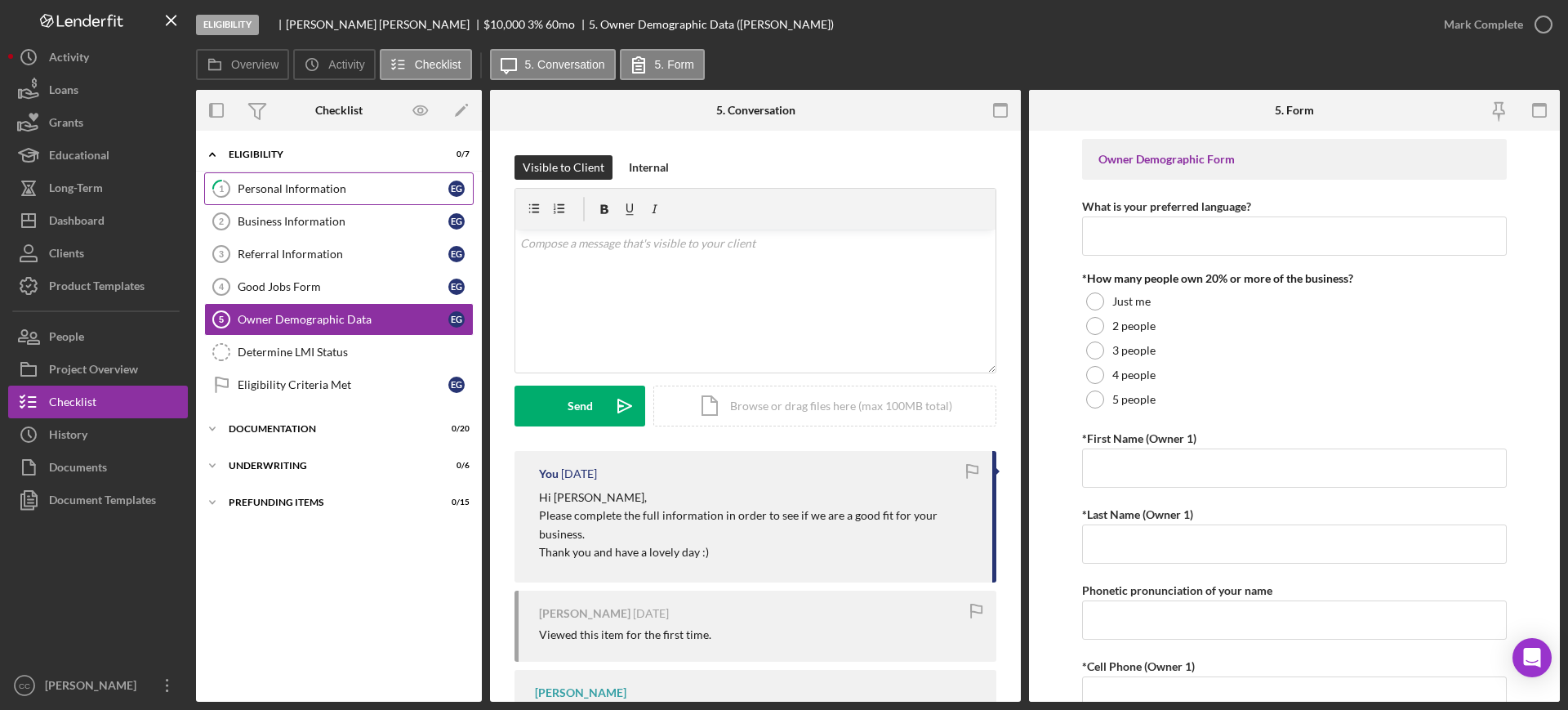
click at [310, 191] on div "Personal Information" at bounding box center [343, 189] width 210 height 13
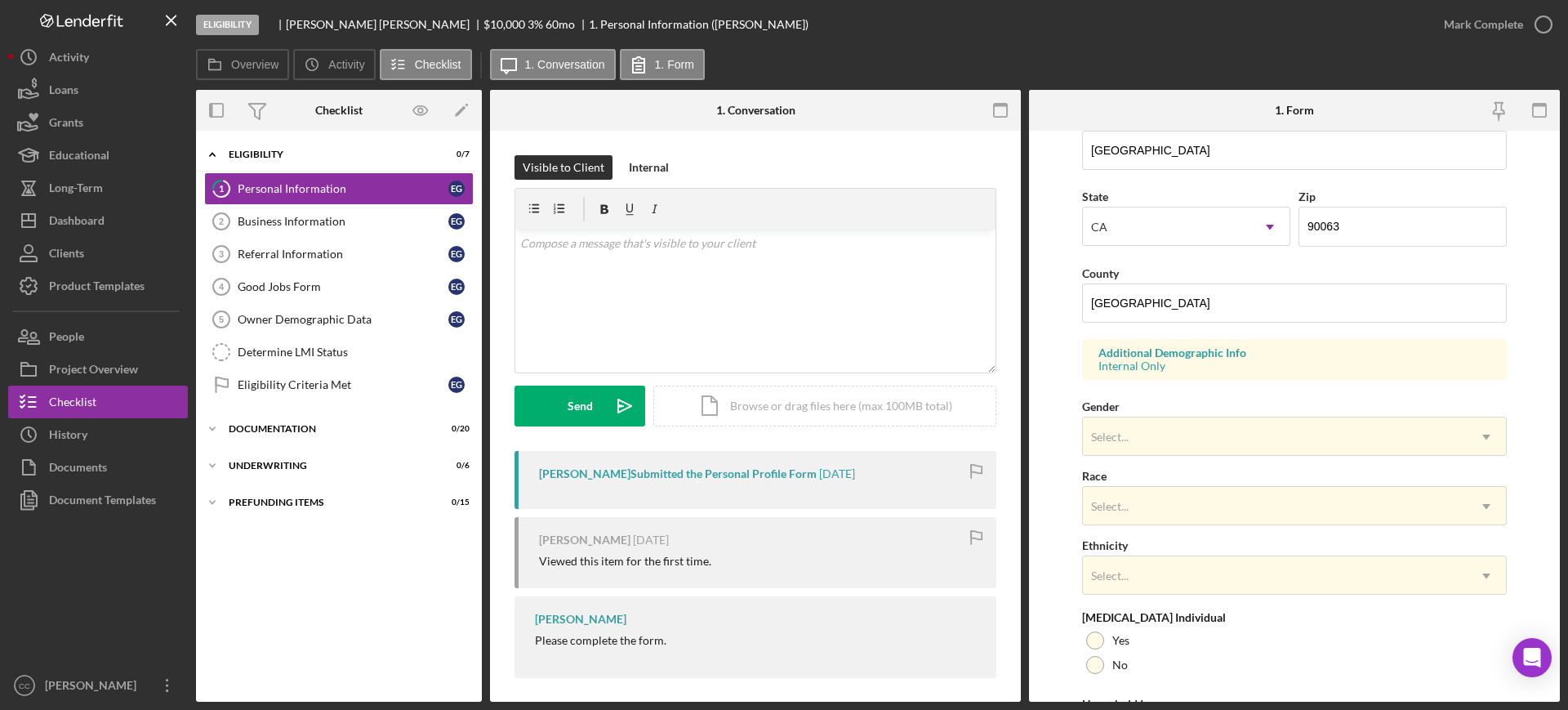
scroll to position [519, 0]
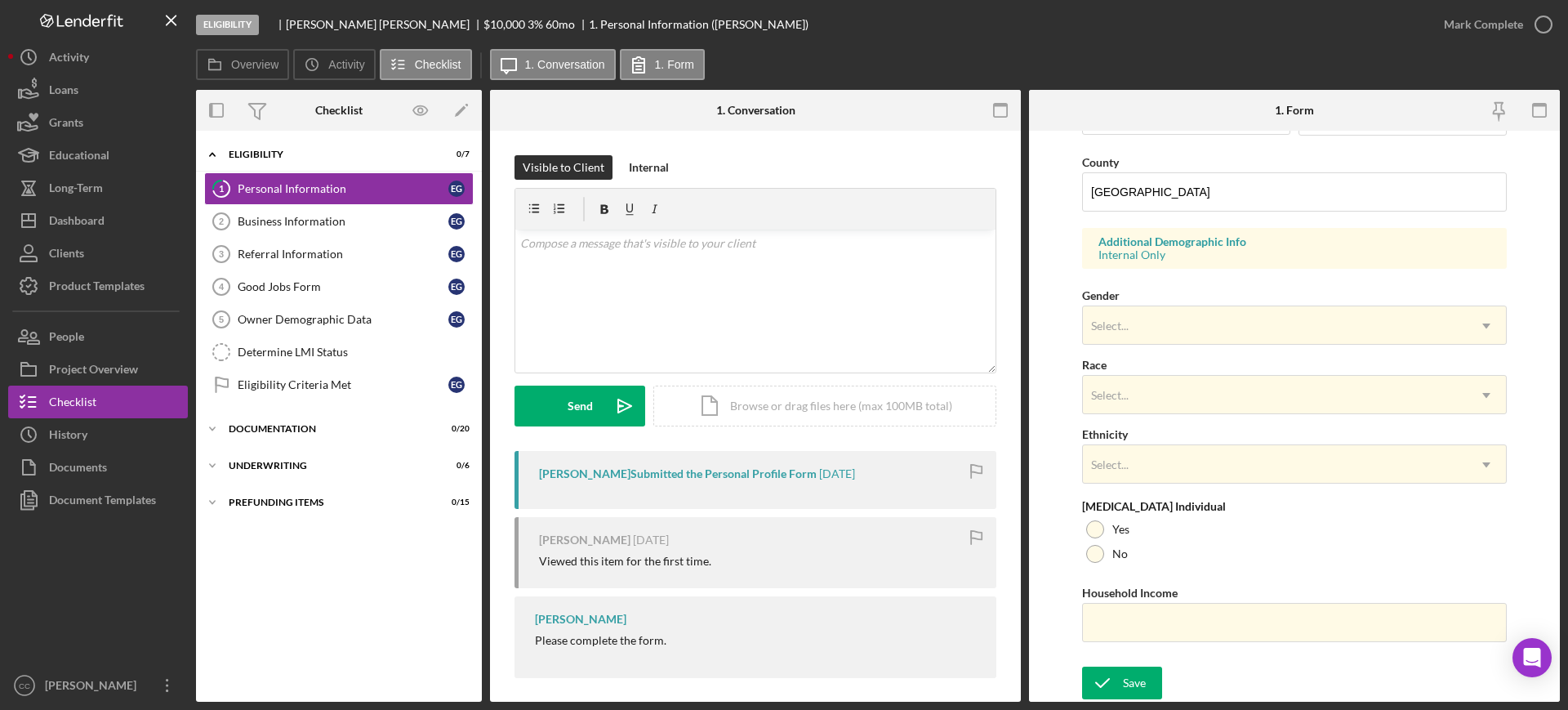
drag, startPoint x: 316, startPoint y: 210, endPoint x: 540, endPoint y: 225, distance: 224.5
click at [317, 210] on link "Business Information 2 Business Information E G" at bounding box center [339, 221] width 270 height 33
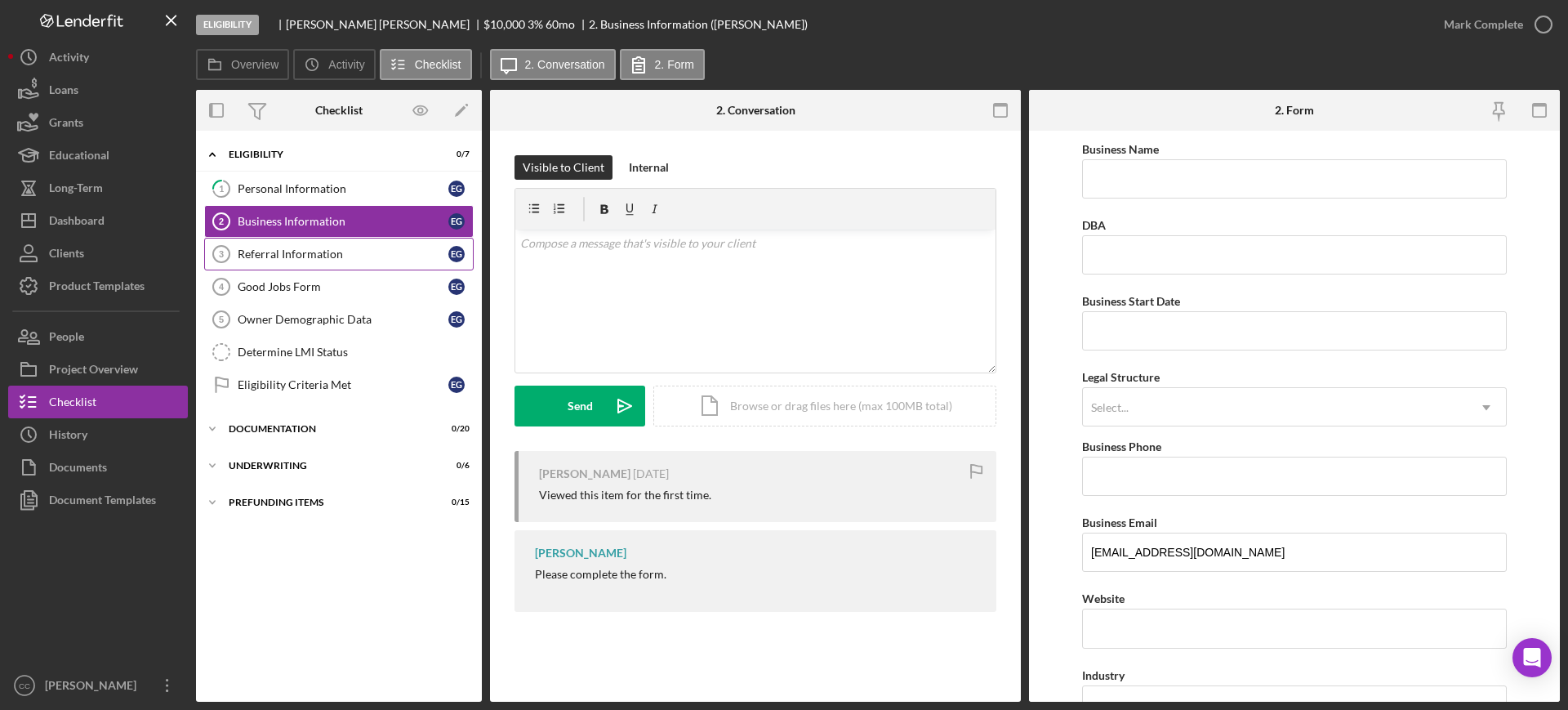
click at [301, 267] on link "Referral Information 3 Referral Information E G" at bounding box center [339, 254] width 270 height 33
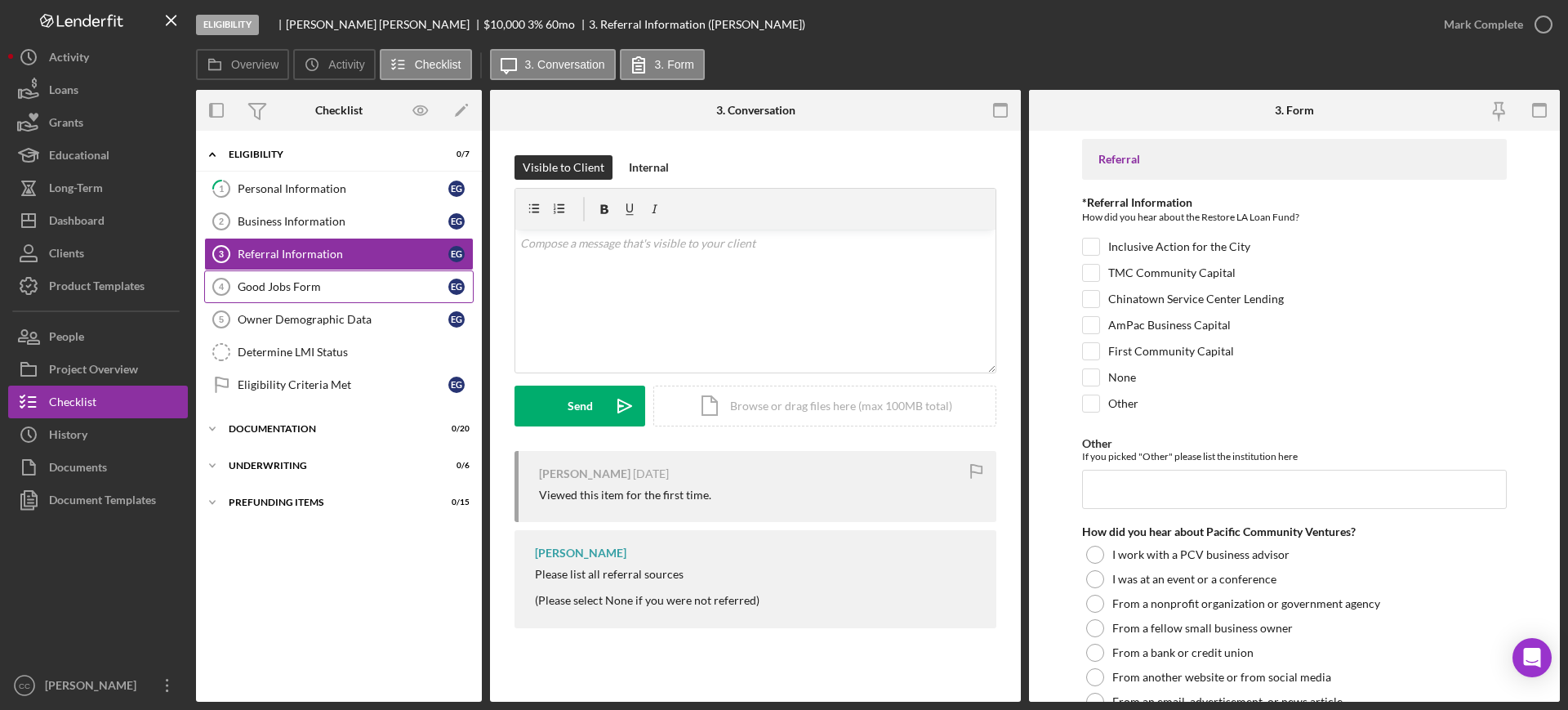
click at [294, 297] on link "Good Jobs Form 4 Good Jobs Form E G" at bounding box center [339, 287] width 270 height 33
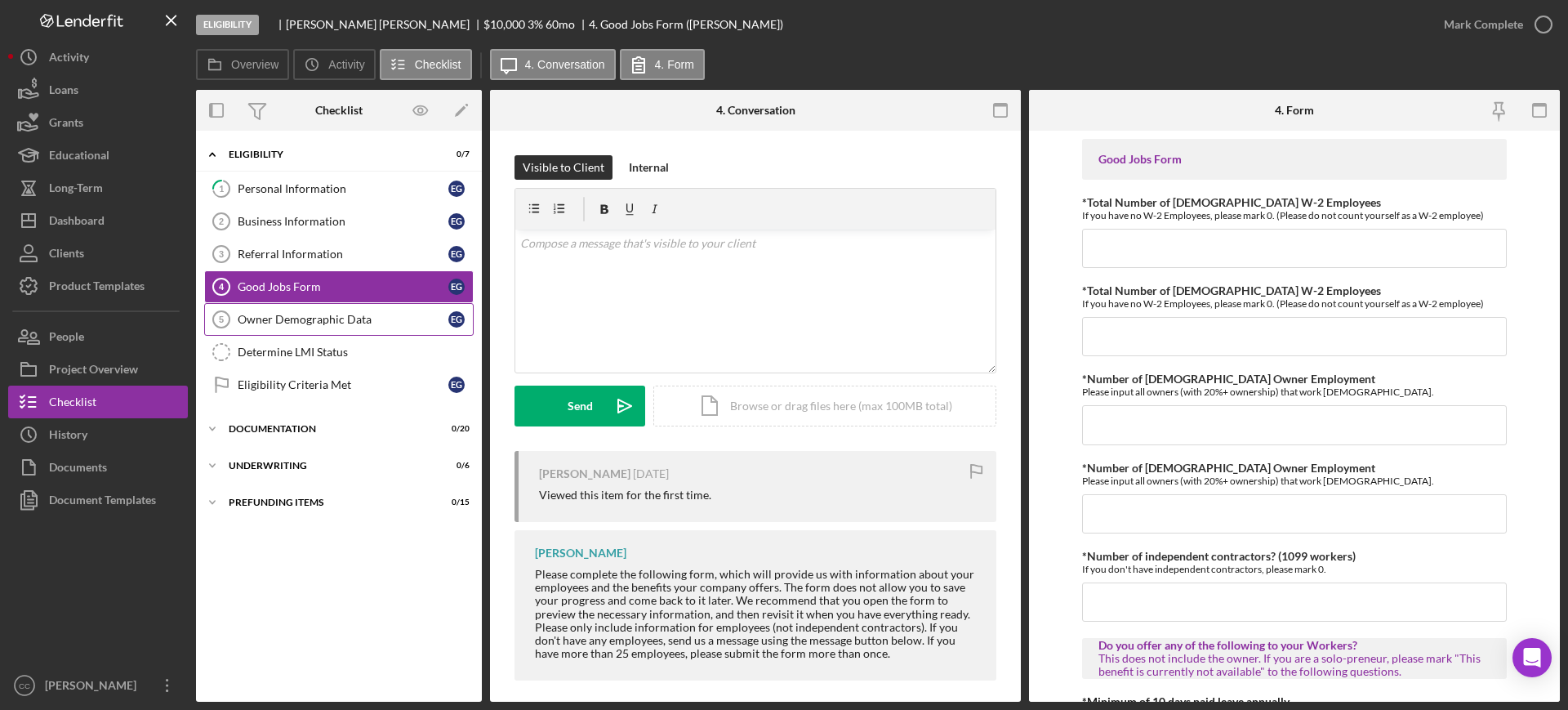
click at [279, 323] on div "Owner Demographic Data" at bounding box center [343, 320] width 210 height 13
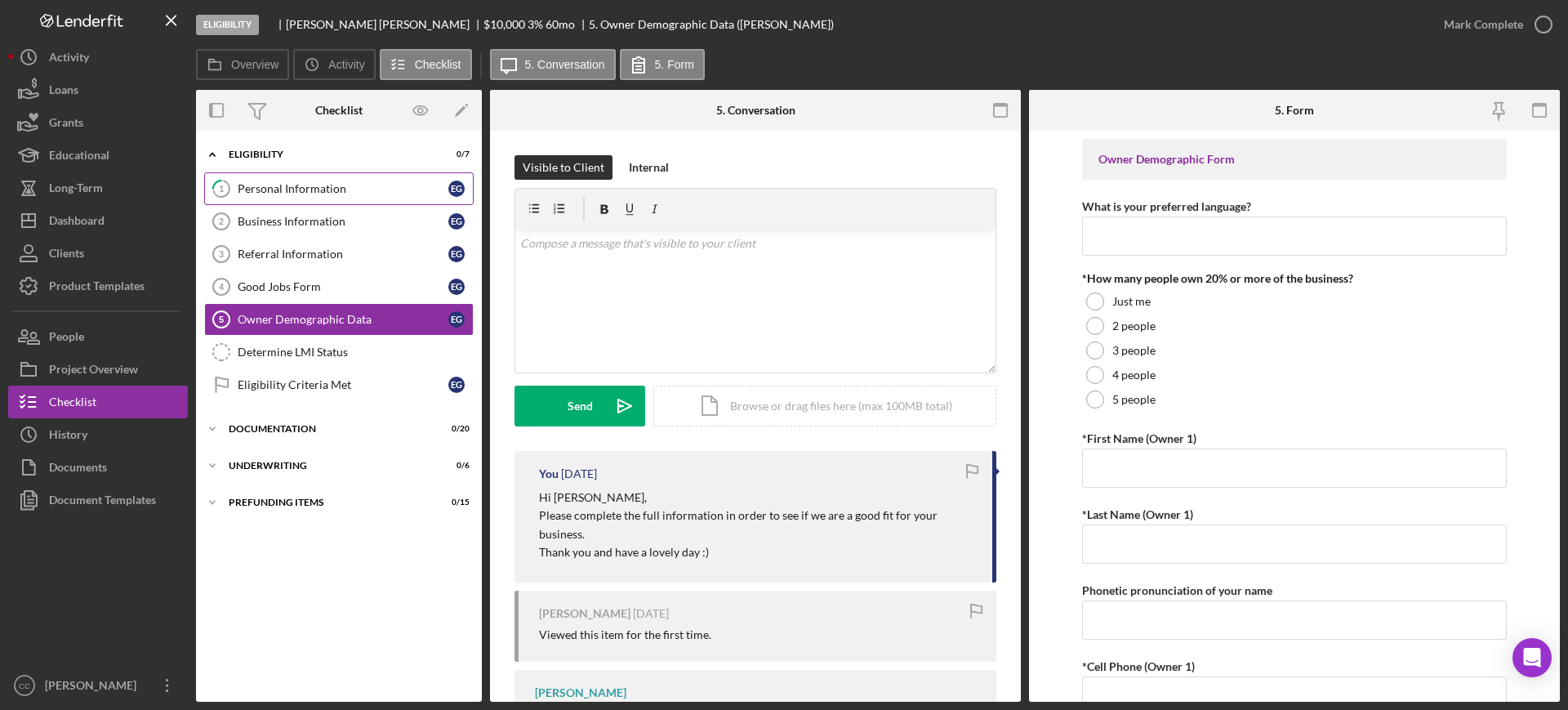
click at [274, 196] on link "1 Personal Information E G" at bounding box center [339, 189] width 270 height 33
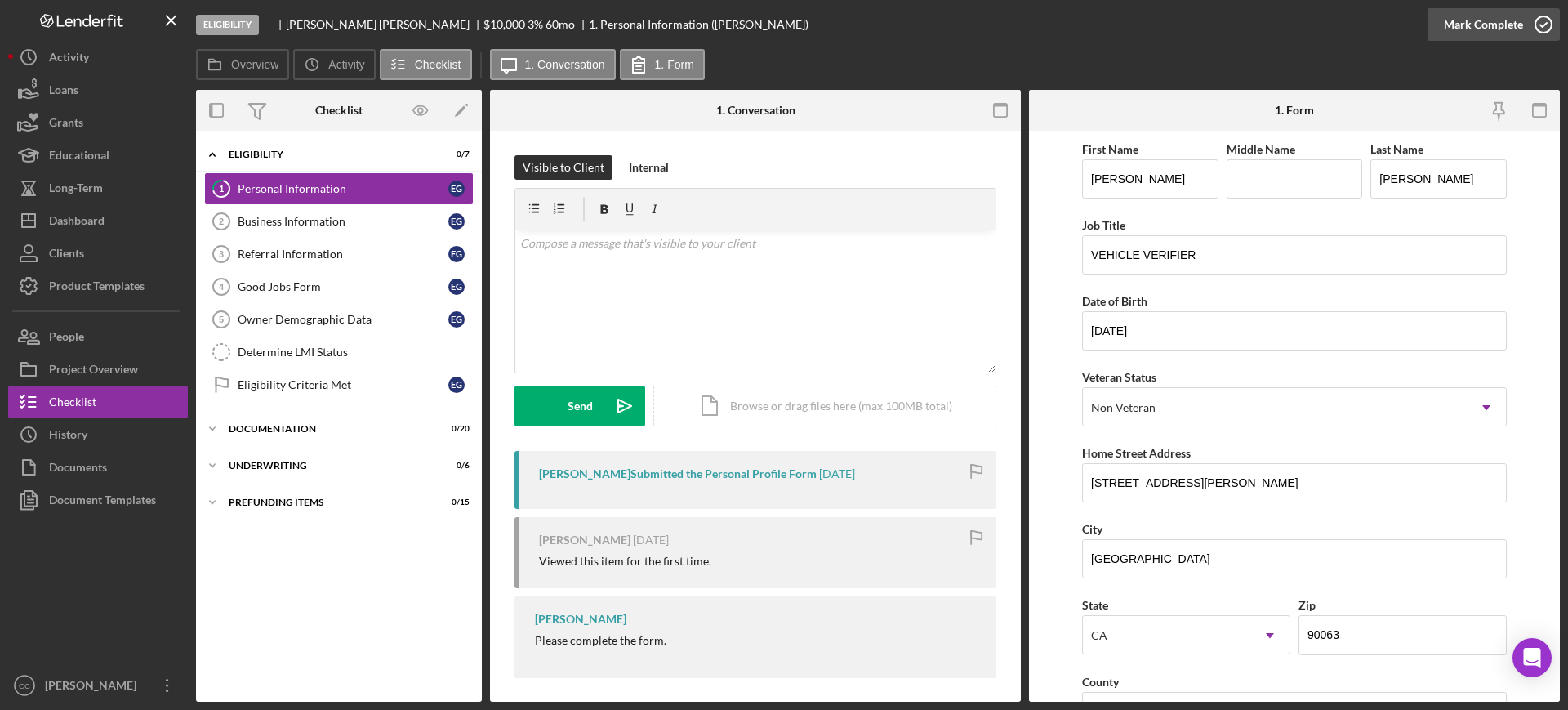
click at [1509, 30] on div "Mark Complete" at bounding box center [1483, 25] width 79 height 33
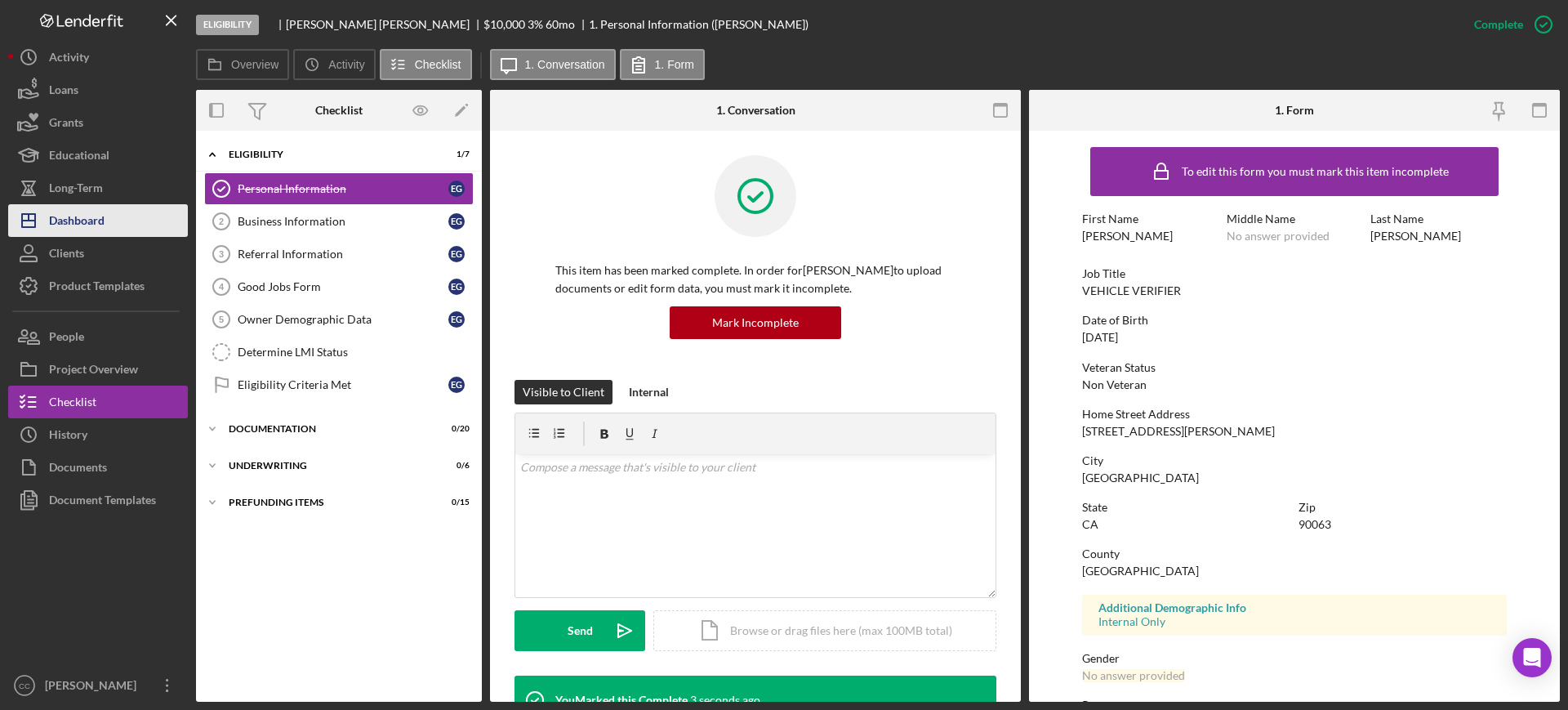
click at [87, 224] on div "Dashboard" at bounding box center [77, 222] width 56 height 37
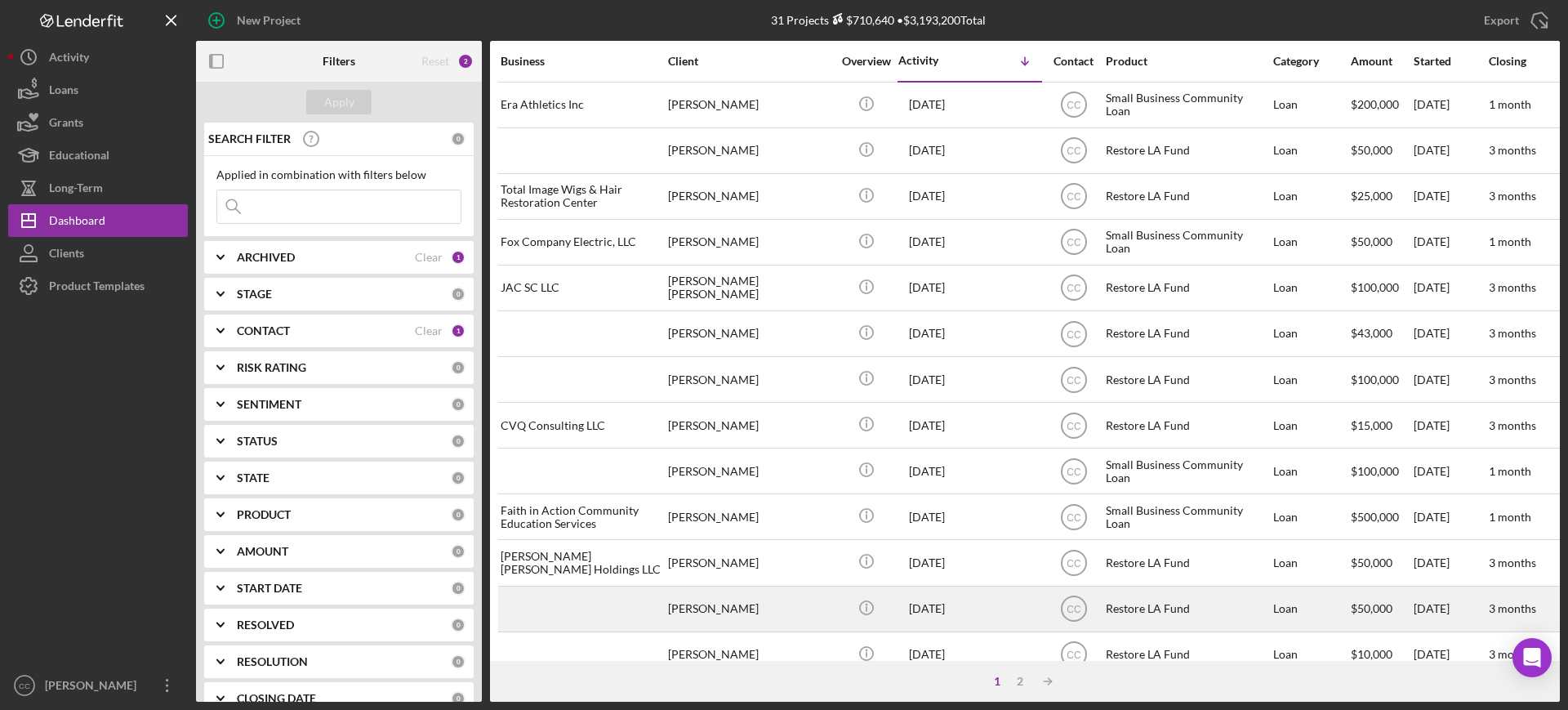
click at [768, 604] on div "[PERSON_NAME]" at bounding box center [749, 608] width 164 height 44
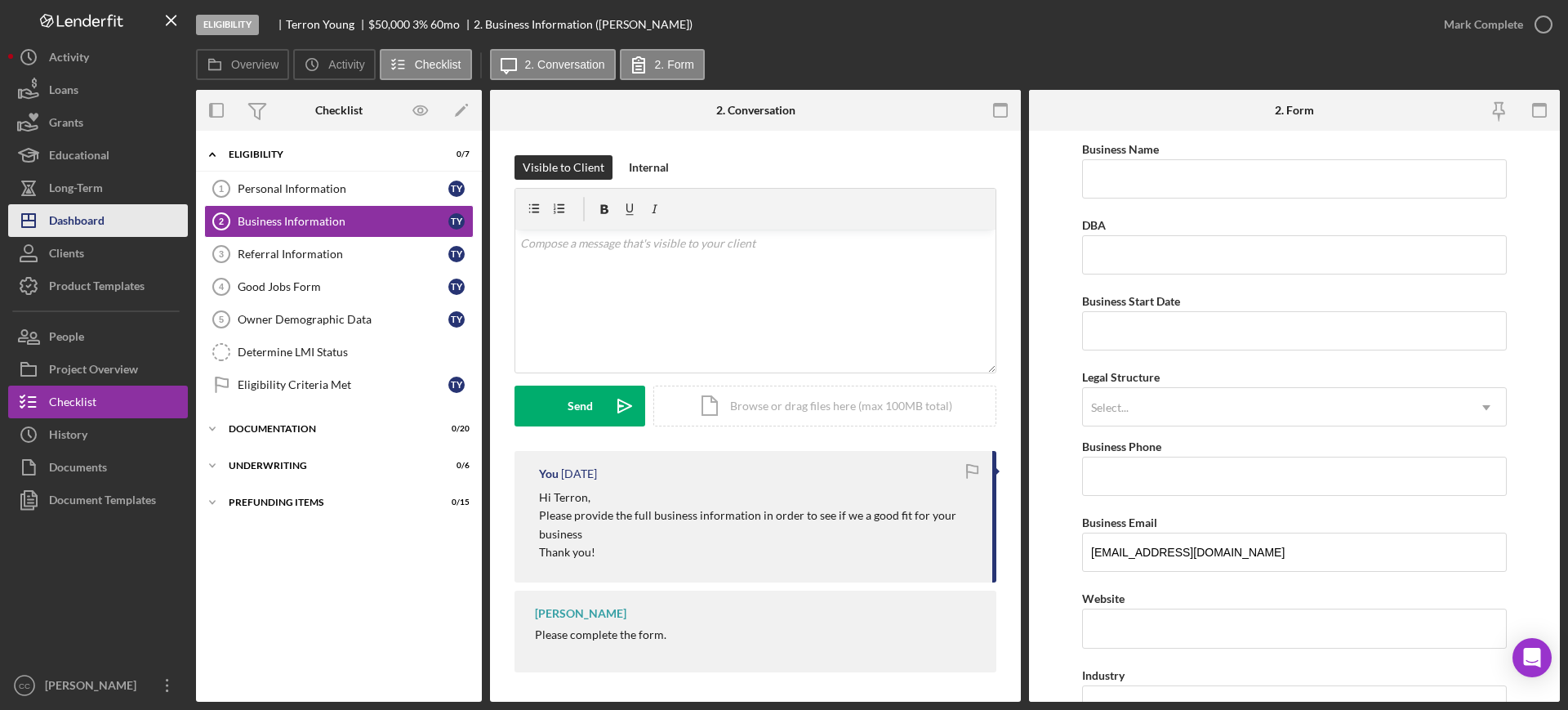
click at [69, 215] on div "Dashboard" at bounding box center [77, 222] width 56 height 37
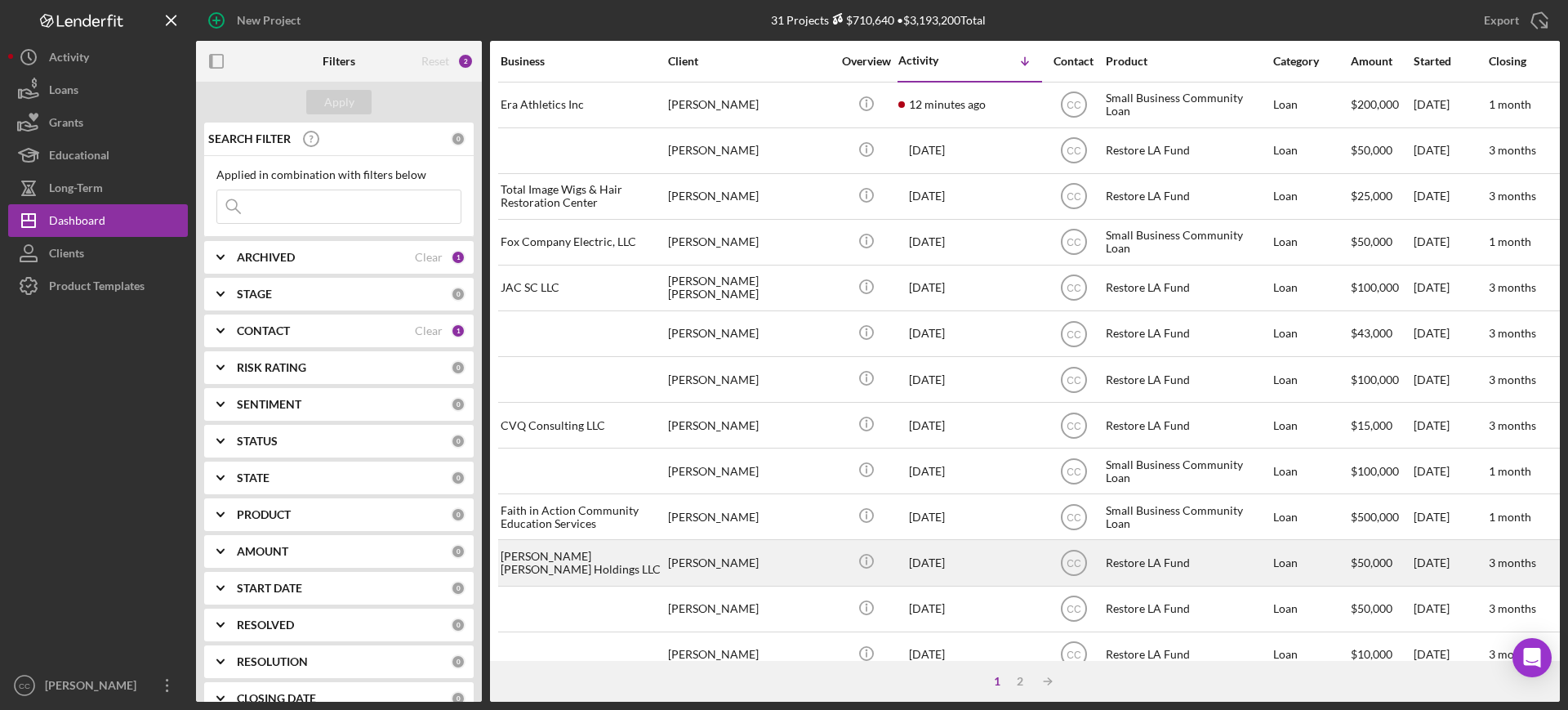
click at [782, 554] on div "[PERSON_NAME]" at bounding box center [749, 562] width 164 height 44
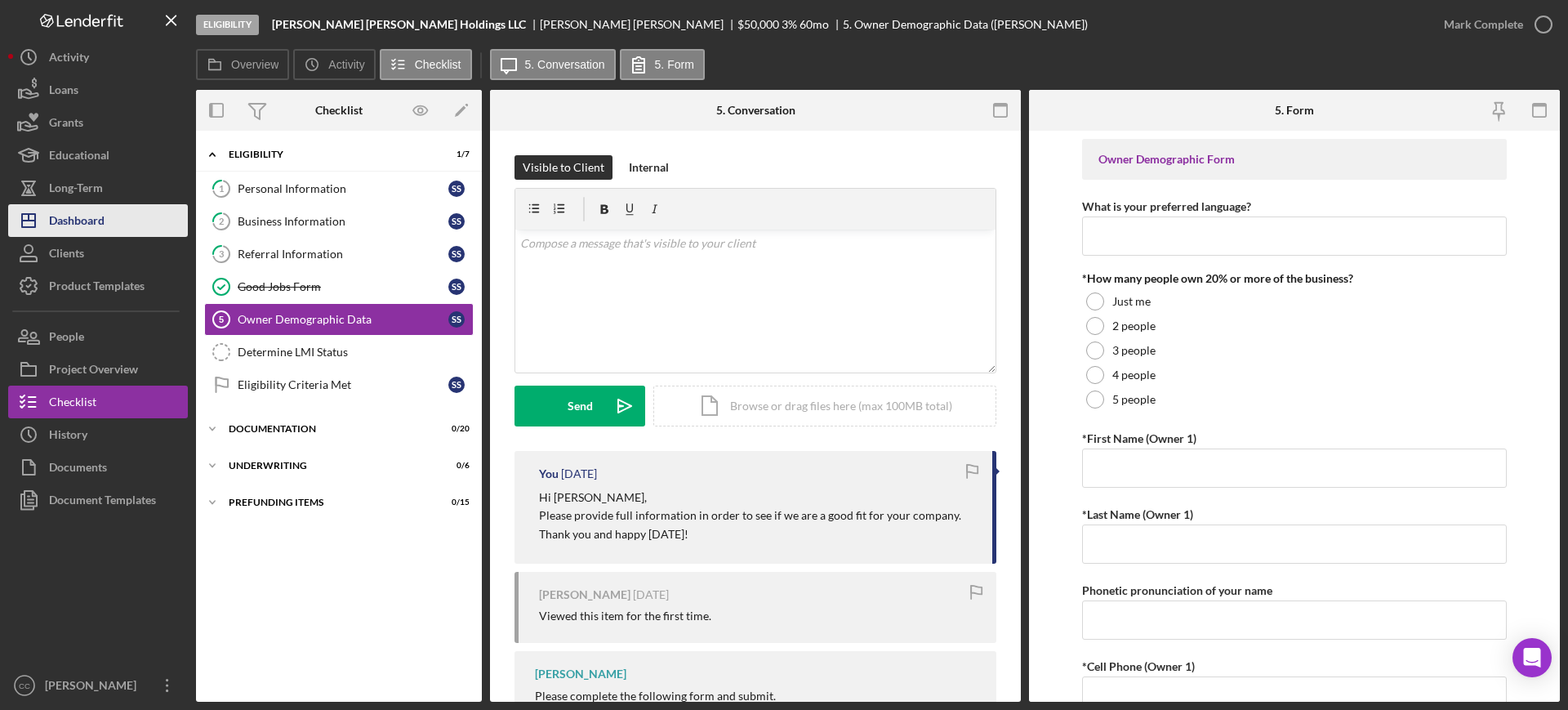
drag, startPoint x: 87, startPoint y: 215, endPoint x: 127, endPoint y: 215, distance: 40.0
click at [87, 215] on div "Dashboard" at bounding box center [77, 222] width 56 height 37
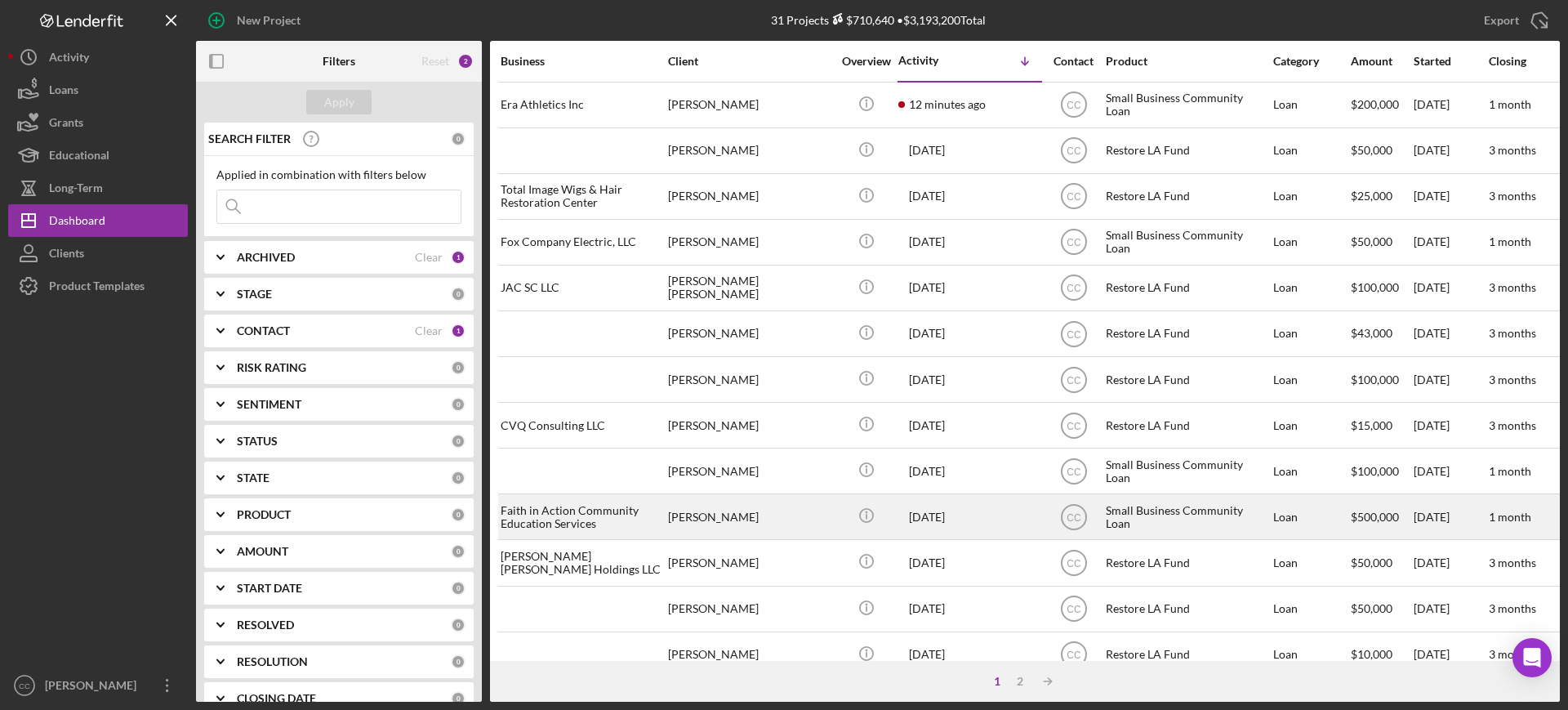
click at [769, 507] on div "[PERSON_NAME]" at bounding box center [749, 516] width 164 height 44
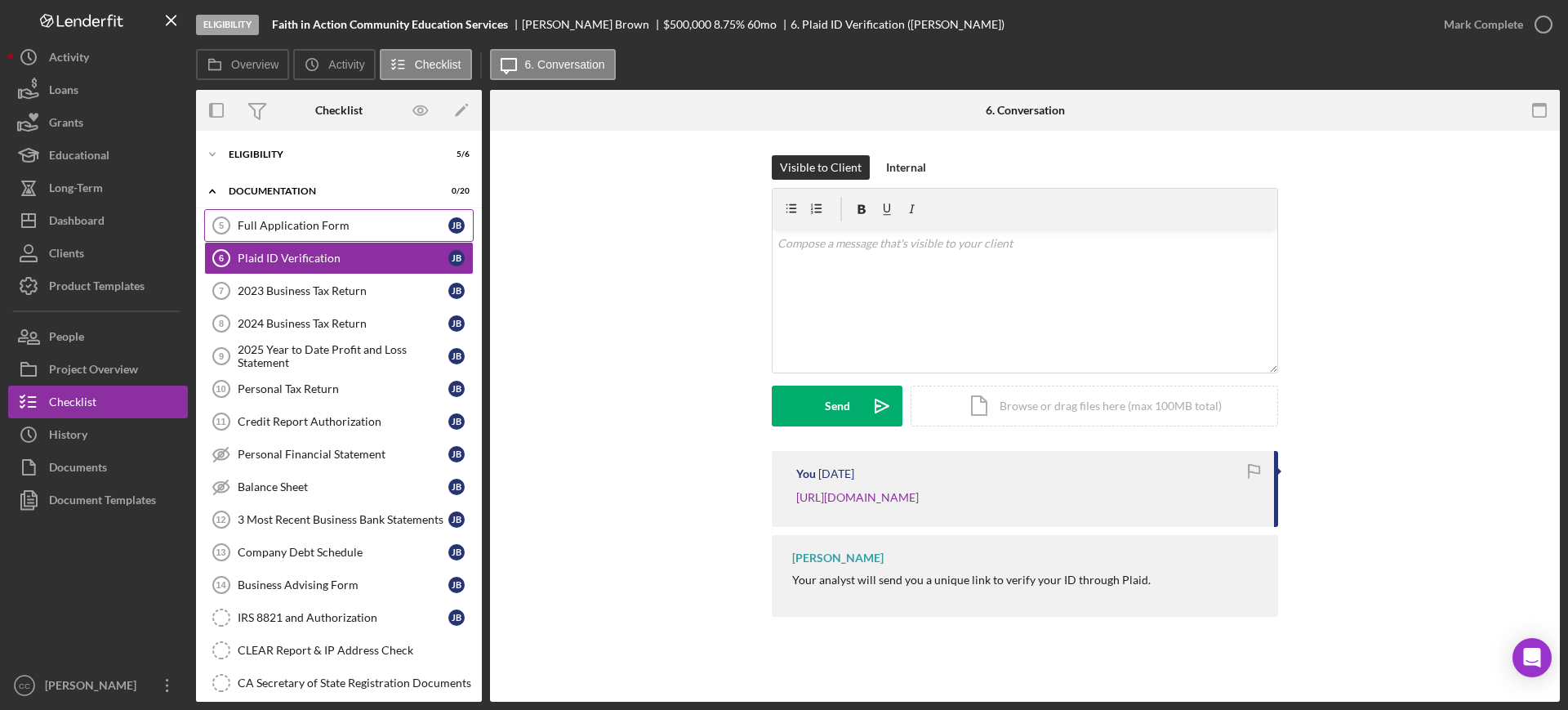
click at [262, 224] on div "Full Application Form" at bounding box center [343, 225] width 210 height 13
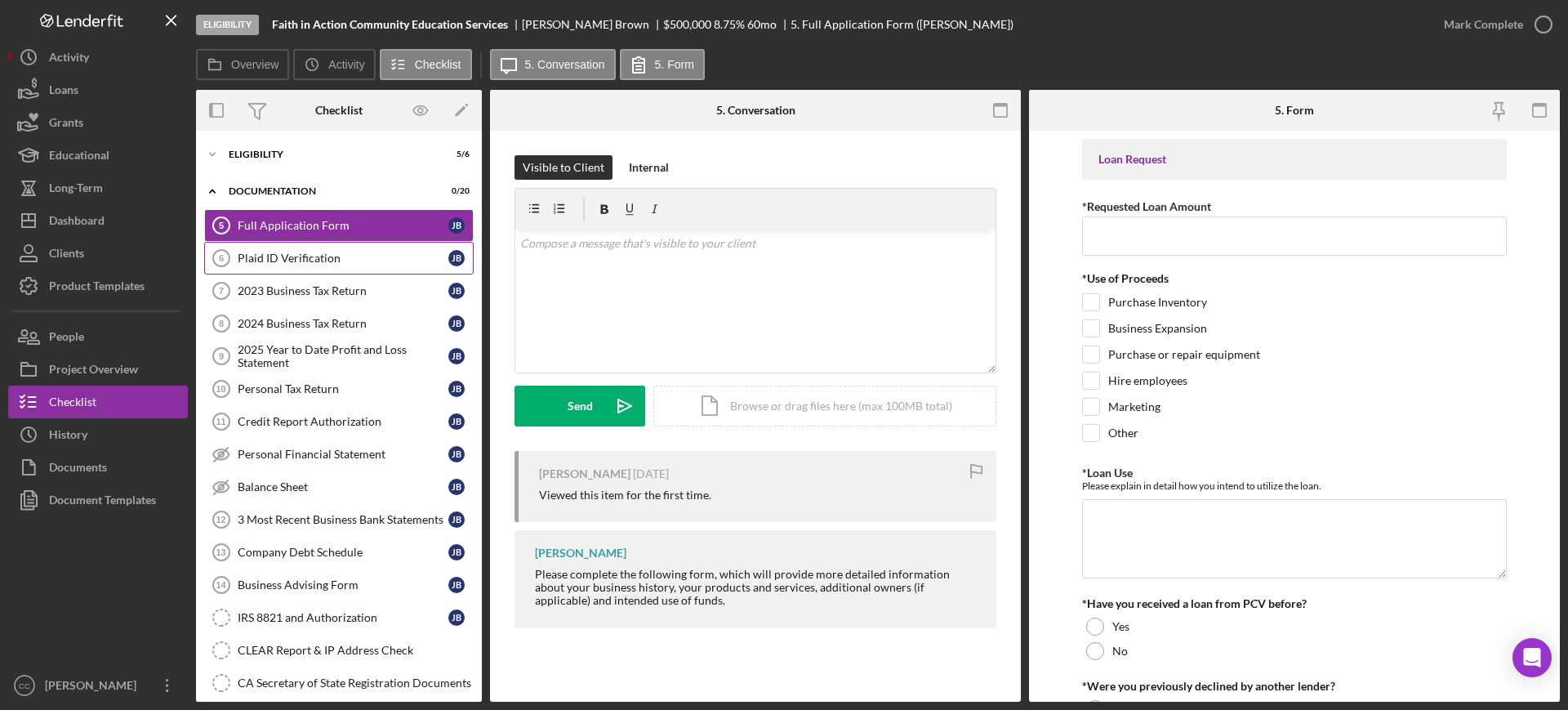
click at [302, 263] on div "Plaid ID Verification" at bounding box center [343, 258] width 210 height 13
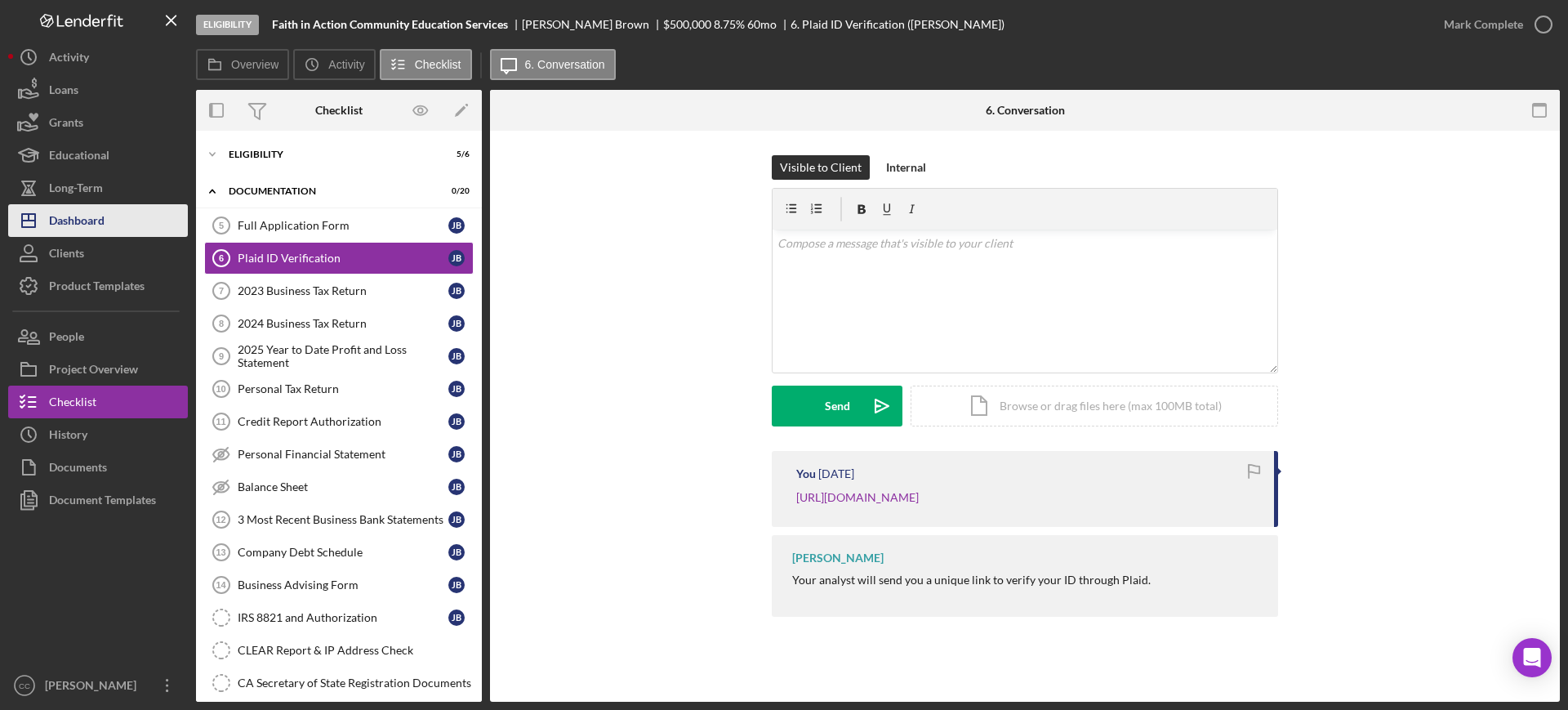
click at [124, 222] on button "Icon/Dashboard Dashboard" at bounding box center [98, 220] width 180 height 33
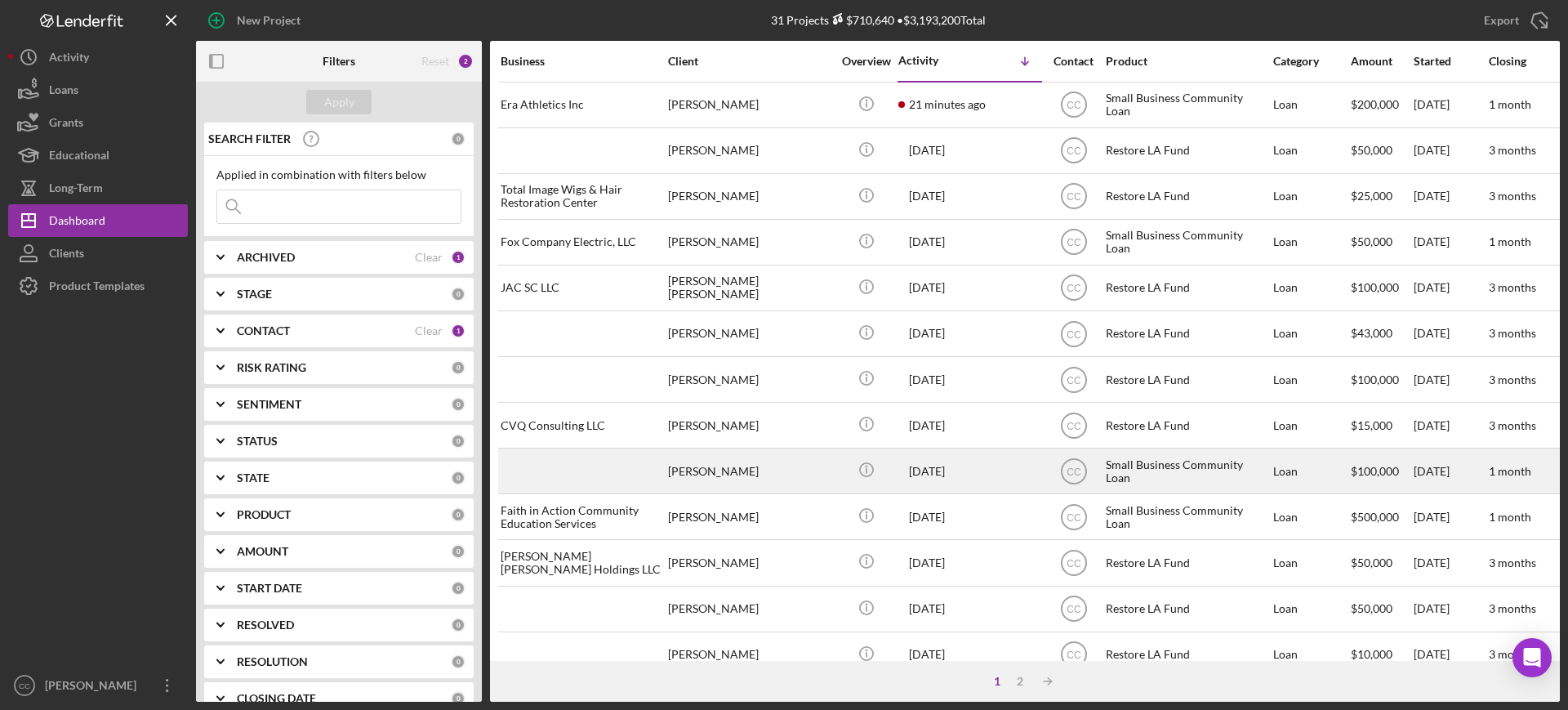
click at [747, 466] on div "[PERSON_NAME]" at bounding box center [749, 471] width 164 height 44
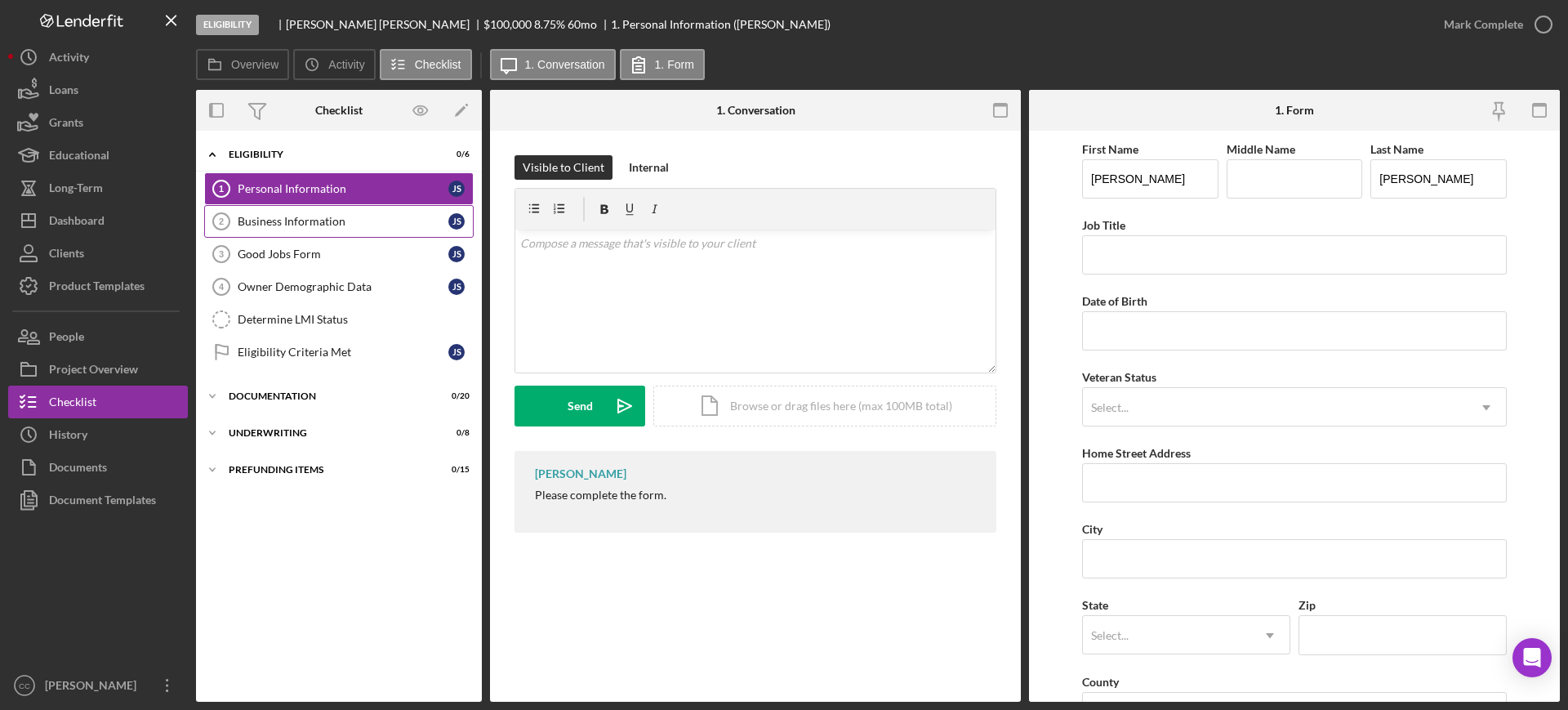
click at [288, 224] on div "Business Information" at bounding box center [343, 221] width 210 height 13
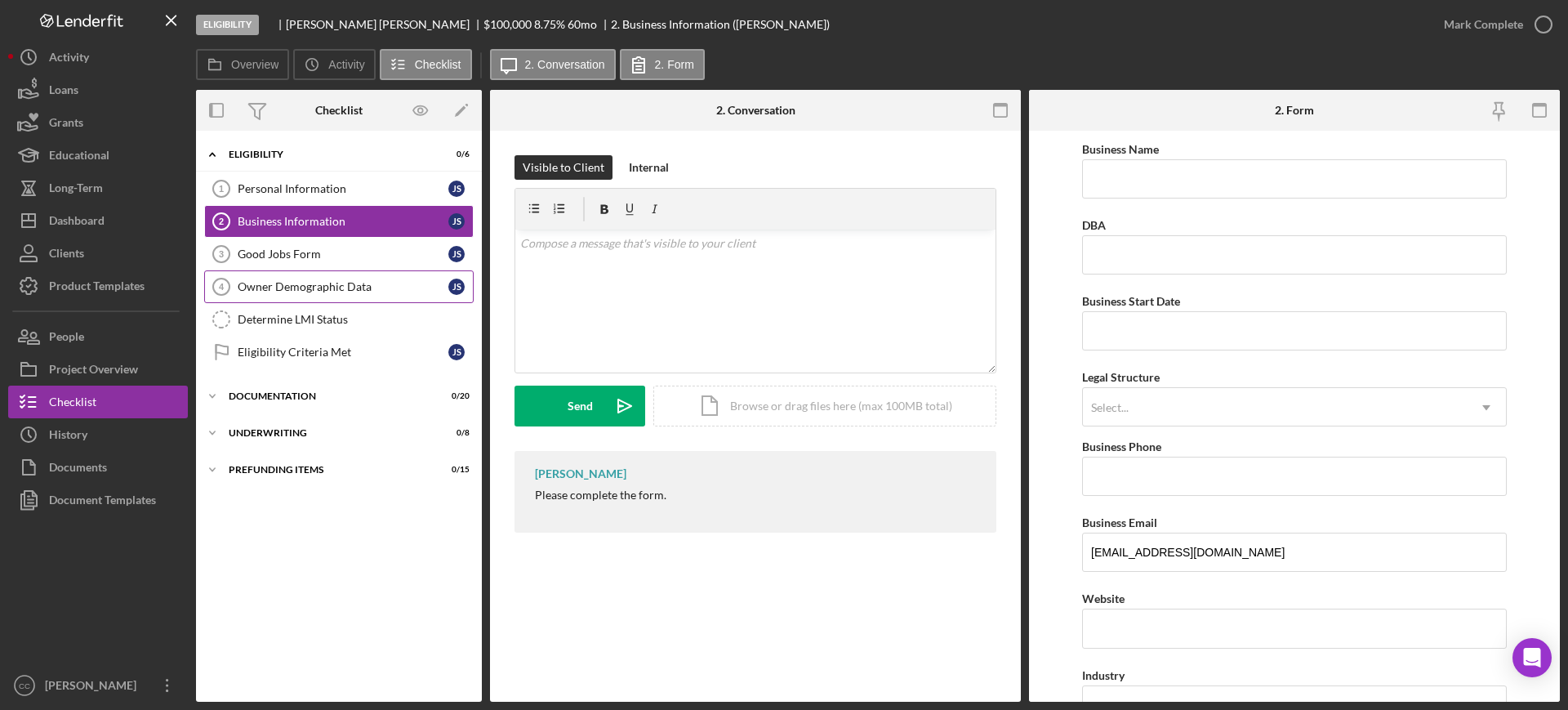
click at [289, 270] on link "Owner Demographic Data 4 Owner Demographic Data J S" at bounding box center [339, 287] width 270 height 33
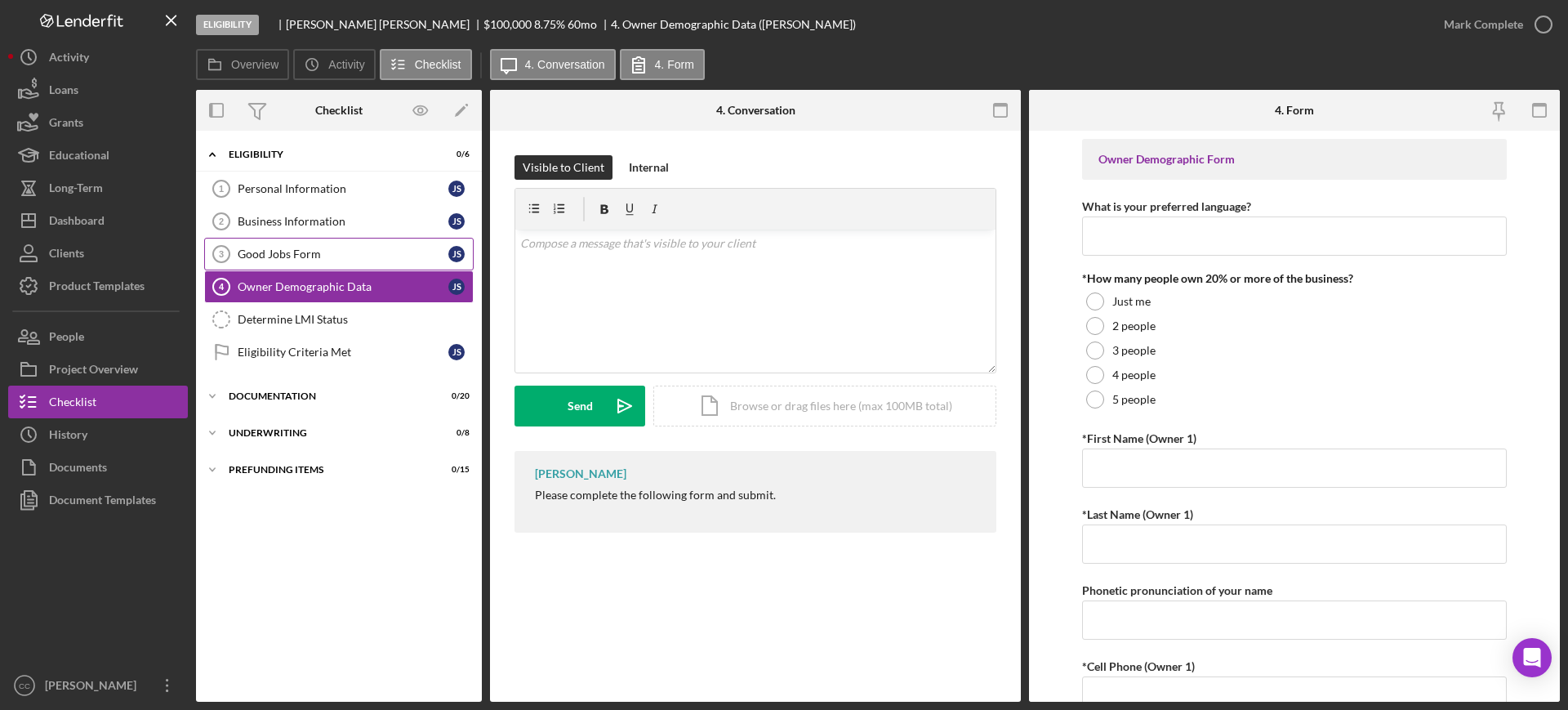
click at [297, 251] on div "Good Jobs Form" at bounding box center [343, 254] width 210 height 13
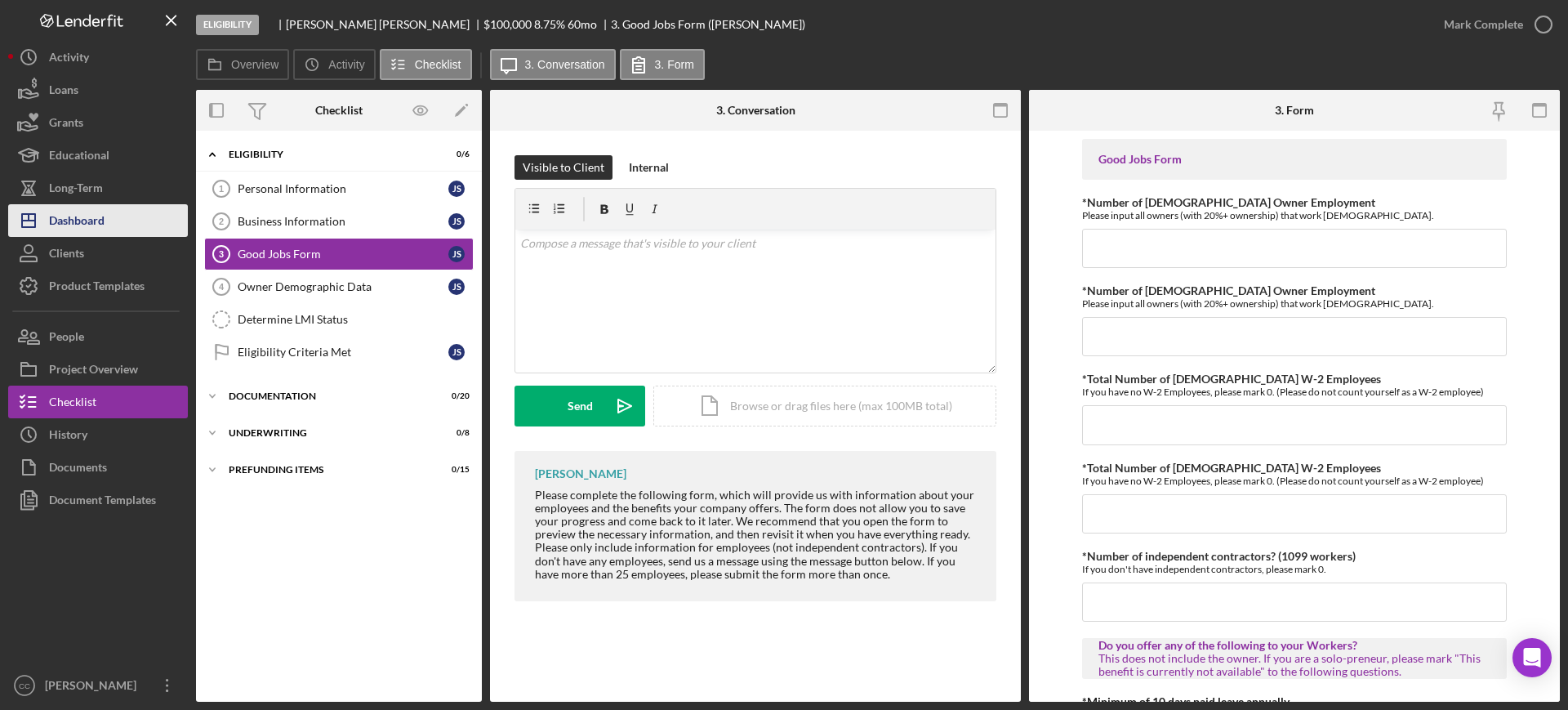
click at [80, 218] on div "Dashboard" at bounding box center [77, 222] width 56 height 37
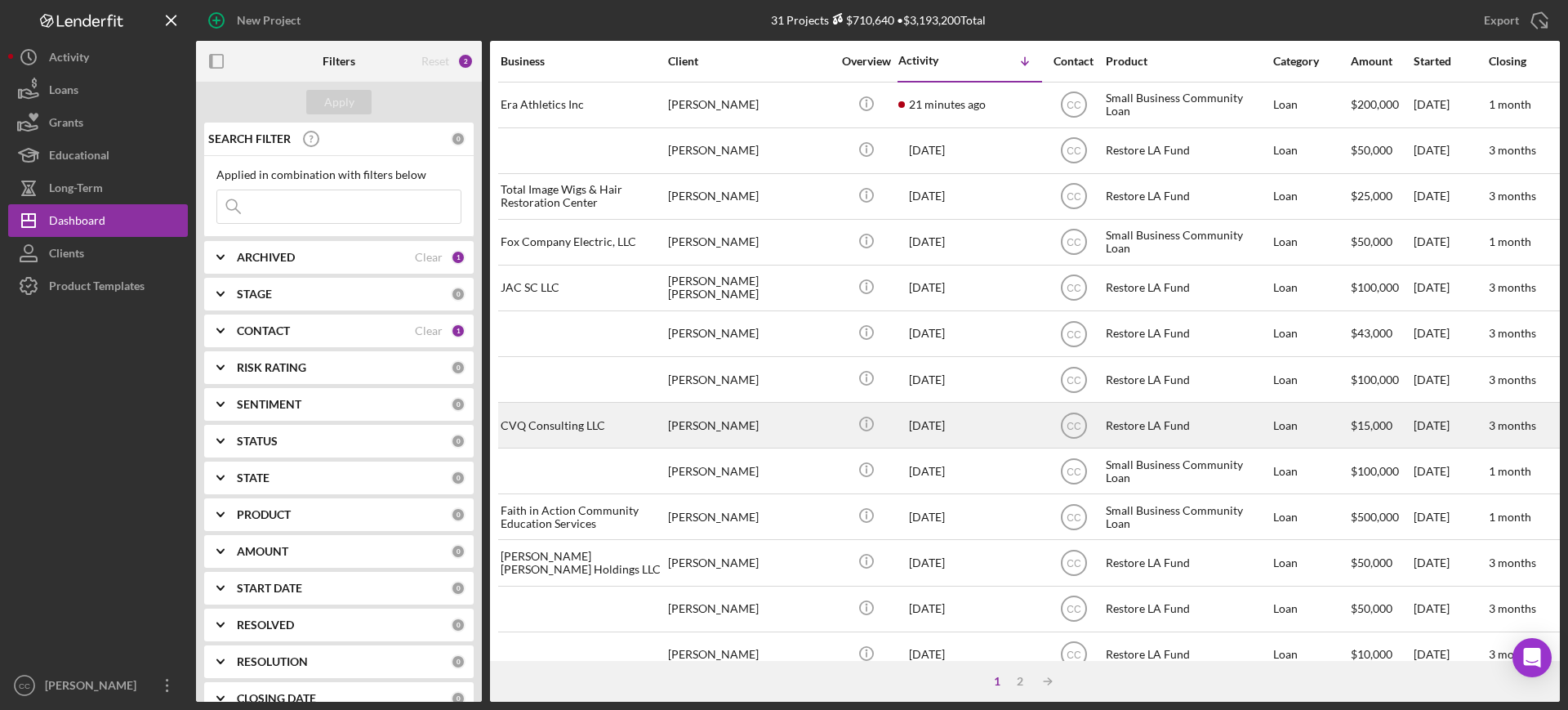
click at [766, 417] on div "[PERSON_NAME]" at bounding box center [749, 425] width 164 height 44
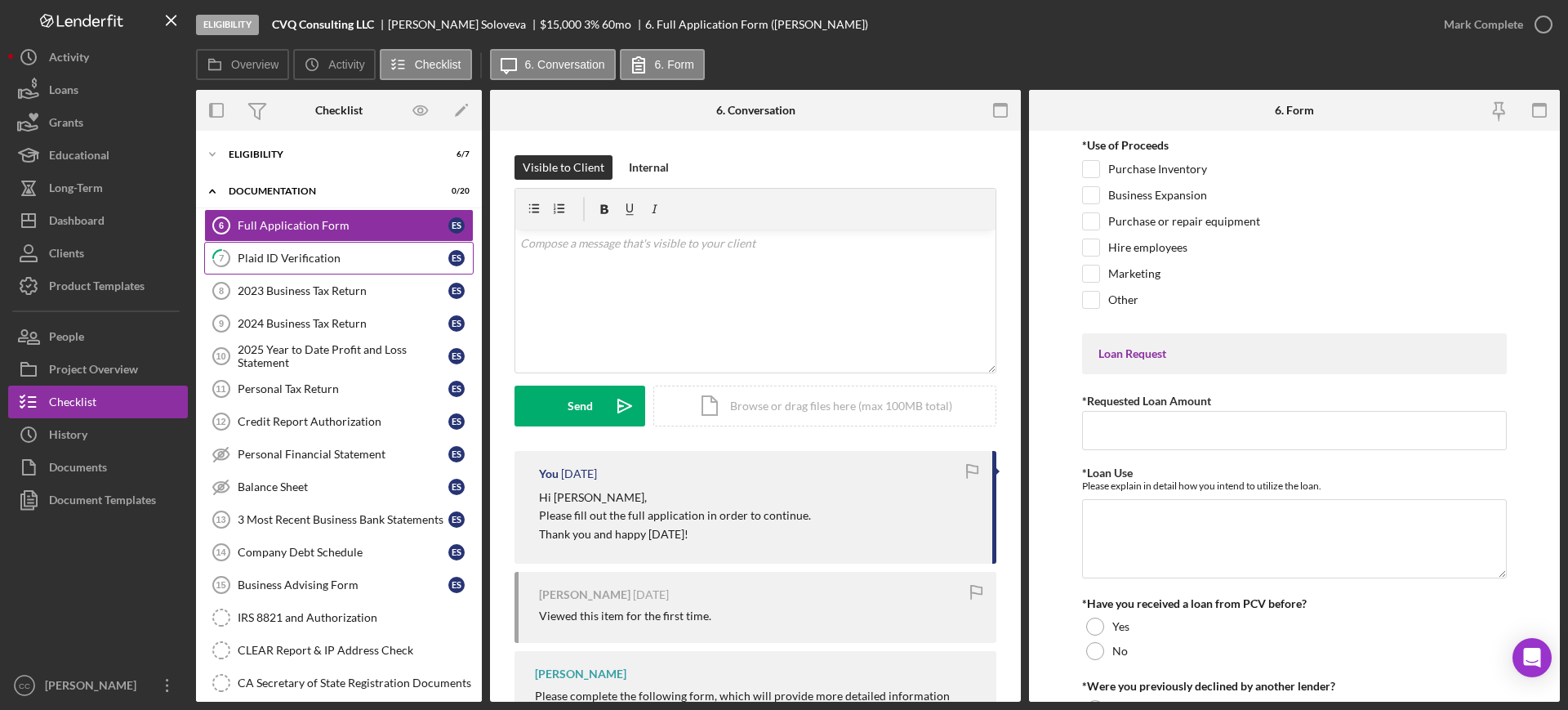
click at [296, 263] on div "Plaid ID Verification" at bounding box center [343, 258] width 210 height 13
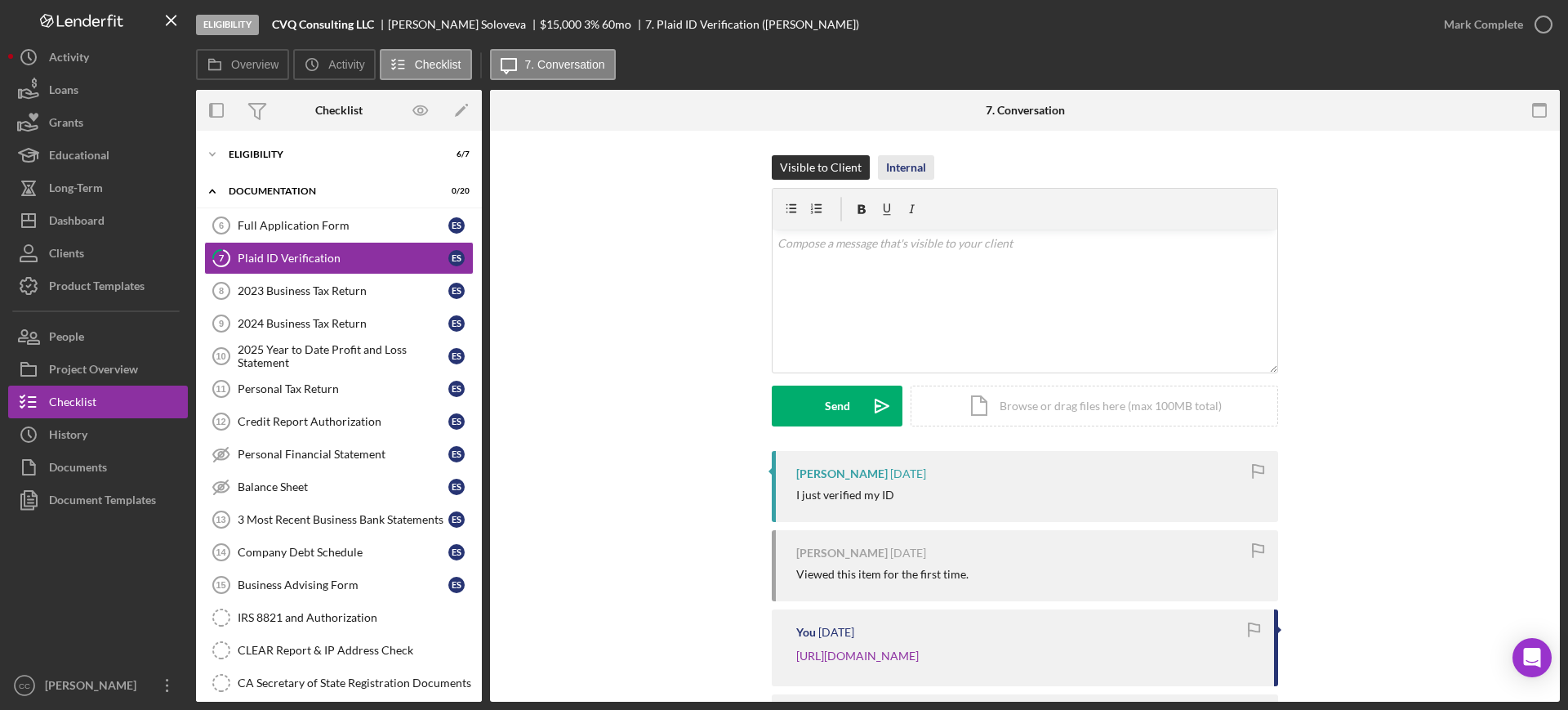
click at [909, 169] on div "Internal" at bounding box center [906, 168] width 40 height 25
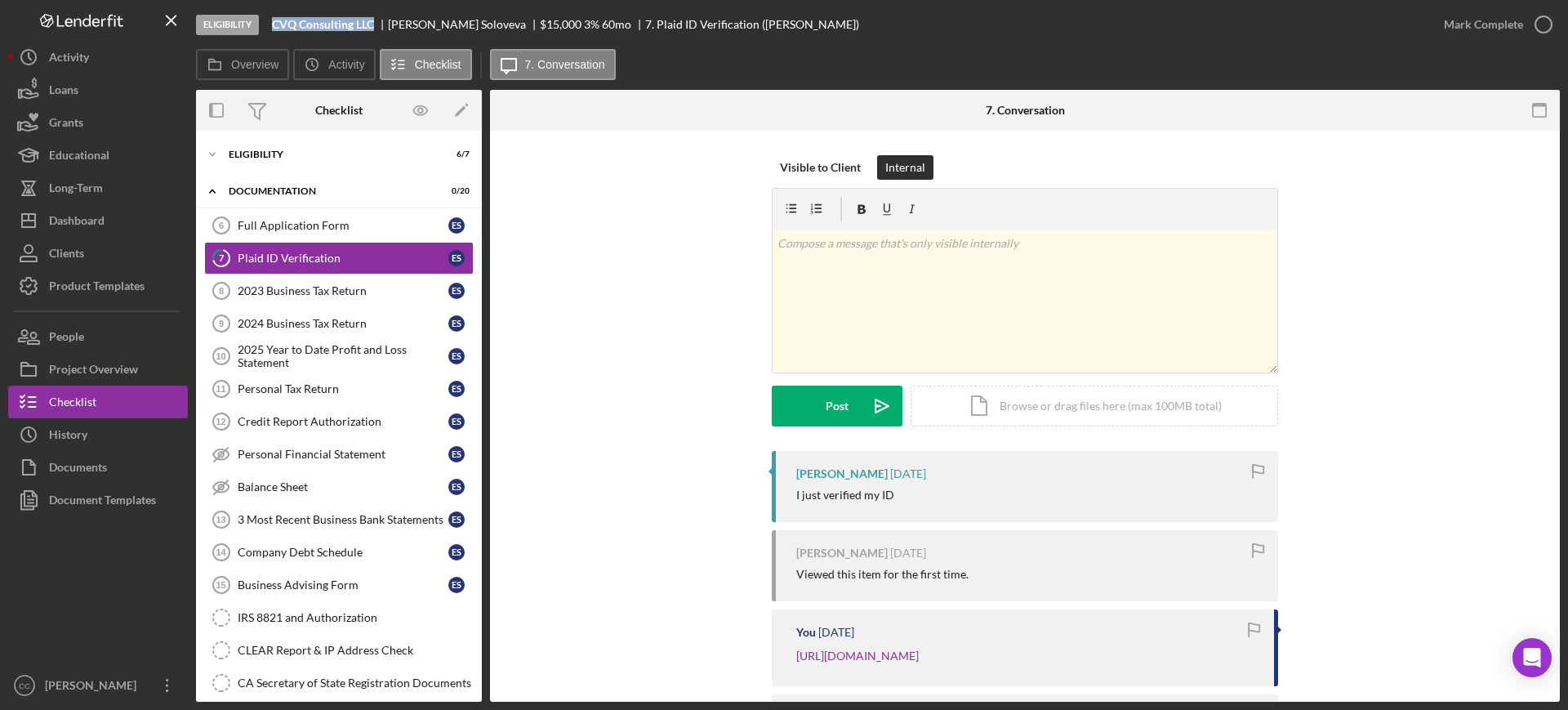
drag, startPoint x: 380, startPoint y: 18, endPoint x: 275, endPoint y: 16, distance: 105.0
click at [275, 18] on div "CVQ Consulting LLC" at bounding box center [330, 25] width 116 height 13
copy b "CVQ Consulting LLC"
click at [0, 0] on icon "button" at bounding box center [0, 0] width 0 height 0
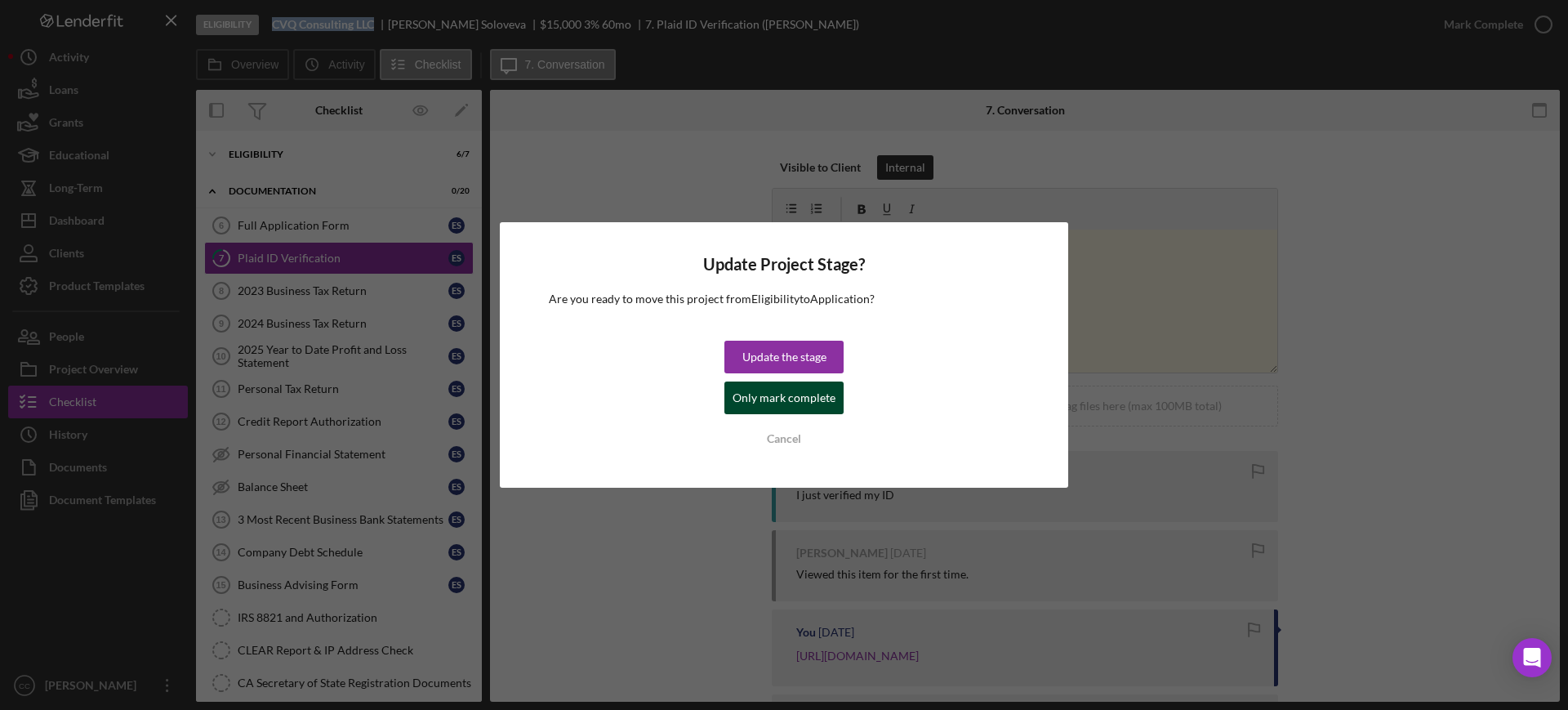
click at [749, 395] on div "Only mark complete" at bounding box center [783, 398] width 103 height 33
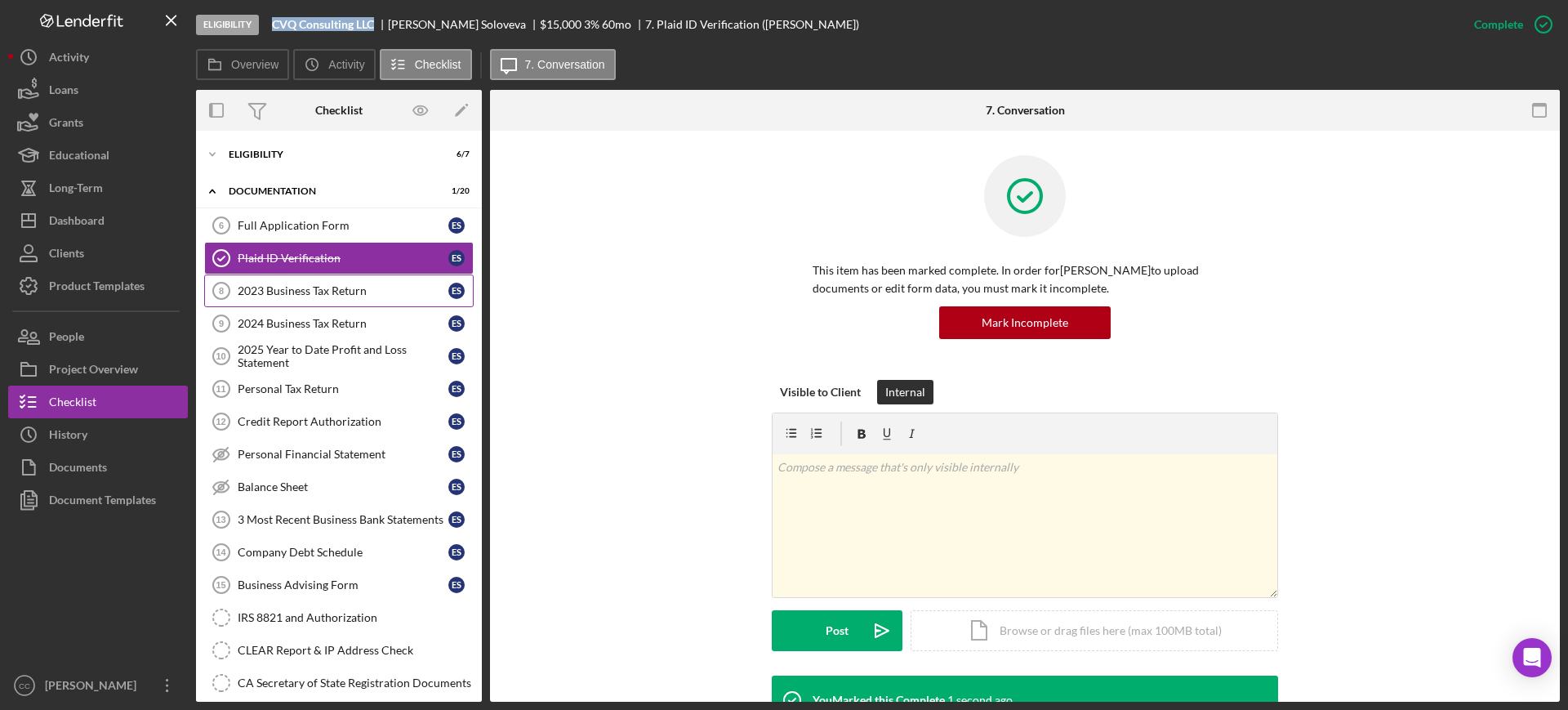
click at [318, 297] on div "2023 Business Tax Return" at bounding box center [343, 291] width 210 height 13
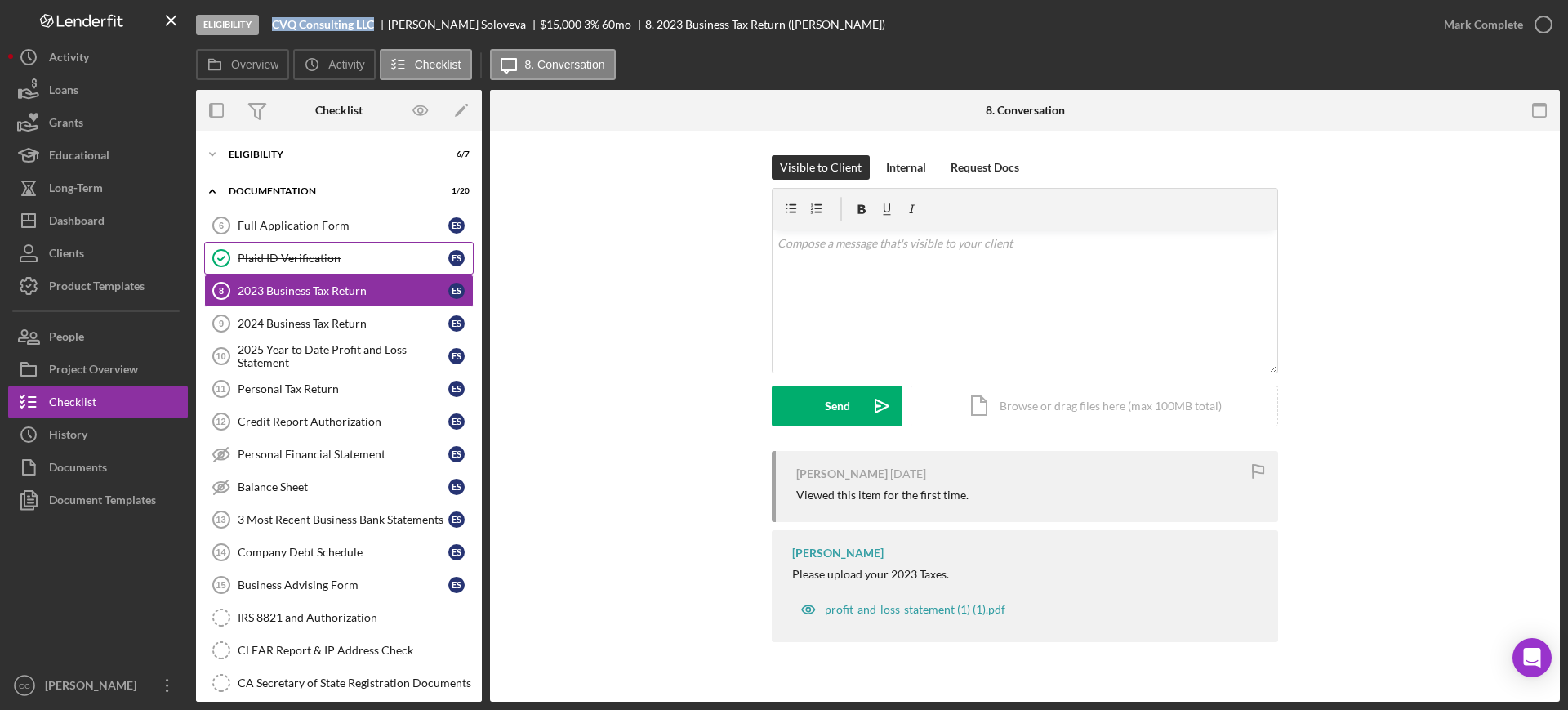
click at [307, 257] on div "Plaid ID Verification" at bounding box center [343, 258] width 210 height 13
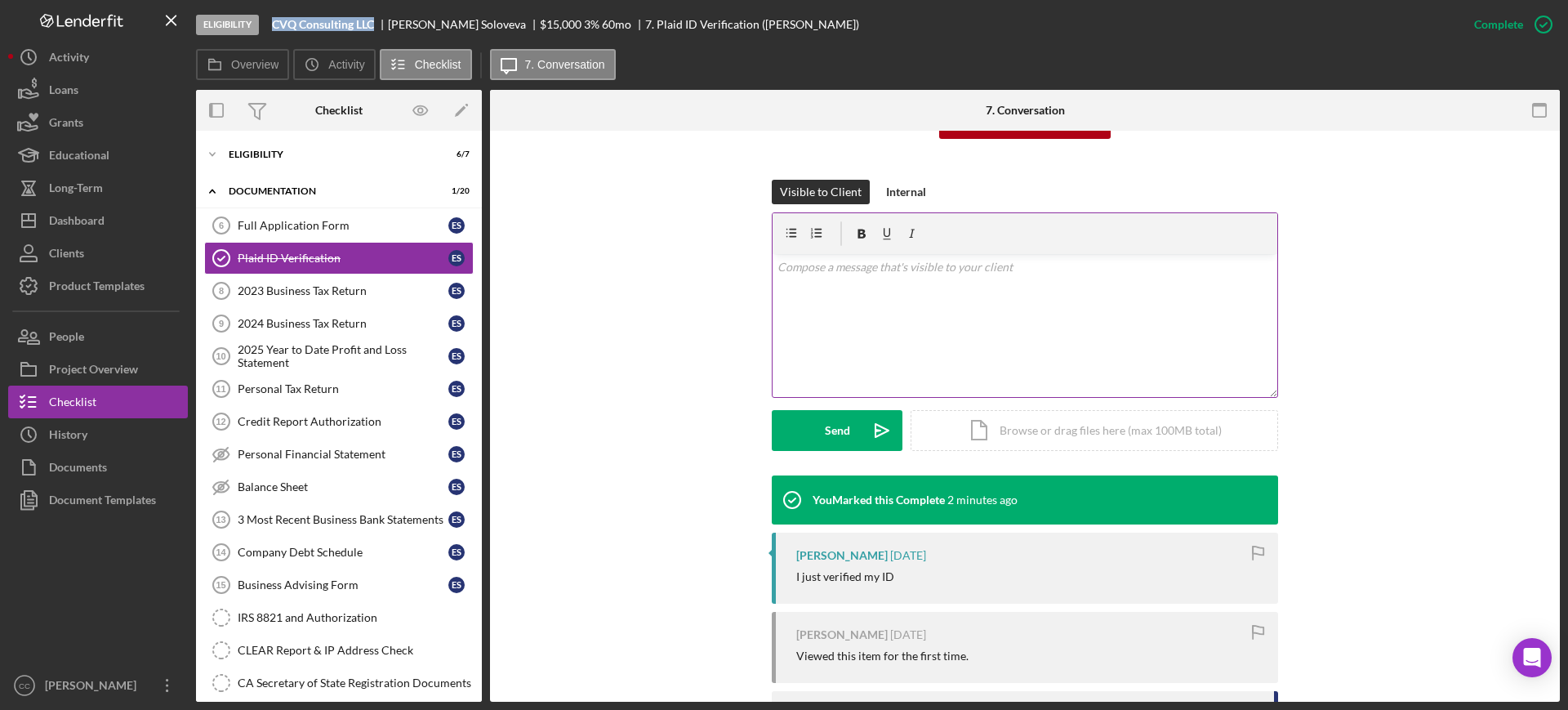
scroll to position [204, 0]
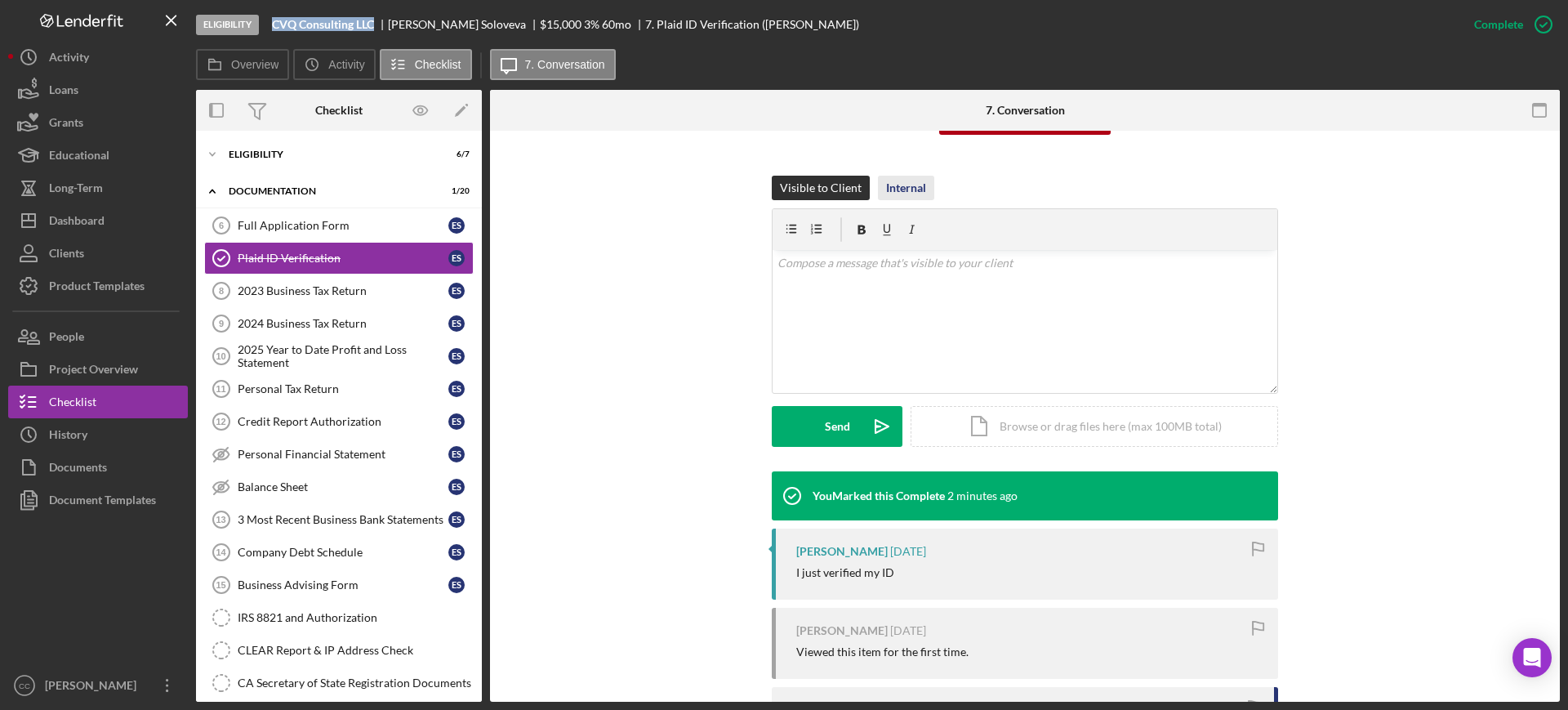
click at [916, 193] on div "Internal" at bounding box center [906, 188] width 40 height 25
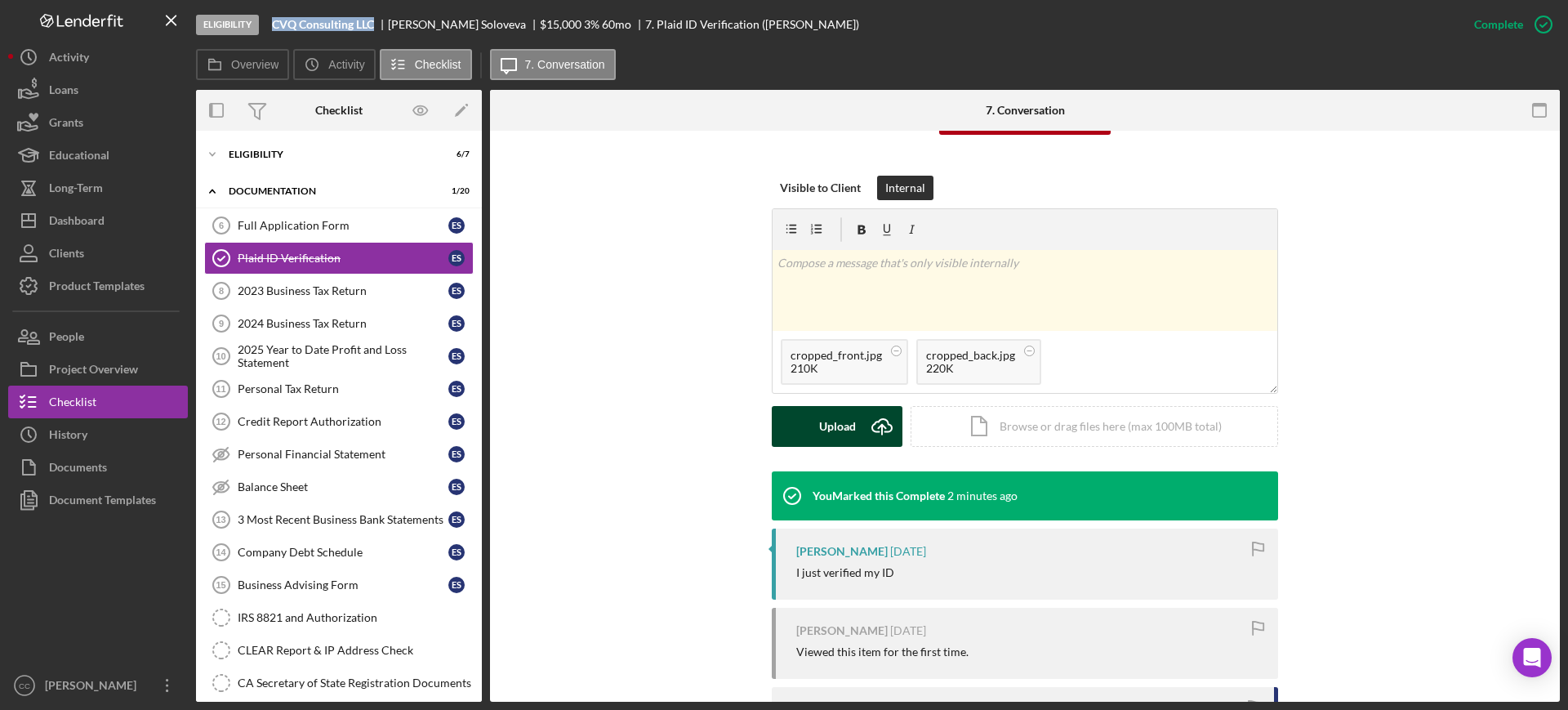
click at [842, 436] on div "Upload" at bounding box center [837, 426] width 37 height 41
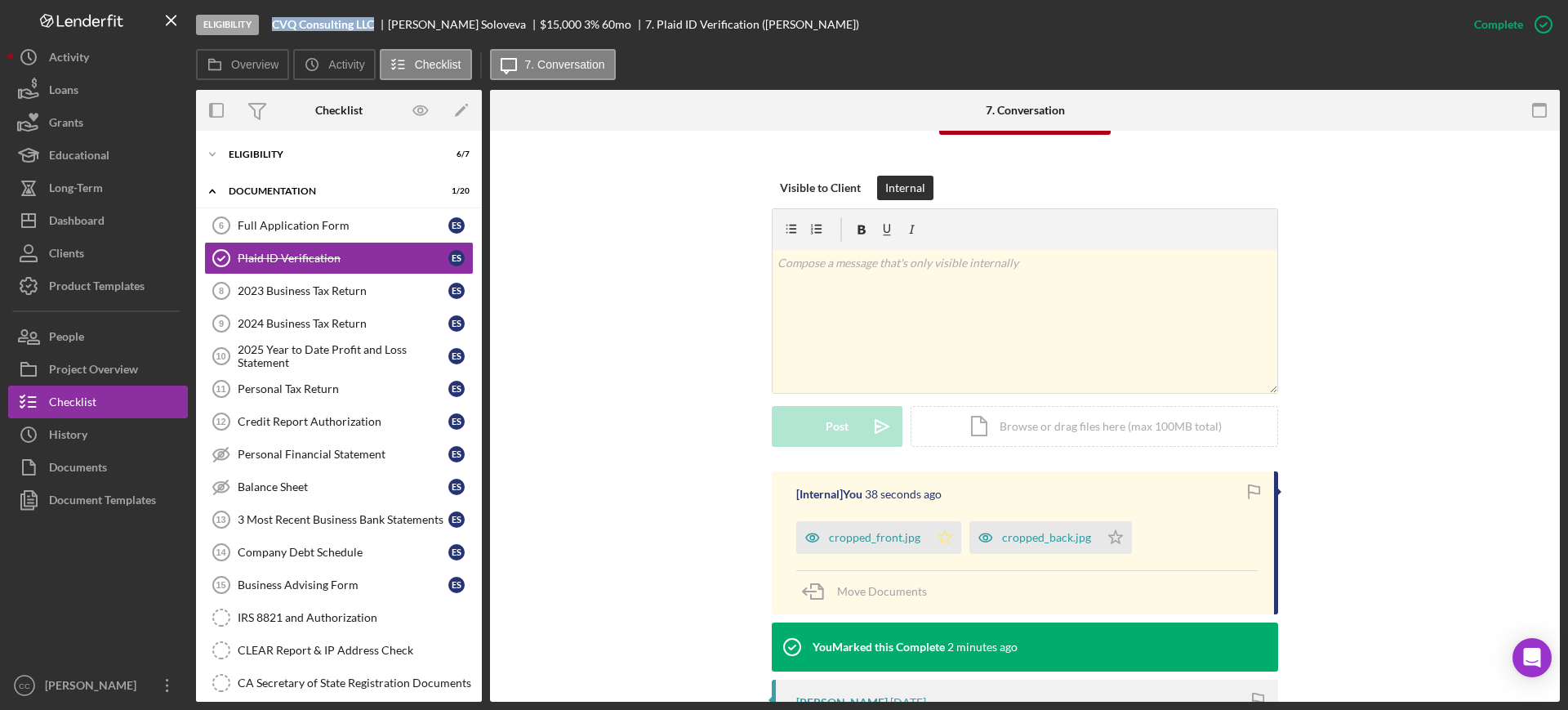
click at [929, 536] on icon "Icon/Star" at bounding box center [945, 537] width 33 height 33
click at [1105, 532] on icon "Icon/Star" at bounding box center [1115, 537] width 33 height 33
click at [78, 223] on div "Dashboard" at bounding box center [77, 222] width 56 height 37
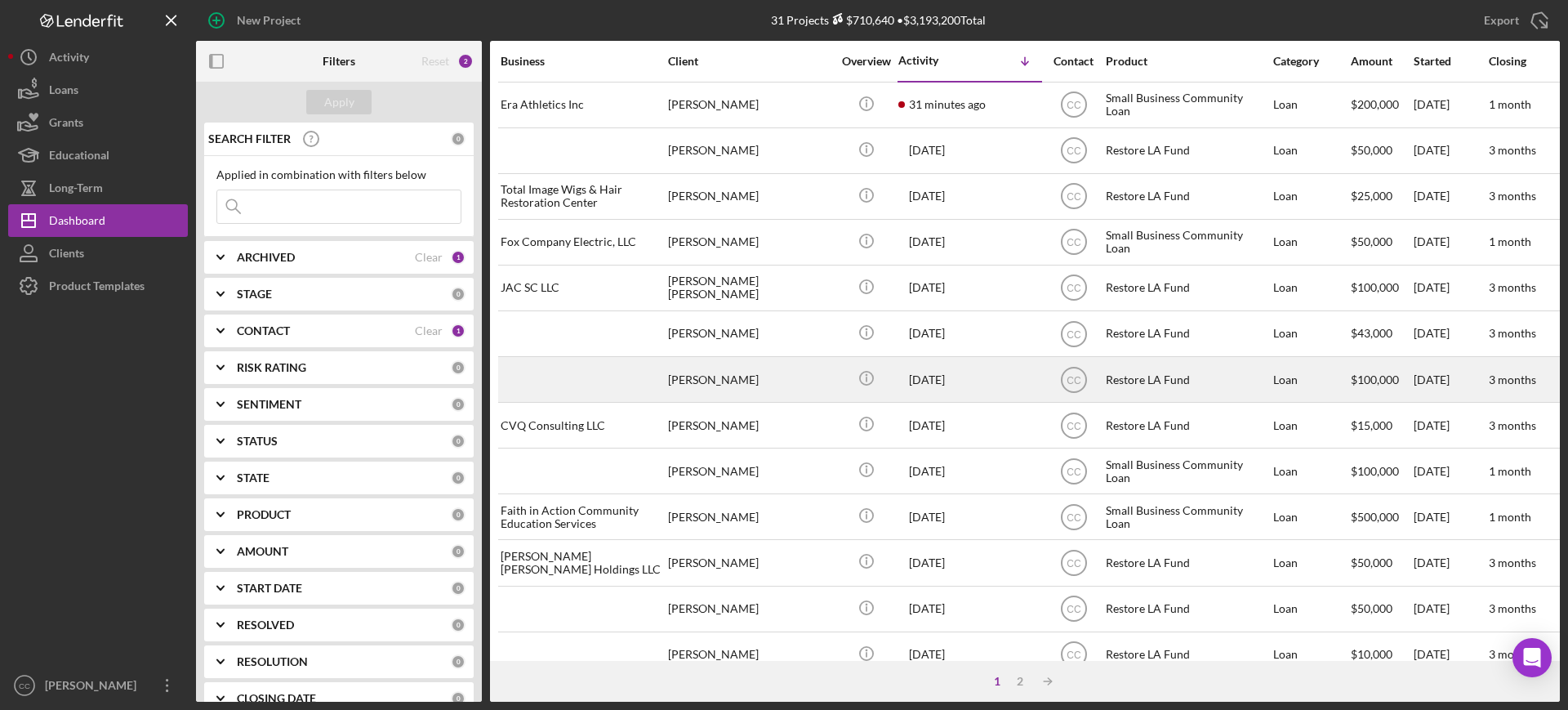
click at [749, 394] on div "[PERSON_NAME]" at bounding box center [749, 379] width 164 height 44
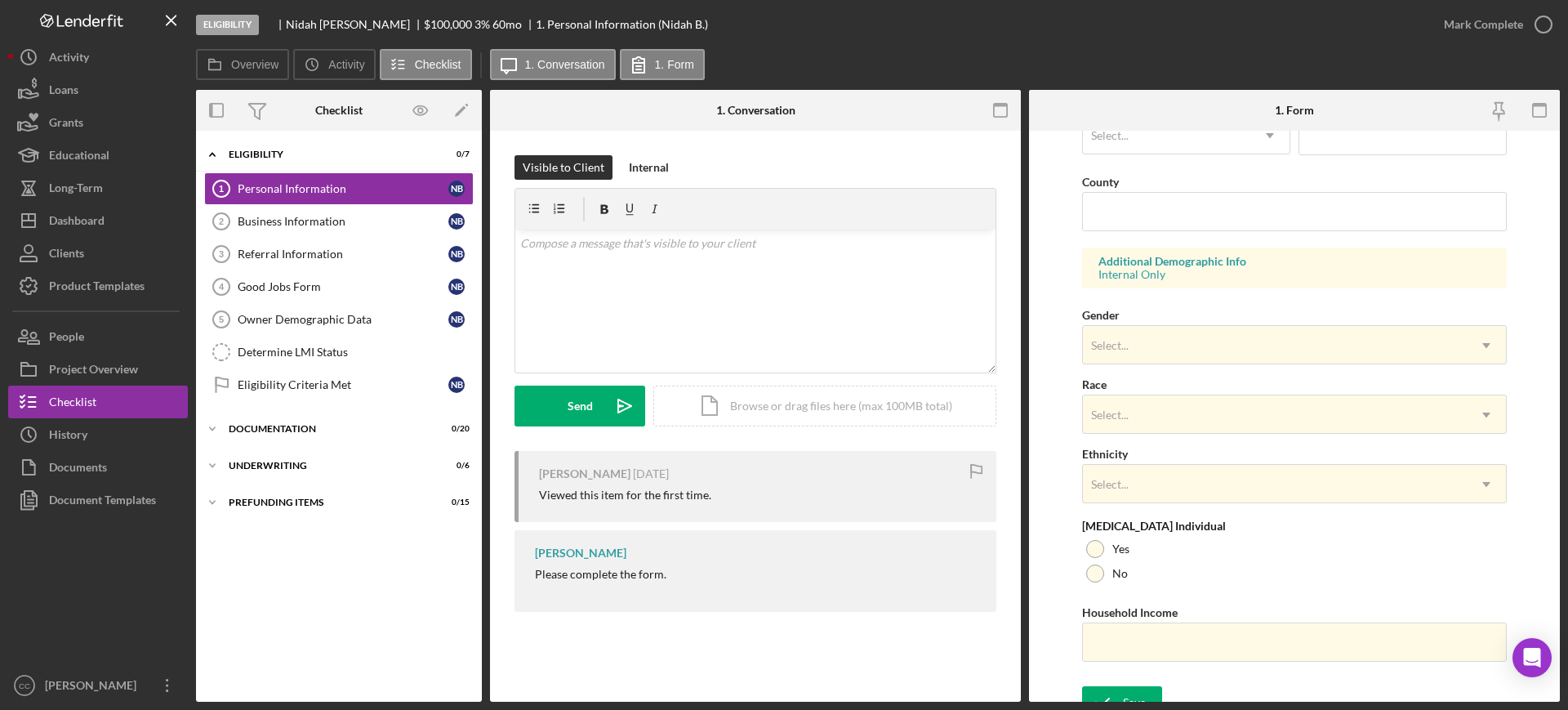
scroll to position [519, 0]
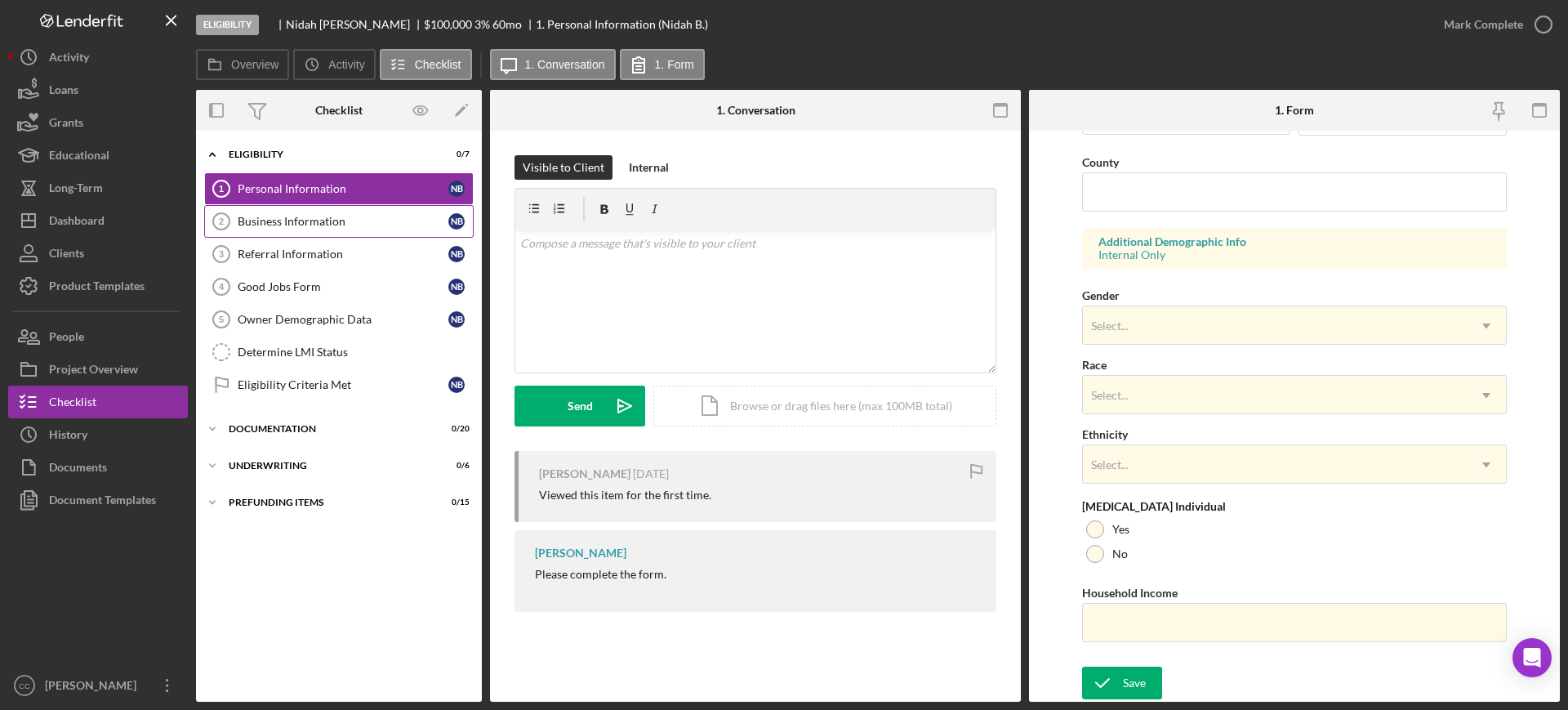
click at [316, 224] on div "Business Information" at bounding box center [343, 221] width 210 height 13
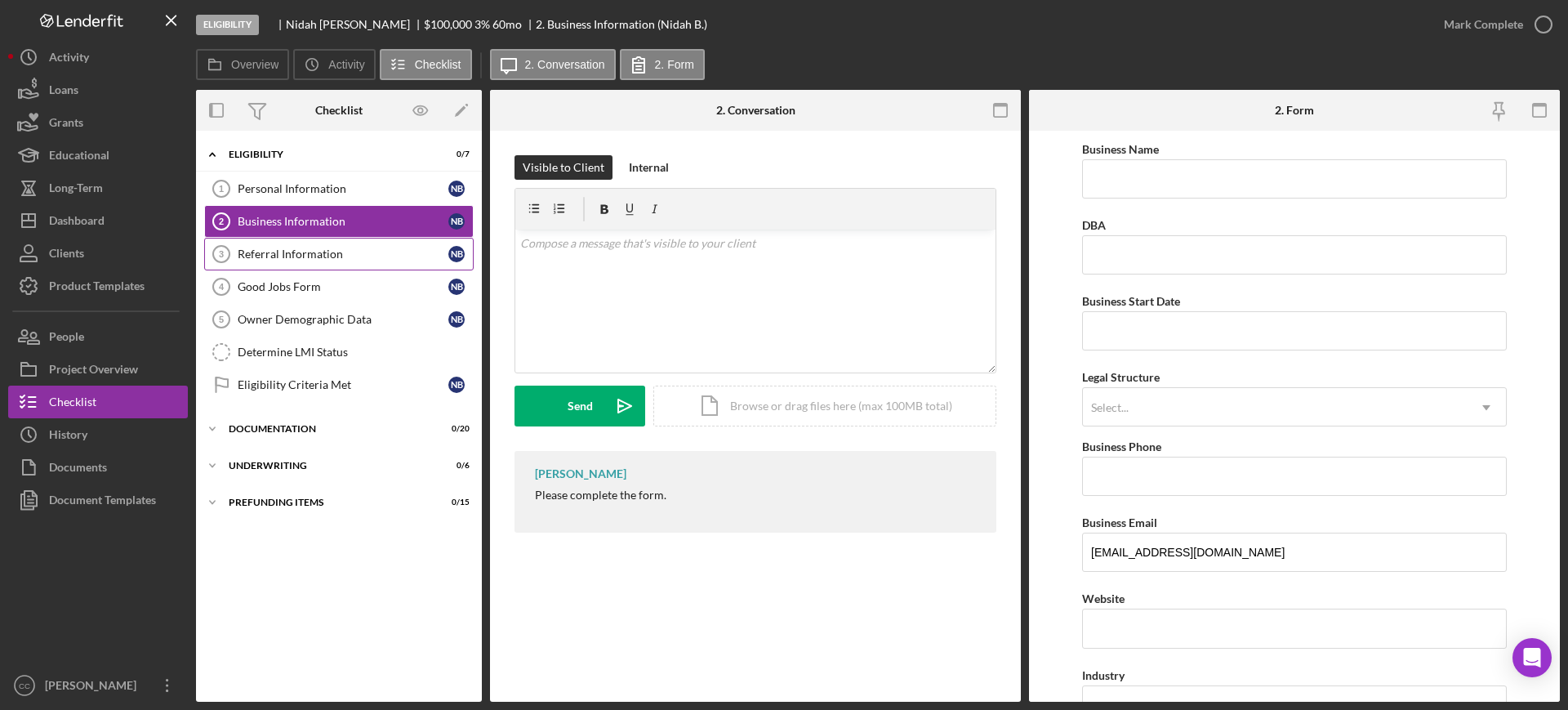
click at [288, 260] on link "Referral Information 3 Referral Information N B" at bounding box center [339, 254] width 270 height 33
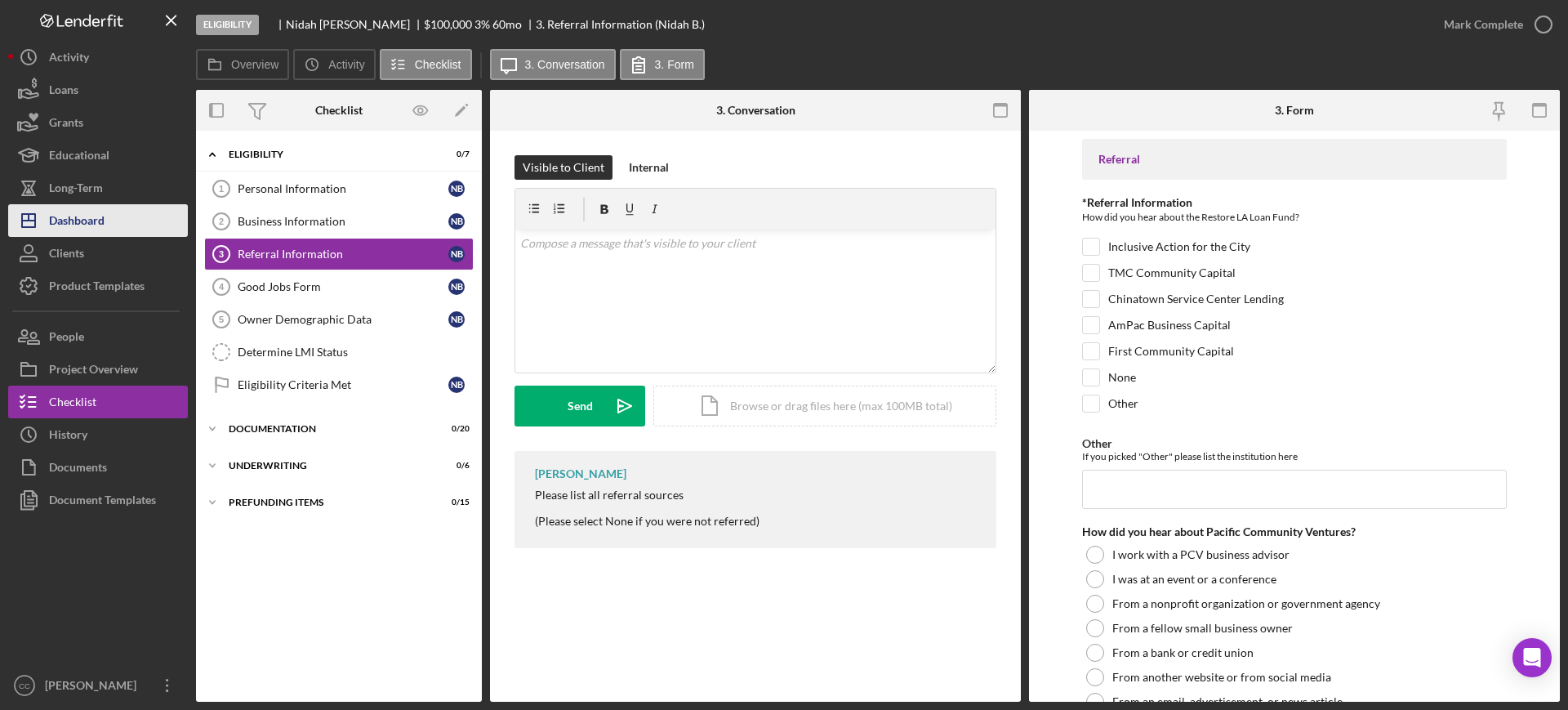
click at [66, 215] on div "Dashboard" at bounding box center [77, 222] width 56 height 37
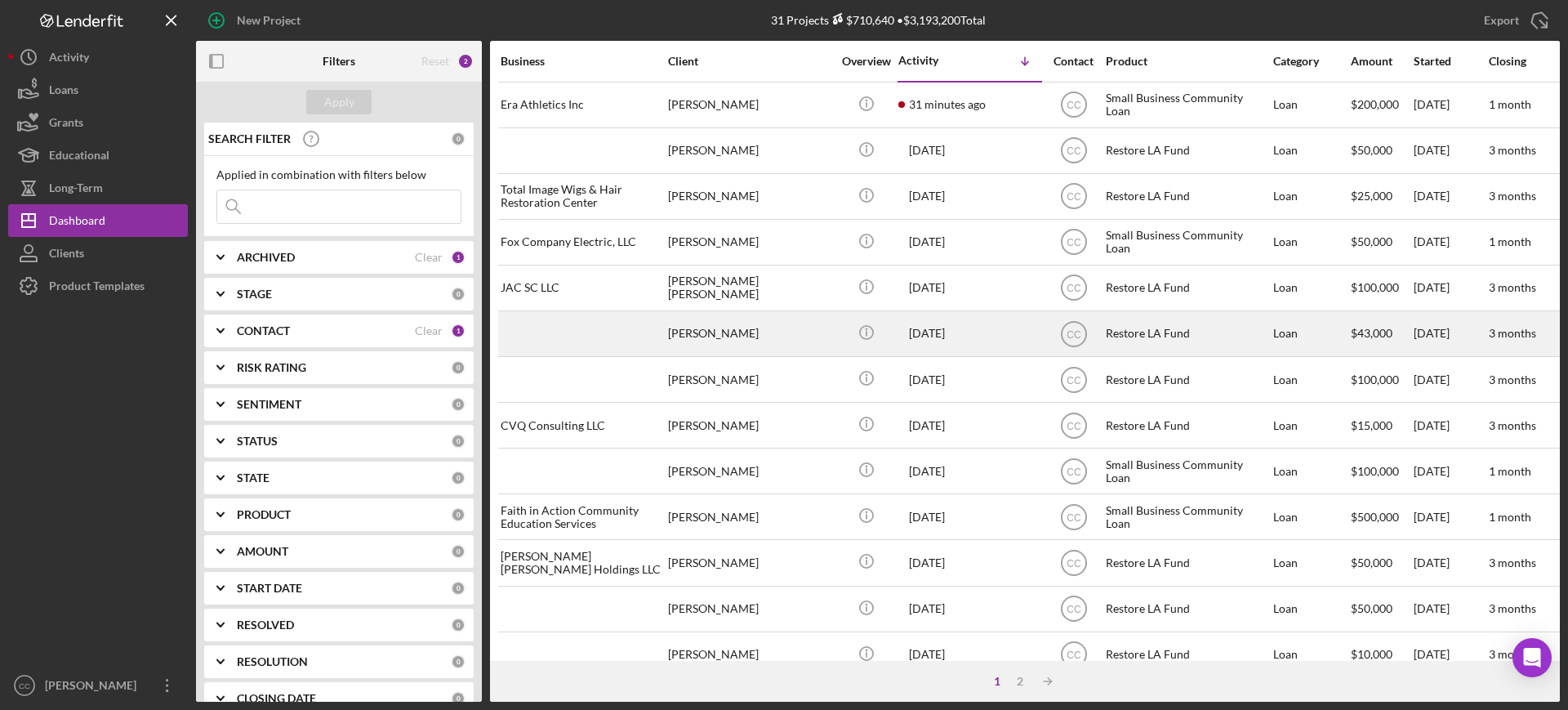
click at [734, 333] on div "[PERSON_NAME]" at bounding box center [749, 334] width 164 height 44
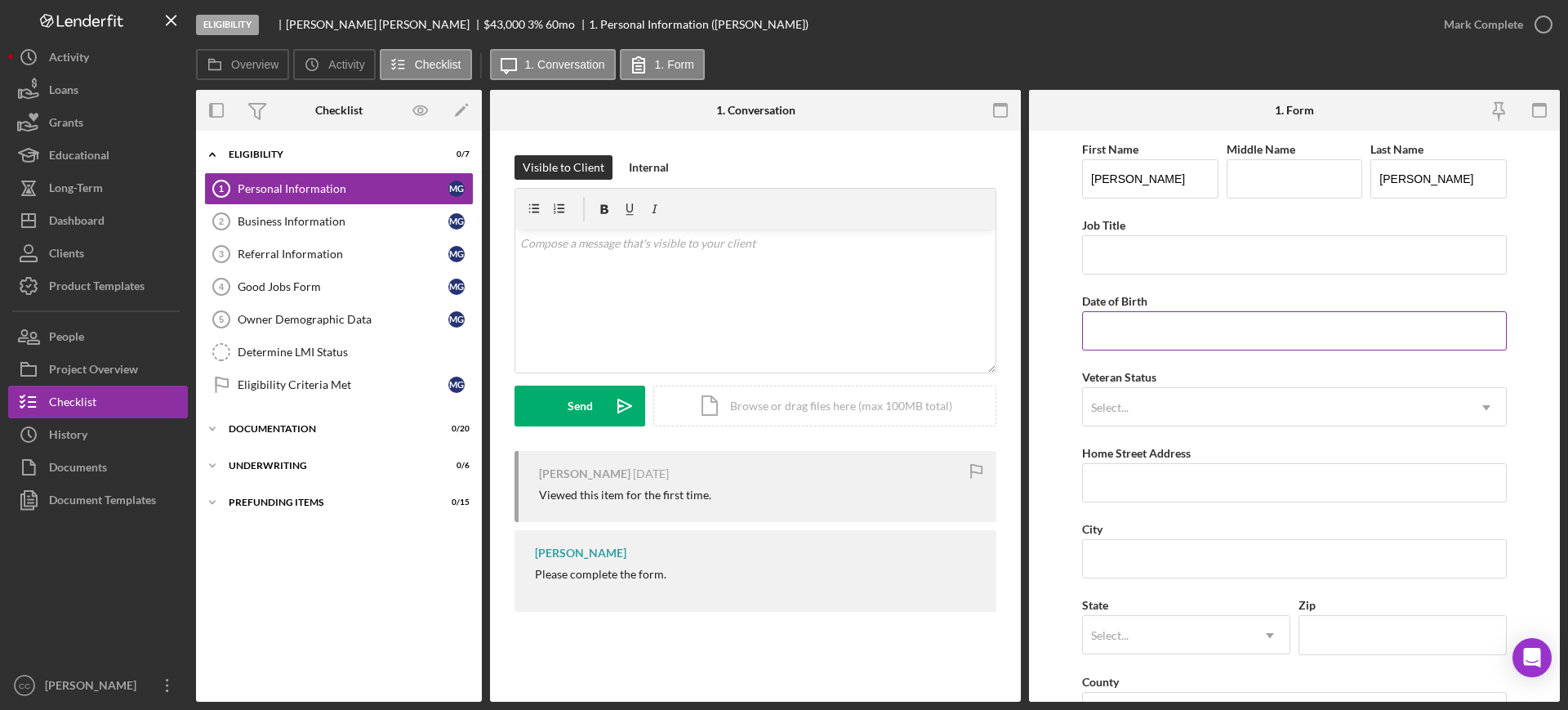
scroll to position [519, 0]
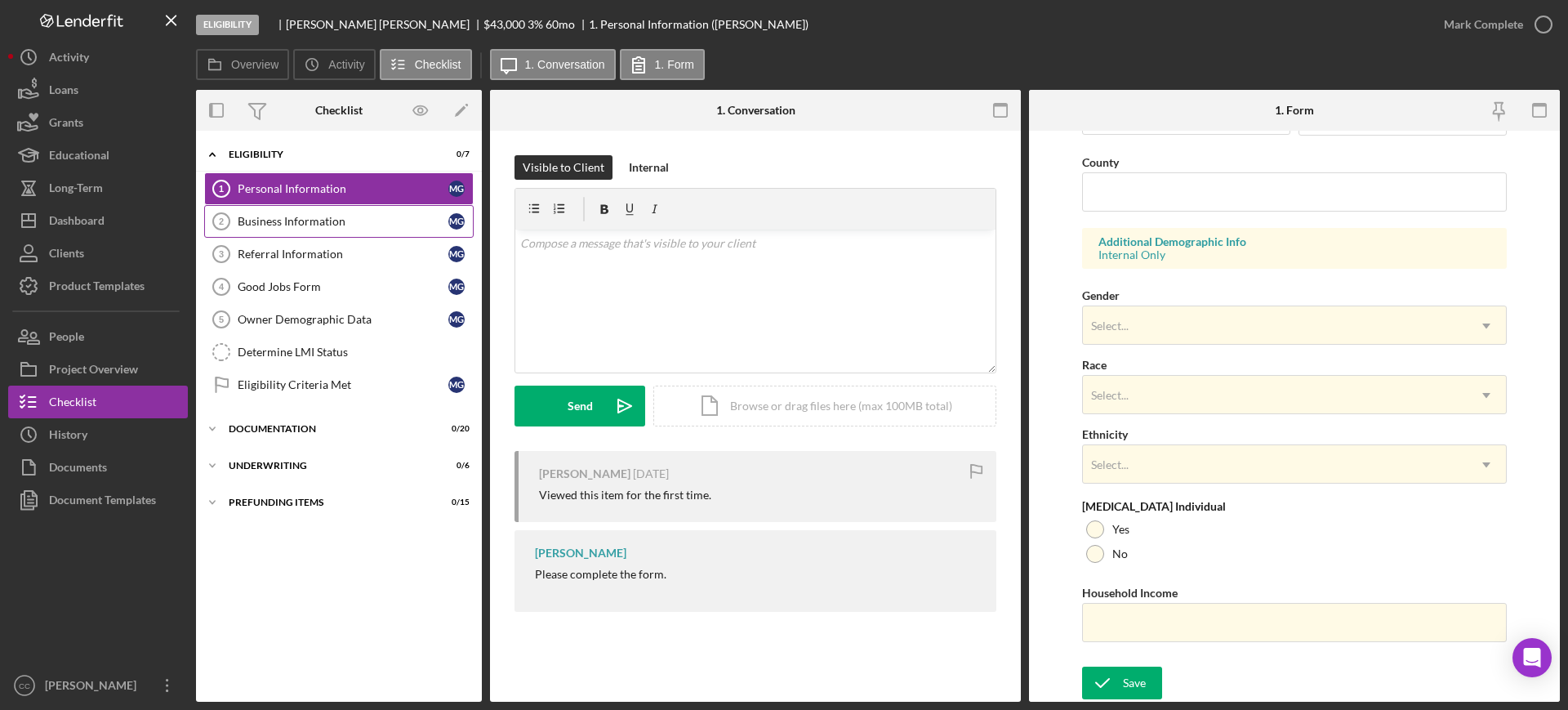
click at [302, 212] on link "Business Information 2 Business Information M G" at bounding box center [339, 221] width 270 height 33
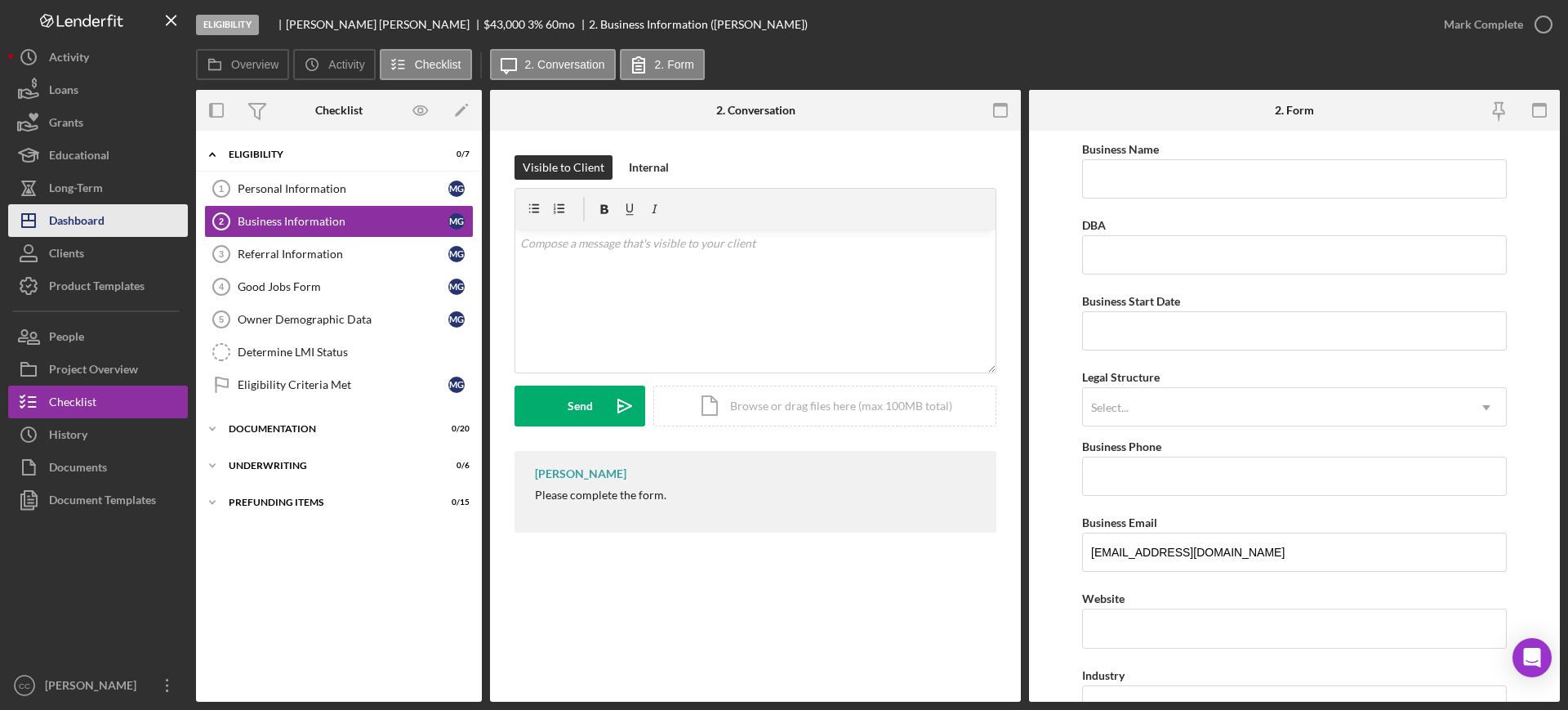
click at [69, 218] on div "Dashboard" at bounding box center [77, 222] width 56 height 37
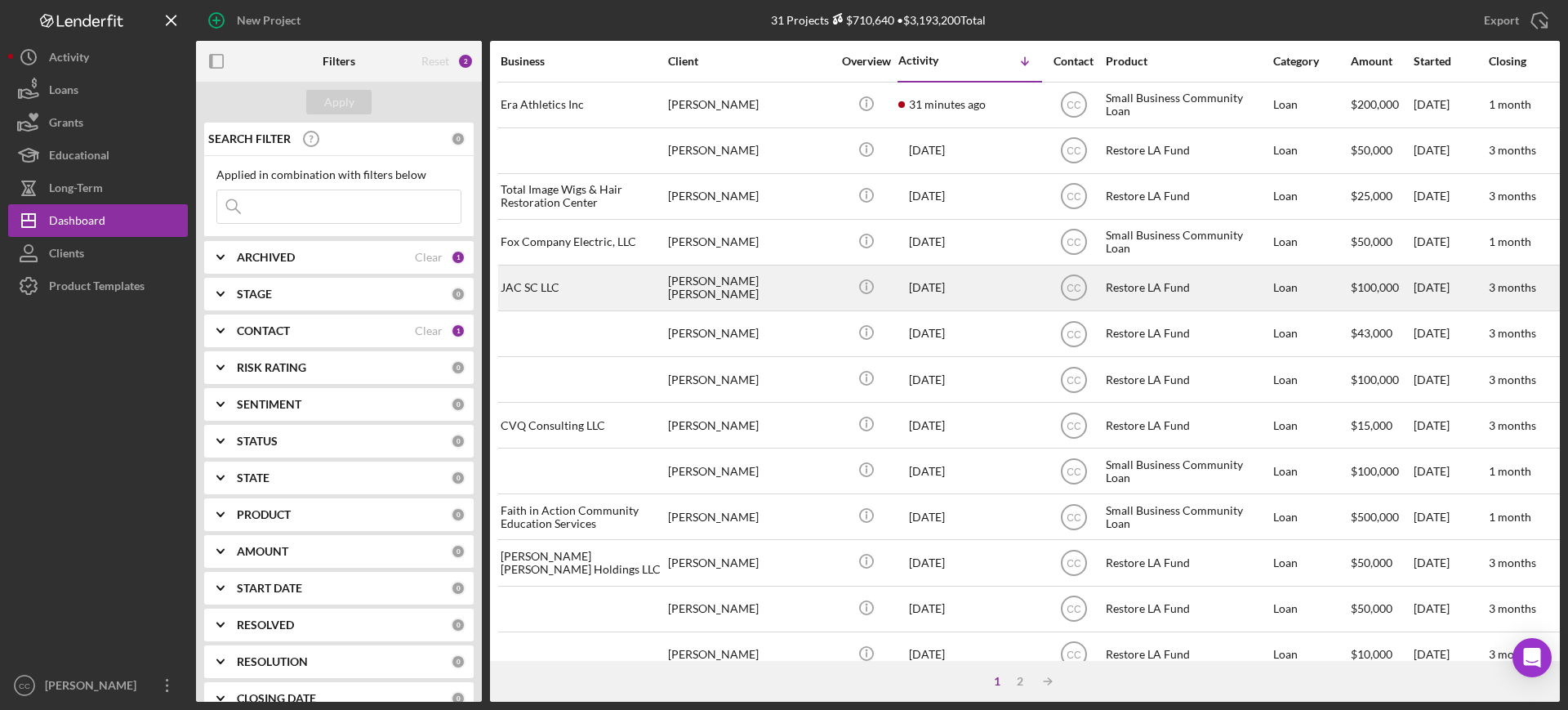
click at [749, 288] on div "[PERSON_NAME] [PERSON_NAME]" at bounding box center [749, 288] width 164 height 44
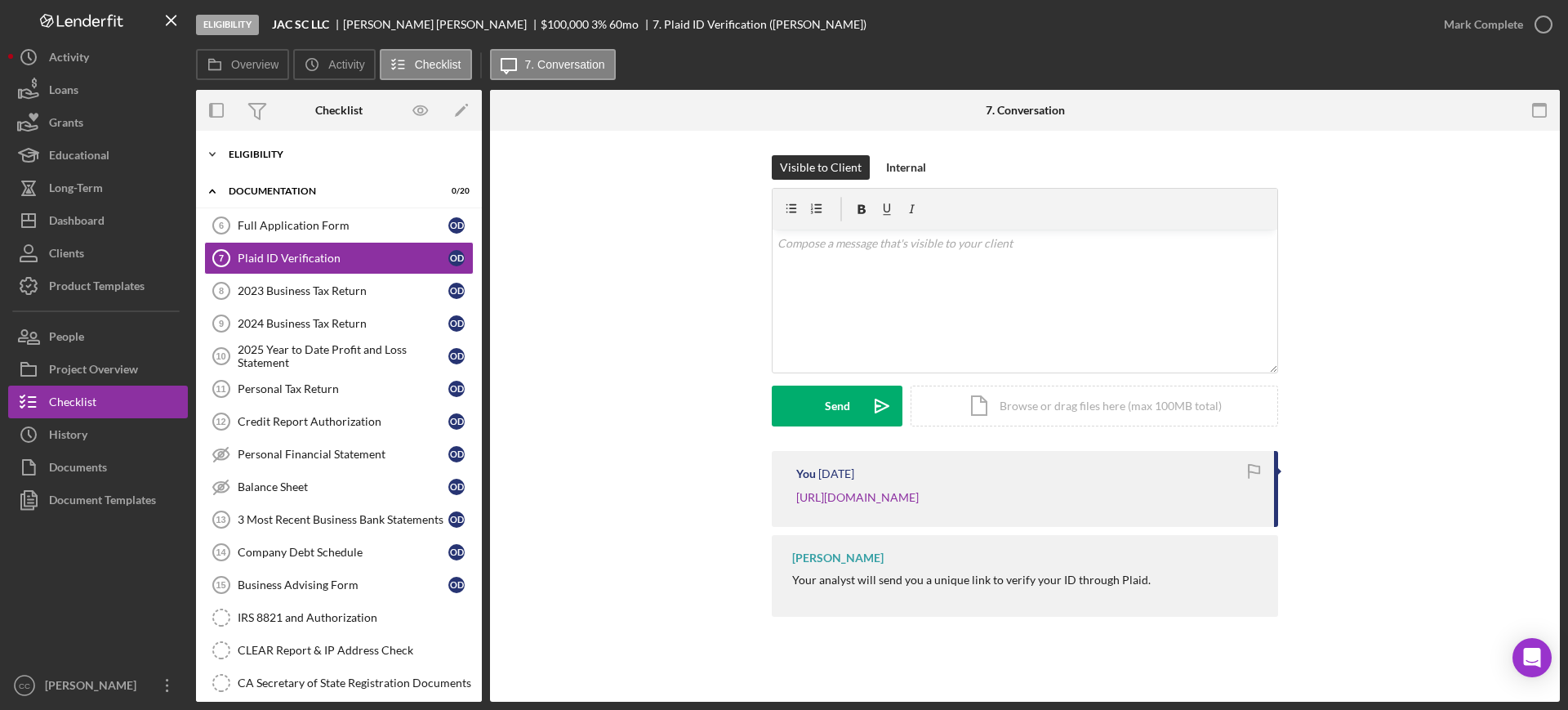
click at [264, 150] on div "Eligibility" at bounding box center [344, 154] width 233 height 10
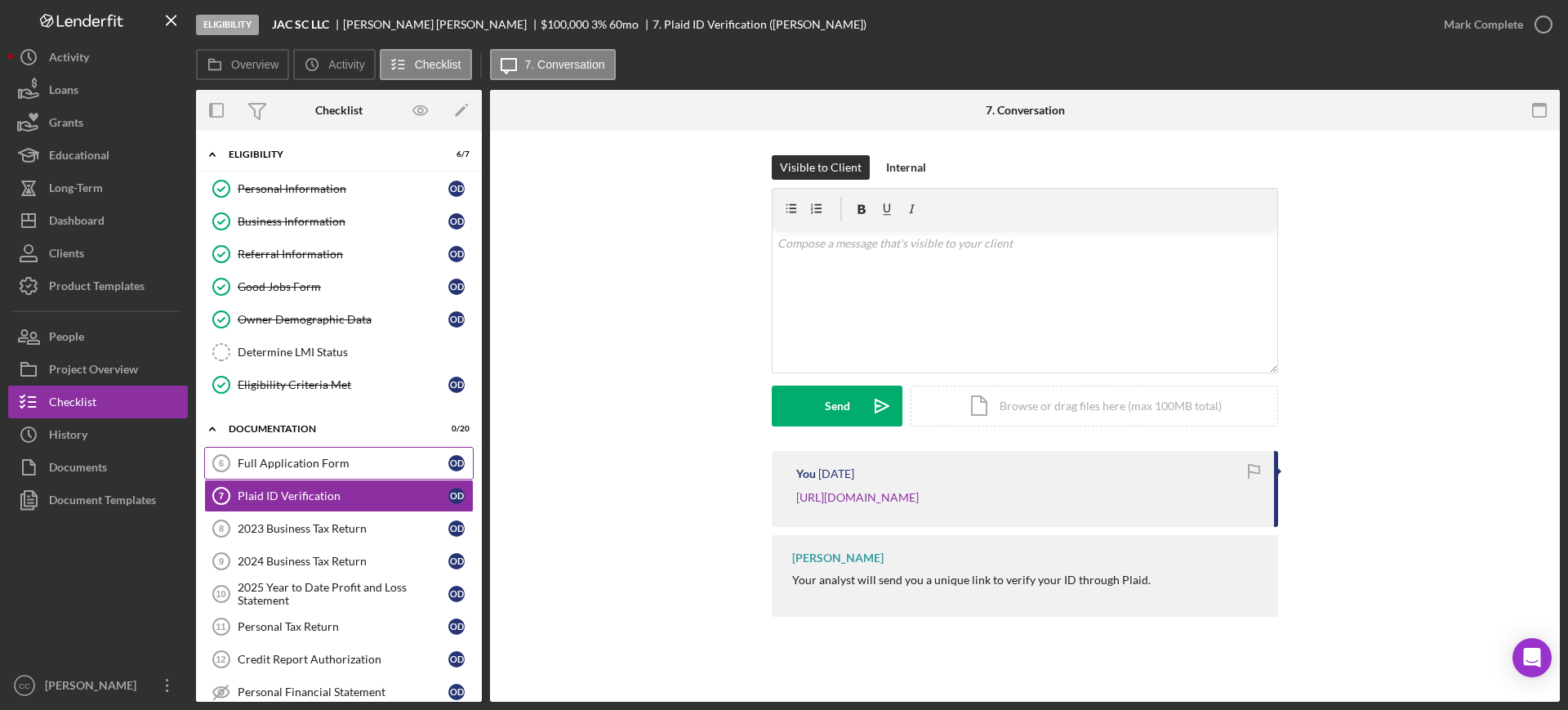
click at [301, 459] on div "Full Application Form" at bounding box center [343, 463] width 210 height 13
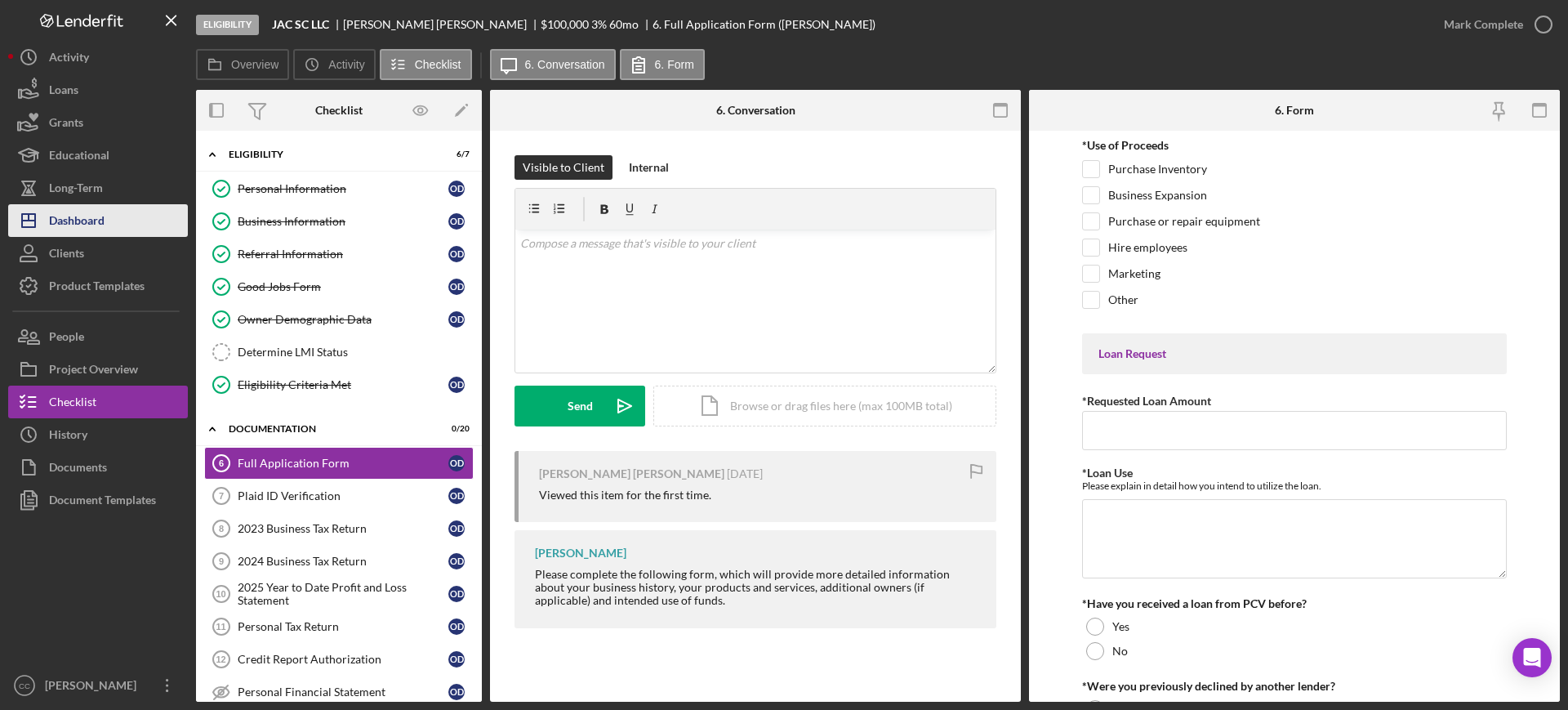
click at [81, 214] on div "Dashboard" at bounding box center [77, 222] width 56 height 37
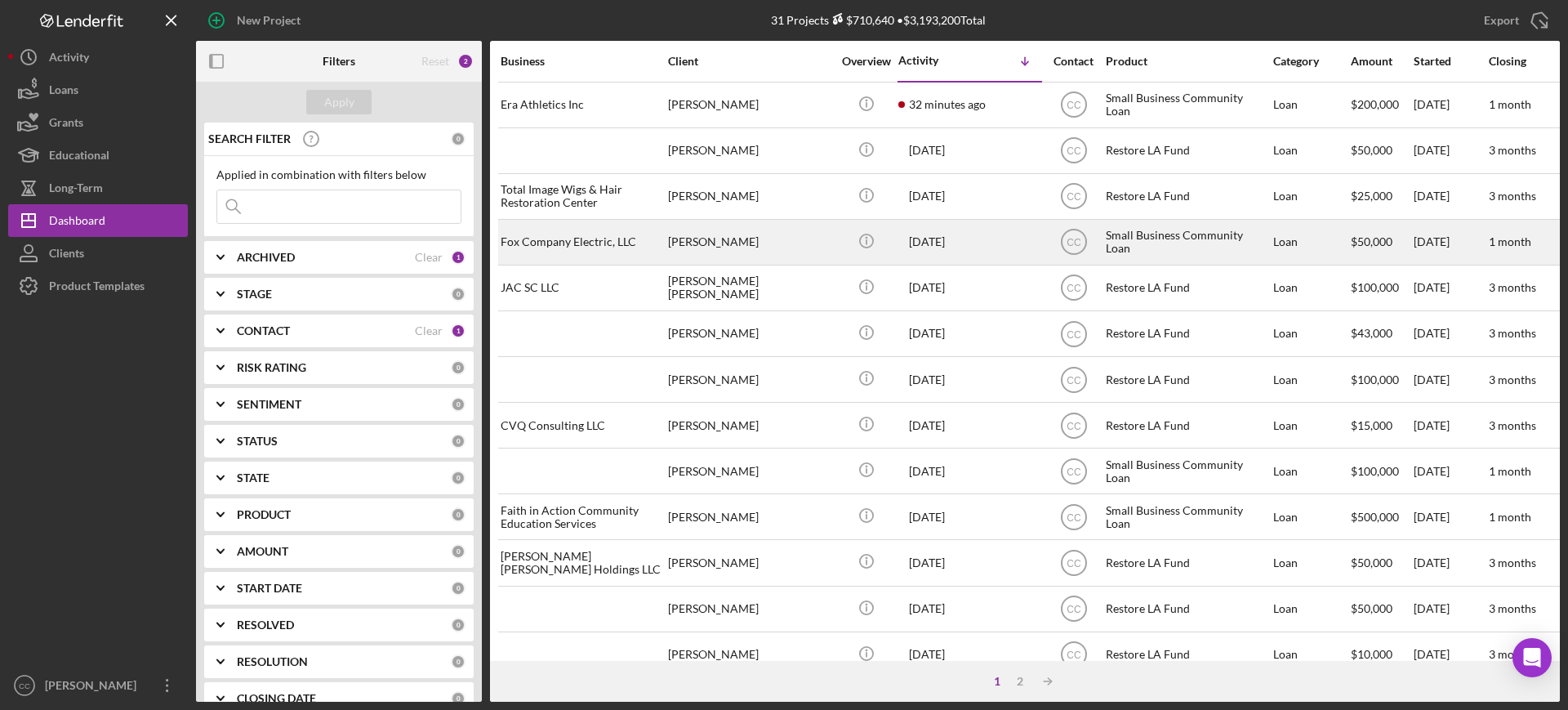
click at [768, 234] on div "[PERSON_NAME]" at bounding box center [749, 242] width 164 height 44
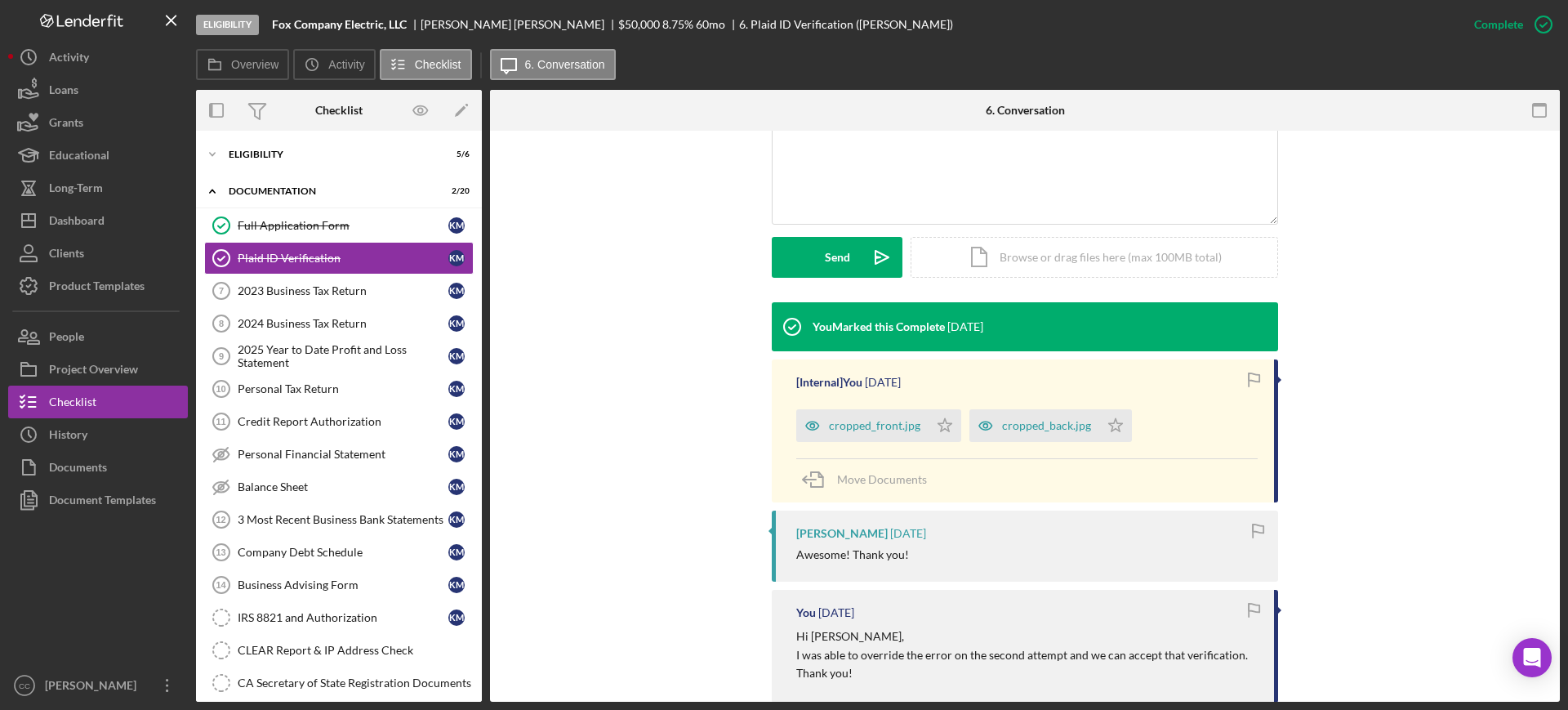
scroll to position [408, 0]
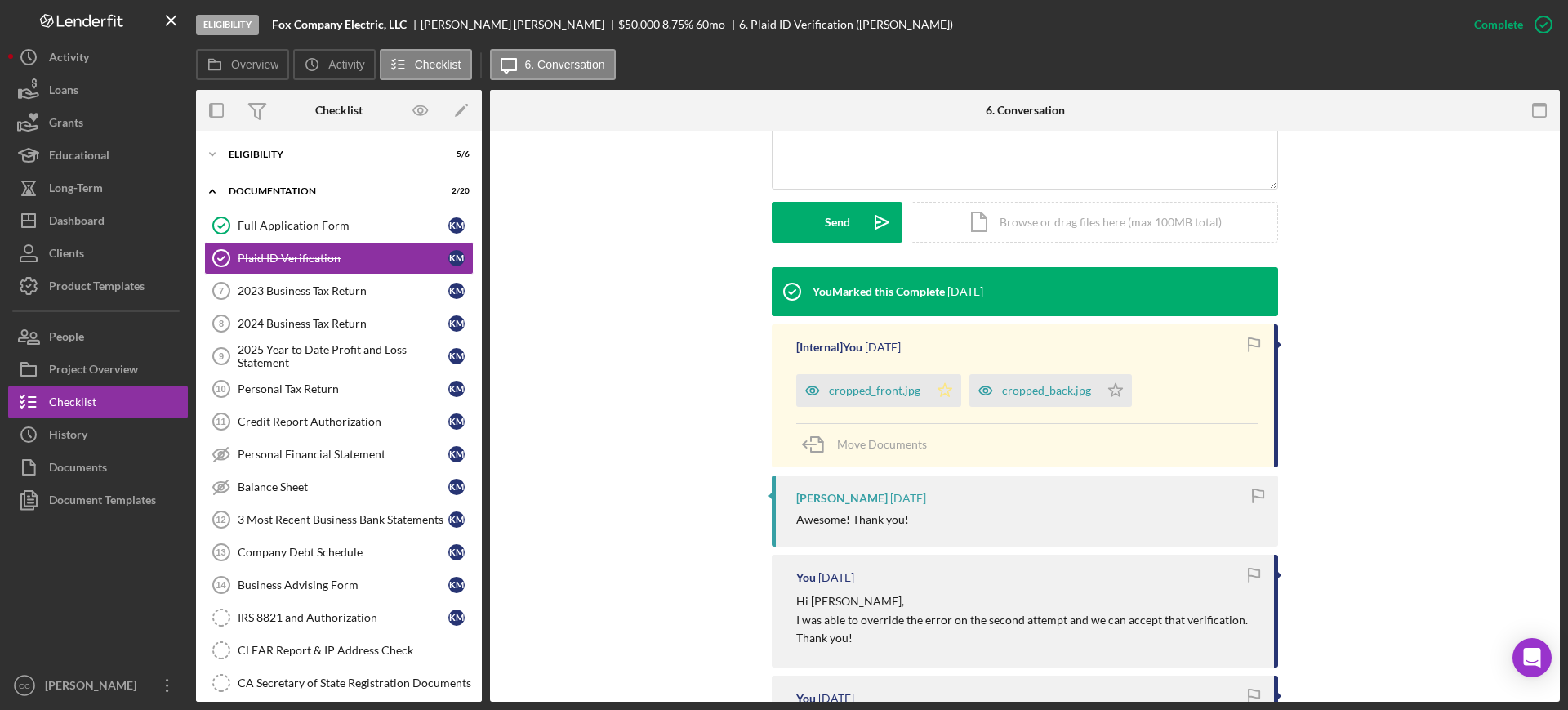
click at [938, 393] on icon "Icon/Star" at bounding box center [945, 390] width 33 height 33
click at [1102, 390] on icon "Icon/Star" at bounding box center [1115, 390] width 33 height 33
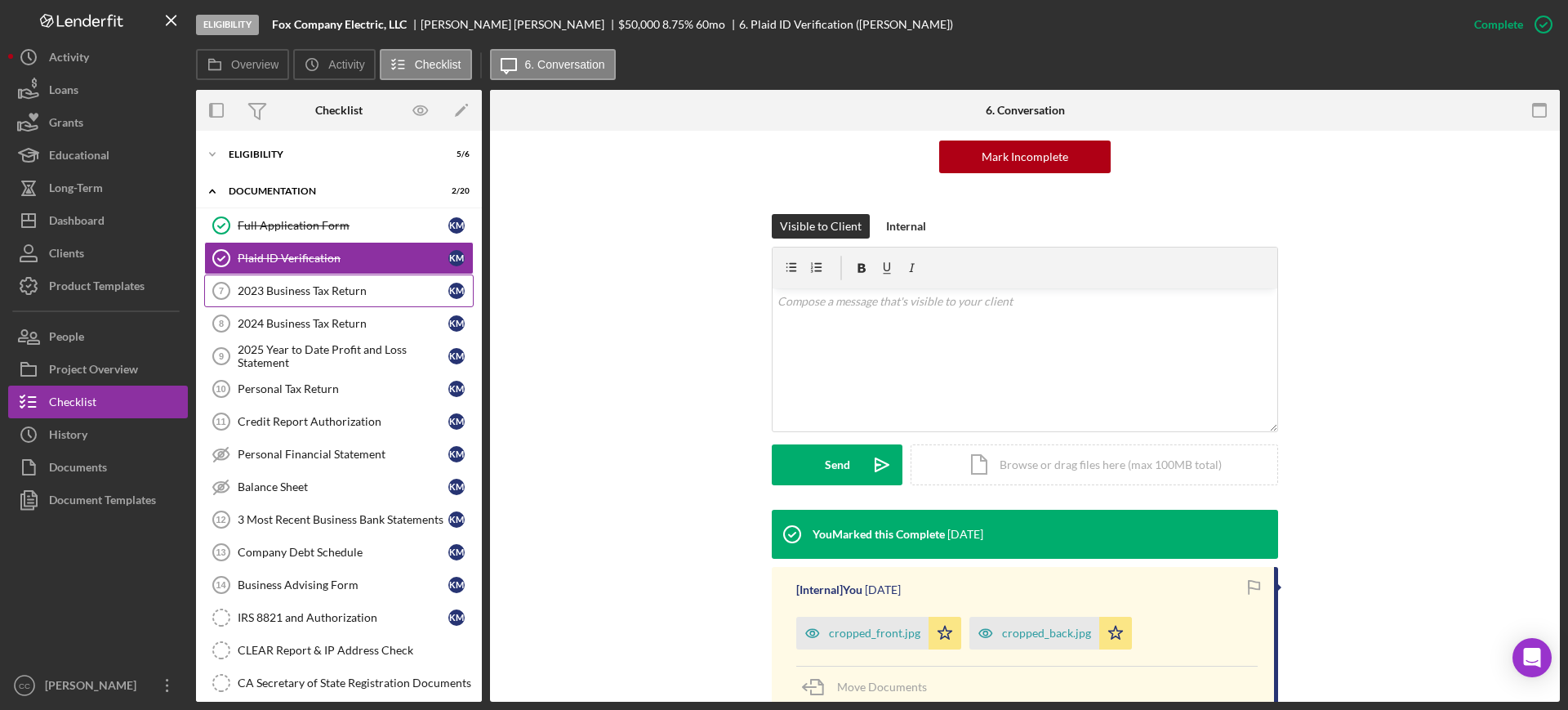
scroll to position [102, 0]
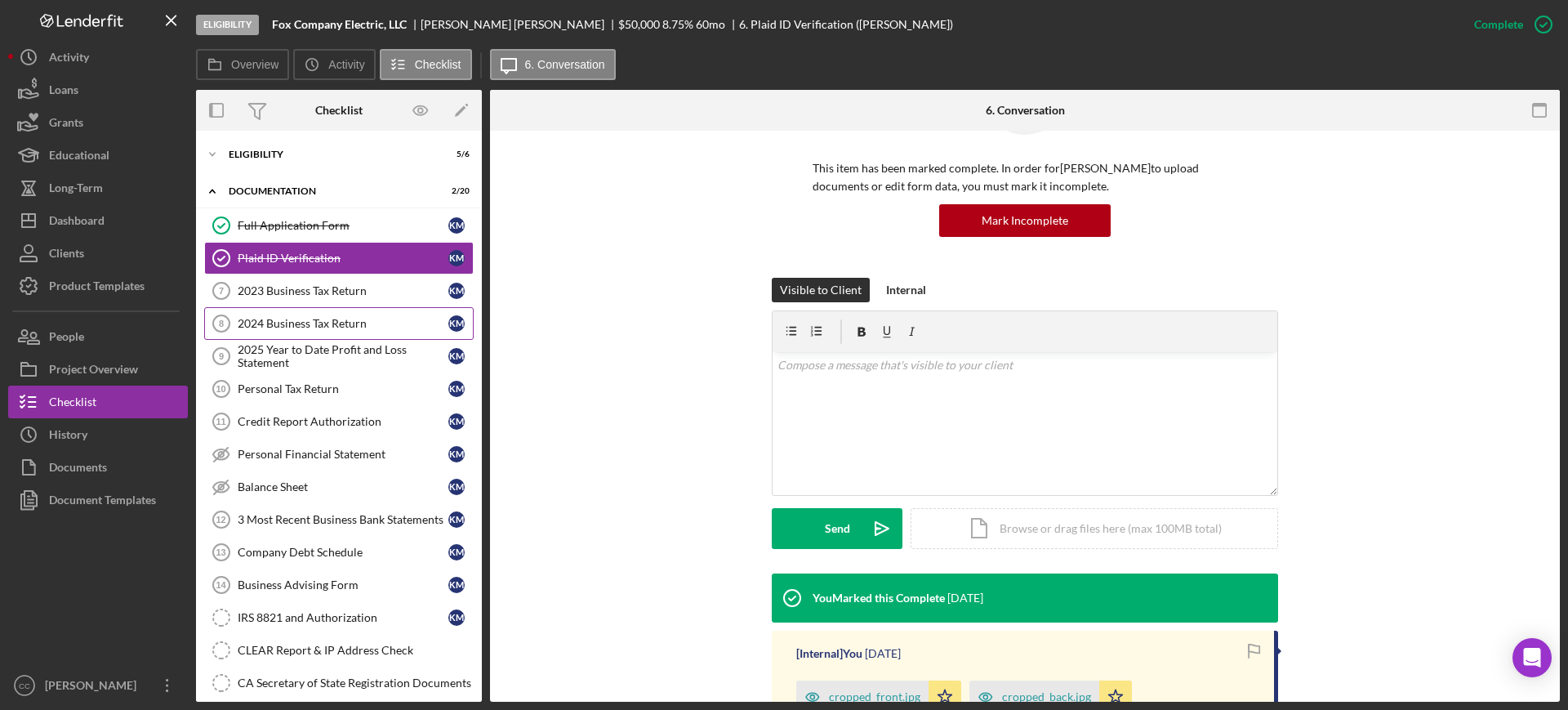
drag, startPoint x: 345, startPoint y: 302, endPoint x: 361, endPoint y: 305, distance: 16.3
click at [345, 302] on link "2023 Business Tax Return 7 2023 Business Tax Return K M" at bounding box center [339, 291] width 270 height 33
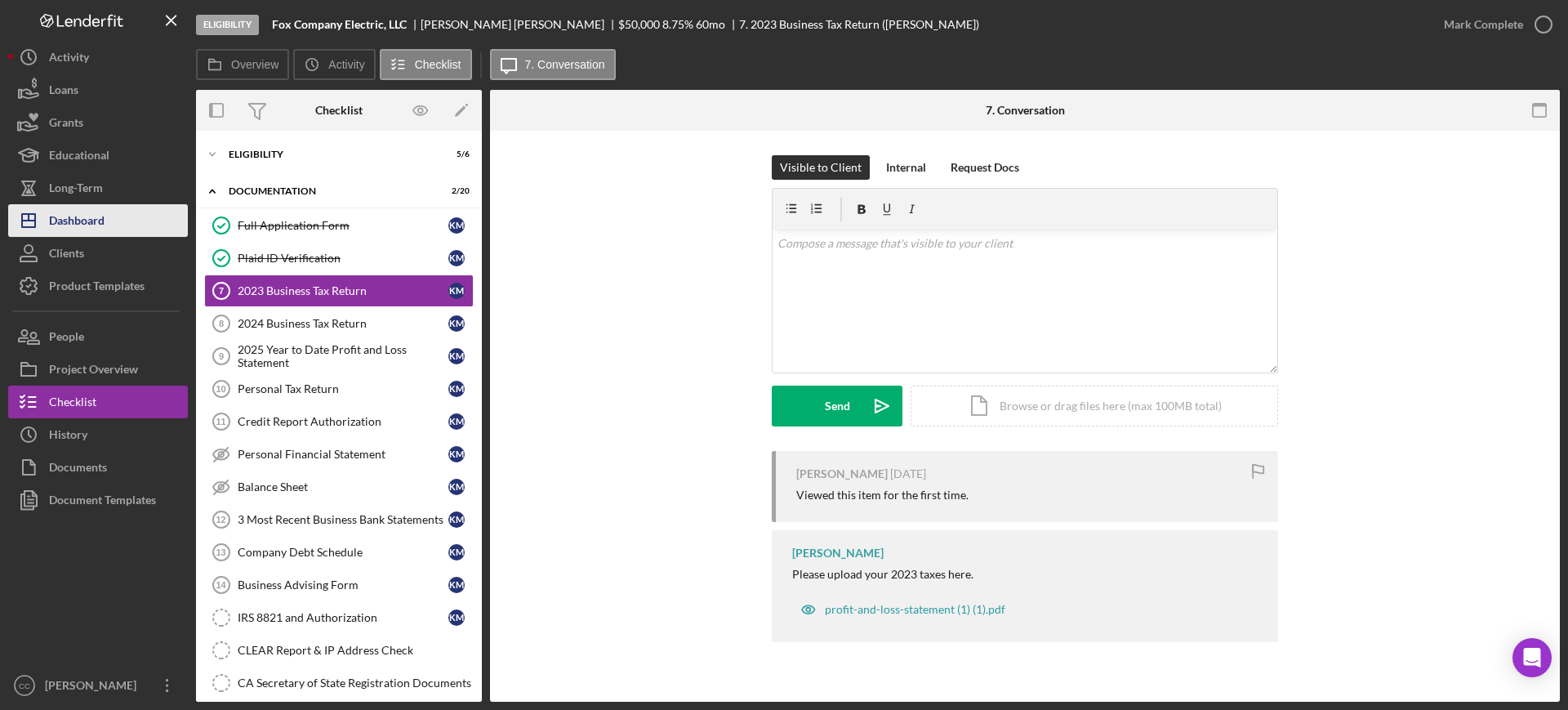
click at [76, 219] on div "Dashboard" at bounding box center [77, 222] width 56 height 37
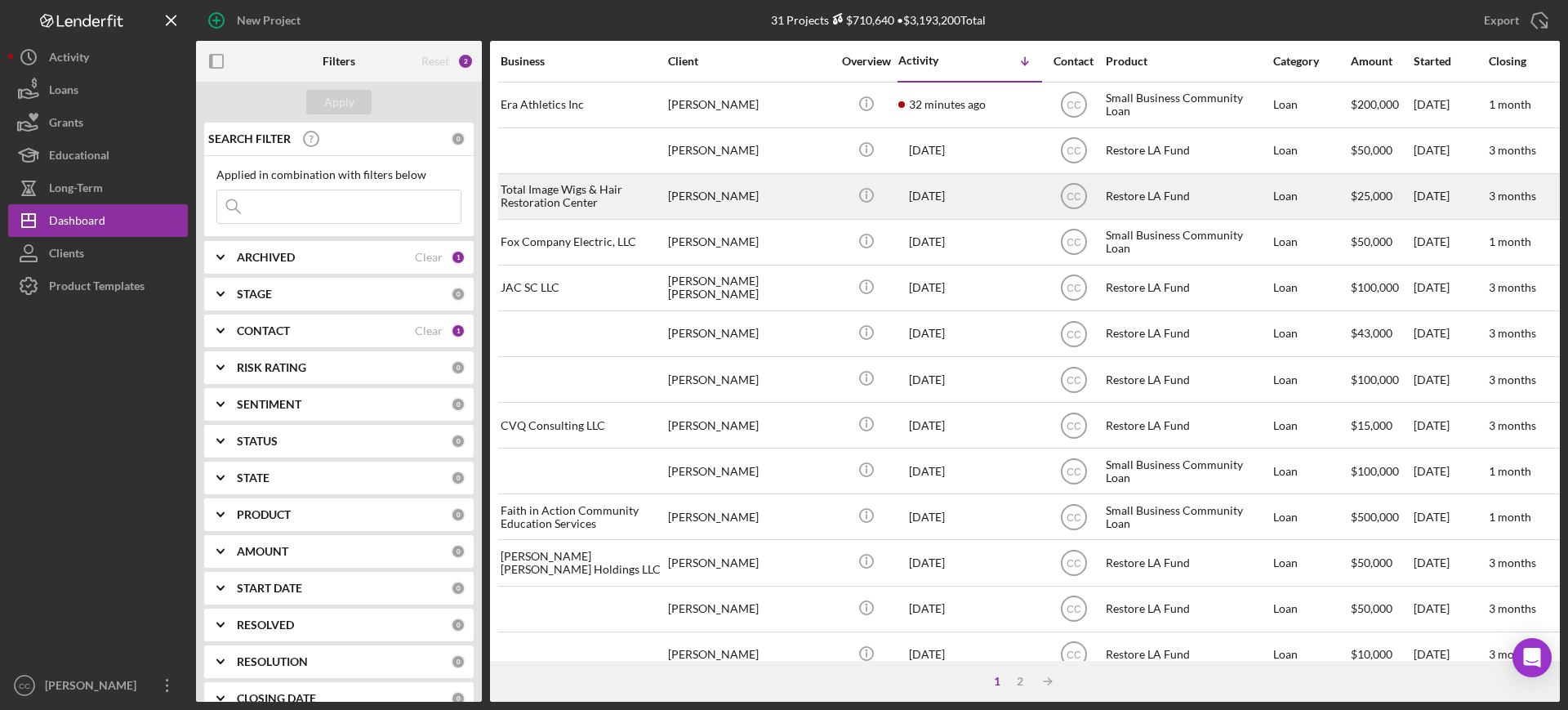
click at [780, 200] on div "[PERSON_NAME]" at bounding box center [749, 196] width 164 height 44
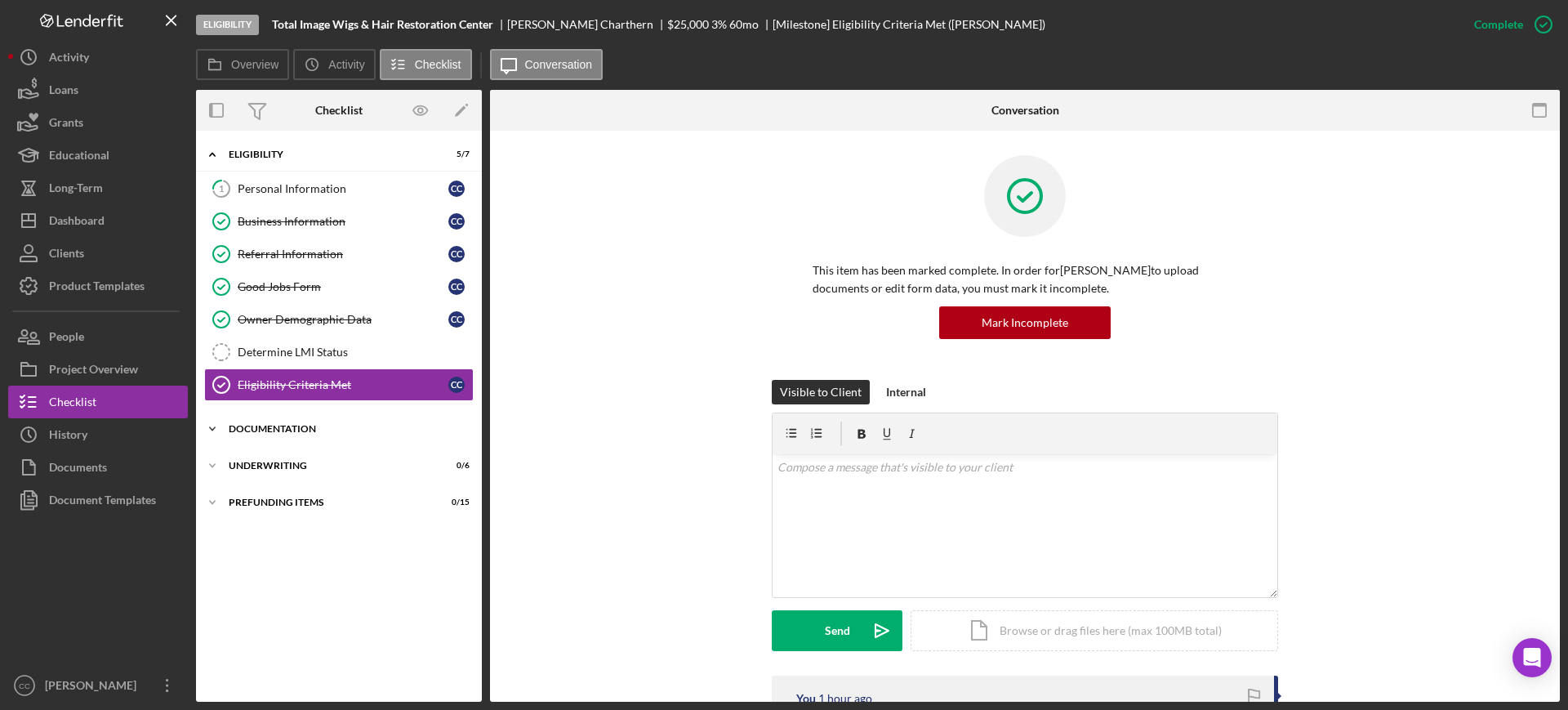
click at [267, 422] on div "Icon/Expander Documentation 0 / 20" at bounding box center [339, 429] width 286 height 33
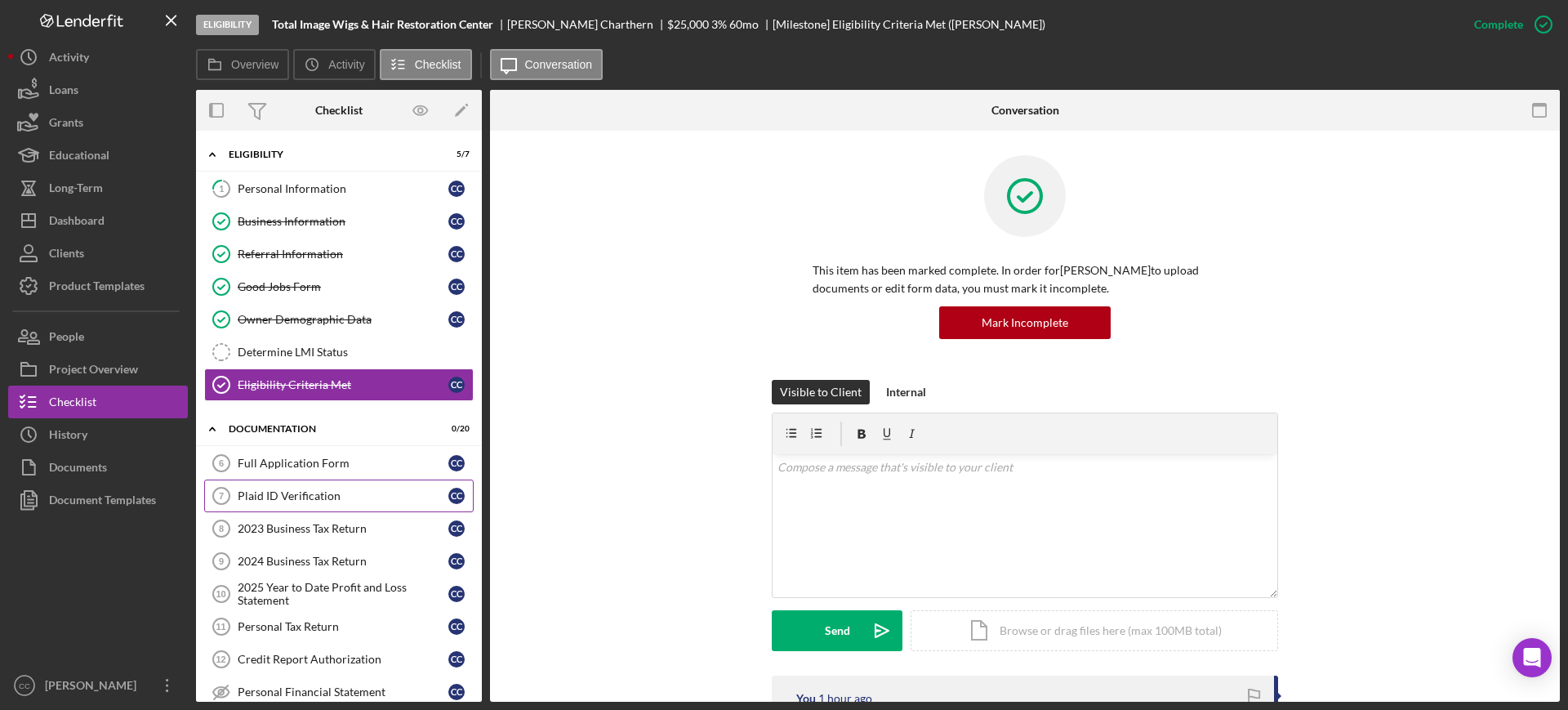
click at [263, 497] on div "Plaid ID Verification" at bounding box center [343, 496] width 210 height 13
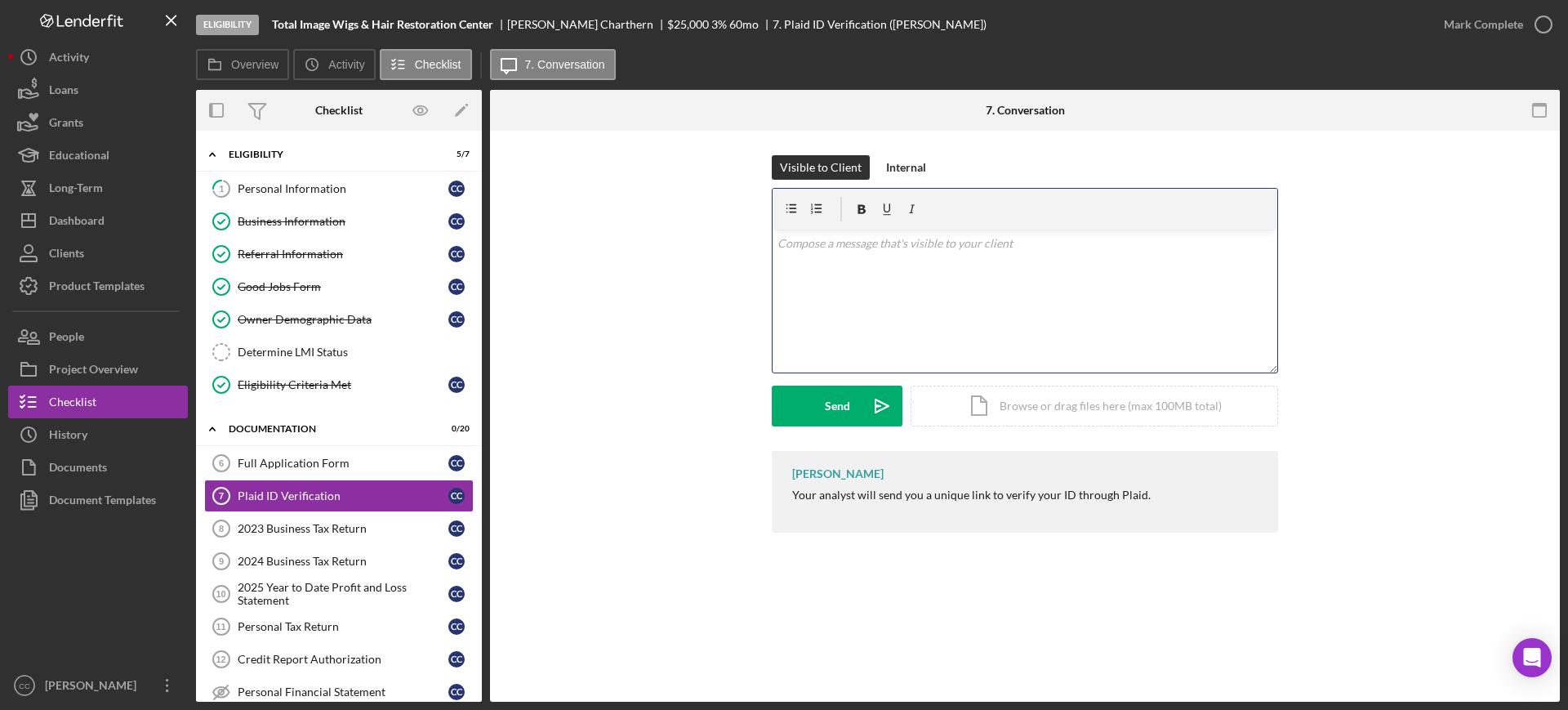
click at [1067, 292] on div "v Color teal Color pink Remove color Add row above Add row below Add column bef…" at bounding box center [1025, 301] width 505 height 143
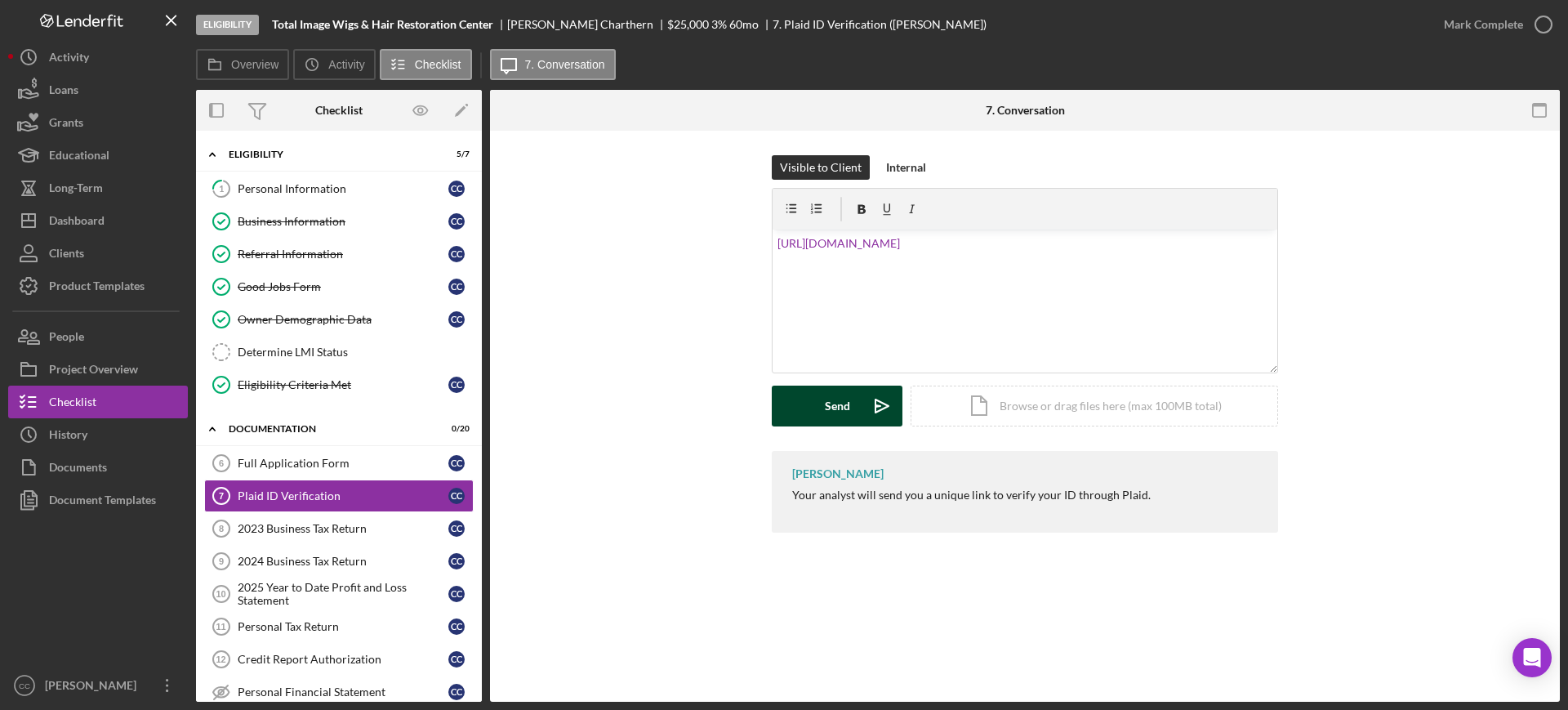
click at [824, 416] on button "Send Icon/icon-invite-send" at bounding box center [837, 406] width 131 height 41
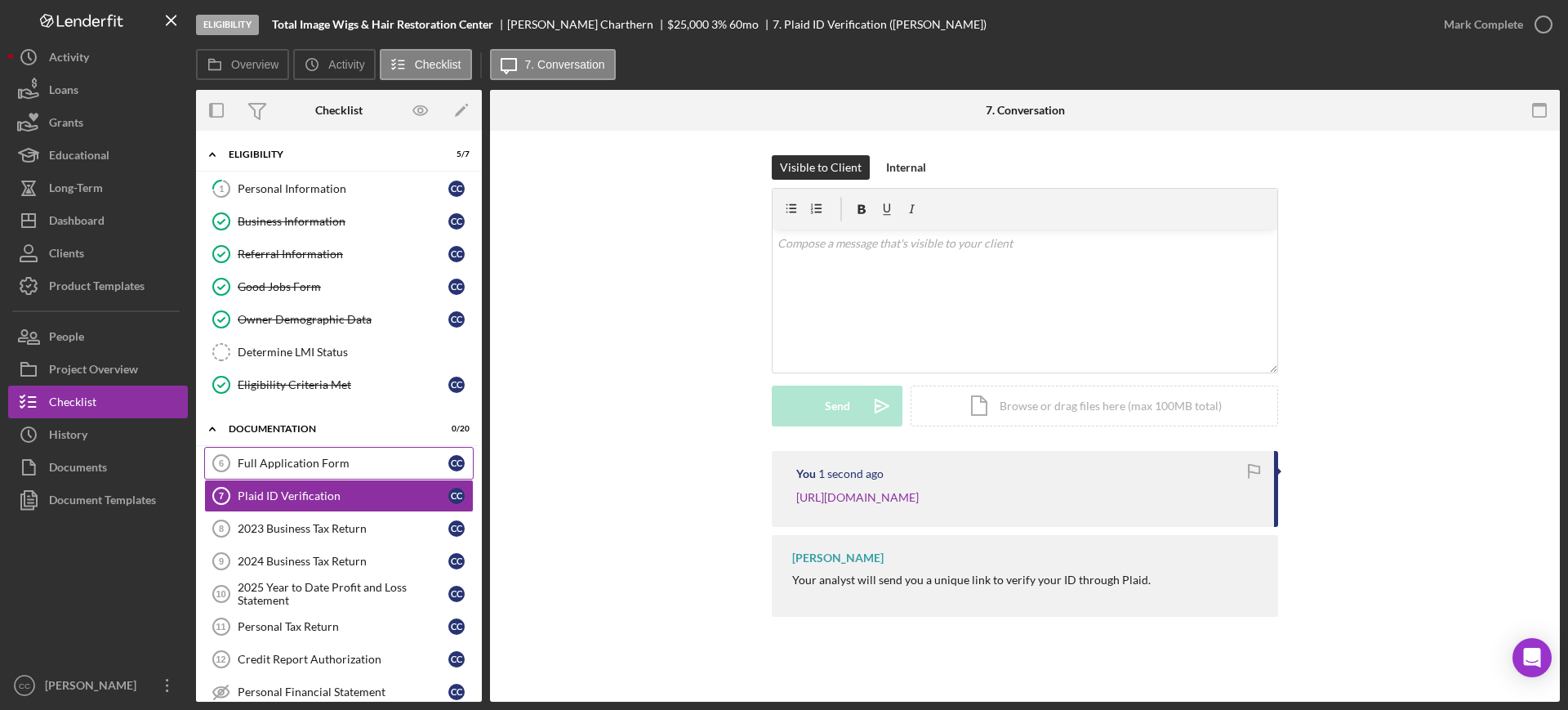
click at [286, 468] on div "Full Application Form" at bounding box center [343, 463] width 210 height 13
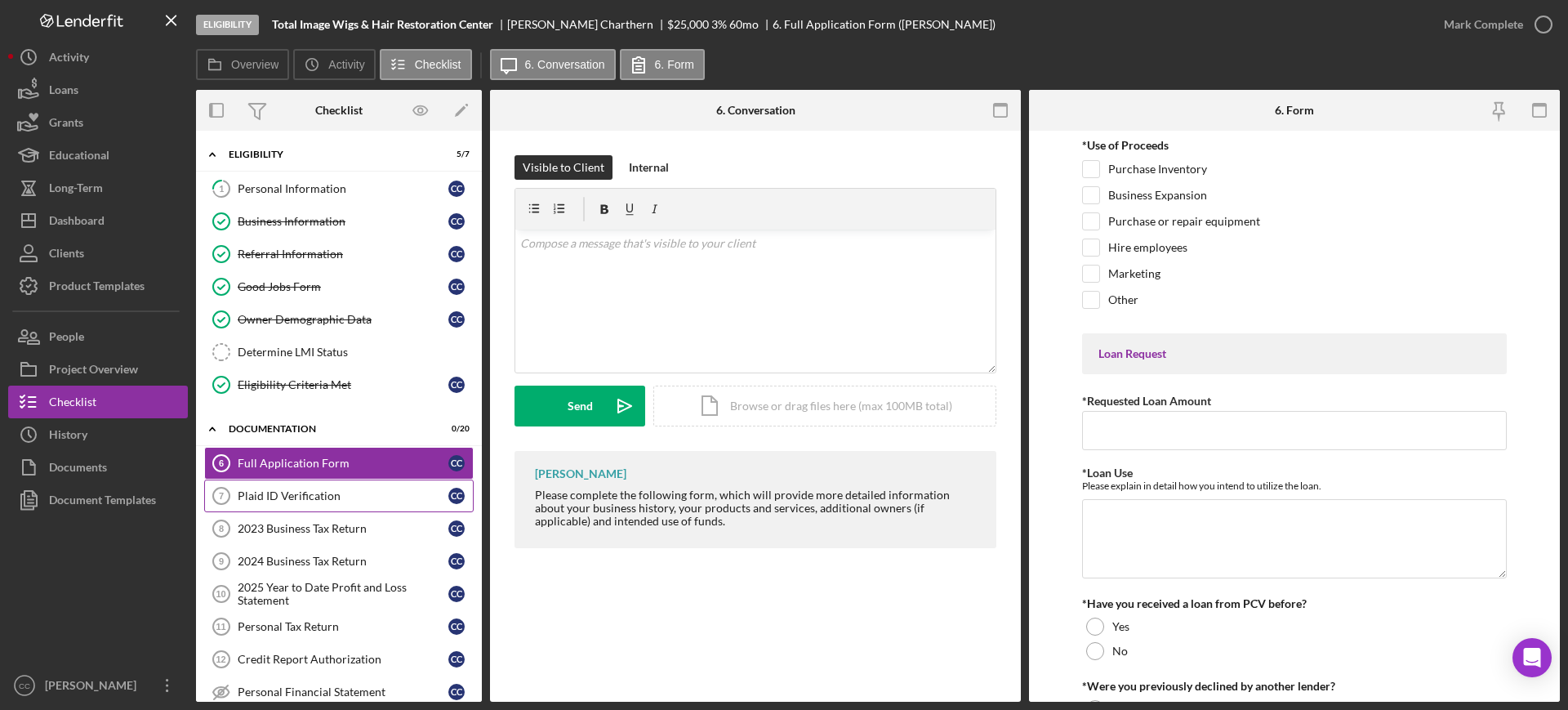
click at [314, 494] on div "Plaid ID Verification" at bounding box center [343, 496] width 210 height 13
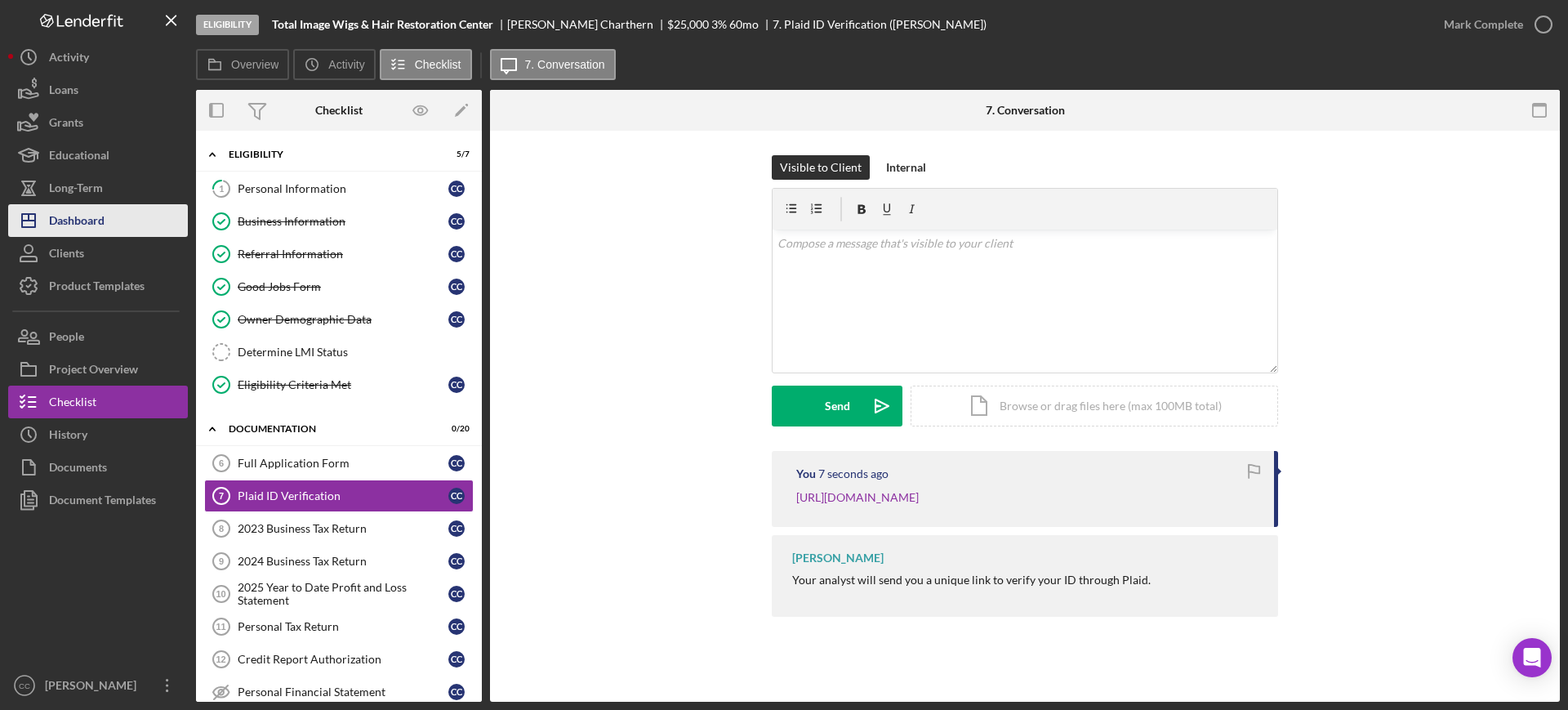
click at [85, 218] on div "Dashboard" at bounding box center [77, 222] width 56 height 37
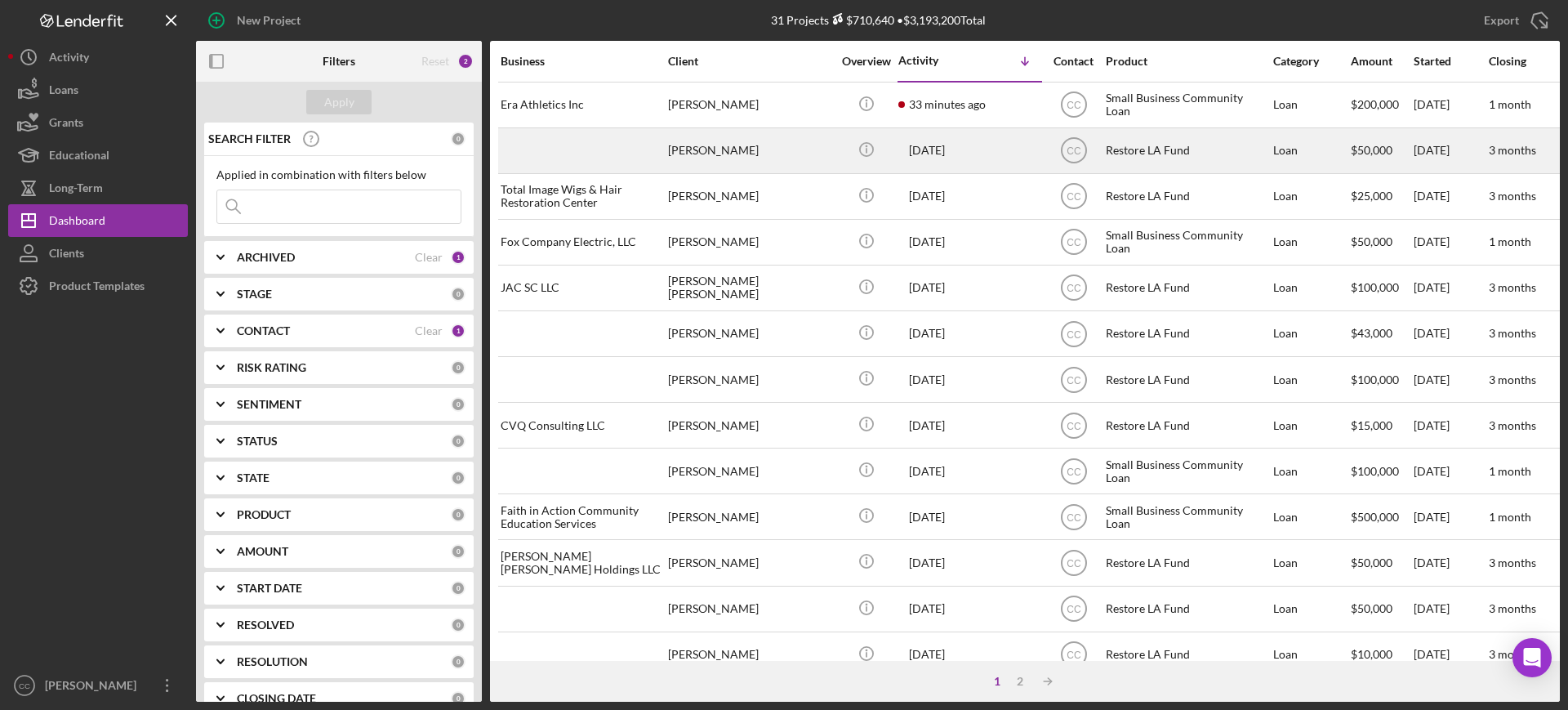
click at [801, 150] on div "[PERSON_NAME]" at bounding box center [749, 150] width 164 height 44
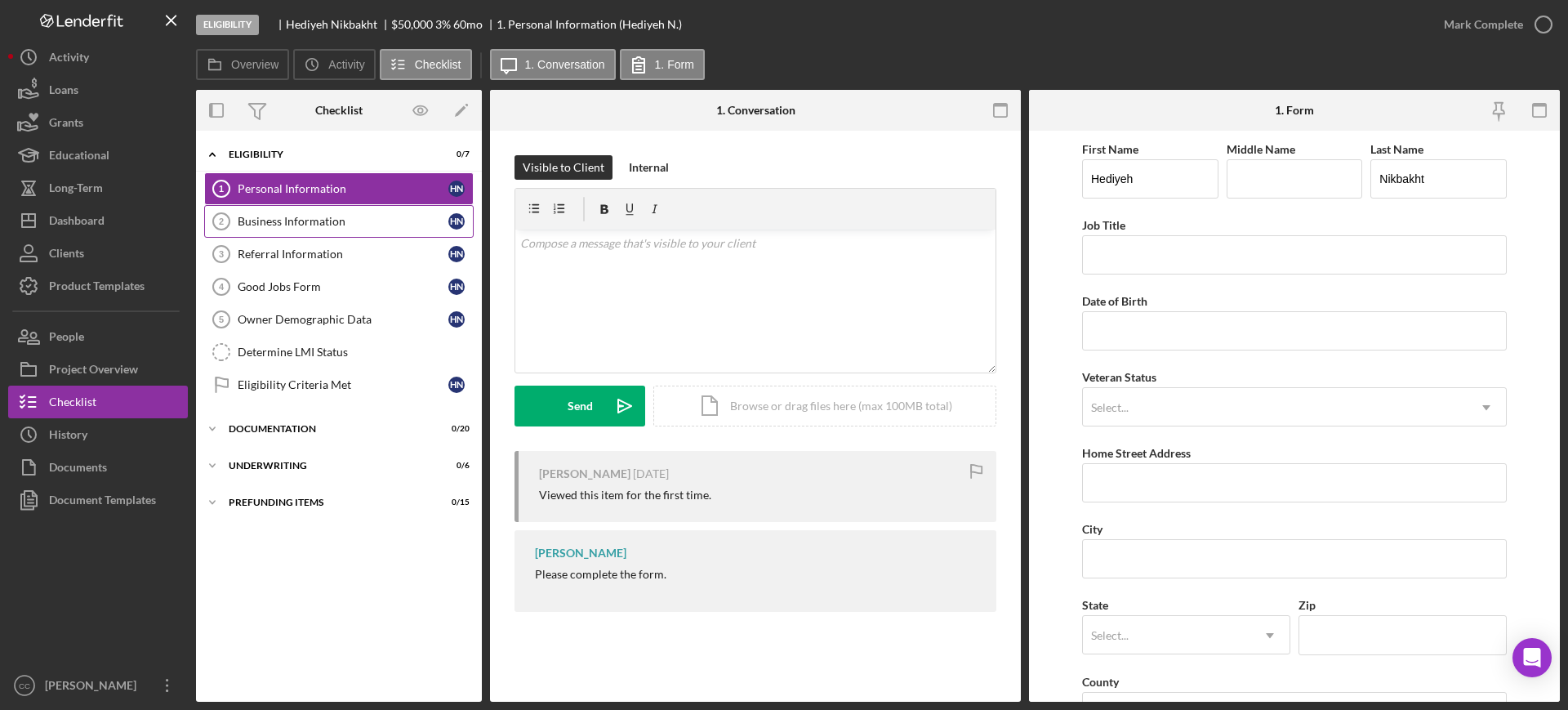
click at [318, 224] on div "Business Information" at bounding box center [343, 221] width 210 height 13
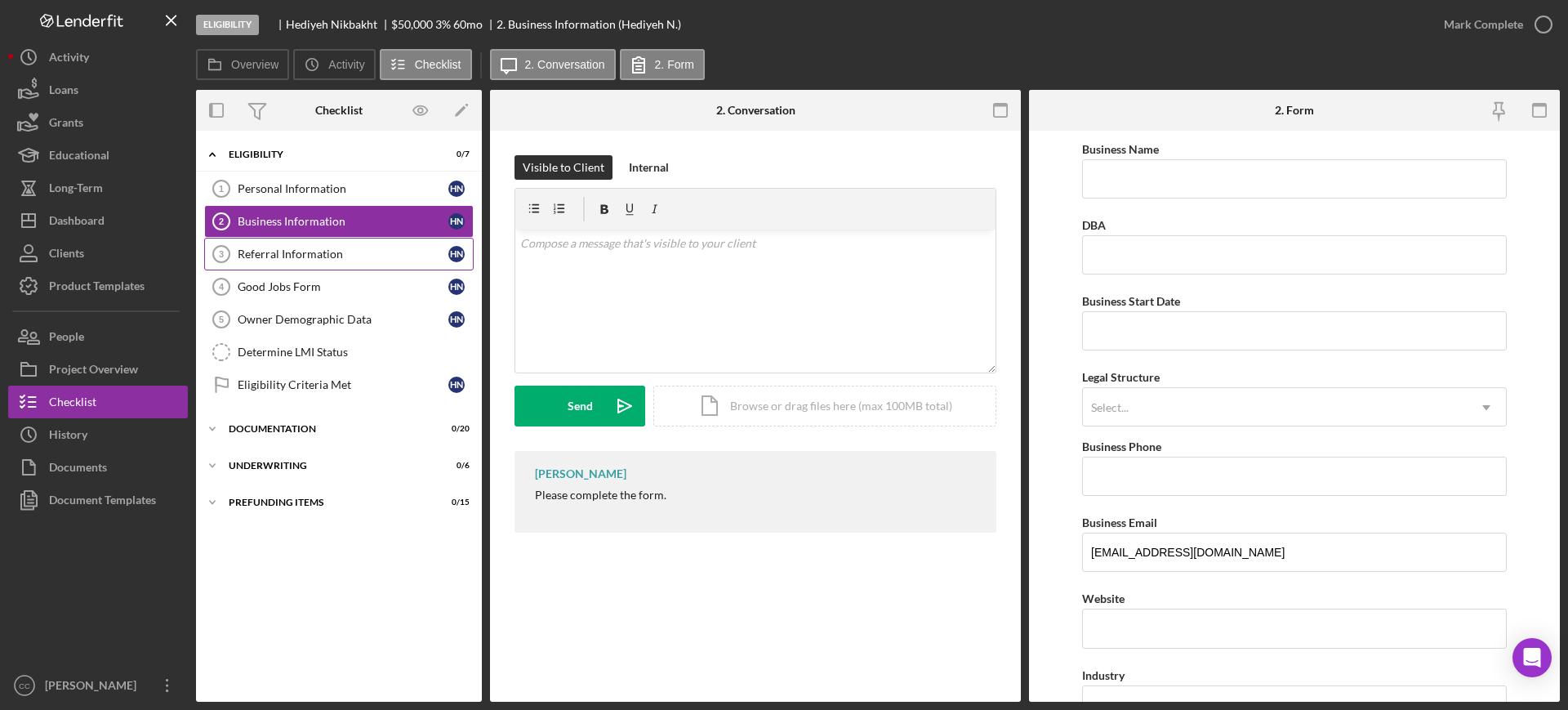
click at [296, 260] on div "Referral Information" at bounding box center [343, 254] width 210 height 13
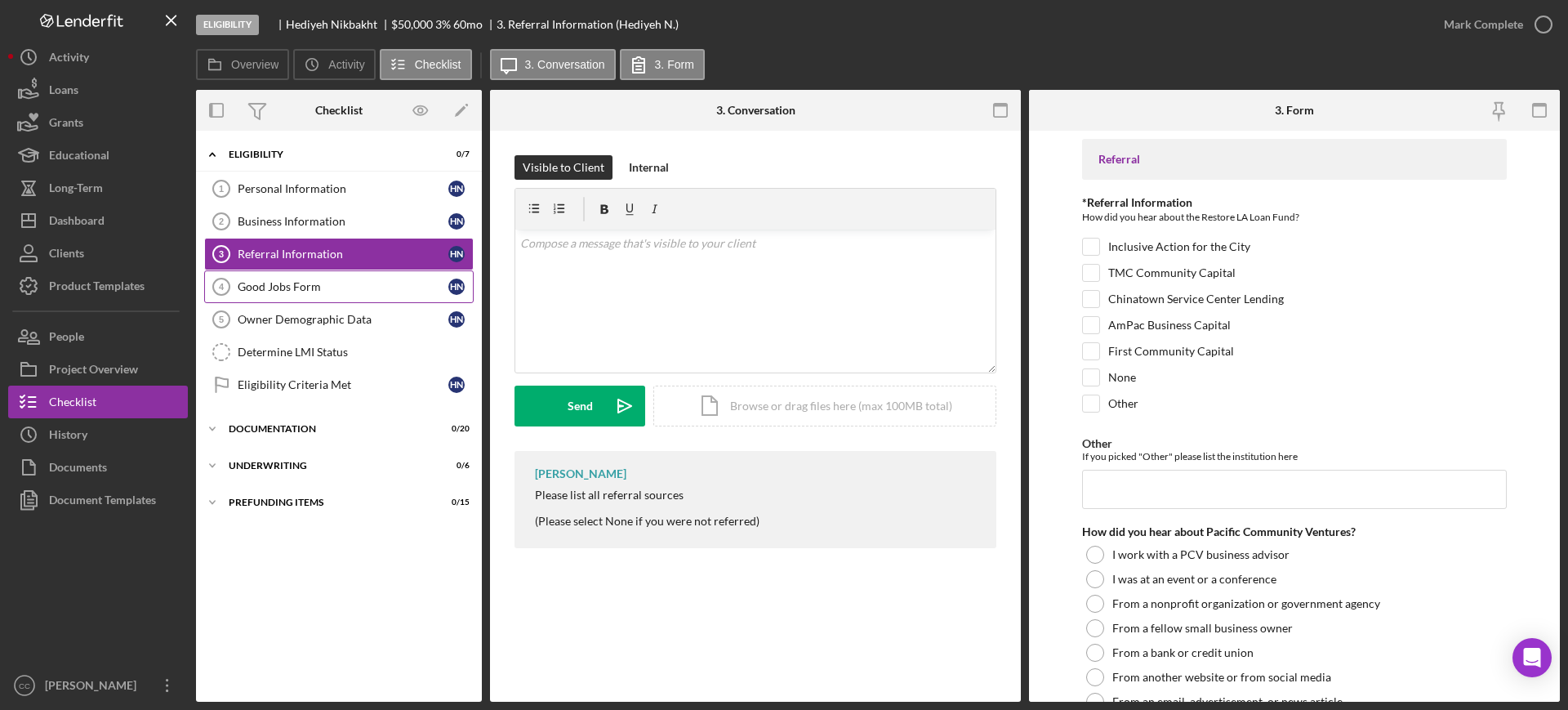
click at [308, 297] on link "Good Jobs Form 4 Good Jobs Form H N" at bounding box center [339, 287] width 270 height 33
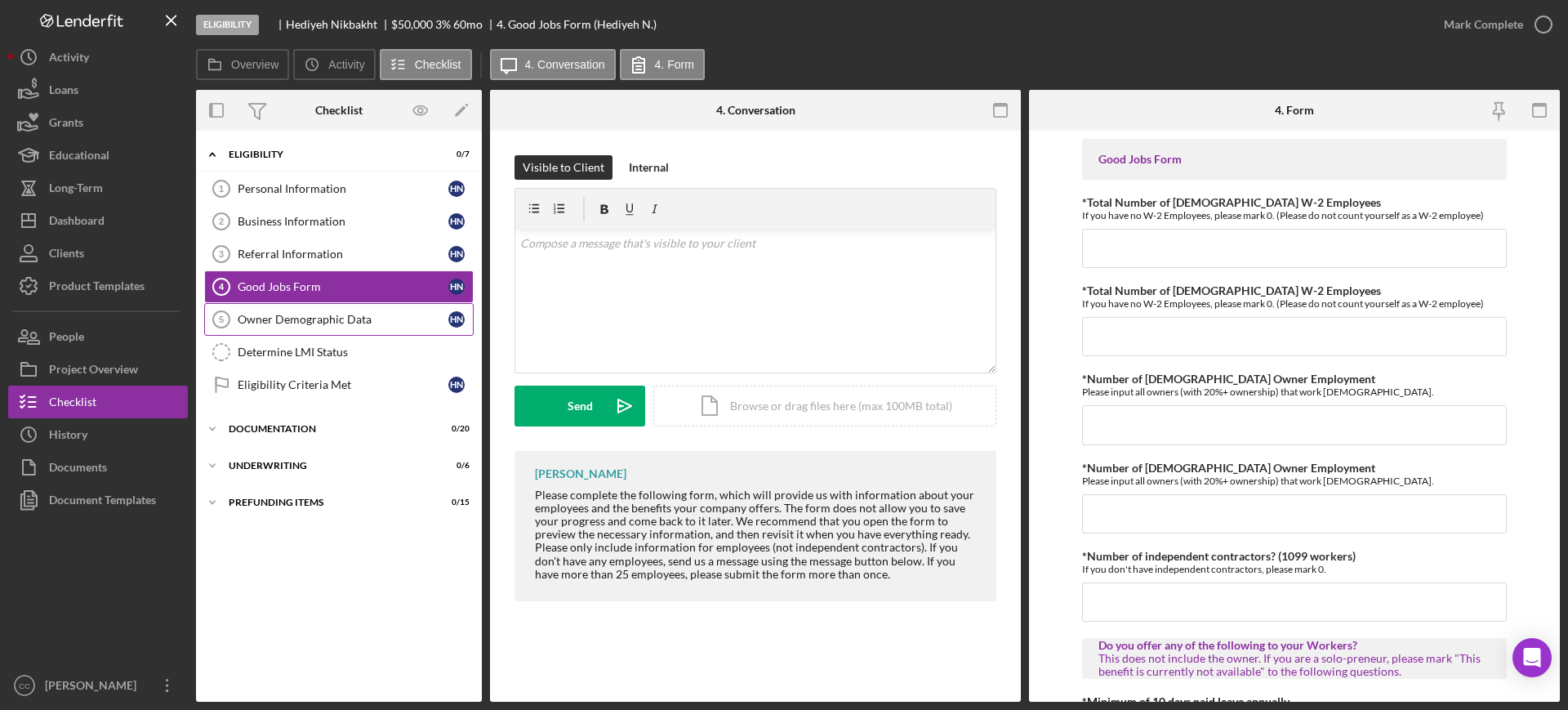
click at [305, 317] on div "Owner Demographic Data" at bounding box center [343, 320] width 210 height 13
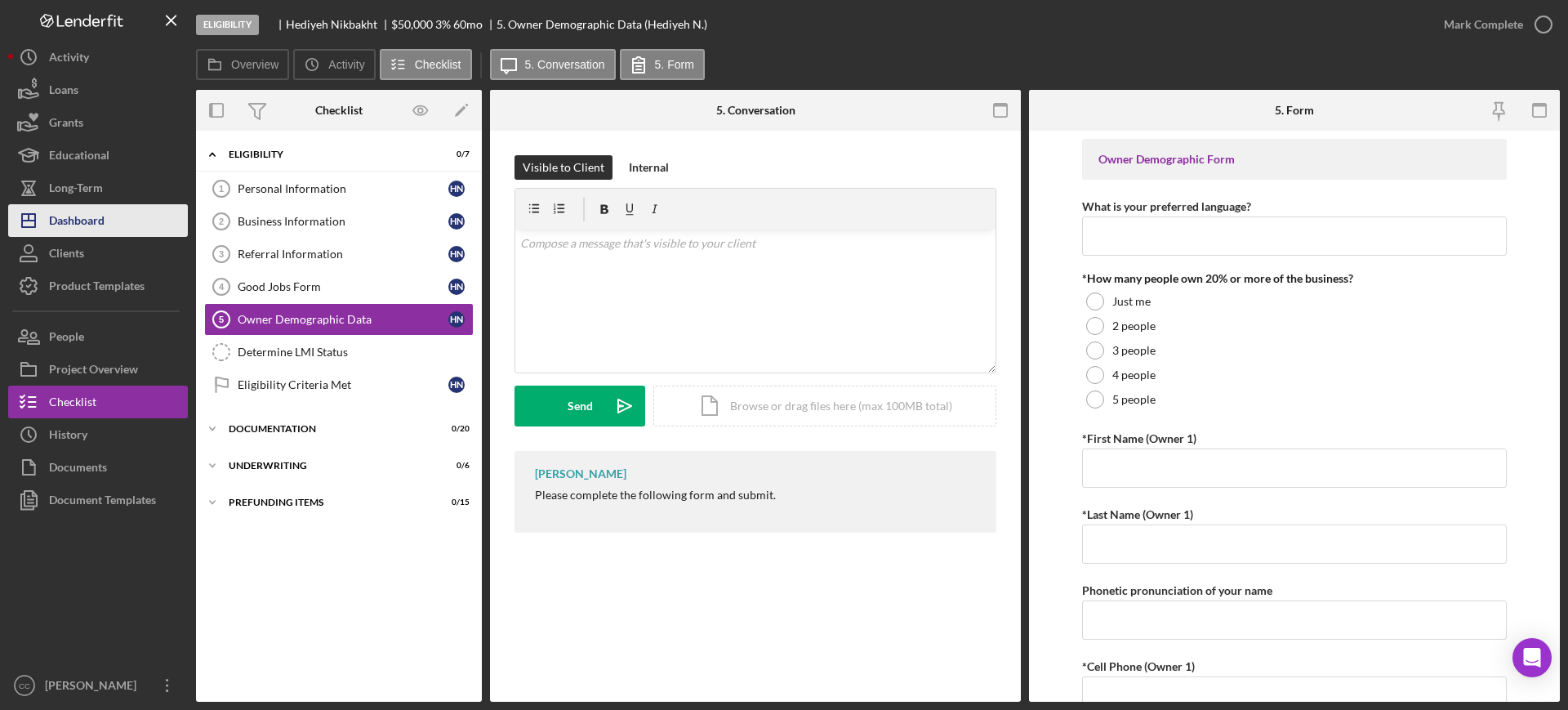
click at [87, 223] on div "Dashboard" at bounding box center [77, 222] width 56 height 37
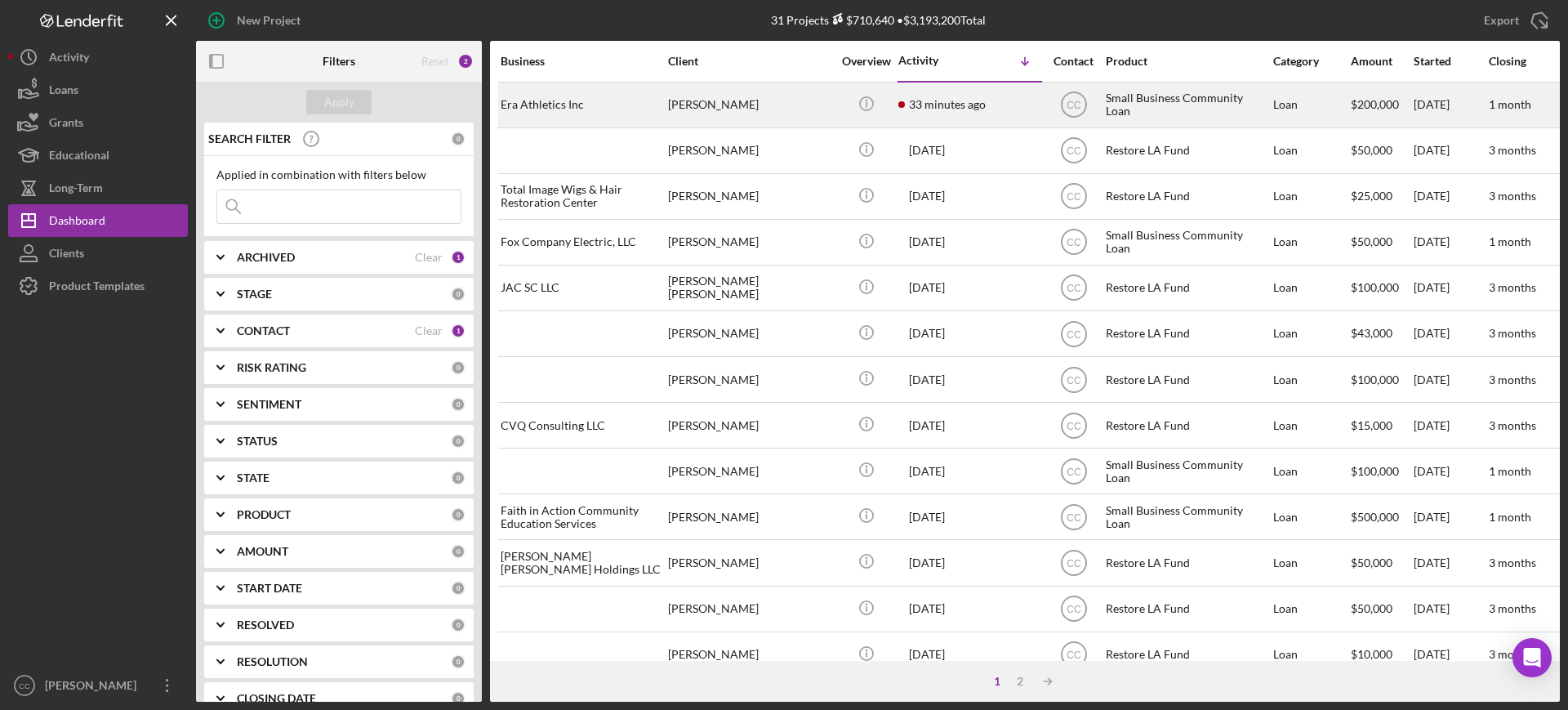
click at [767, 110] on div "[PERSON_NAME]" at bounding box center [749, 104] width 164 height 44
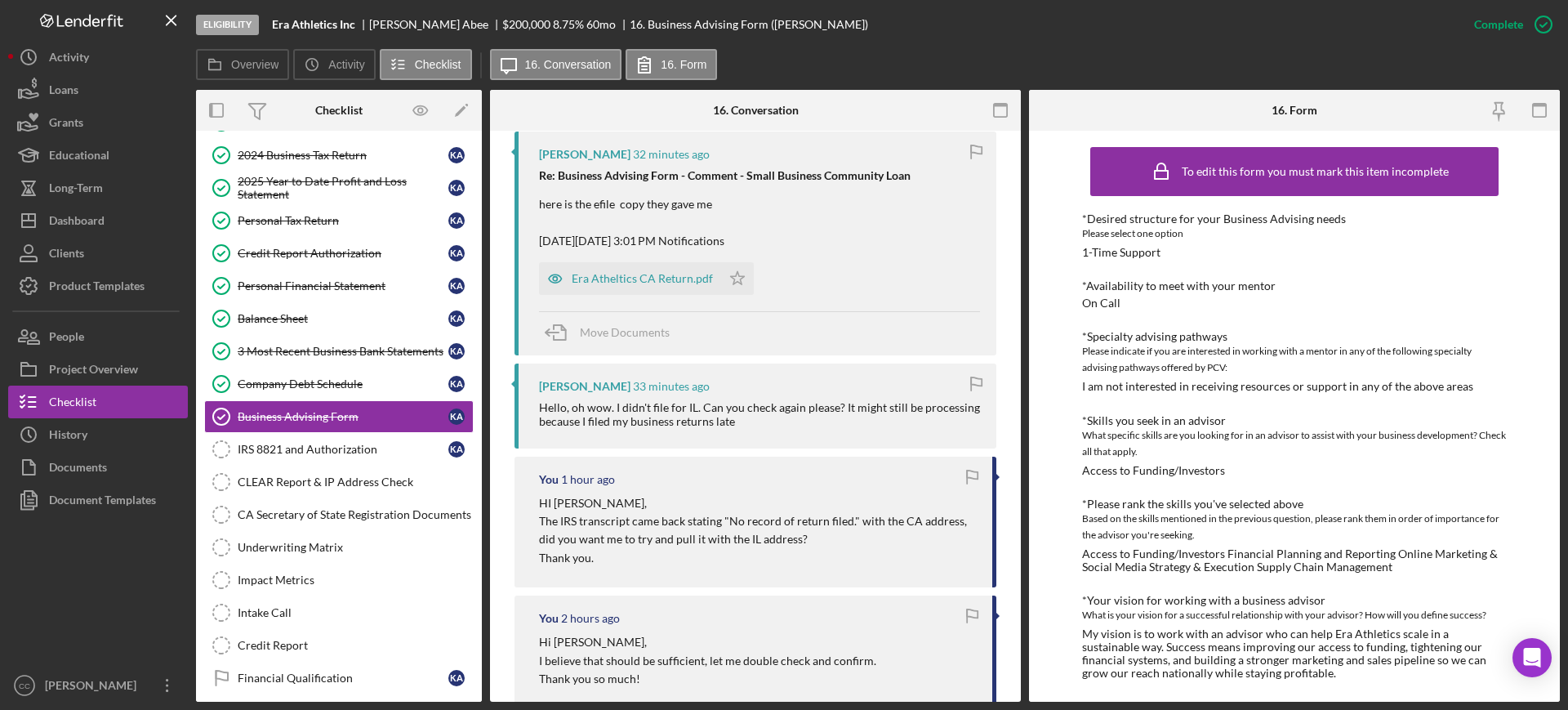
scroll to position [510, 0]
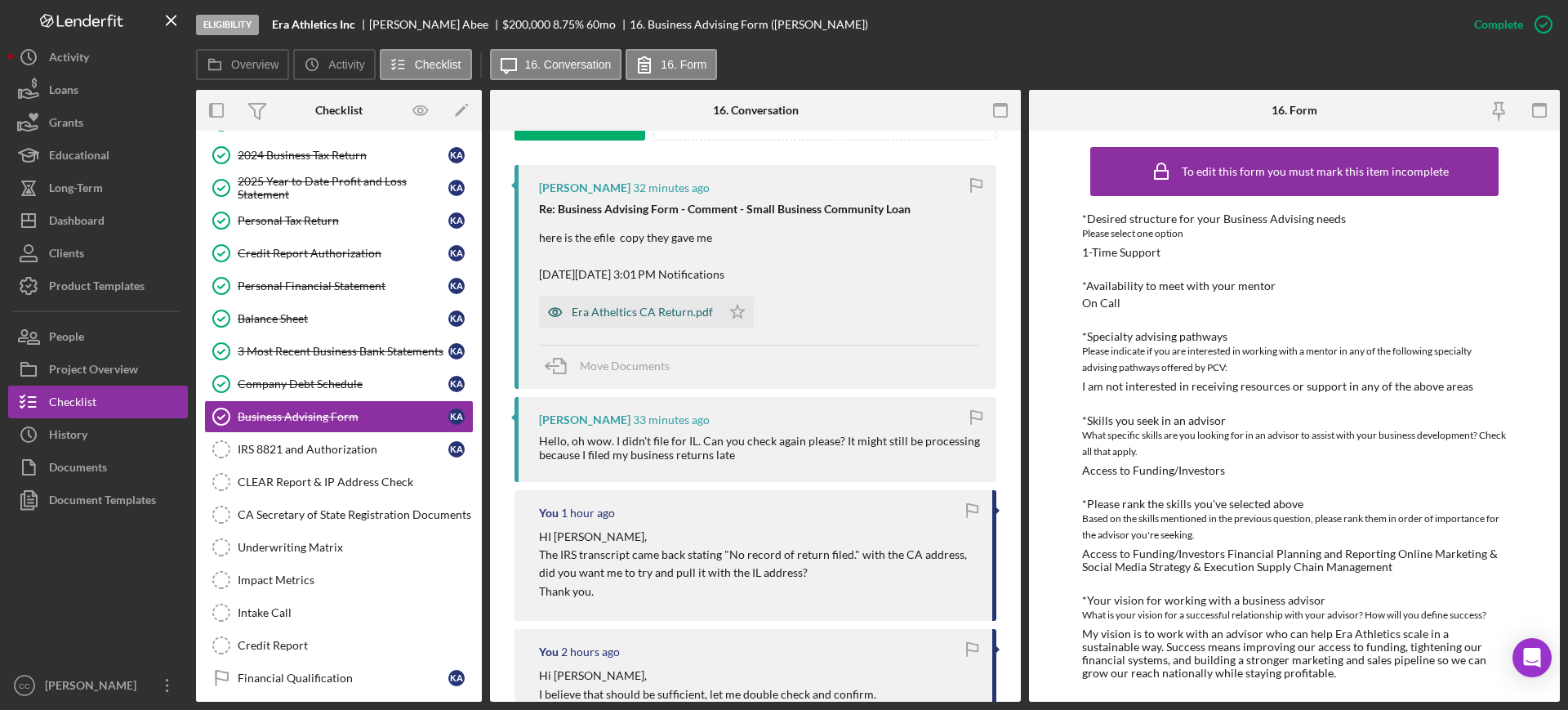
click at [658, 317] on div "Era Atheltics CA Return.pdf" at bounding box center [643, 312] width 141 height 13
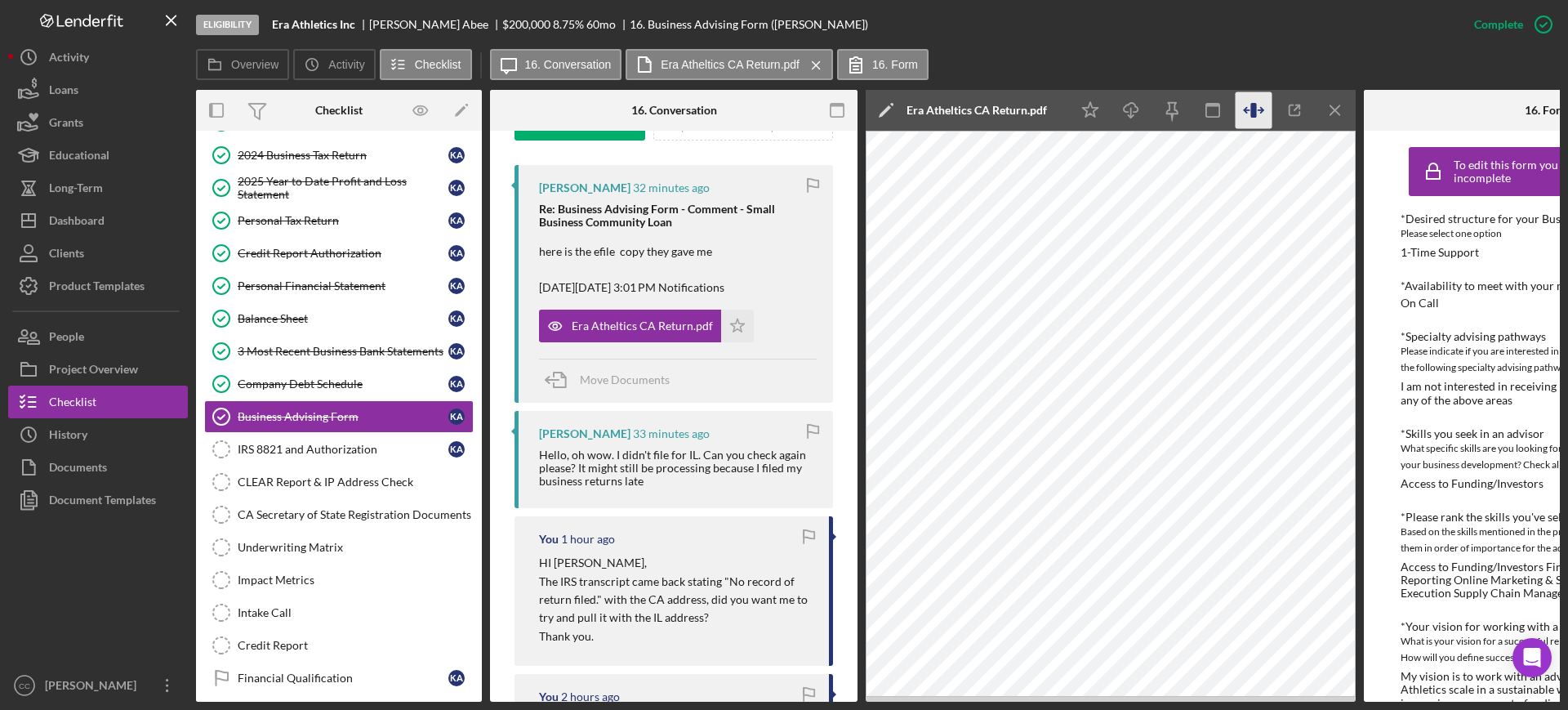
click at [1244, 104] on icon "button" at bounding box center [1253, 110] width 37 height 37
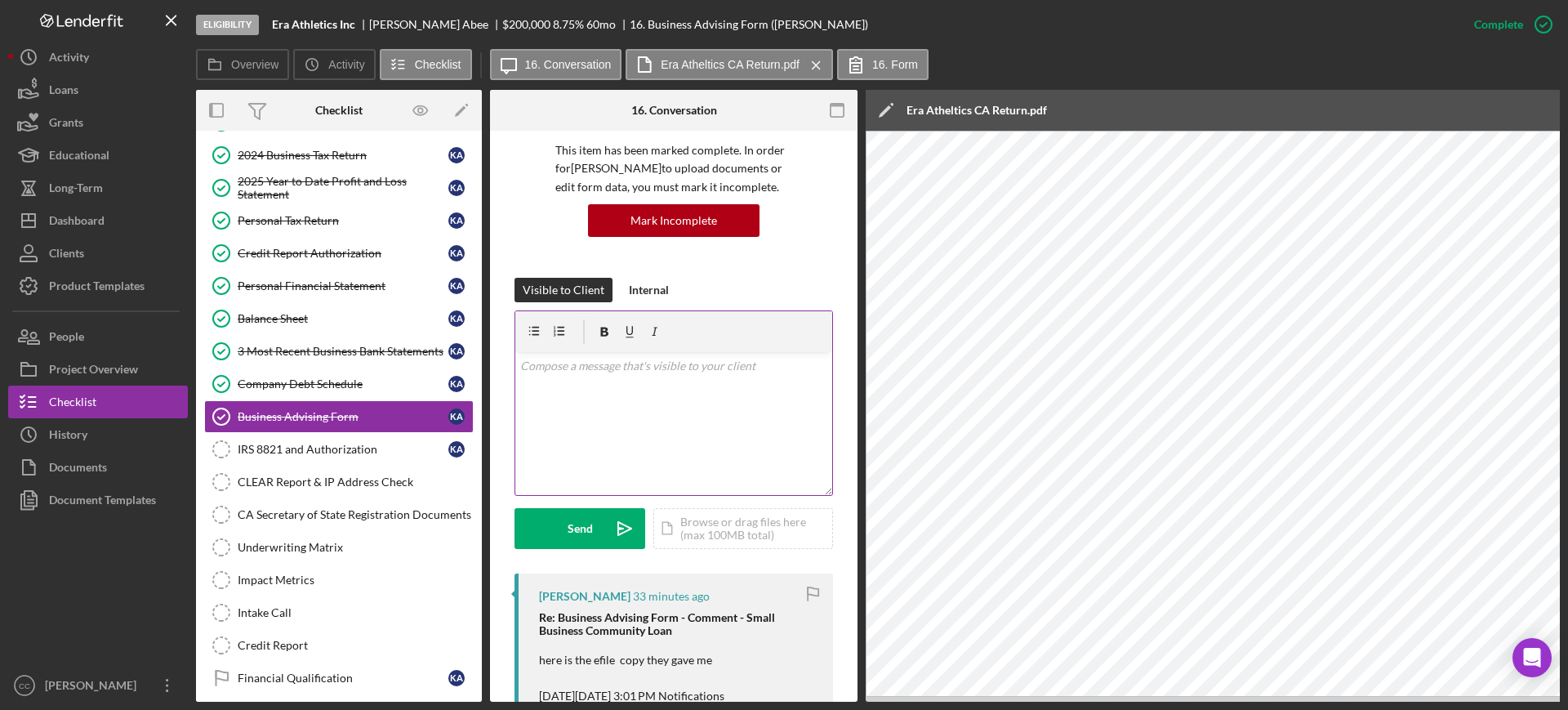
scroll to position [222, 0]
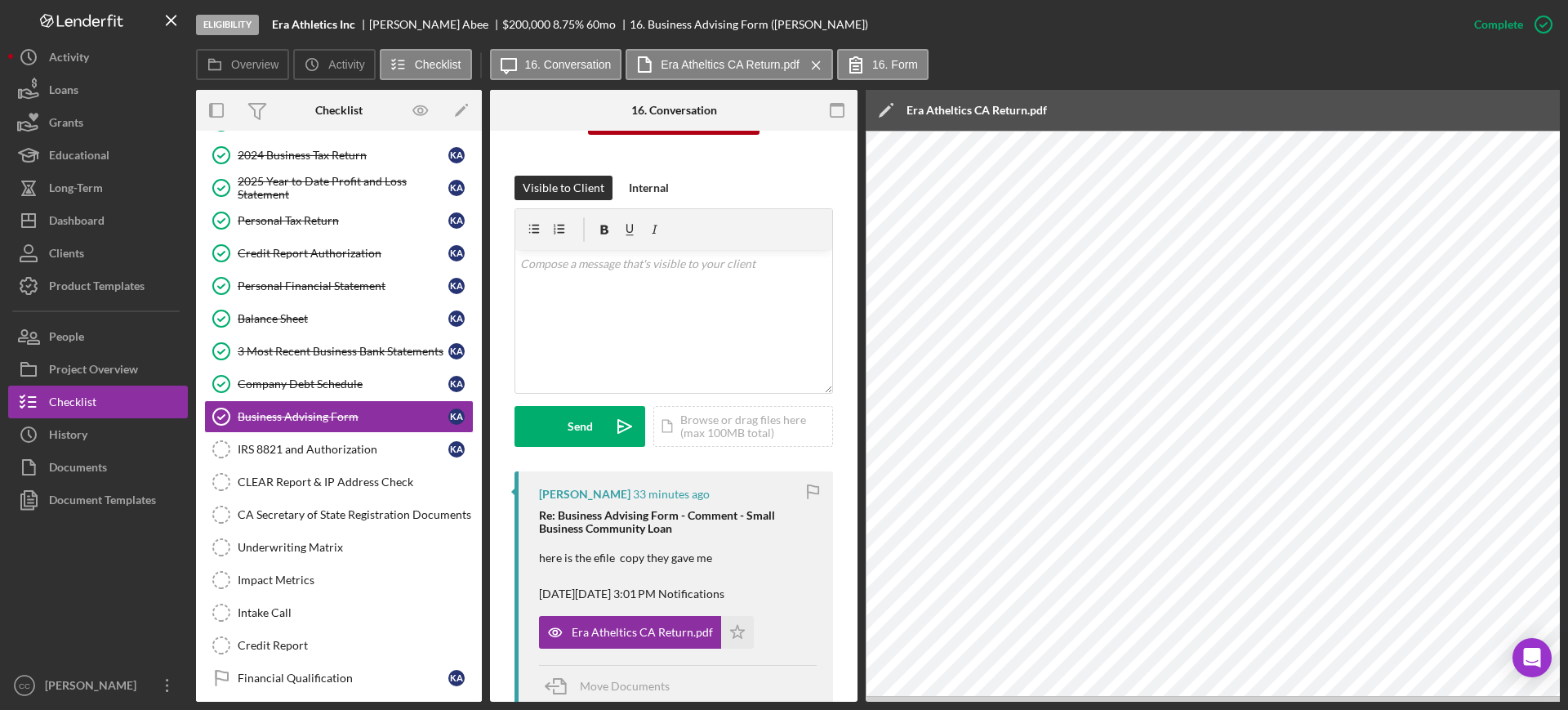
click at [377, 28] on div "[PERSON_NAME]" at bounding box center [436, 25] width 133 height 13
copy div "[PERSON_NAME]"
click at [689, 320] on div "v Color teal Color pink Remove color Add row above Add row below Add column bef…" at bounding box center [674, 321] width 317 height 143
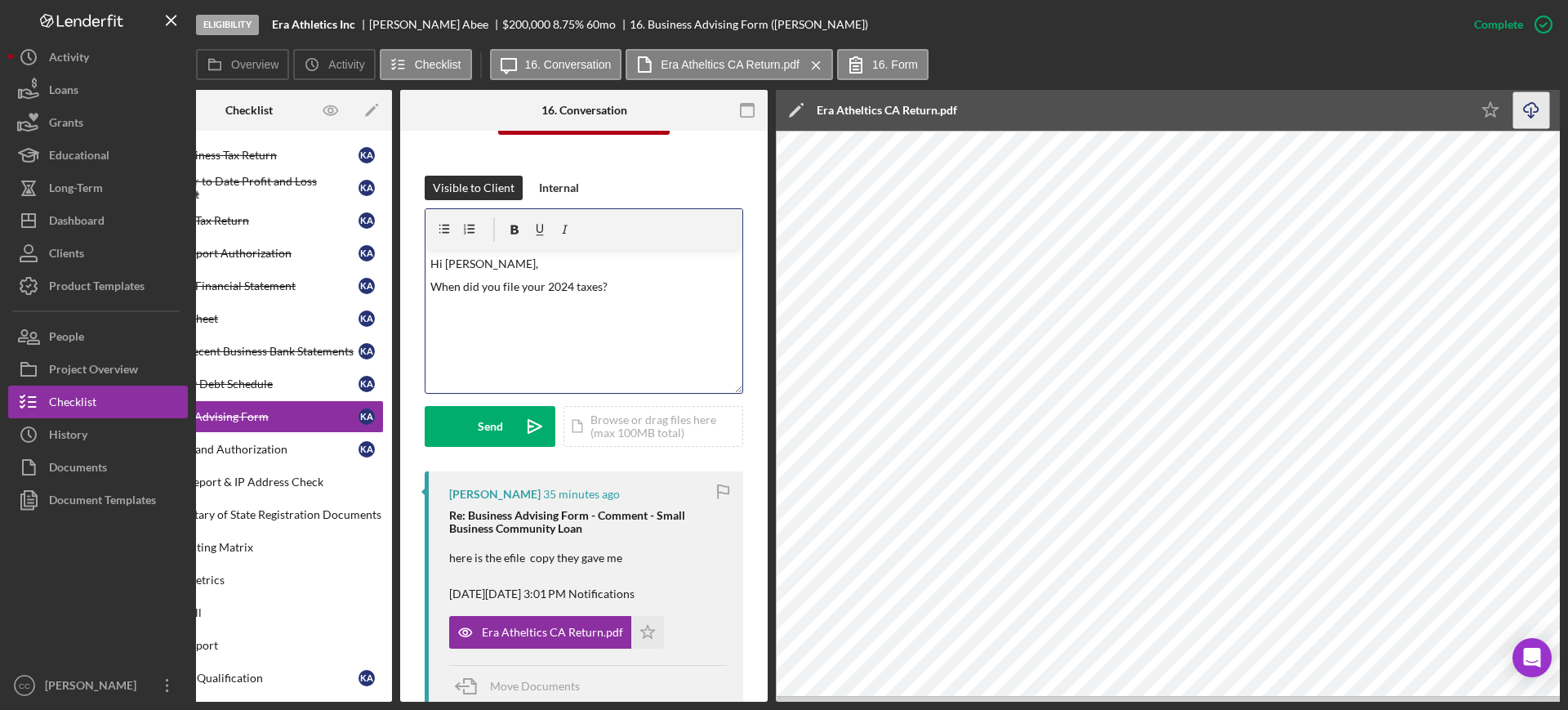
scroll to position [0, 307]
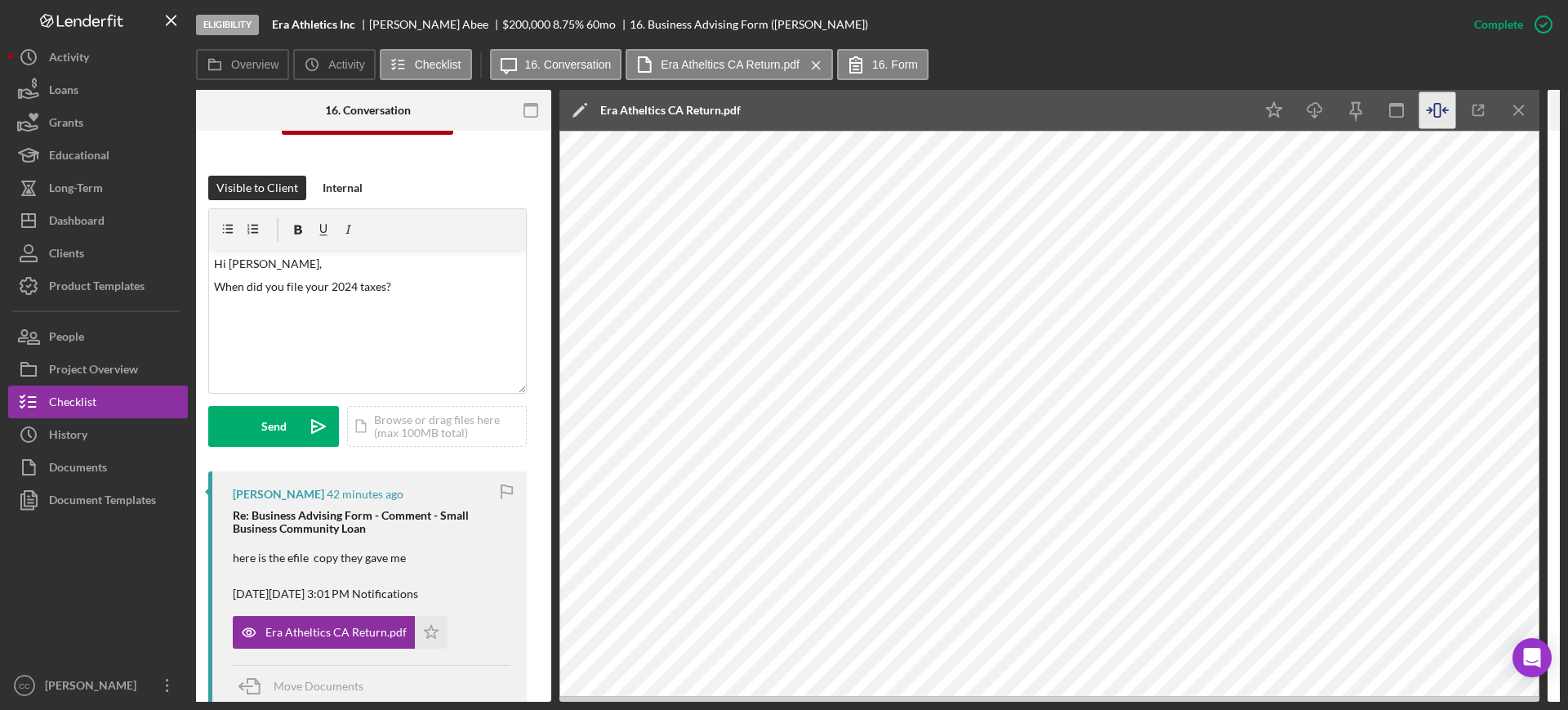
click at [434, 168] on div "This item has been marked complete. In order for [PERSON_NAME] to upload docume…" at bounding box center [367, 54] width 319 height 242
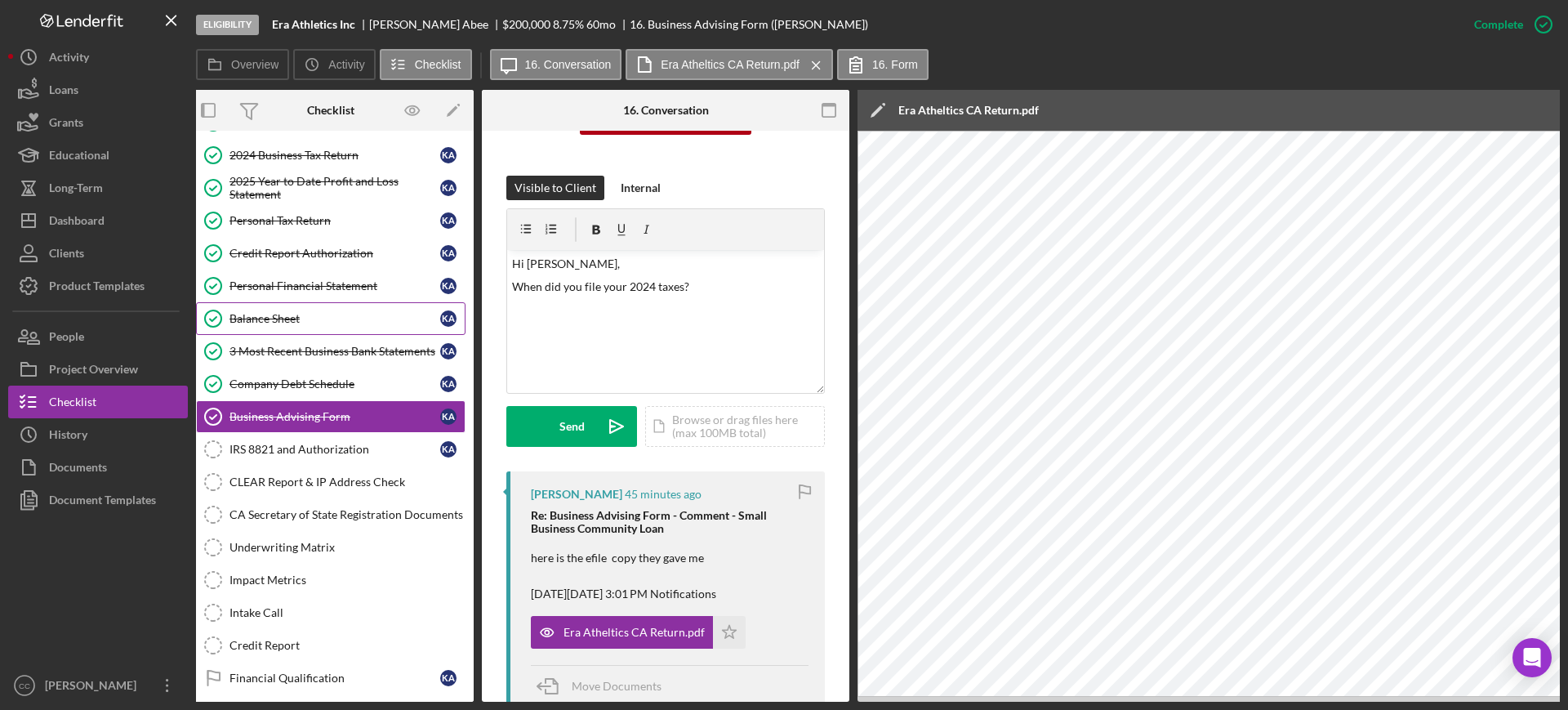
scroll to position [0, 0]
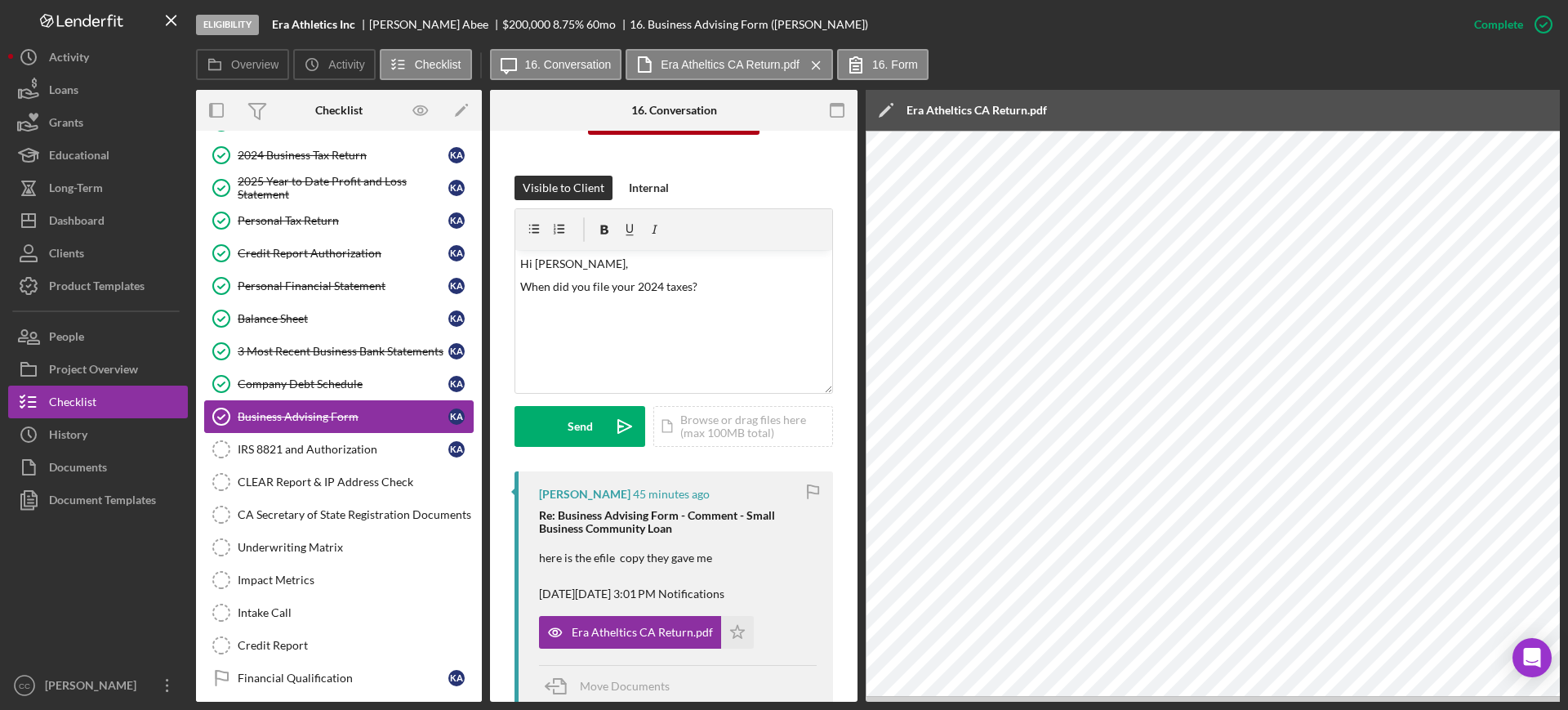
drag, startPoint x: 321, startPoint y: 464, endPoint x: 415, endPoint y: 422, distance: 103.0
click at [321, 465] on link "CLEAR Report & IP Address Check CLEAR Report & IP Address Check" at bounding box center [339, 482] width 270 height 33
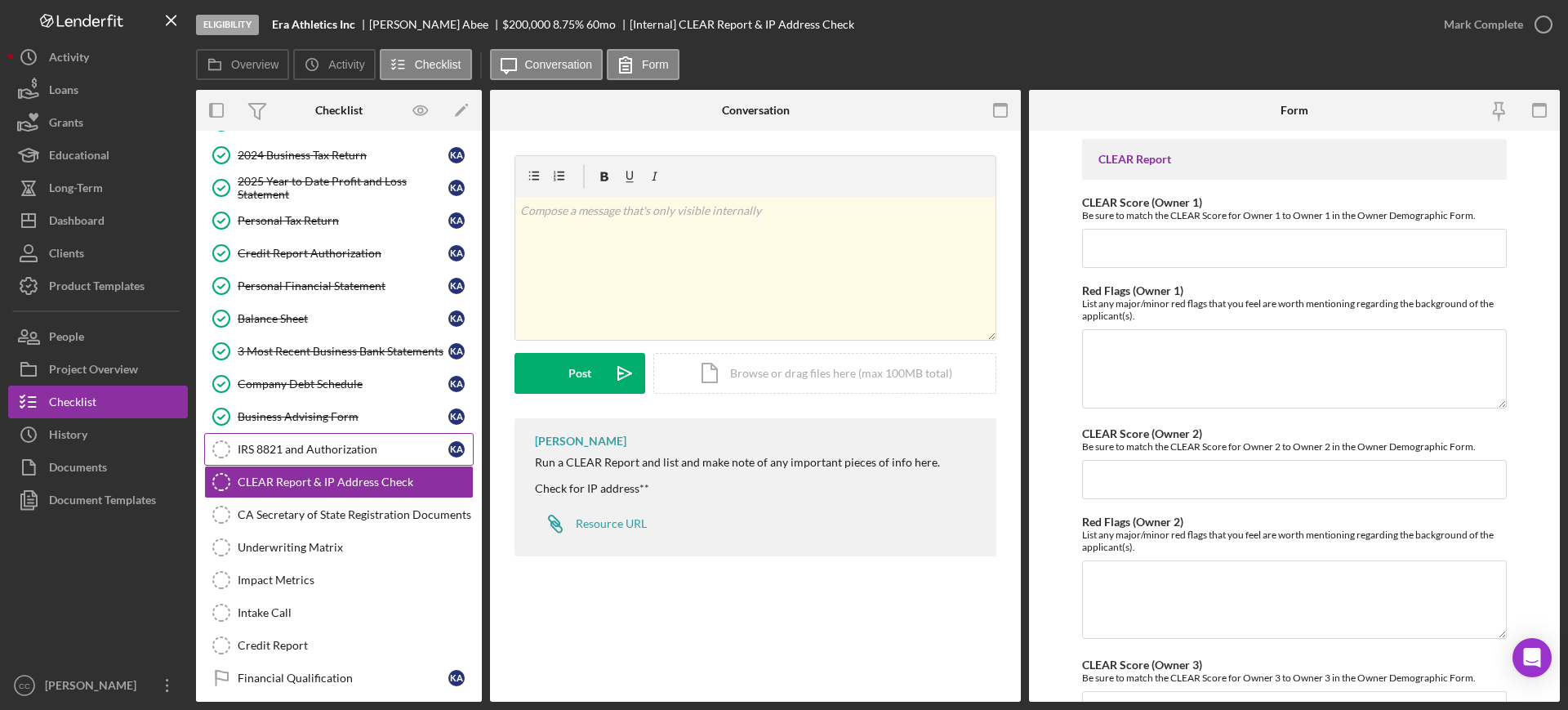
click at [268, 445] on div "IRS 8821 and Authorization" at bounding box center [343, 450] width 210 height 13
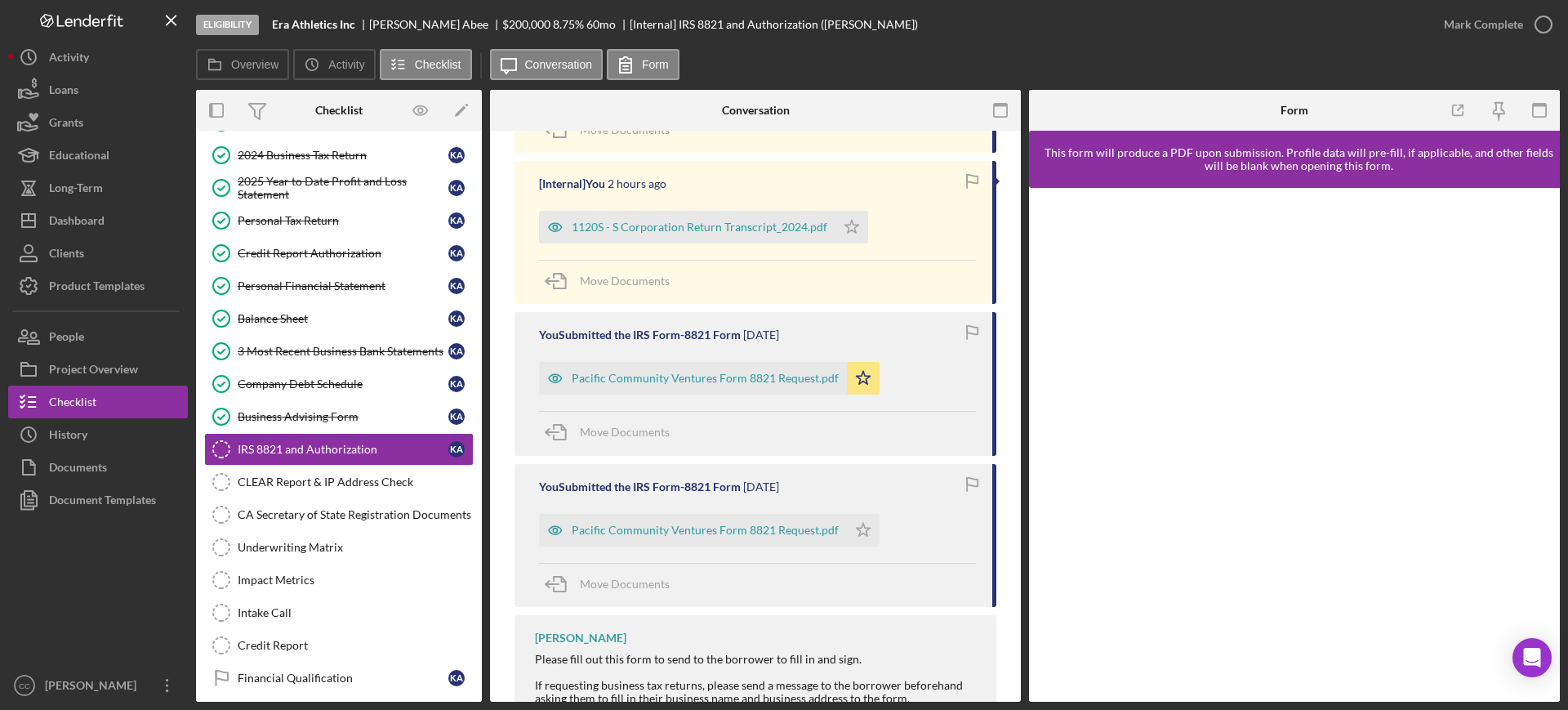
scroll to position [464, 0]
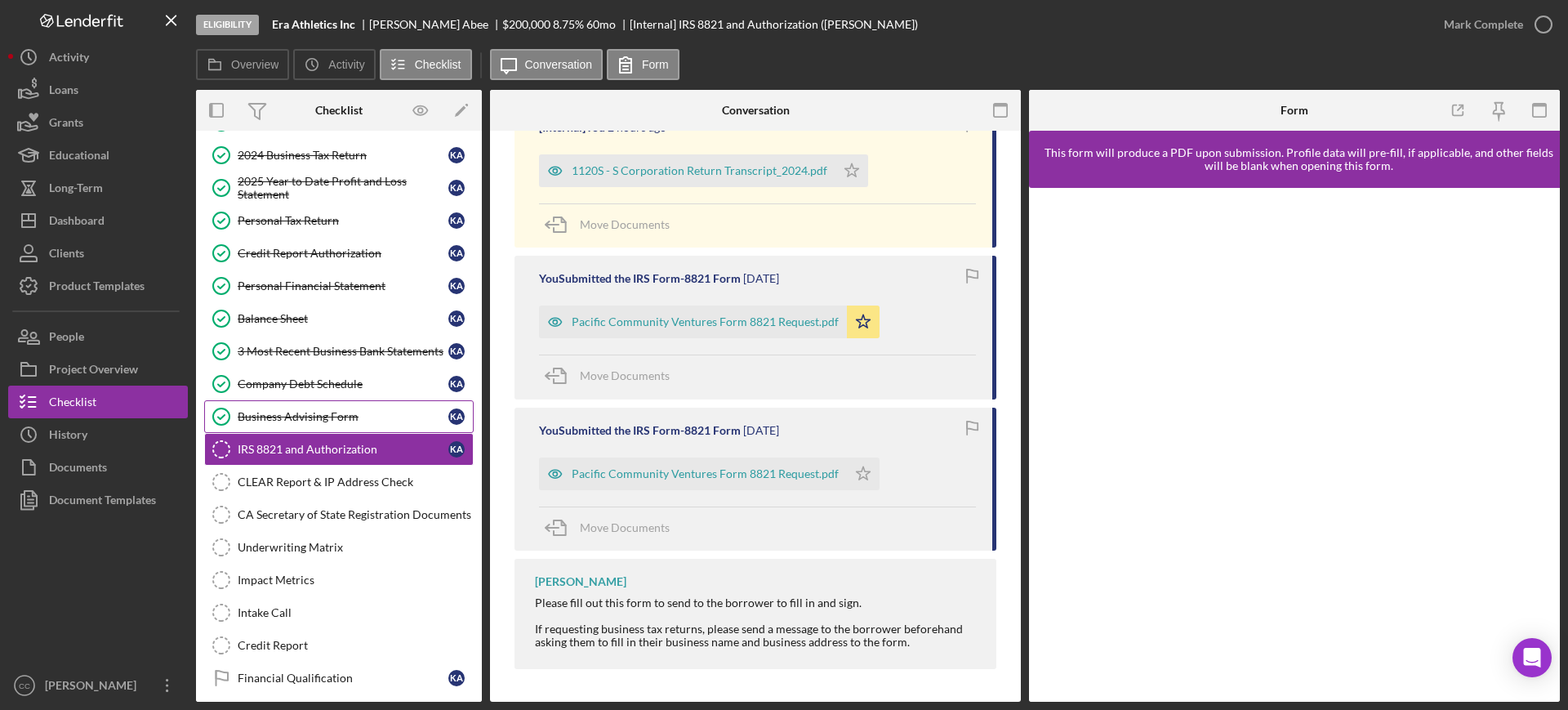
click at [334, 422] on div "Business Advising Form" at bounding box center [343, 417] width 210 height 13
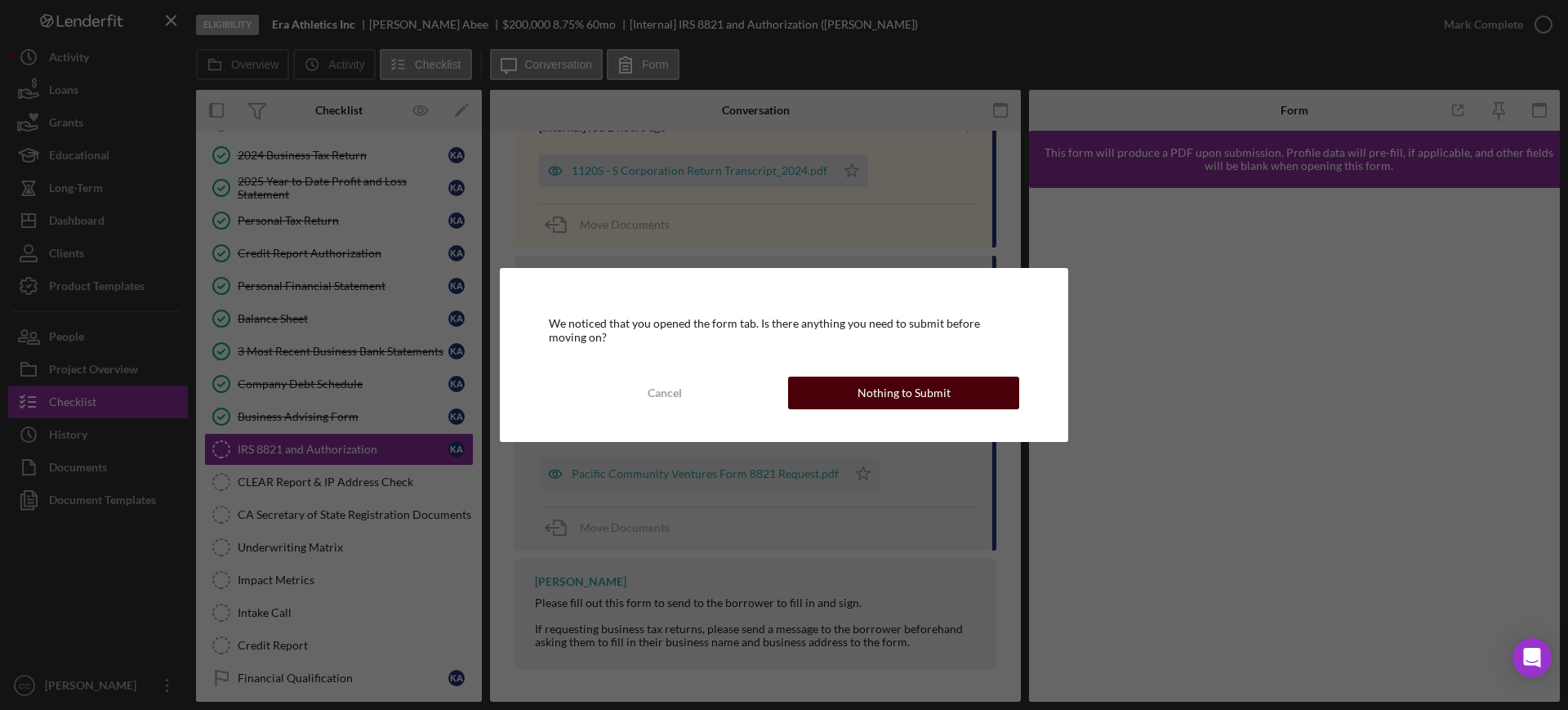
click at [880, 393] on div "Nothing to Submit" at bounding box center [903, 393] width 93 height 33
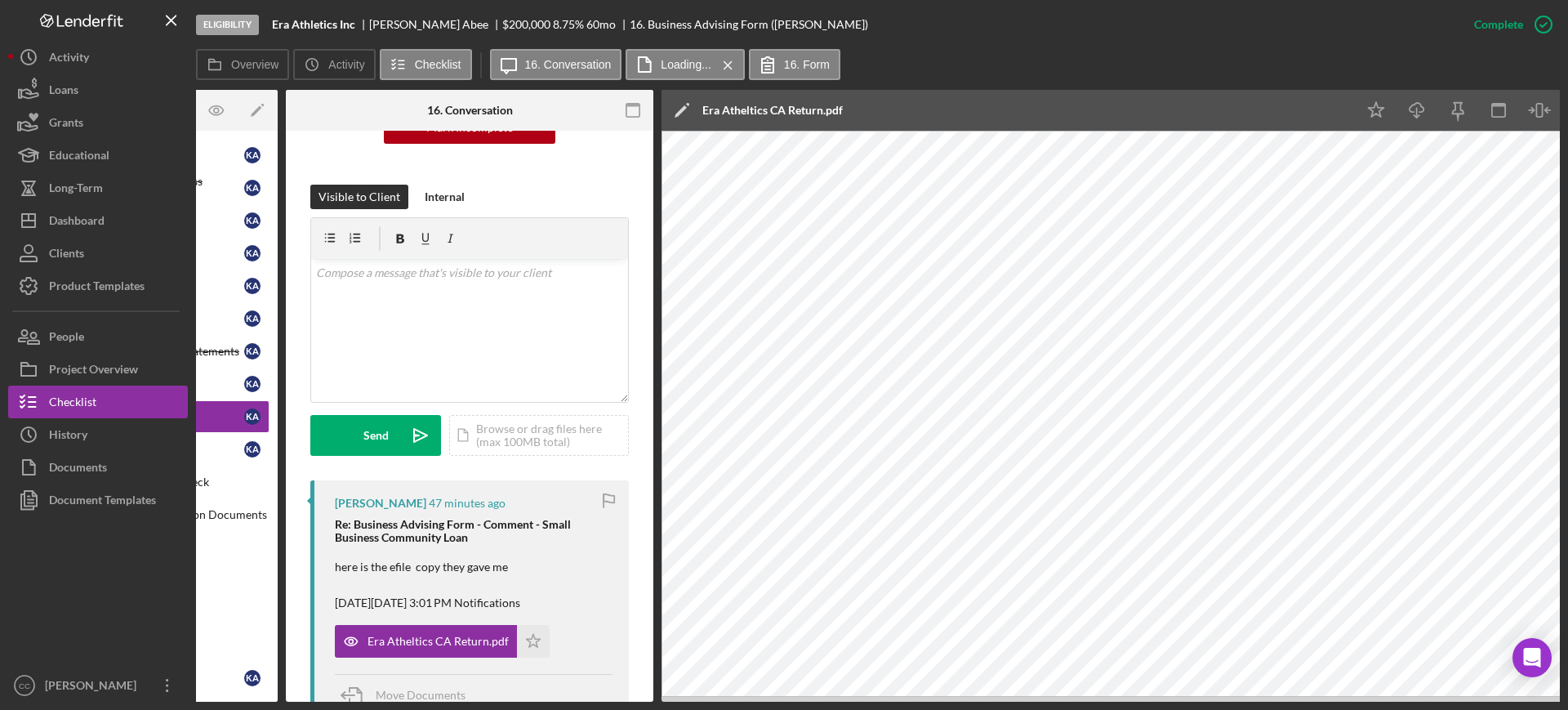
scroll to position [204, 0]
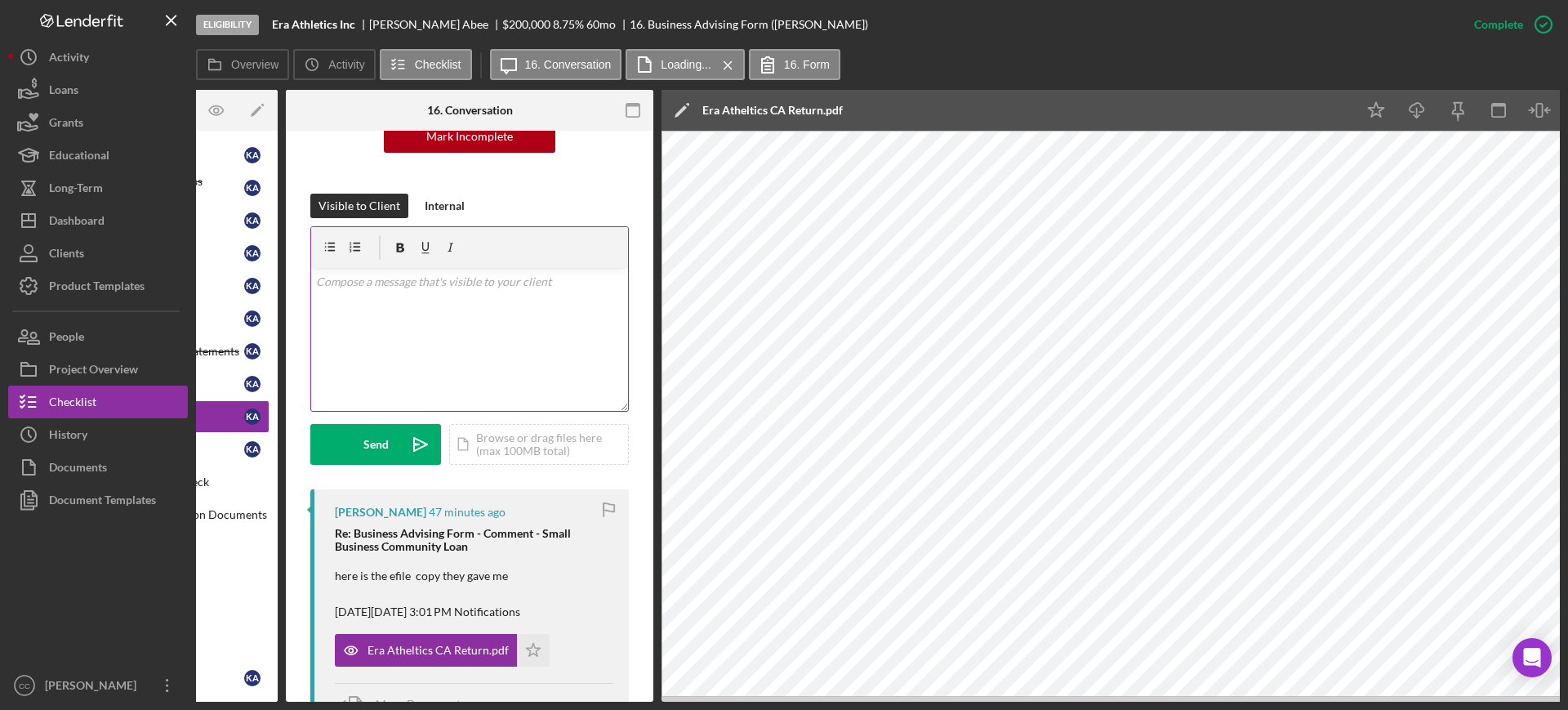
click at [440, 299] on div "v Color teal Color pink Remove color Add row above Add row below Add column bef…" at bounding box center [470, 339] width 317 height 143
click at [399, 12] on div "Eligibility Era Athletics Inc [PERSON_NAME] $200,000 $40,000 8.75 % 60 mo 16. B…" at bounding box center [826, 25] width 1261 height 49
click at [390, 26] on div "[PERSON_NAME]" at bounding box center [436, 25] width 133 height 13
copy div "[PERSON_NAME]"
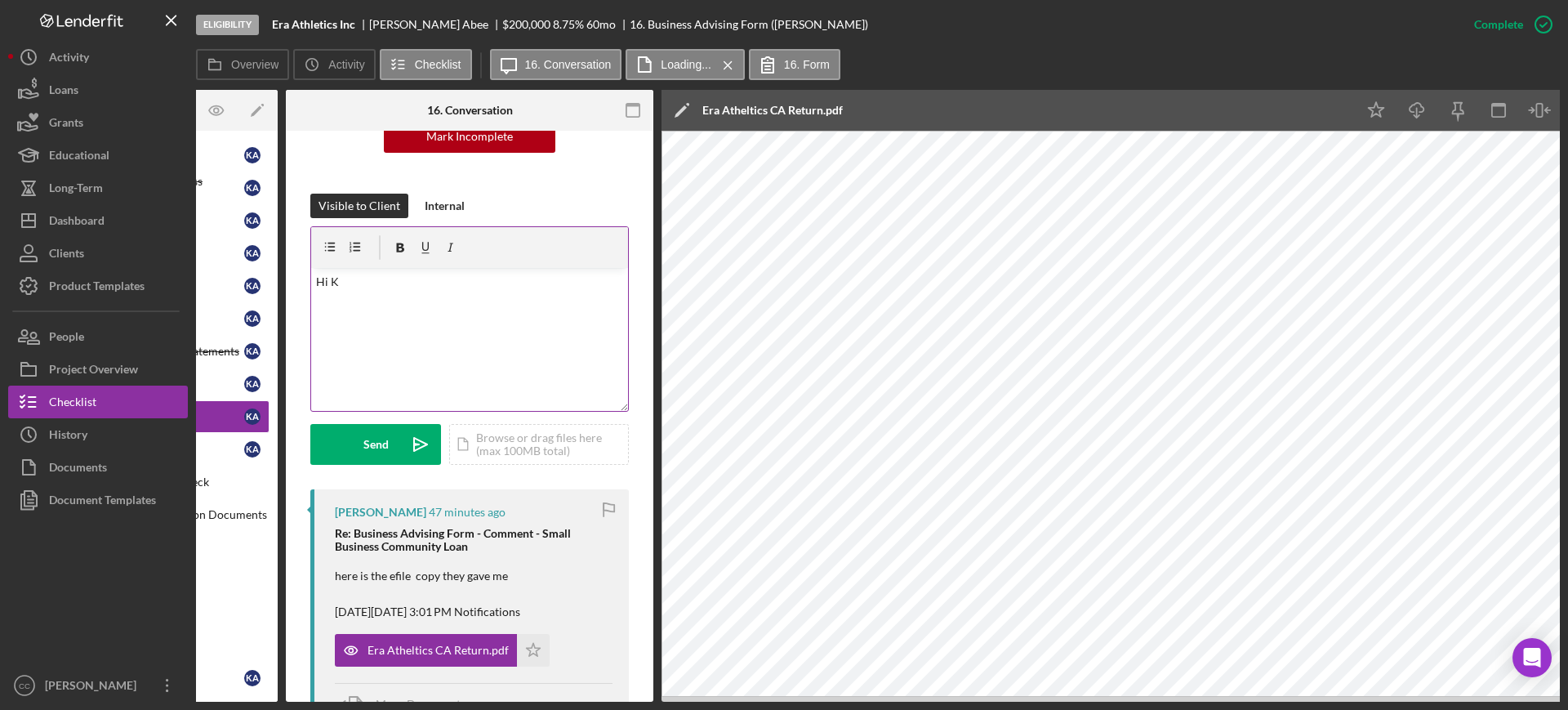
click at [426, 308] on div "v Color teal Color pink Remove color Add row above Add row below Add column bef…" at bounding box center [470, 339] width 317 height 143
drag, startPoint x: 460, startPoint y: 305, endPoint x: 498, endPoint y: 301, distance: 38.2
click at [473, 305] on p "I think I know what the problem may be, is your business a franchise and you fi…" at bounding box center [470, 314] width 308 height 37
click at [515, 325] on p "I think I know where the disconnect may be, is your business a franchise and yo…" at bounding box center [470, 314] width 308 height 37
click at [579, 353] on div "v Color teal Color pink Remove color Add row above Add row below Add column bef…" at bounding box center [470, 339] width 317 height 143
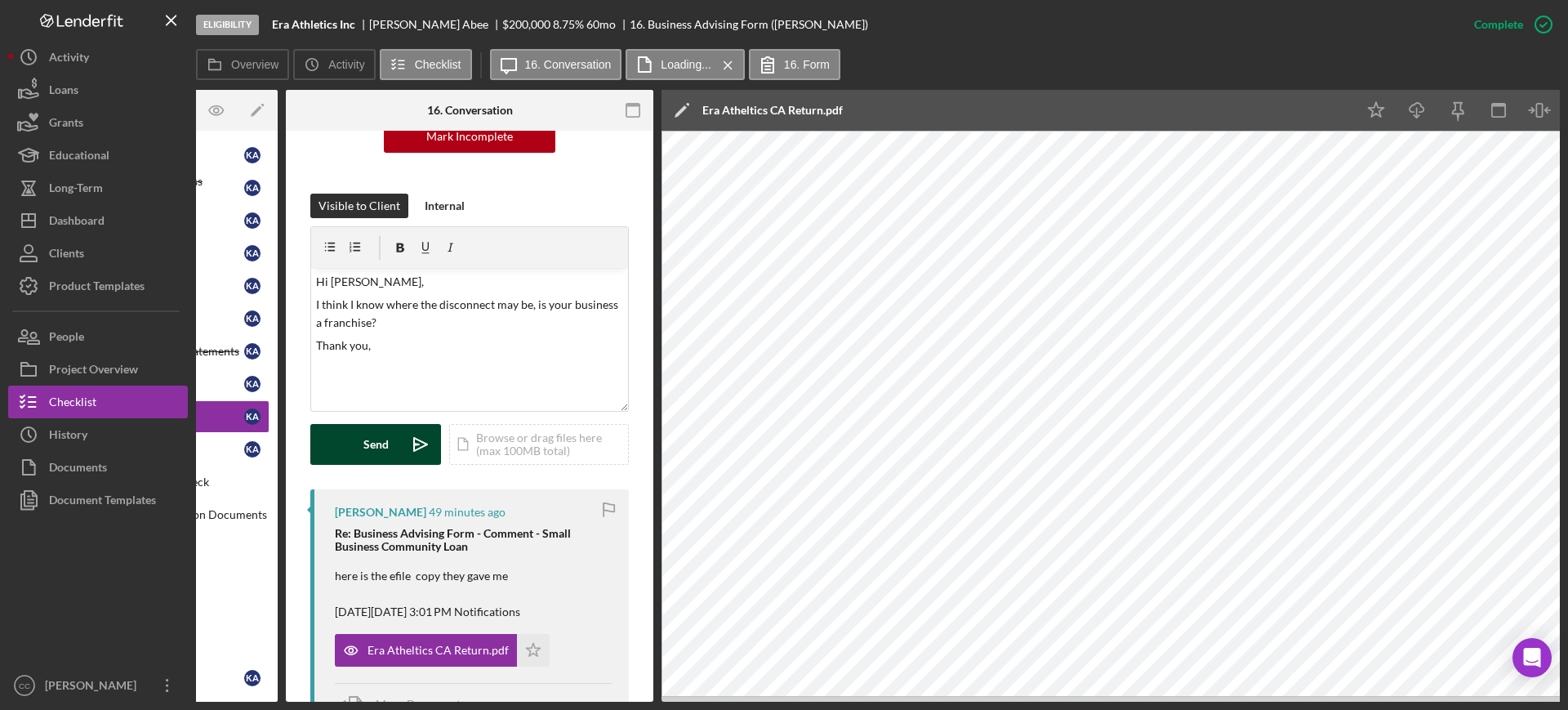
click at [370, 452] on div "Send" at bounding box center [376, 445] width 25 height 41
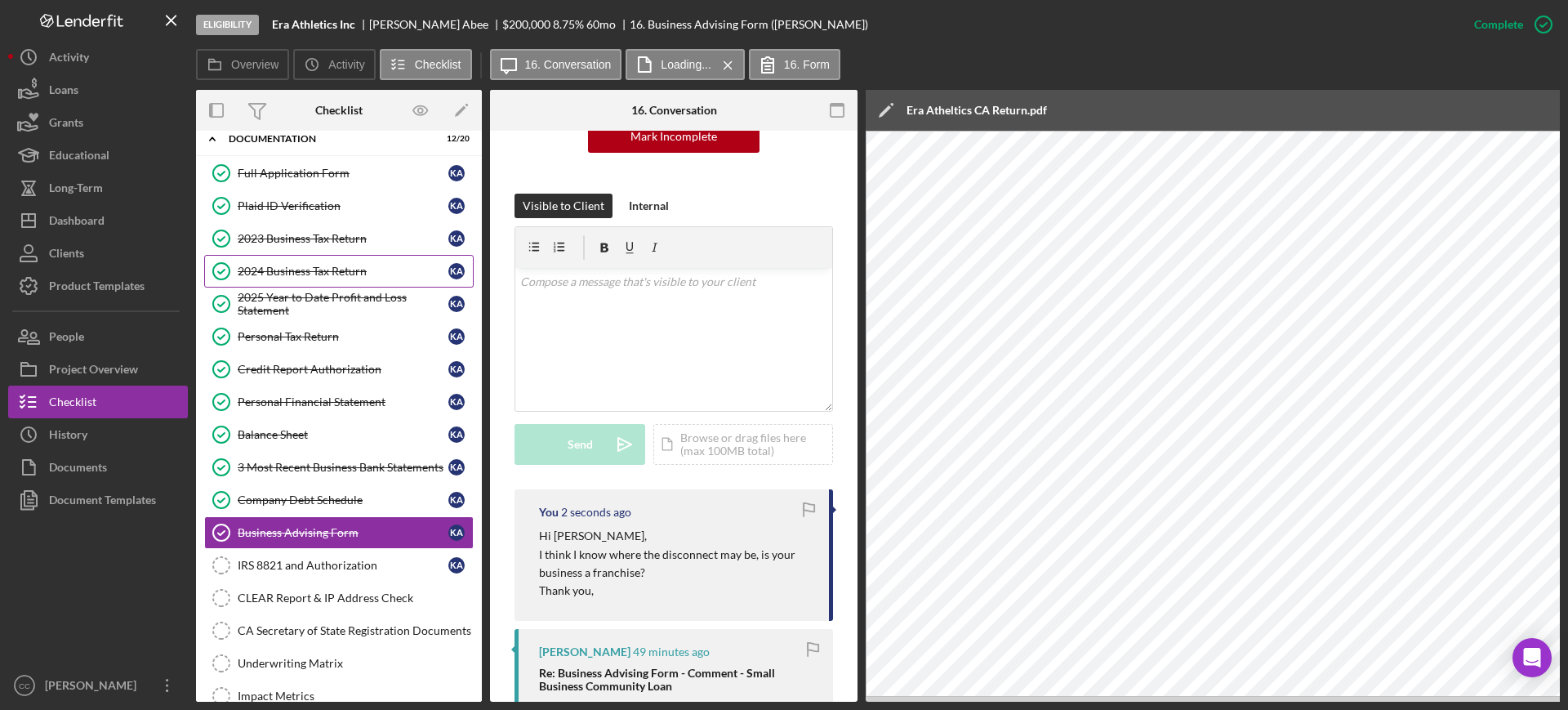
scroll to position [0, 0]
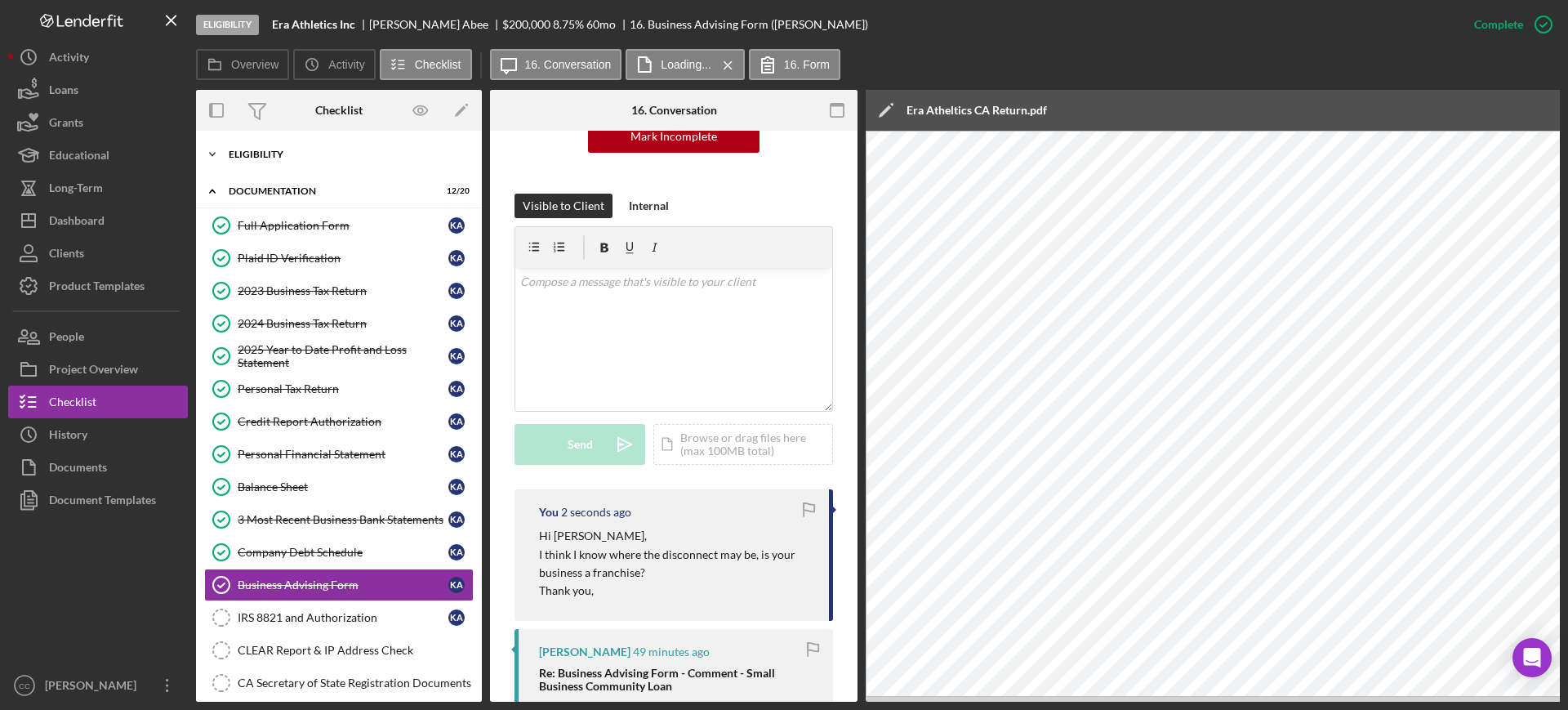
click at [253, 150] on div "Eligibility" at bounding box center [344, 154] width 233 height 10
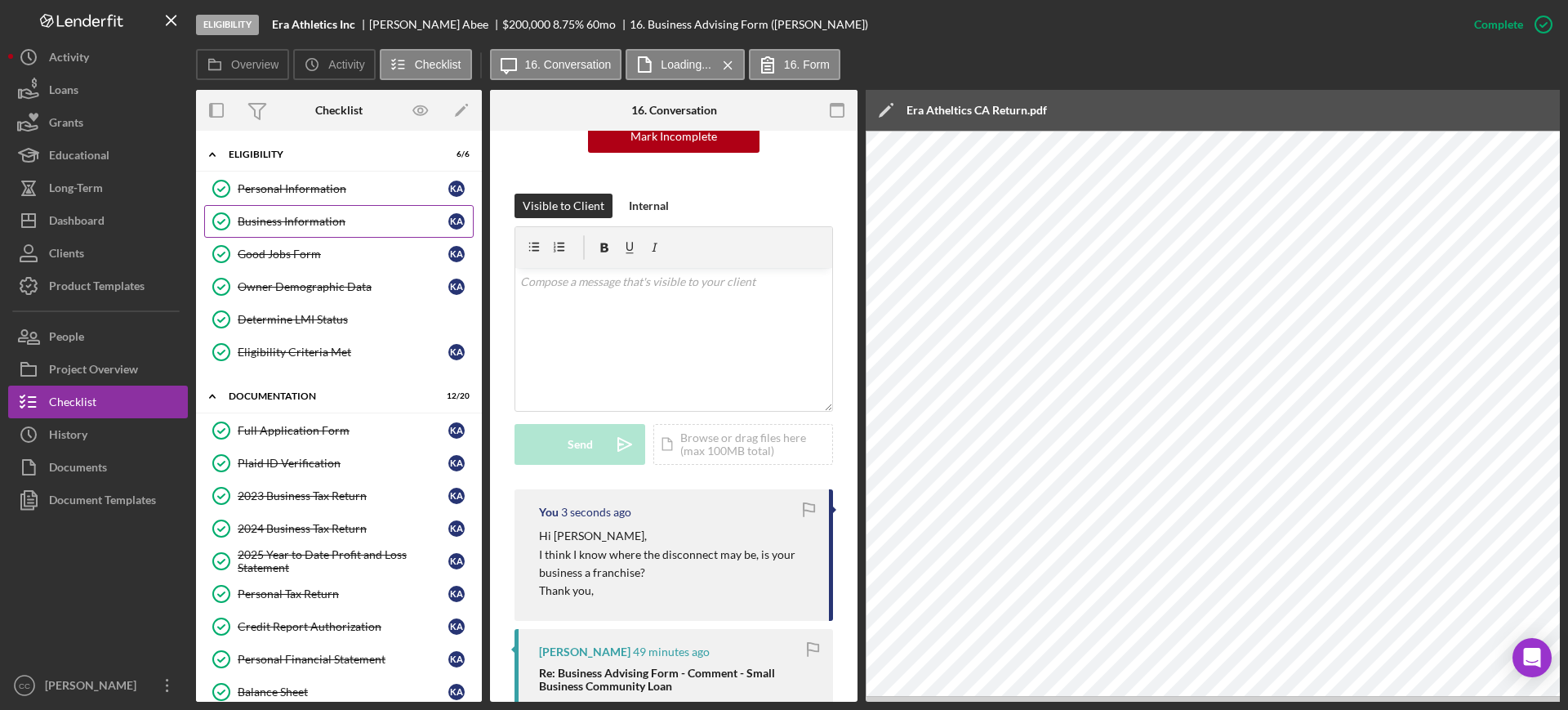
click at [284, 217] on div "Business Information" at bounding box center [343, 221] width 210 height 13
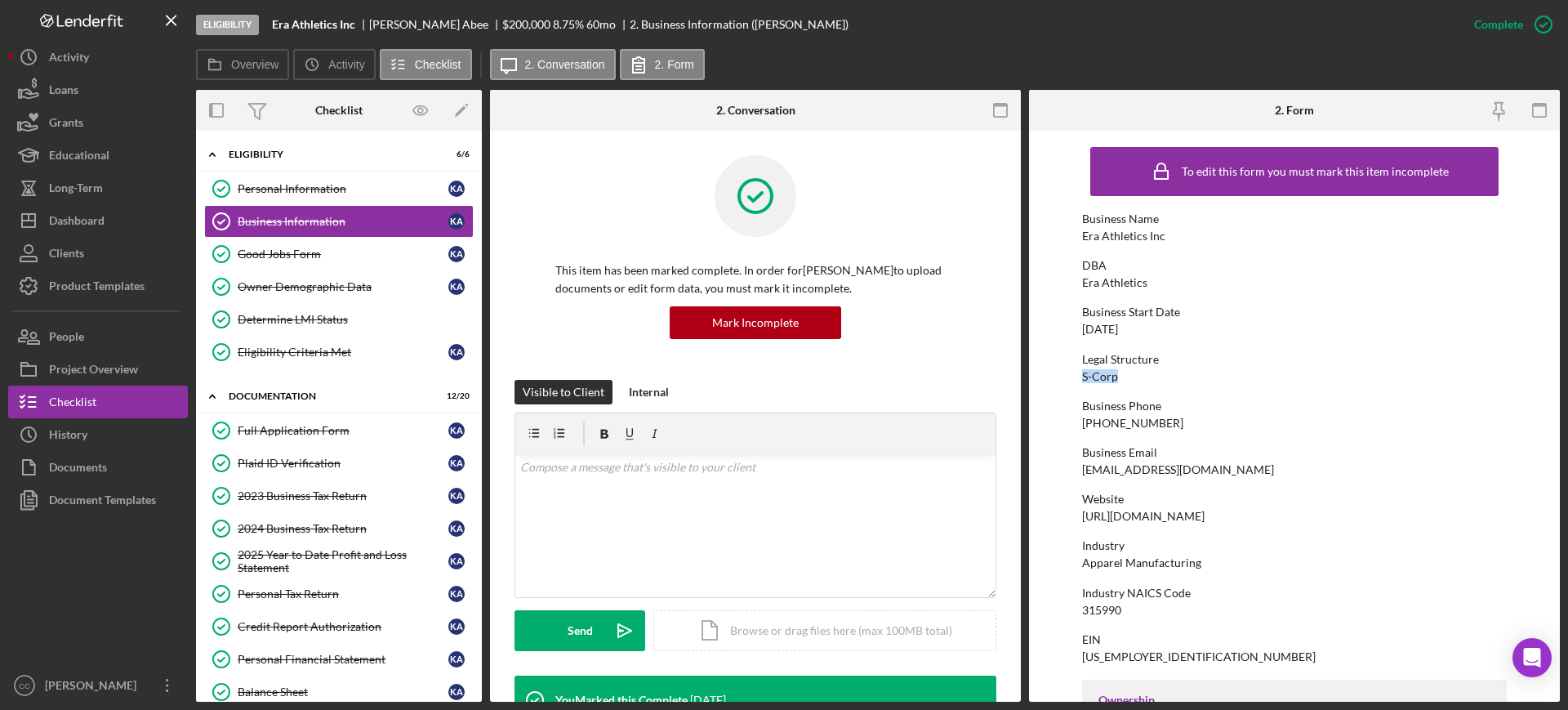
drag, startPoint x: 1138, startPoint y: 373, endPoint x: 1072, endPoint y: 371, distance: 66.0
click at [1072, 371] on form "To edit this form you must mark this item incomplete Business Name Era Athletic…" at bounding box center [1294, 416] width 531 height 571
click at [290, 431] on div "Full Application Form" at bounding box center [343, 431] width 210 height 13
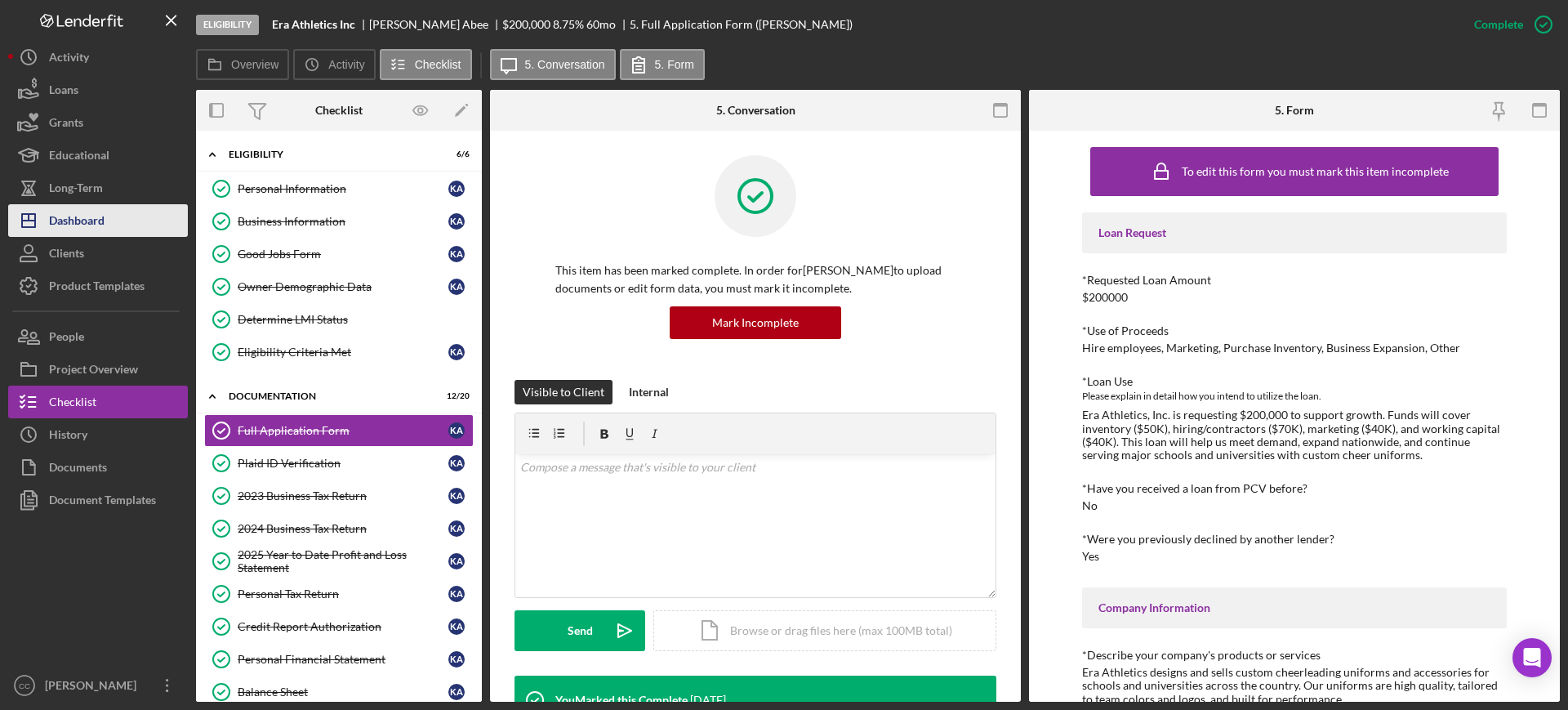
click at [99, 219] on div "Dashboard" at bounding box center [77, 222] width 56 height 37
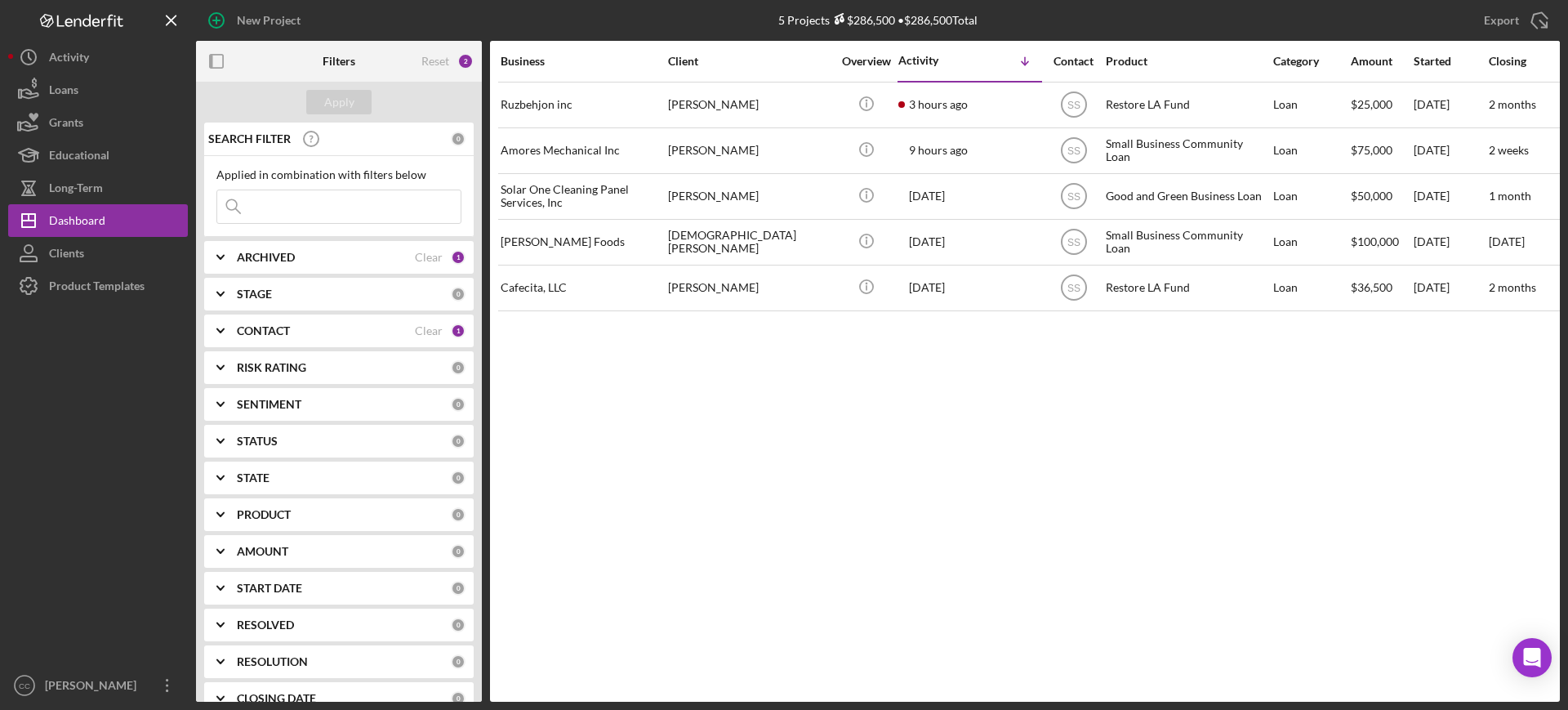
click at [276, 325] on b "CONTACT" at bounding box center [263, 330] width 53 height 13
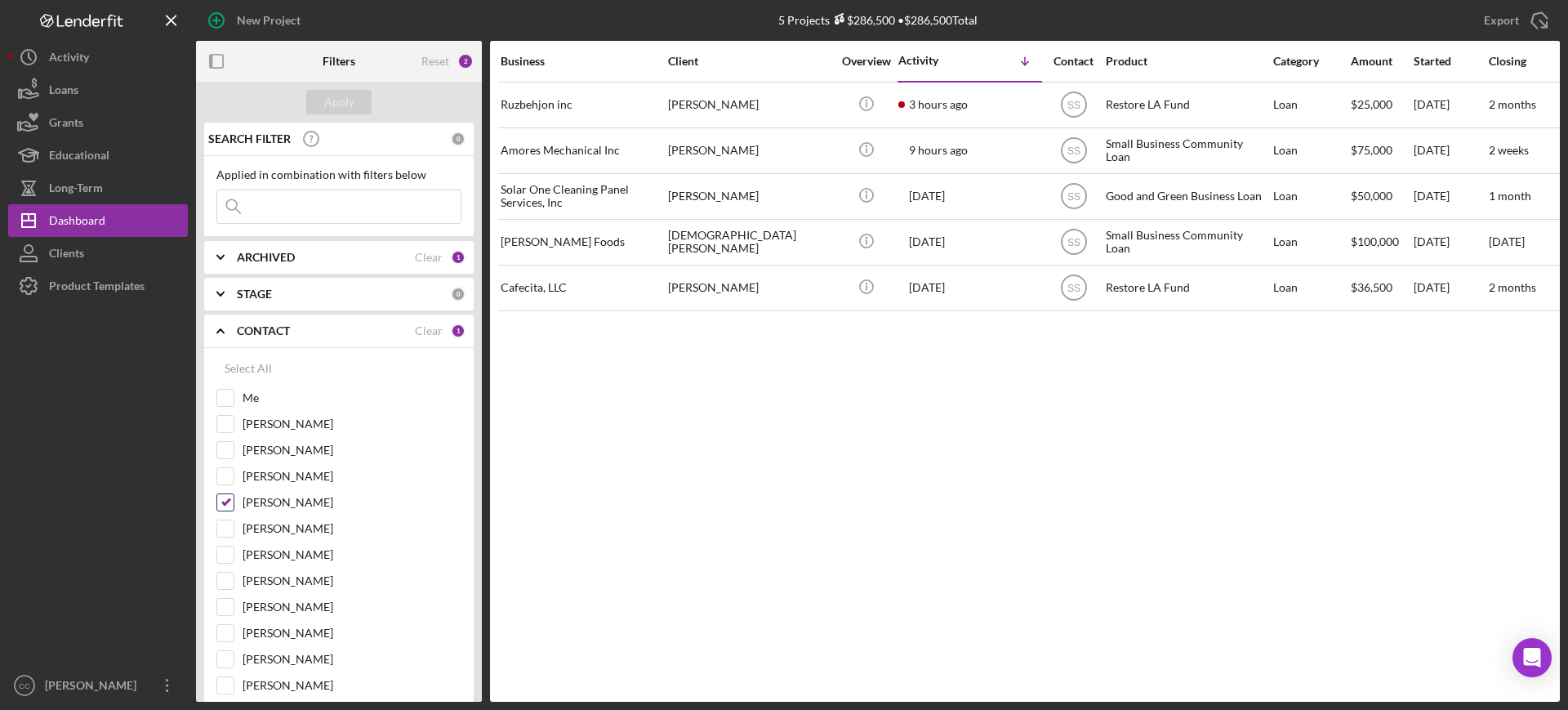
click at [227, 500] on input "[PERSON_NAME]" at bounding box center [225, 502] width 16 height 16
checkbox input "false"
click at [225, 393] on input "Me" at bounding box center [225, 398] width 16 height 16
checkbox input "true"
click at [357, 95] on button "Apply" at bounding box center [339, 102] width 65 height 25
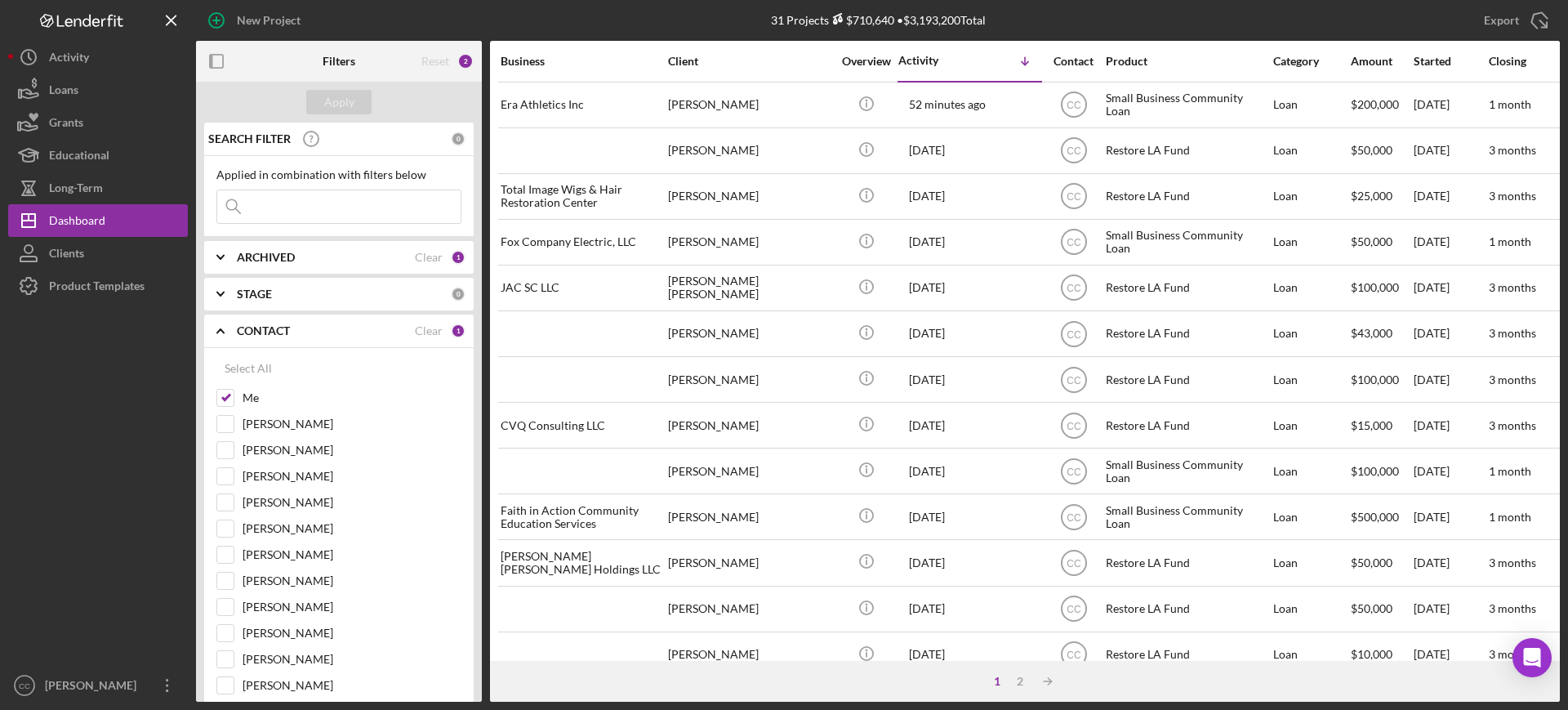
drag, startPoint x: 221, startPoint y: 325, endPoint x: 382, endPoint y: 331, distance: 161.1
click at [221, 325] on icon "Icon/Expander" at bounding box center [220, 331] width 41 height 41
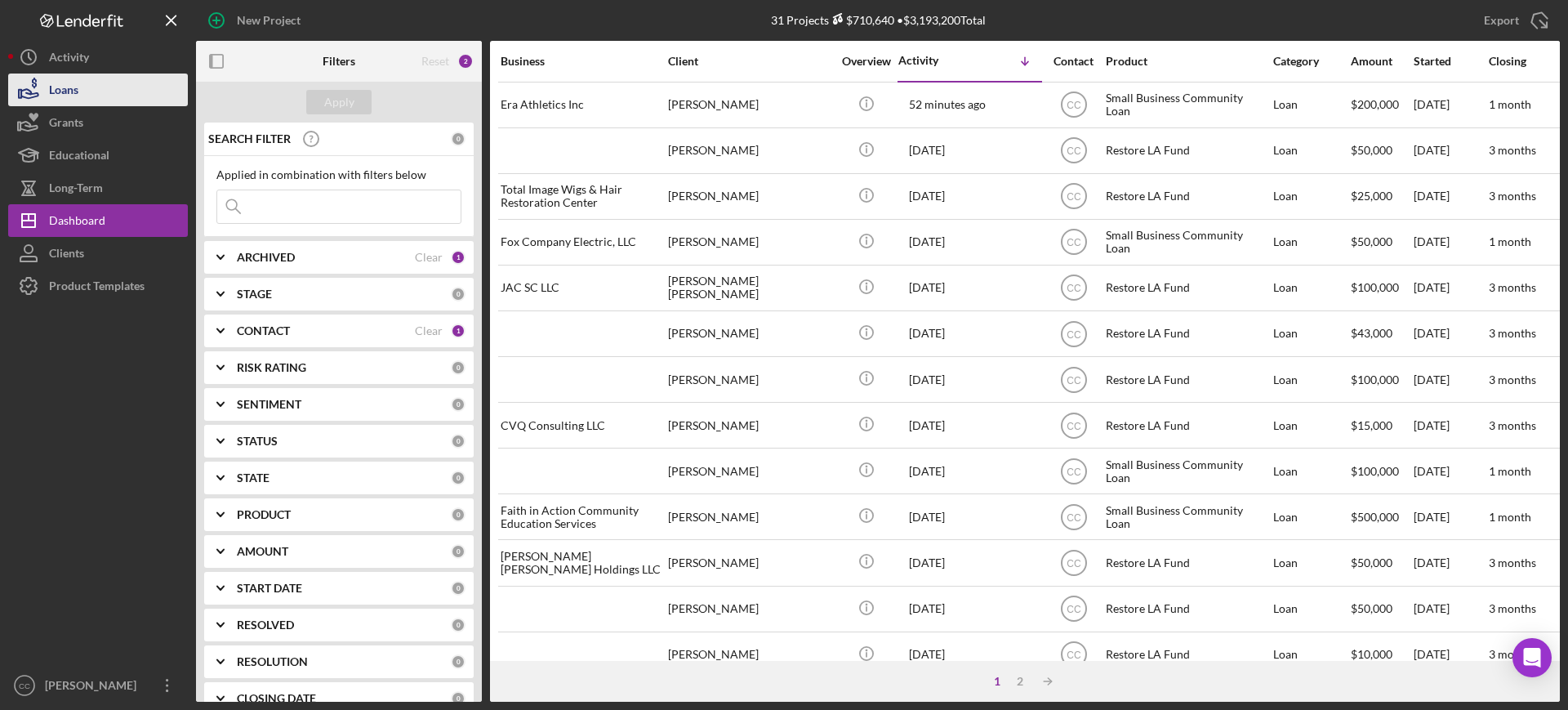
drag, startPoint x: 49, startPoint y: 58, endPoint x: 34, endPoint y: 81, distance: 27.5
click at [49, 58] on div "Activity" at bounding box center [69, 59] width 40 height 37
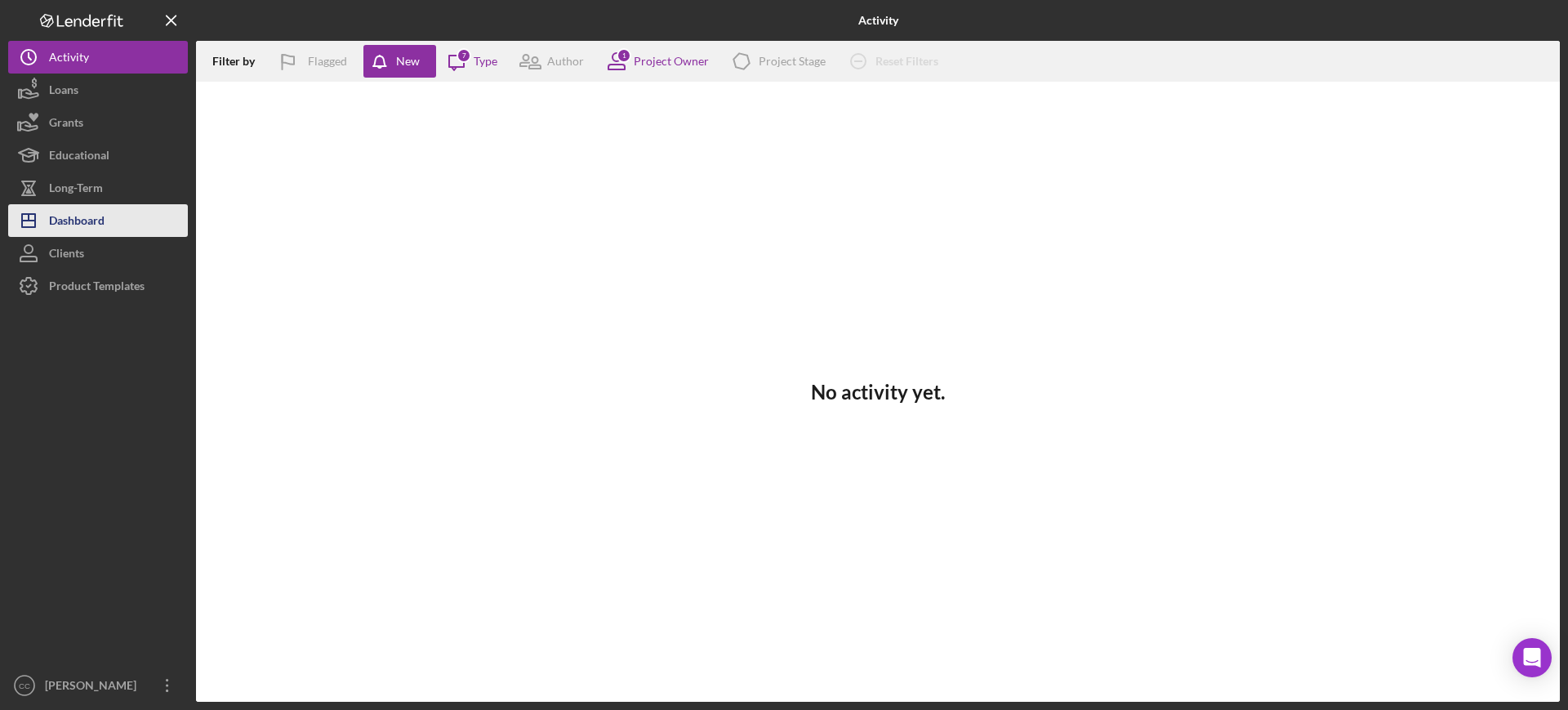
click at [69, 220] on div "Dashboard" at bounding box center [77, 222] width 56 height 37
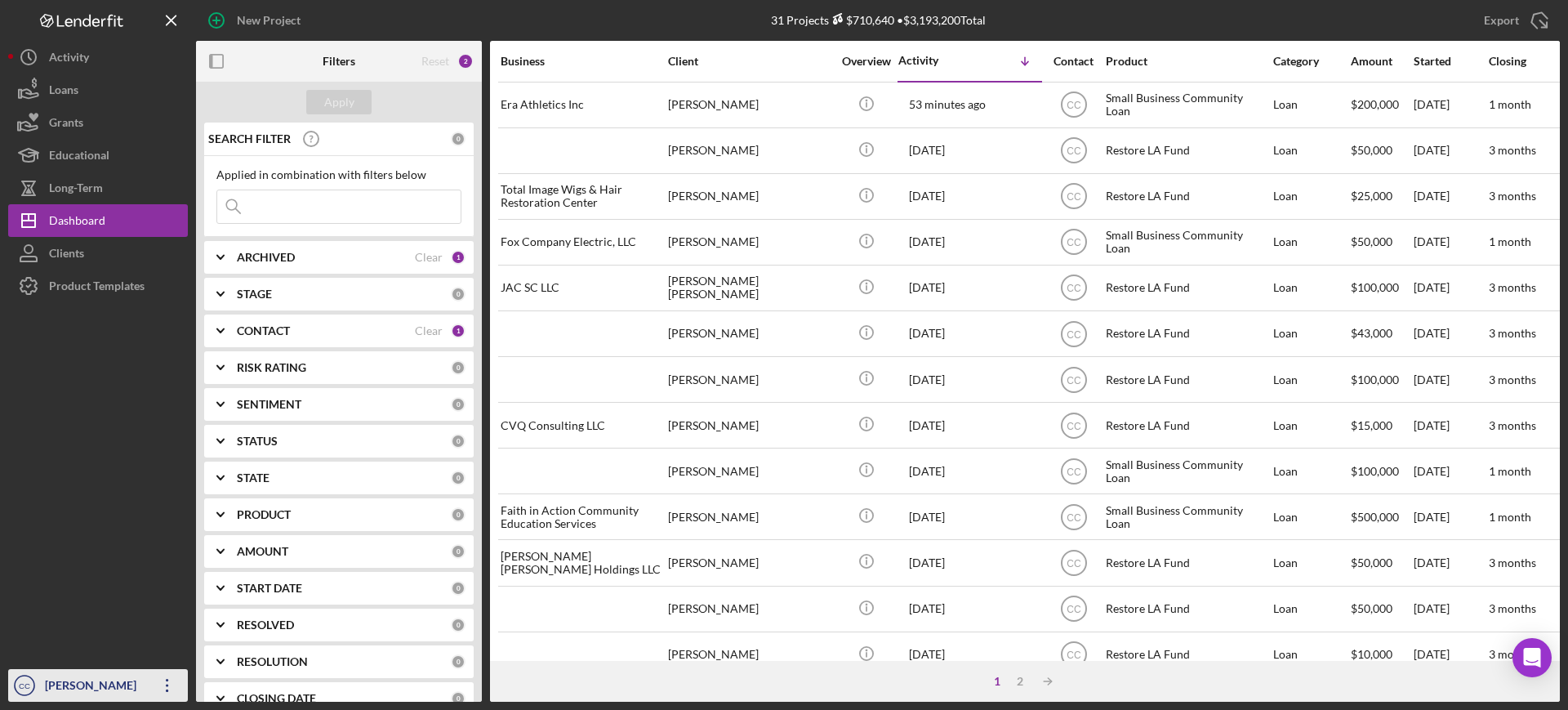
click at [168, 684] on icon "Icon/Overflow" at bounding box center [168, 685] width 41 height 41
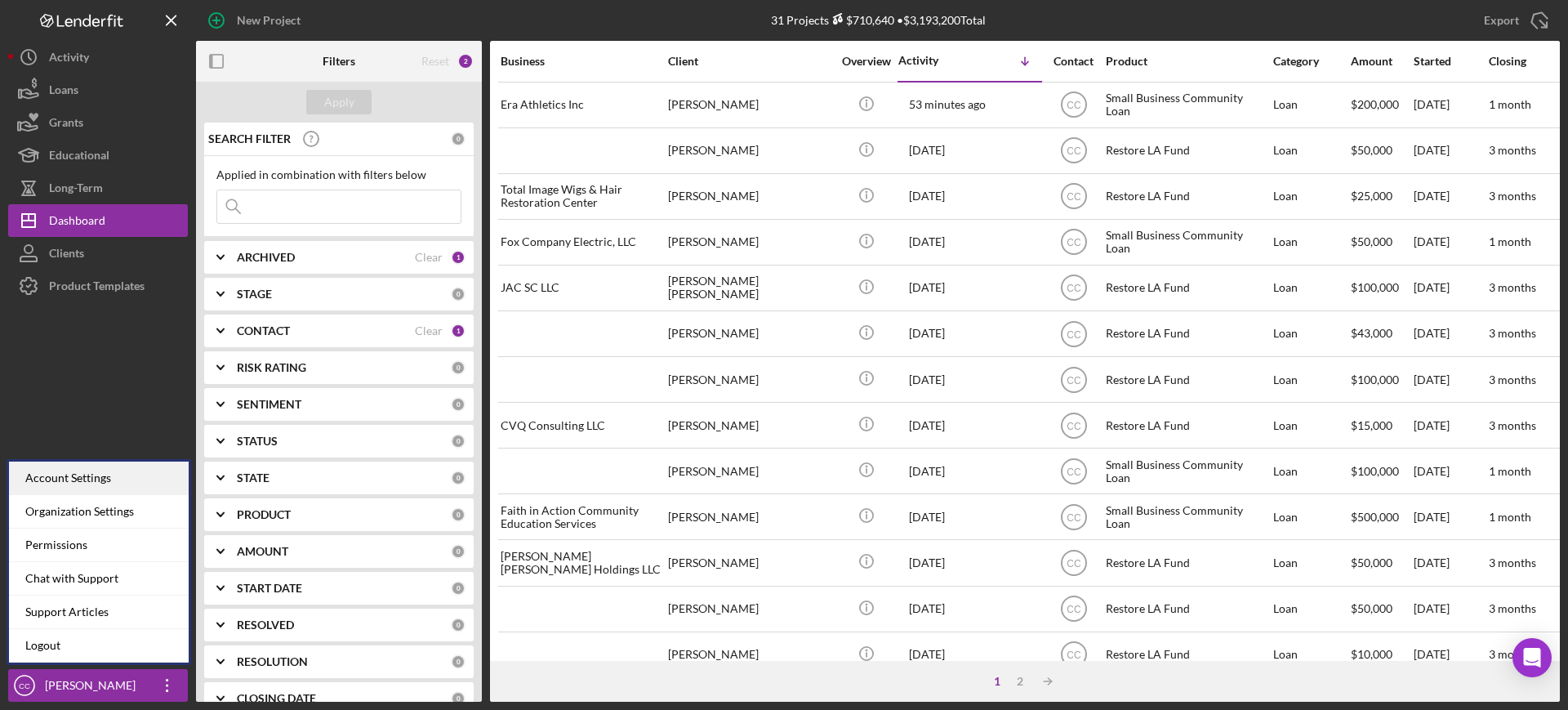
click at [108, 470] on div "Account Settings" at bounding box center [99, 477] width 180 height 34
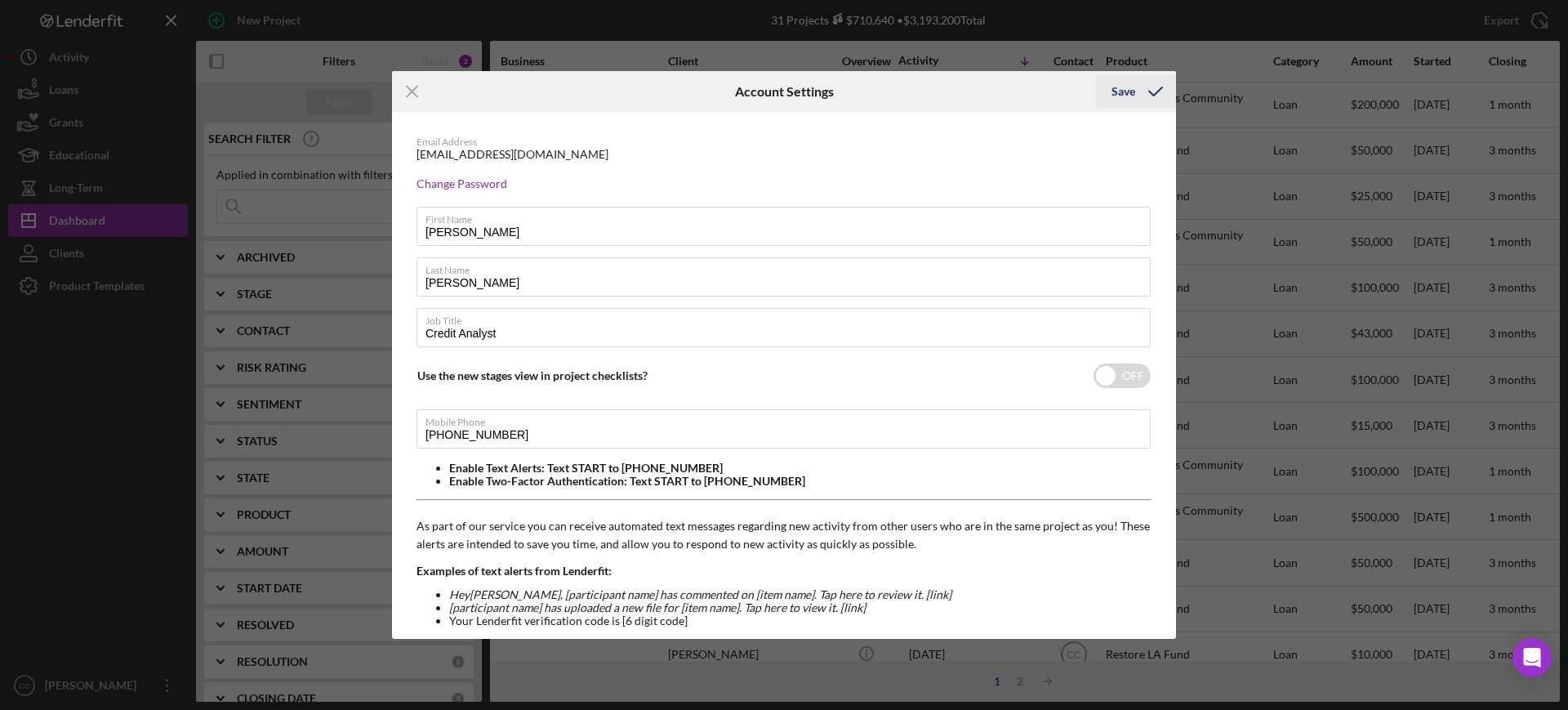
click at [1146, 88] on icon "submit" at bounding box center [1155, 91] width 41 height 41
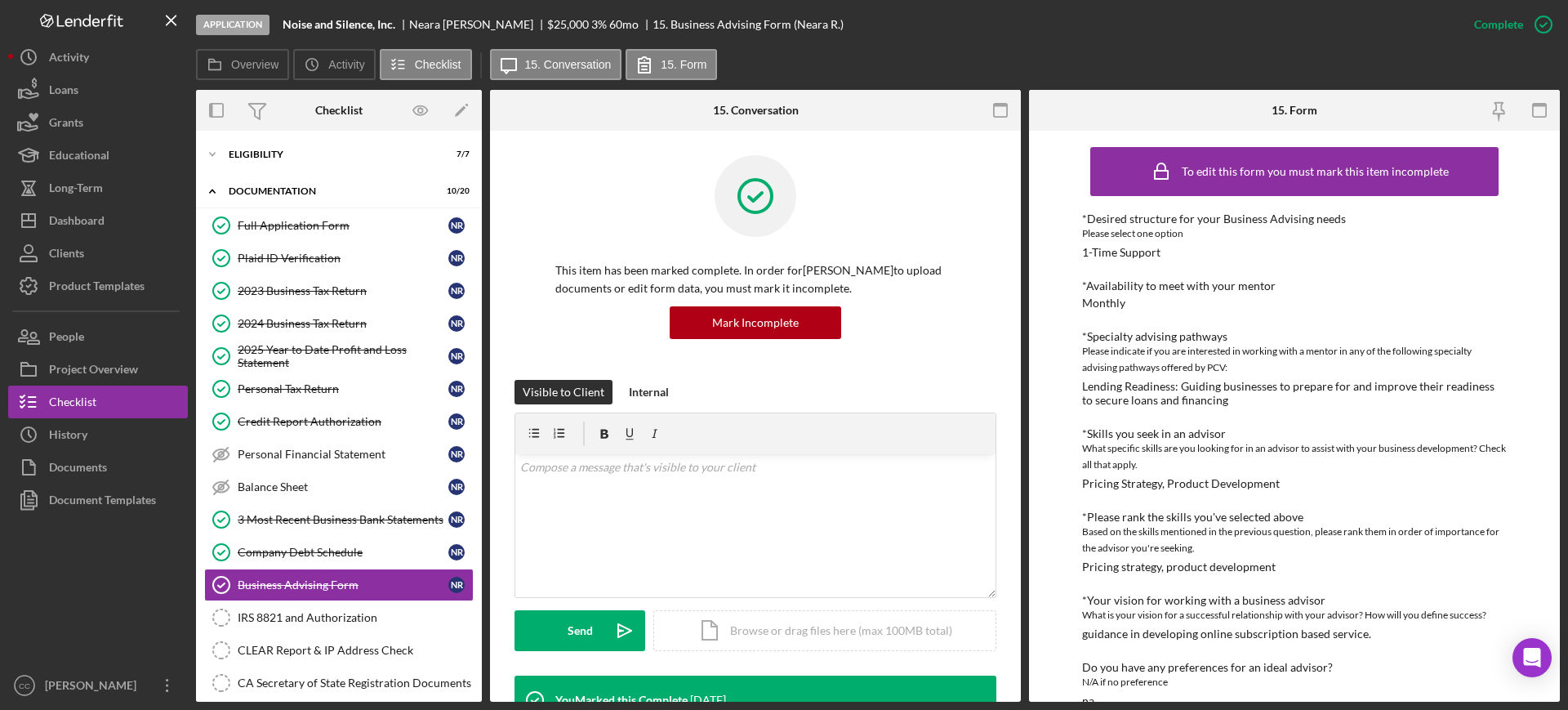
scroll to position [307, 0]
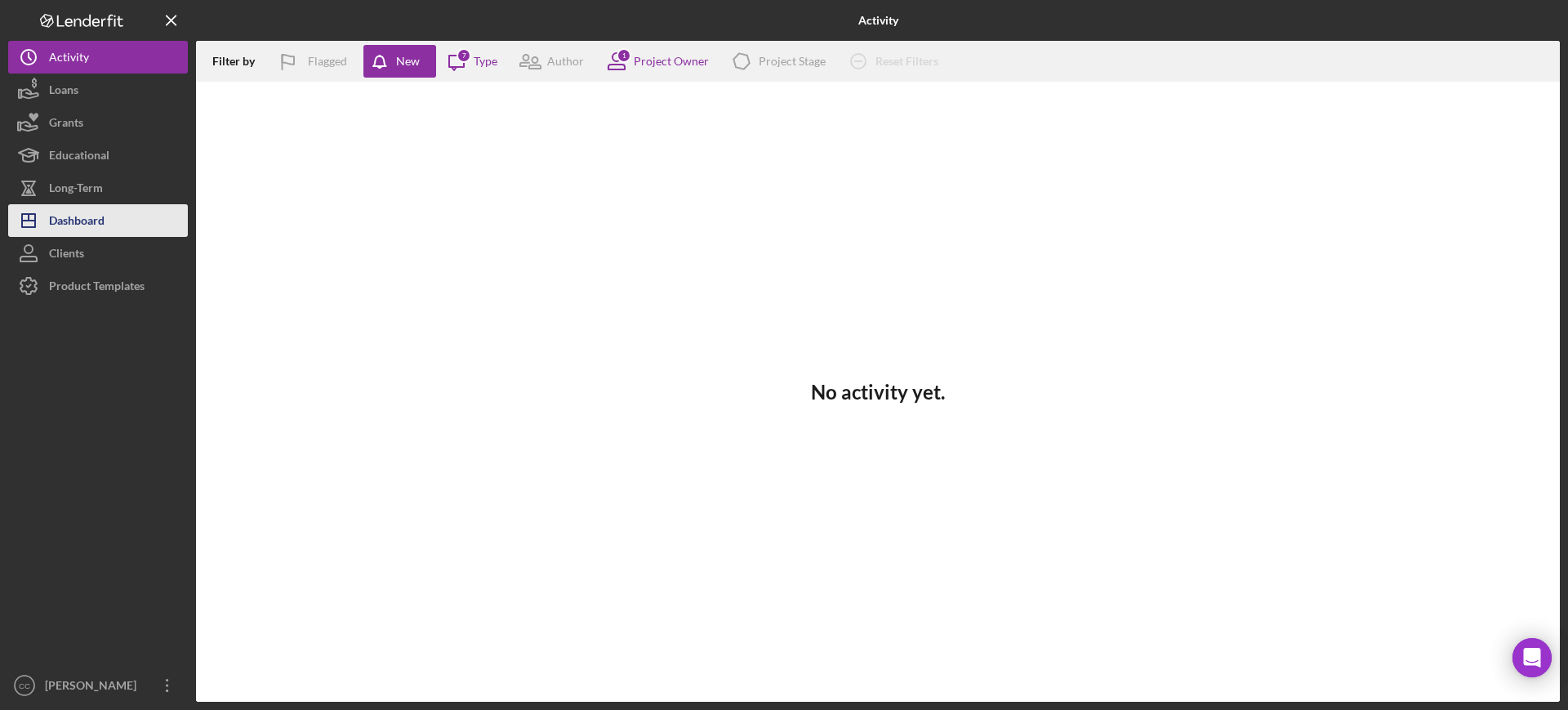
click at [60, 228] on div "Dashboard" at bounding box center [77, 222] width 56 height 37
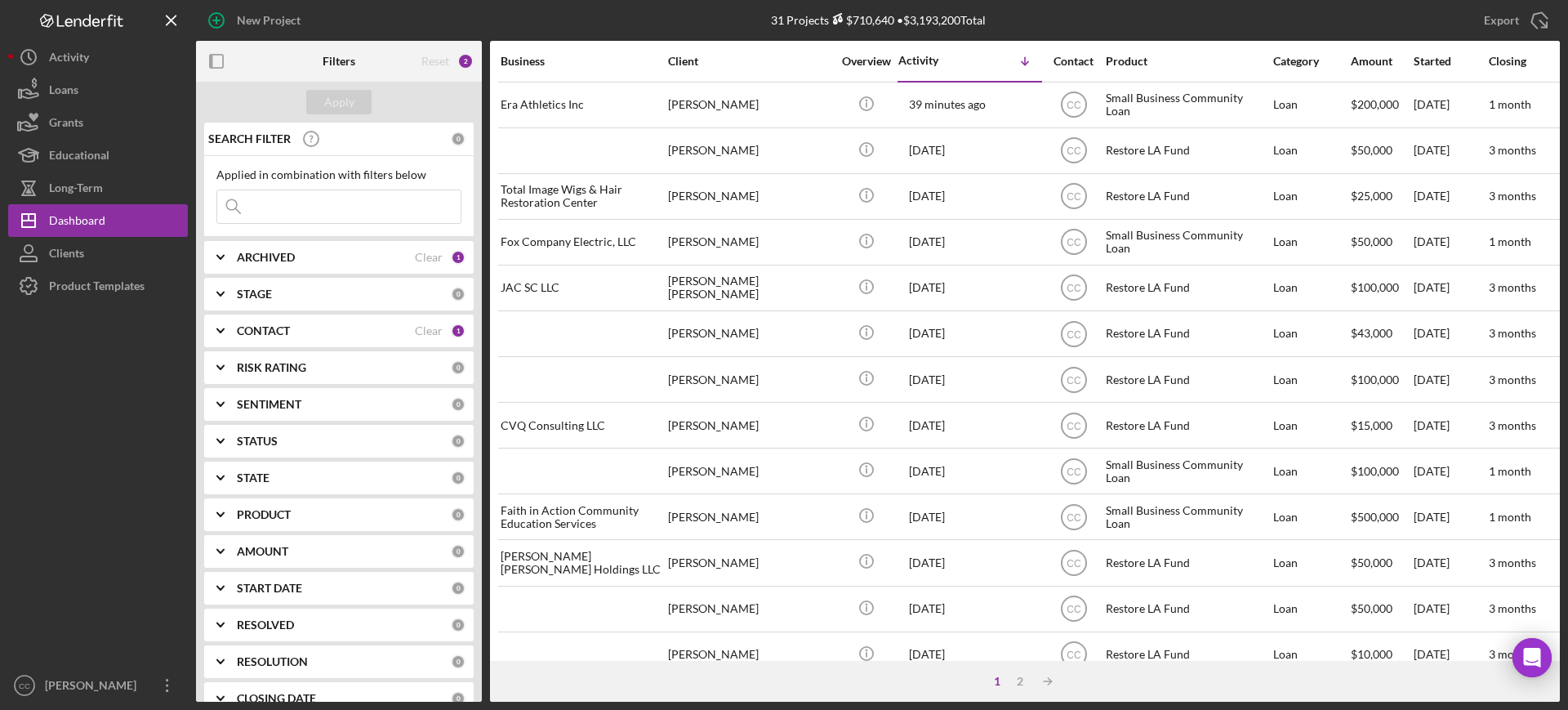
click at [252, 338] on div "CONTACT Clear 1" at bounding box center [351, 331] width 228 height 33
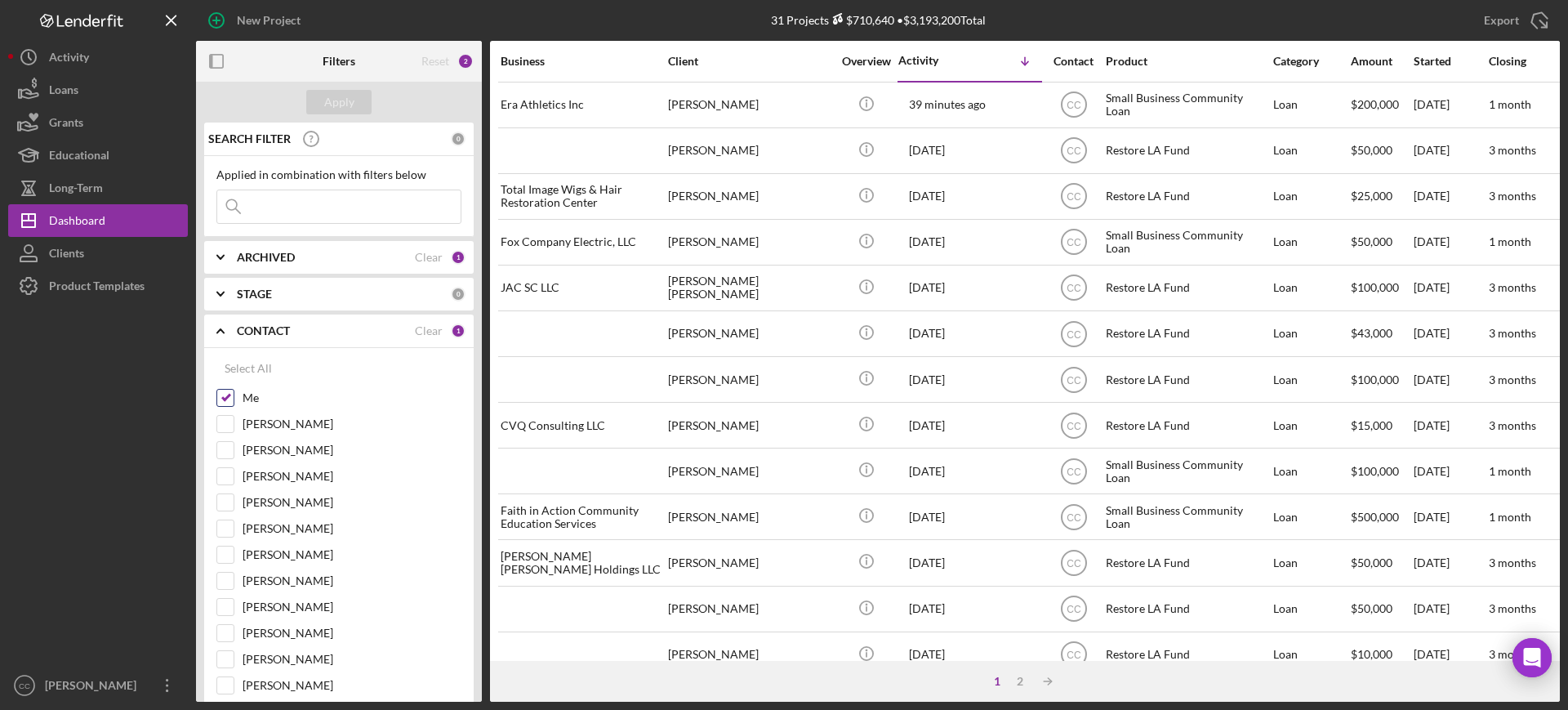
click at [228, 400] on input "Me" at bounding box center [225, 398] width 16 height 16
checkbox input "false"
click at [225, 500] on input "[PERSON_NAME]" at bounding box center [225, 502] width 16 height 16
checkbox input "true"
click at [357, 110] on button "Apply" at bounding box center [339, 102] width 65 height 25
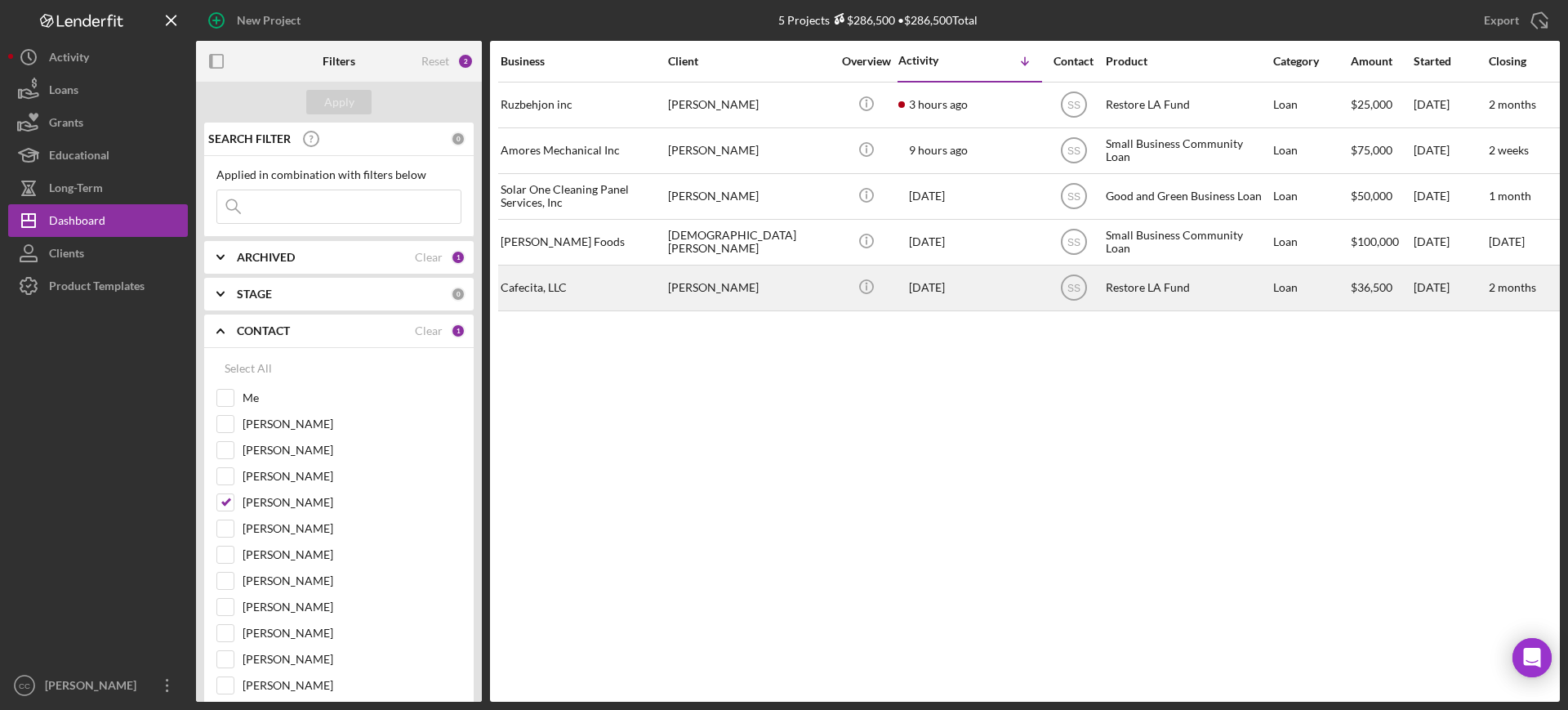
click at [559, 284] on div "Cafecita, LLC" at bounding box center [582, 288] width 164 height 44
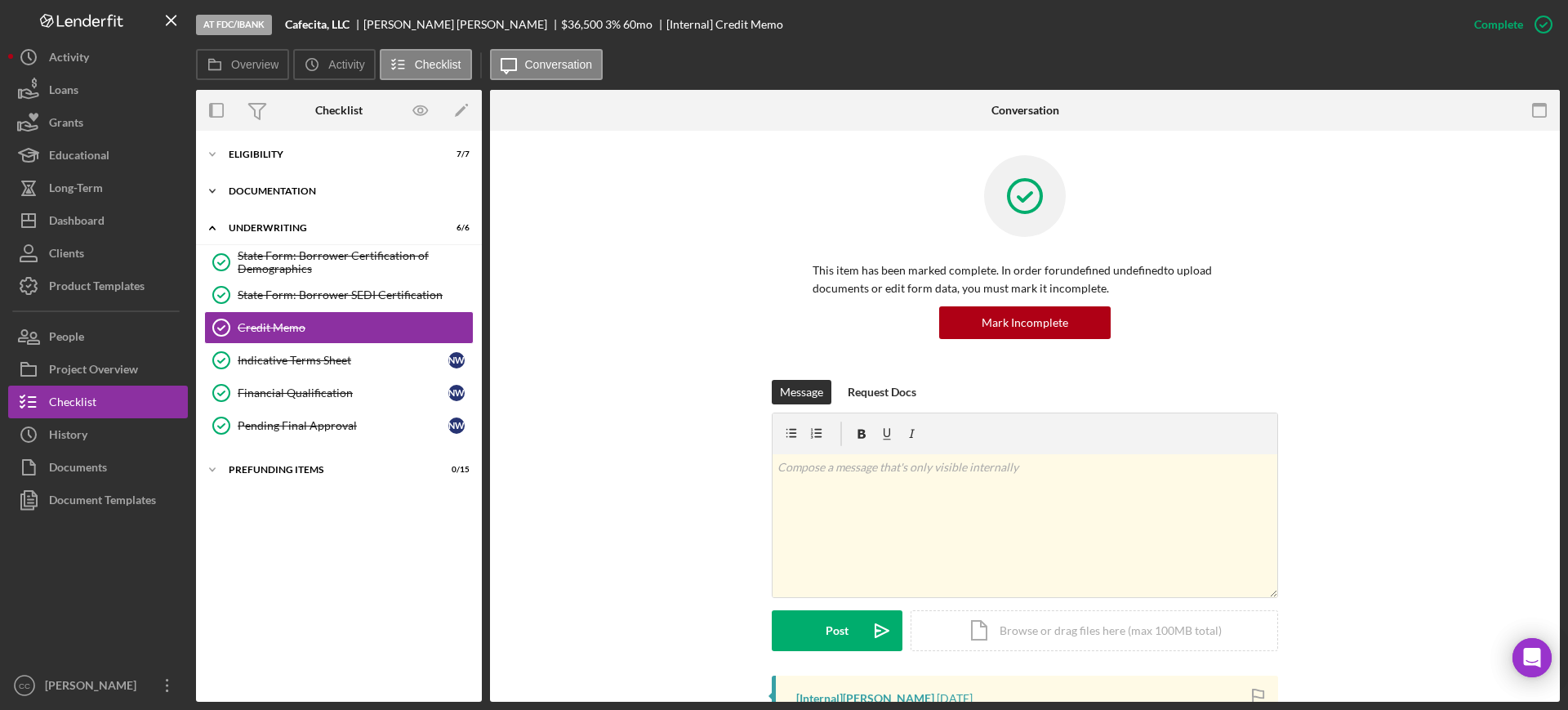
click at [292, 195] on div "Icon/Expander Documentation 18 / 20" at bounding box center [339, 191] width 286 height 33
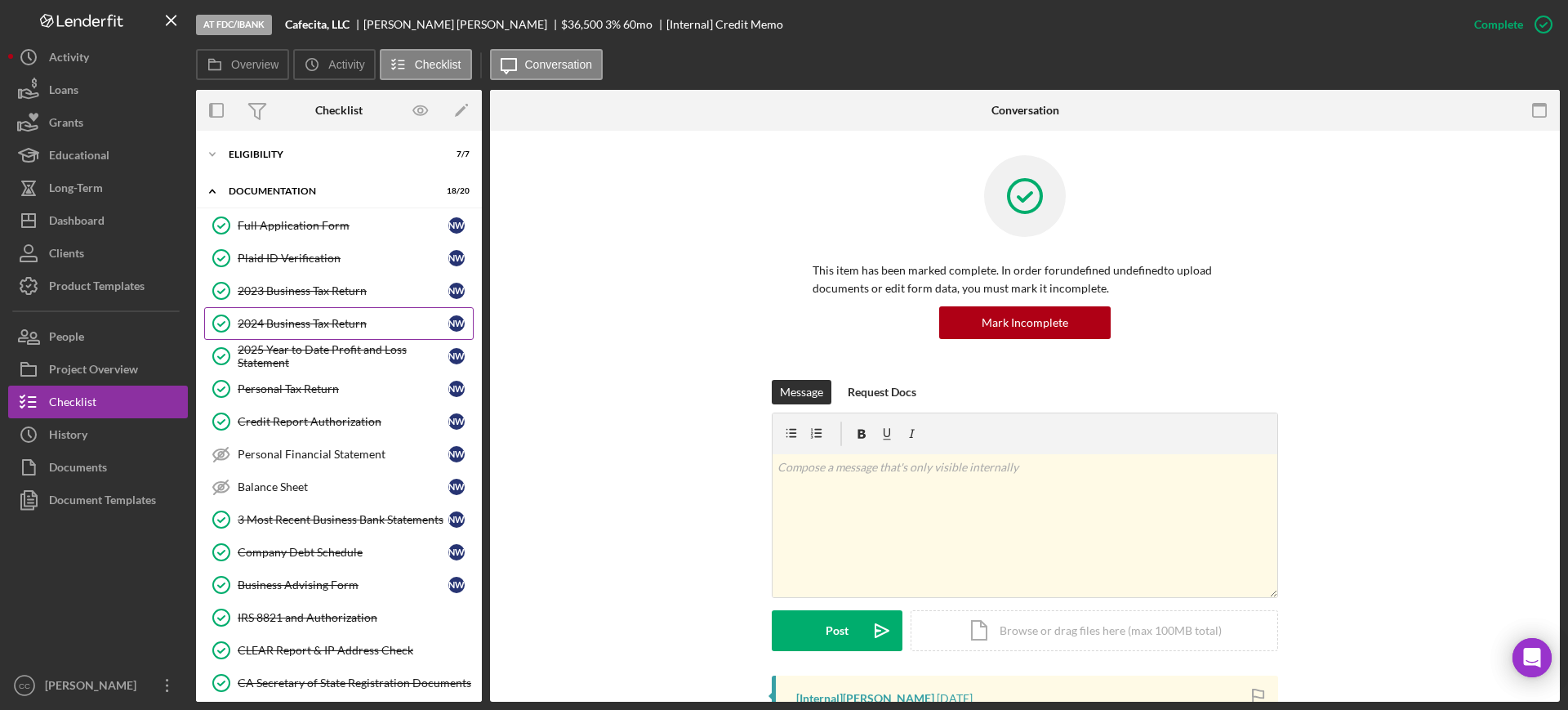
click at [302, 327] on div "2024 Business Tax Return" at bounding box center [343, 324] width 210 height 13
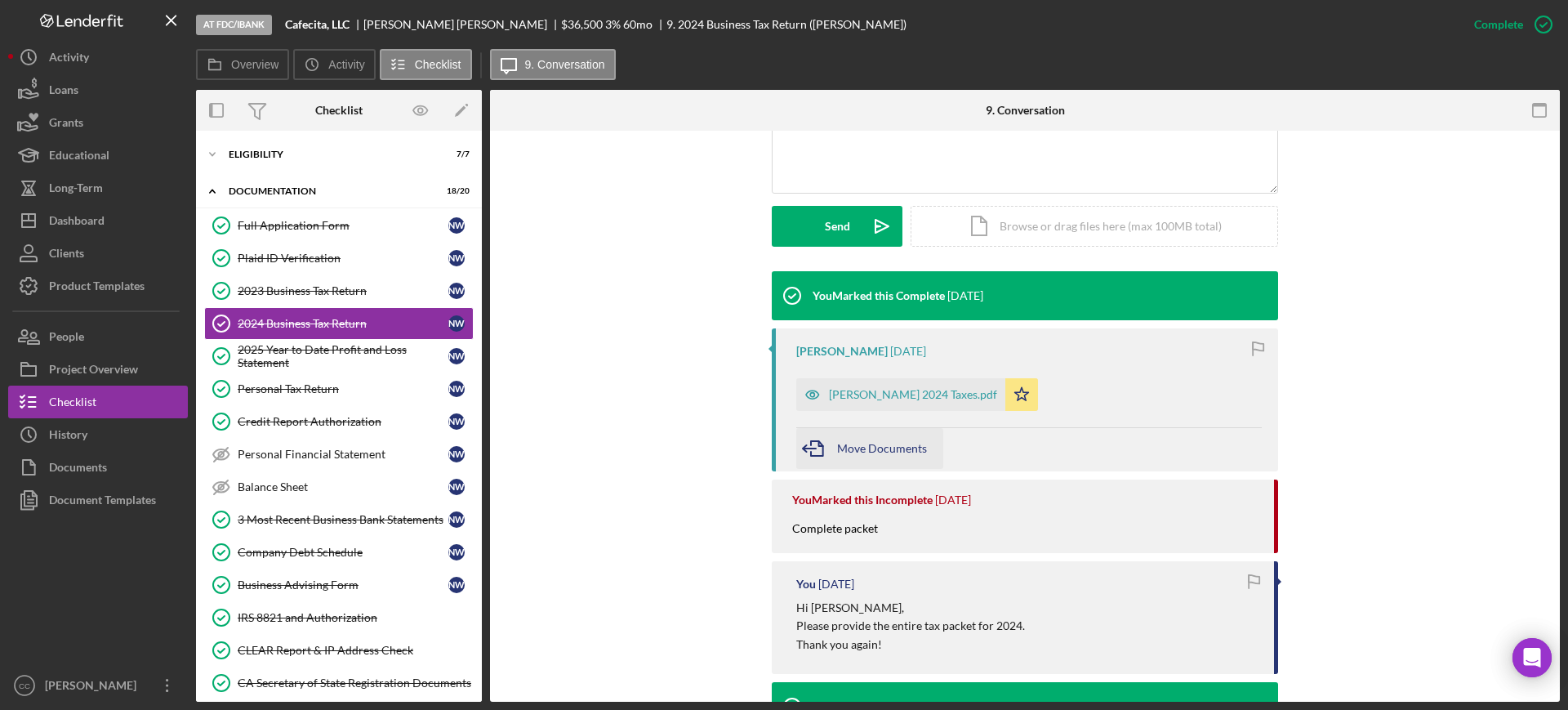
scroll to position [408, 0]
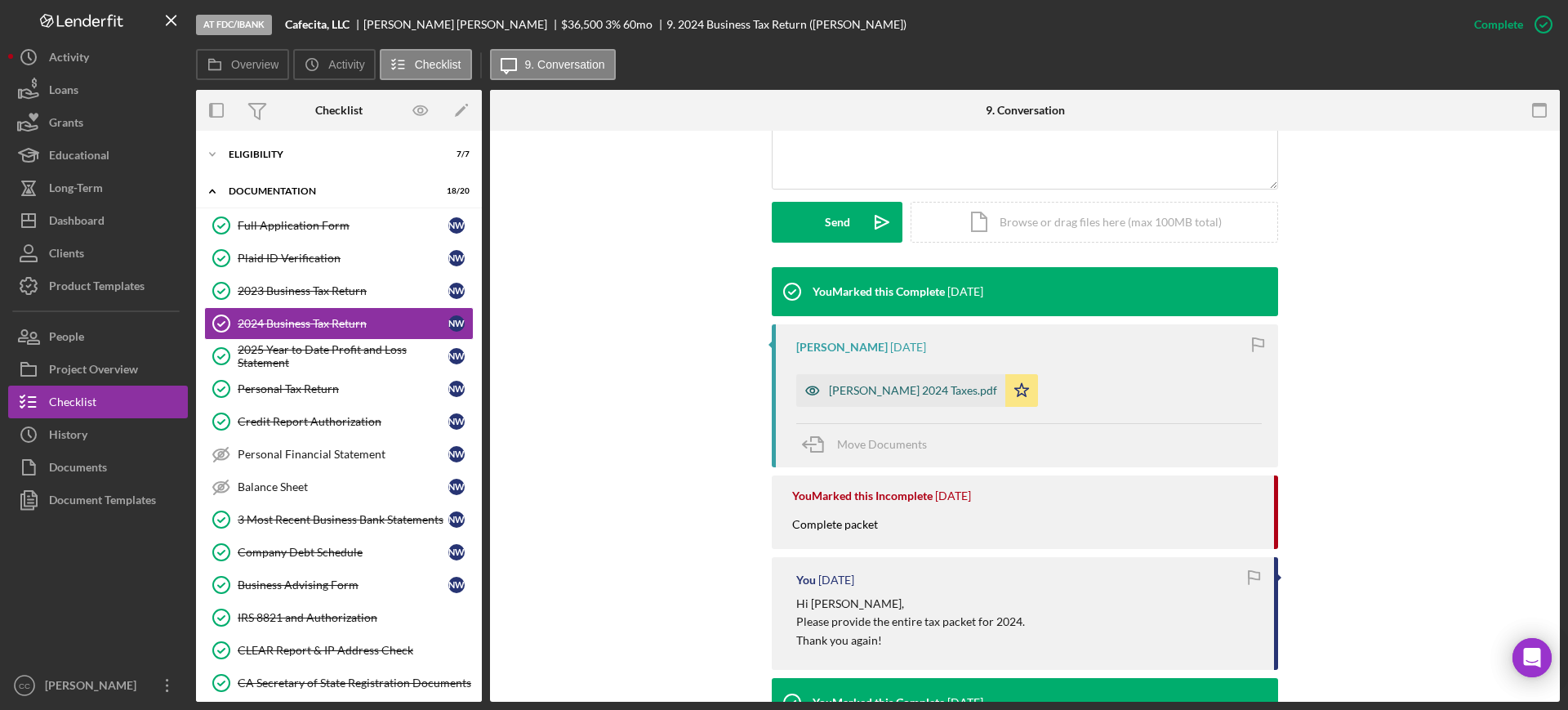
click at [897, 404] on div "Webb 2024 Taxes.pdf" at bounding box center [901, 390] width 209 height 33
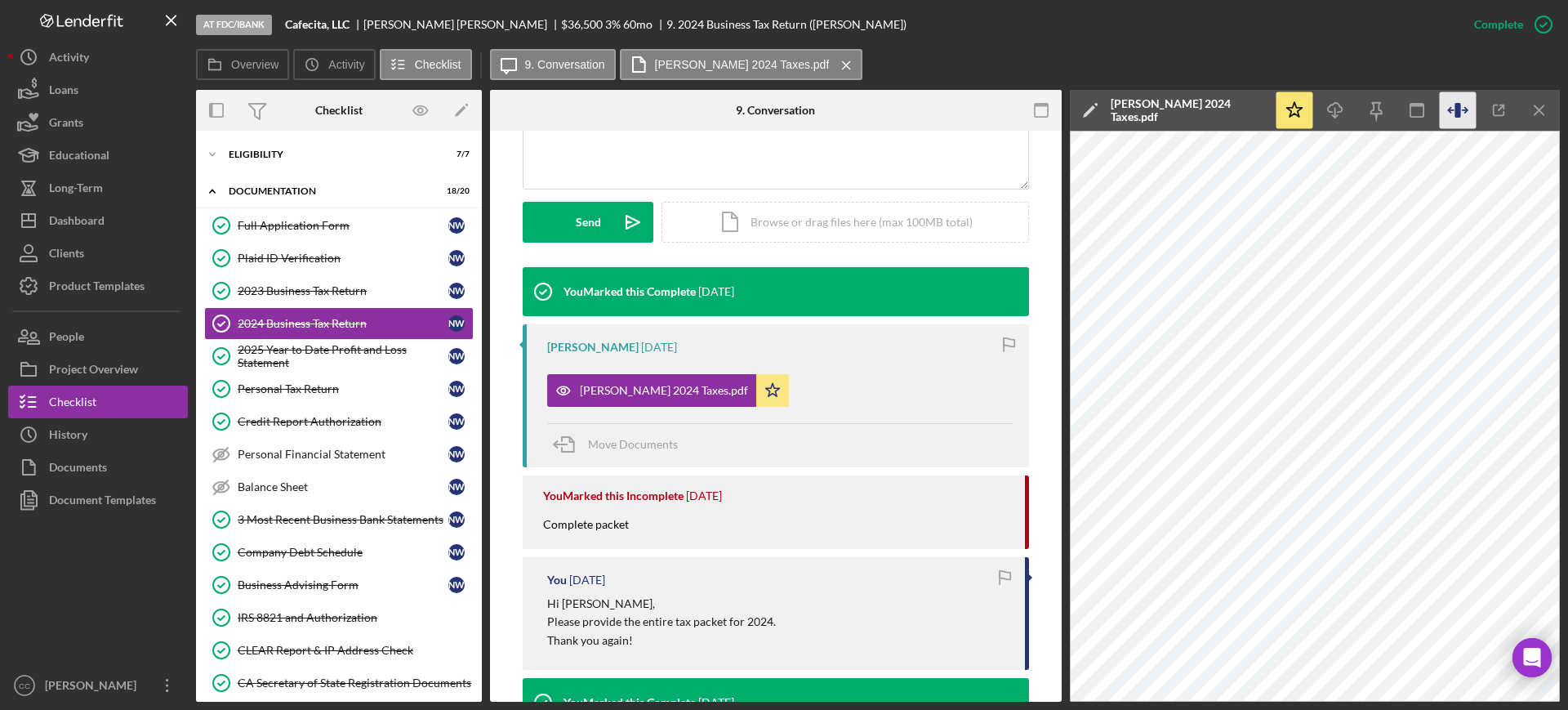
click at [1458, 112] on icon "button" at bounding box center [1457, 110] width 6 height 15
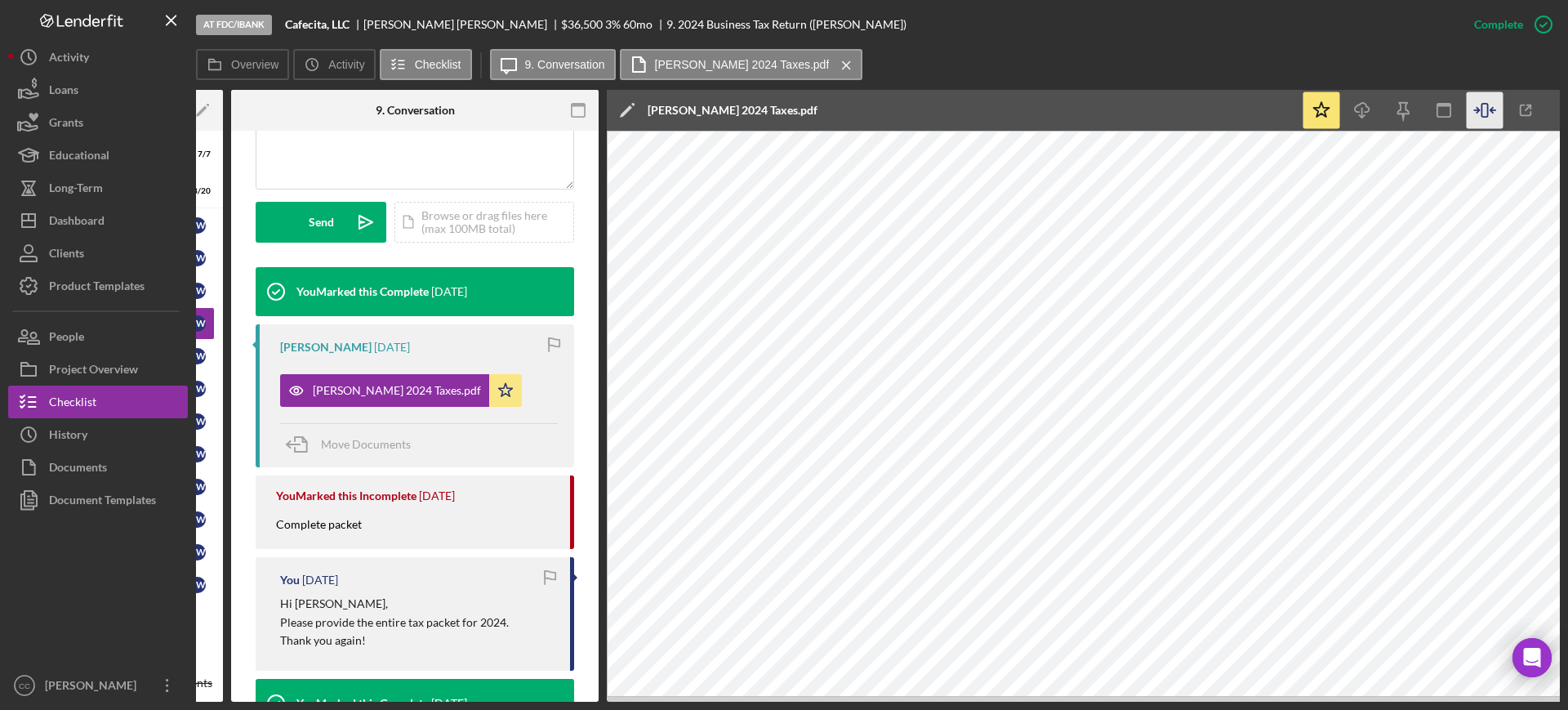
scroll to position [0, 286]
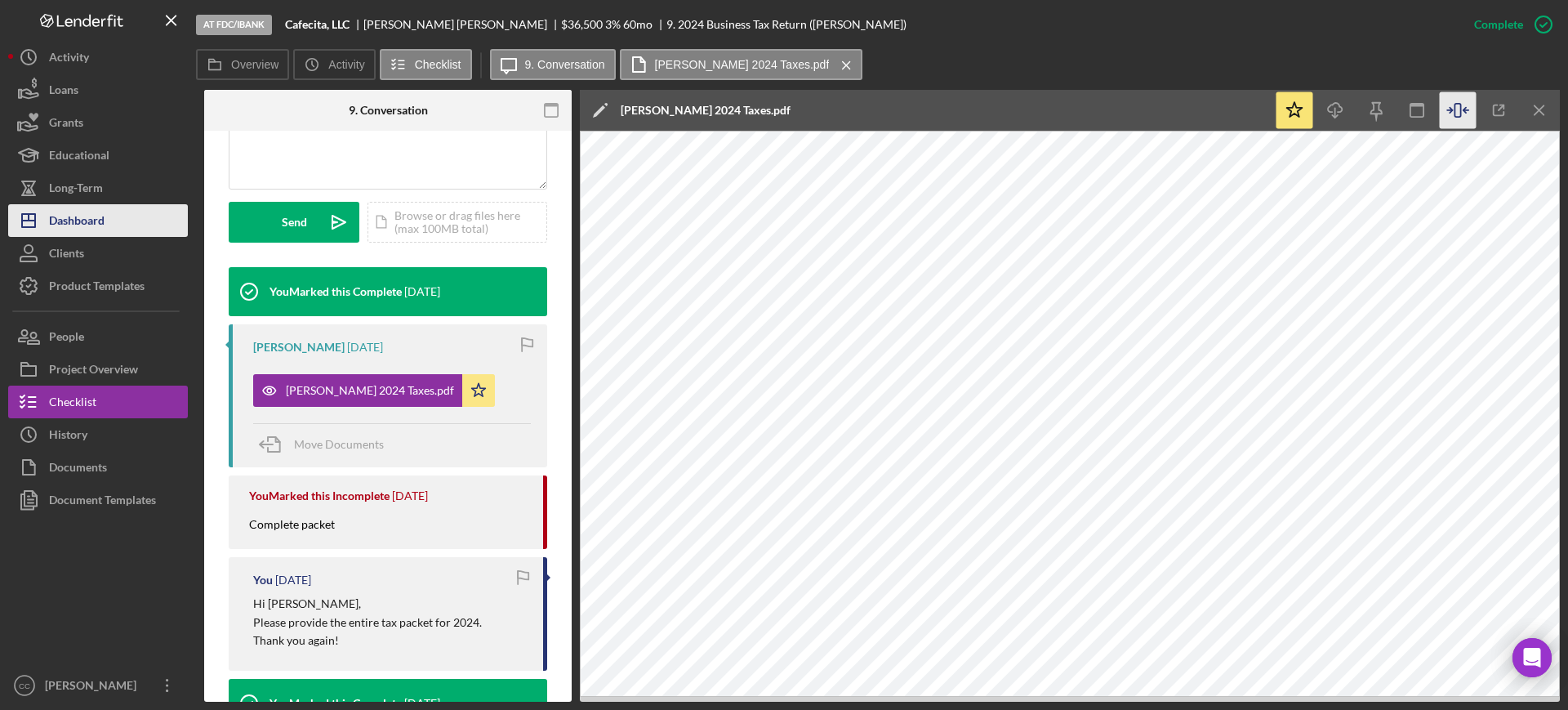
click at [97, 214] on div "Dashboard" at bounding box center [77, 222] width 56 height 37
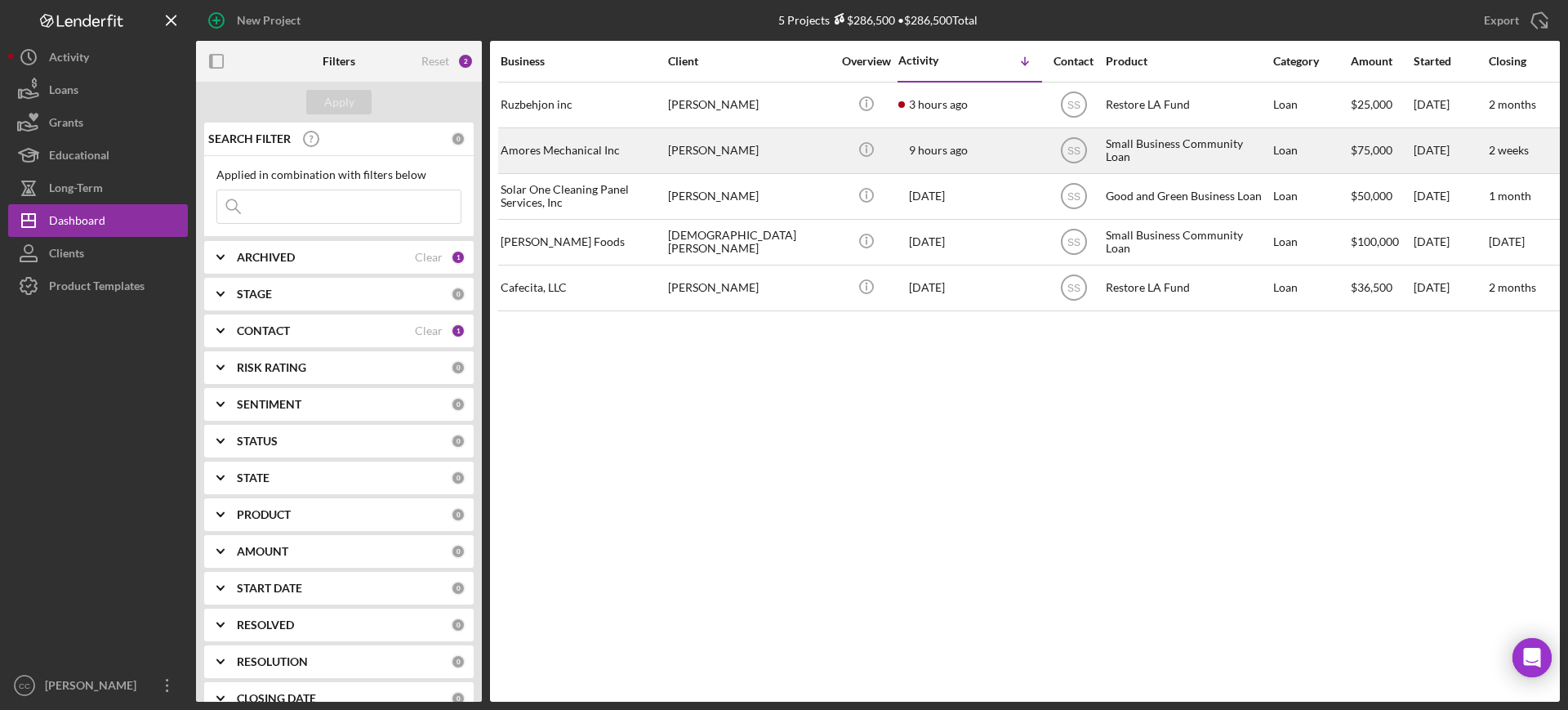
click at [763, 154] on div "[PERSON_NAME]" at bounding box center [749, 150] width 164 height 44
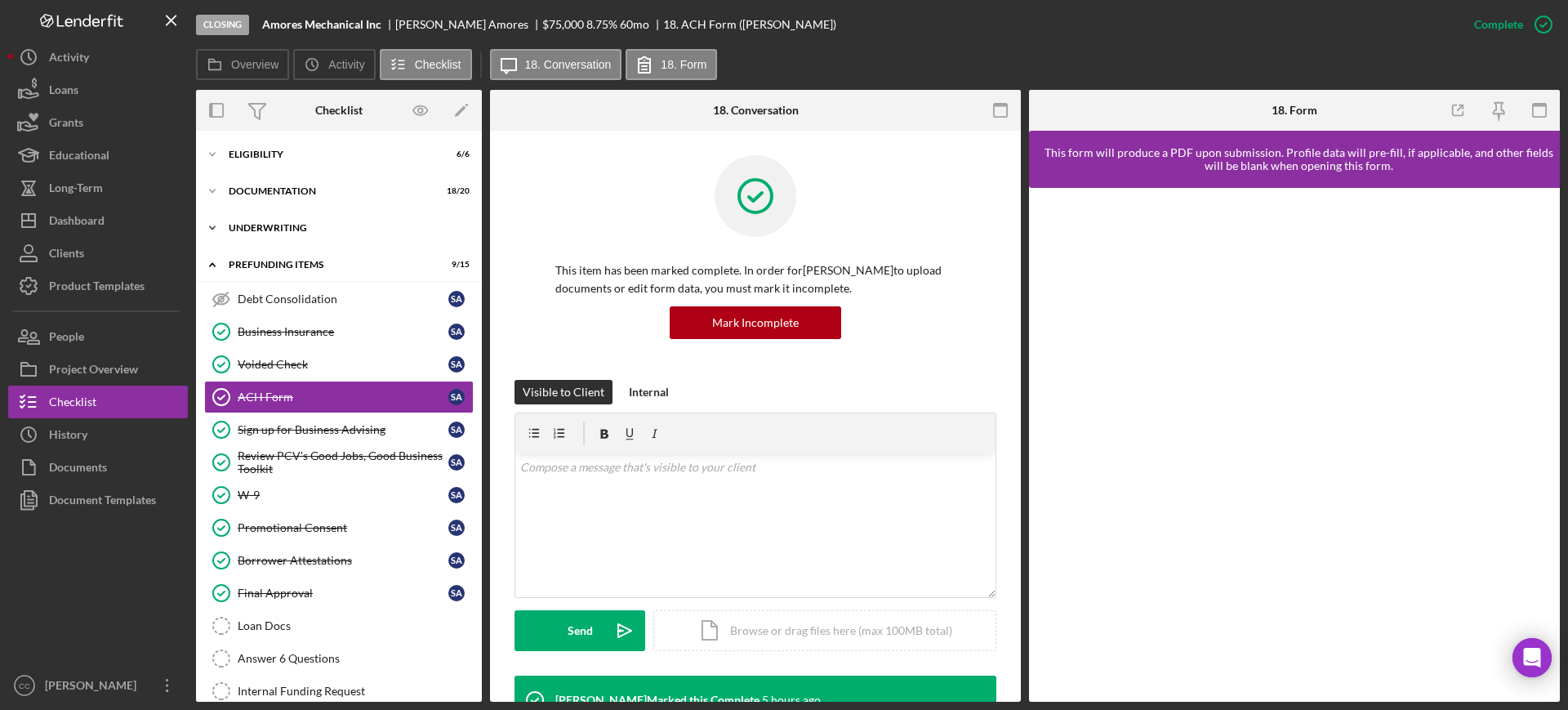
click at [291, 226] on div "Underwriting" at bounding box center [344, 228] width 233 height 10
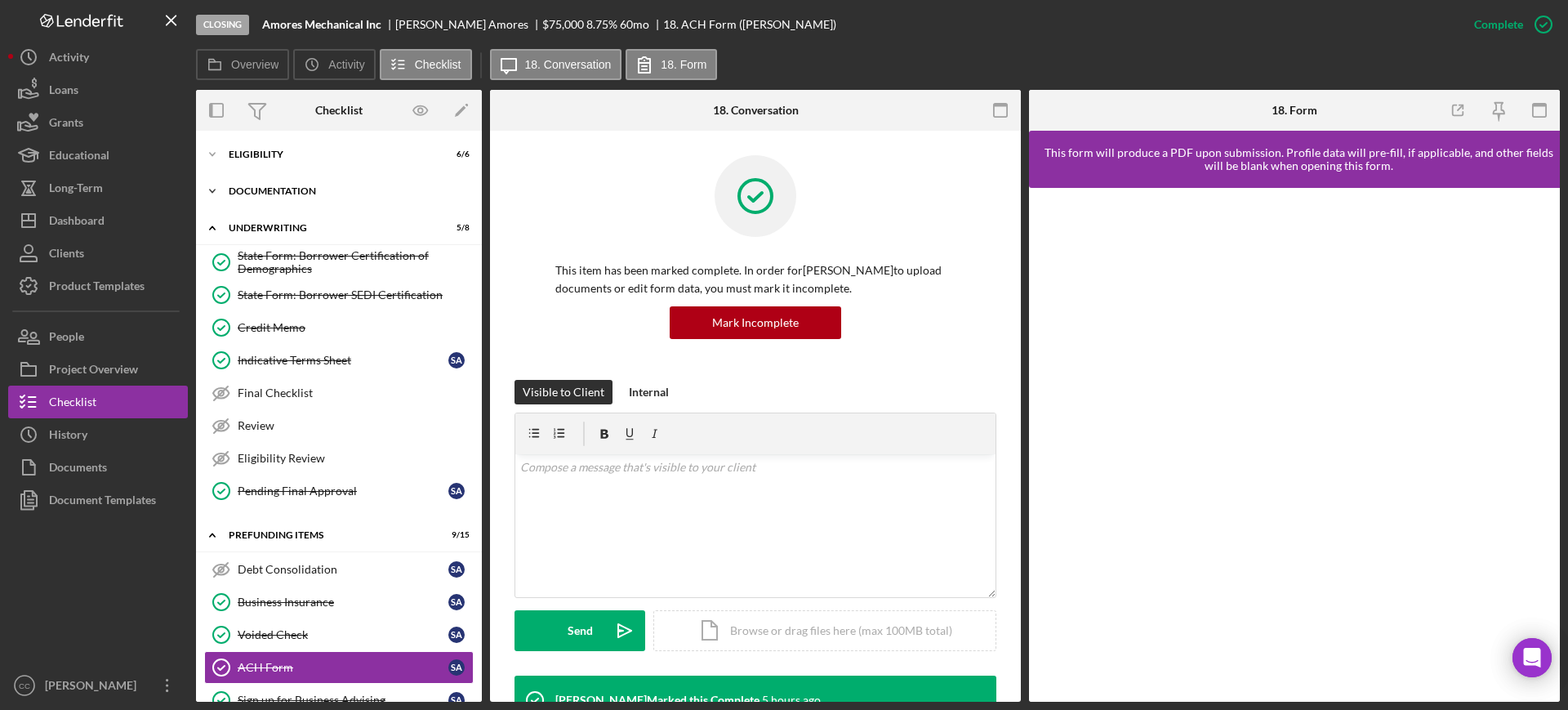
click at [293, 194] on div "Documentation" at bounding box center [344, 191] width 233 height 10
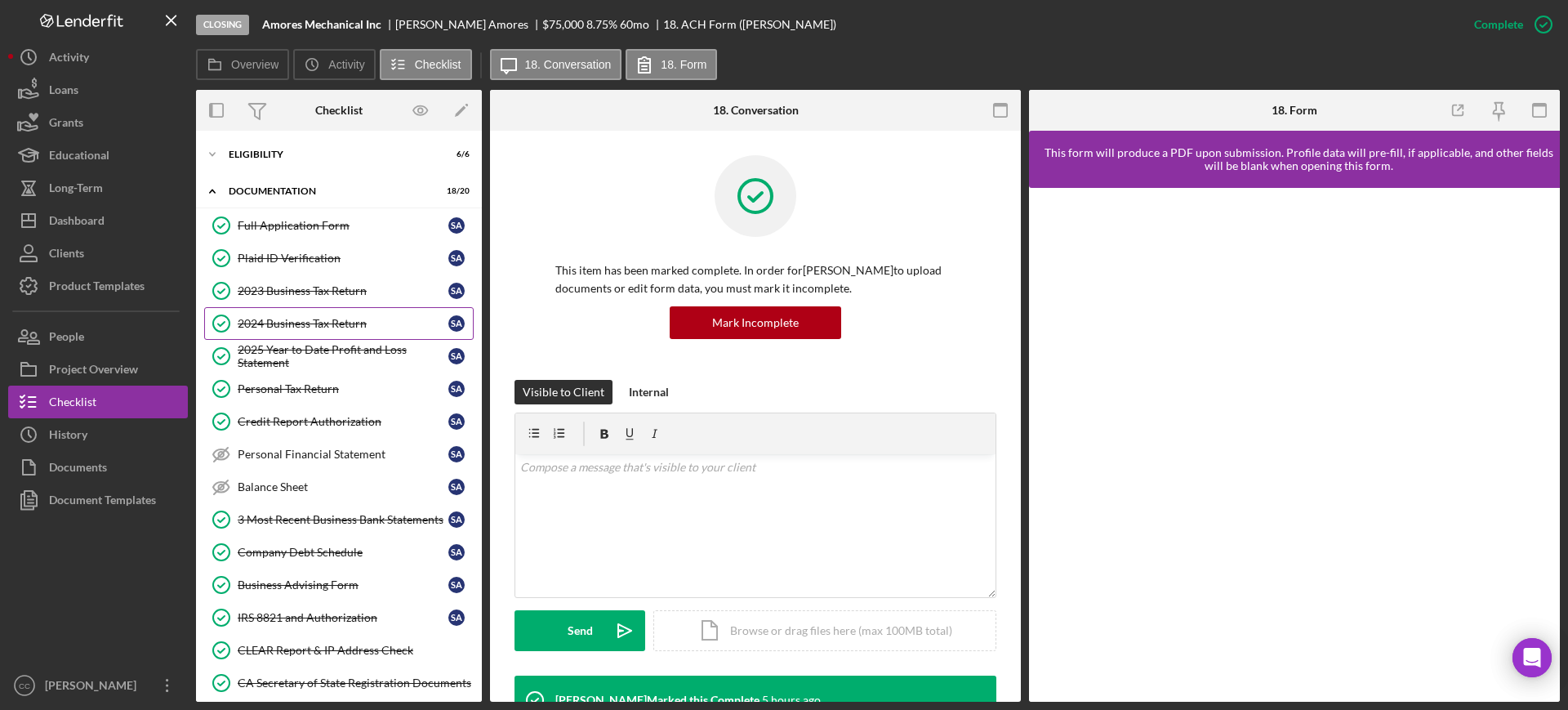
click at [308, 319] on div "2024 Business Tax Return" at bounding box center [343, 324] width 210 height 13
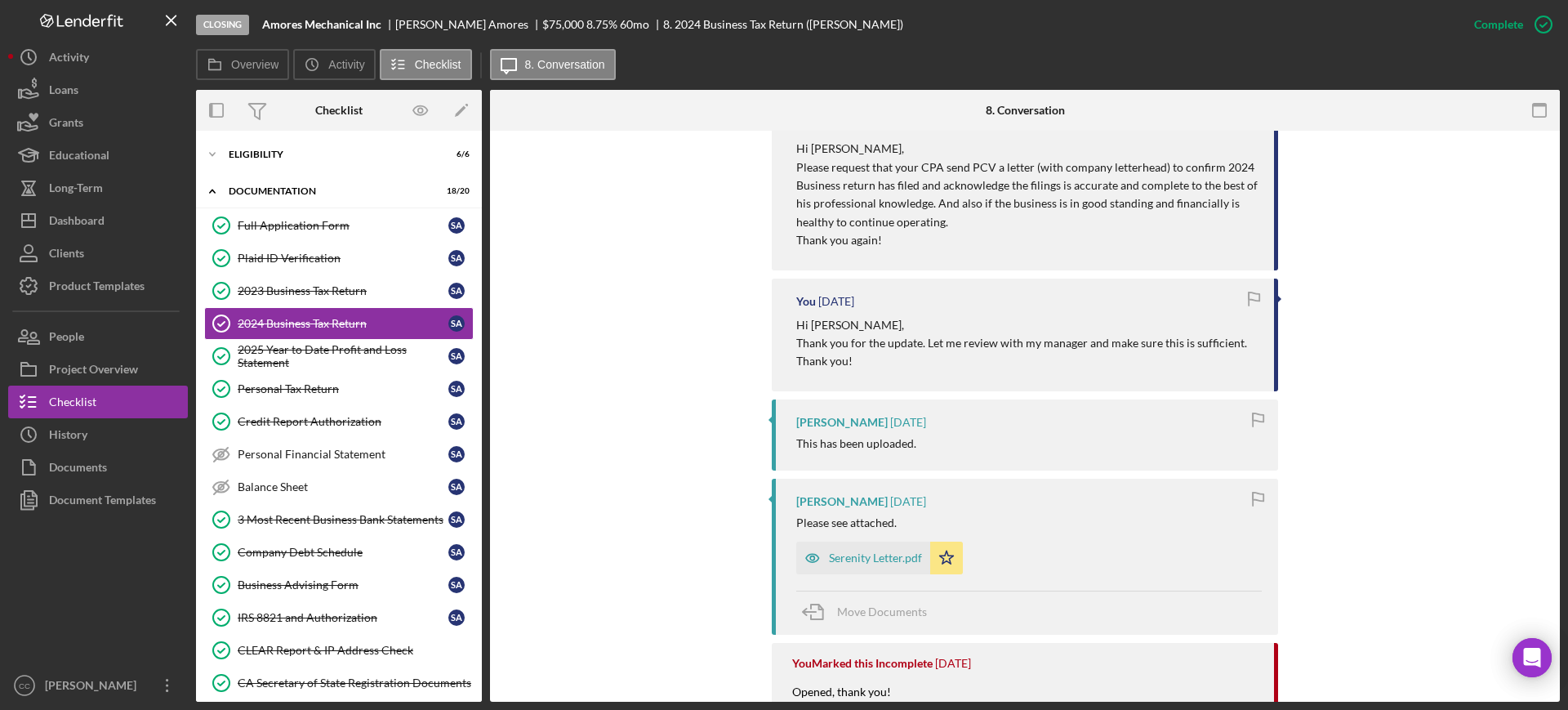
scroll to position [1123, 0]
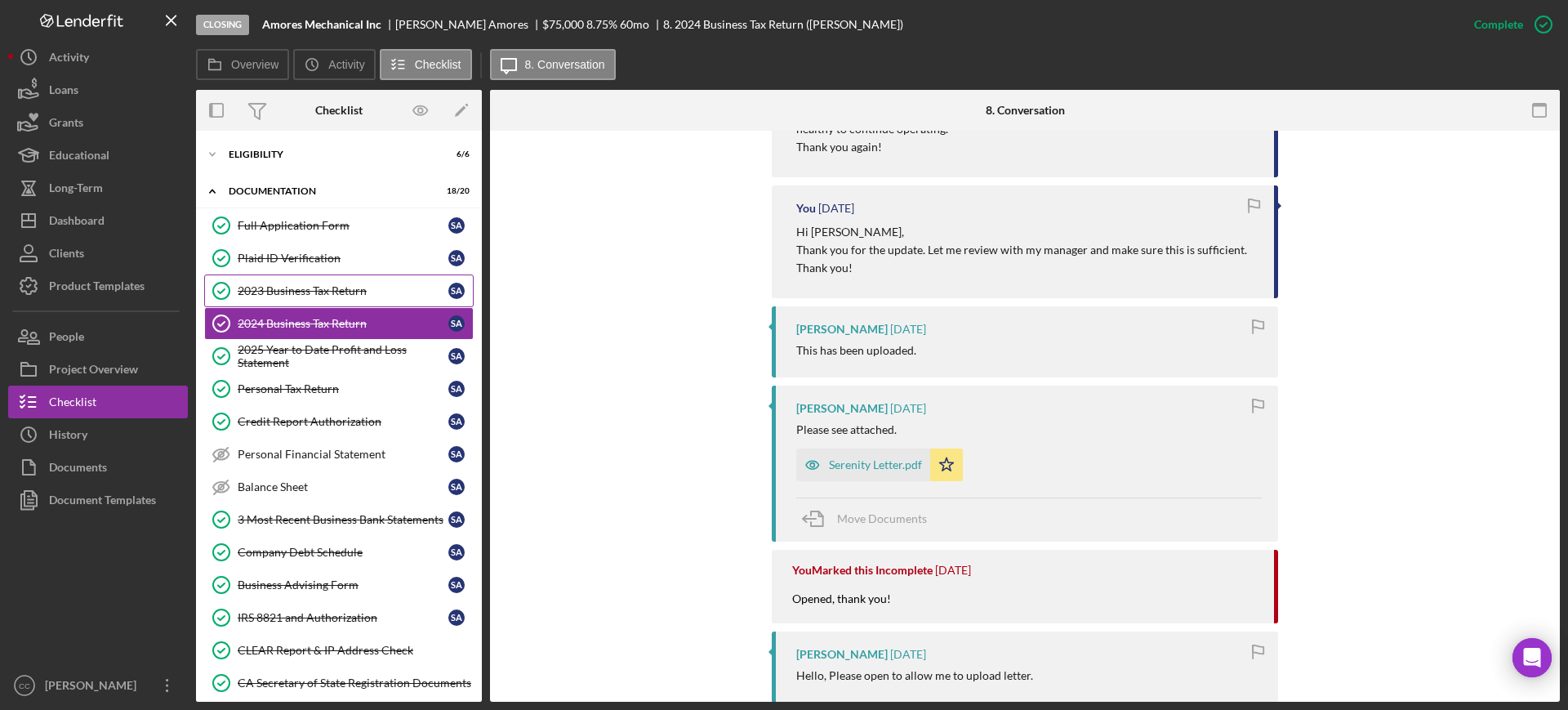
click at [338, 293] on div "2023 Business Tax Return" at bounding box center [343, 291] width 210 height 13
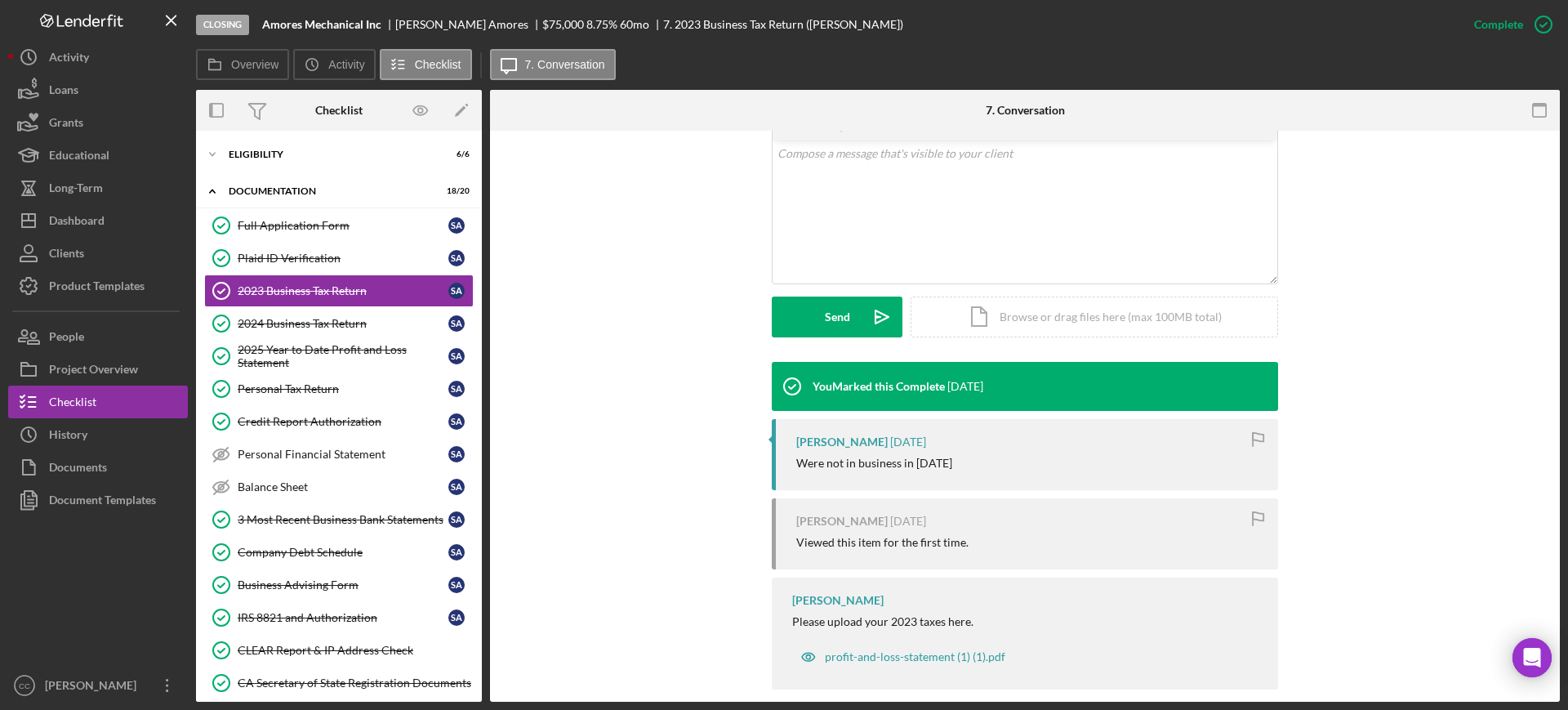
scroll to position [334, 0]
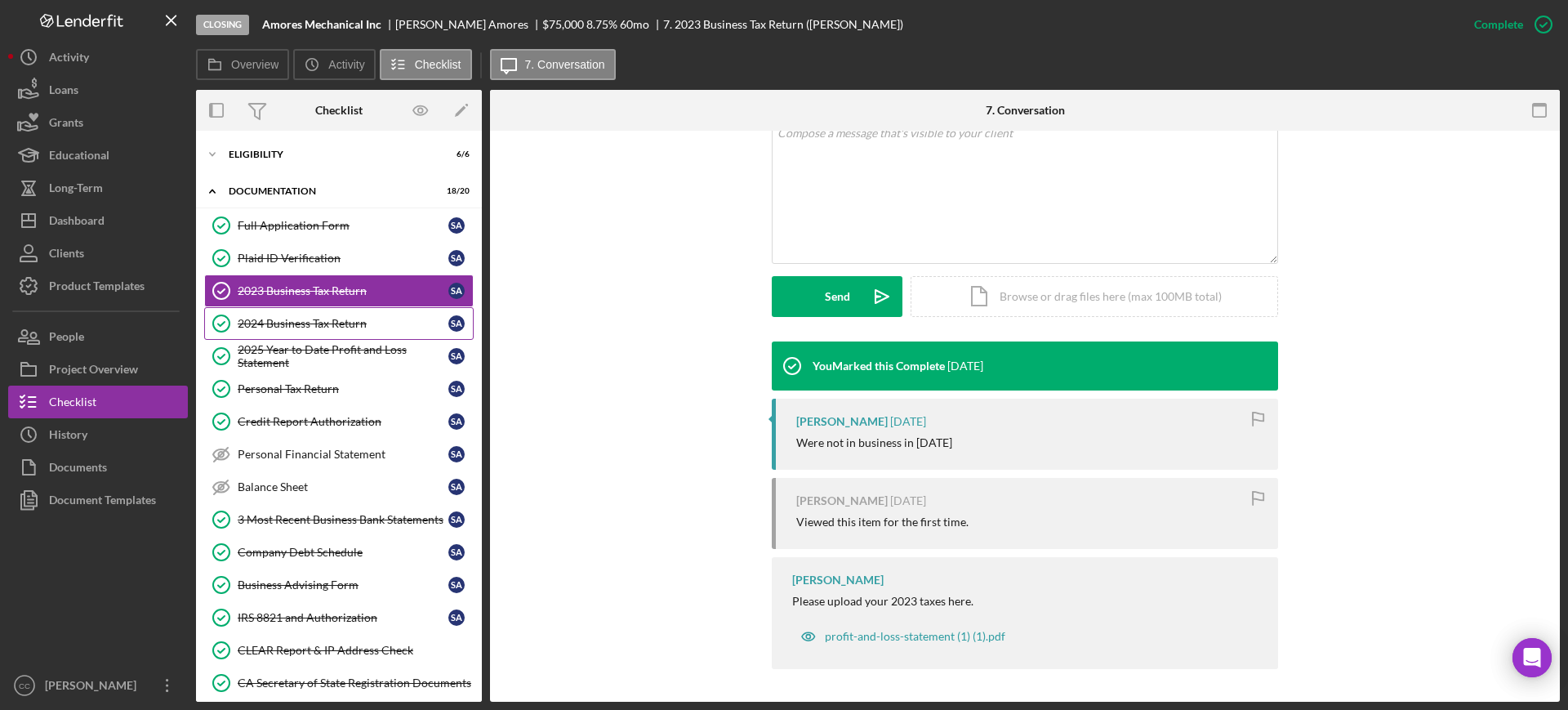
click at [297, 320] on div "2024 Business Tax Return" at bounding box center [343, 324] width 210 height 13
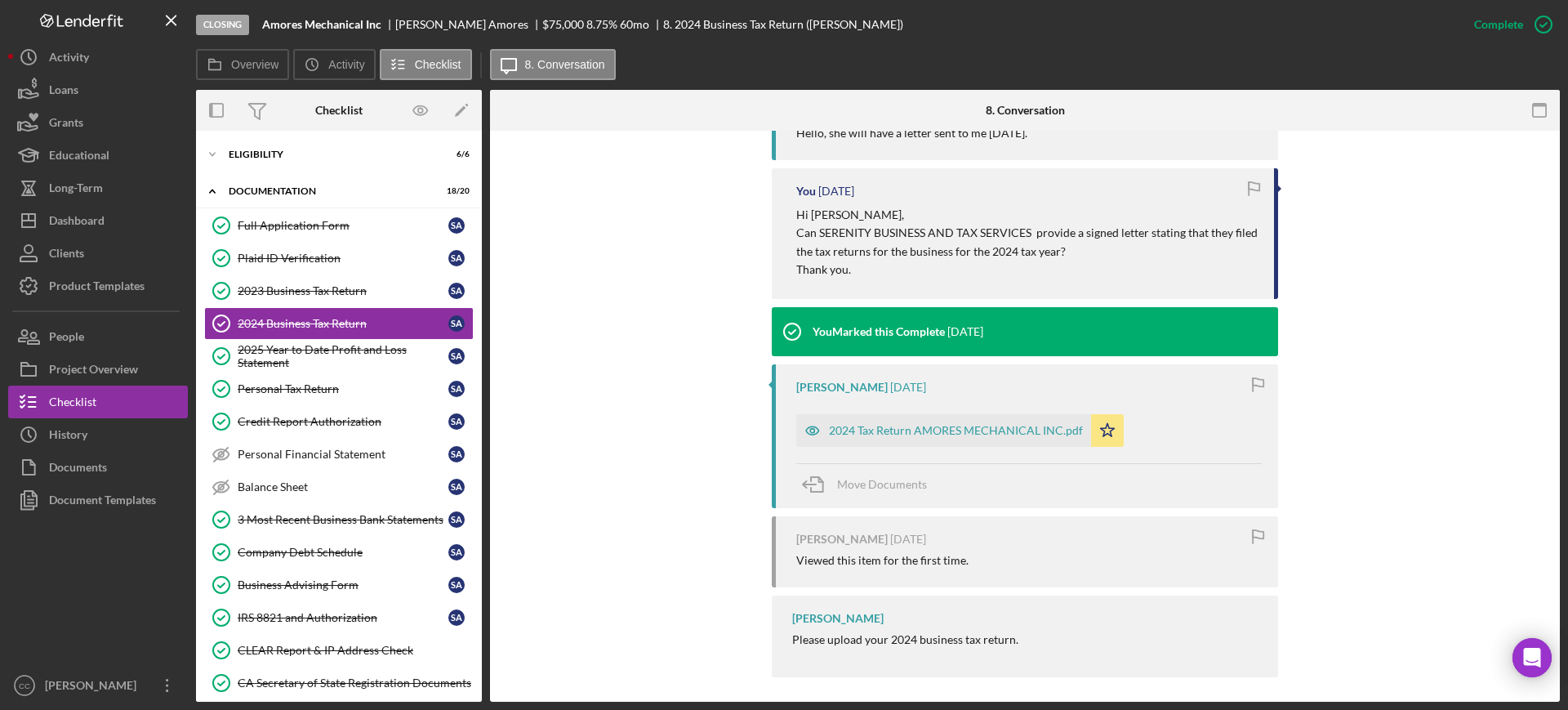
scroll to position [1753, 0]
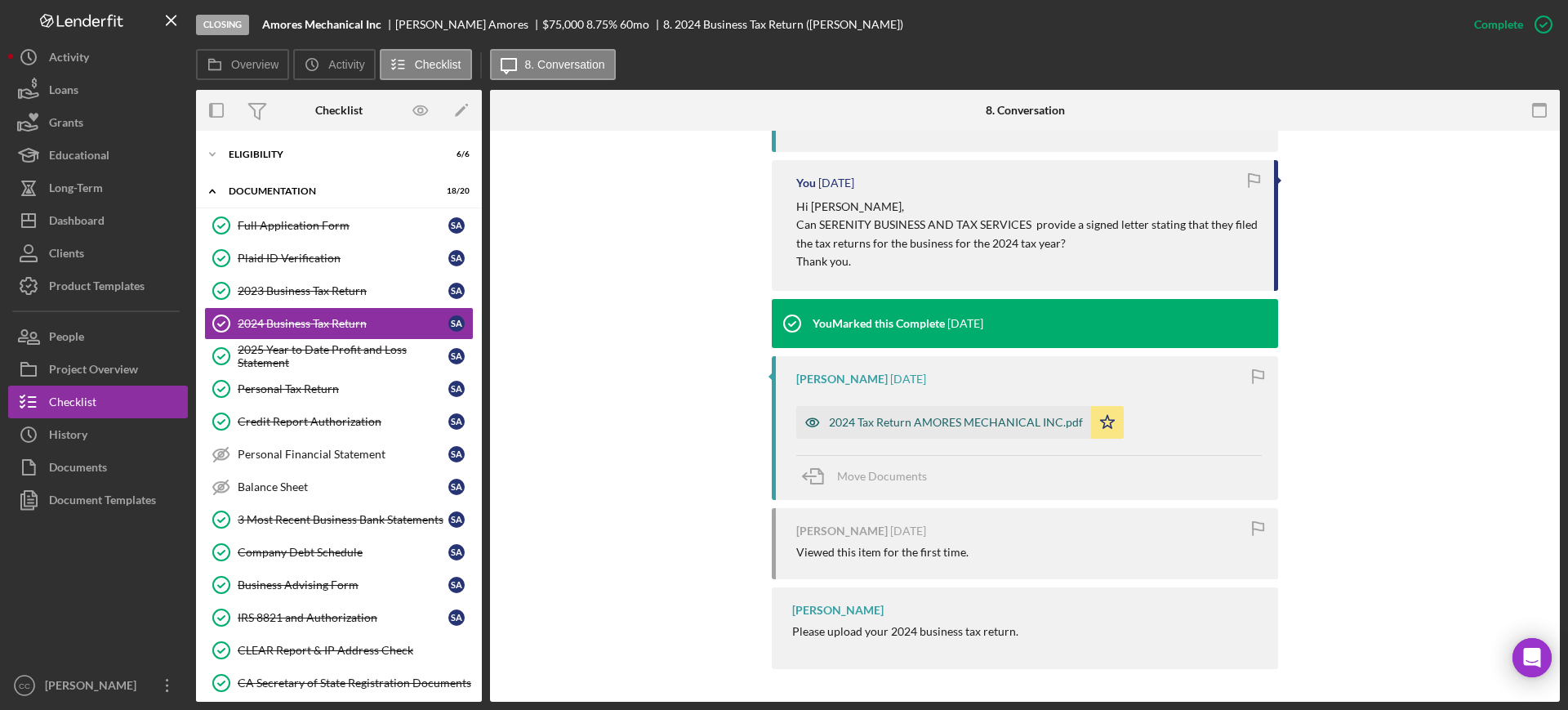
click at [882, 428] on div "2024 Tax Return AMORES MECHANICAL INC.pdf" at bounding box center [956, 422] width 254 height 13
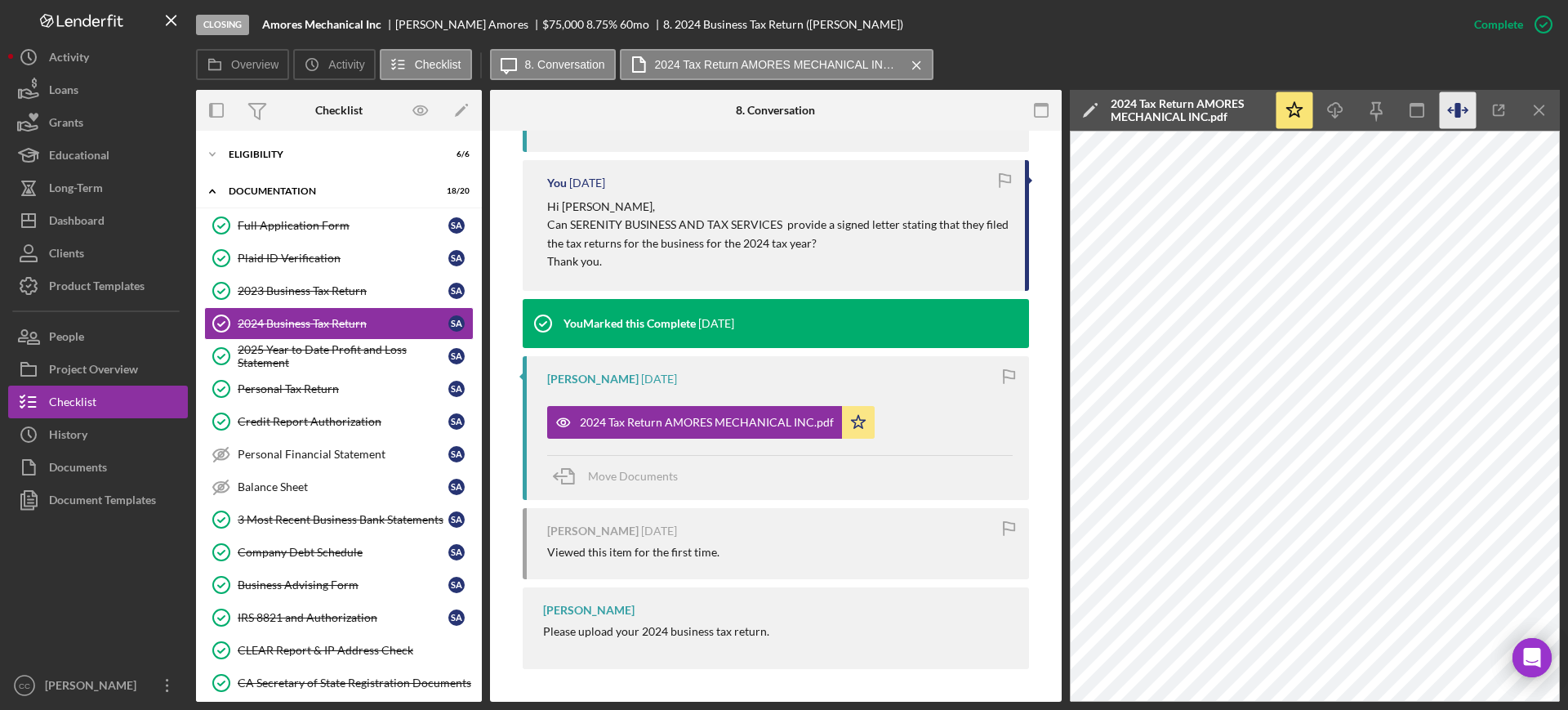
click at [1462, 104] on icon "button" at bounding box center [1458, 110] width 37 height 37
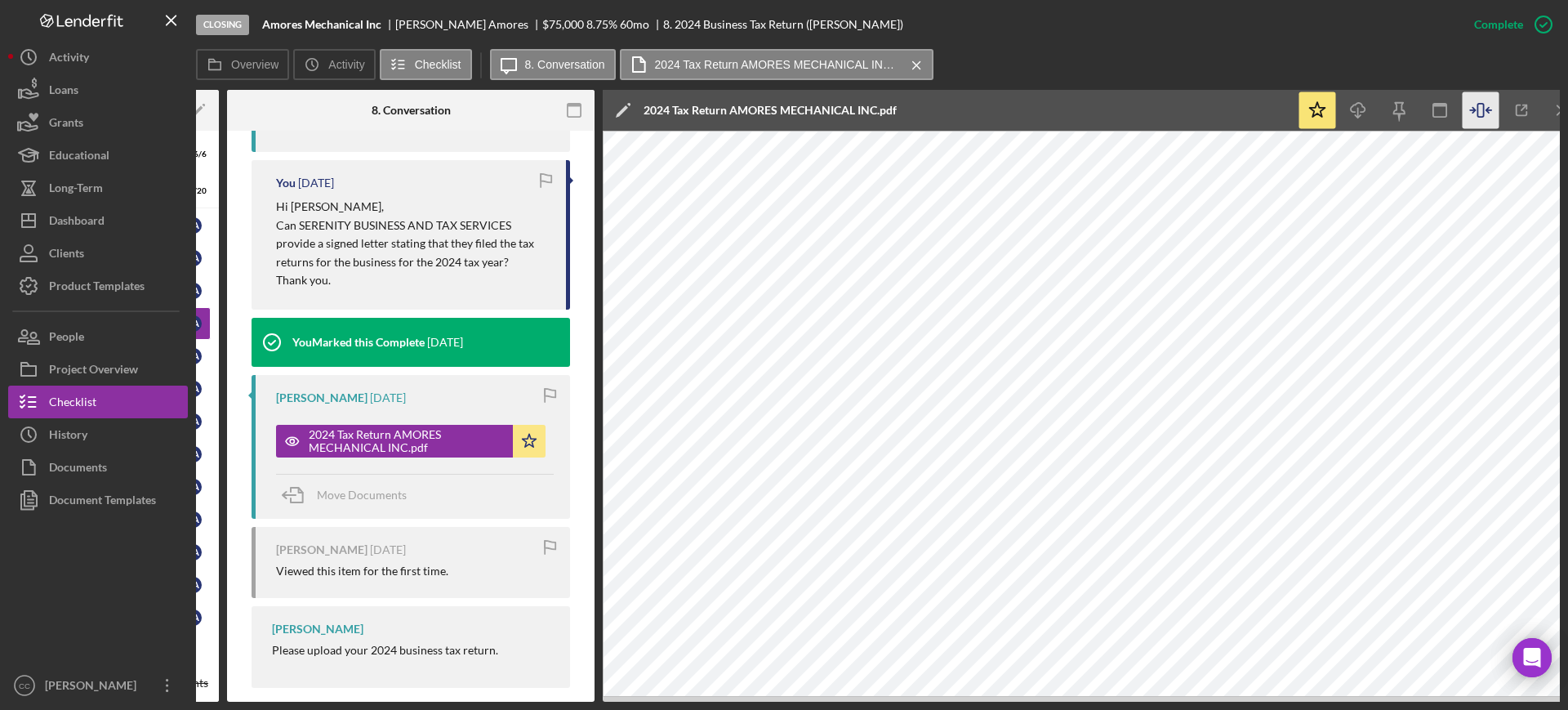
scroll to position [0, 286]
